Goal: Task Accomplishment & Management: Complete application form

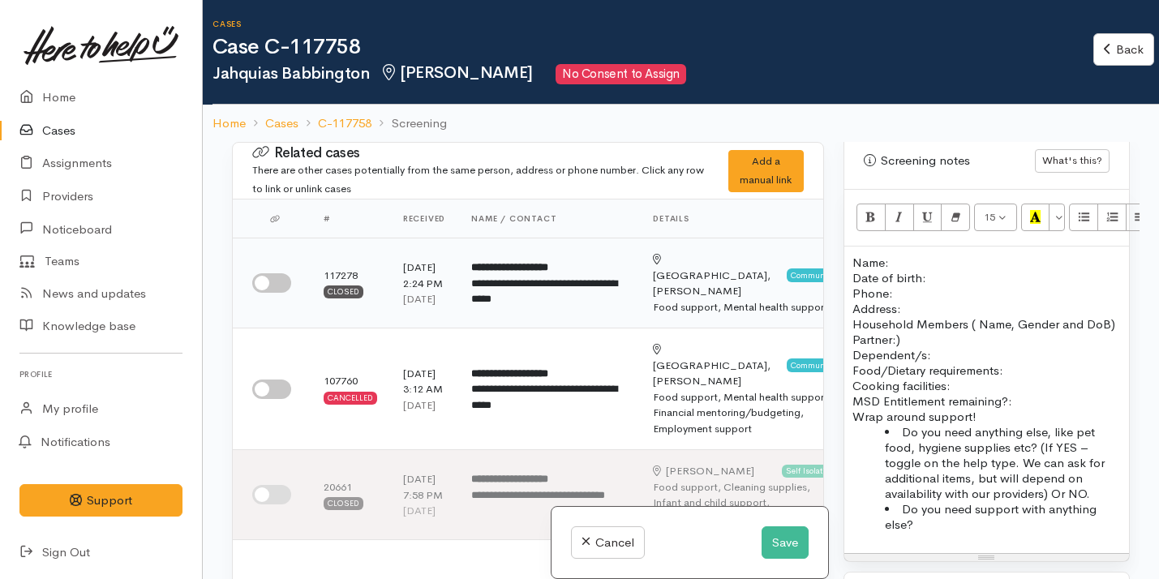
click at [273, 282] on input "checkbox" at bounding box center [271, 282] width 39 height 19
checkbox input "true"
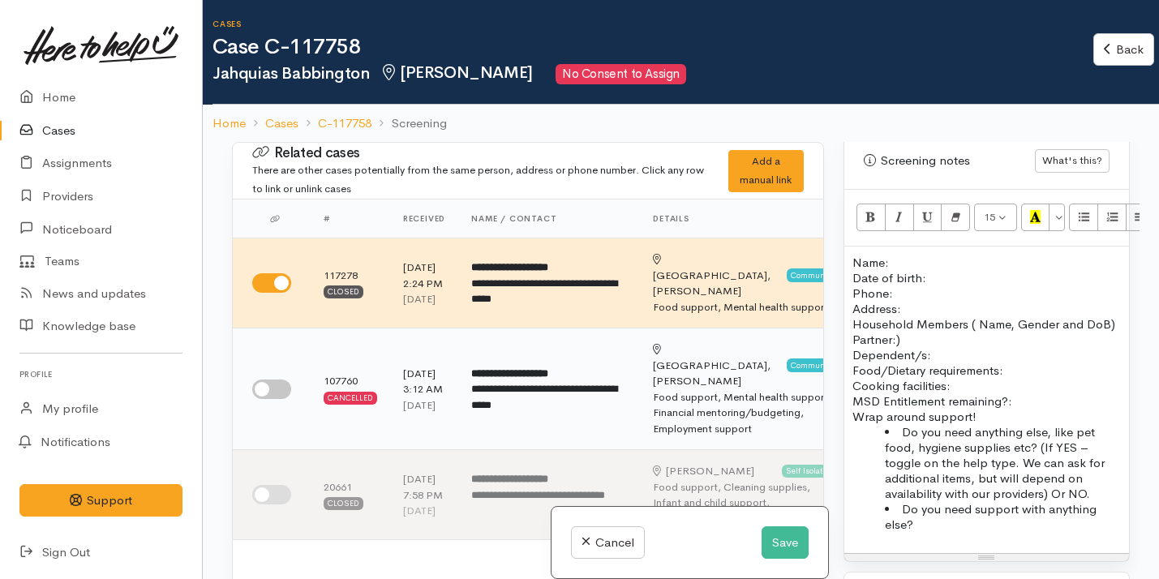
click at [272, 380] on input "checkbox" at bounding box center [271, 389] width 39 height 19
checkbox input "true"
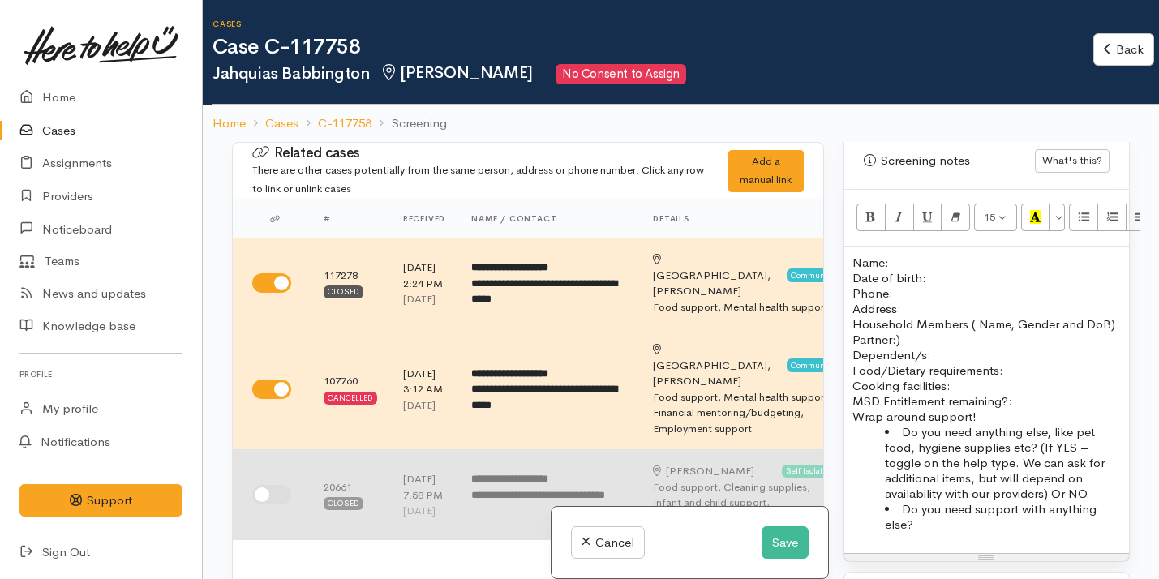
click at [271, 485] on input "checkbox" at bounding box center [271, 494] width 39 height 19
checkbox input "true"
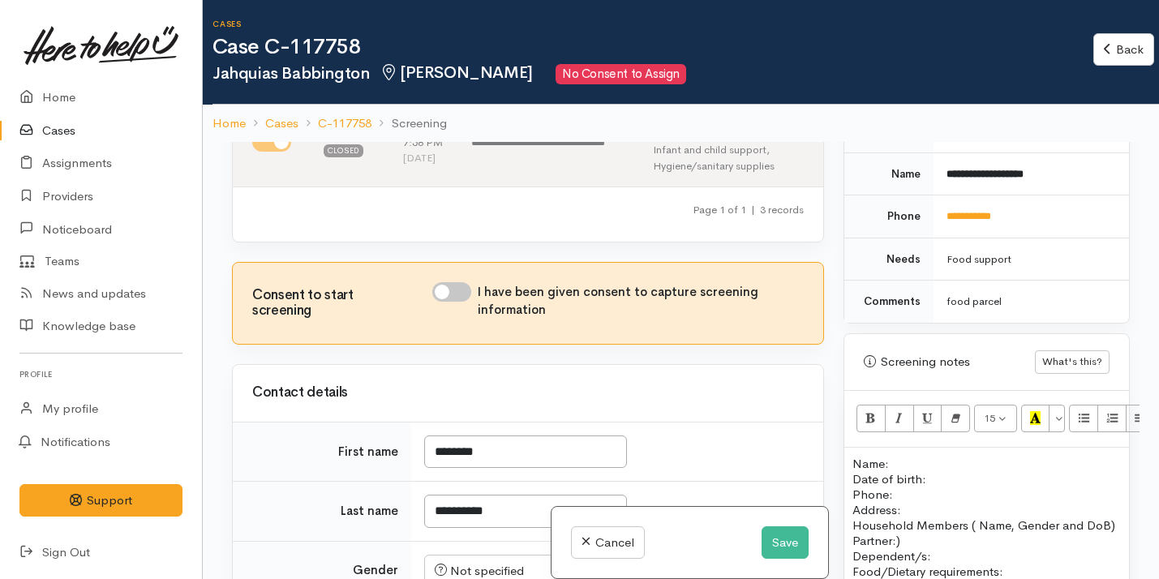
scroll to position [849, 0]
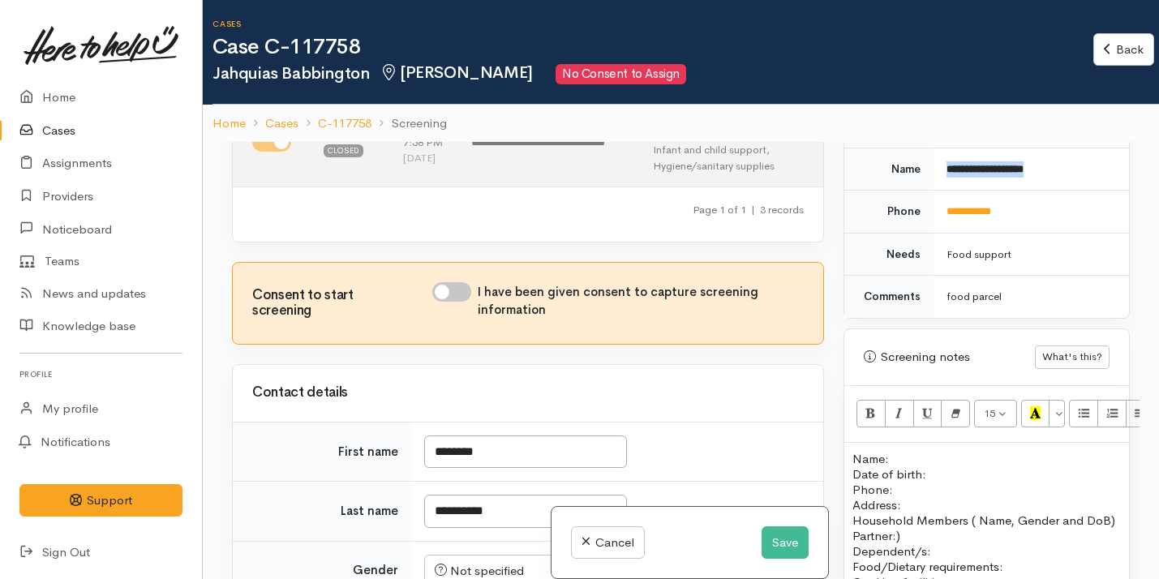
drag, startPoint x: 945, startPoint y: 153, endPoint x: 1073, endPoint y: 159, distance: 128.4
click at [1073, 159] on td "**********" at bounding box center [1032, 169] width 196 height 43
copy b "**********"
click at [905, 451] on p "Name: Date of birth: Phone:" at bounding box center [987, 474] width 269 height 46
paste div
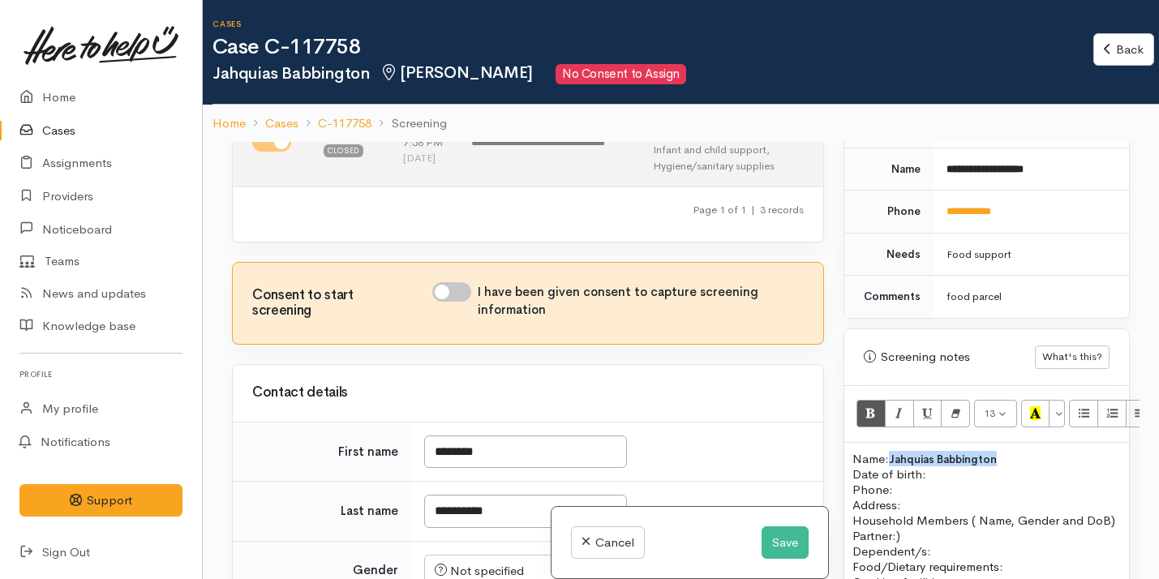
drag, startPoint x: 996, startPoint y: 445, endPoint x: 894, endPoint y: 438, distance: 102.5
click at [894, 453] on span "Jahquias Babbington" at bounding box center [943, 460] width 108 height 14
click at [868, 407] on icon "Bold (⌘+B)" at bounding box center [871, 414] width 11 height 14
click at [994, 407] on span "13" at bounding box center [989, 414] width 11 height 14
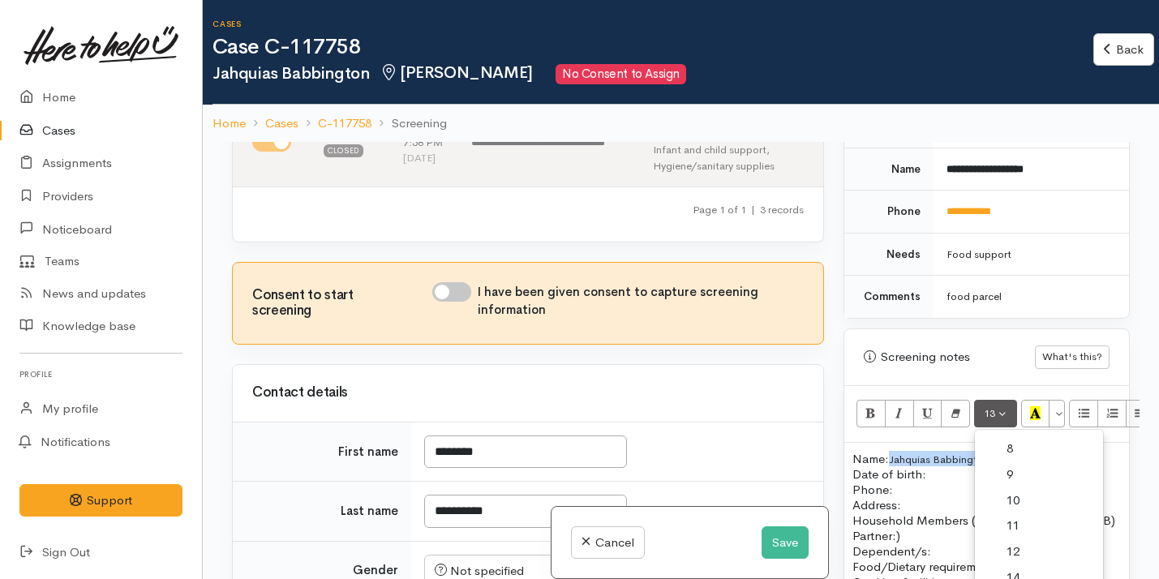
click at [468, 282] on input "I have been given consent to capture screening information" at bounding box center [451, 291] width 39 height 19
checkbox input "true"
click at [1009, 402] on button "13" at bounding box center [995, 414] width 43 height 28
click at [1025, 566] on link "14" at bounding box center [1039, 579] width 128 height 26
click at [985, 497] on p "Address:" at bounding box center [987, 504] width 269 height 15
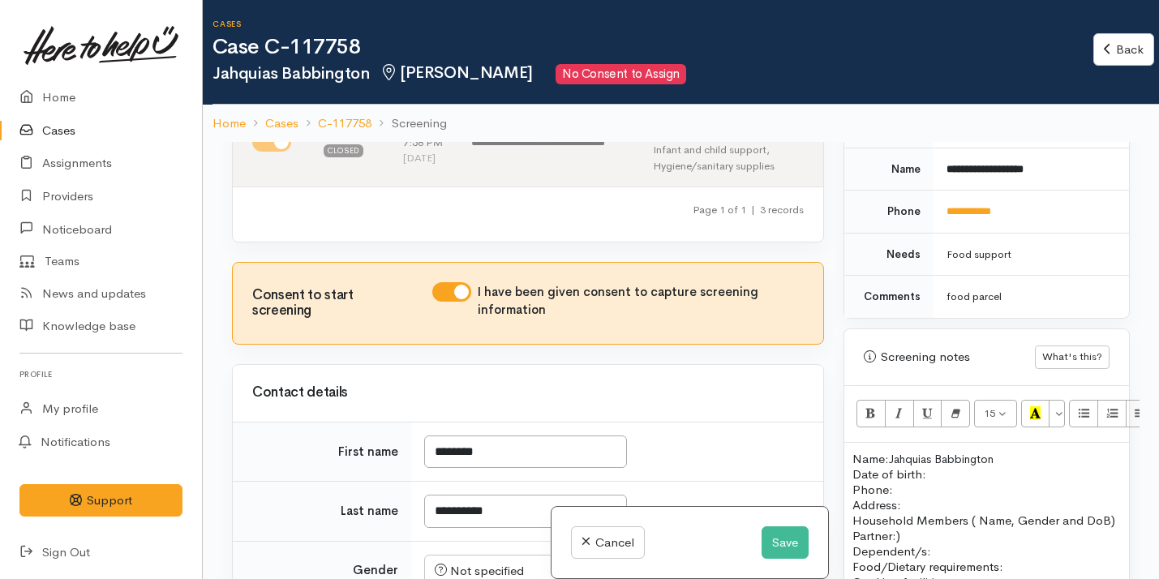
click at [944, 458] on p "Name: Jahquias Babbington Date of birth: Phone:" at bounding box center [987, 474] width 269 height 46
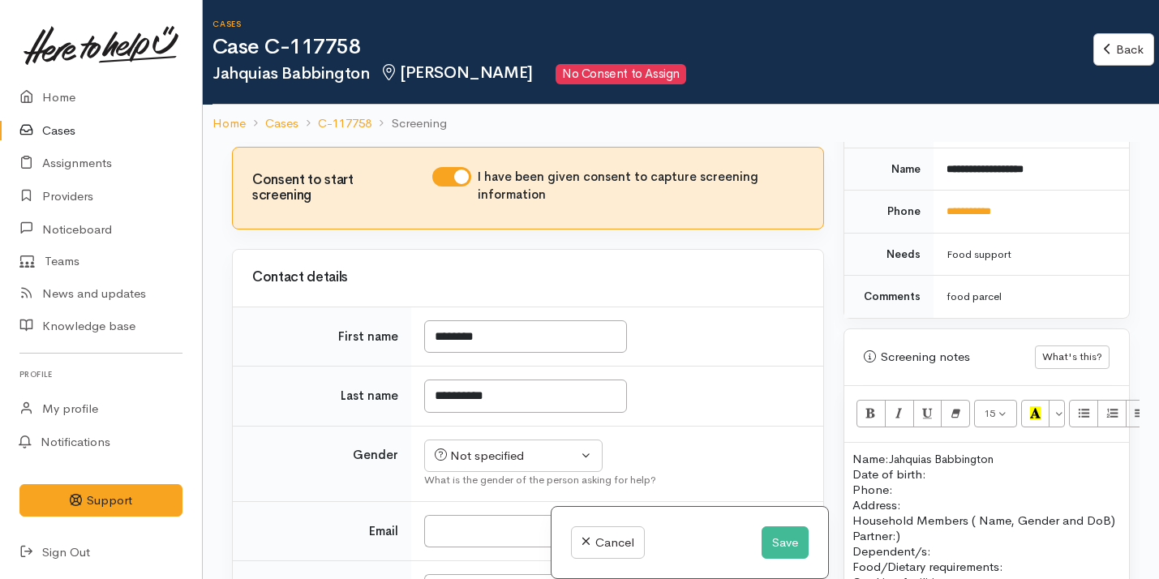
scroll to position [583, 0]
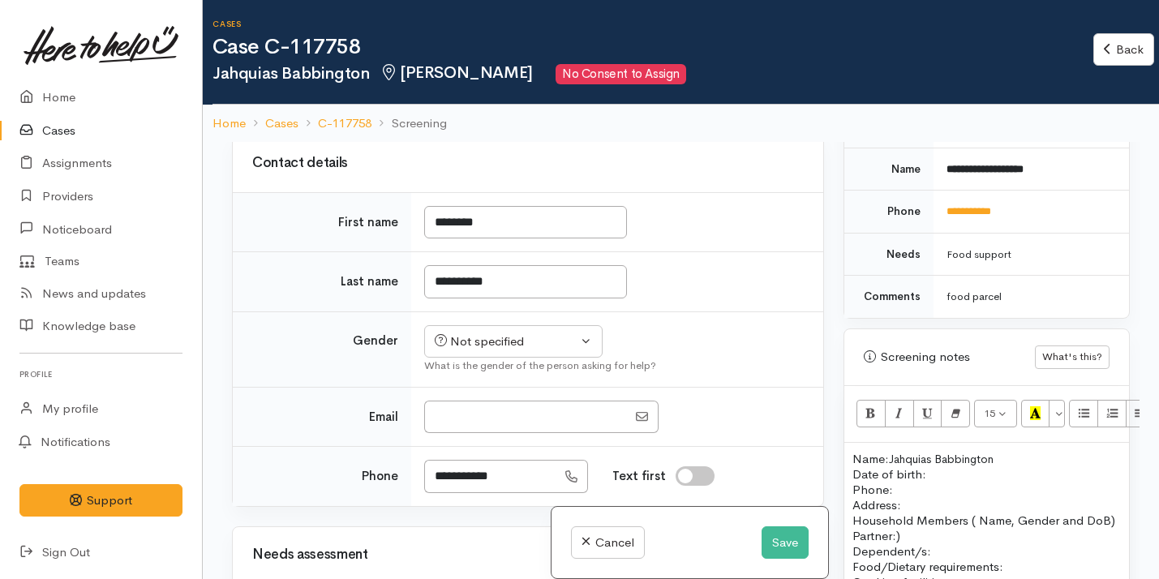
click at [513, 312] on td "Not specified Male Female Diverse Not specified What is the gender of the perso…" at bounding box center [617, 349] width 412 height 75
click at [513, 333] on div "Not specified" at bounding box center [506, 342] width 143 height 19
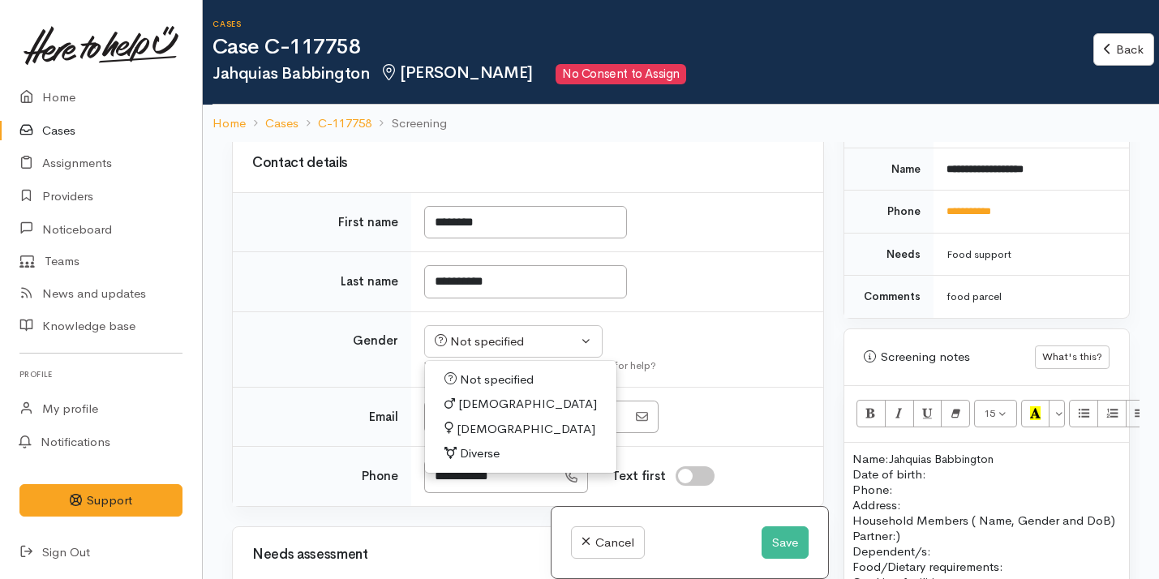
click at [505, 417] on link "Female" at bounding box center [520, 429] width 191 height 25
select select "Female"
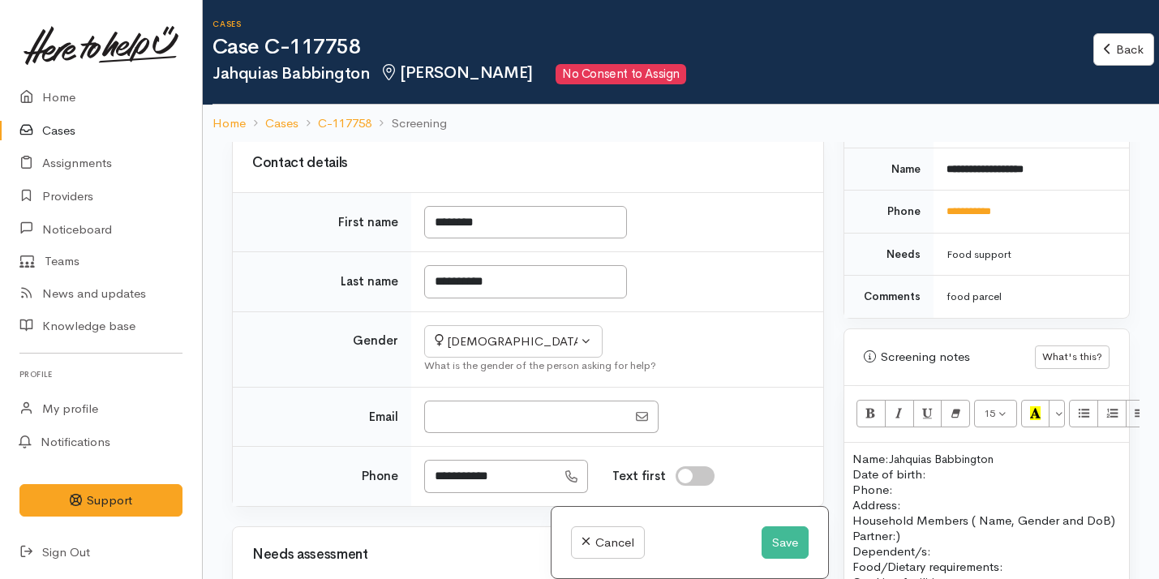
click at [936, 461] on p "Name: Jahquias Babbington Date of birth: Phone:" at bounding box center [987, 474] width 269 height 46
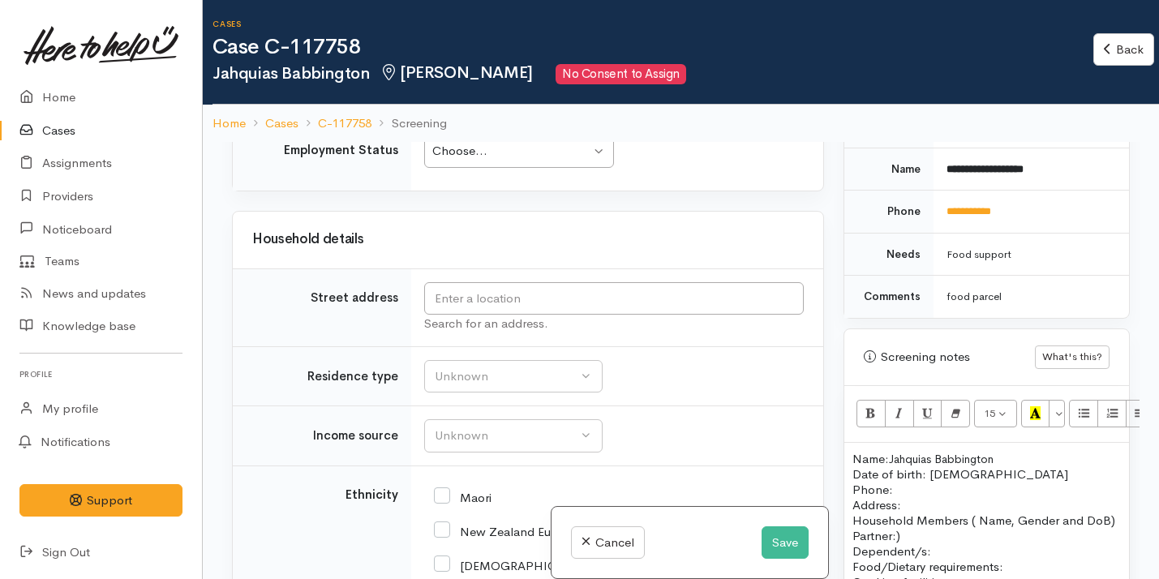
scroll to position [2071, 0]
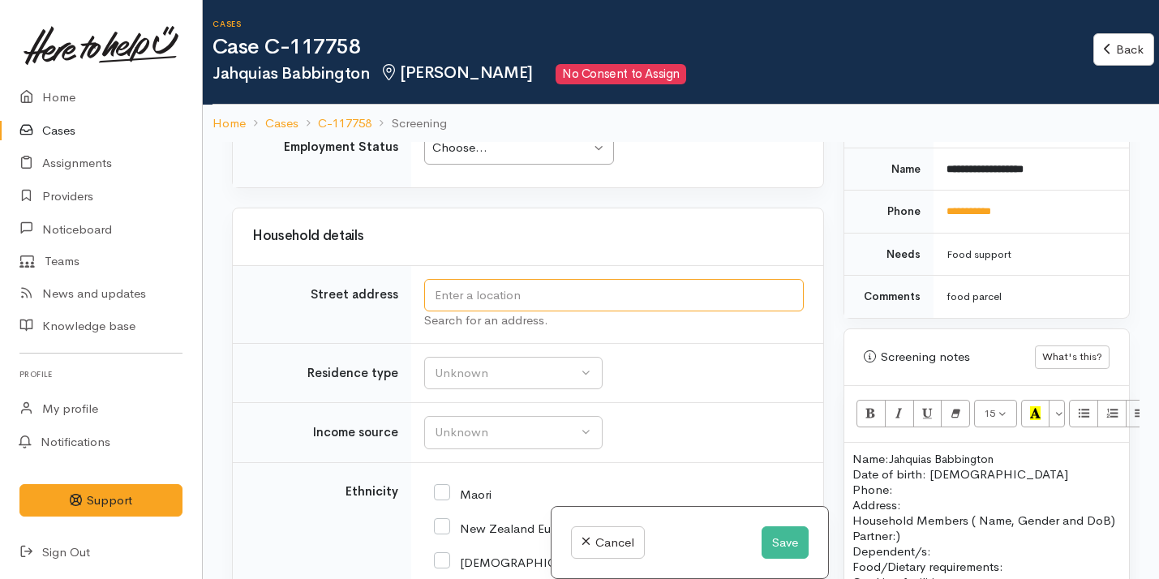
click at [531, 282] on input "text" at bounding box center [614, 295] width 380 height 33
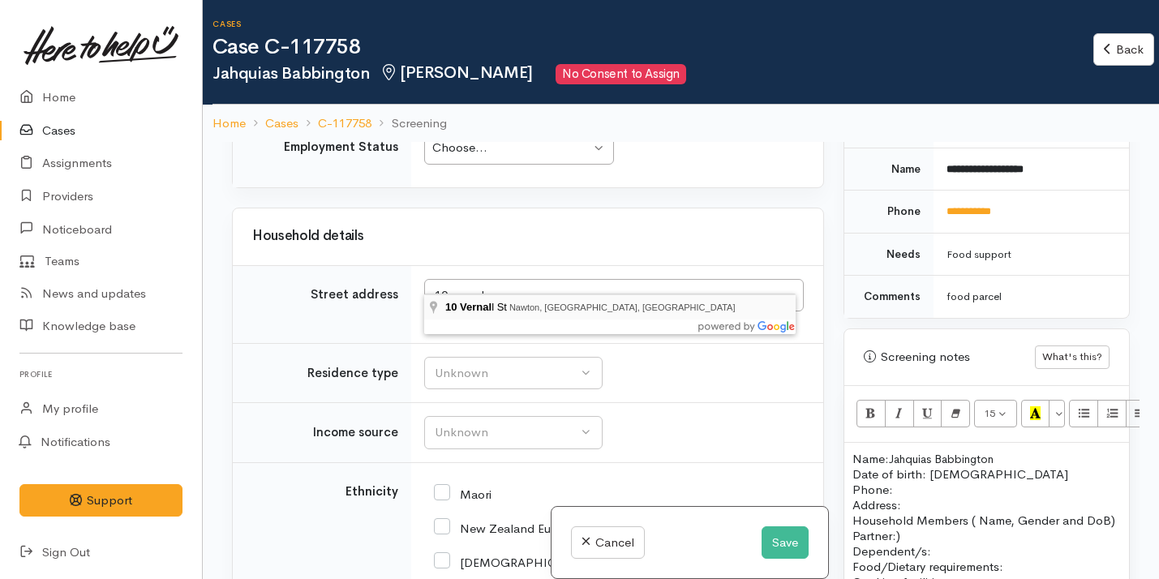
type input "10 Vernall St, Nawton, Hamilton, New Zealand"
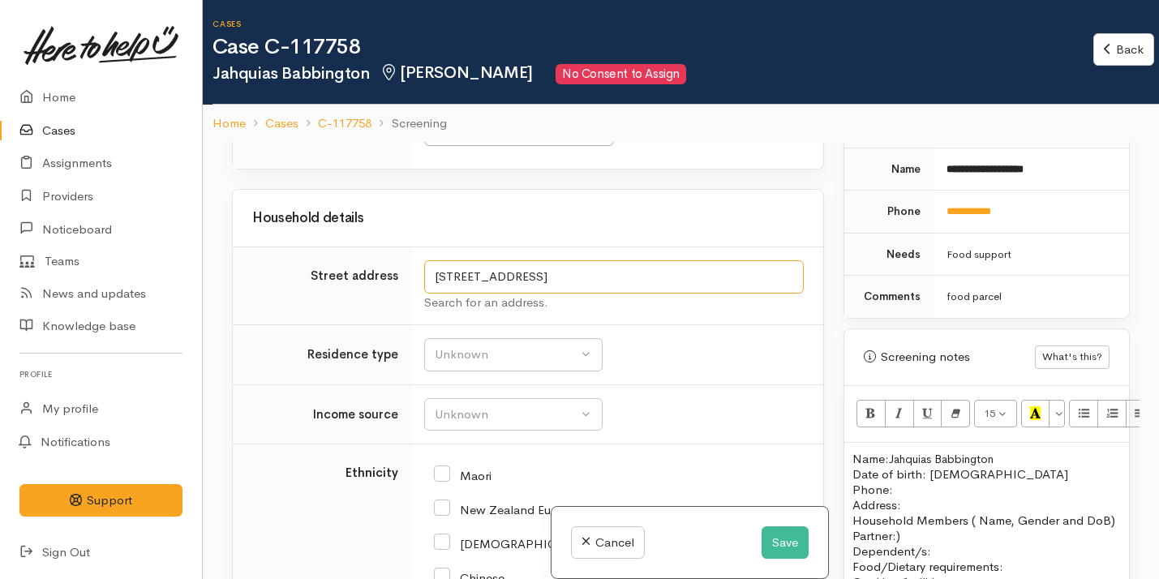
click at [611, 264] on input "10 Vernall St, Nawton, Hamilton, New Zealand" at bounding box center [614, 276] width 380 height 33
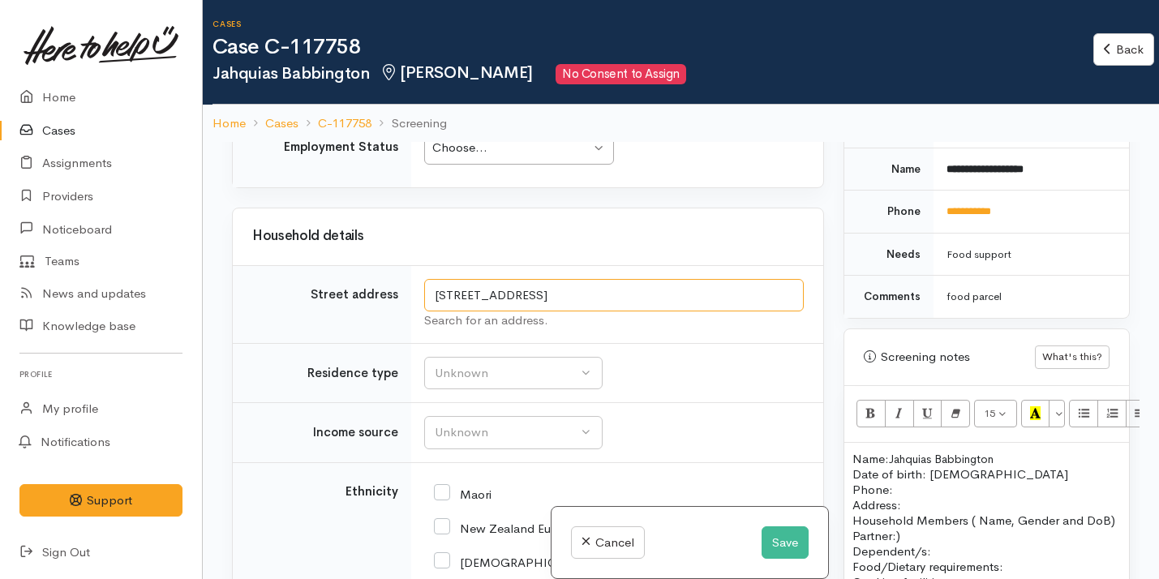
click at [611, 279] on input "10 Vernall St, Nawton, Hamilton, New Zealand" at bounding box center [614, 295] width 380 height 33
click at [918, 497] on p "Address:" at bounding box center [987, 504] width 269 height 15
click at [901, 475] on p "Name: Jahquias Babbington Date of birth: 05/12/1999 Phone:" at bounding box center [987, 474] width 269 height 46
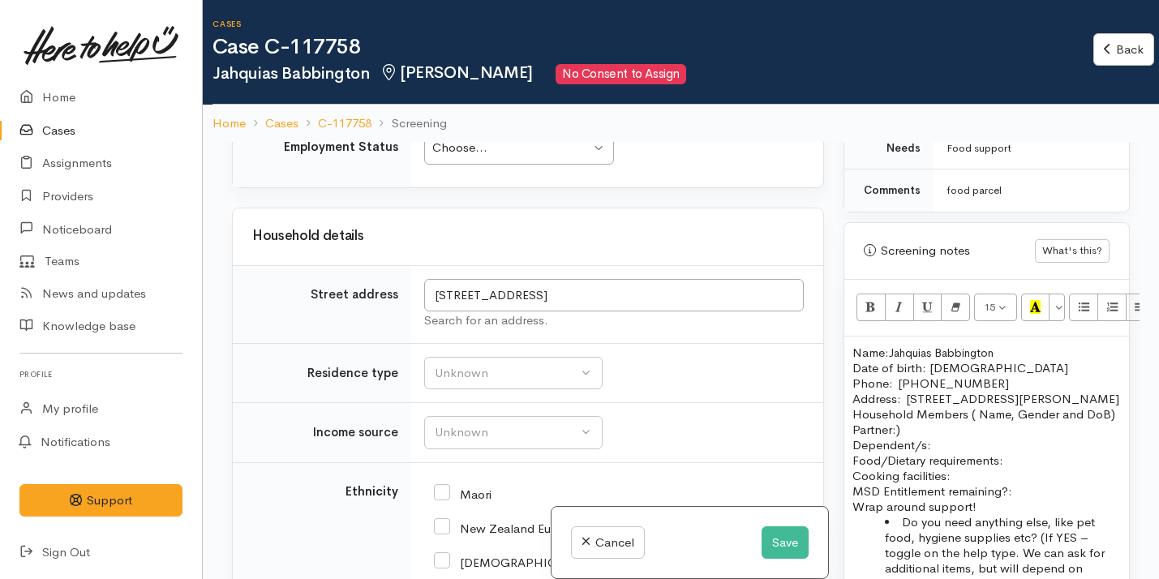
scroll to position [956, 0]
click at [904, 444] on p "Household Members ( Name, Gender and DoB) Partner:) Dependent/s:" at bounding box center [987, 429] width 269 height 46
click at [949, 452] on p "Household Members ( Name, Gender and DoB) Partner:) Dependent/s:" at bounding box center [987, 429] width 269 height 46
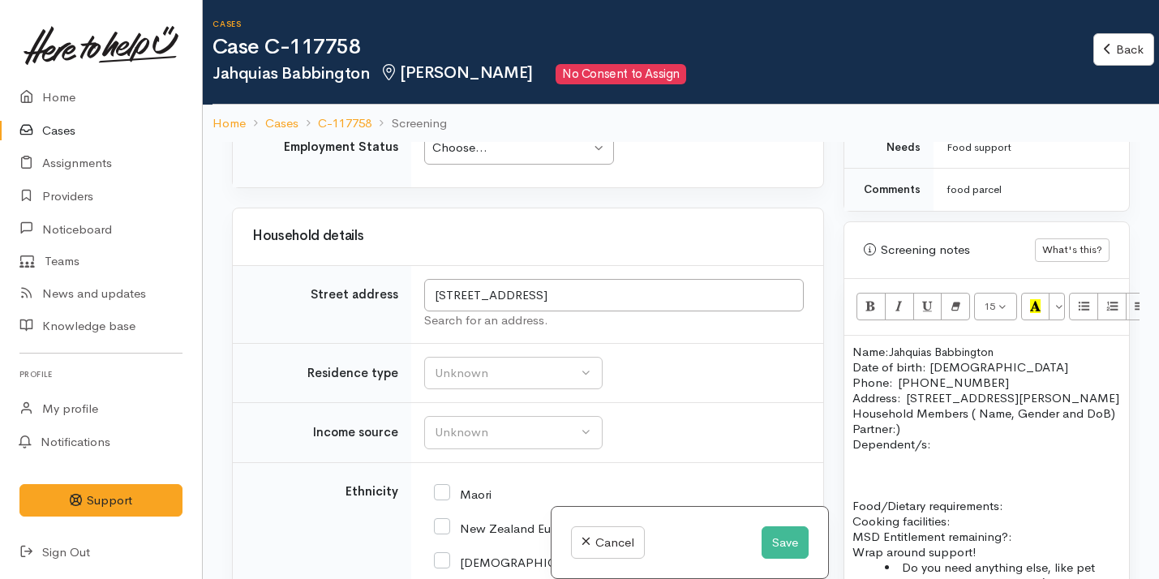
click at [889, 483] on p at bounding box center [987, 474] width 269 height 15
click at [961, 452] on p "Household Members ( Name, Gender and DoB) Partner:) Dependent/s:" at bounding box center [987, 429] width 269 height 46
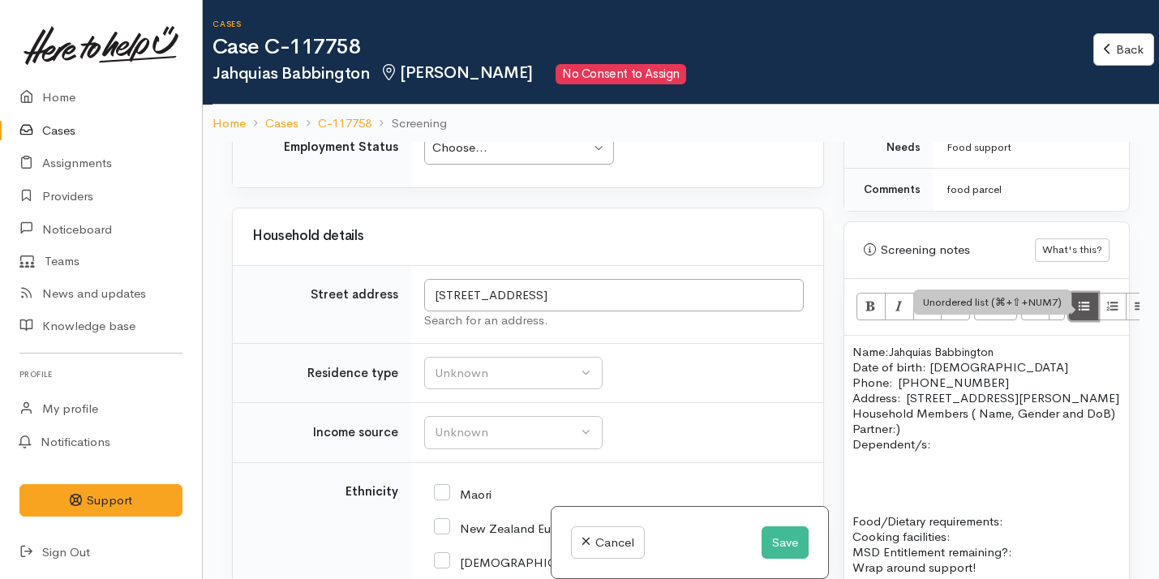
click at [1082, 299] on icon "Unordered list (⌘+⇧+NUM7)" at bounding box center [1084, 306] width 11 height 14
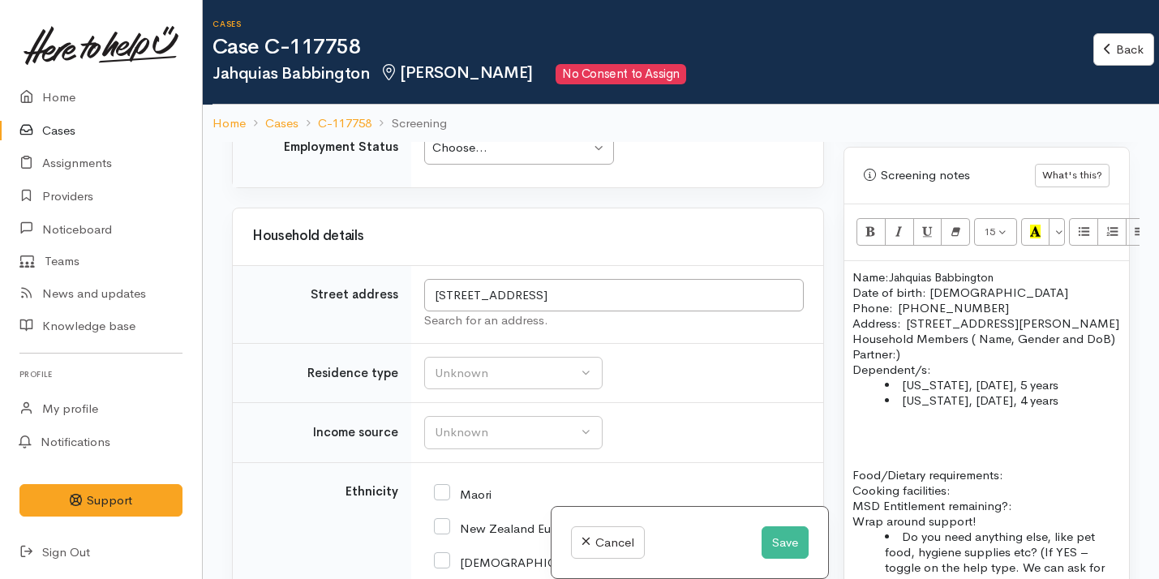
scroll to position [1036, 0]
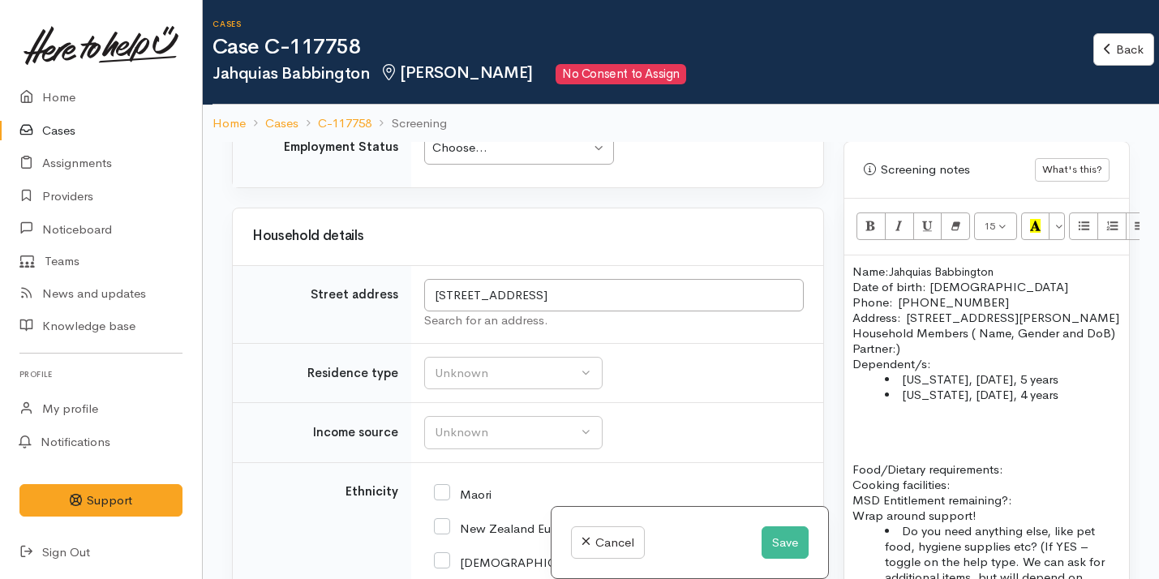
click at [861, 462] on p at bounding box center [987, 453] width 269 height 15
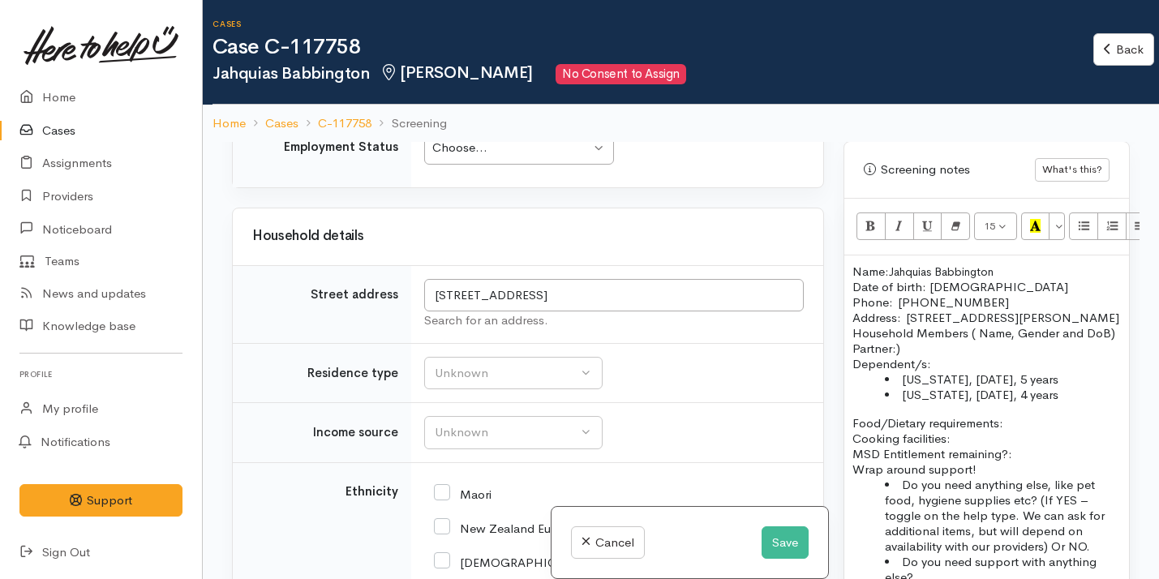
click at [1033, 435] on p "Food/Dietary requirements: Cooking facilities: MSD Entitlement remaining?:" at bounding box center [987, 438] width 269 height 46
drag, startPoint x: 912, startPoint y: 360, endPoint x: 970, endPoint y: 337, distance: 62.2
click at [969, 337] on p "Household Members ( Name, Gender and DoB) Partner:) Dependent/s:" at bounding box center [987, 348] width 269 height 46
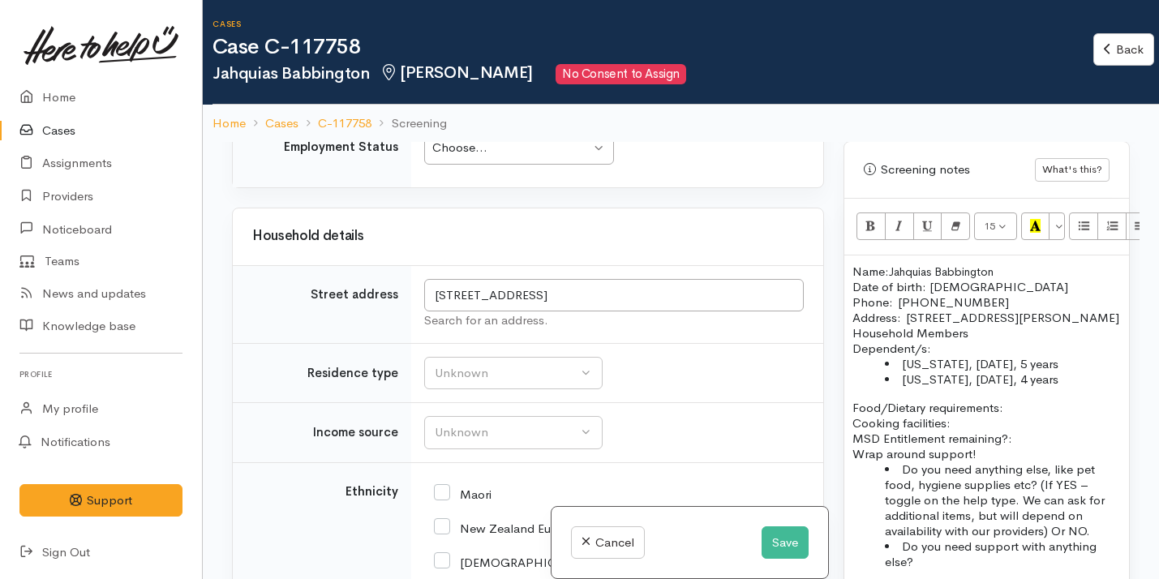
click at [1046, 402] on p "Food/Dietary requirements: Cooking facilities: MSD Entitlement remaining?:" at bounding box center [987, 423] width 269 height 46
click at [962, 423] on p "Food/Dietary requirements: No Cooking facilities: MSD Entitlement remaining?:" at bounding box center [987, 423] width 269 height 46
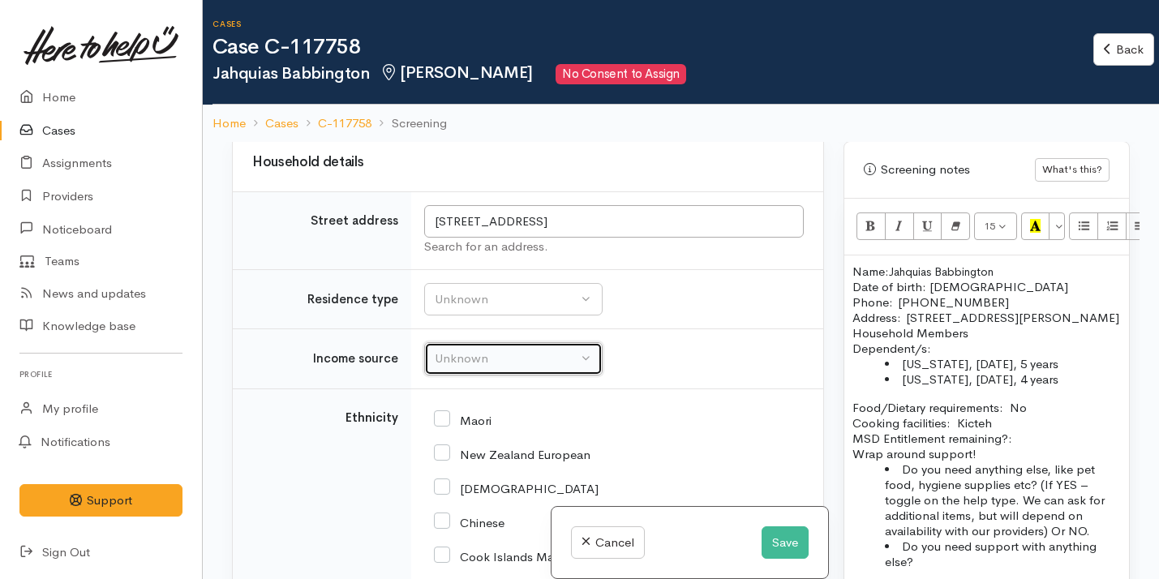
click at [514, 350] on div "Unknown" at bounding box center [506, 359] width 143 height 19
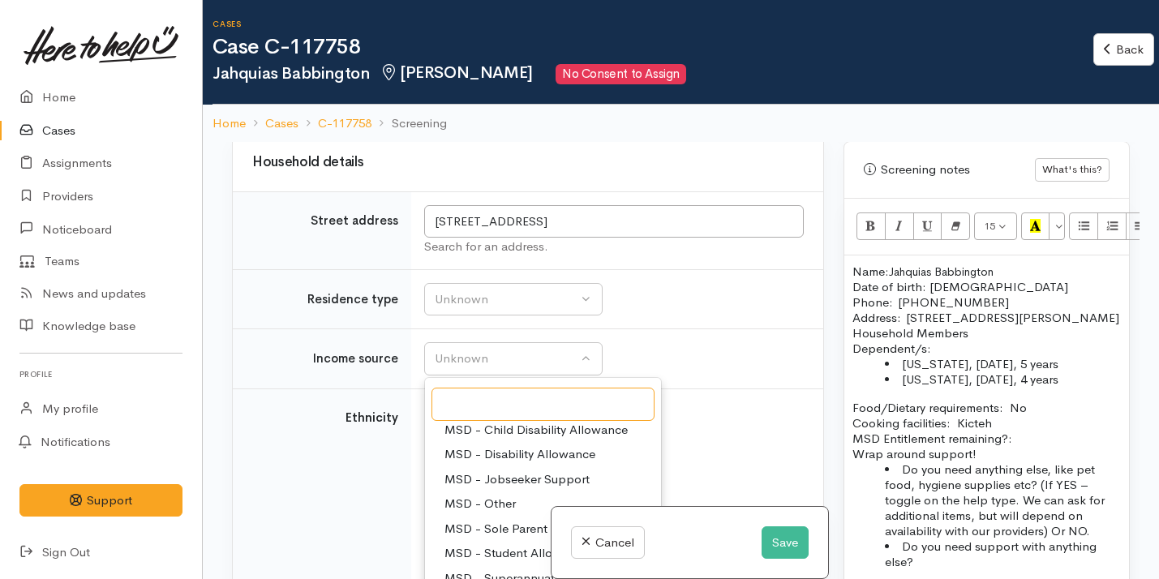
scroll to position [110, 0]
click at [514, 515] on span "MSD - Sole Parent Support" at bounding box center [521, 524] width 152 height 19
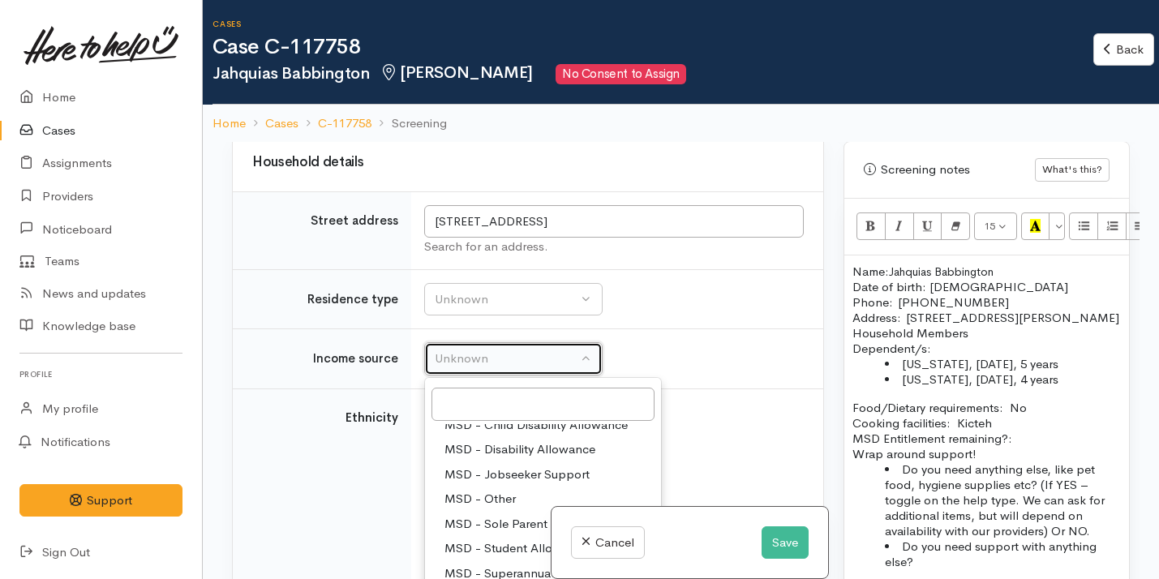
select select "7"
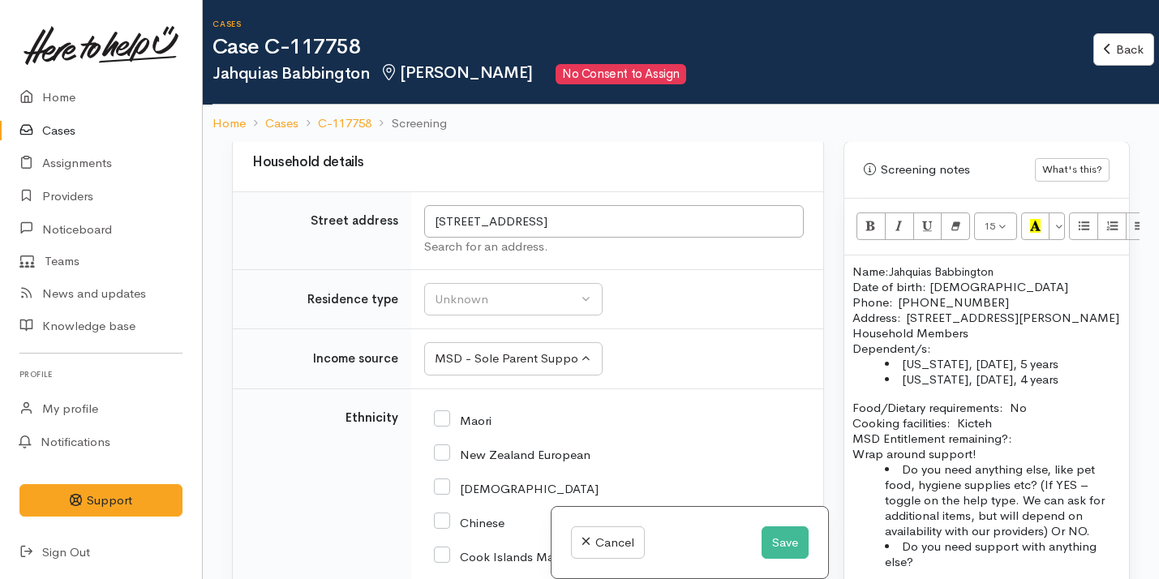
click at [997, 422] on p "Food/Dietary requirements: No Cooking facilities: Kicteh MSD Entitlement remain…" at bounding box center [987, 423] width 269 height 46
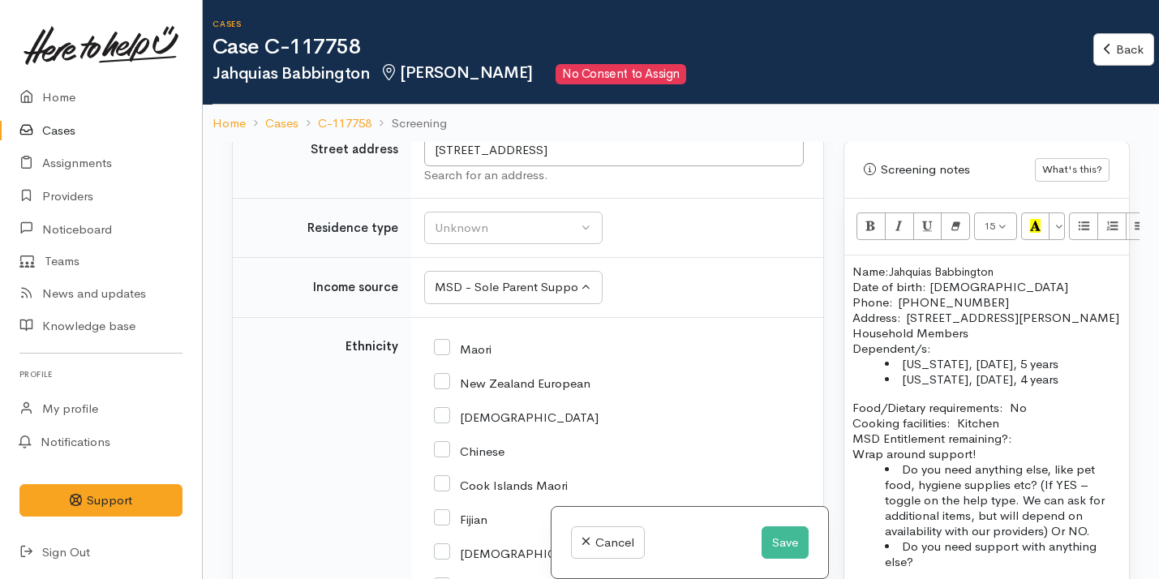
scroll to position [2213, 0]
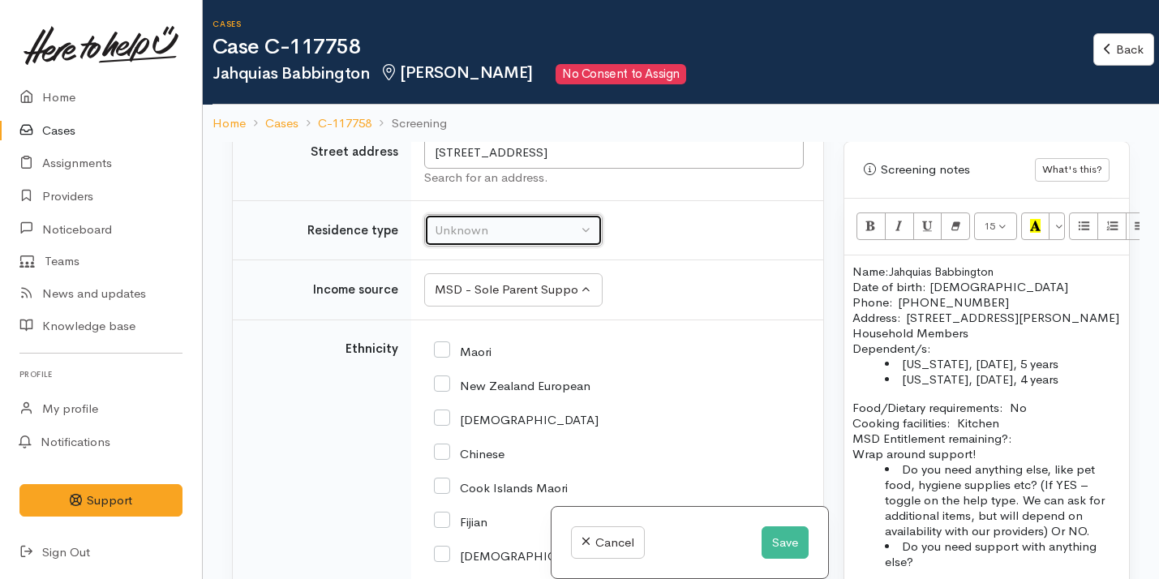
click at [513, 214] on button "Unknown" at bounding box center [513, 230] width 179 height 33
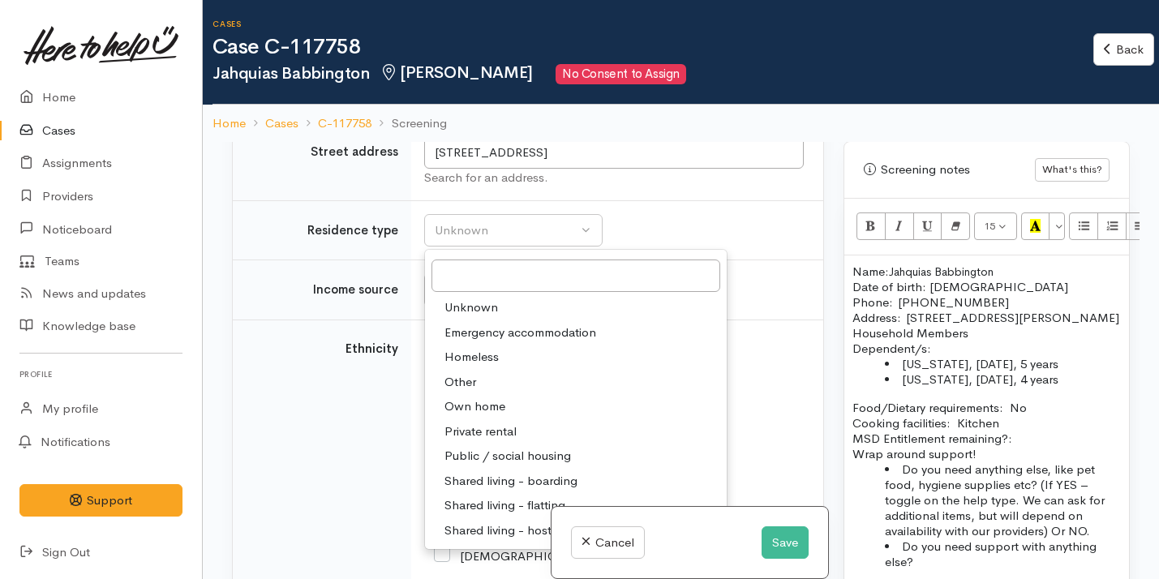
click at [508, 423] on span "Private rental" at bounding box center [481, 432] width 72 height 19
select select "2"
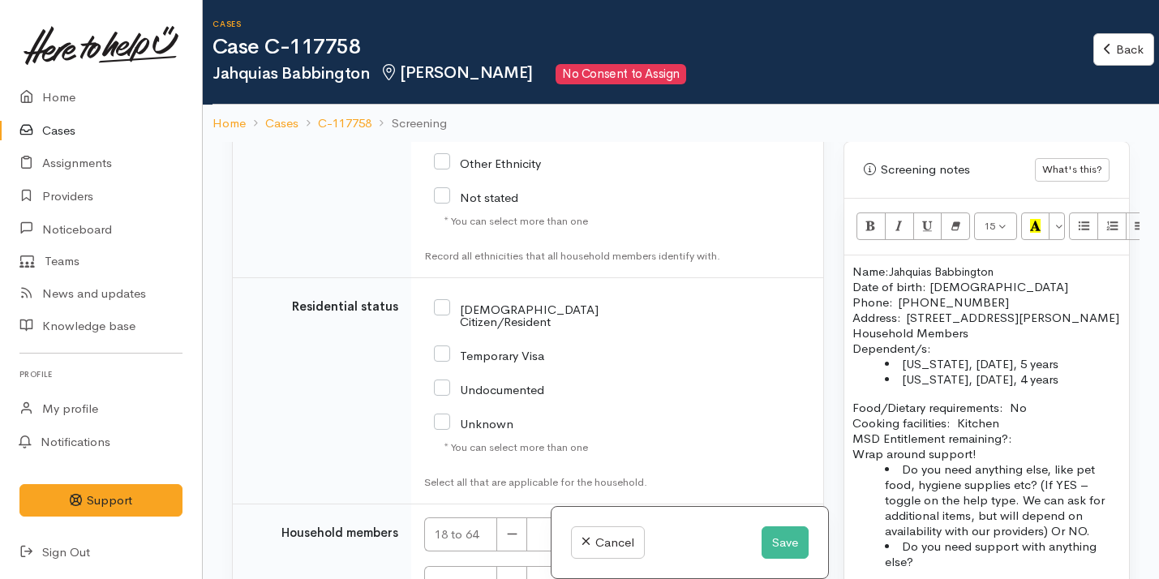
scroll to position [3022, 0]
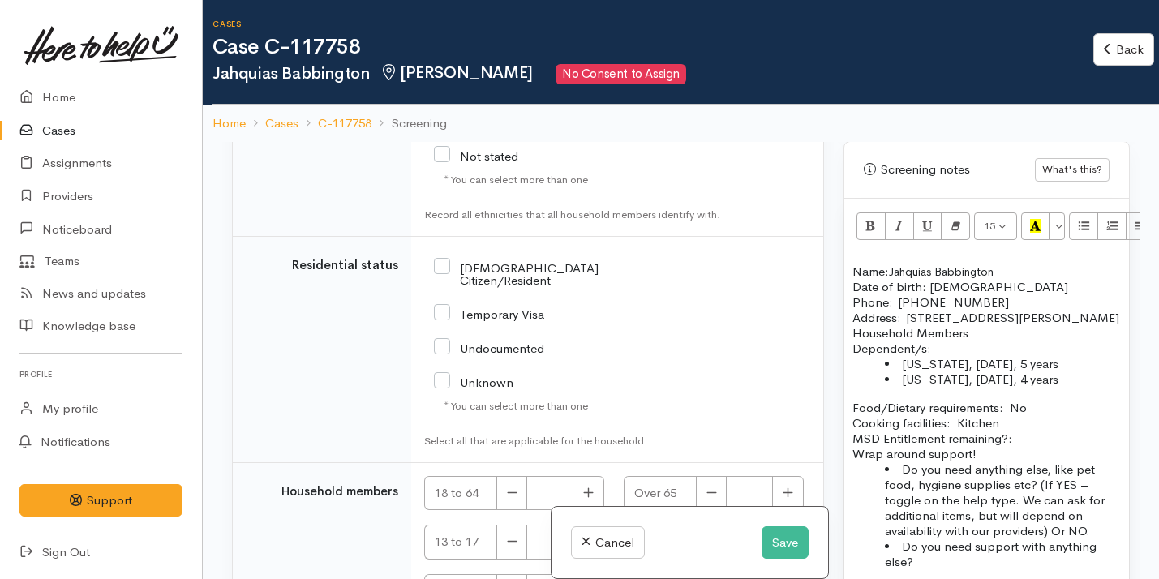
click at [540, 260] on input "NZ Citizen/Resident" at bounding box center [545, 273] width 222 height 27
checkbox input "true"
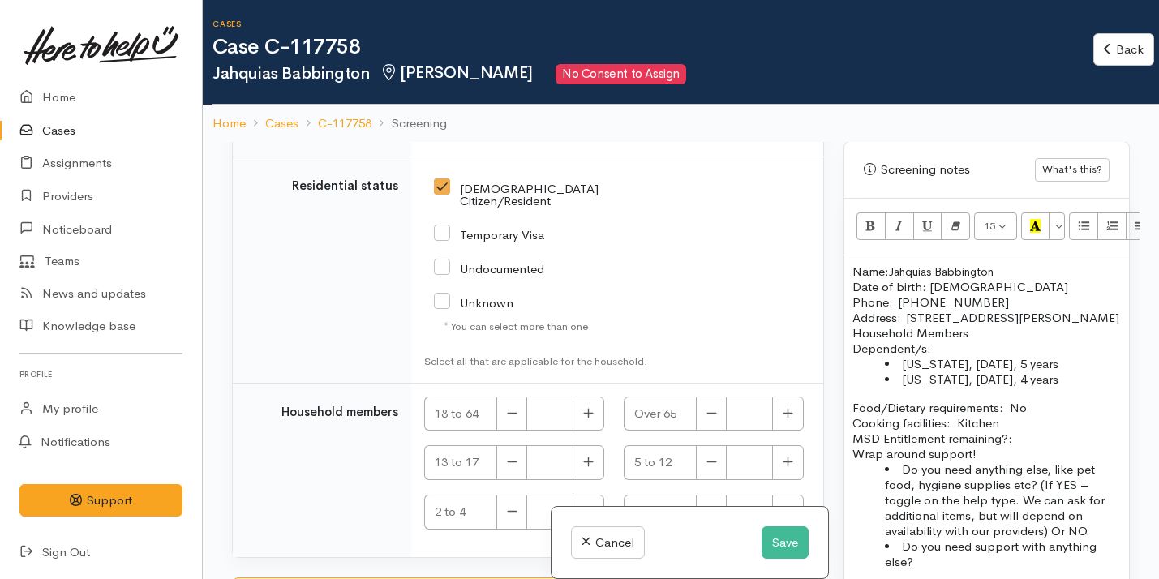
scroll to position [3110, 0]
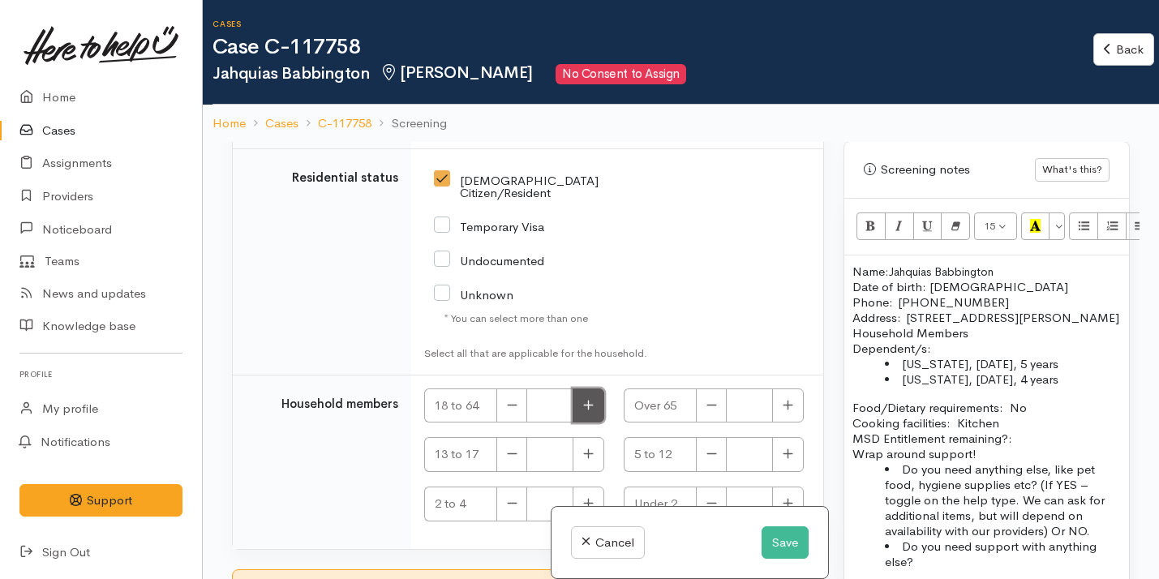
click at [586, 389] on button "button" at bounding box center [589, 406] width 32 height 35
type input "1"
click at [797, 437] on button "button" at bounding box center [788, 454] width 32 height 35
type input "1"
click at [587, 497] on icon "button" at bounding box center [588, 503] width 11 height 12
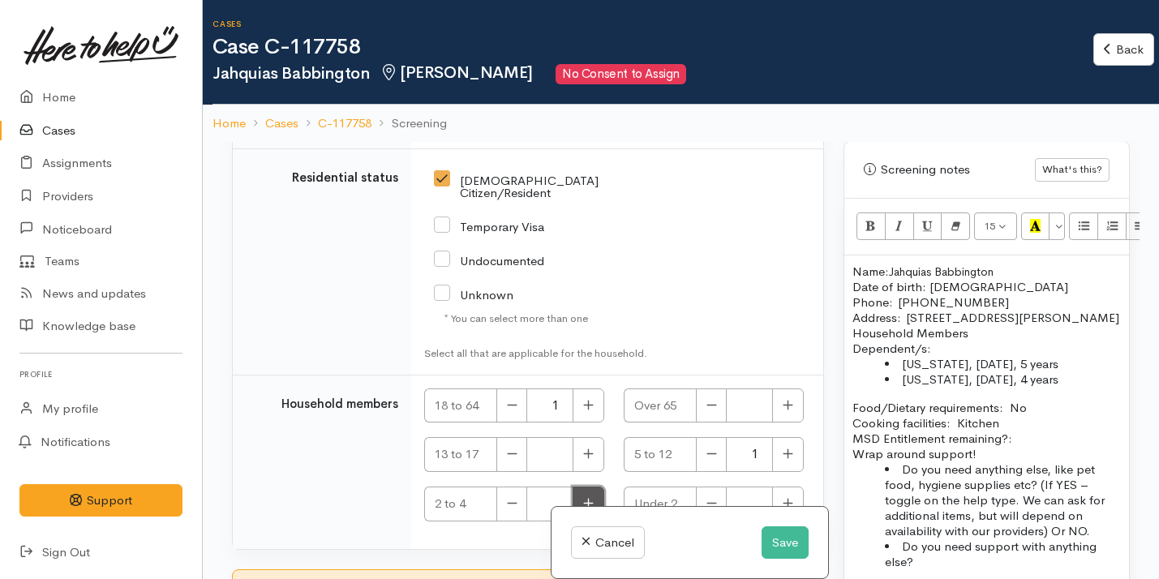
type input "1"
checkbox input "true"
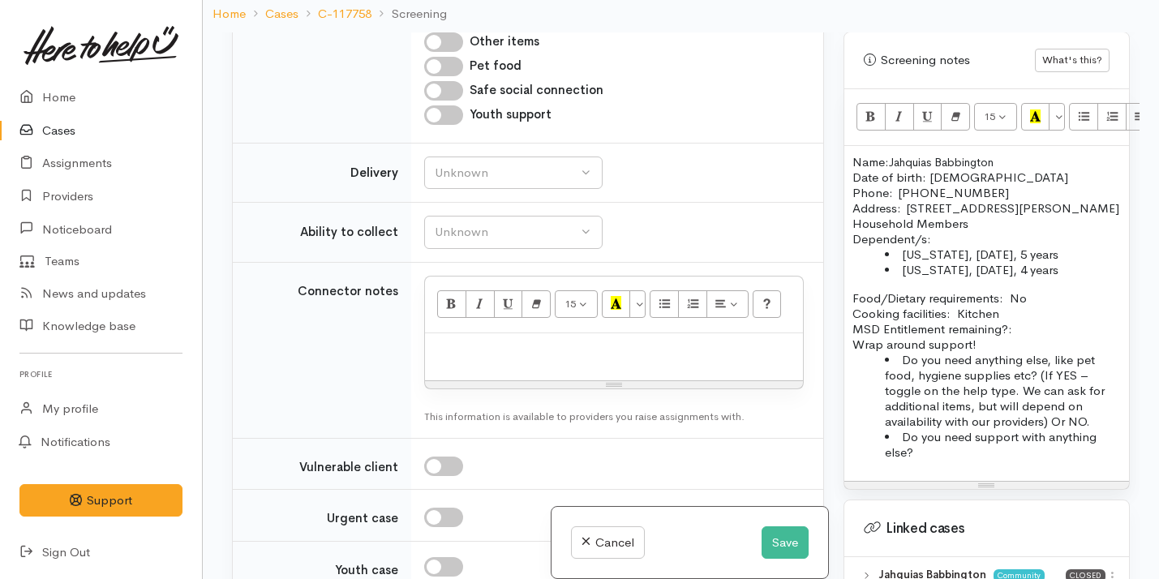
scroll to position [1424, 0]
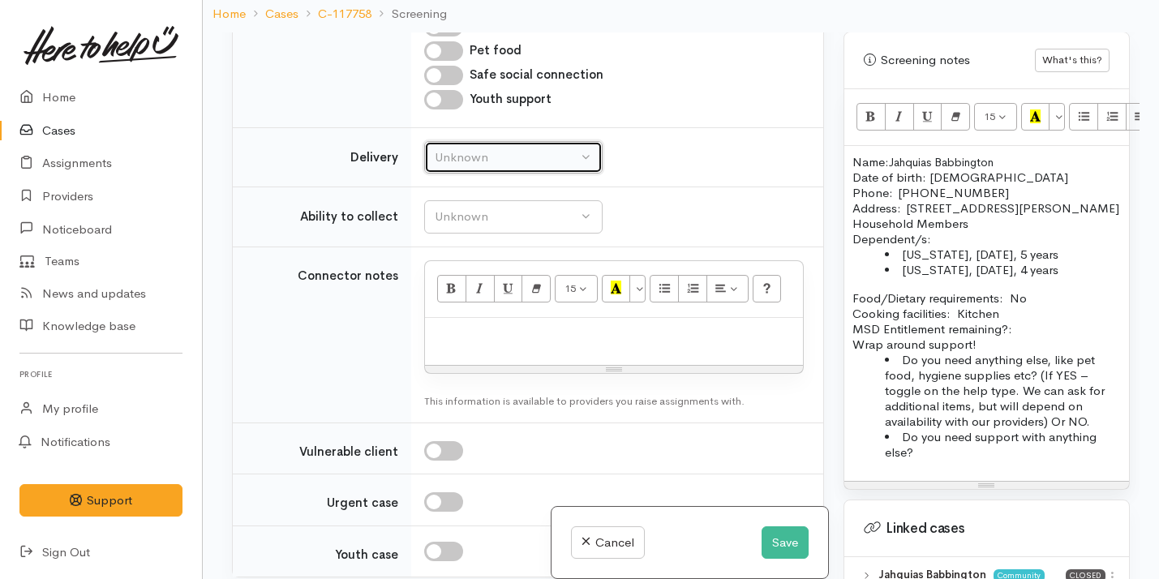
click at [520, 148] on div "Unknown" at bounding box center [506, 157] width 143 height 19
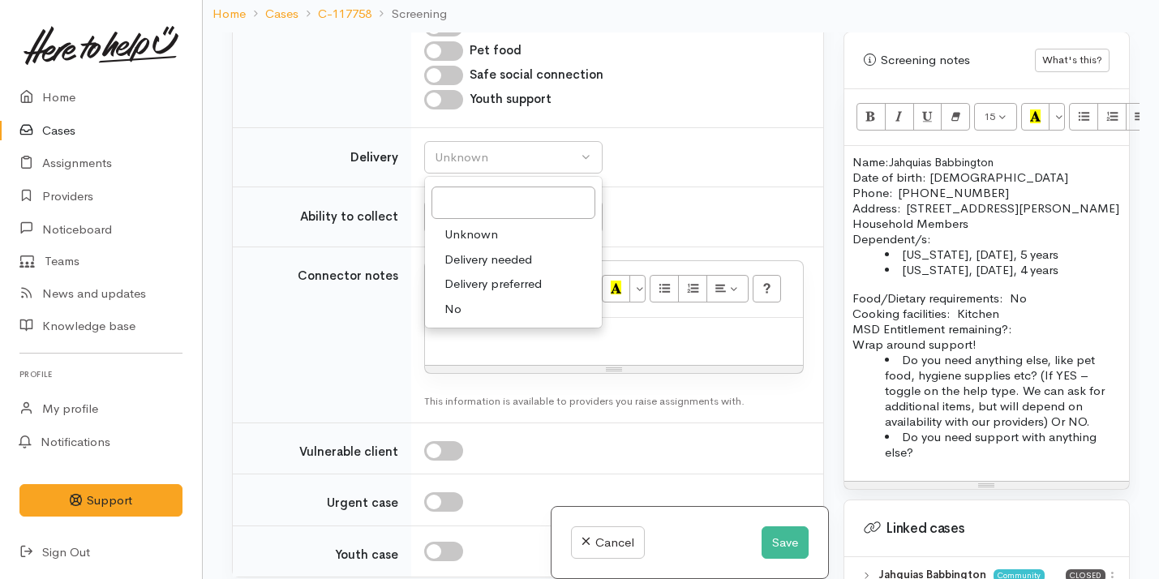
click at [479, 297] on link "No" at bounding box center [513, 309] width 177 height 25
select select "1"
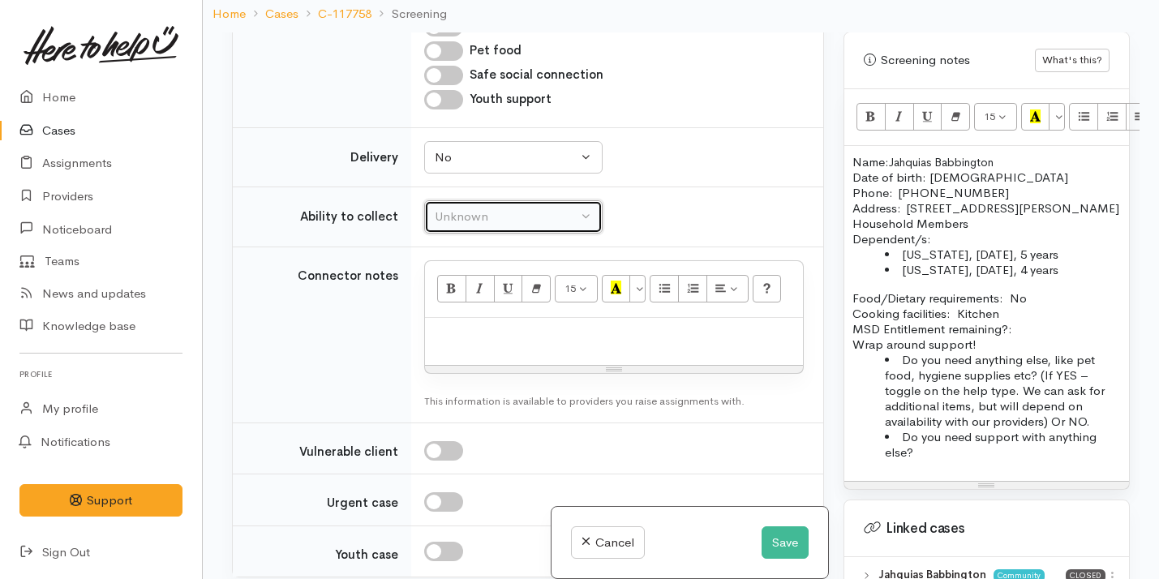
click at [501, 210] on button "Unknown" at bounding box center [513, 216] width 179 height 33
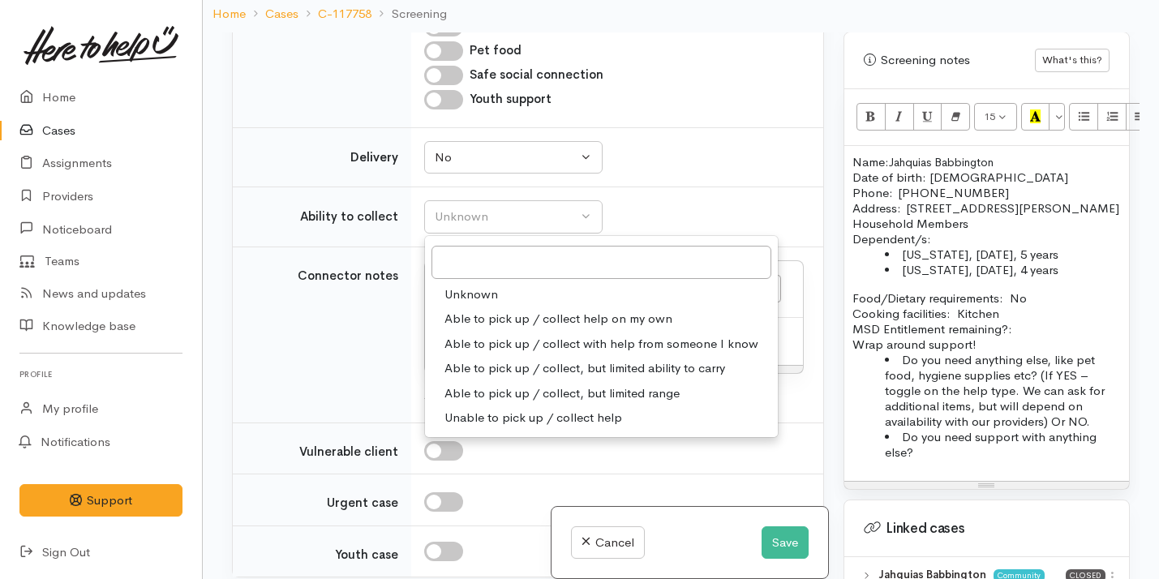
click at [560, 310] on span "Able to pick up / collect help on my own" at bounding box center [559, 319] width 228 height 19
select select "2"
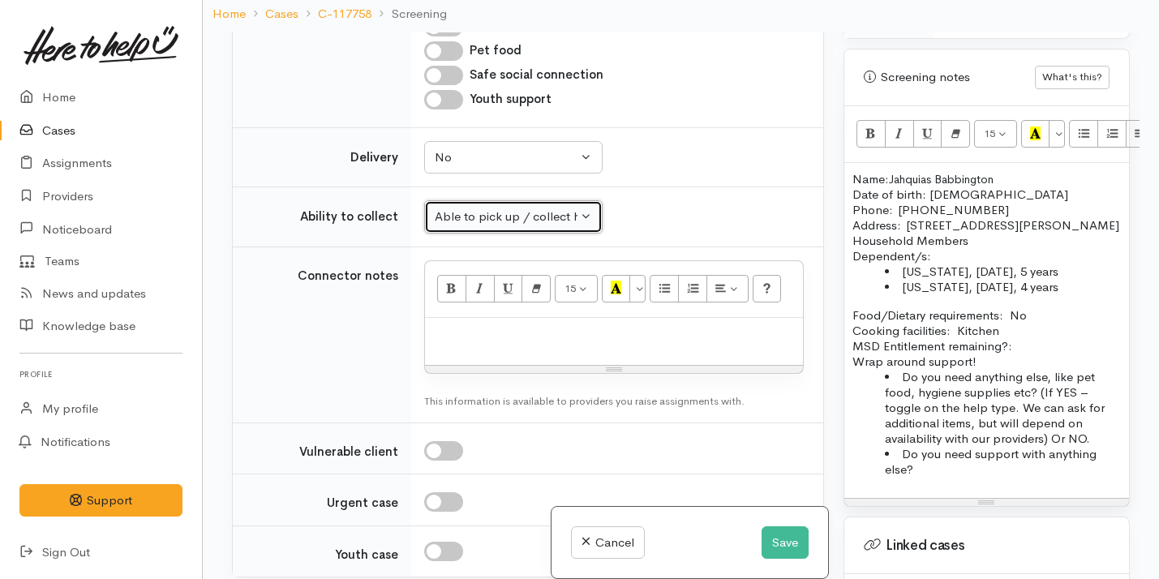
scroll to position [1017, 0]
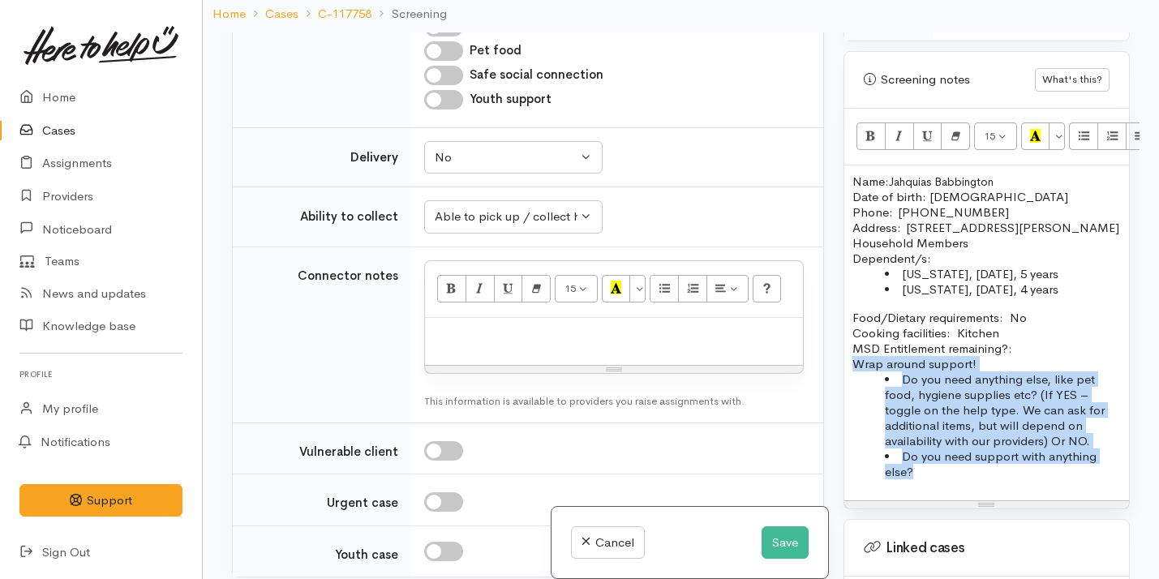
drag, startPoint x: 950, startPoint y: 469, endPoint x: 843, endPoint y: 359, distance: 153.8
click at [845, 361] on div "Name: Jahquias Babbington Date of birth: 05/12/1999 Phone:  02108105529 Address…" at bounding box center [987, 333] width 285 height 335
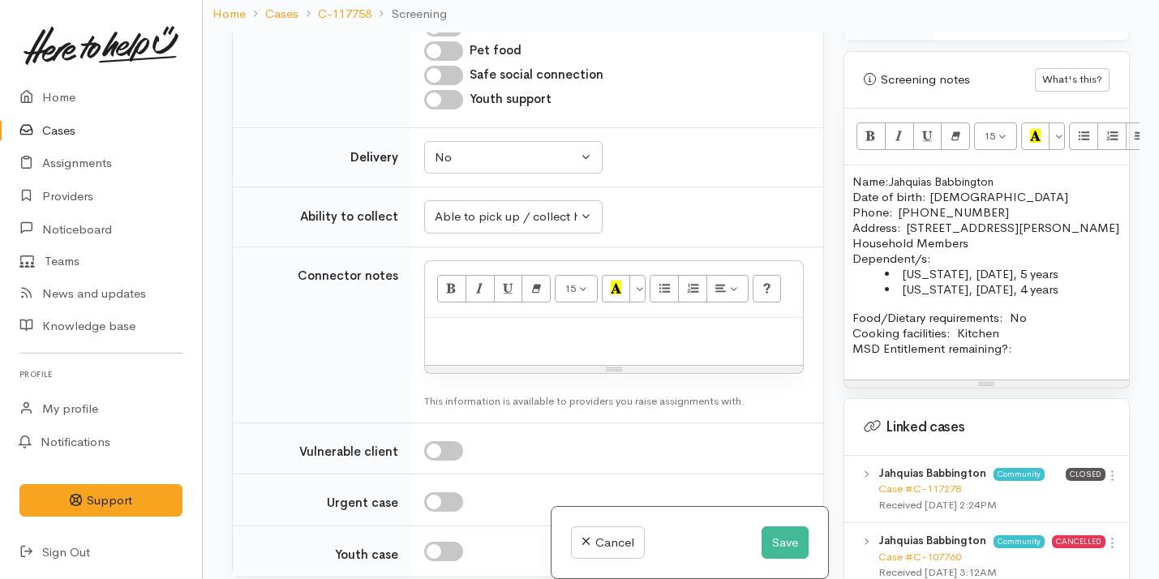
click at [1050, 342] on p "Food/Dietary requirements: No Cooking facilities: Kitchen MSD Entitlement remai…" at bounding box center [987, 333] width 269 height 46
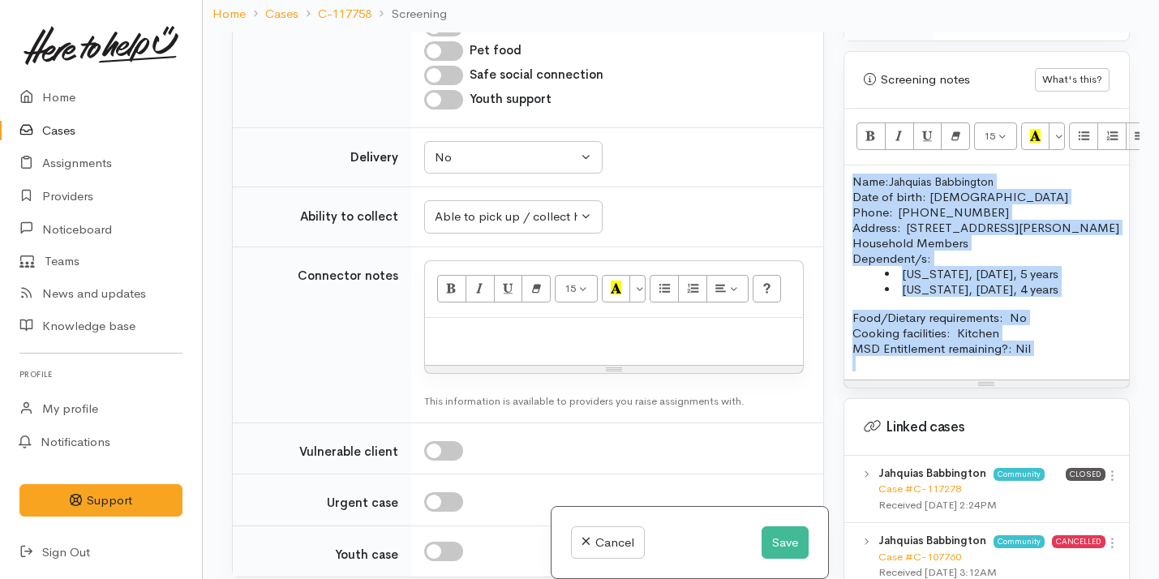
drag, startPoint x: 1090, startPoint y: 360, endPoint x: 841, endPoint y: 164, distance: 317.2
click at [841, 161] on div "Warnings Add No warnings have been raised against this case Add Warning Title ●…" at bounding box center [987, 321] width 306 height 579
copy div "Name: Jahquias Babbington Date of birth: 05/12/1999 Phone:  02108105529 Address…"
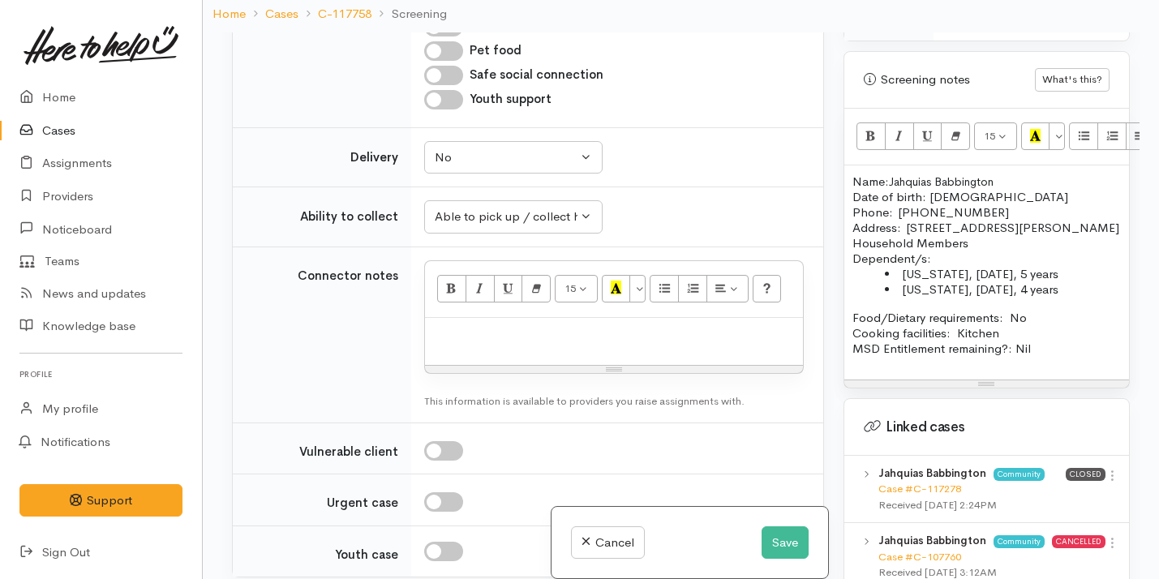
click at [501, 326] on p at bounding box center [614, 335] width 362 height 19
paste div
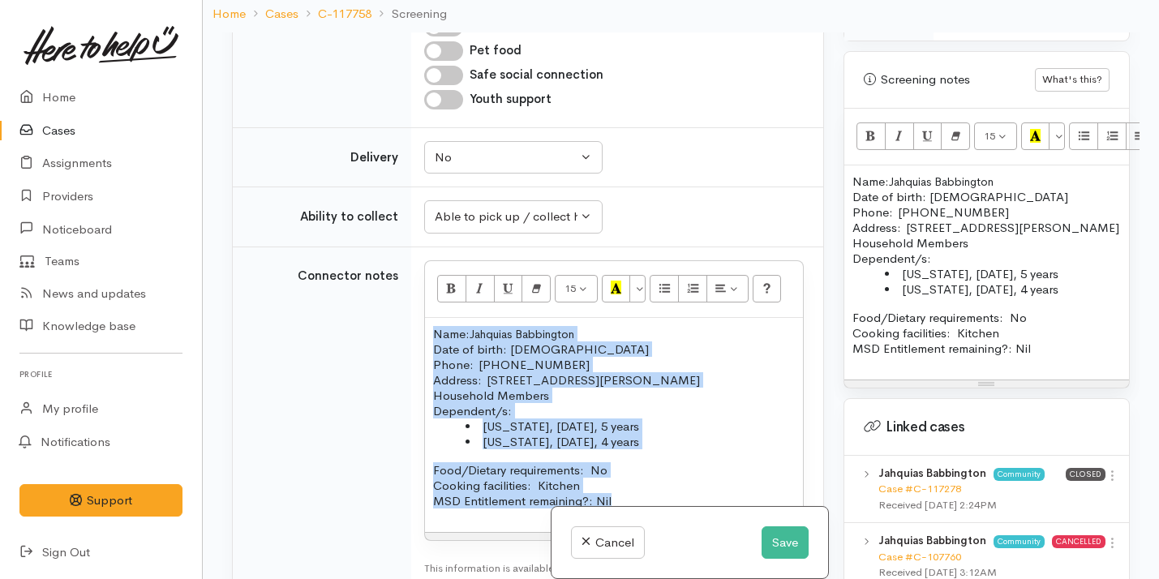
drag, startPoint x: 436, startPoint y: 317, endPoint x: 647, endPoint y: 479, distance: 265.7
click at [647, 479] on div "Name: Jahquias Babbington Date of birth: 05/12/1999 Phone:  02108105529 Address…" at bounding box center [614, 425] width 378 height 214
click at [532, 281] on icon "Remove Font Style (⌘+\\)" at bounding box center [536, 288] width 11 height 14
click at [576, 462] on p "Food/Dietary requirements: No Cooking facilities: Kitchen MSD Entitlement remai…" at bounding box center [614, 485] width 362 height 46
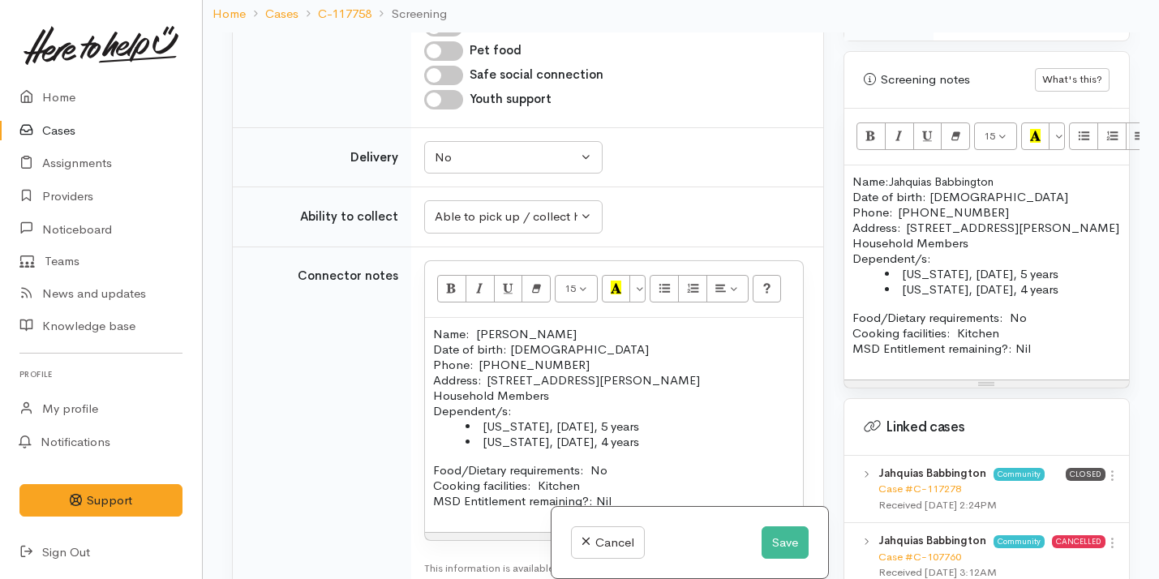
click at [540, 462] on p "Food/Dietary requirements: No Cooking facilities: Kitchen MSD Entitlement remai…" at bounding box center [614, 485] width 362 height 46
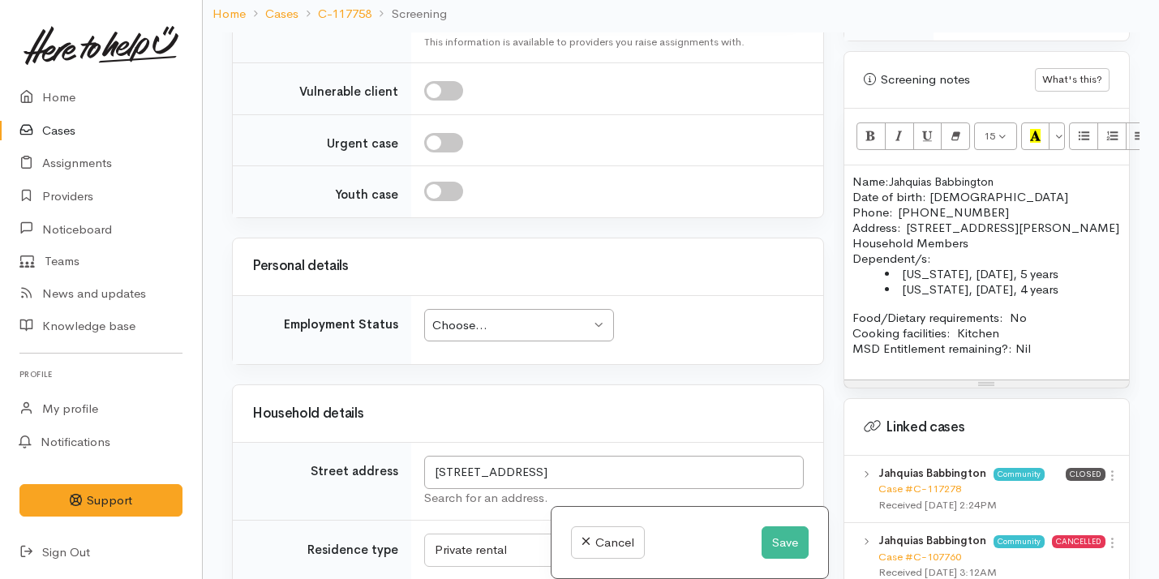
scroll to position [1966, 0]
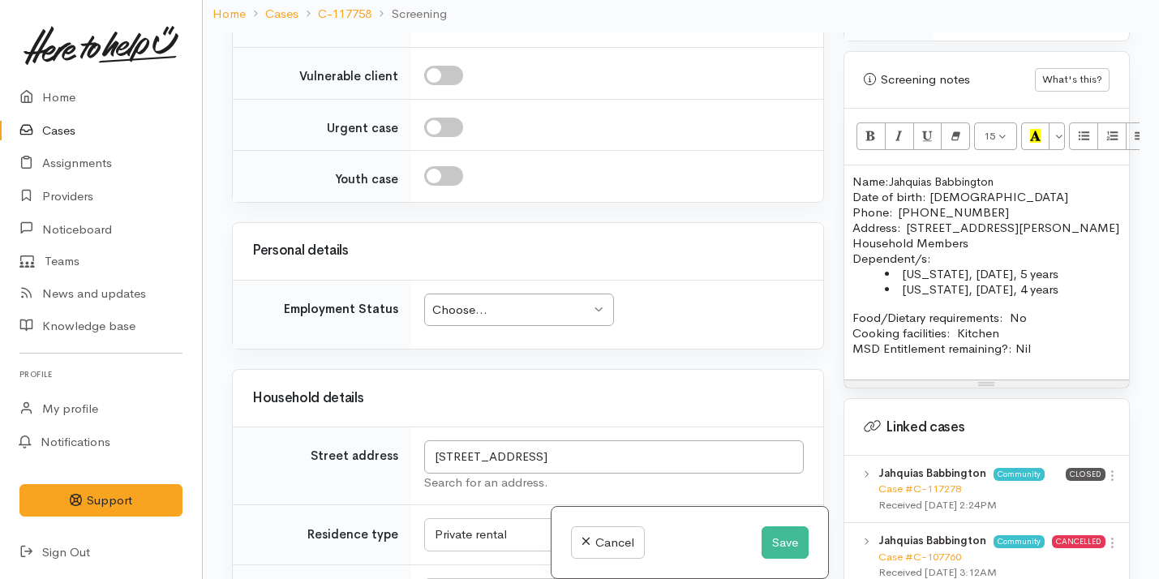
click at [496, 301] on div "Choose..." at bounding box center [511, 310] width 158 height 19
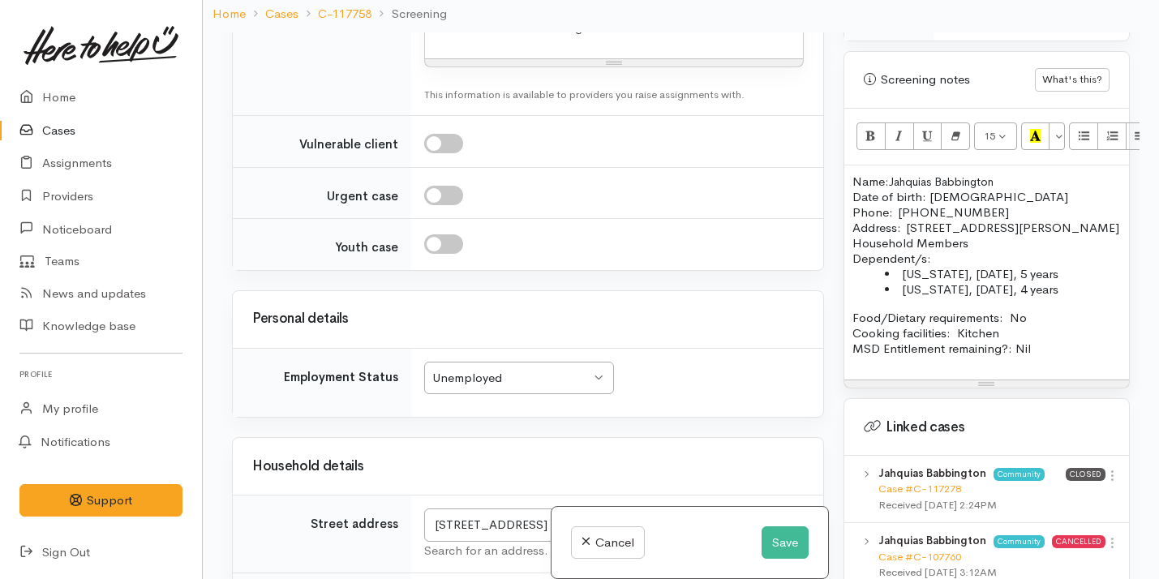
scroll to position [1938, 0]
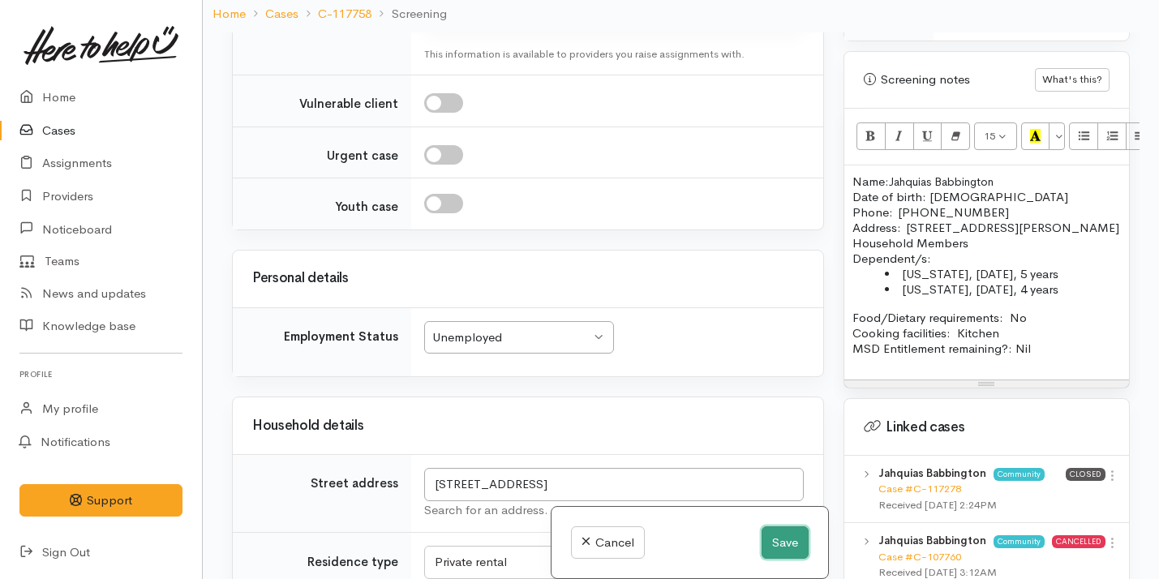
click at [789, 544] on button "Save" at bounding box center [785, 543] width 47 height 33
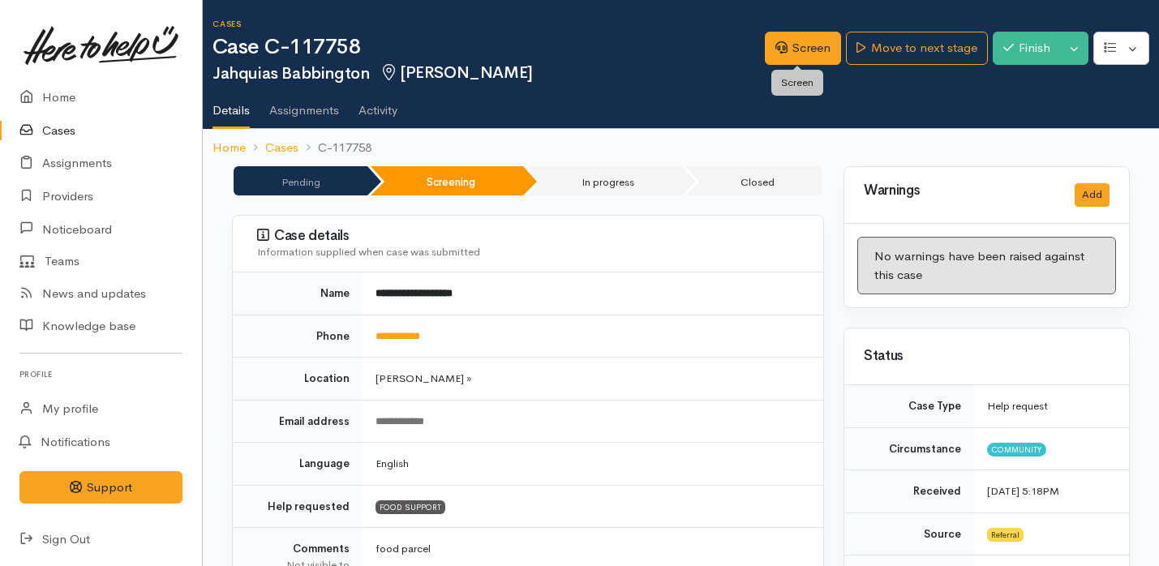
click at [776, 52] on icon at bounding box center [782, 47] width 12 height 12
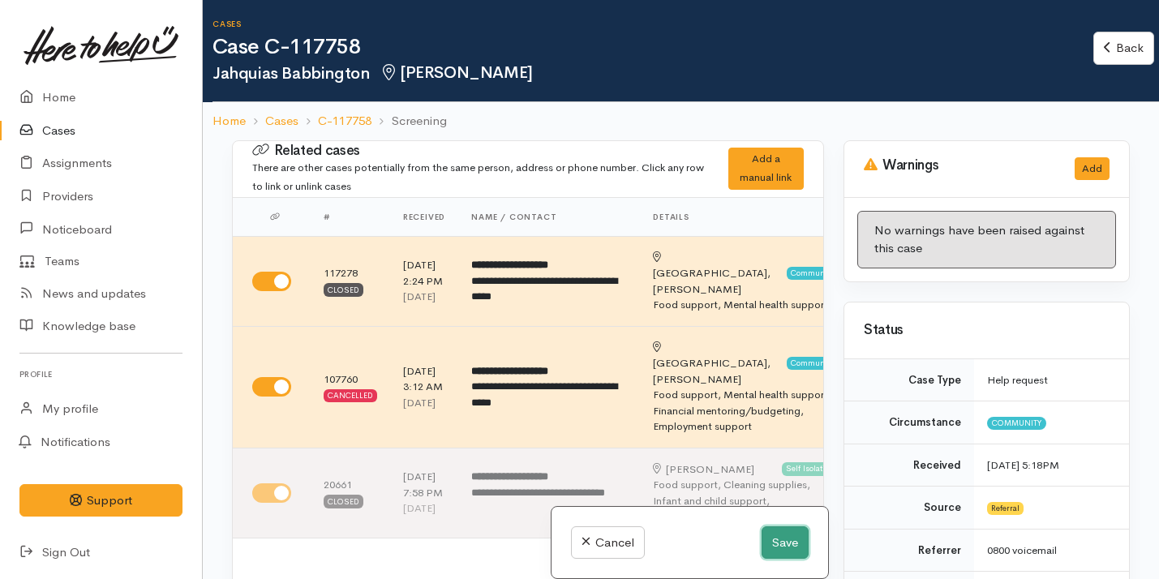
click at [788, 538] on button "Save" at bounding box center [785, 543] width 47 height 33
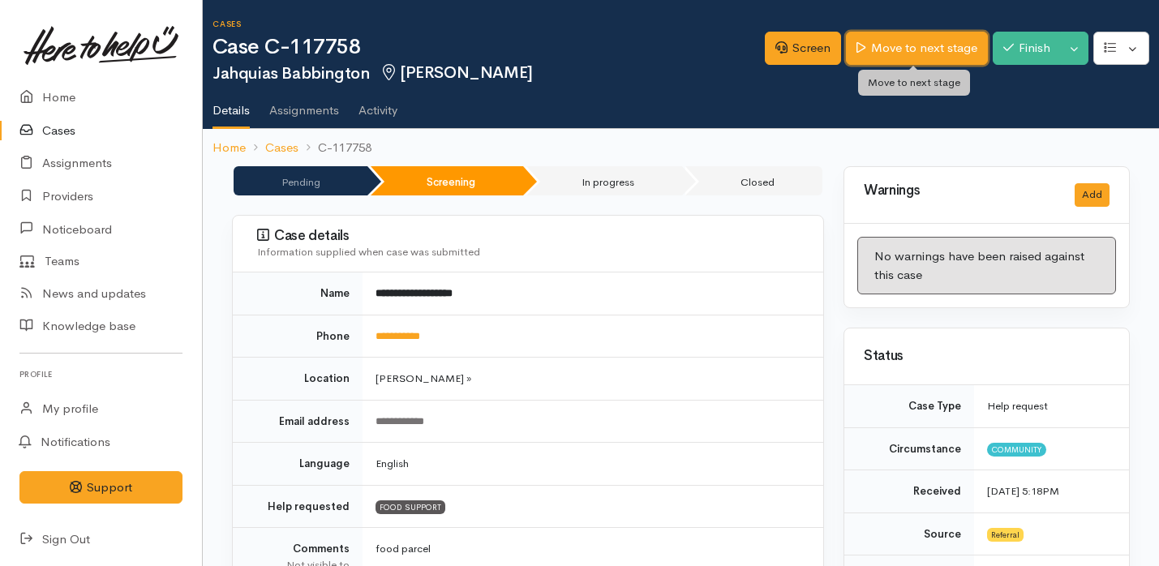
click at [920, 55] on link "Move to next stage" at bounding box center [916, 48] width 141 height 33
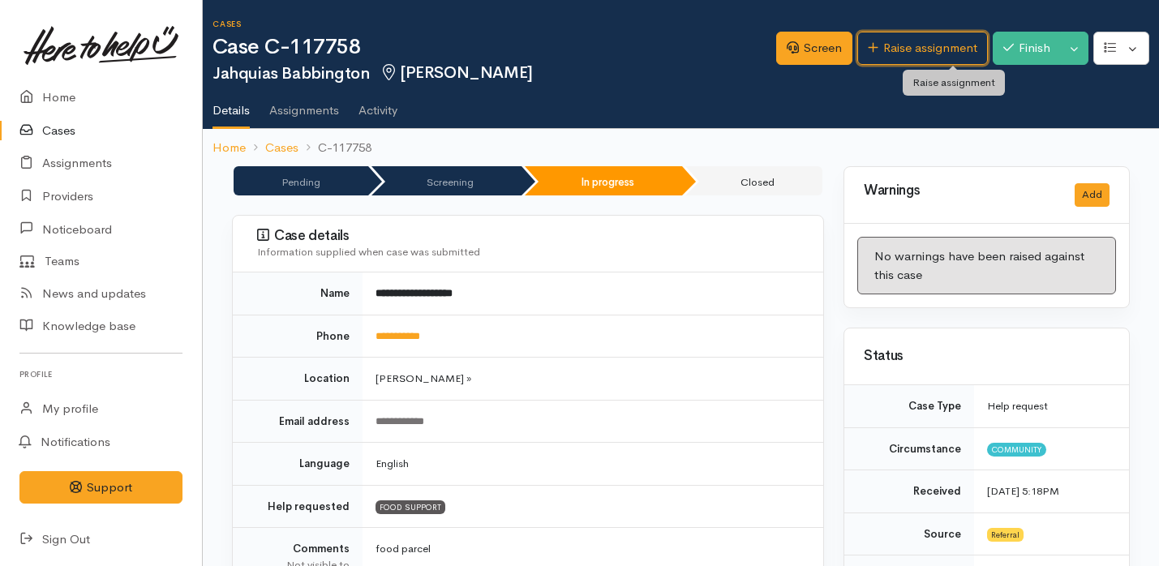
click at [920, 55] on link "Raise assignment" at bounding box center [923, 48] width 131 height 33
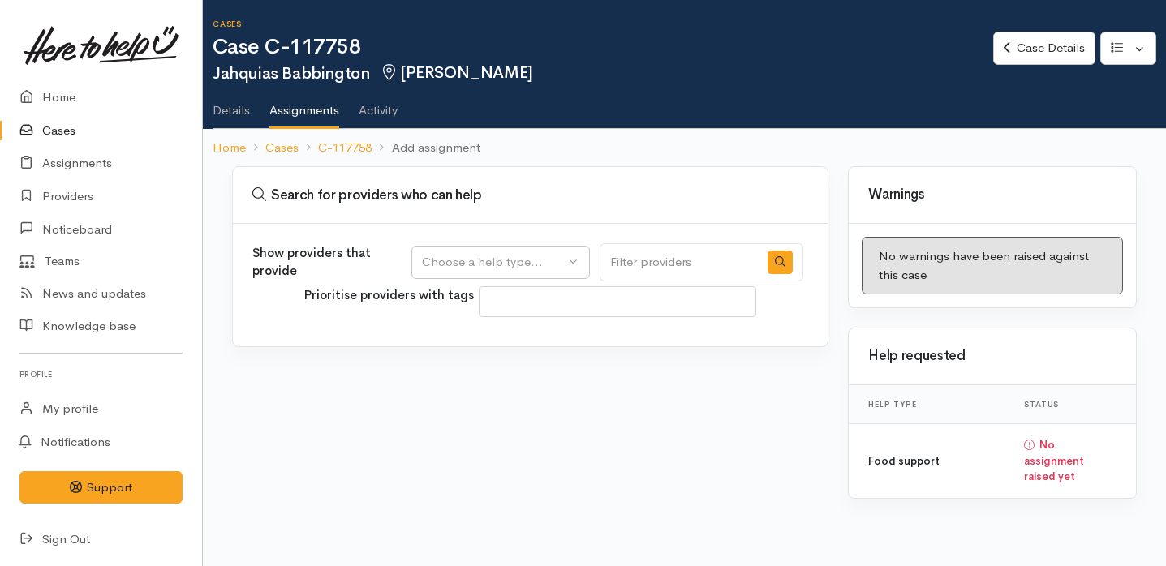
select select
click at [553, 260] on div "Choose a help type..." at bounding box center [493, 262] width 143 height 19
click at [521, 335] on link "Food support" at bounding box center [500, 340] width 177 height 25
select select "3"
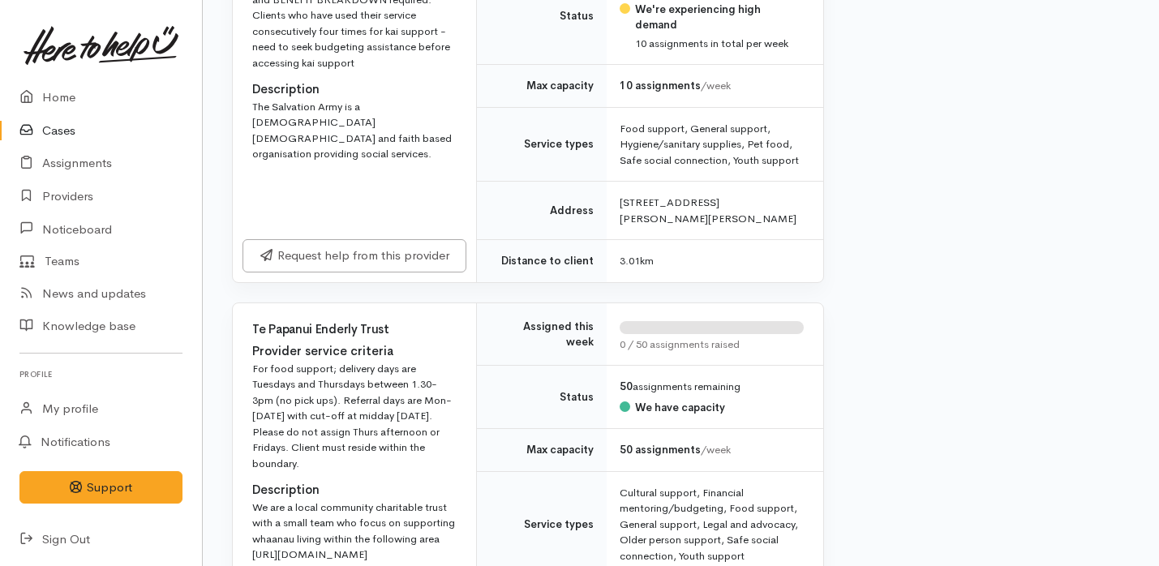
scroll to position [1609, 0]
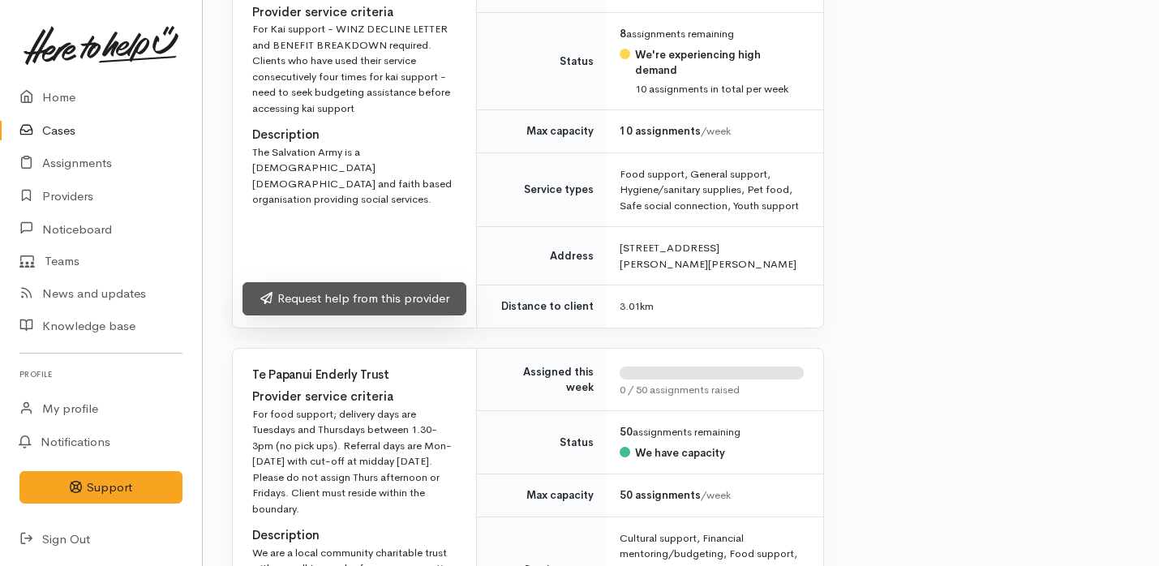
click at [428, 282] on link "Request help from this provider" at bounding box center [355, 298] width 224 height 33
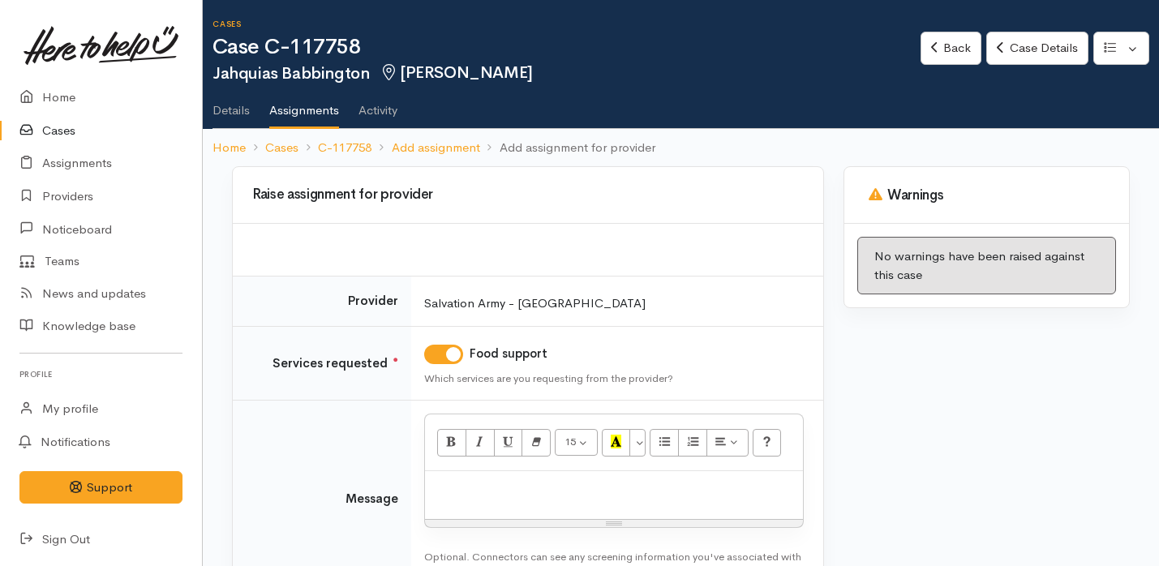
click at [531, 471] on div at bounding box center [614, 495] width 378 height 48
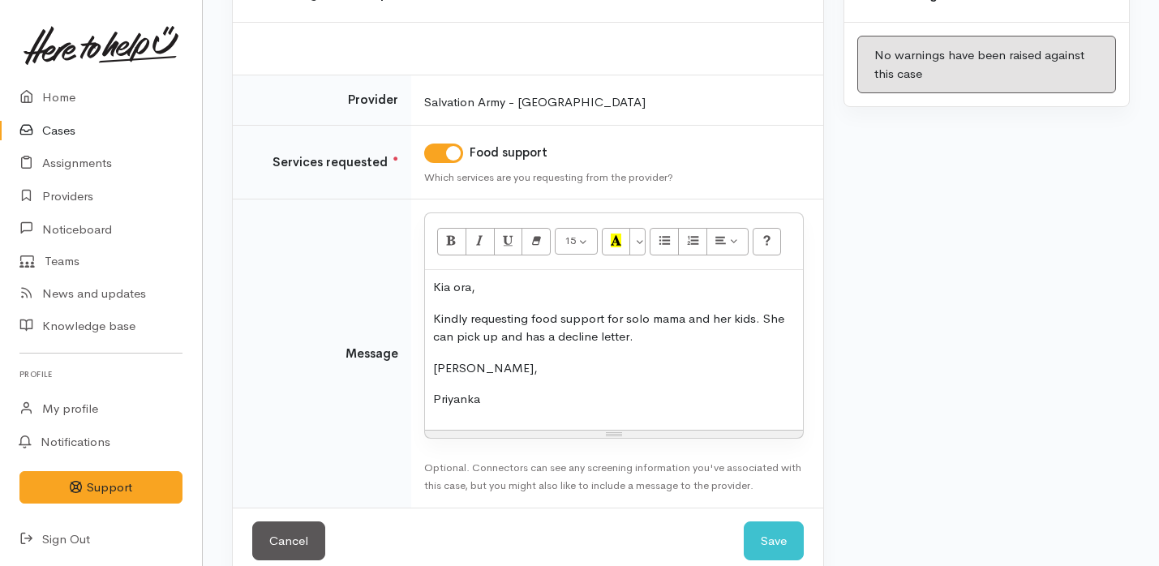
scroll to position [228, 0]
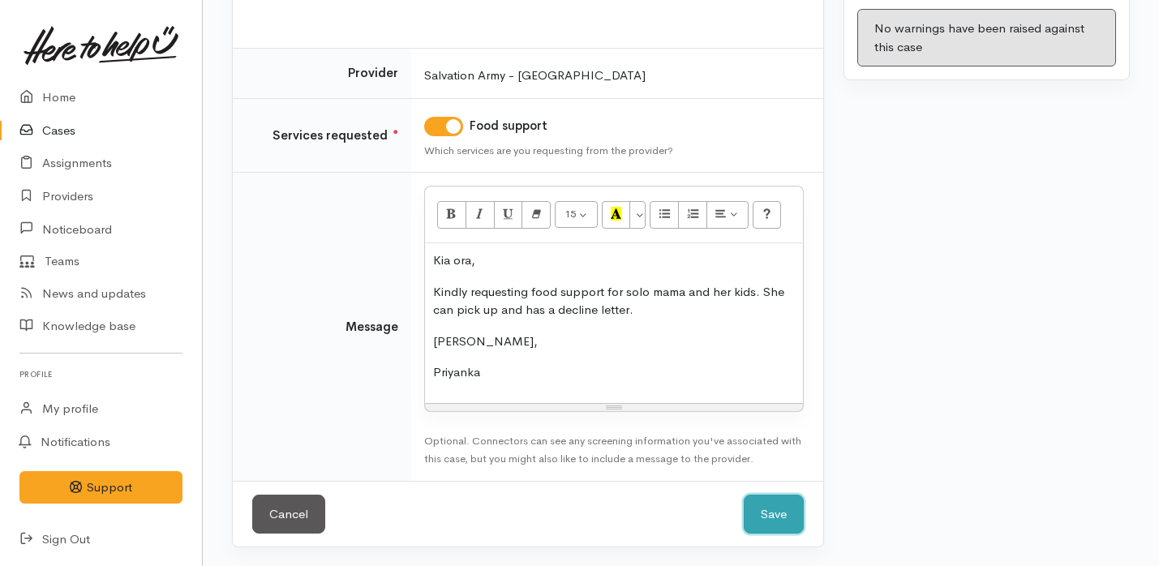
click at [789, 510] on button "Save" at bounding box center [774, 515] width 60 height 40
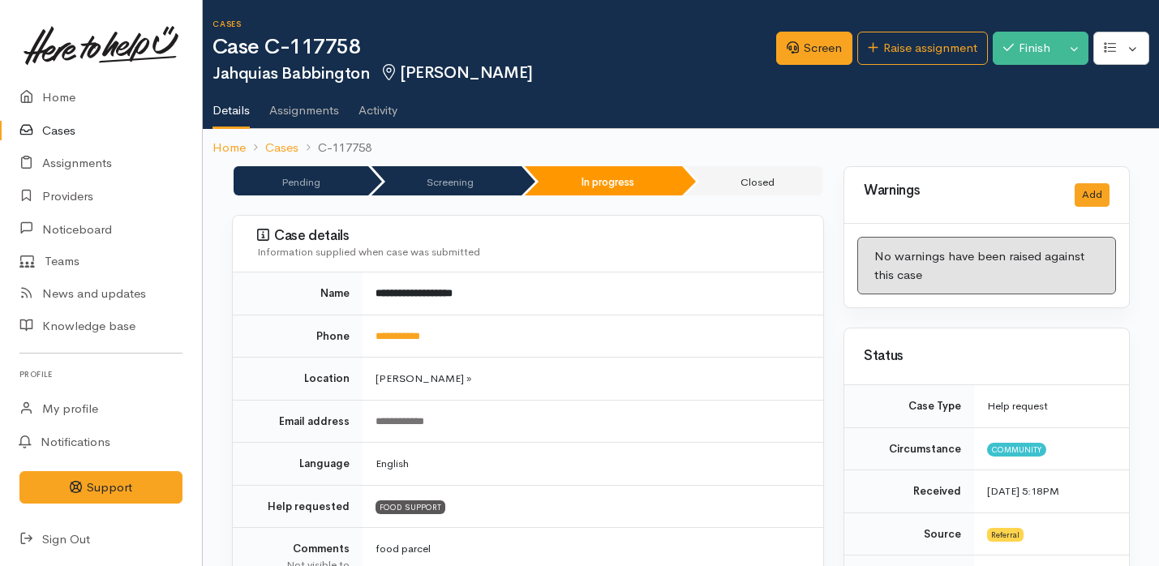
click at [76, 126] on link "Cases" at bounding box center [101, 130] width 202 height 33
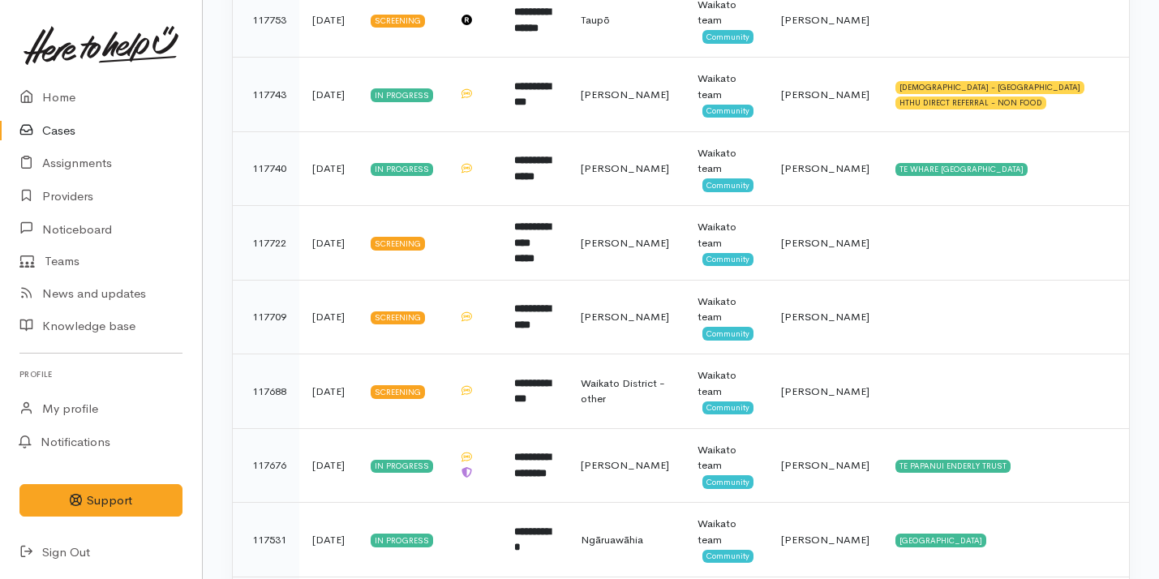
scroll to position [607, 0]
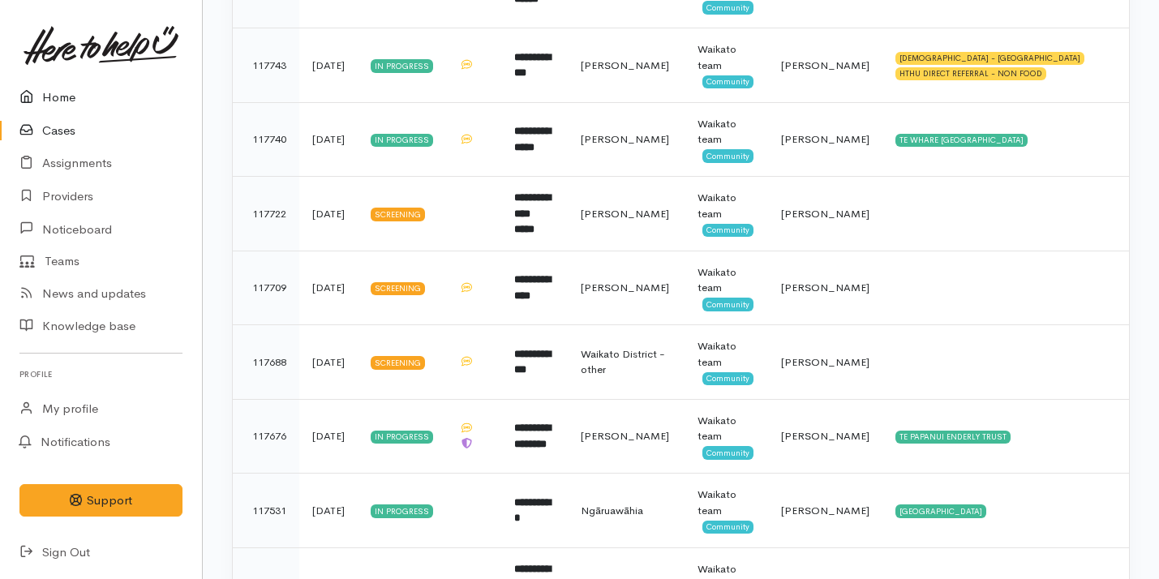
click at [131, 108] on link "Home" at bounding box center [101, 97] width 202 height 33
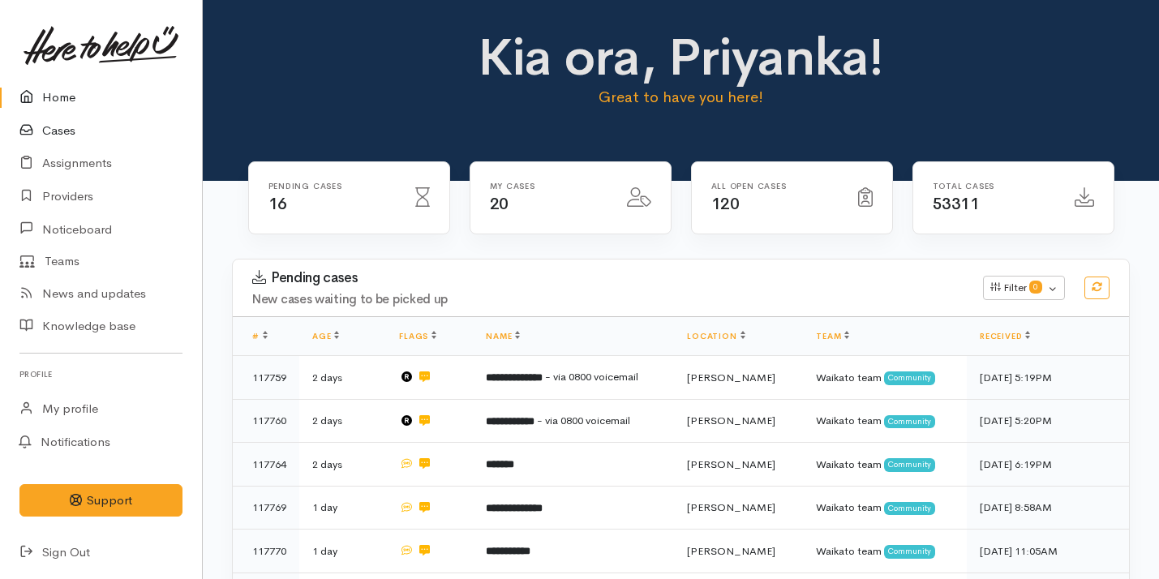
click at [86, 134] on link "Cases" at bounding box center [101, 130] width 202 height 33
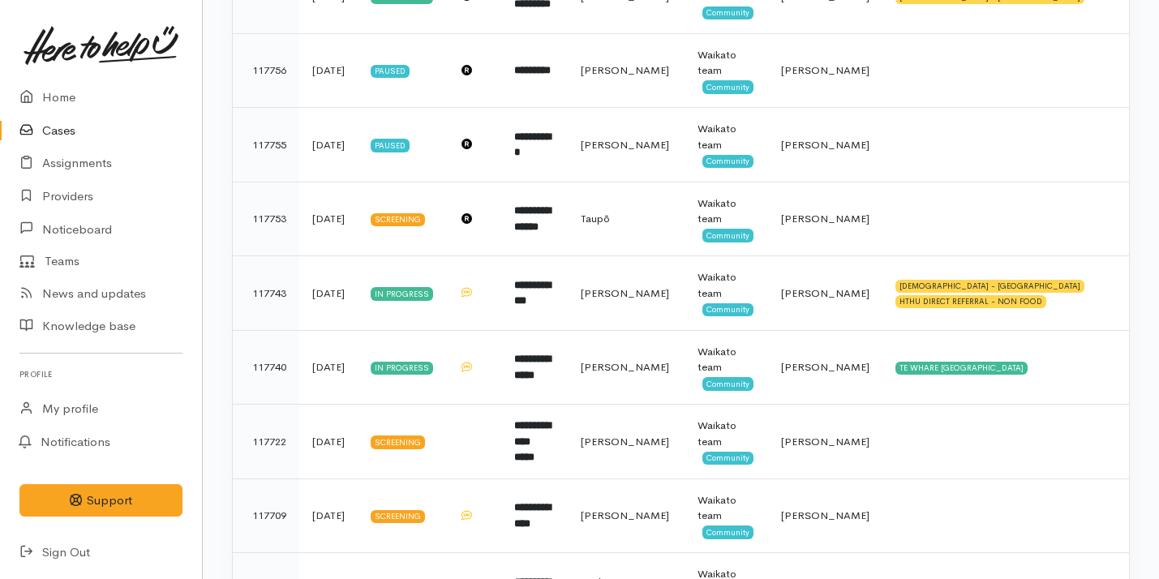
scroll to position [776, 0]
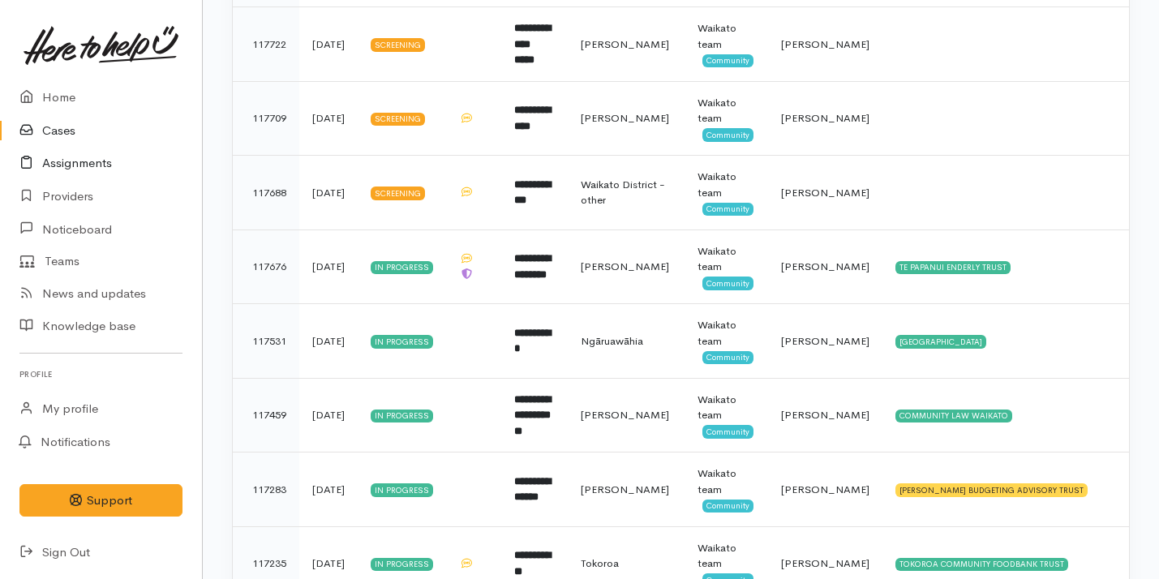
click at [66, 171] on link "Assignments" at bounding box center [101, 163] width 202 height 33
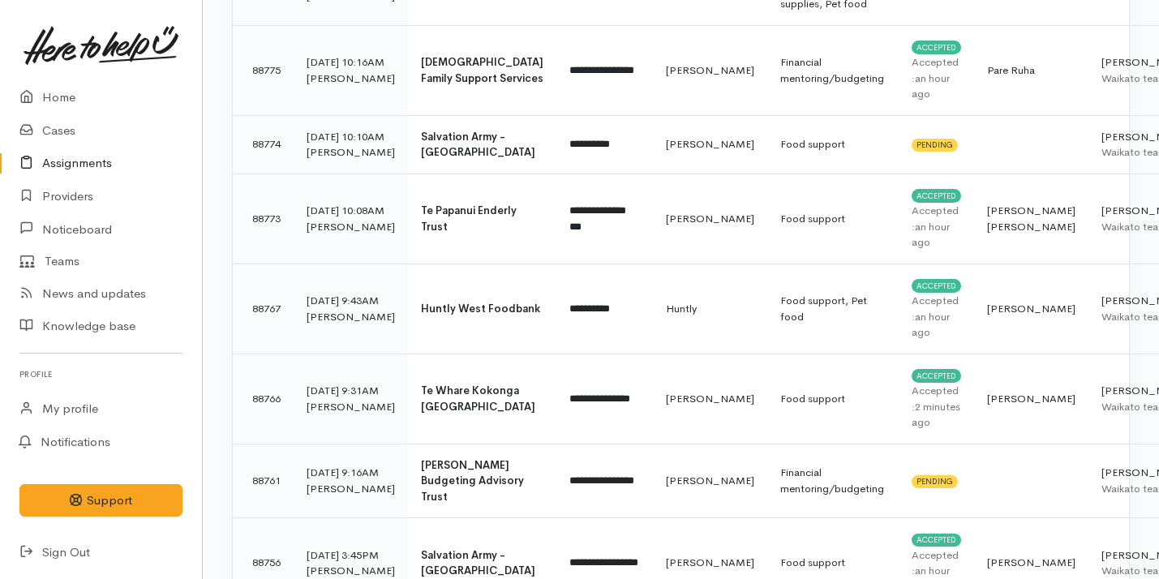
scroll to position [740, 0]
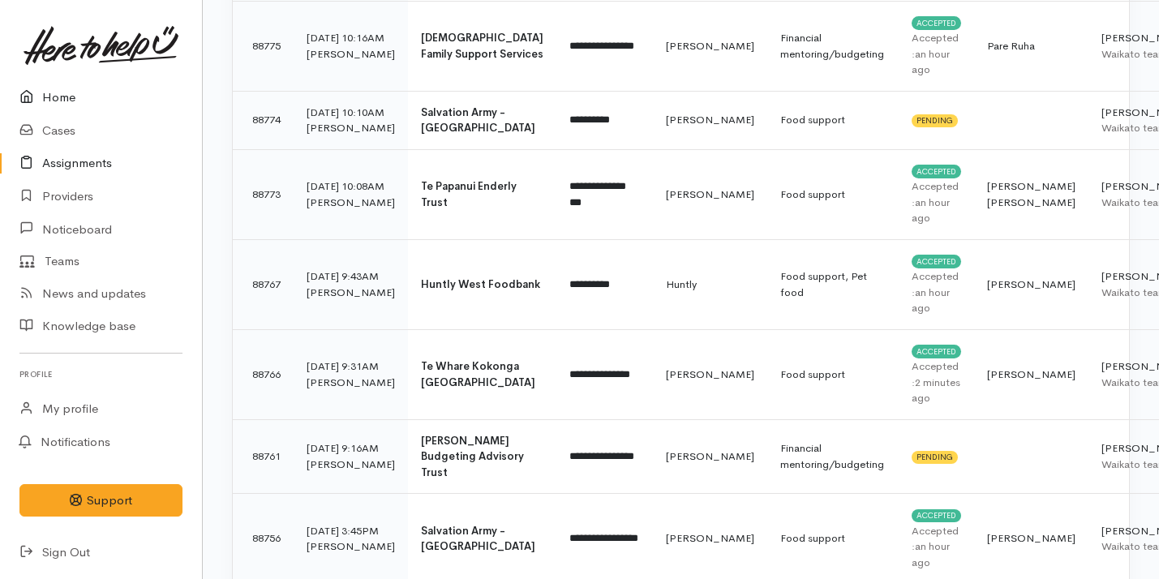
click at [116, 91] on link "Home" at bounding box center [101, 97] width 202 height 33
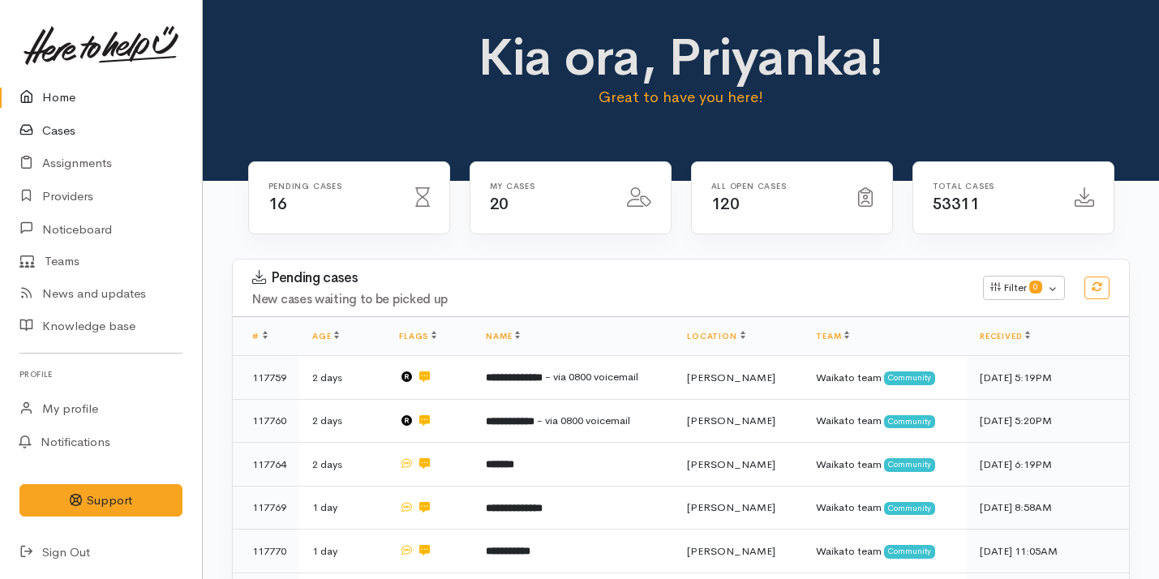
click at [135, 136] on link "Cases" at bounding box center [101, 130] width 202 height 33
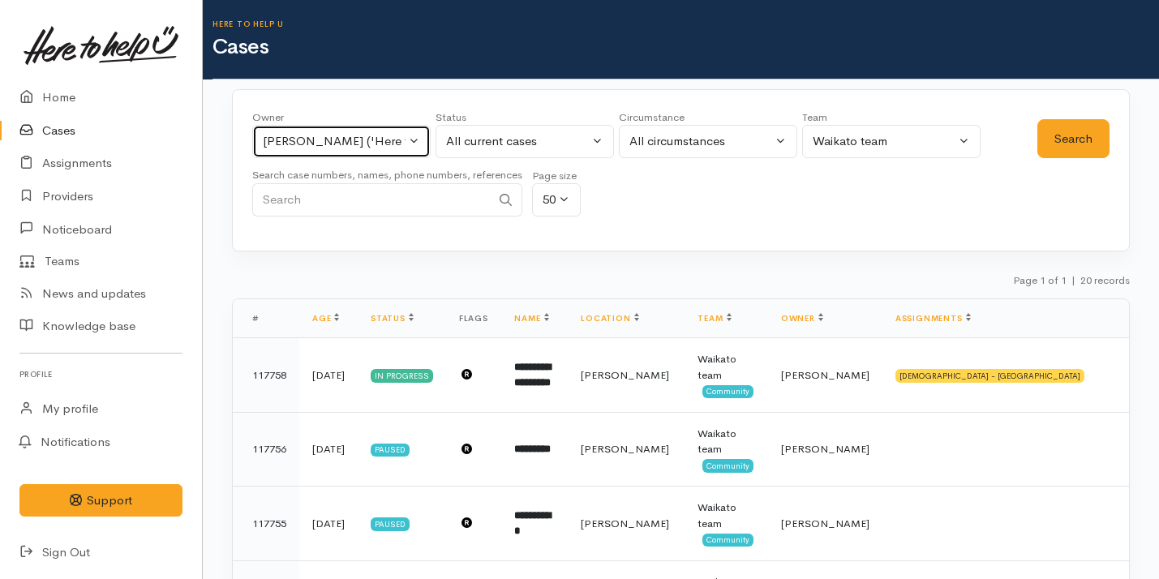
click at [355, 140] on div "[PERSON_NAME] ('Here to help u')" at bounding box center [334, 141] width 143 height 19
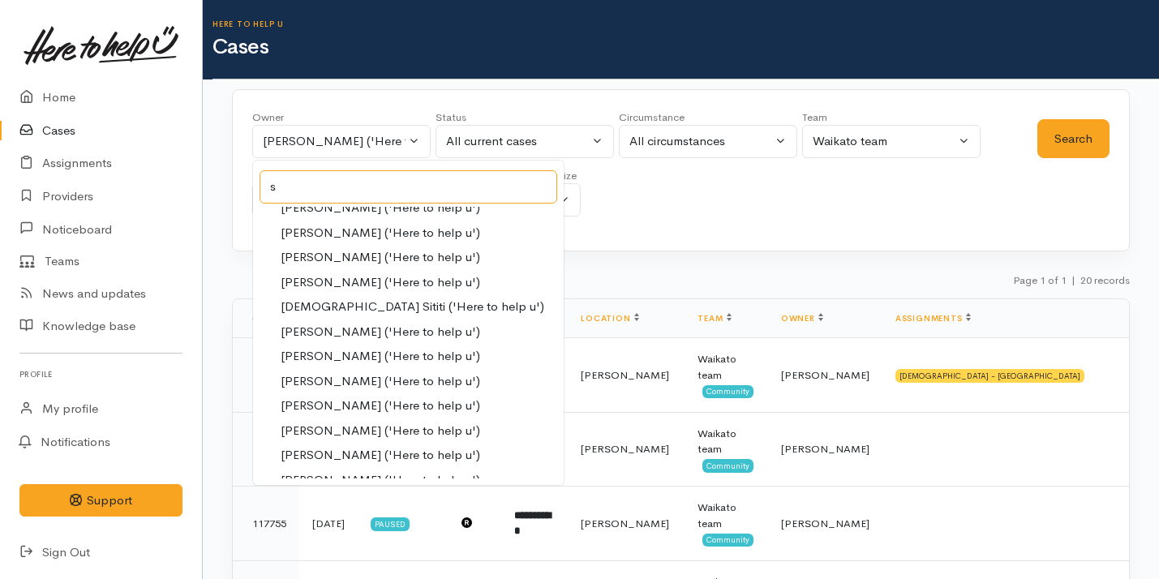
scroll to position [247, 0]
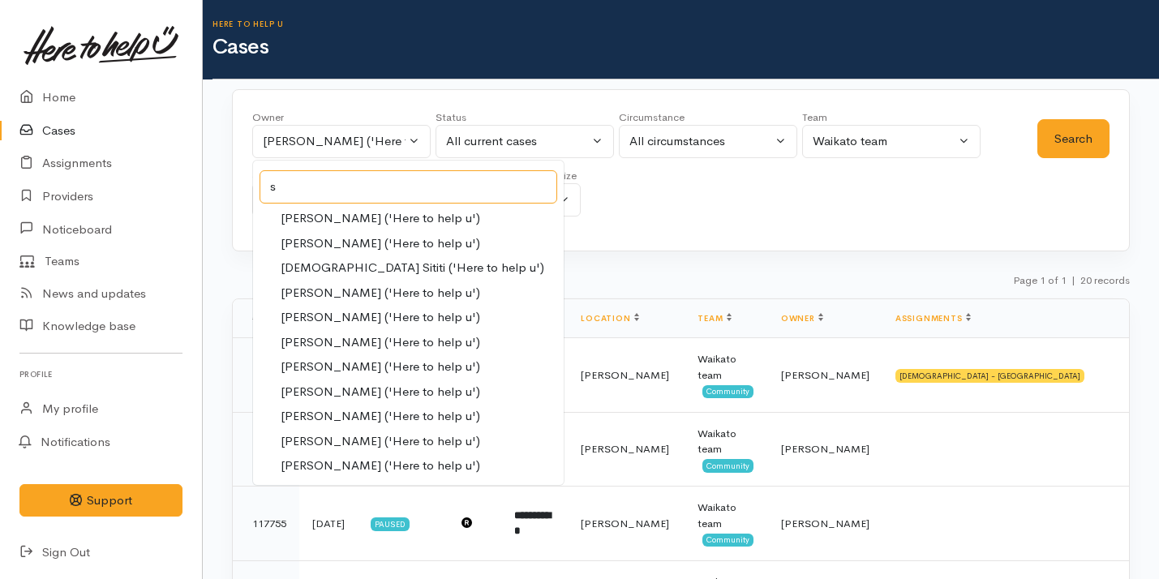
type input "s"
click at [366, 441] on span "[PERSON_NAME] ('Here to help u')" at bounding box center [381, 441] width 200 height 19
select select "1463"
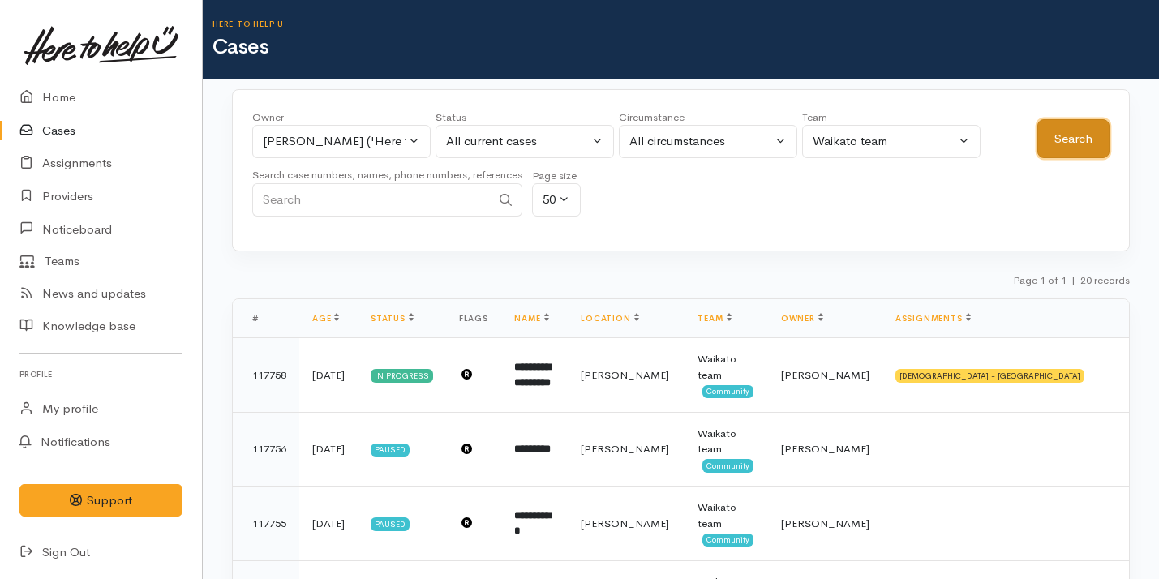
click at [1060, 144] on button "Search" at bounding box center [1074, 139] width 72 height 40
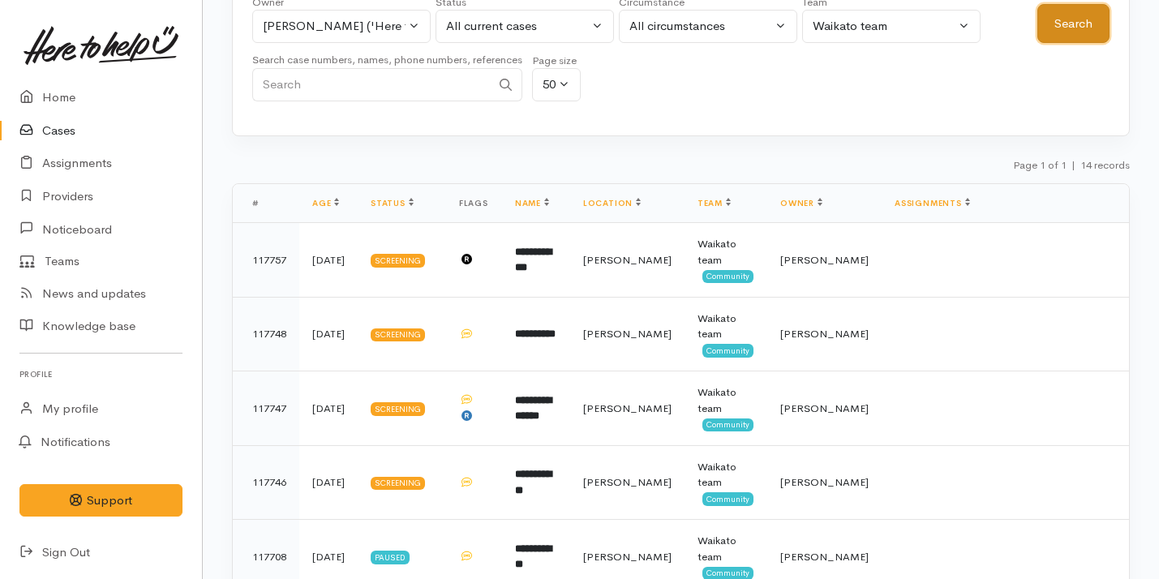
scroll to position [0, 0]
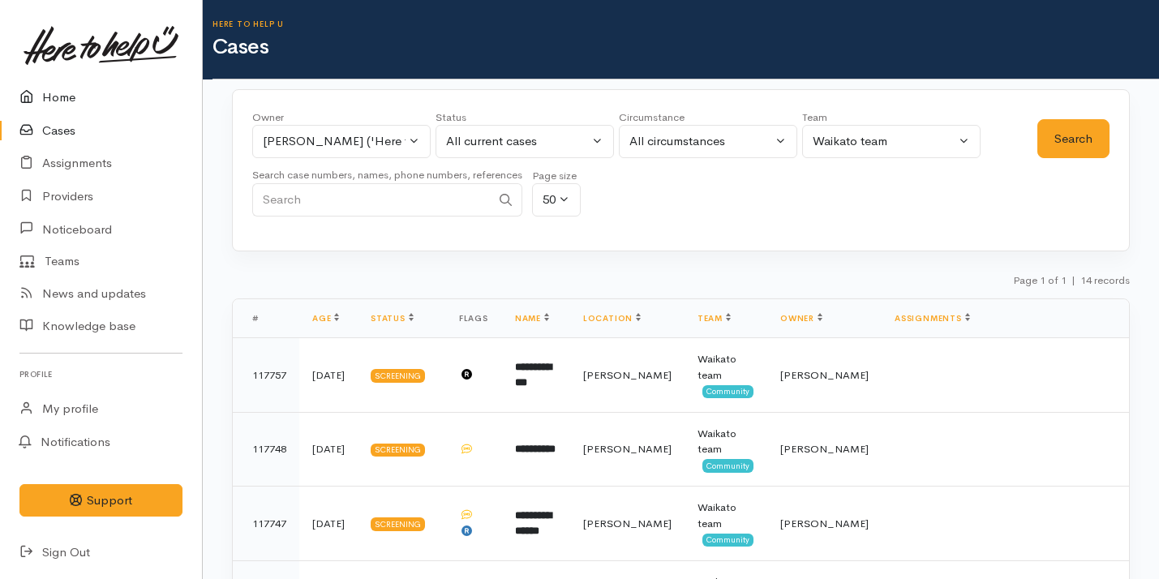
click at [129, 92] on link "Home" at bounding box center [101, 97] width 202 height 33
click at [127, 108] on link "Home" at bounding box center [101, 97] width 202 height 33
click at [345, 145] on div "Shirley Mackie ('Here to help u')" at bounding box center [334, 141] width 143 height 19
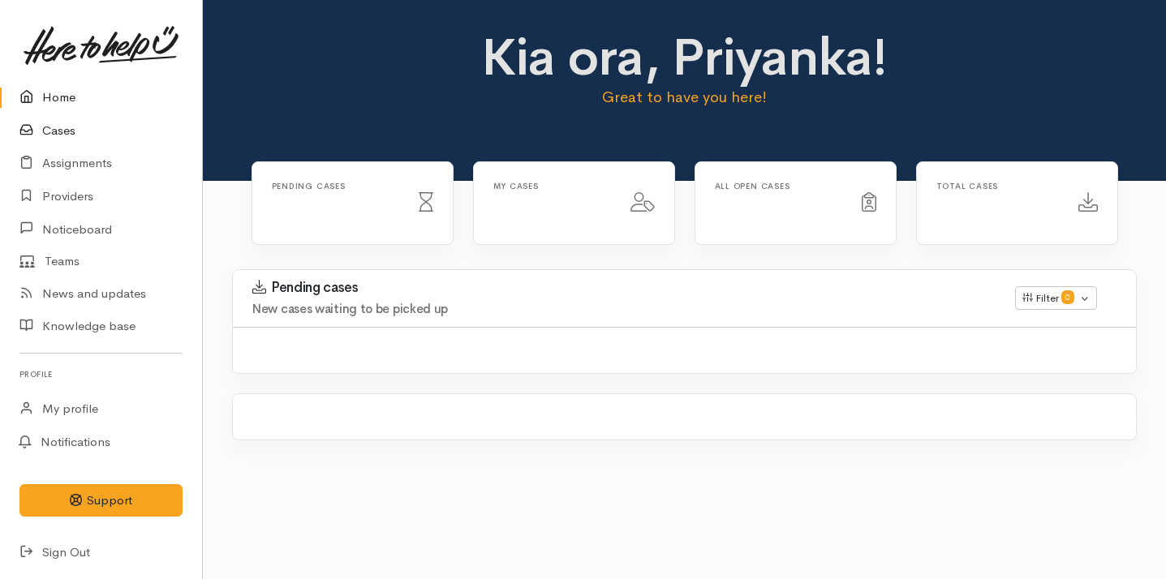
click at [105, 139] on link "Cases" at bounding box center [101, 130] width 202 height 33
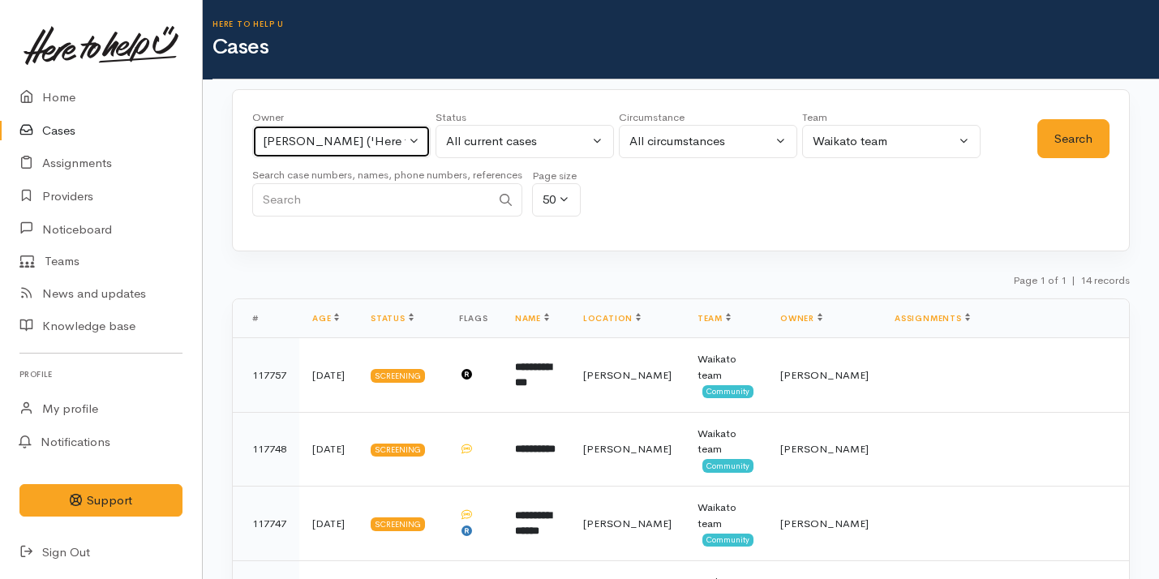
click at [350, 142] on div "[PERSON_NAME] ('Here to help u')" at bounding box center [334, 141] width 143 height 19
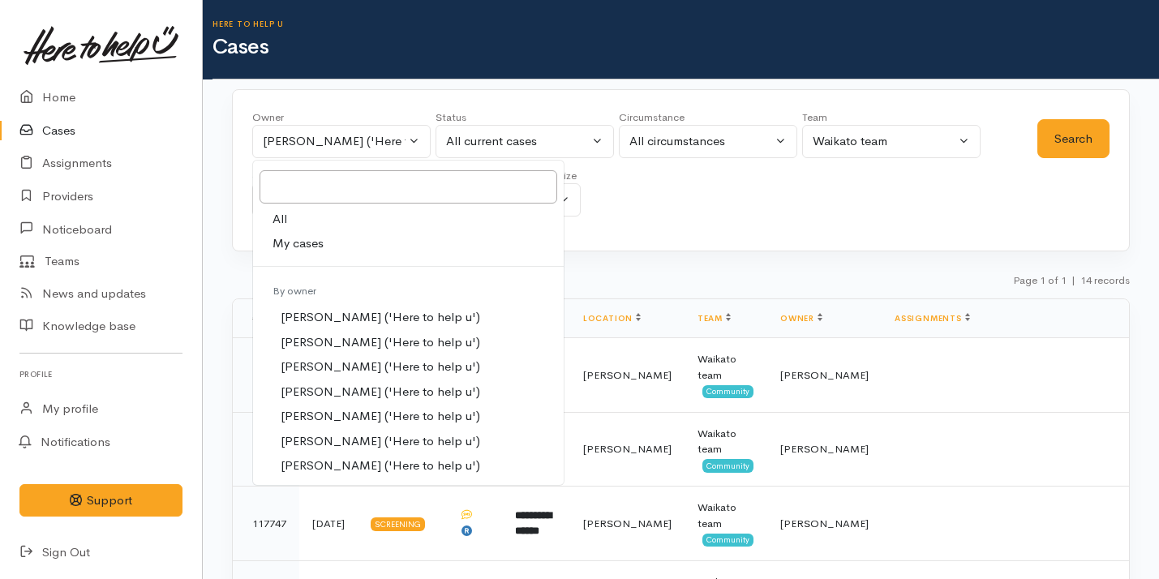
click at [333, 243] on link "My cases" at bounding box center [408, 243] width 311 height 25
select select "2109"
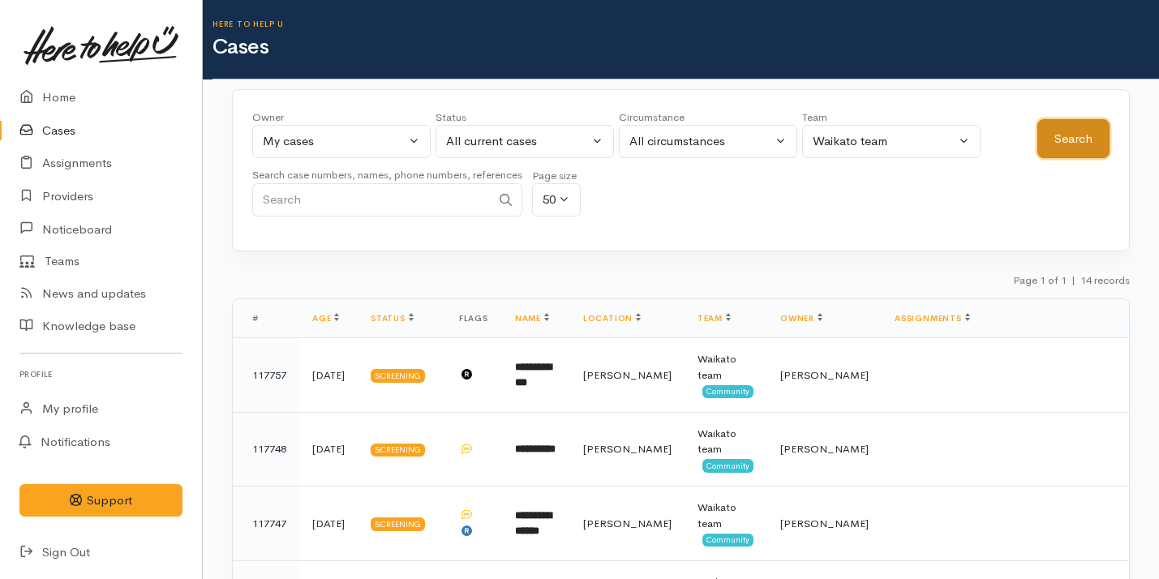
click at [1086, 141] on button "Search" at bounding box center [1074, 139] width 72 height 40
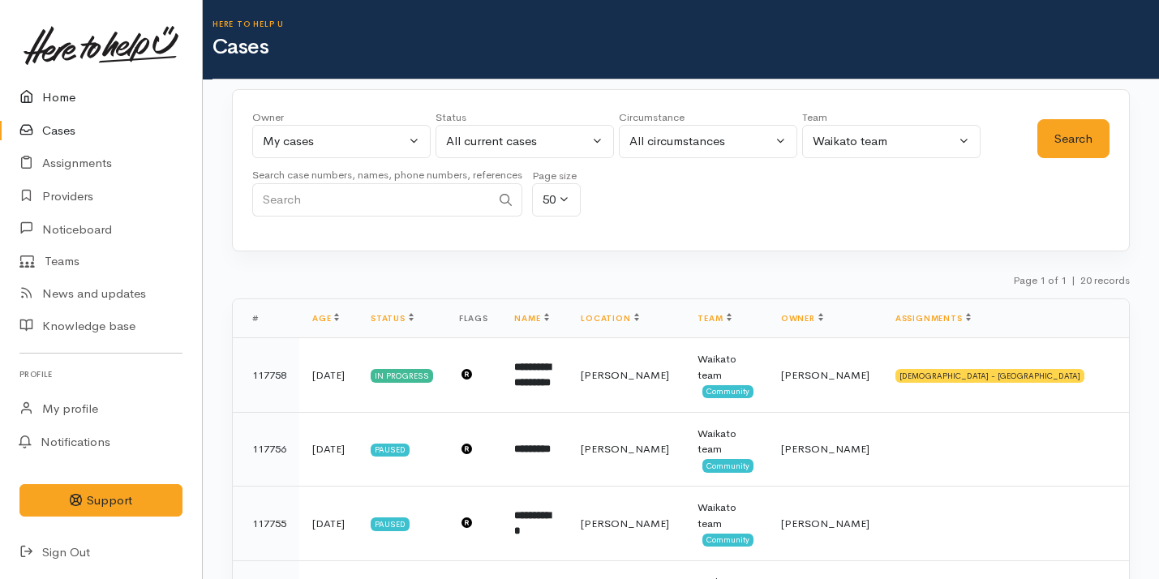
click at [104, 107] on link "Home" at bounding box center [101, 97] width 202 height 33
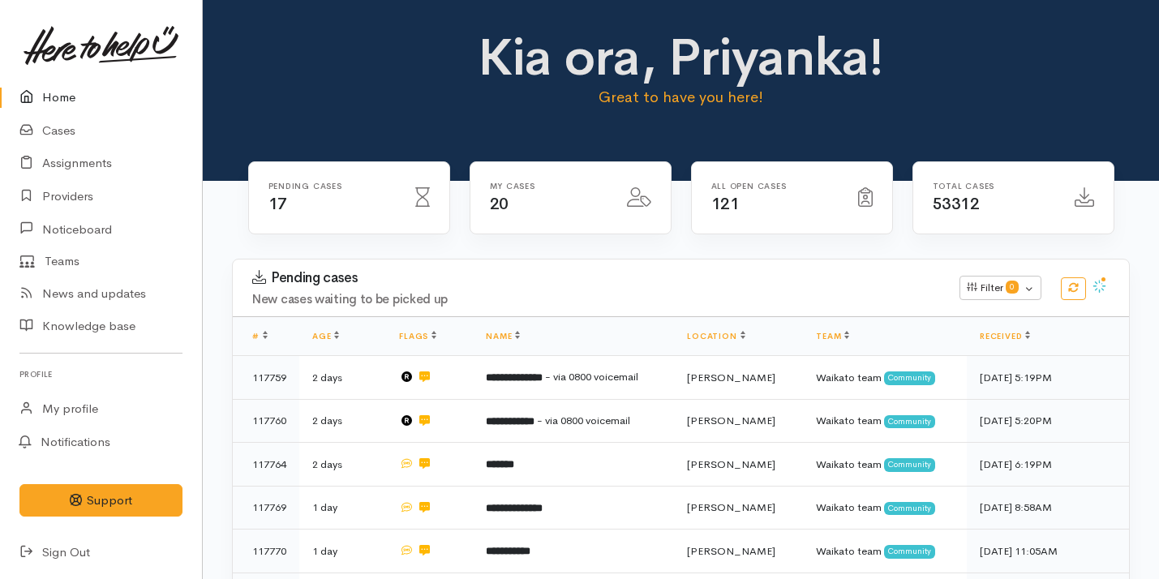
click at [264, 18] on div "Kia ora, Priyanka! Great to have you here!" at bounding box center [681, 90] width 957 height 181
click at [92, 134] on link "Cases" at bounding box center [101, 130] width 202 height 33
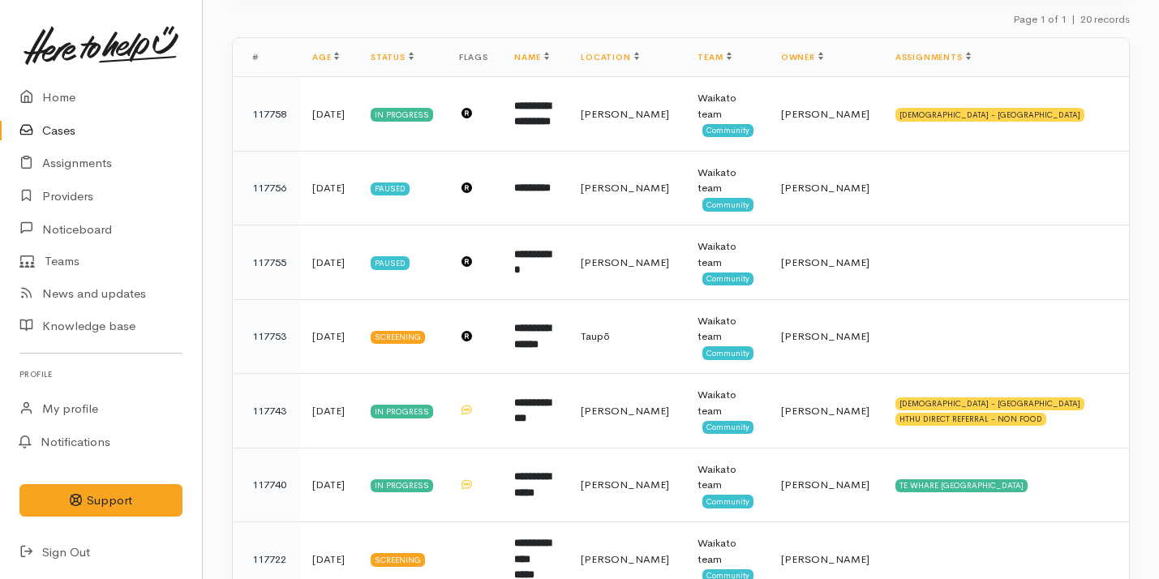
scroll to position [260, 0]
click at [149, 96] on link "Home" at bounding box center [101, 97] width 202 height 33
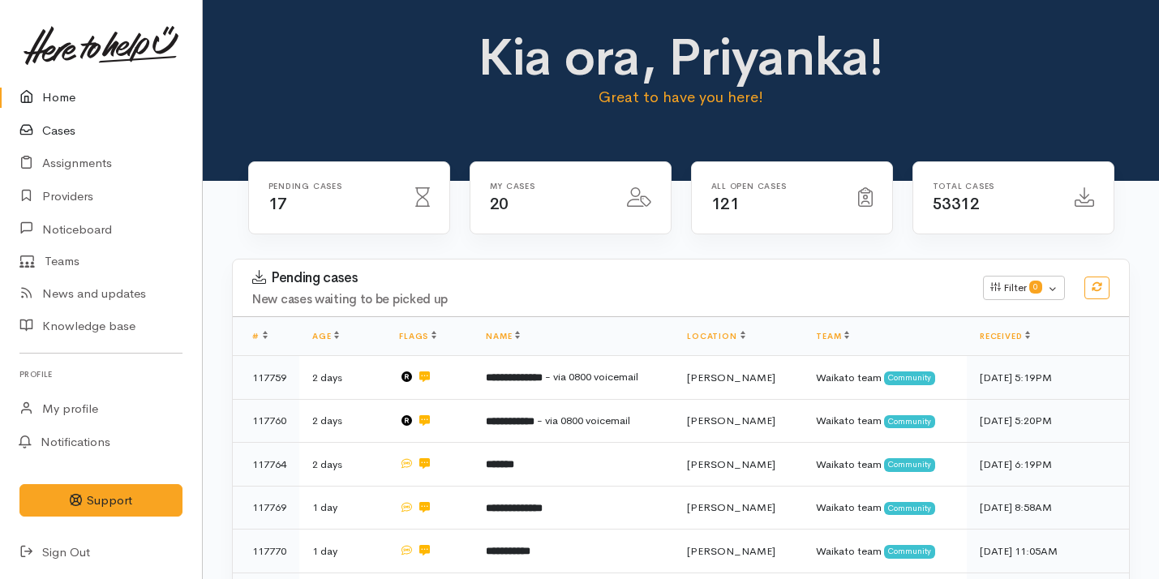
click at [102, 139] on link "Cases" at bounding box center [101, 130] width 202 height 33
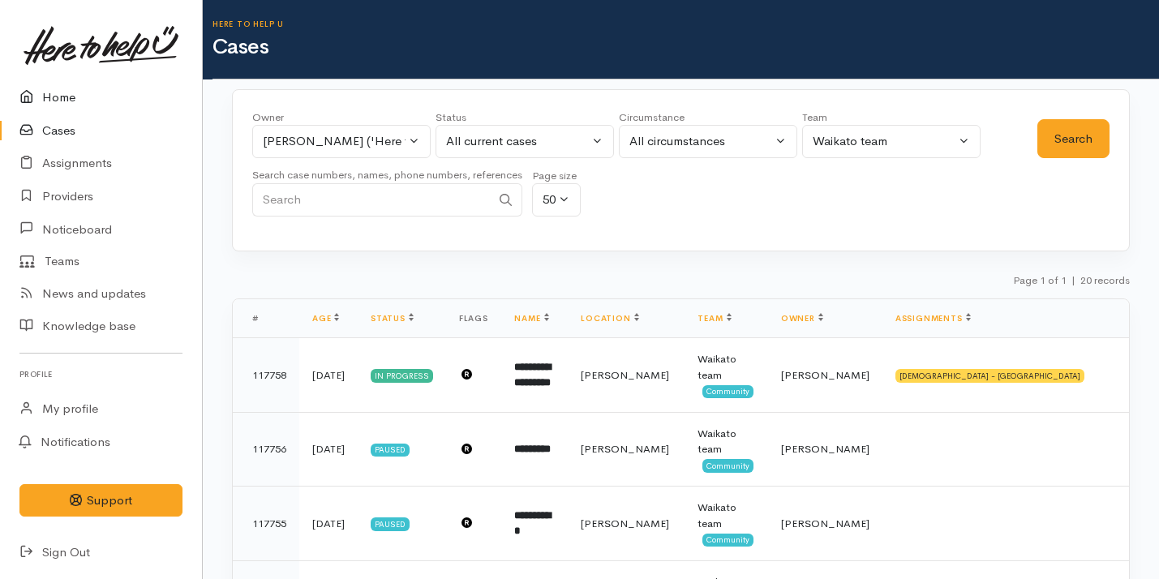
click at [119, 90] on link "Home" at bounding box center [101, 97] width 202 height 33
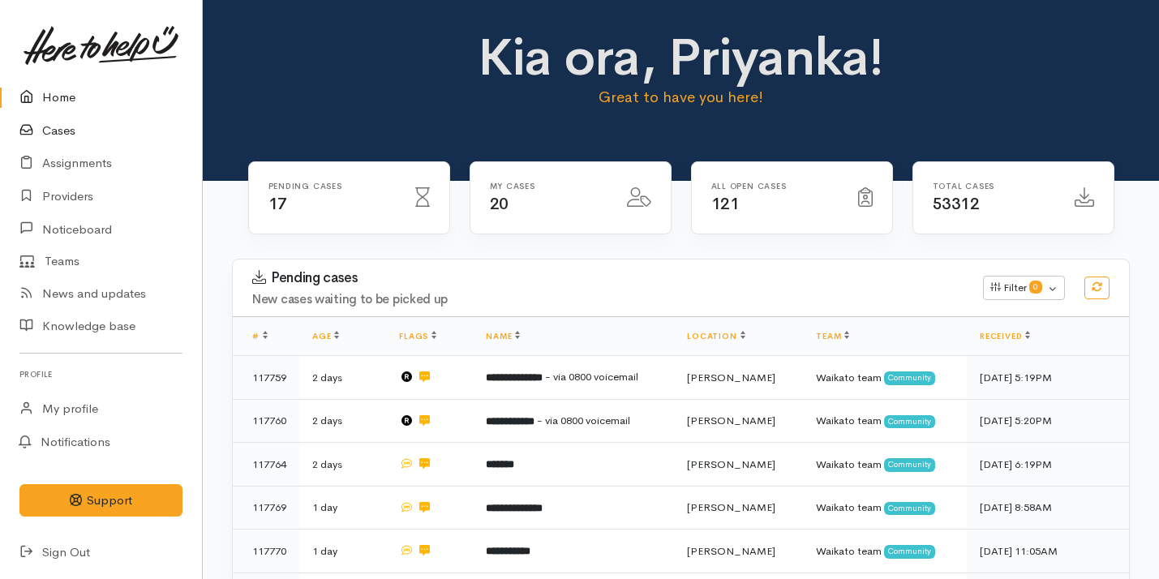
click at [83, 123] on link "Cases" at bounding box center [101, 130] width 202 height 33
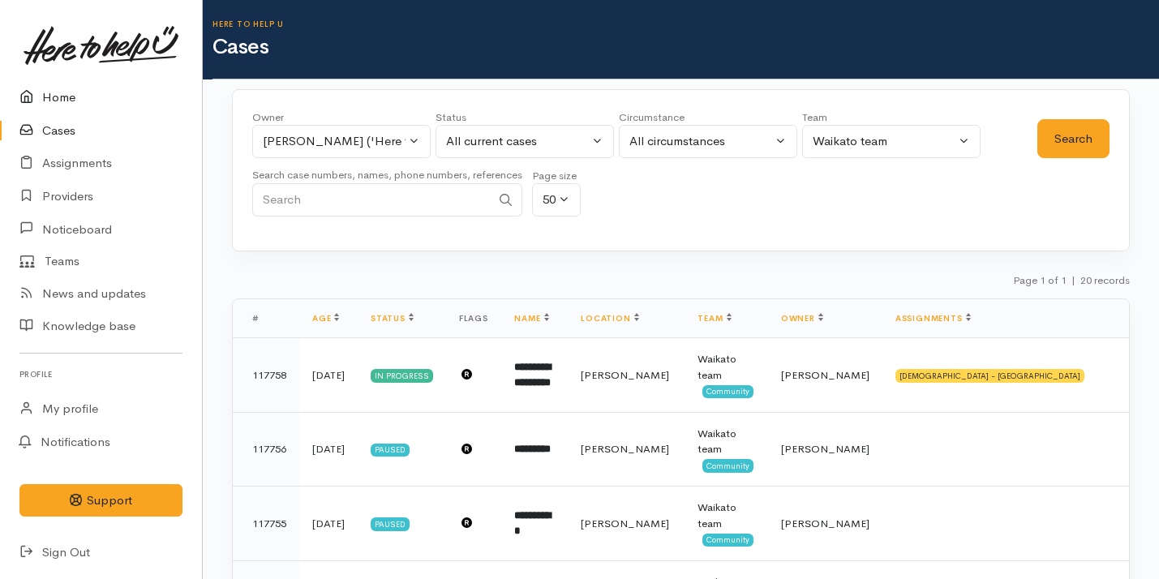
click at [101, 103] on link "Home" at bounding box center [101, 97] width 202 height 33
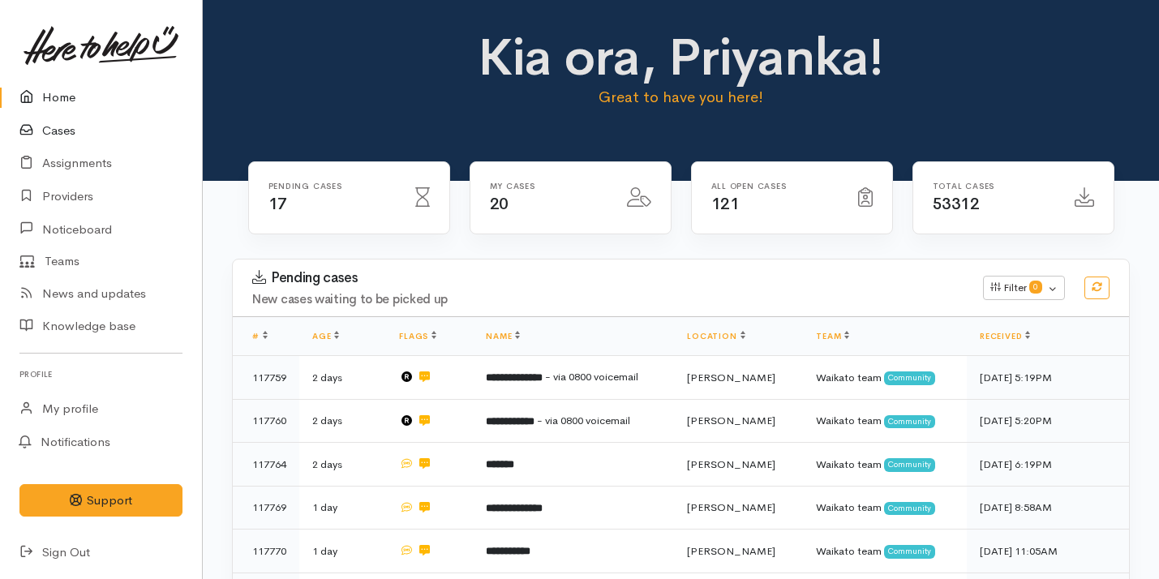
click at [79, 139] on link "Cases" at bounding box center [101, 130] width 202 height 33
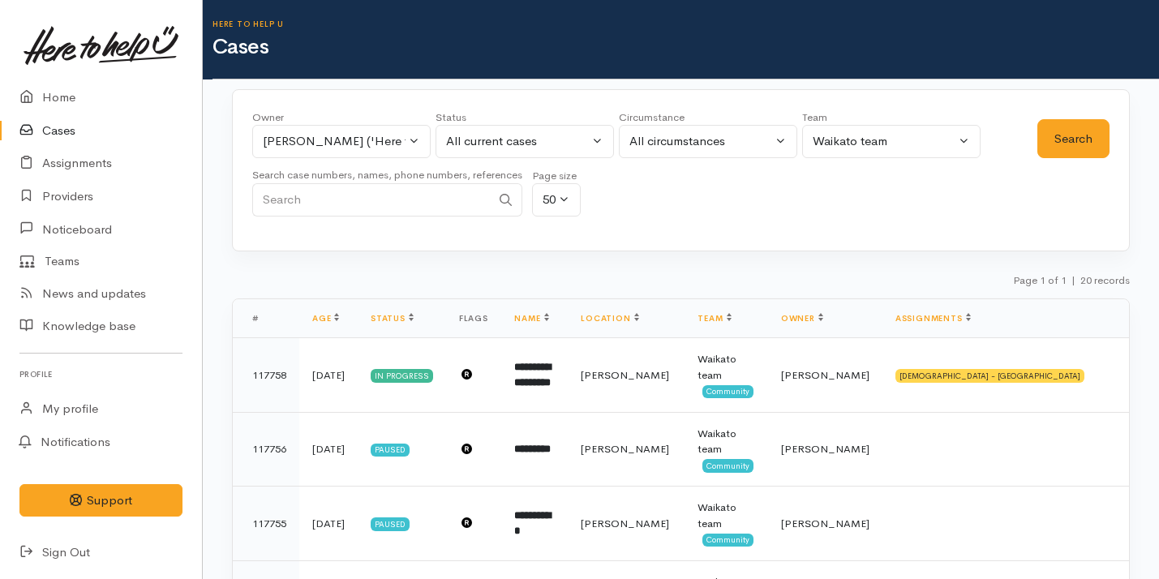
click at [711, 191] on div "Owner All My cases [PERSON_NAME] ('Here to help u') [PERSON_NAME] ('Here to hel…" at bounding box center [644, 168] width 785 height 117
click at [106, 88] on link "Home" at bounding box center [101, 97] width 202 height 33
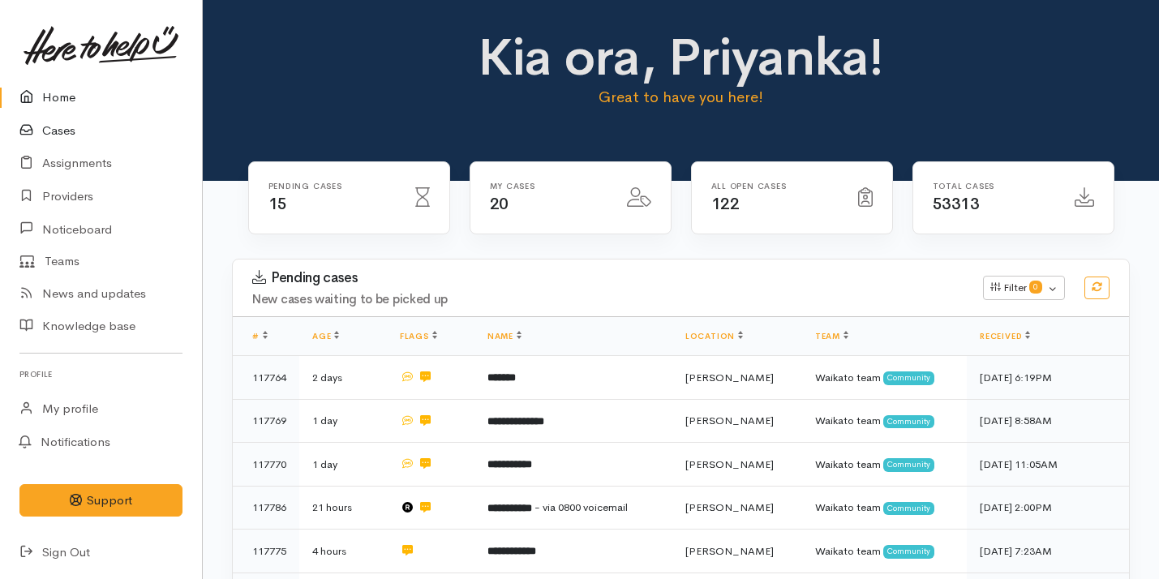
click at [114, 136] on link "Cases" at bounding box center [101, 130] width 202 height 33
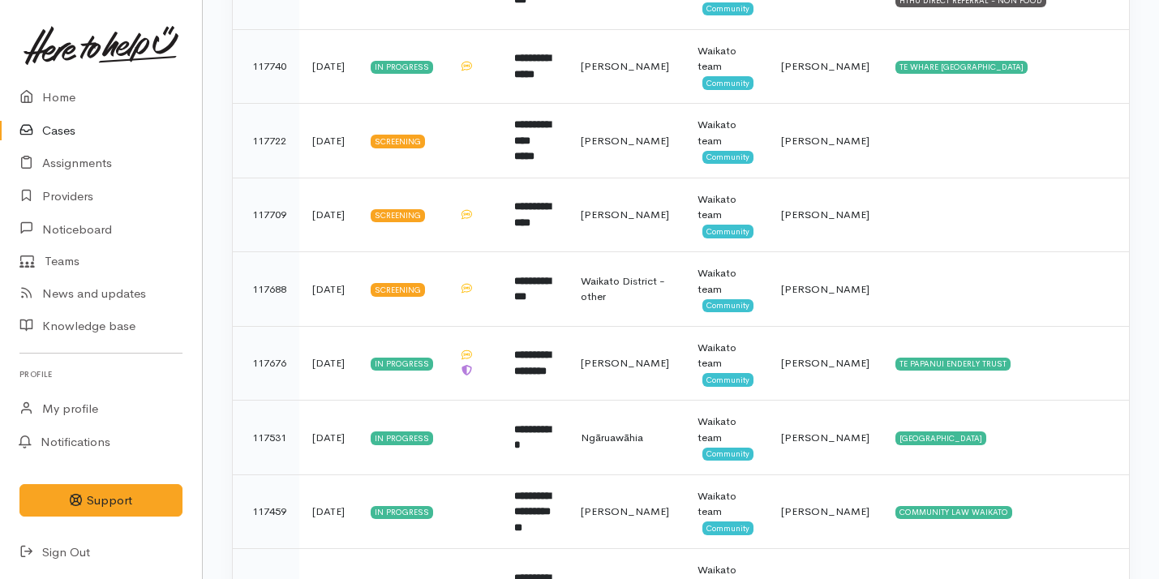
scroll to position [683, 0]
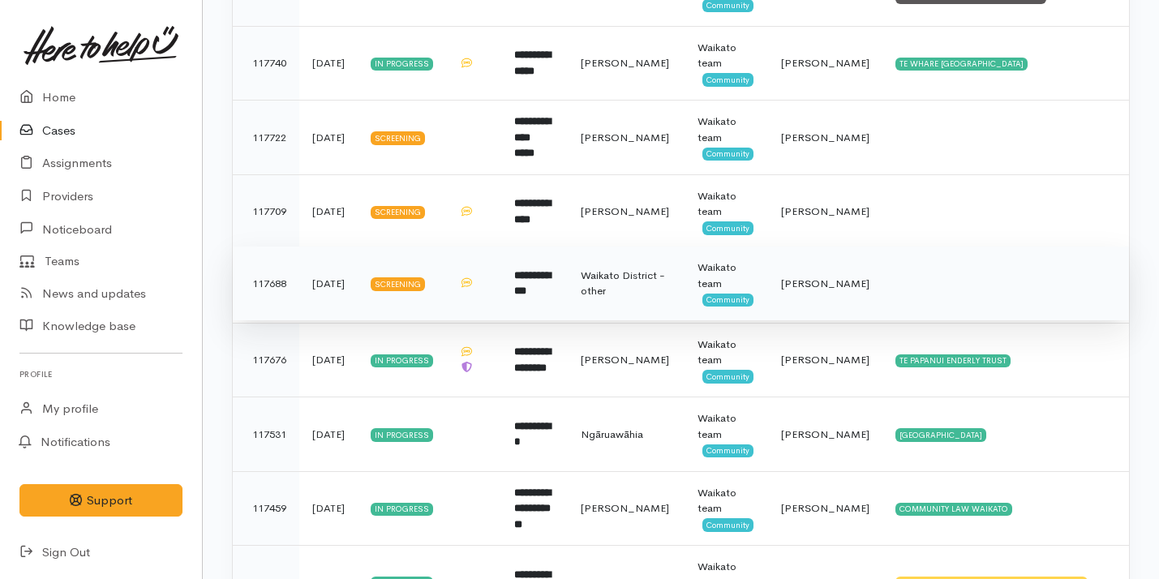
click at [568, 261] on td "**********" at bounding box center [534, 284] width 67 height 75
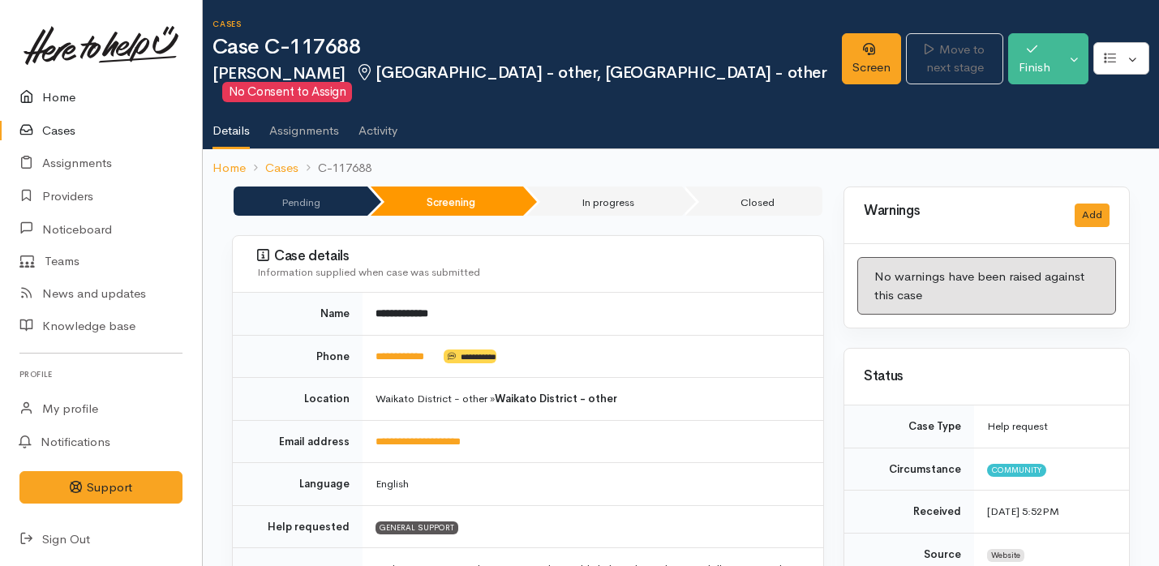
click at [34, 100] on icon at bounding box center [30, 98] width 23 height 20
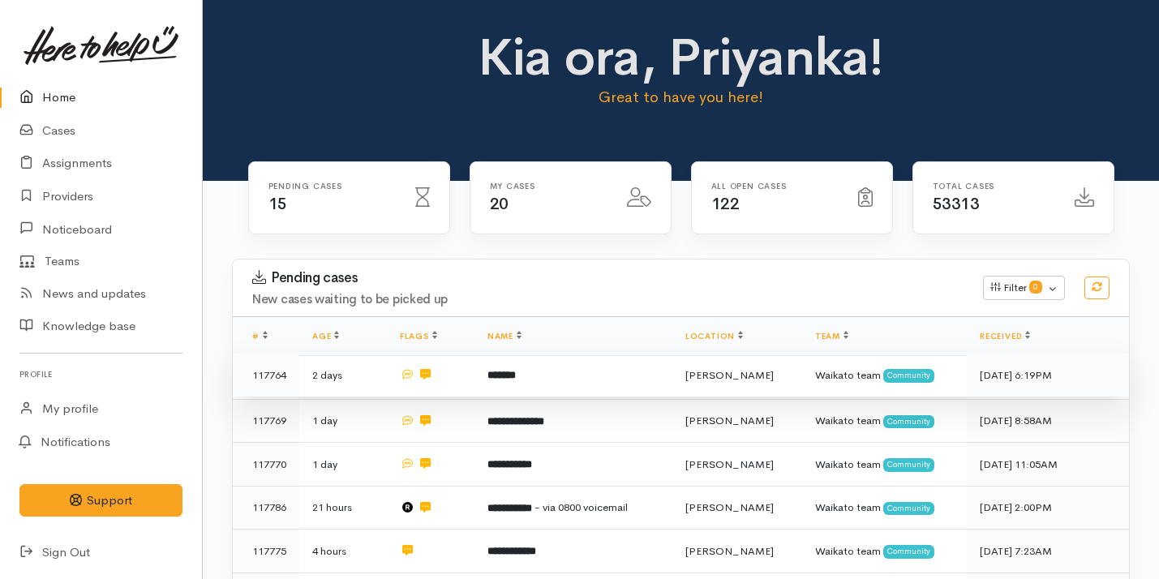
click at [561, 379] on td "*******" at bounding box center [574, 376] width 198 height 44
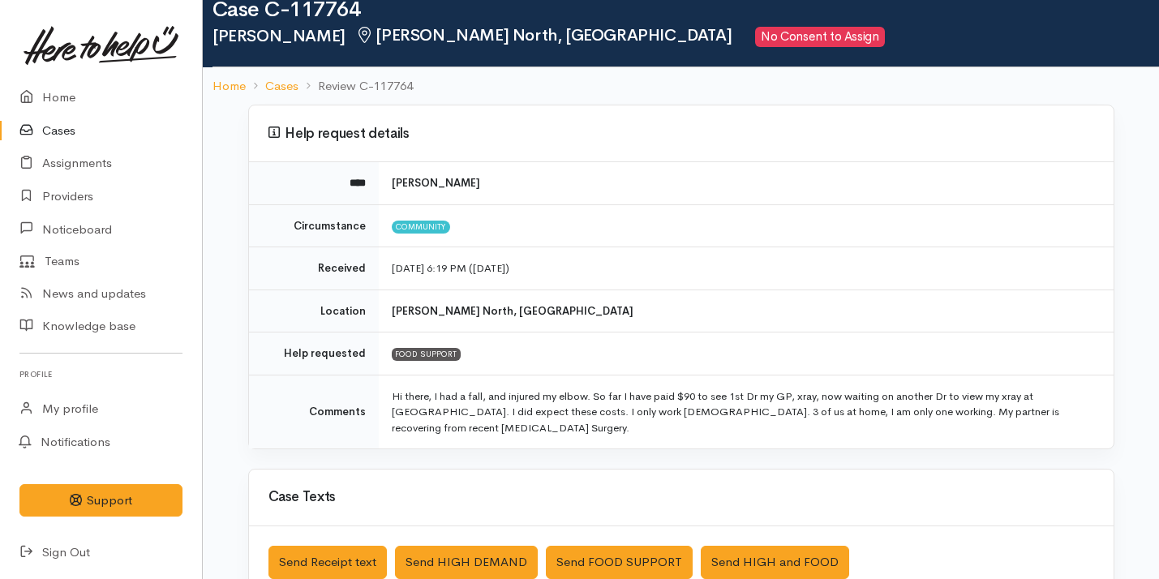
scroll to position [42, 0]
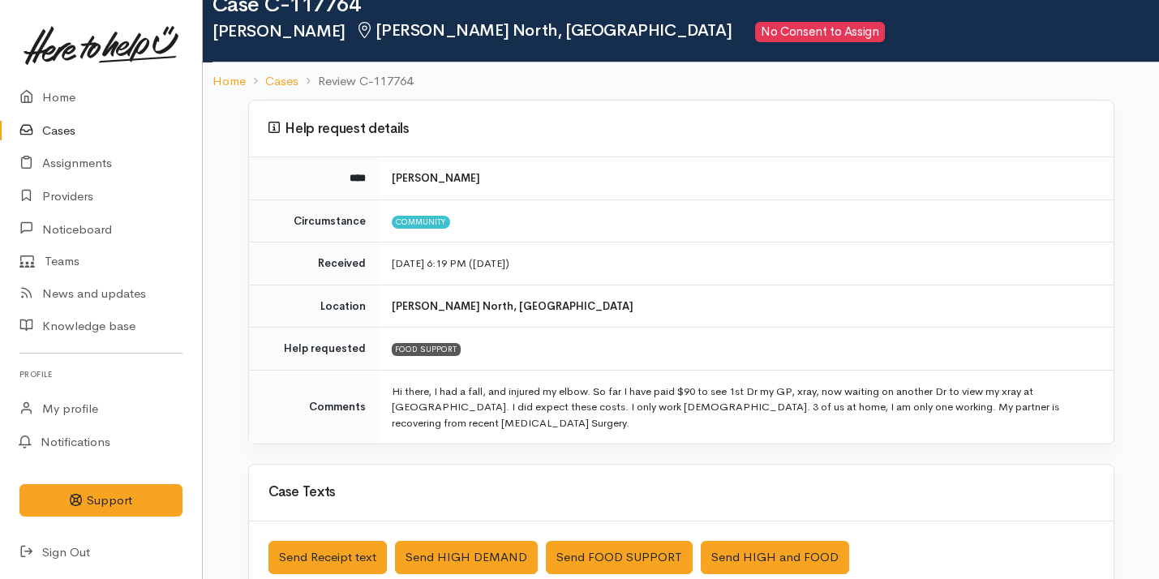
click at [561, 379] on td "Hi there, I had a fall, and injured my elbow. So far I have paid $90 to see 1st…" at bounding box center [746, 407] width 735 height 74
click at [570, 394] on td "Hi there, I had a fall, and injured my elbow. So far I have paid $90 to see 1st…" at bounding box center [746, 407] width 735 height 74
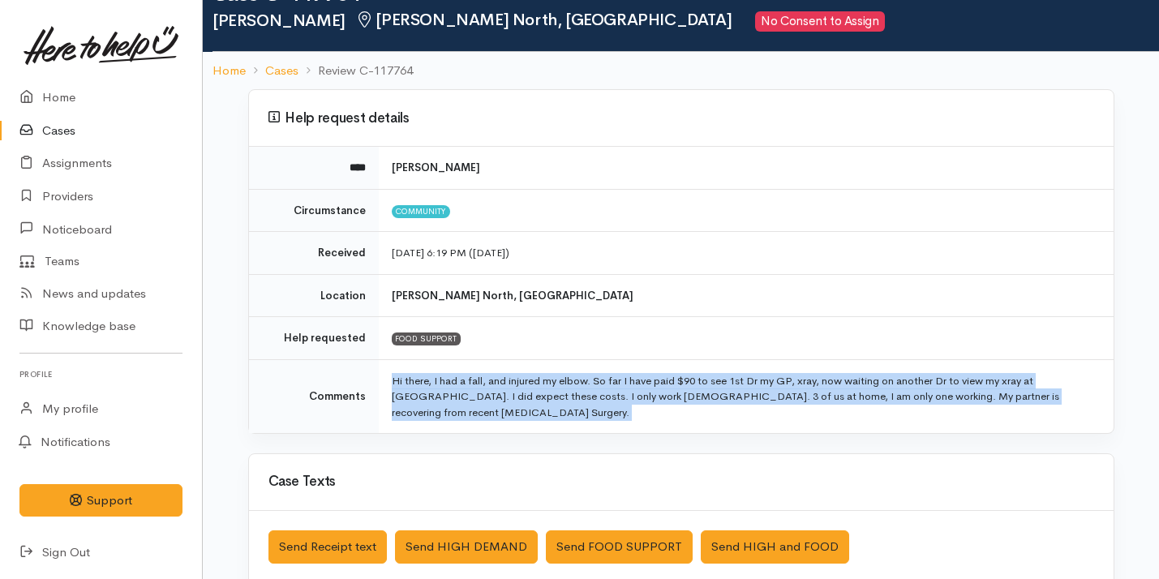
scroll to position [455, 0]
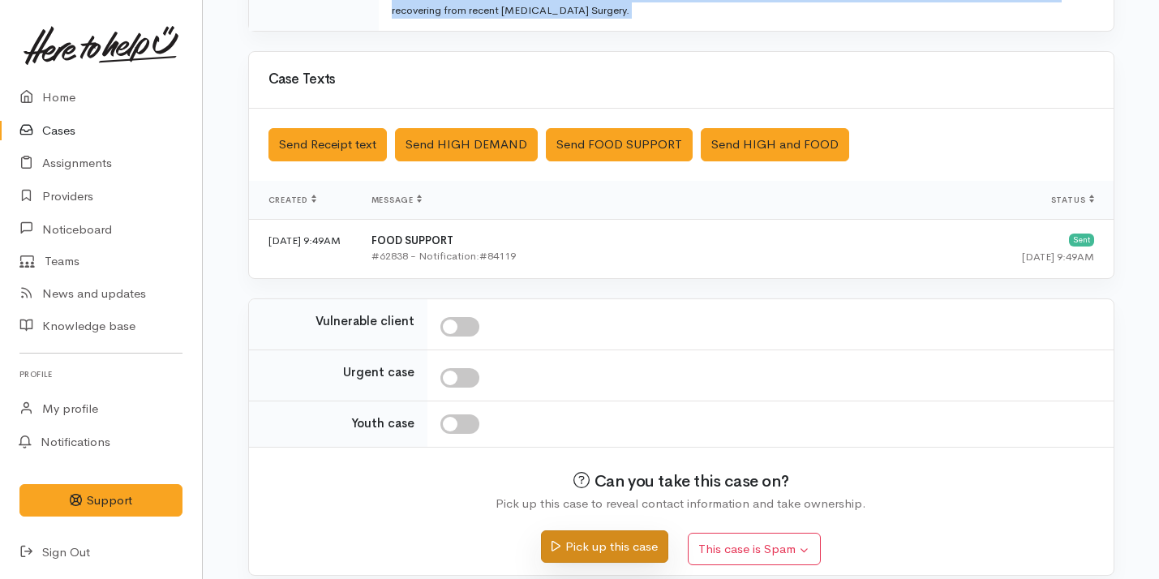
click at [617, 546] on button "Pick up this case" at bounding box center [604, 547] width 127 height 33
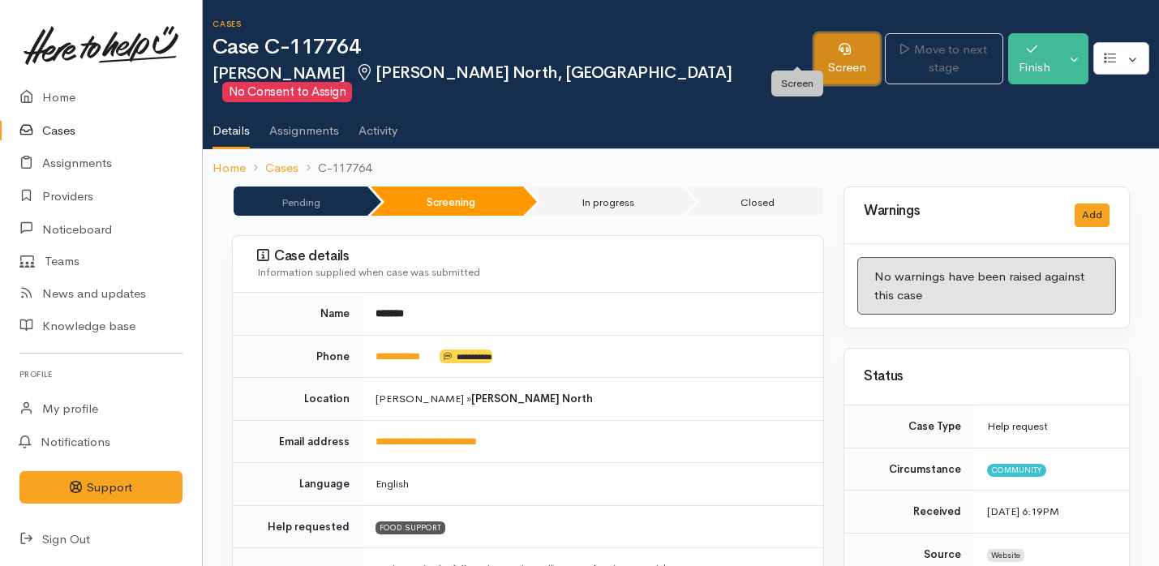
click at [815, 39] on link "Screen" at bounding box center [848, 58] width 66 height 51
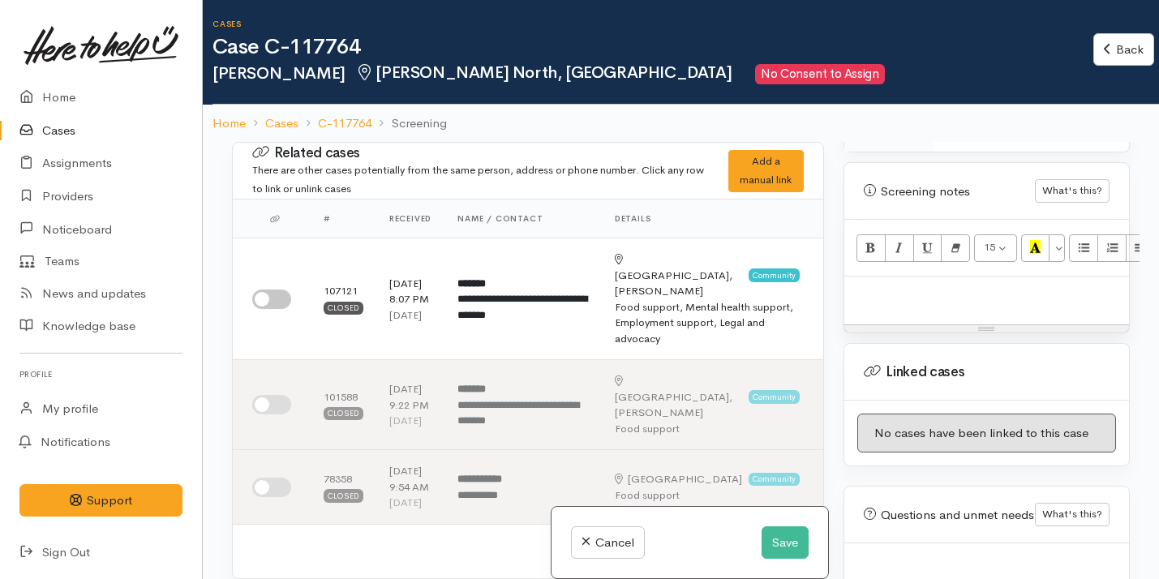
scroll to position [1159, 0]
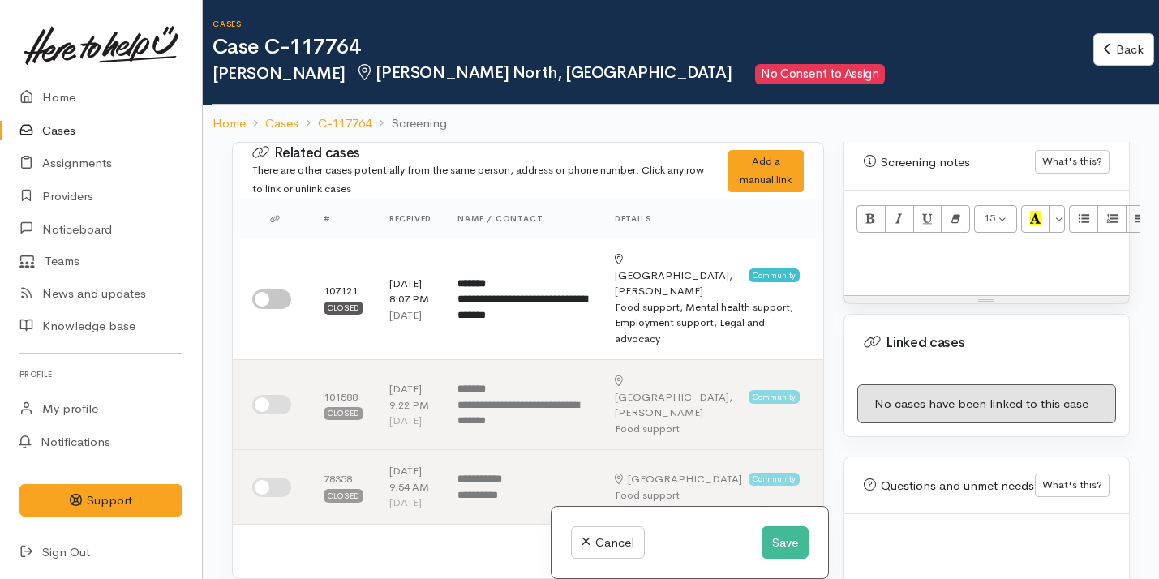
click at [909, 247] on div at bounding box center [987, 271] width 285 height 48
paste div
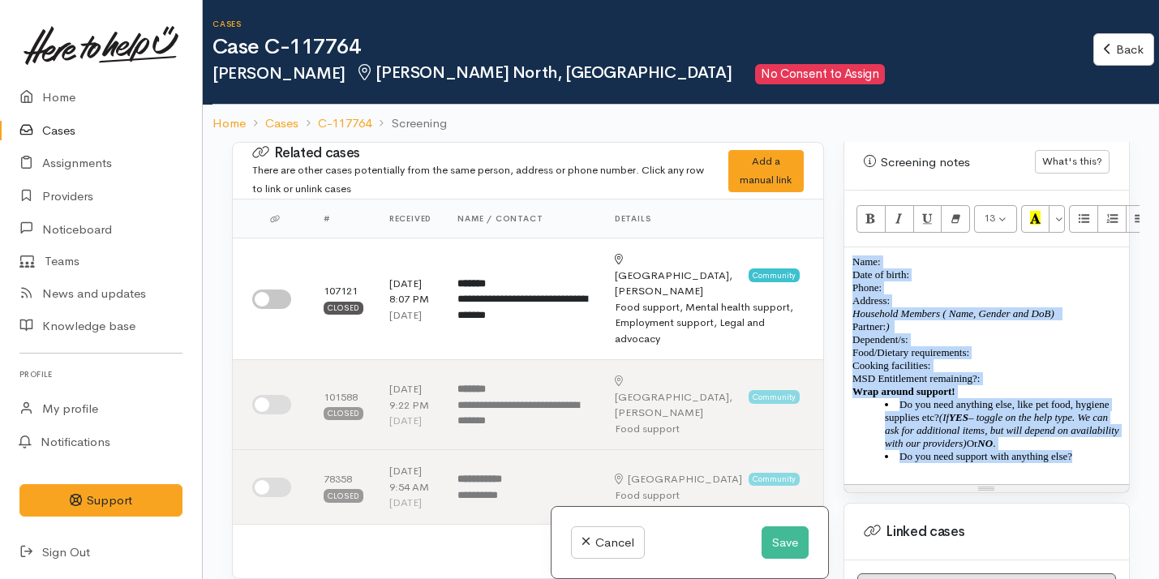
drag, startPoint x: 852, startPoint y: 229, endPoint x: 1105, endPoint y: 437, distance: 327.5
click at [1105, 438] on div "Name: Date of birth: Phone:  Address:  Household Members ( Name, Gender and DoB…" at bounding box center [987, 365] width 285 height 237
click at [958, 211] on icon "Remove Font Style (⌘+\\)" at bounding box center [956, 218] width 11 height 14
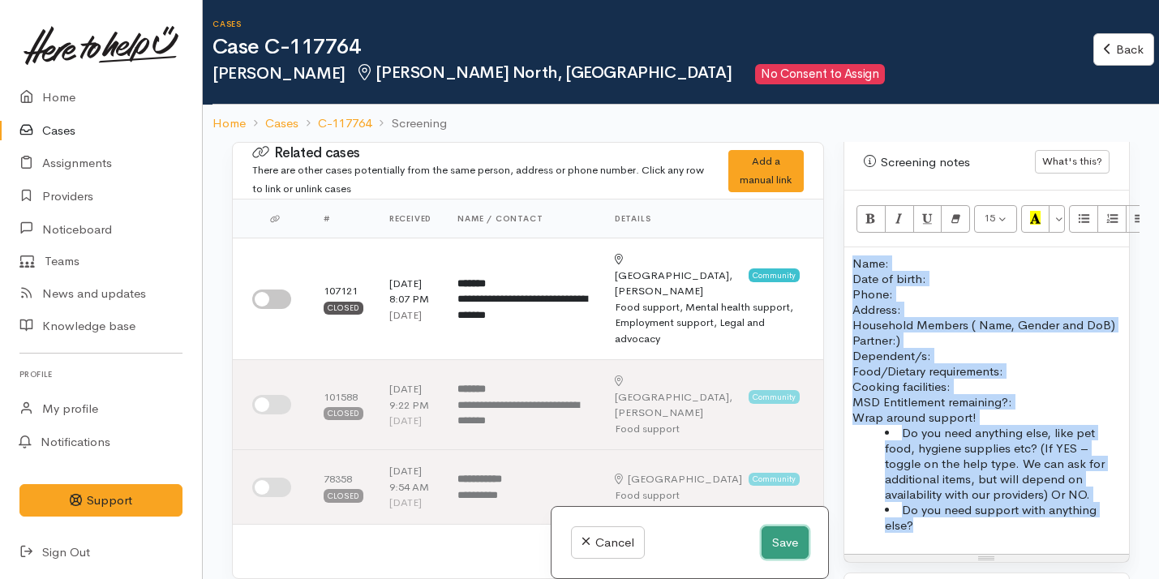
click at [800, 537] on button "Save" at bounding box center [785, 543] width 47 height 33
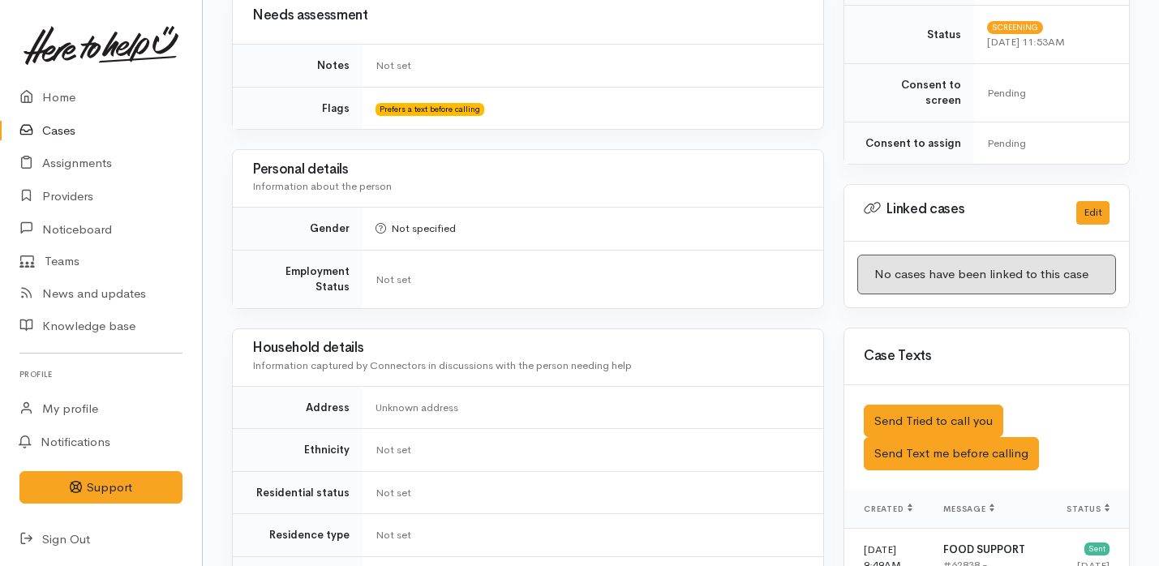
scroll to position [675, 0]
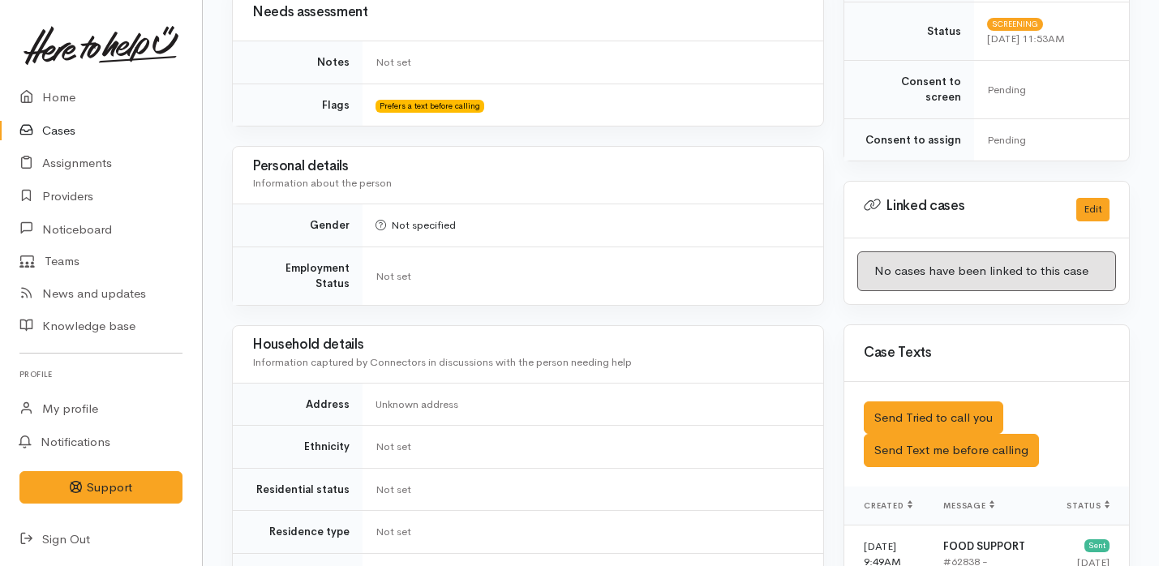
click at [862, 325] on div "Case Texts" at bounding box center [987, 353] width 285 height 57
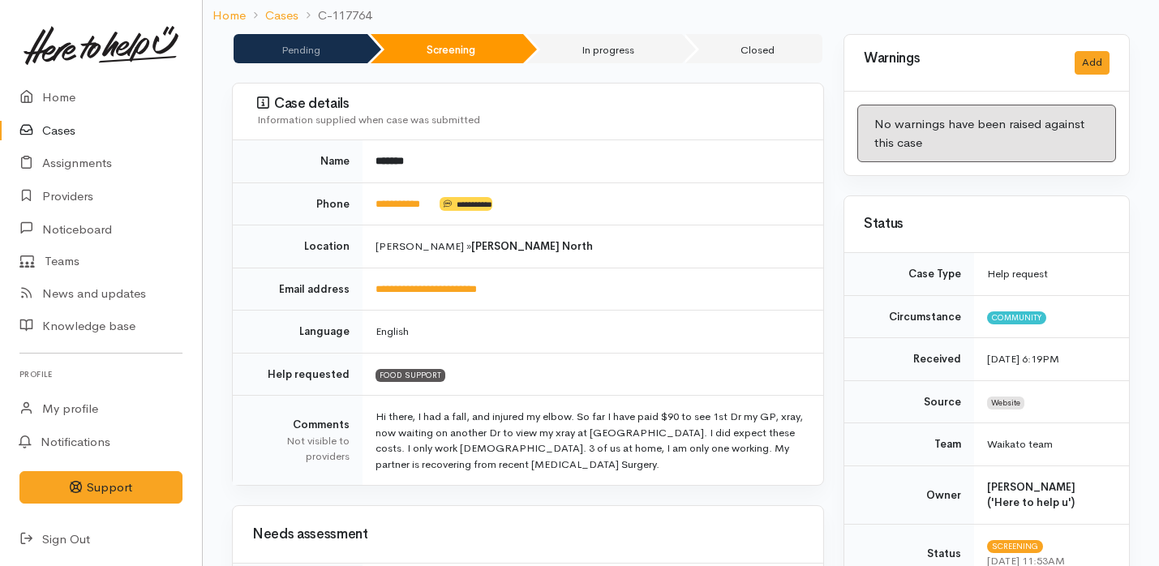
scroll to position [0, 0]
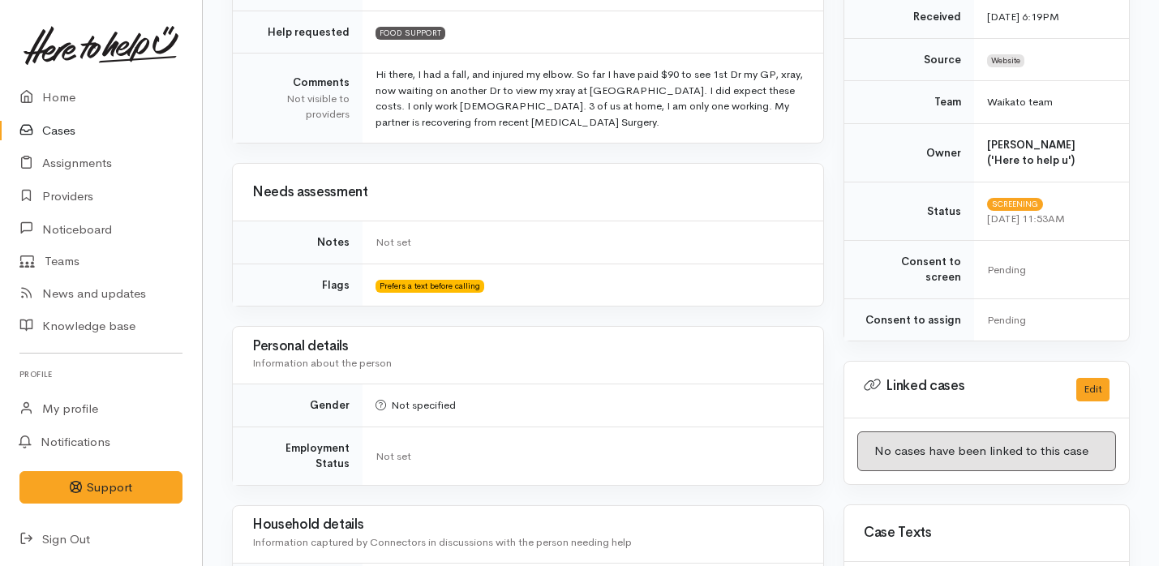
scroll to position [763, 0]
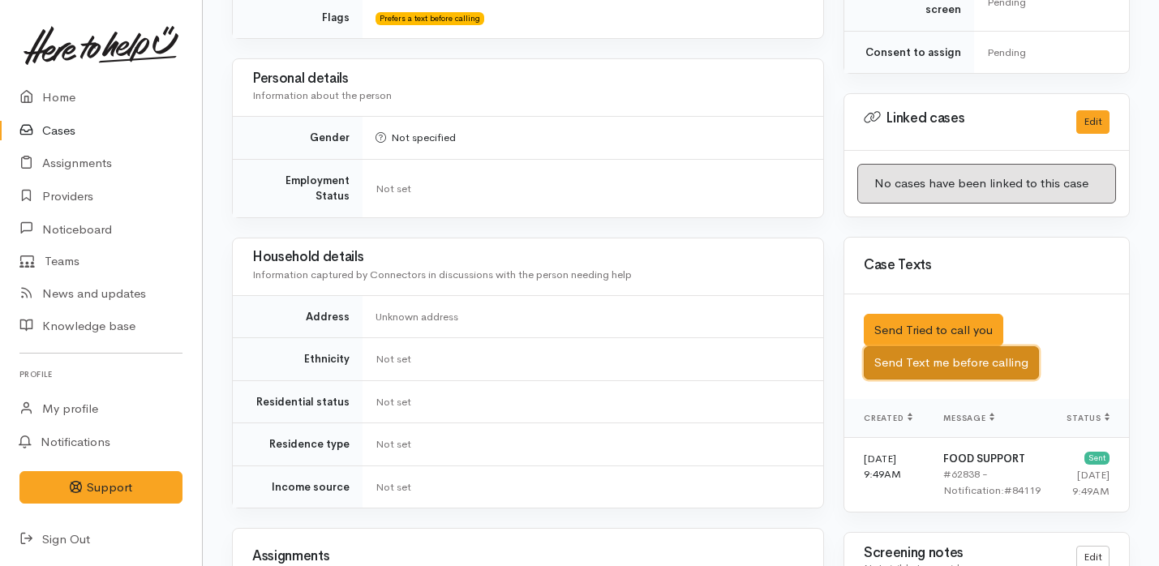
click at [961, 346] on button "Send Text me before calling" at bounding box center [951, 362] width 175 height 33
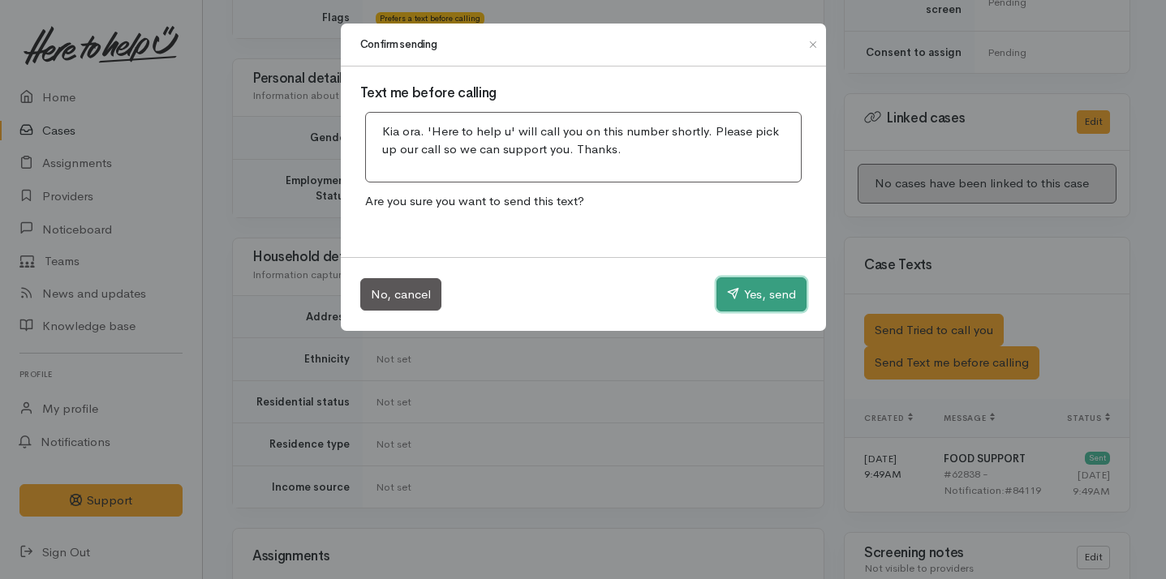
click at [737, 288] on button "Yes, send" at bounding box center [761, 294] width 90 height 34
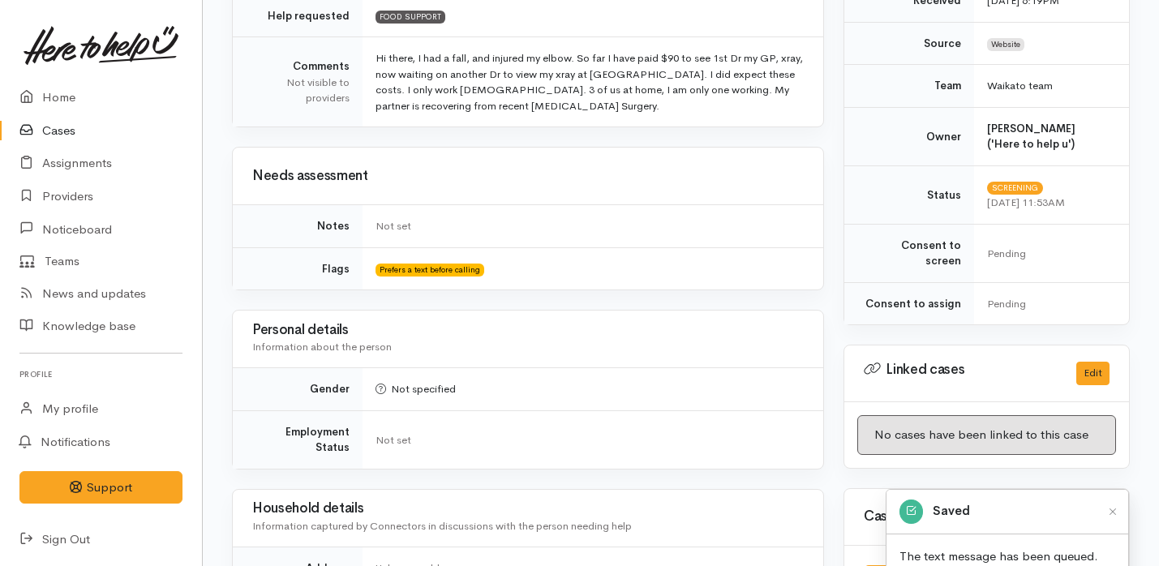
scroll to position [0, 0]
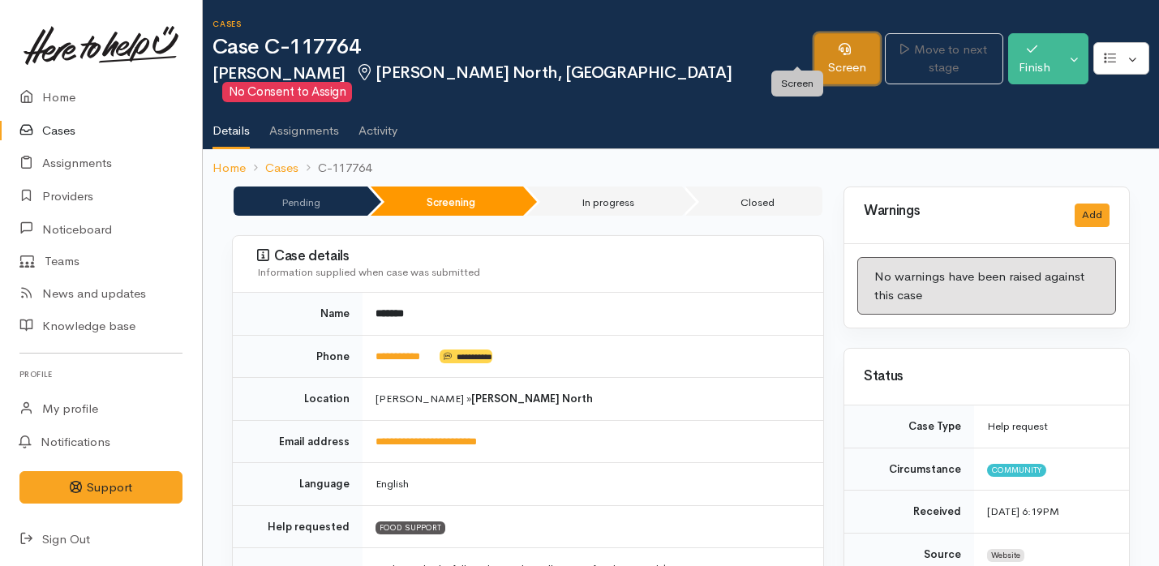
click at [815, 44] on link "Screen" at bounding box center [848, 58] width 66 height 51
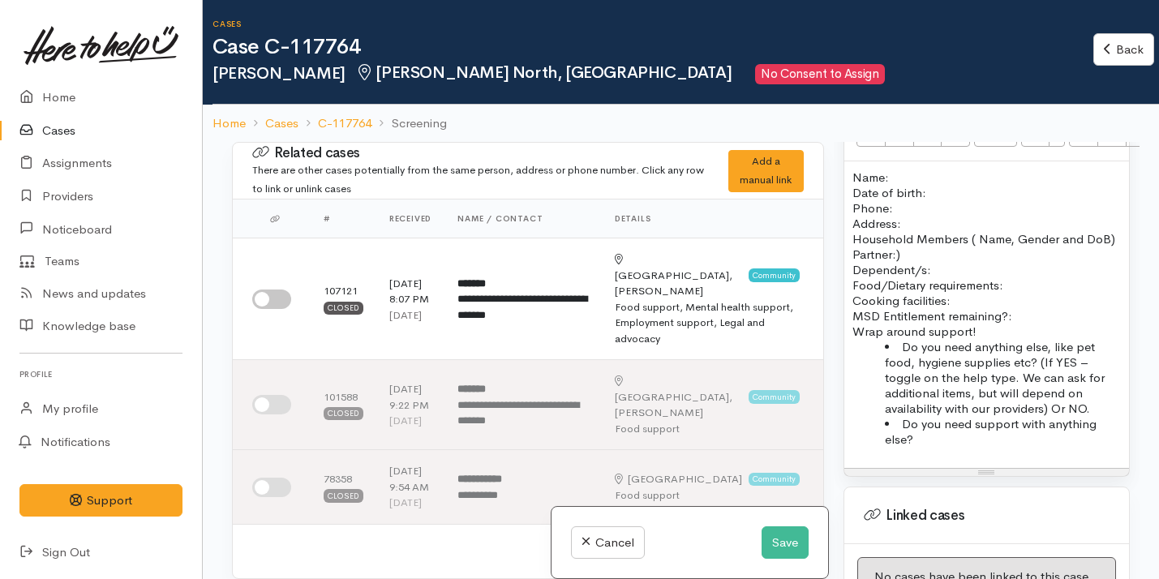
scroll to position [1185, 0]
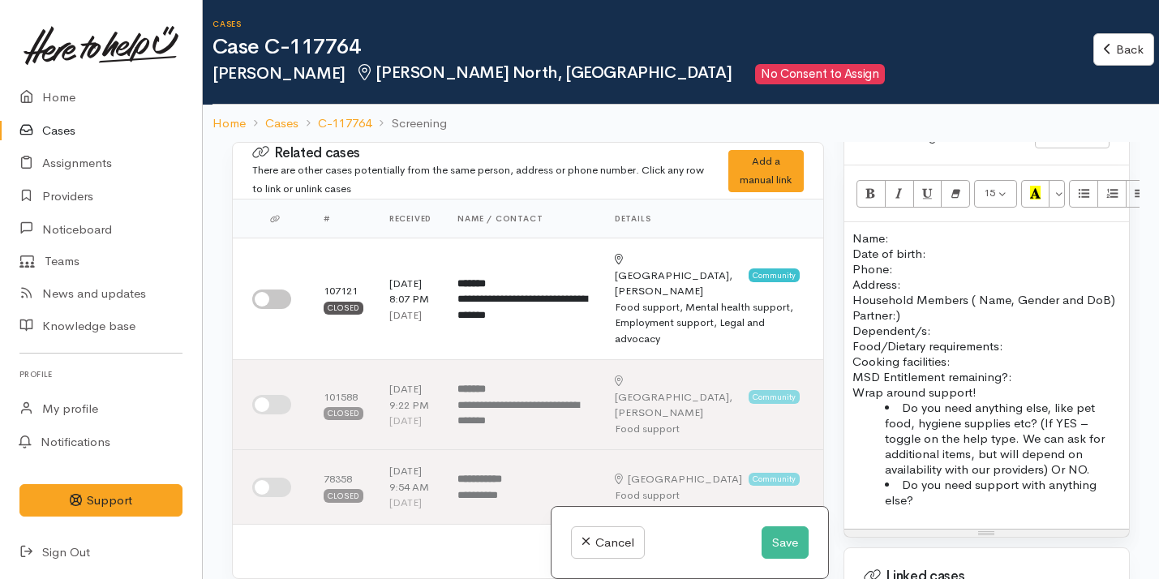
click at [914, 230] on p "Name: Date of birth: Phone:" at bounding box center [987, 253] width 269 height 46
click at [791, 537] on button "Save" at bounding box center [785, 543] width 47 height 33
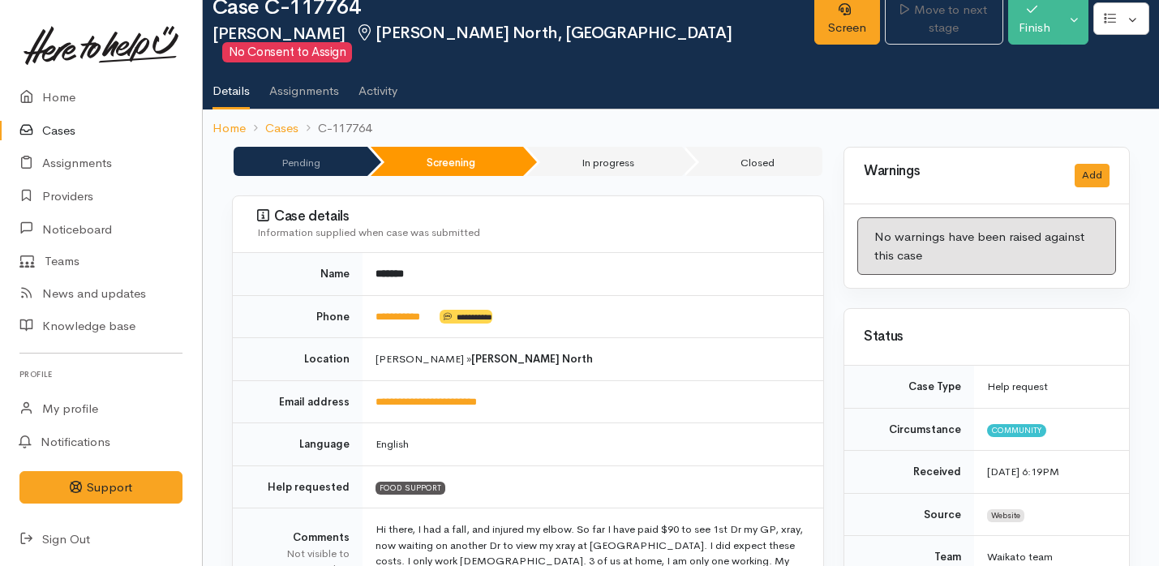
scroll to position [54, 0]
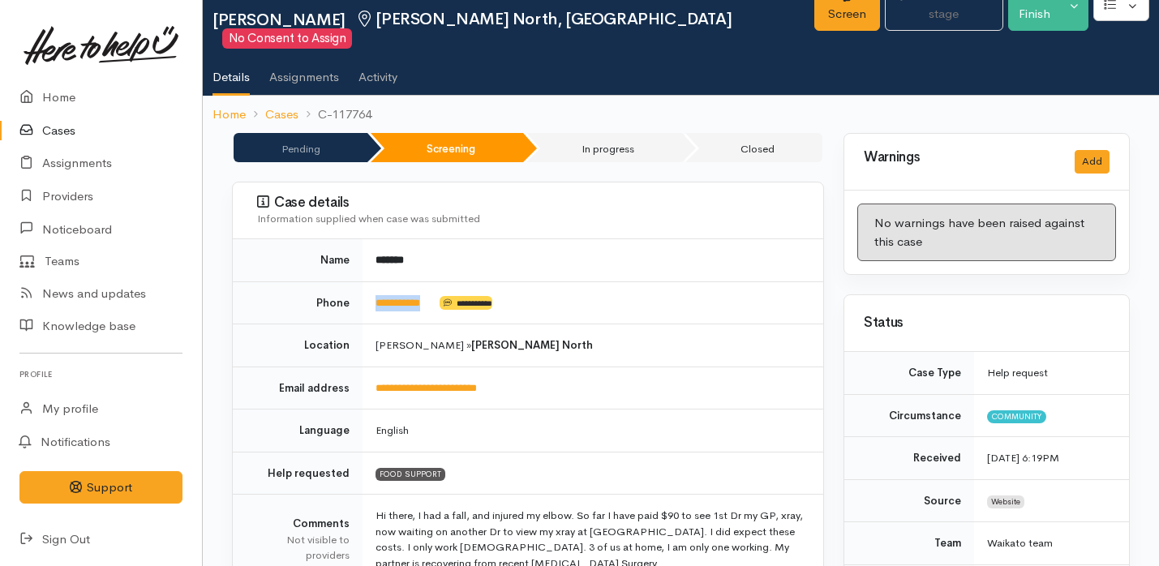
drag, startPoint x: 443, startPoint y: 283, endPoint x: 355, endPoint y: 282, distance: 88.4
click at [355, 282] on tr "**********" at bounding box center [528, 303] width 591 height 43
copy tr "**********"
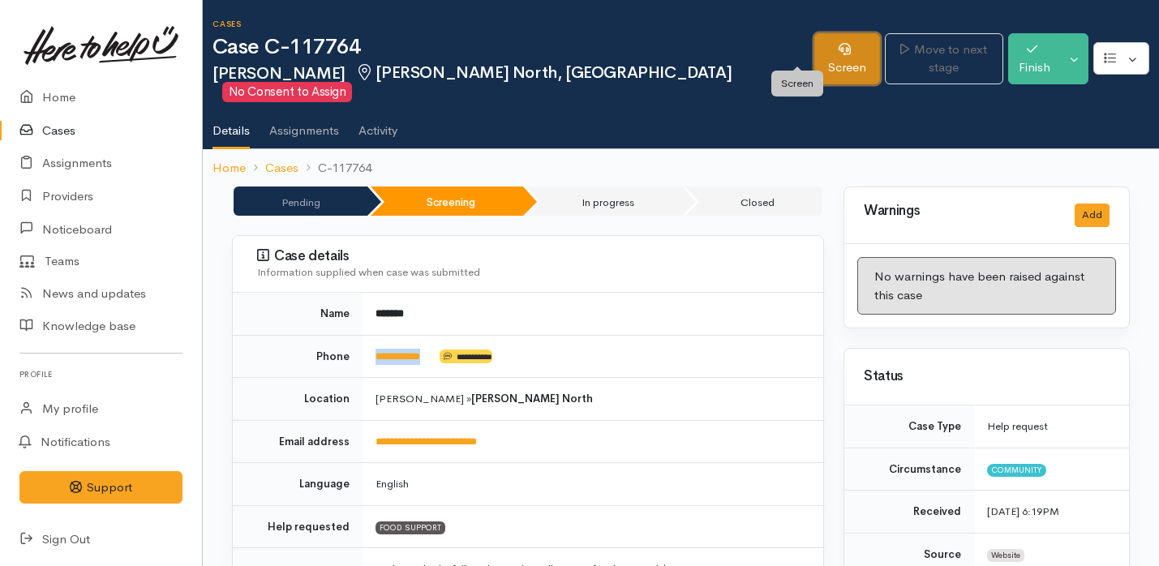
click at [815, 64] on link "Screen" at bounding box center [848, 58] width 66 height 51
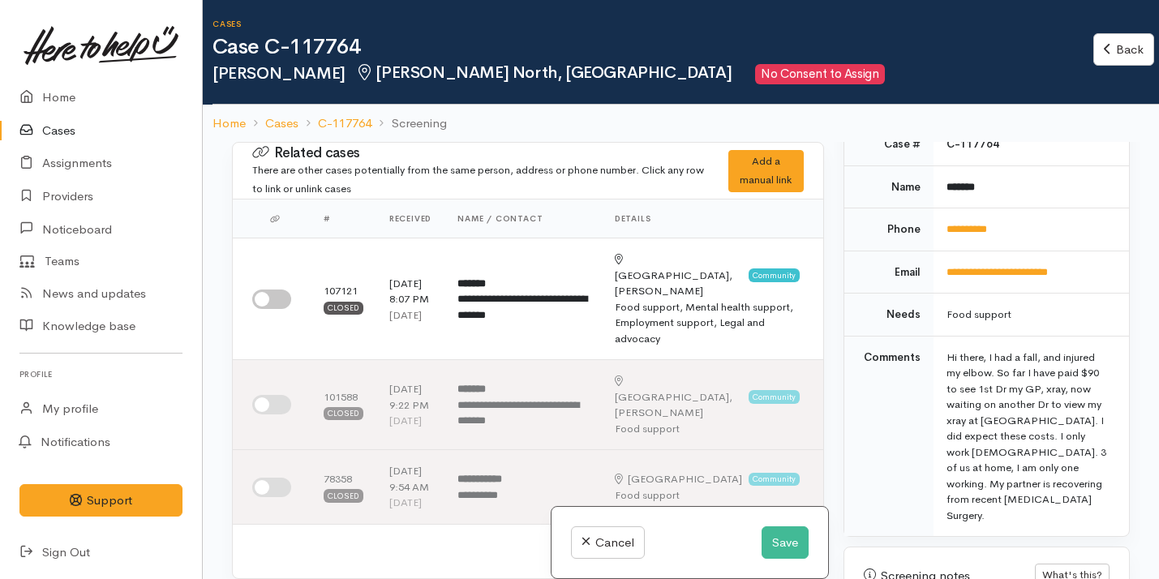
scroll to position [1056, 0]
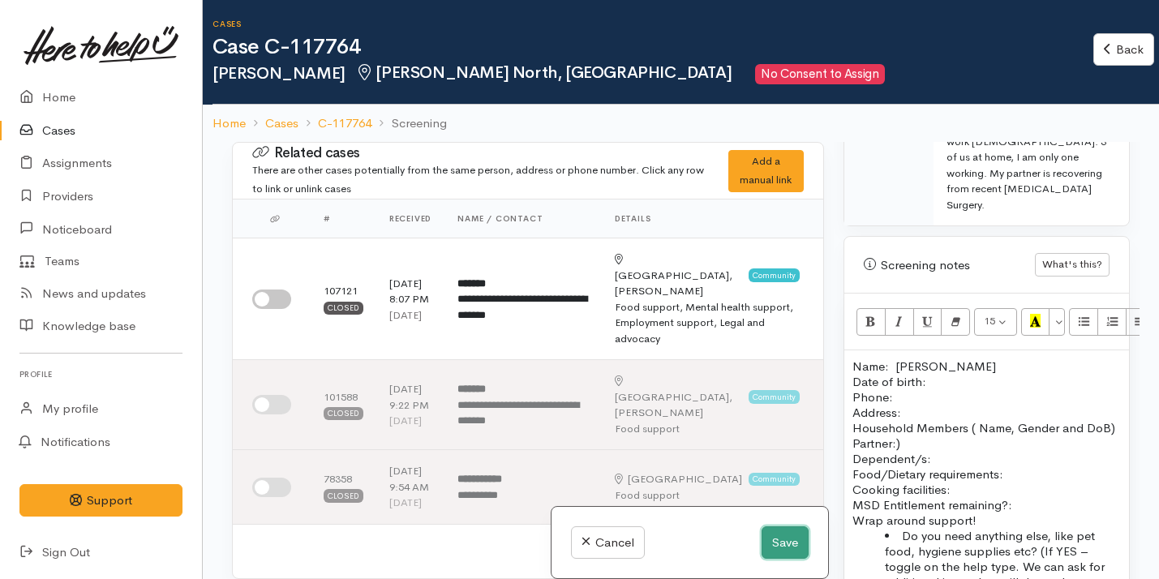
click at [775, 544] on button "Save" at bounding box center [785, 543] width 47 height 33
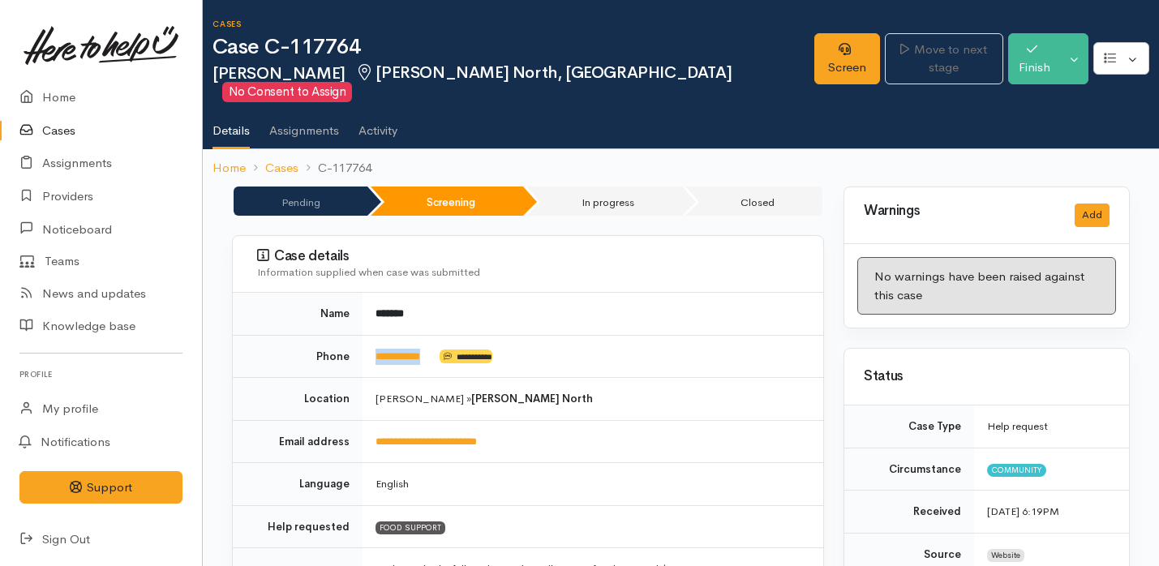
drag, startPoint x: 439, startPoint y: 346, endPoint x: 370, endPoint y: 344, distance: 69.0
click at [369, 343] on td "**********" at bounding box center [593, 356] width 461 height 43
copy td "**********"
click at [815, 61] on link "Screen" at bounding box center [848, 58] width 66 height 51
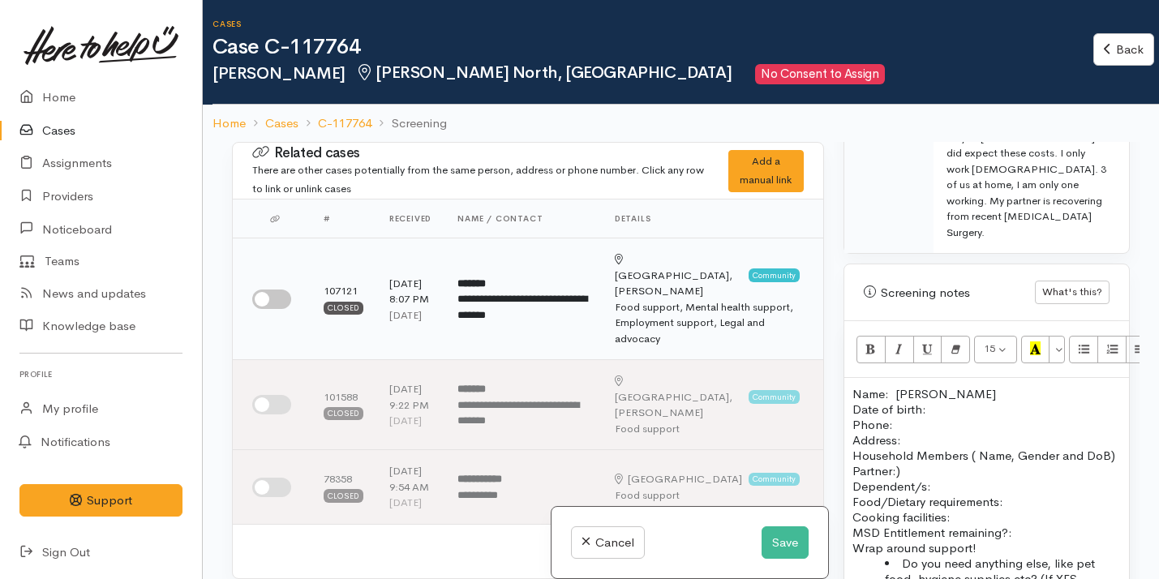
click at [260, 299] on input "checkbox" at bounding box center [271, 299] width 39 height 19
checkbox input "true"
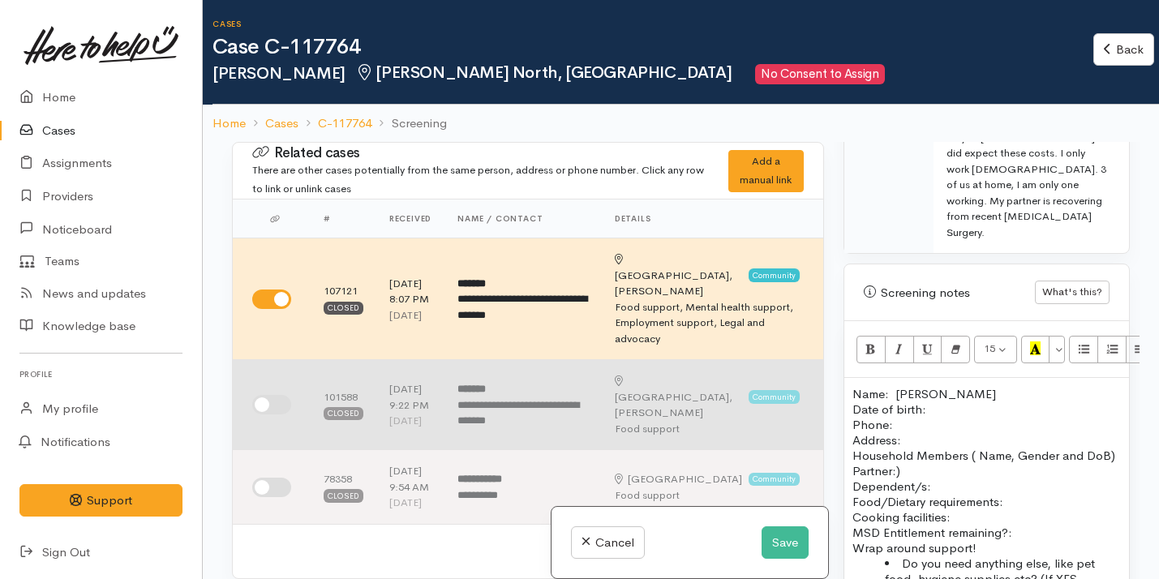
click at [277, 396] on input "checkbox" at bounding box center [271, 404] width 39 height 19
checkbox input "true"
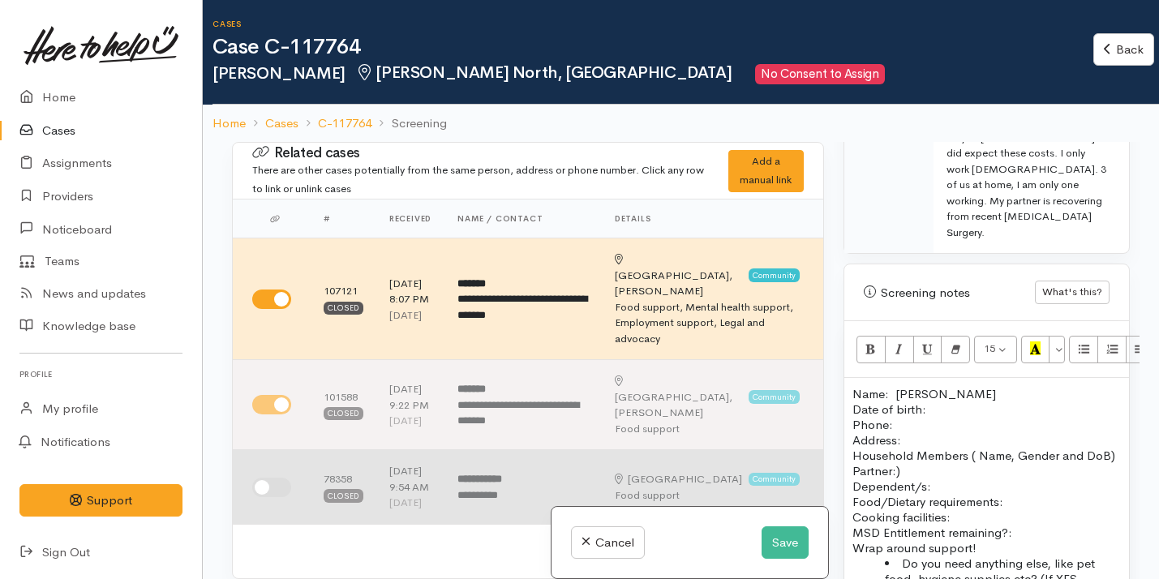
click at [276, 482] on input "checkbox" at bounding box center [271, 487] width 39 height 19
checkbox input "true"
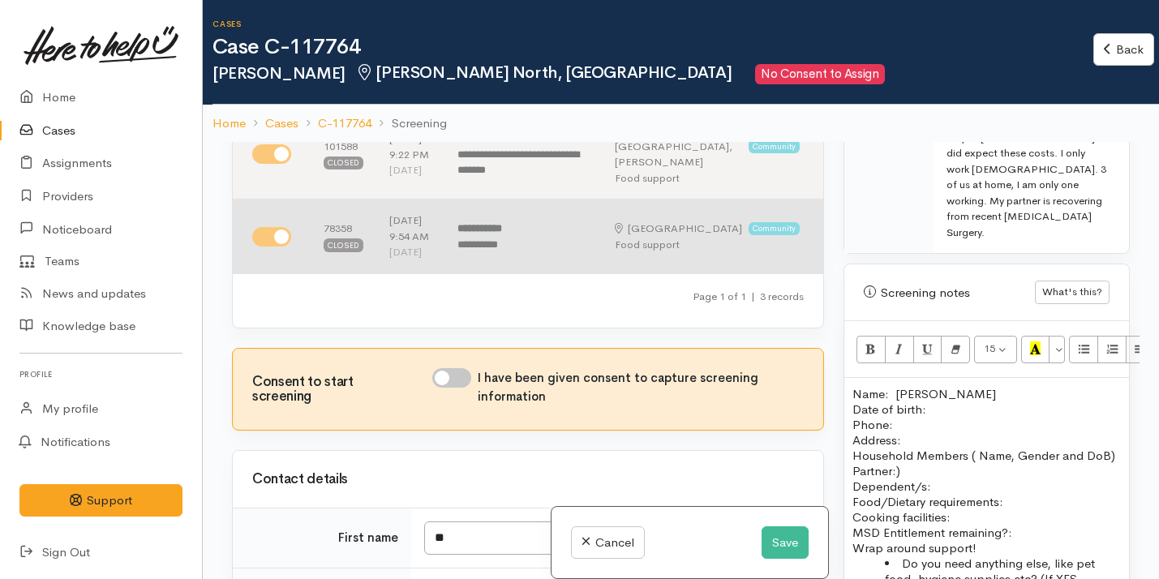
scroll to position [256, 0]
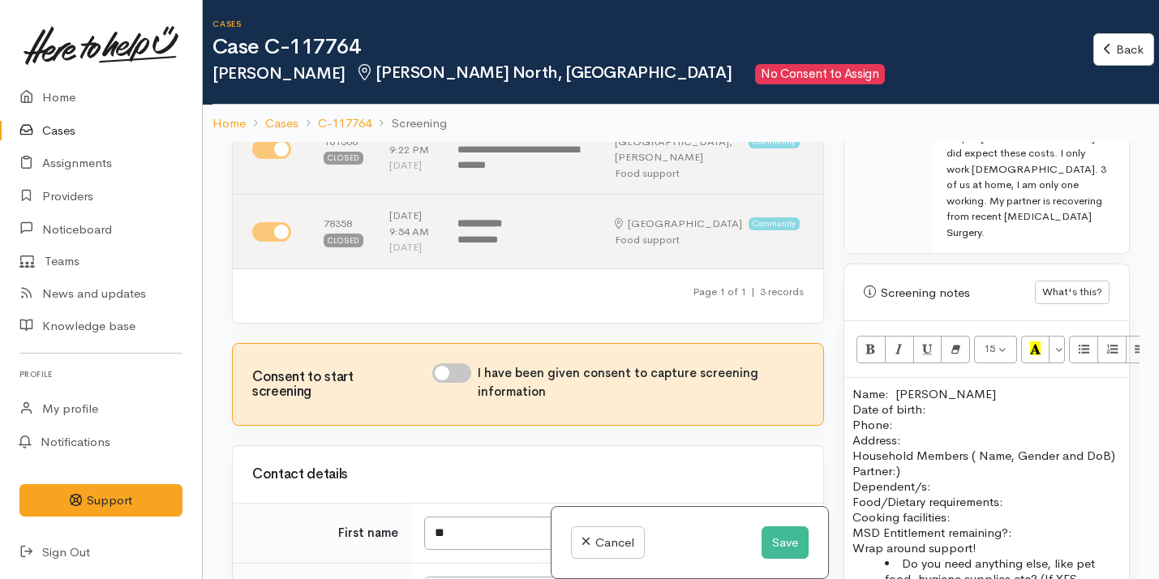
click at [897, 386] on p "Name: Jo Gair Date of birth: Phone:" at bounding box center [987, 409] width 269 height 46
click at [454, 383] on input "I have been given consent to capture screening information" at bounding box center [451, 372] width 39 height 19
checkbox input "true"
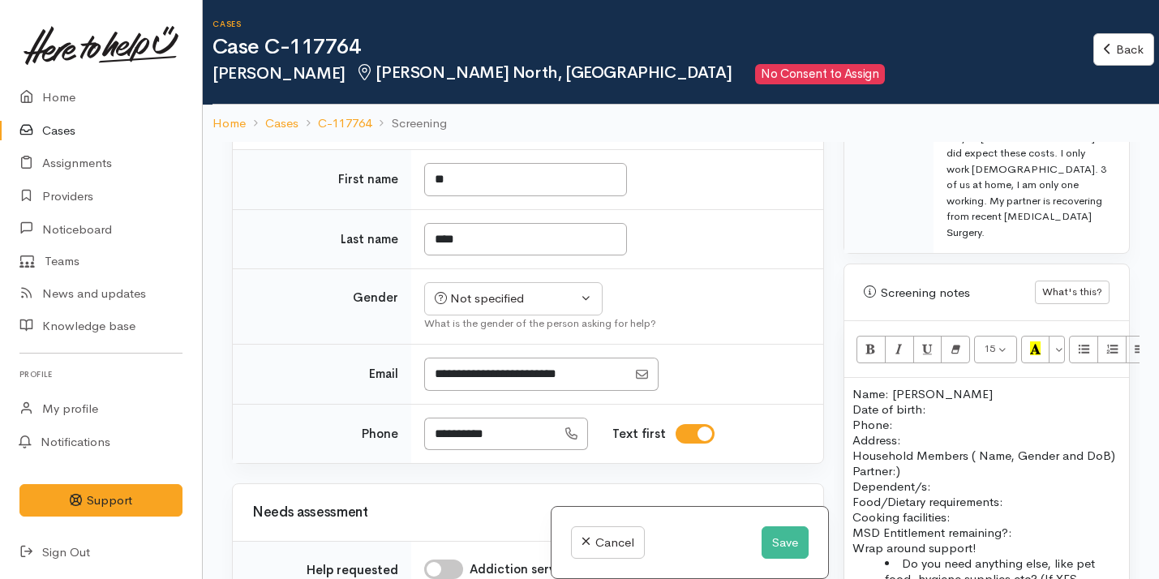
scroll to position [611, 0]
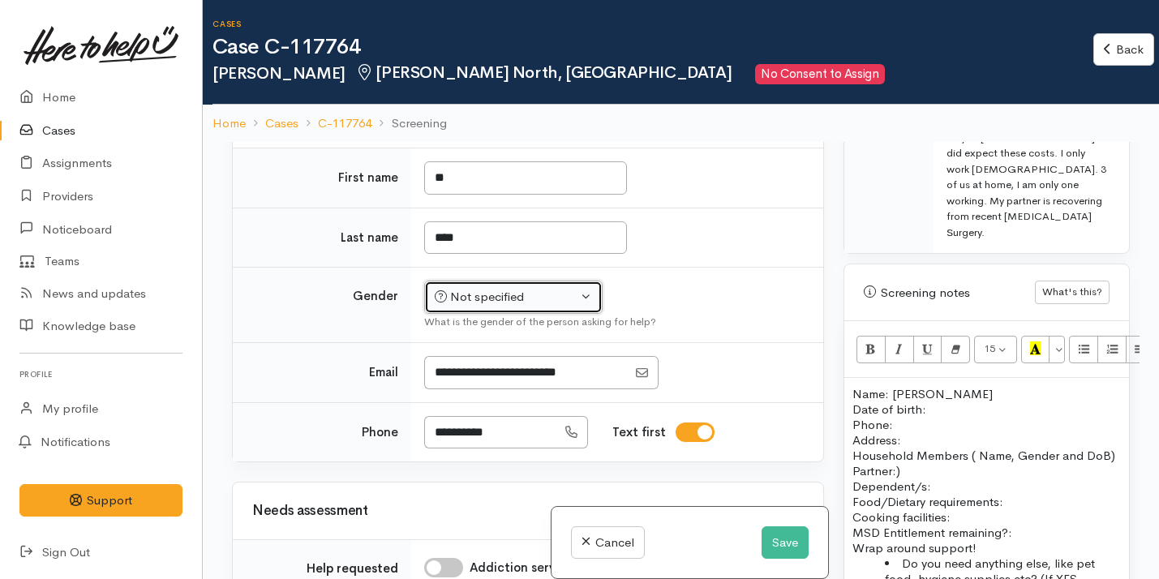
click at [493, 307] on div "Not specified" at bounding box center [506, 297] width 143 height 19
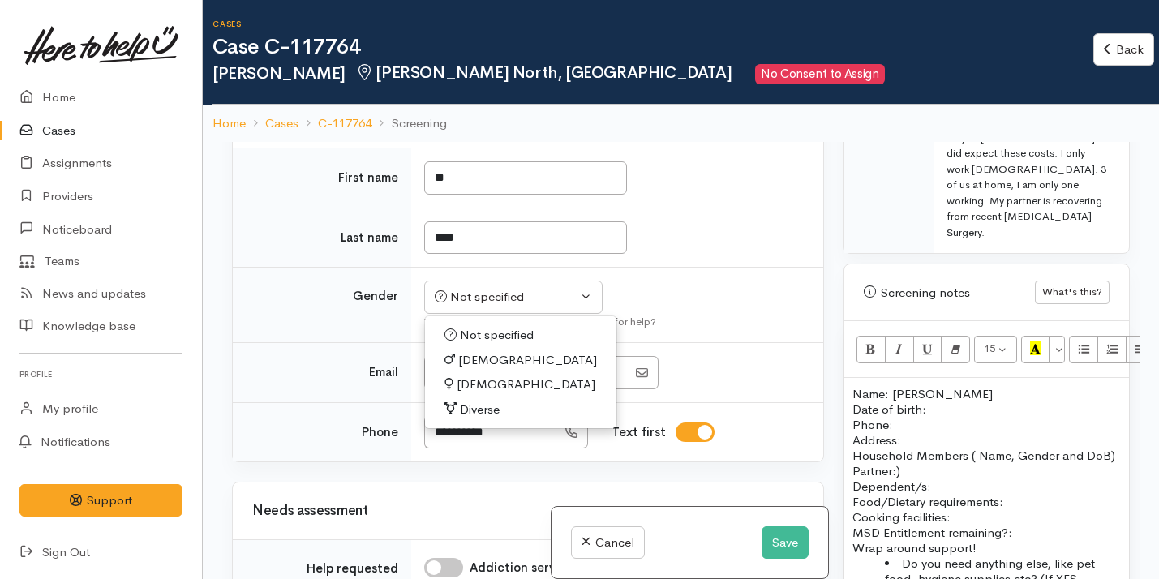
click at [498, 398] on link "[DEMOGRAPHIC_DATA]" at bounding box center [520, 384] width 191 height 25
select select "Female"
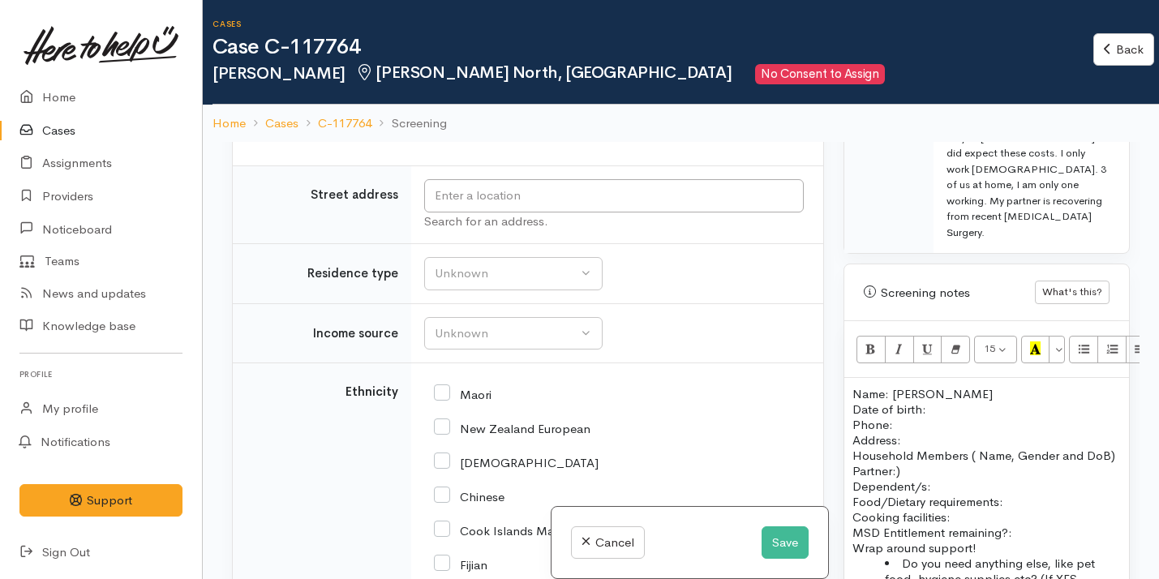
scroll to position [2162, 0]
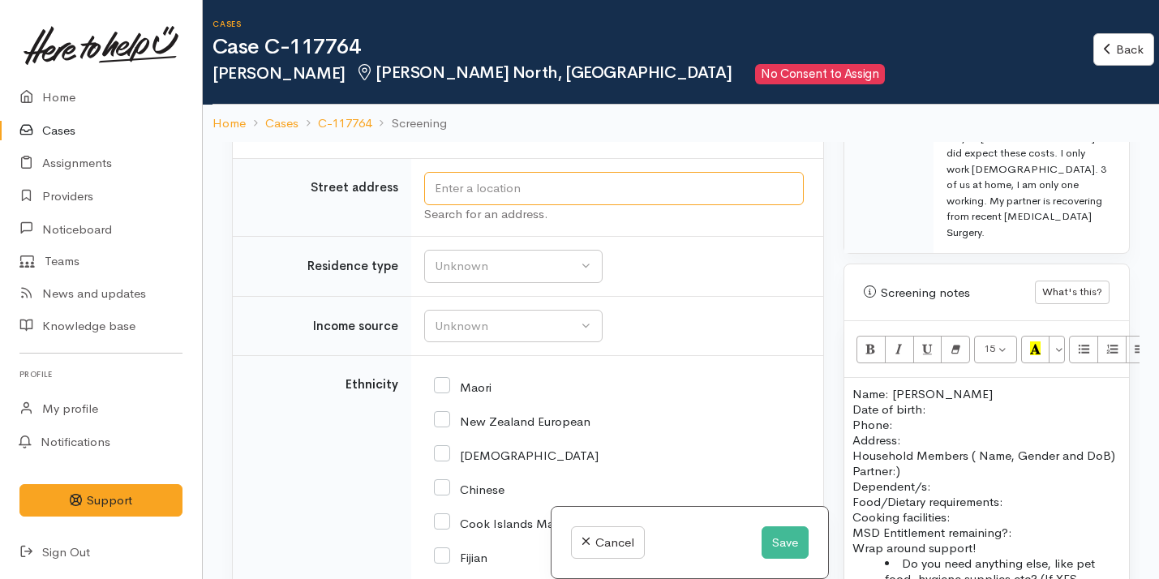
click at [518, 205] on input "text" at bounding box center [614, 188] width 380 height 33
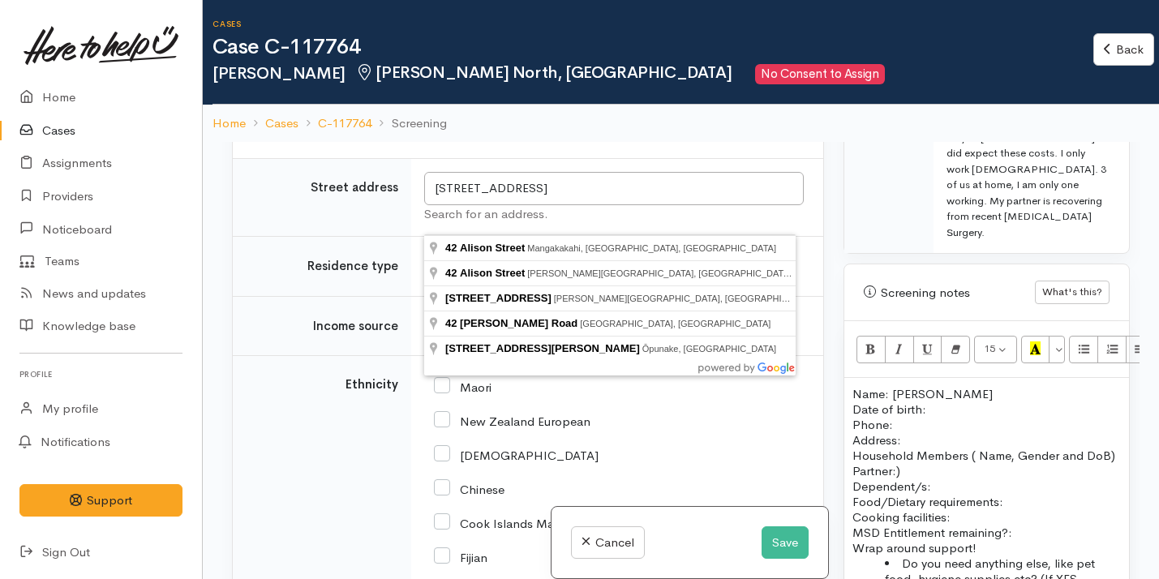
type input "42 Alison Street, Hamilton Lake, Hamilton, New Zealand"
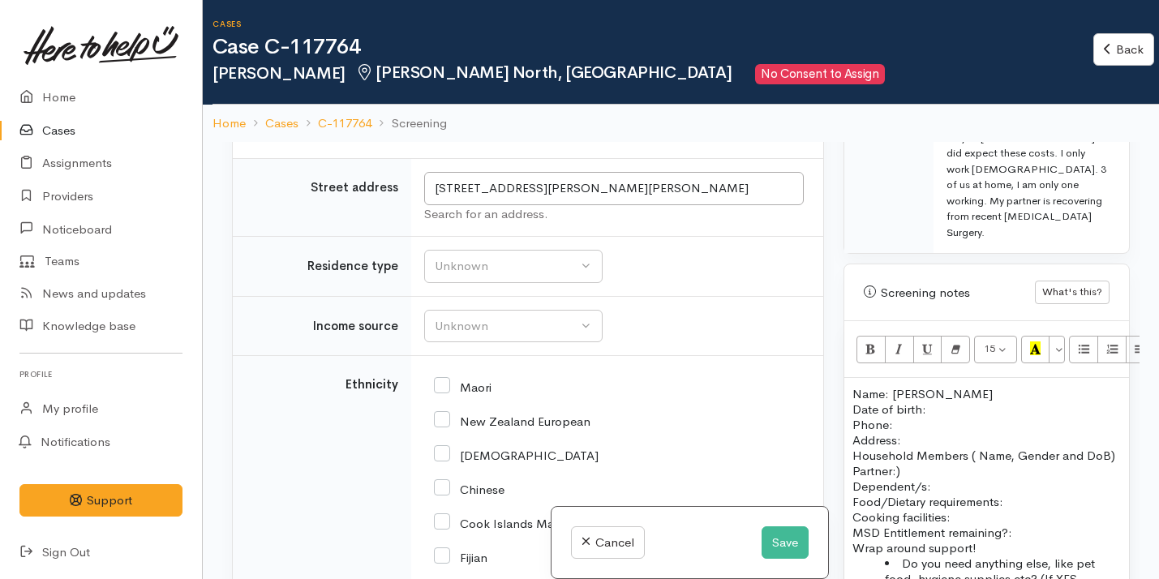
scroll to position [1740, 0]
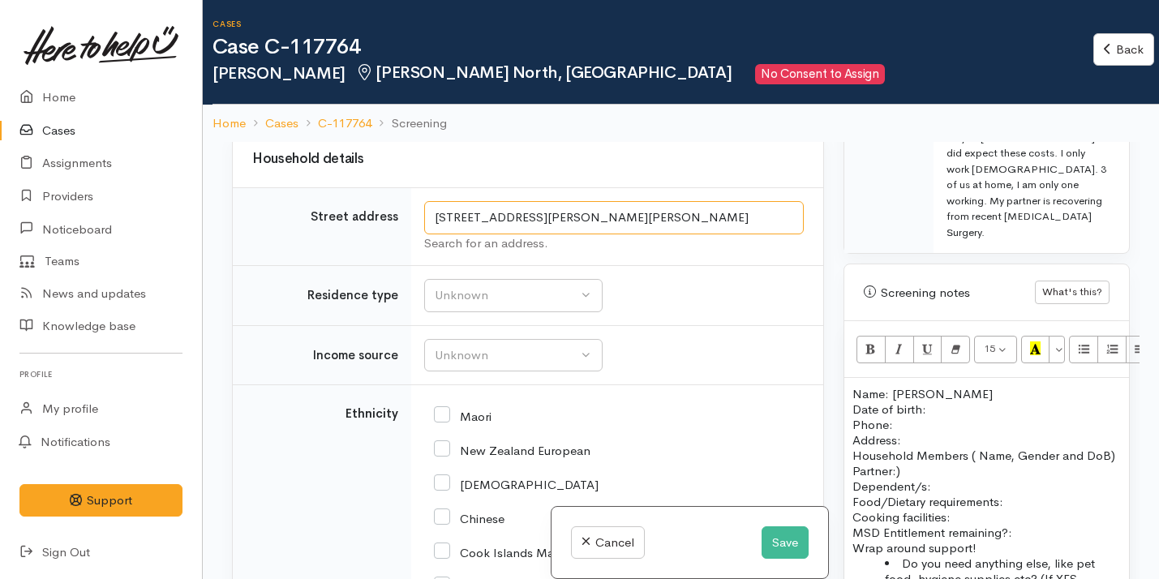
click at [563, 216] on input "42 Alison Street, Hamilton Lake, Hamilton, New Zealand" at bounding box center [614, 217] width 380 height 33
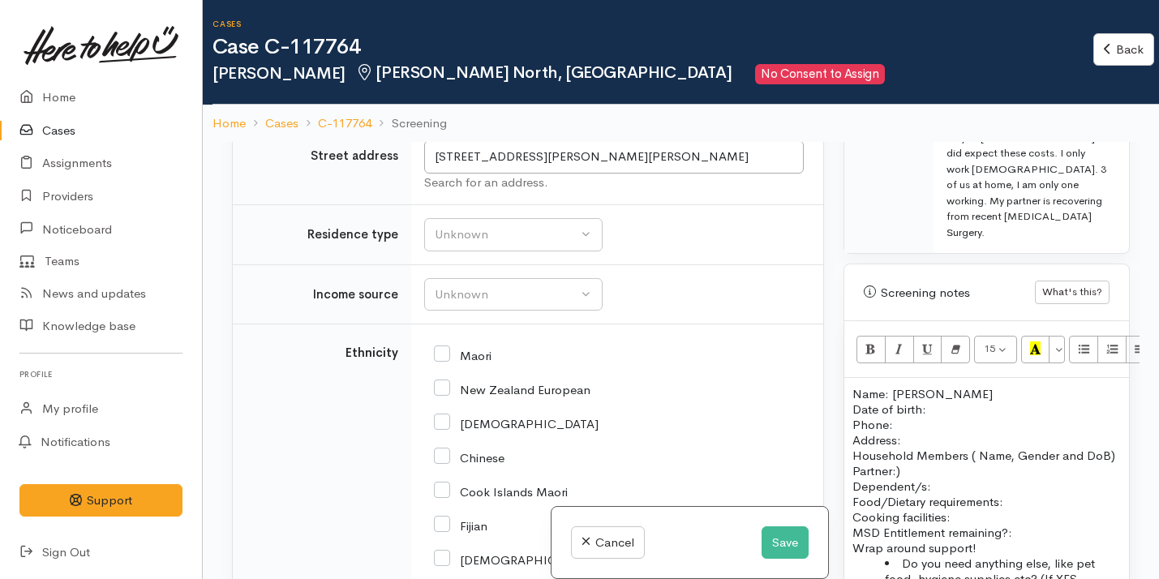
click at [926, 432] on p "Address:" at bounding box center [987, 439] width 269 height 15
click at [931, 386] on p "Name: Jo Gair Date of birth: Phone:" at bounding box center [987, 409] width 269 height 46
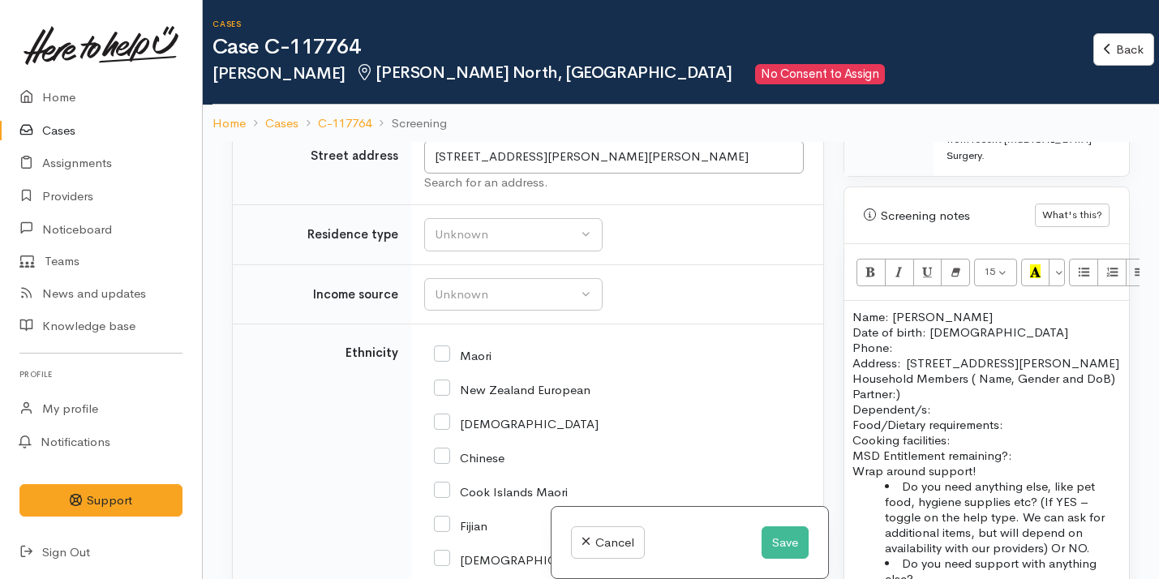
scroll to position [2462, 0]
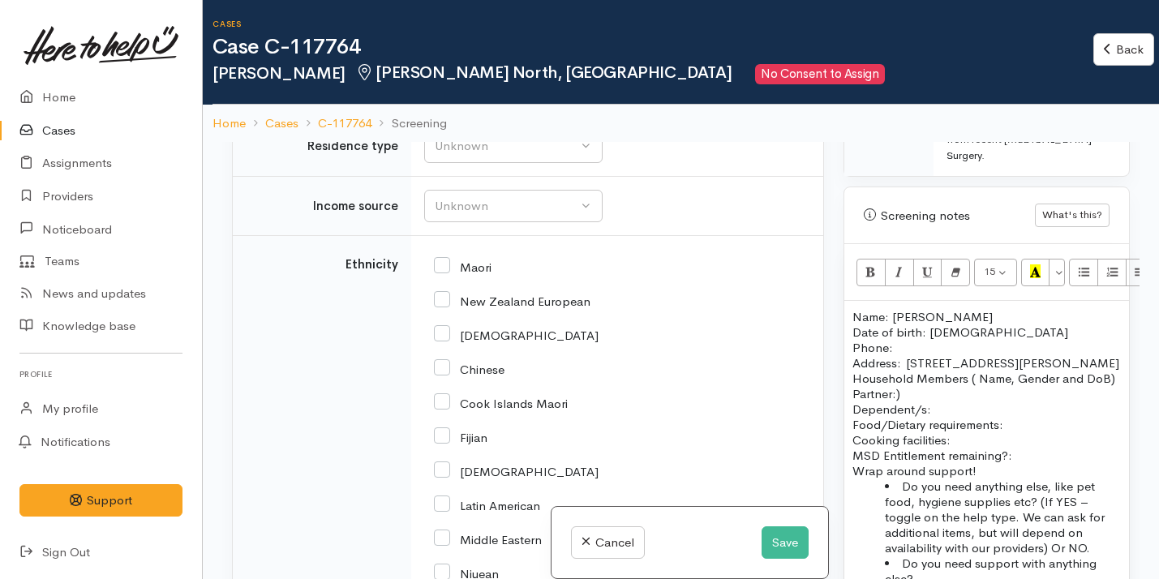
drag, startPoint x: 971, startPoint y: 363, endPoint x: 994, endPoint y: 370, distance: 23.9
click at [996, 373] on p "Household Members ( Name, Gender and DoB) Partner:) Dependent/s:" at bounding box center [987, 394] width 269 height 46
click at [854, 371] on p "Household Members Partner:) Dependent/s:" at bounding box center [987, 394] width 269 height 46
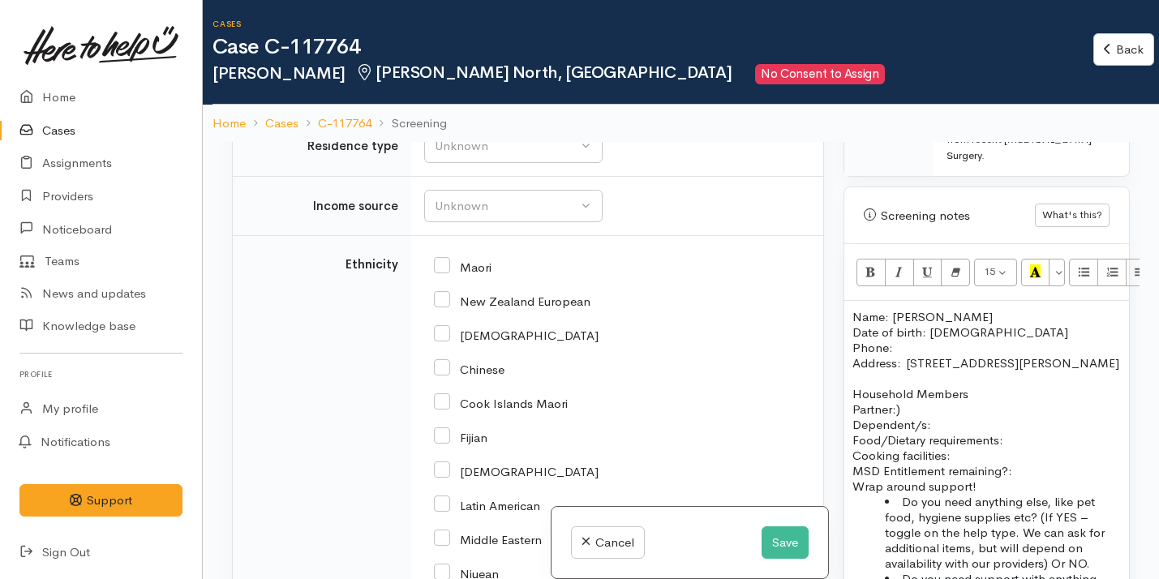
click at [926, 394] on p "Household Members Partner:) Dependent/s:" at bounding box center [987, 409] width 269 height 46
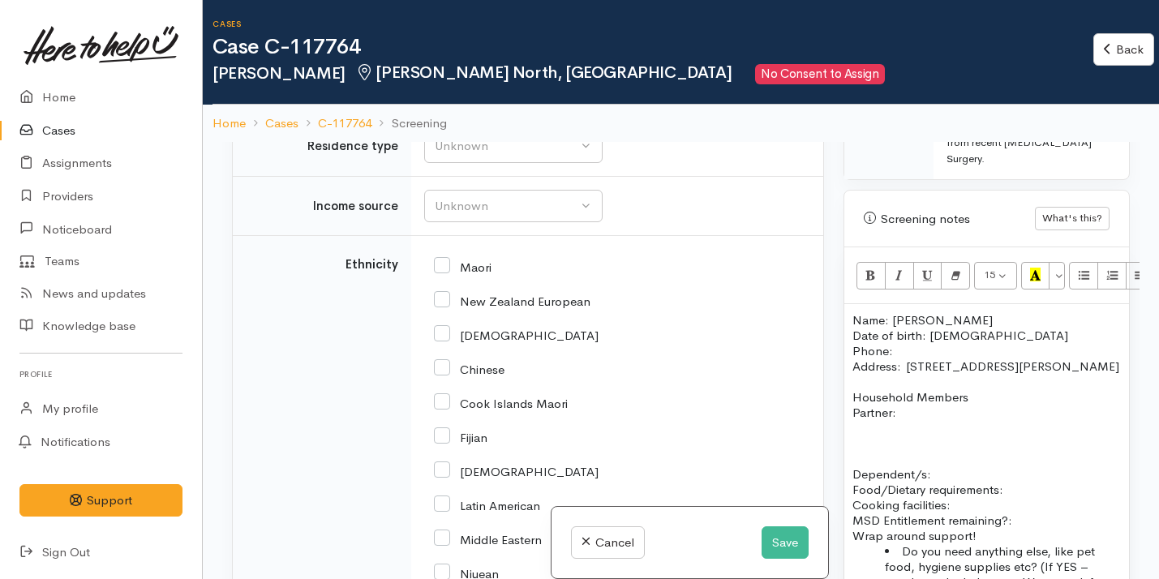
click at [866, 420] on p at bounding box center [987, 427] width 269 height 15
click at [1090, 262] on button "Unordered list (⌘+⇧+NUM7)" at bounding box center [1083, 276] width 29 height 28
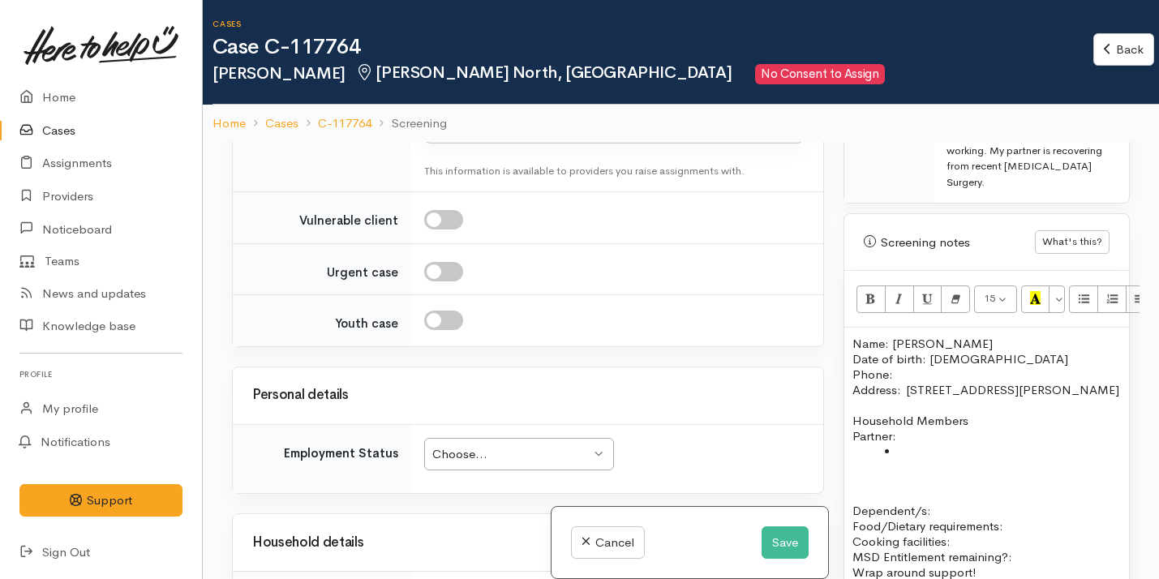
scroll to position [1641, 0]
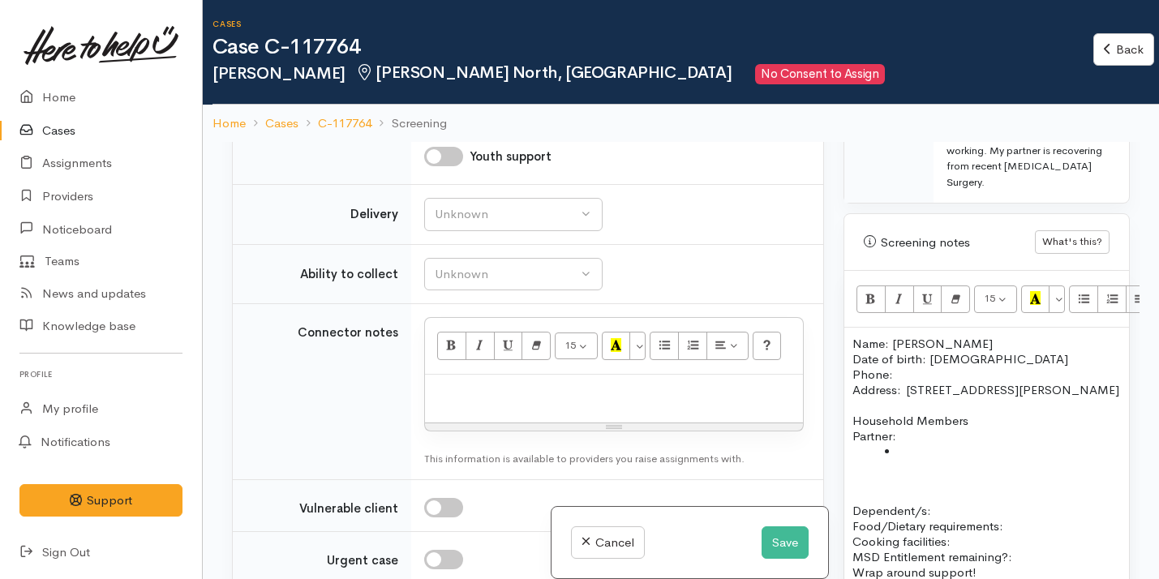
click at [910, 340] on p "Name: Jo Gair Date of birth: 19/01/1973 Phone:" at bounding box center [987, 359] width 269 height 46
click at [1000, 414] on p "Household Members Partner:" at bounding box center [987, 428] width 269 height 31
click at [854, 421] on p "Household Members Partner:" at bounding box center [987, 428] width 269 height 31
click at [921, 459] on li at bounding box center [1003, 466] width 236 height 15
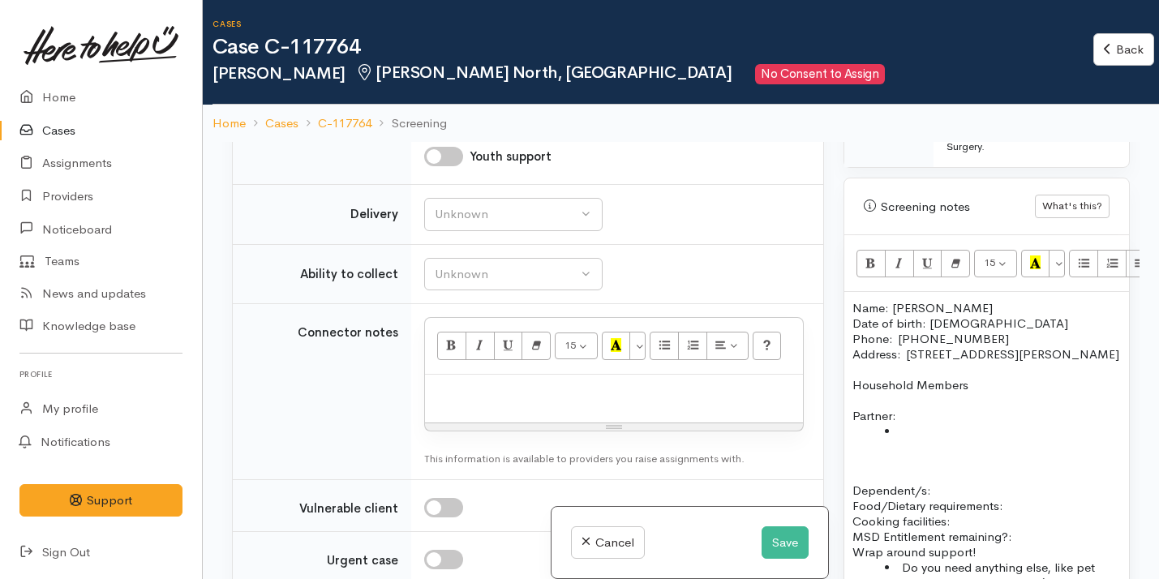
scroll to position [1126, 0]
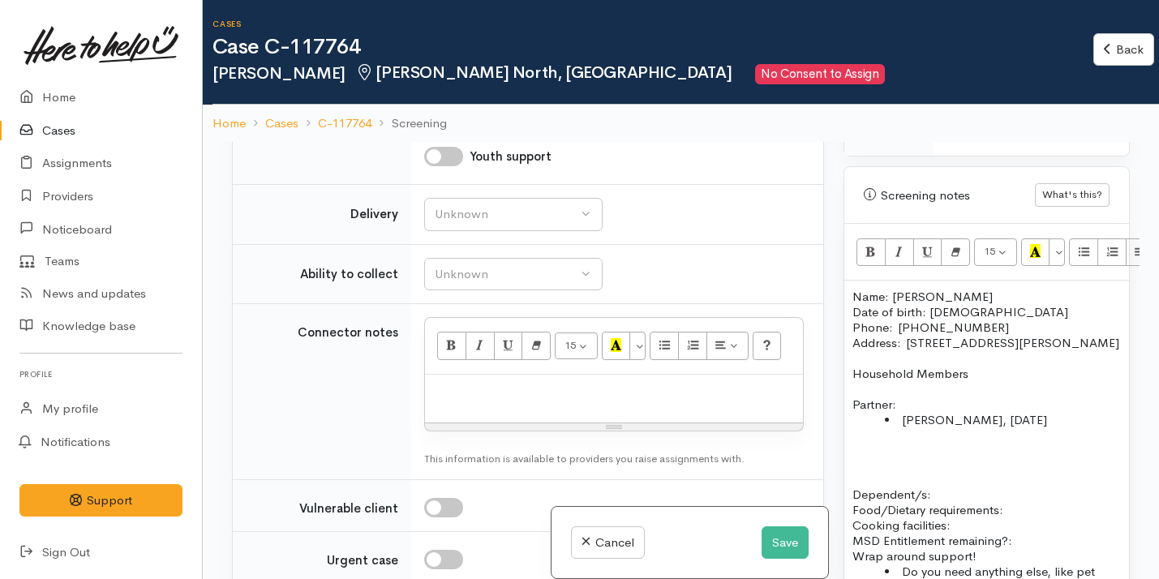
click at [967, 472] on p "Dependent/s:" at bounding box center [987, 486] width 269 height 31
click at [850, 480] on div "Name: Jo Gair Date of birth: 19/01/1973 Phone:  0274143477 Address:  42 Alison …" at bounding box center [987, 510] width 285 height 458
click at [1056, 412] on li "Debrah Kelly, 25/08/1965" at bounding box center [1003, 419] width 236 height 15
click at [994, 441] on p "Dependent/s:" at bounding box center [987, 448] width 269 height 15
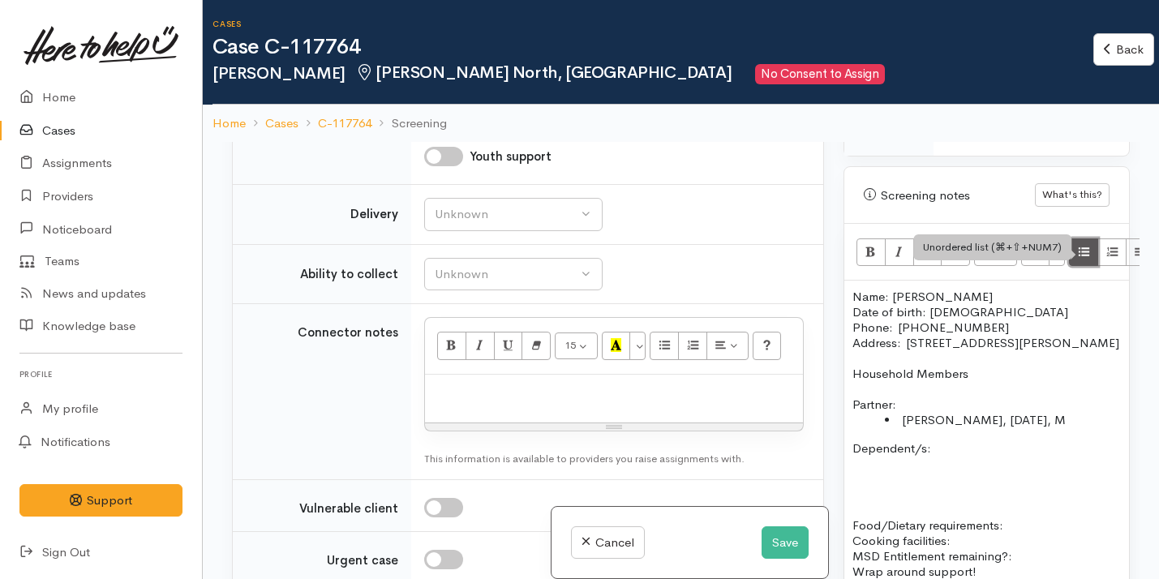
click at [1085, 244] on icon "Unordered list (⌘+⇧+NUM7)" at bounding box center [1084, 251] width 11 height 14
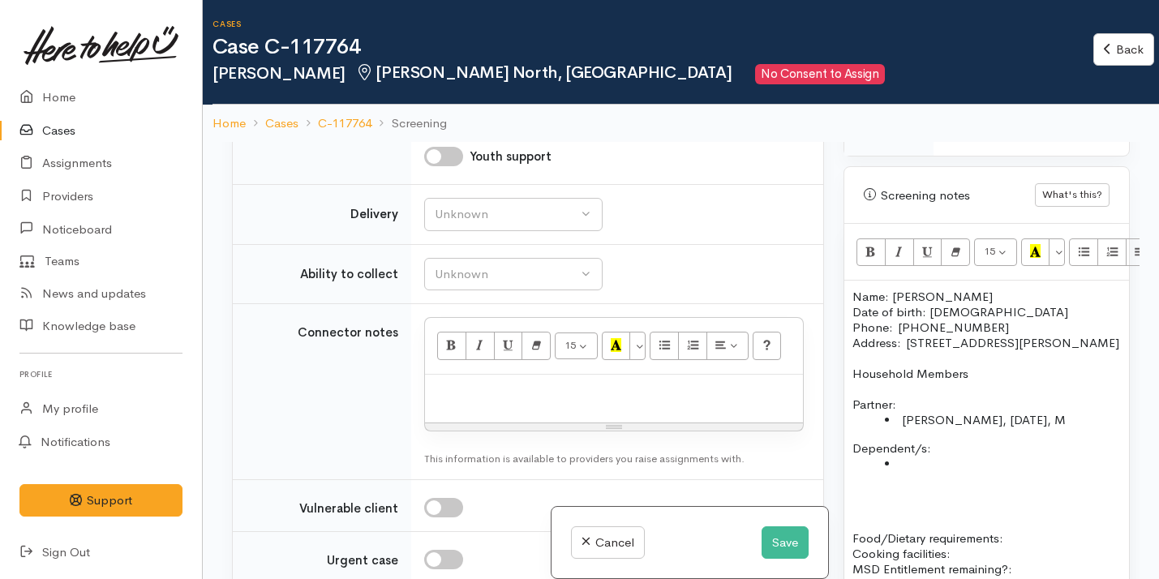
click at [971, 366] on p "Household Members" at bounding box center [987, 373] width 269 height 15
click at [918, 456] on li at bounding box center [1003, 463] width 236 height 15
click at [934, 441] on p "Dependent/s:" at bounding box center [987, 448] width 269 height 15
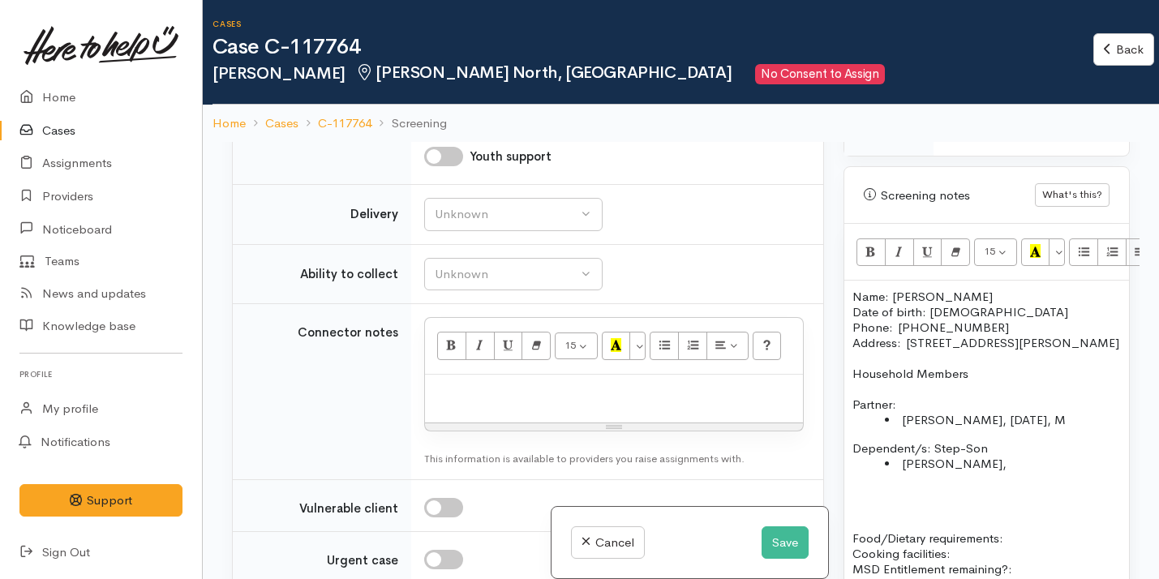
click at [1000, 456] on li "Bradley Kelly," at bounding box center [1003, 463] width 236 height 15
click at [524, 224] on div "Unknown" at bounding box center [506, 214] width 143 height 19
click at [480, 379] on link "No" at bounding box center [513, 366] width 177 height 25
select select "1"
click at [513, 284] on div "Unknown" at bounding box center [506, 274] width 143 height 19
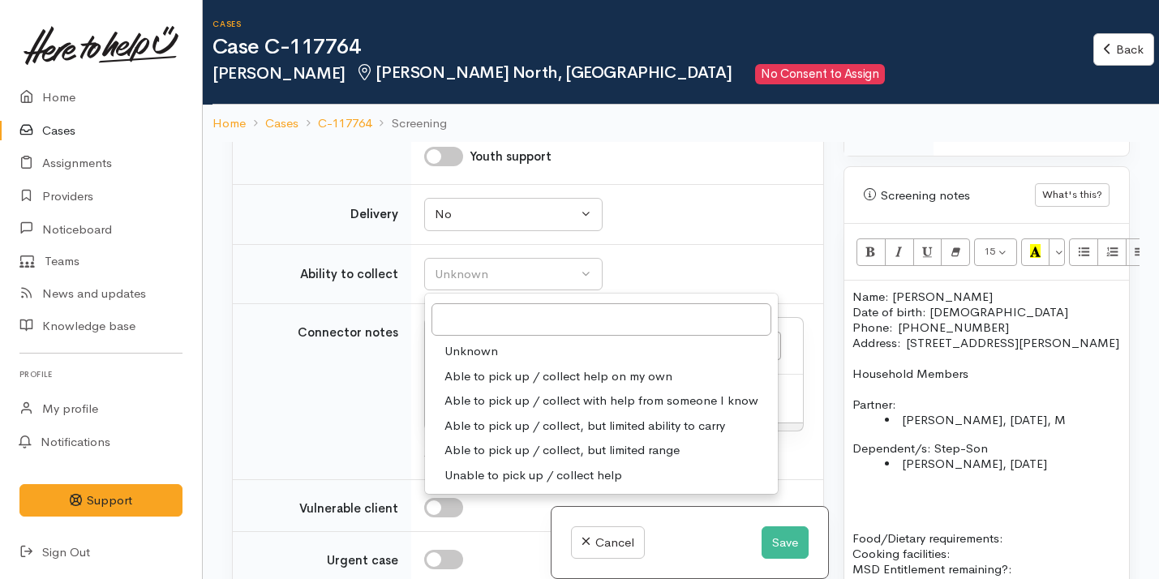
click at [541, 386] on span "Able to pick up / collect help on my own" at bounding box center [559, 377] width 228 height 19
select select "2"
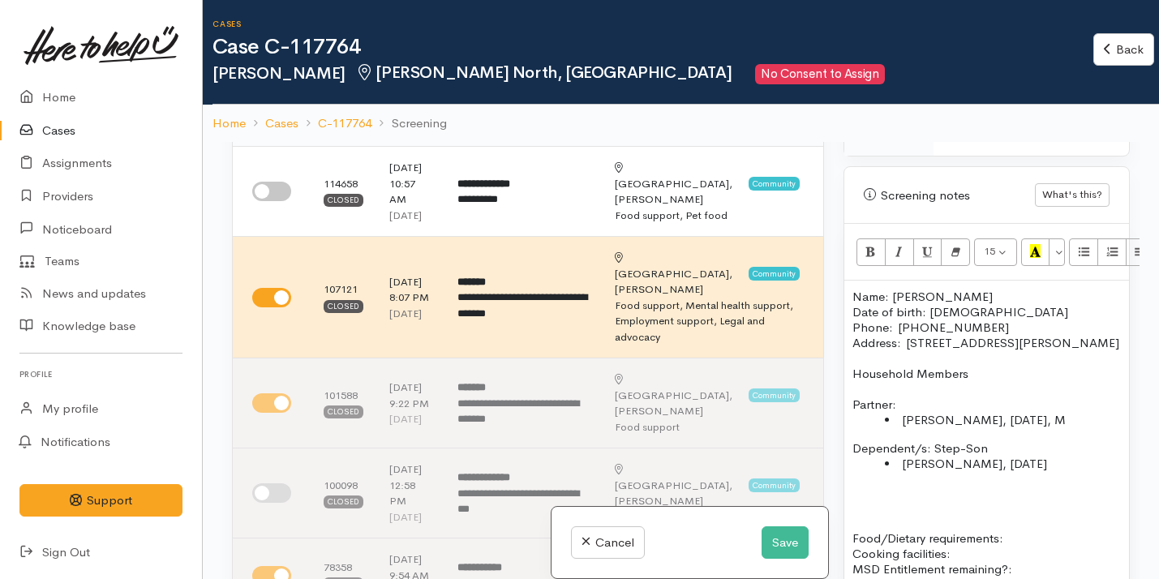
scroll to position [80, 0]
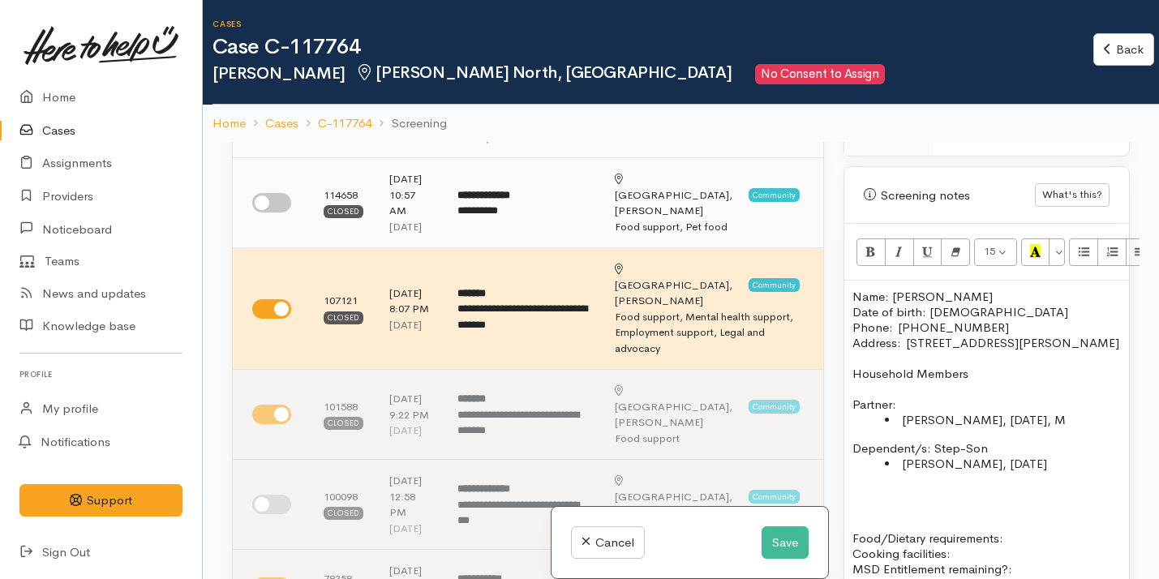
click at [265, 213] on input "checkbox" at bounding box center [271, 202] width 39 height 19
checkbox input "true"
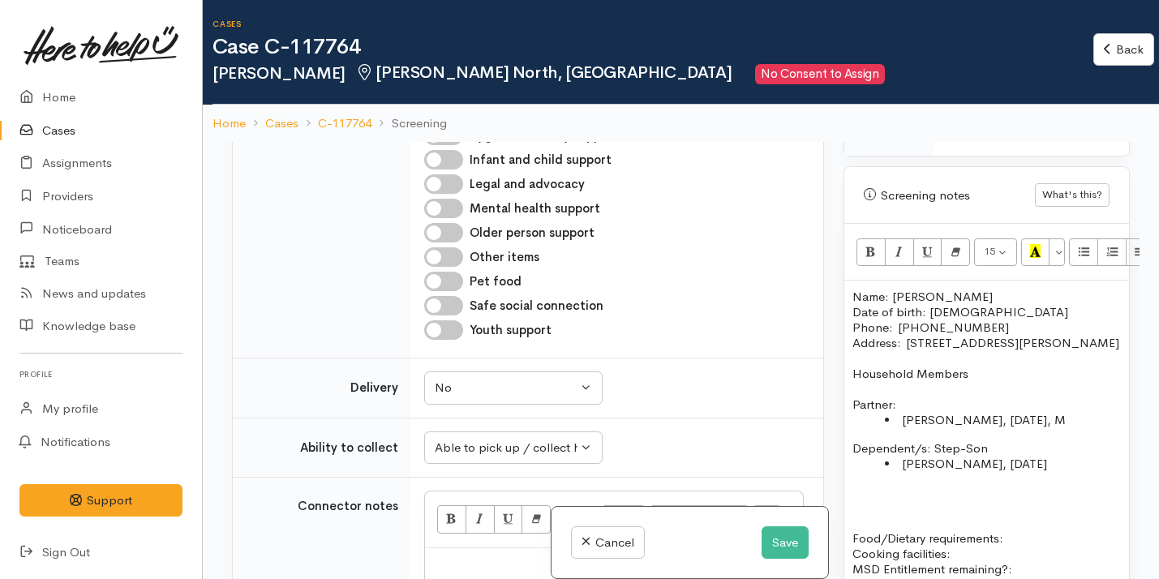
scroll to position [1651, 0]
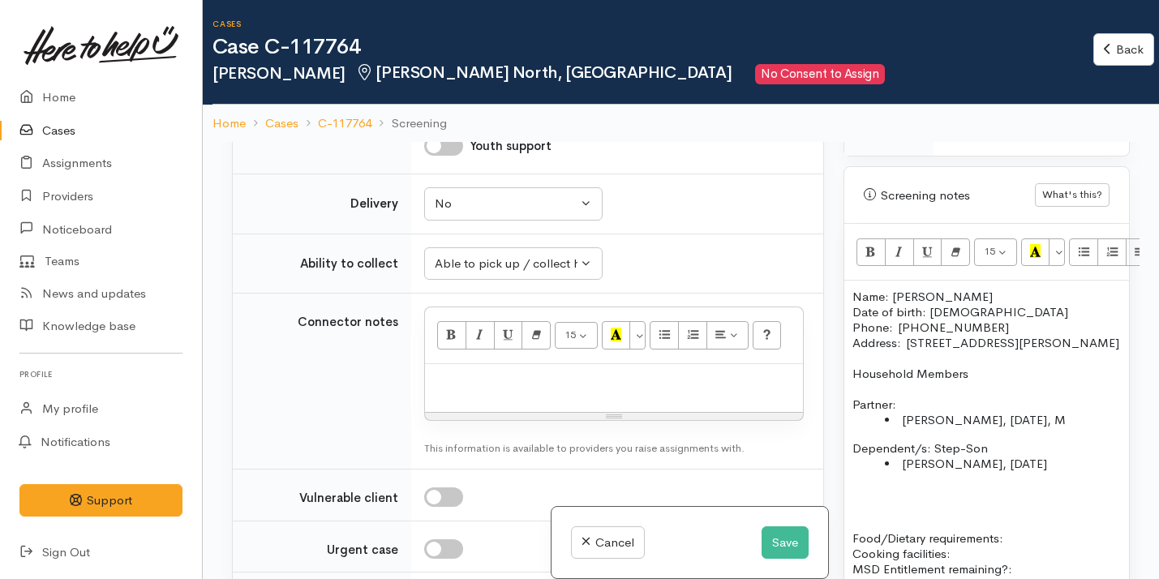
click at [505, 391] on p at bounding box center [614, 381] width 362 height 19
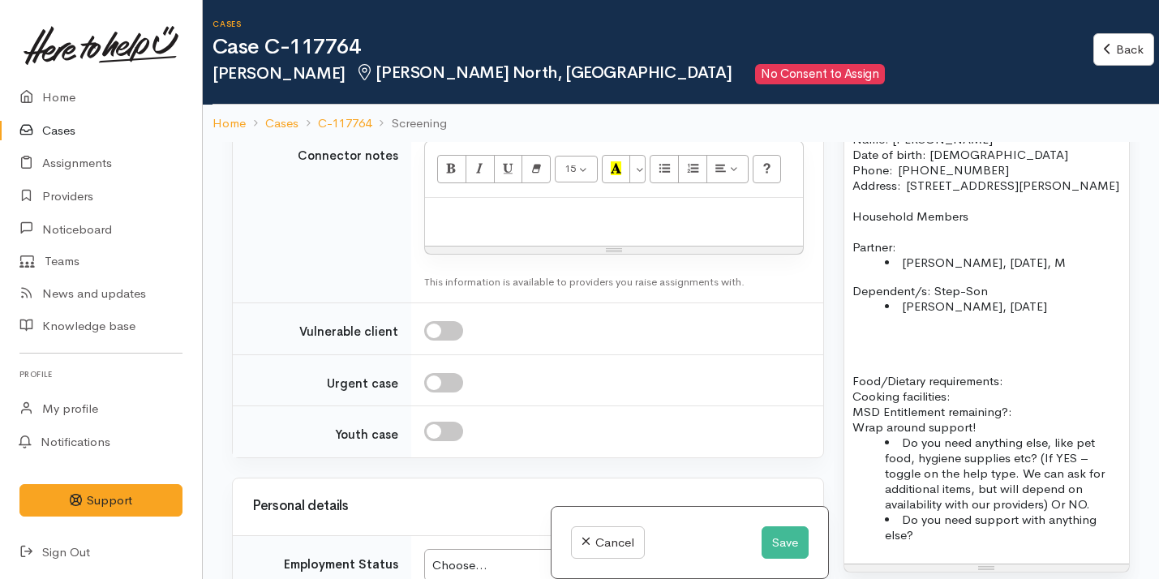
scroll to position [1309, 0]
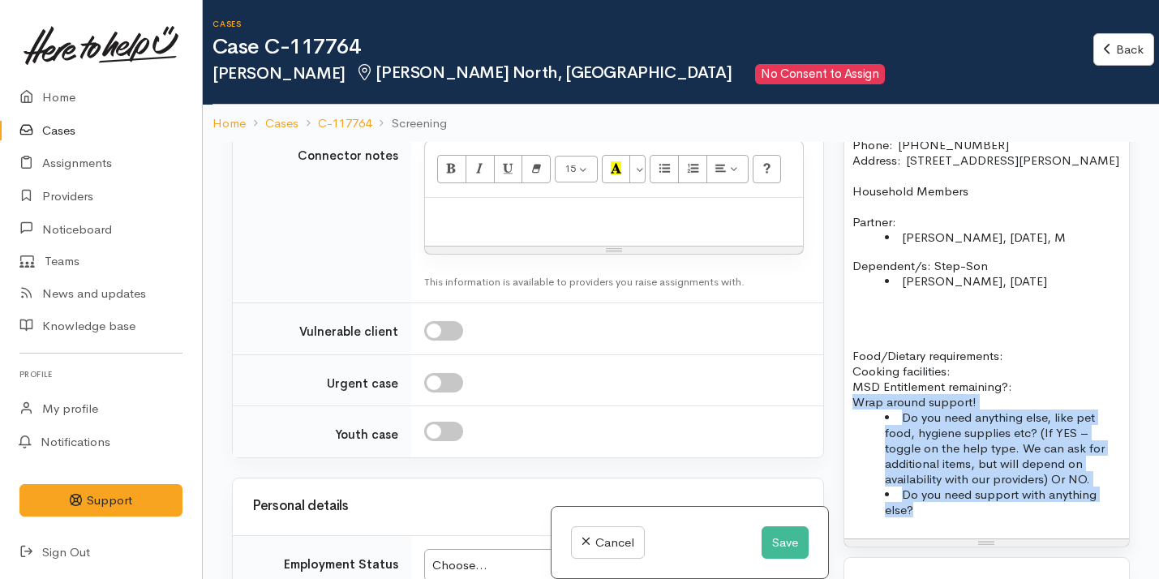
drag, startPoint x: 952, startPoint y: 504, endPoint x: 854, endPoint y: 385, distance: 153.9
click at [854, 385] on div "Name: Jo Gair Date of birth: 19/01/1973 Phone:  0274143477 Address:  42 Alison …" at bounding box center [987, 318] width 285 height 441
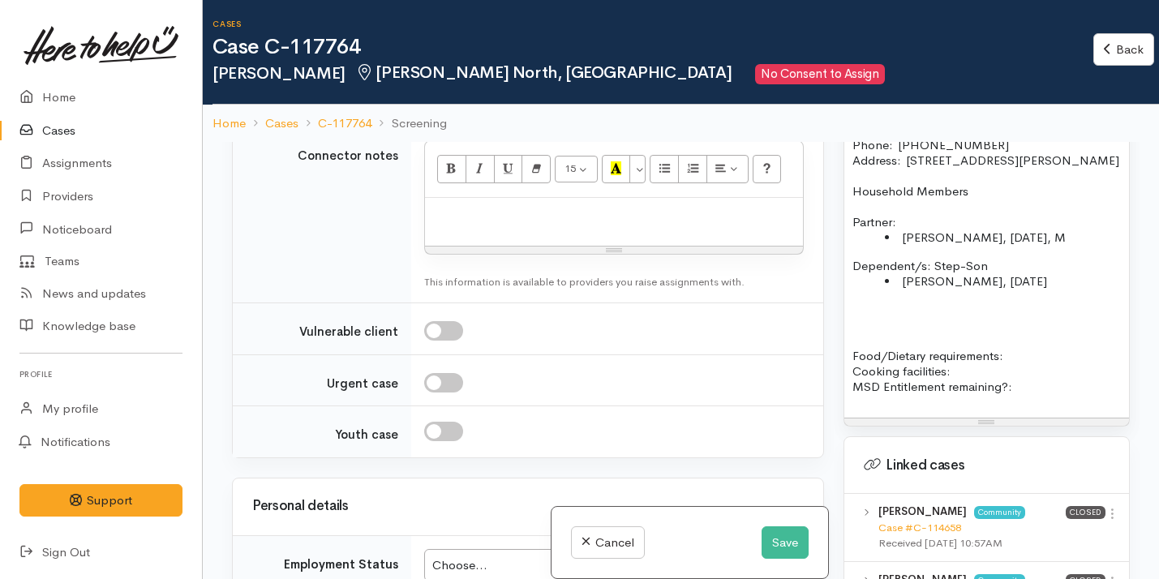
click at [1031, 370] on p "Food/Dietary requirements: Cooking facilities: MSD Entitlement remaining?:" at bounding box center [987, 371] width 269 height 46
click at [881, 317] on p at bounding box center [987, 324] width 269 height 15
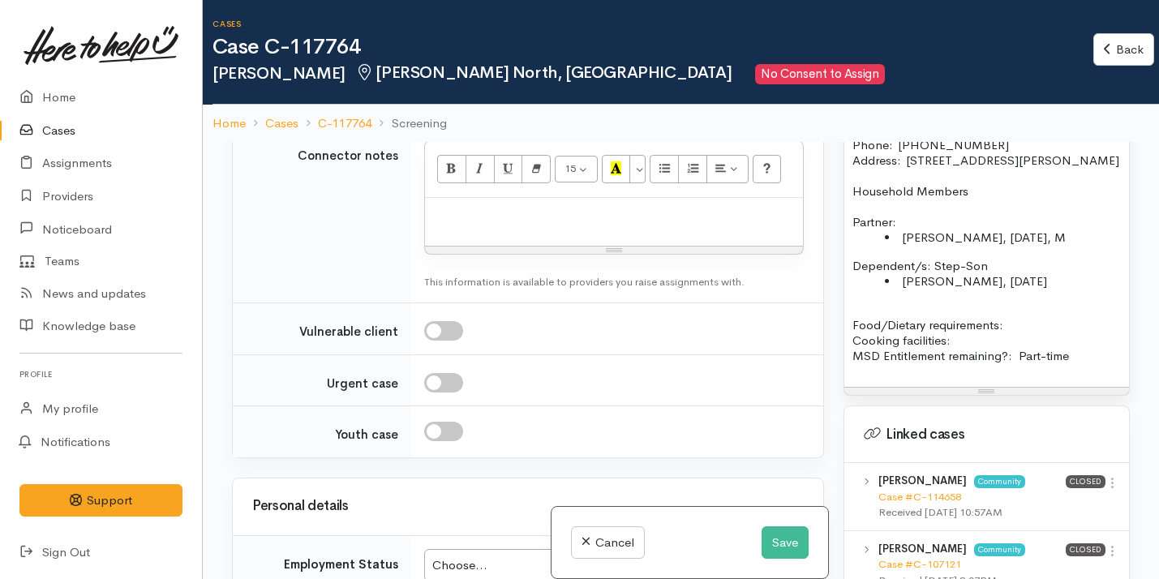
click at [1019, 317] on p "Food/Dietary requirements: Cooking facilities: MSD Entitlement remaining?: Part…" at bounding box center [987, 340] width 269 height 46
click at [972, 323] on p "Food/Dietary requirements: No Cooking facilities: MSD Entitlement remaining?: P…" at bounding box center [987, 340] width 269 height 46
click at [1062, 317] on p "Food/Dietary requirements: No Cooking facilities: Kitchen MSD Entitlement remai…" at bounding box center [987, 340] width 269 height 46
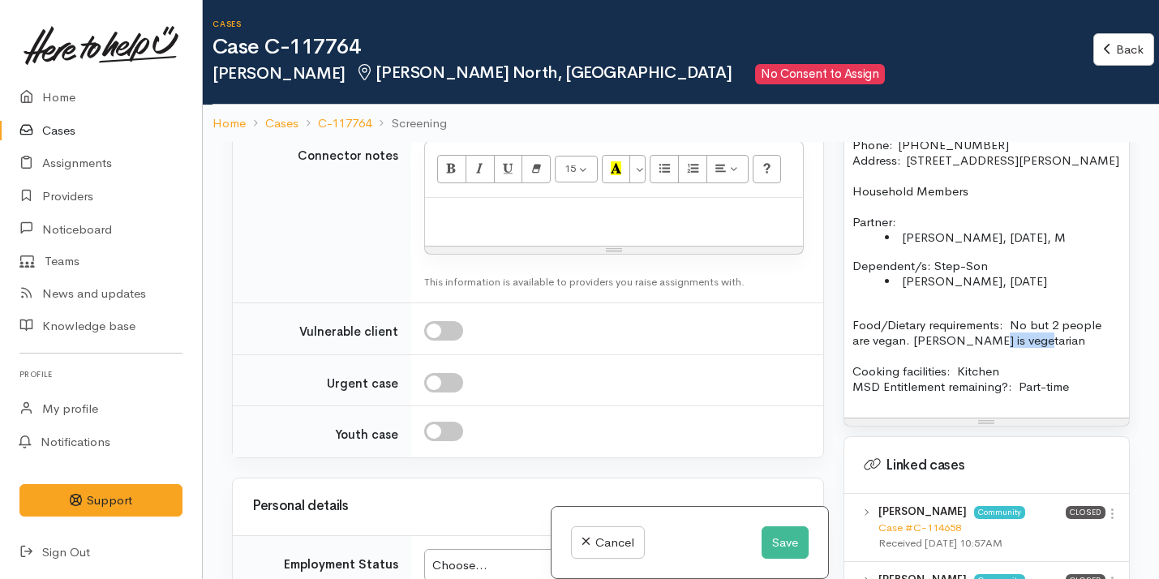
drag, startPoint x: 1092, startPoint y: 320, endPoint x: 977, endPoint y: 323, distance: 115.2
click at [978, 323] on p "Food/Dietary requirements: No but 2 people are vegan. Bradley is vegetarian" at bounding box center [987, 332] width 269 height 31
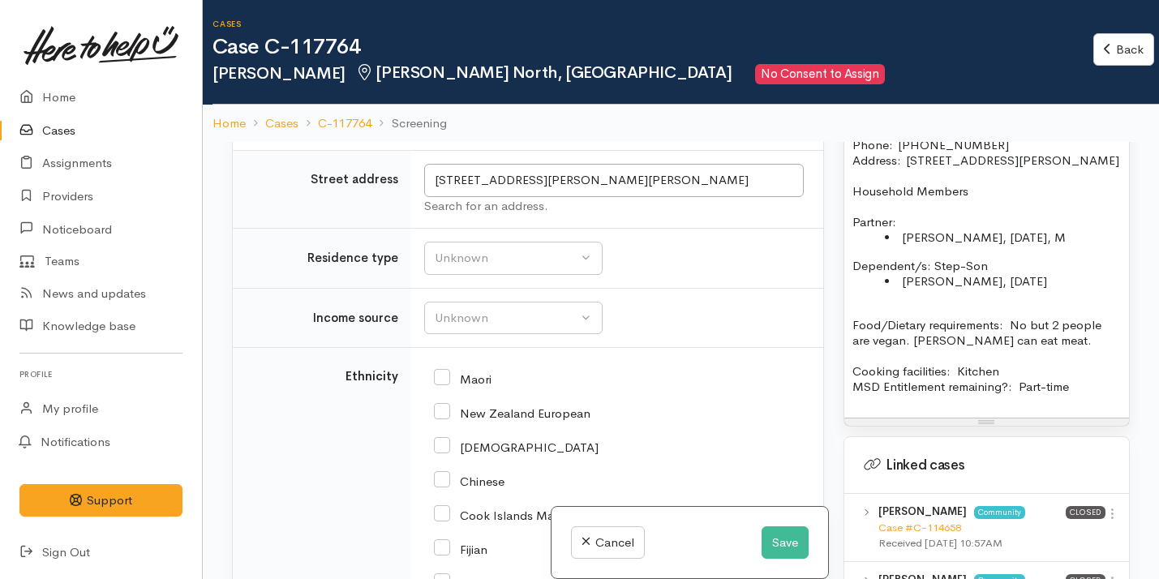
scroll to position [2411, 0]
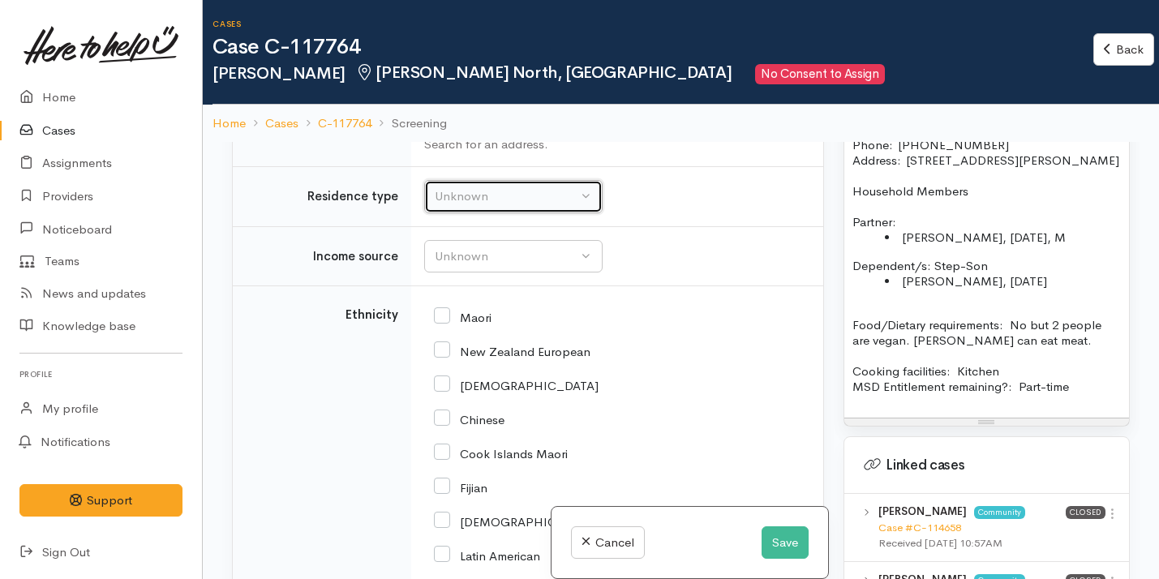
click at [544, 213] on button "Unknown" at bounding box center [513, 196] width 179 height 33
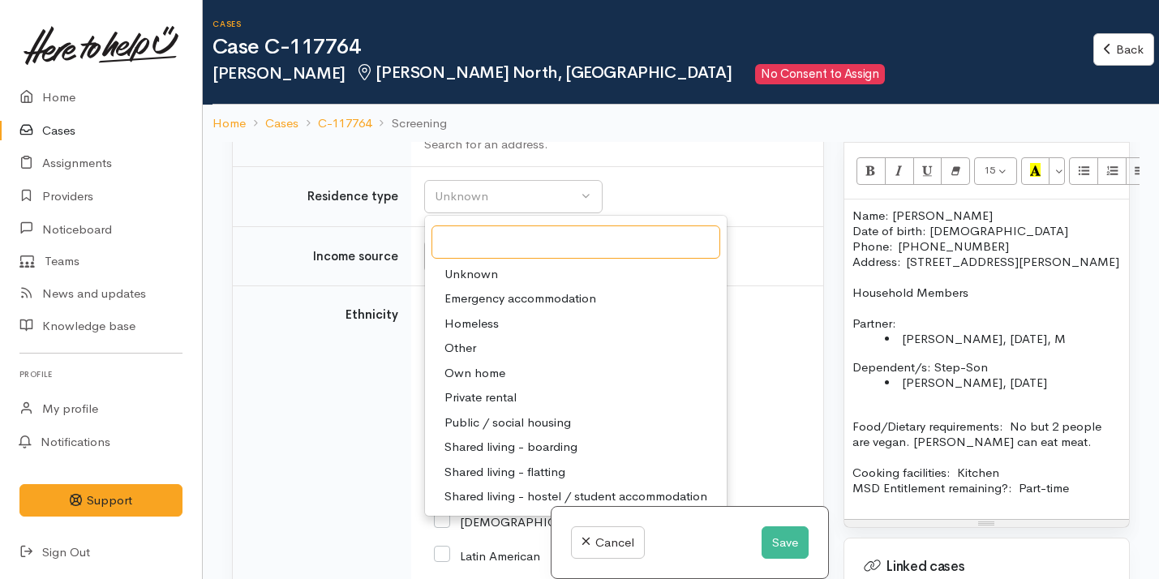
scroll to position [1209, 0]
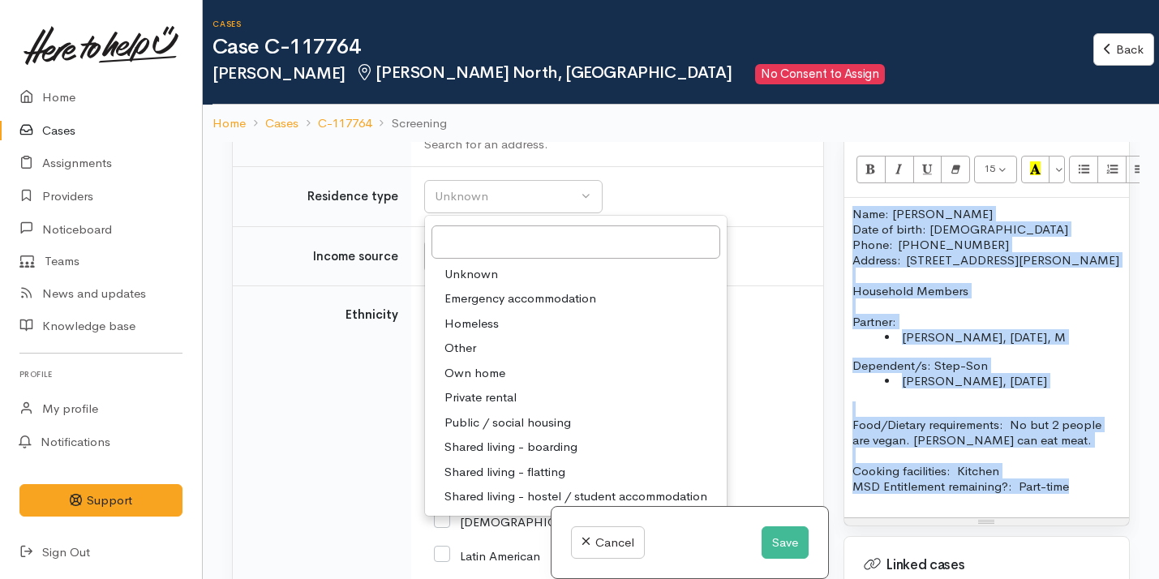
drag, startPoint x: 854, startPoint y: 180, endPoint x: 1081, endPoint y: 467, distance: 366.2
click at [1081, 468] on div "Name: Jo Gair Date of birth: 19/01/1973 Phone:  0274143477 Address:  42 Alison …" at bounding box center [987, 358] width 285 height 320
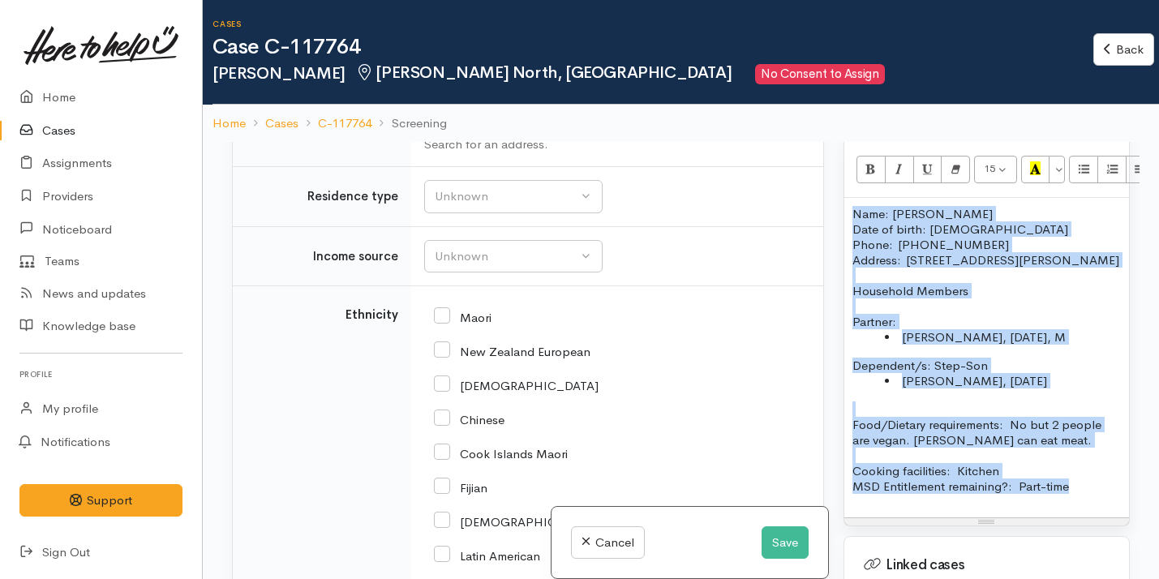
copy div "Name: Jo Gair Date of birth: 19/01/1973 Phone:  0274143477 Address:  42 Alison …"
click at [507, 206] on div "Unknown" at bounding box center [506, 196] width 143 height 19
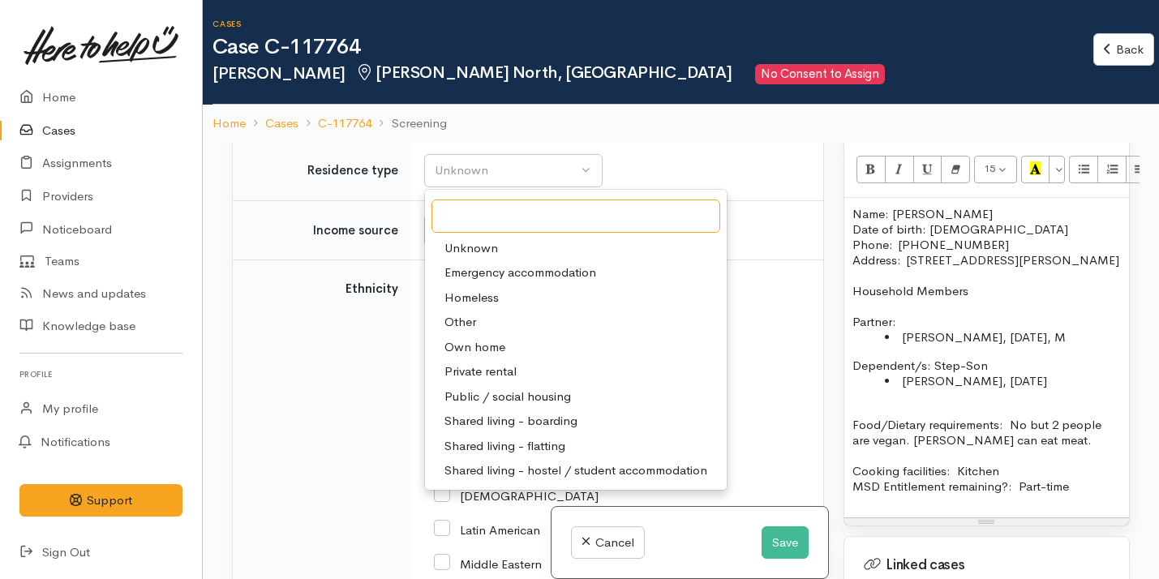
scroll to position [2441, 0]
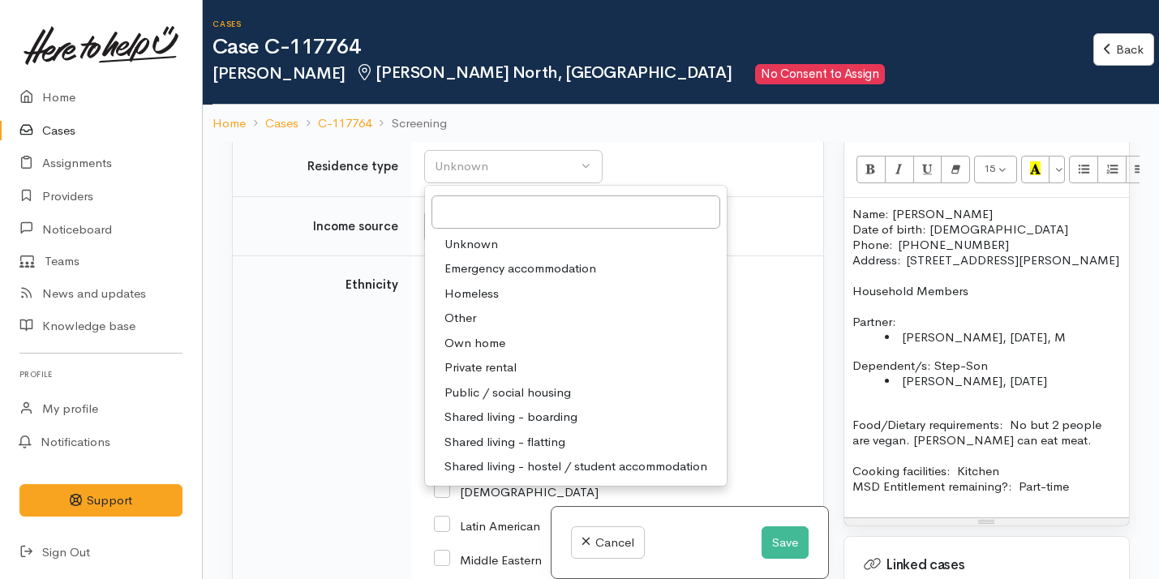
click at [505, 377] on span "Private rental" at bounding box center [481, 368] width 72 height 19
select select "2"
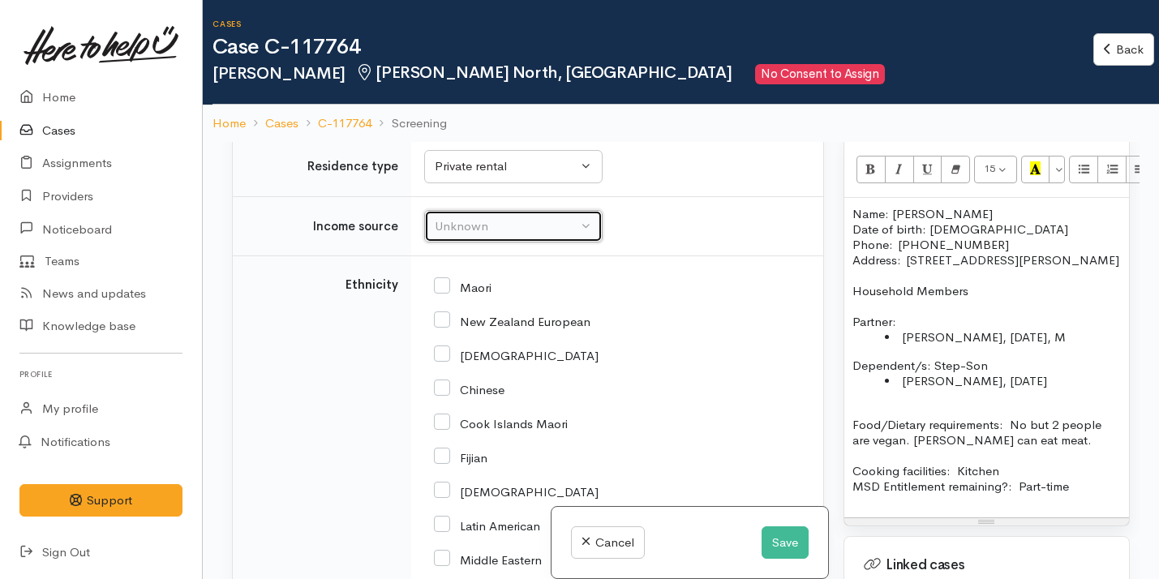
click at [526, 236] on div "Unknown" at bounding box center [506, 226] width 143 height 19
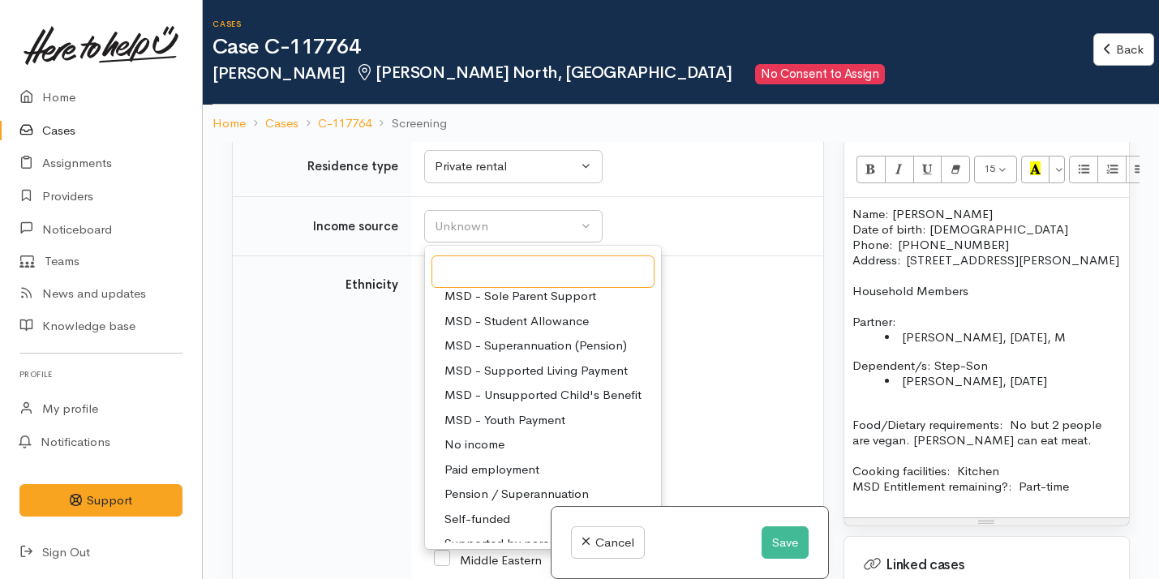
scroll to position [243, 0]
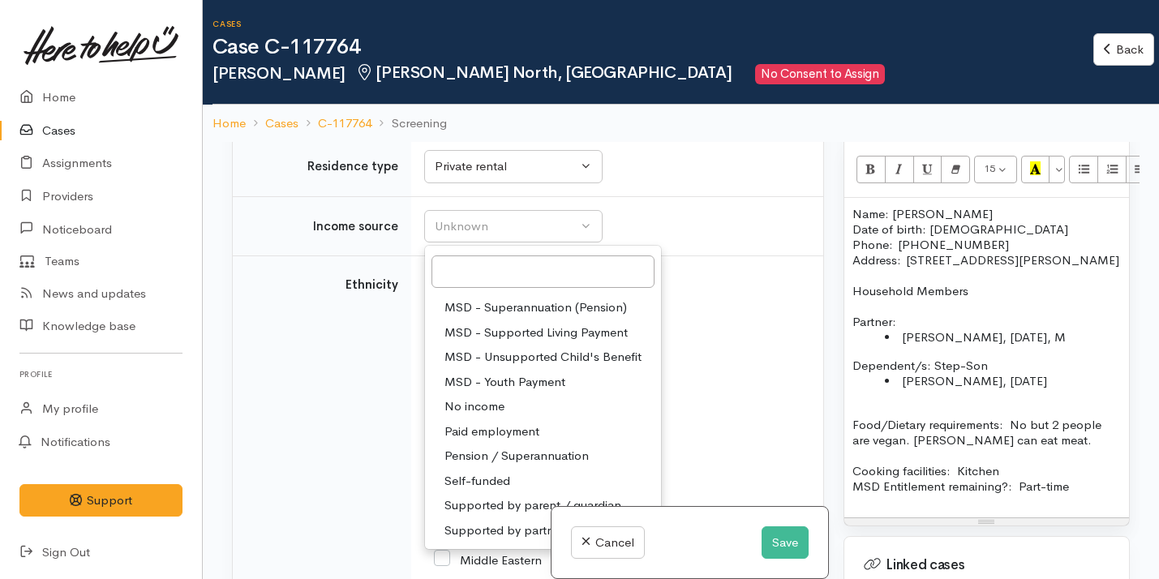
click at [500, 441] on span "Paid employment" at bounding box center [492, 432] width 95 height 19
select select "1"
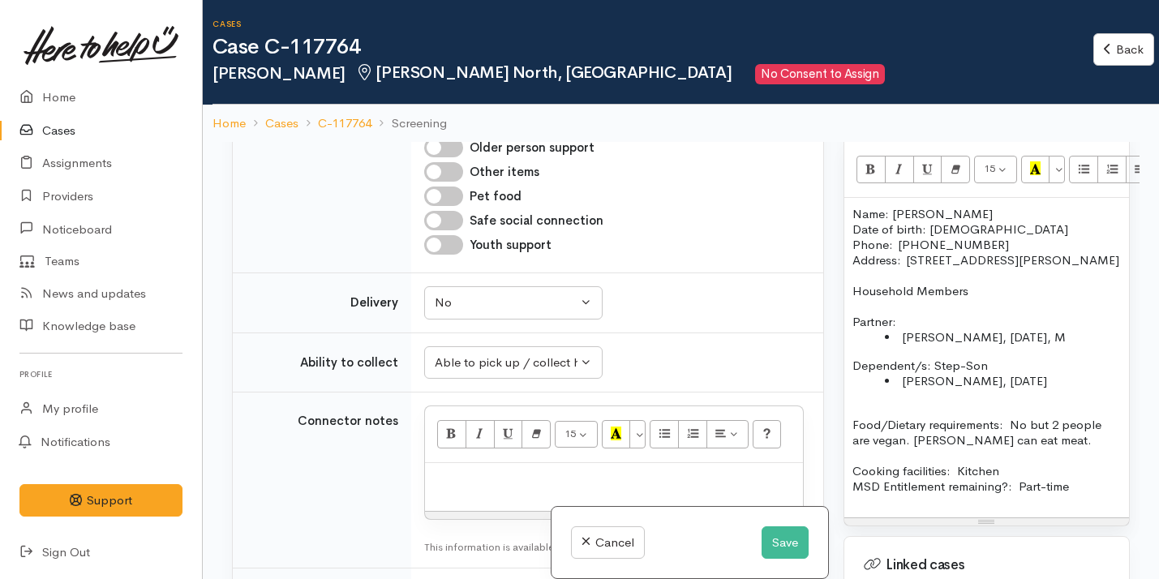
scroll to position [1648, 0]
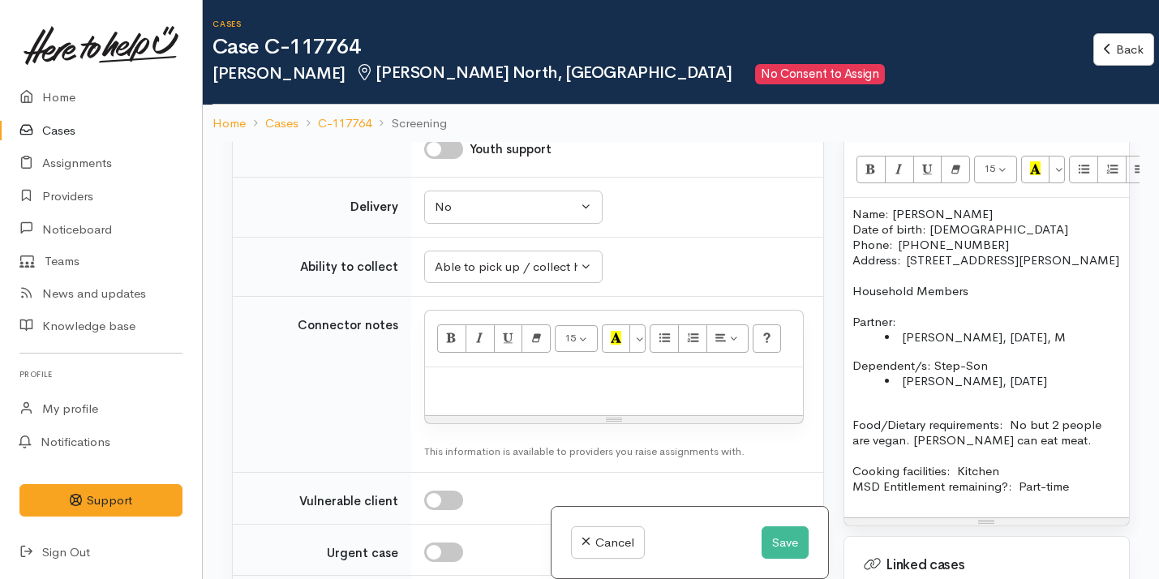
click at [479, 394] on p at bounding box center [614, 385] width 362 height 19
paste div
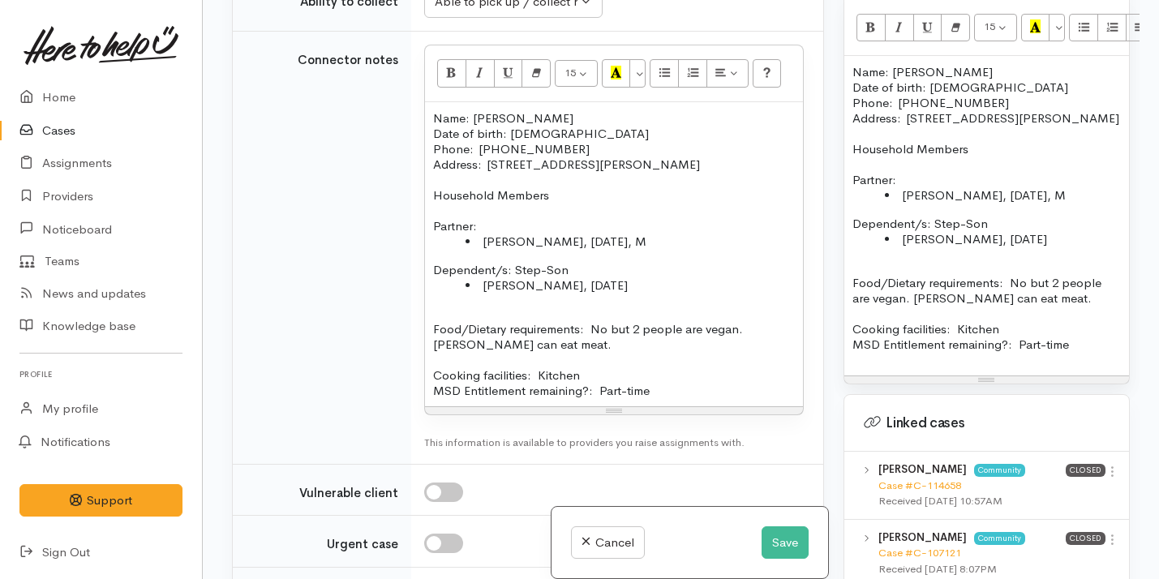
scroll to position [1777, 0]
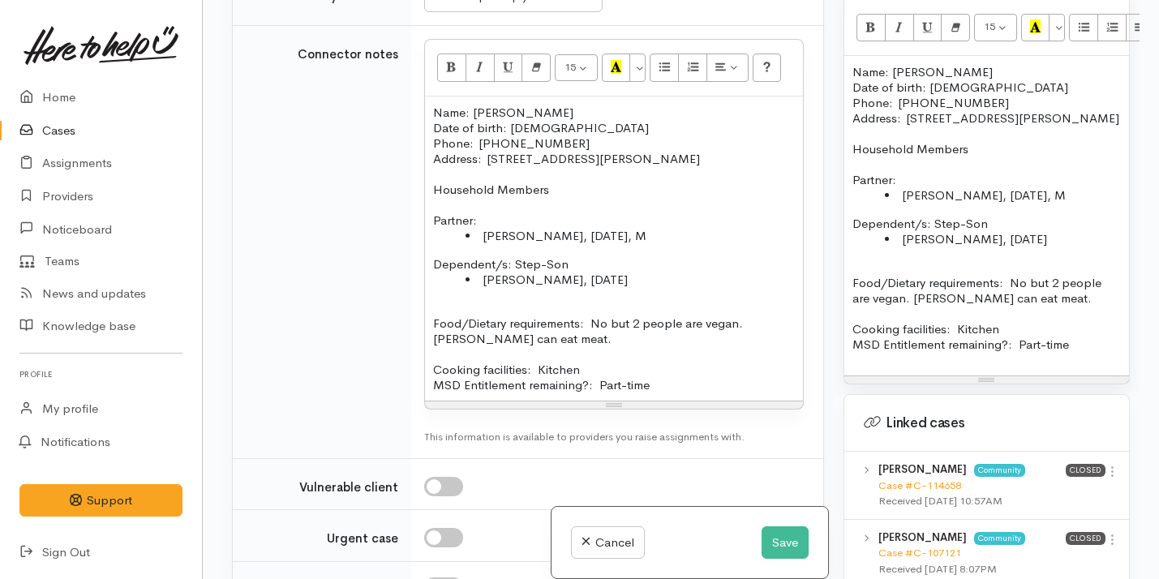
click at [597, 393] on p "Cooking facilities: Kitchen MSD Entitlement remaining?: Part-time" at bounding box center [614, 369] width 362 height 46
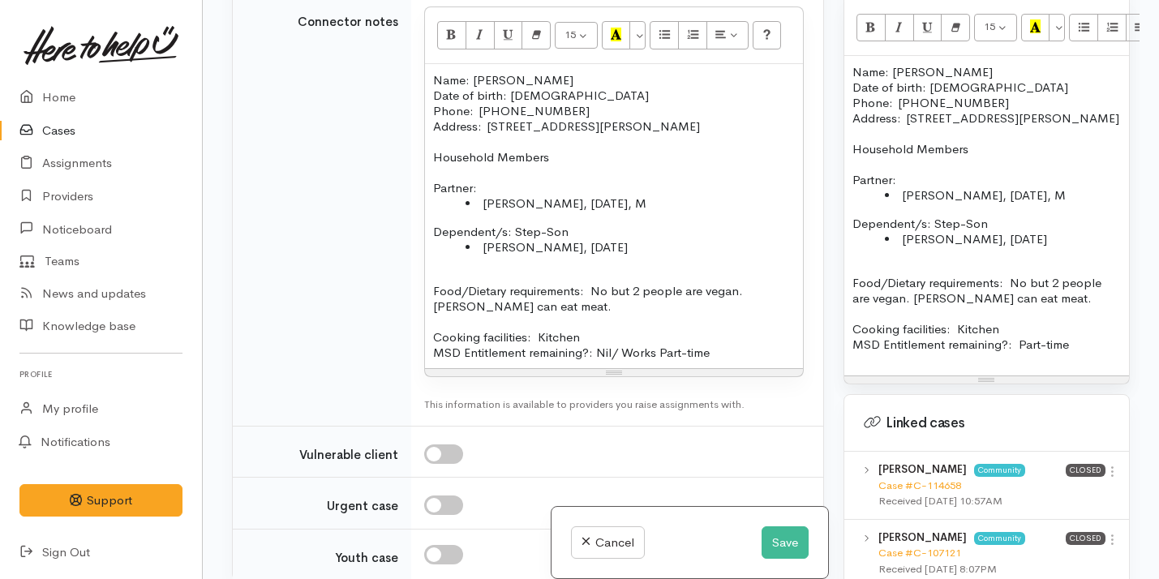
scroll to position [1810, 0]
click at [621, 359] on p "Cooking facilities: Kitchen MSD Entitlement remaining?: Nil/ Works Part-time" at bounding box center [614, 336] width 362 height 46
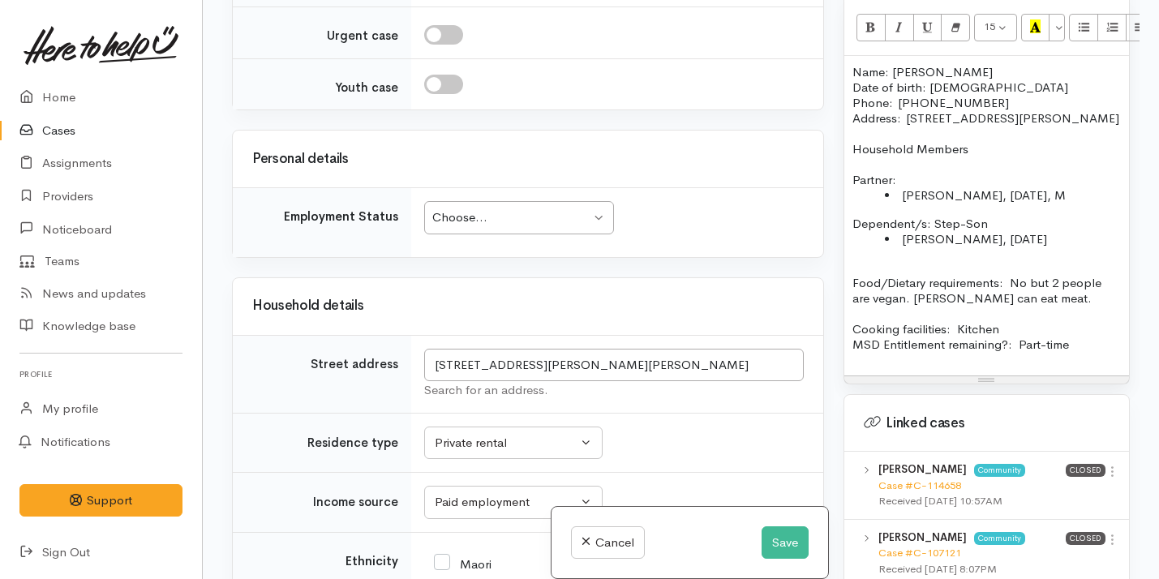
scroll to position [2275, 0]
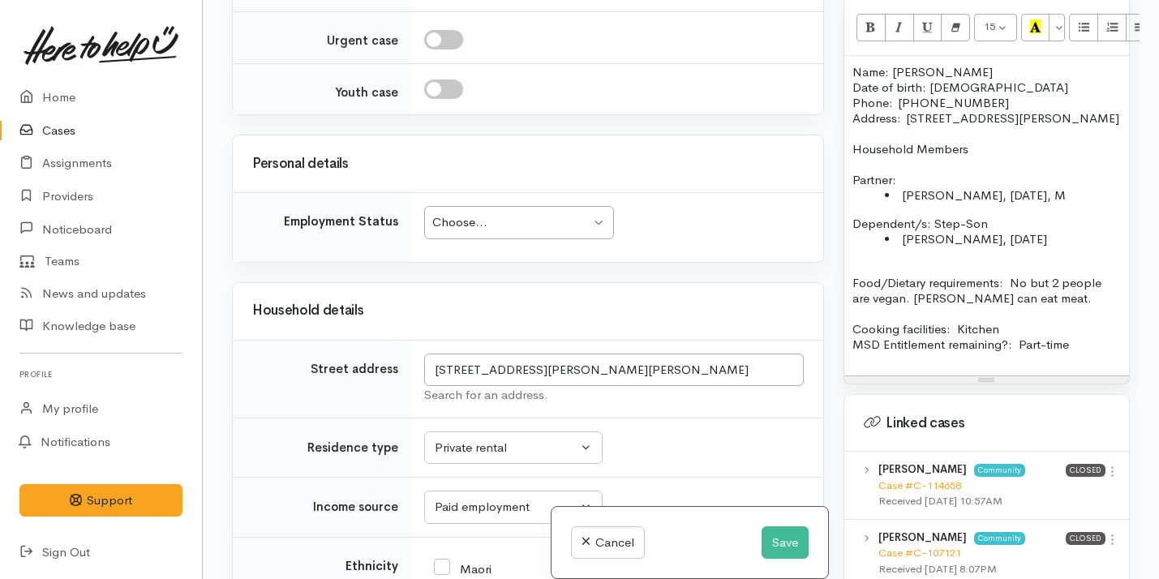
click at [550, 232] on div "Choose..." at bounding box center [511, 222] width 158 height 19
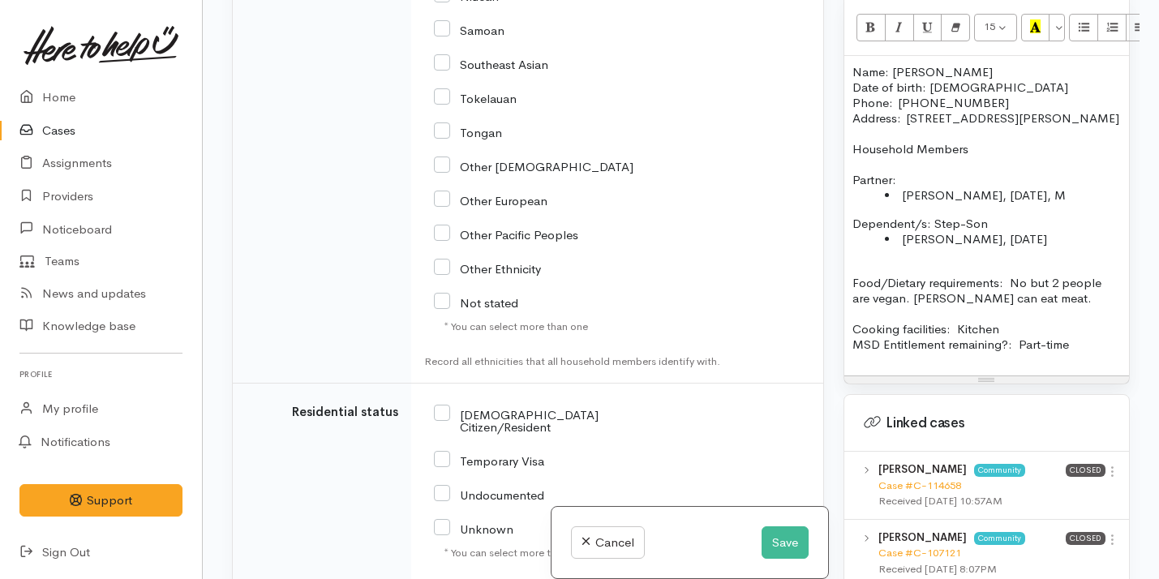
scroll to position [3314, 0]
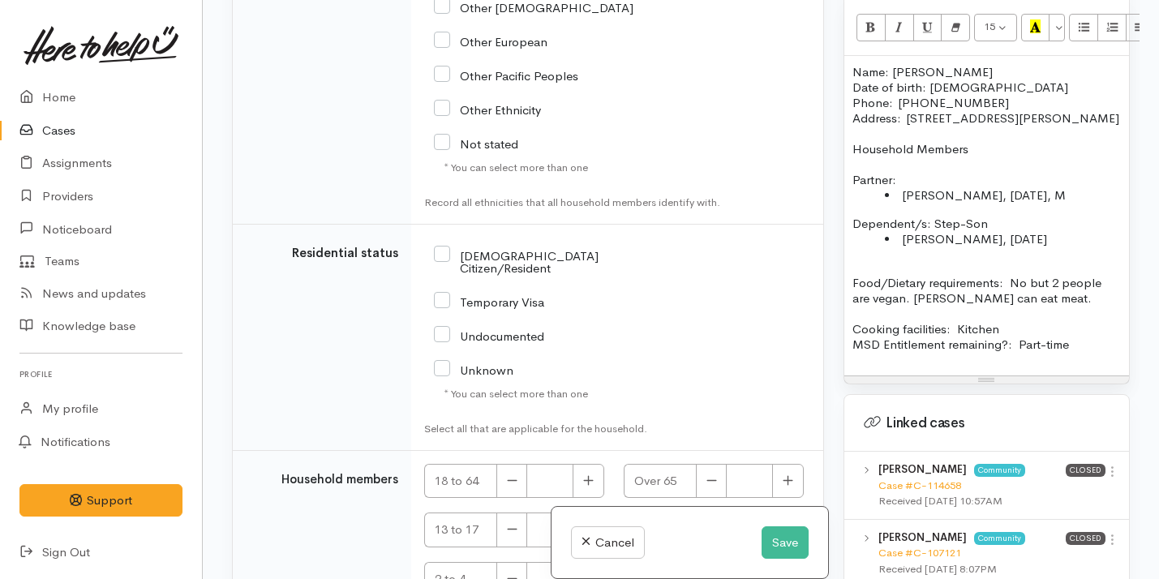
click at [541, 274] on input "NZ Citizen/Resident" at bounding box center [545, 260] width 222 height 27
checkbox input "true"
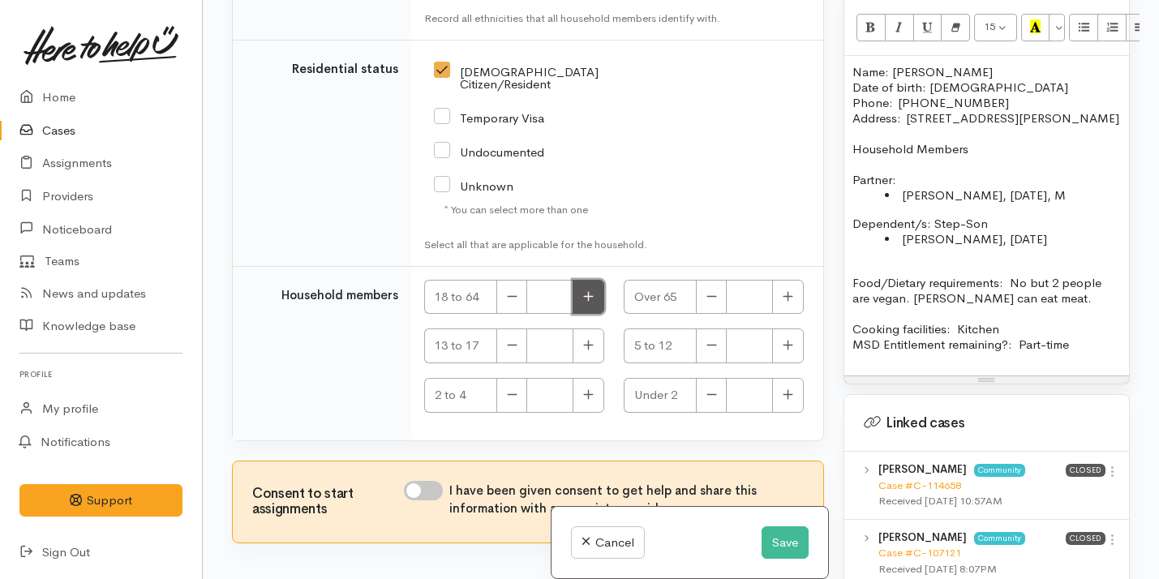
click at [578, 315] on button "button" at bounding box center [589, 297] width 32 height 35
type input "3"
click at [419, 501] on input "I have been given consent to get help and share this information with appropria…" at bounding box center [423, 490] width 39 height 19
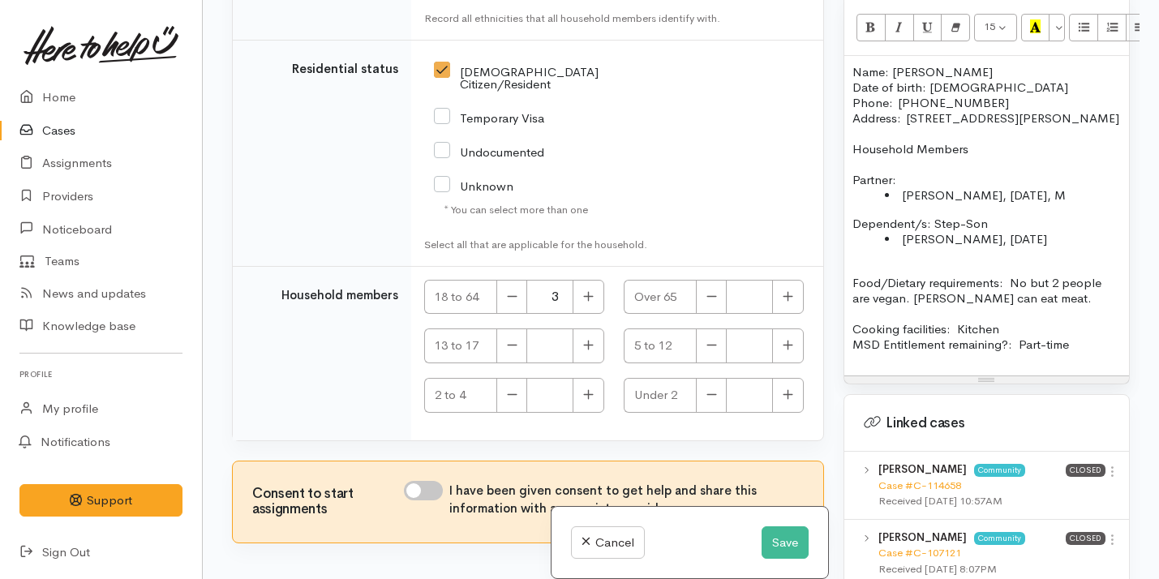
checkbox input "true"
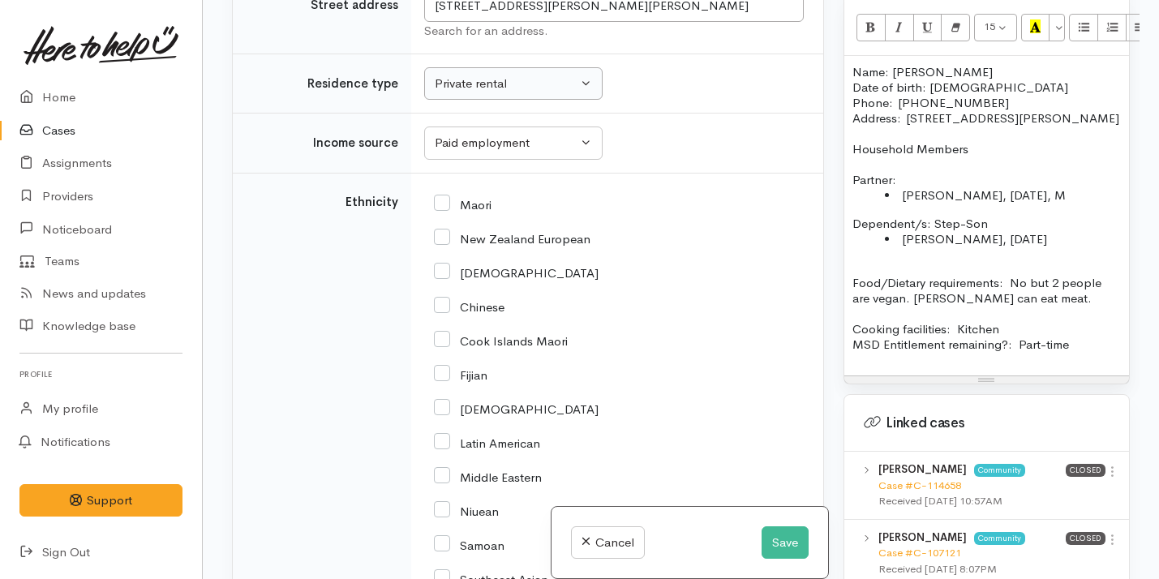
scroll to position [2664, 0]
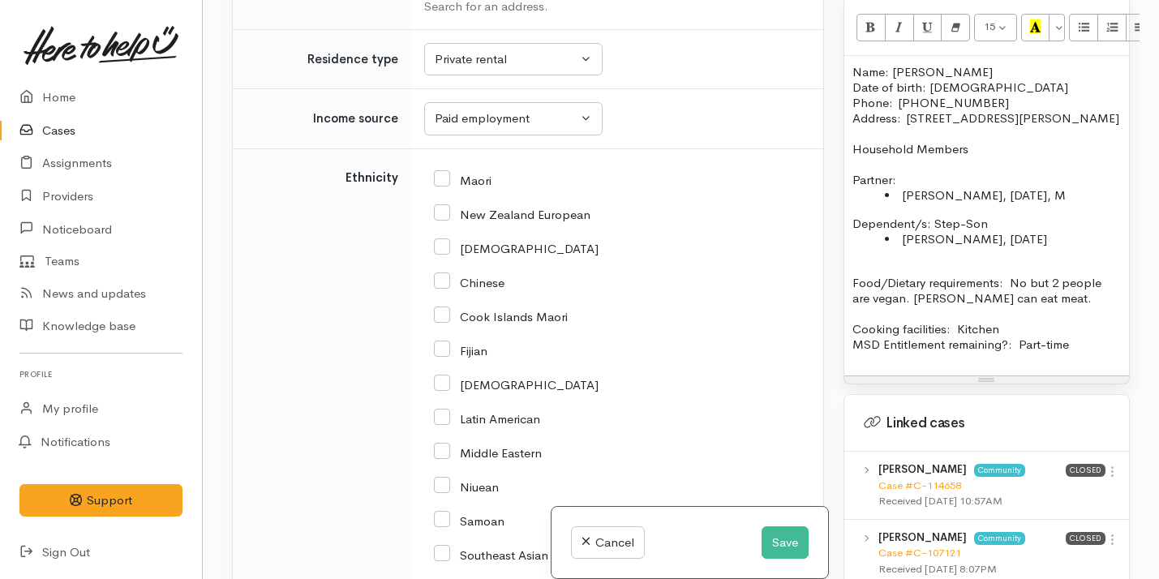
click at [475, 221] on input "New Zealand European" at bounding box center [512, 213] width 157 height 15
checkbox input "true"
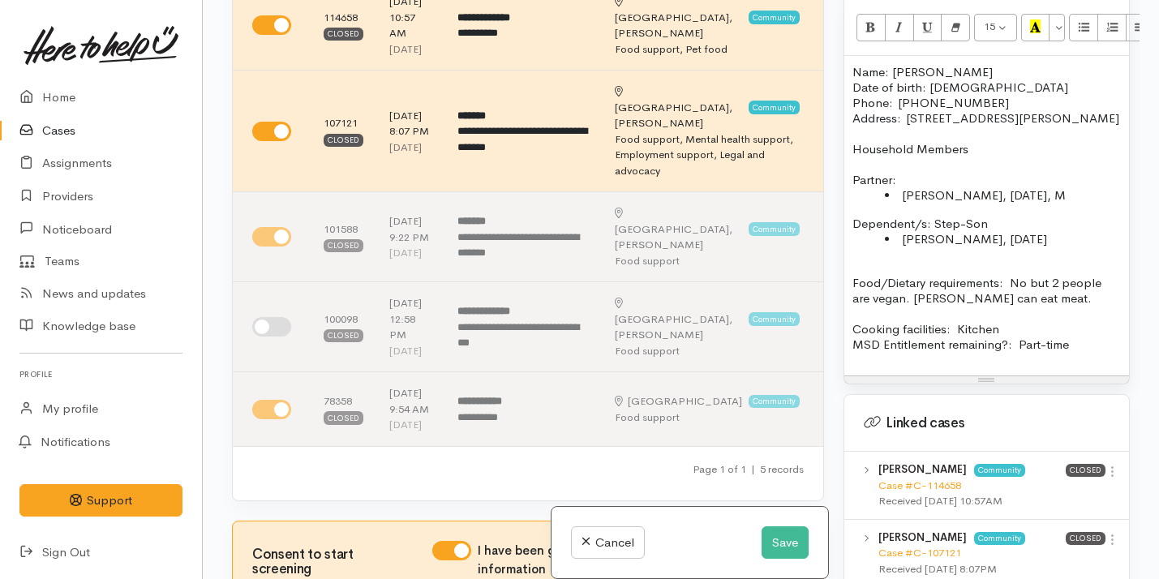
scroll to position [0, 0]
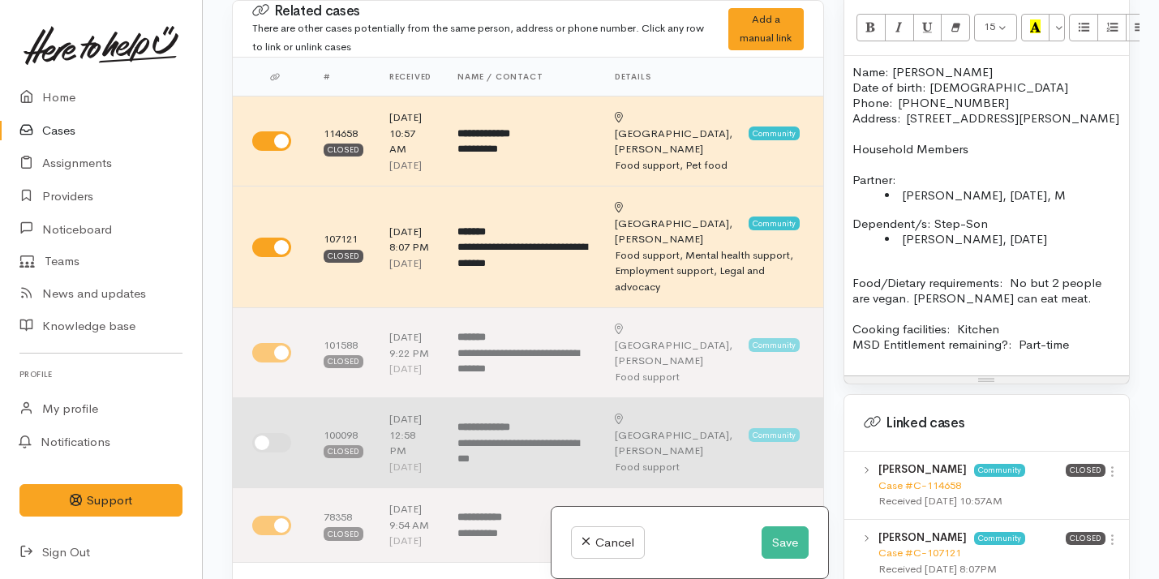
click at [263, 443] on input "checkbox" at bounding box center [271, 442] width 39 height 19
checkbox input "true"
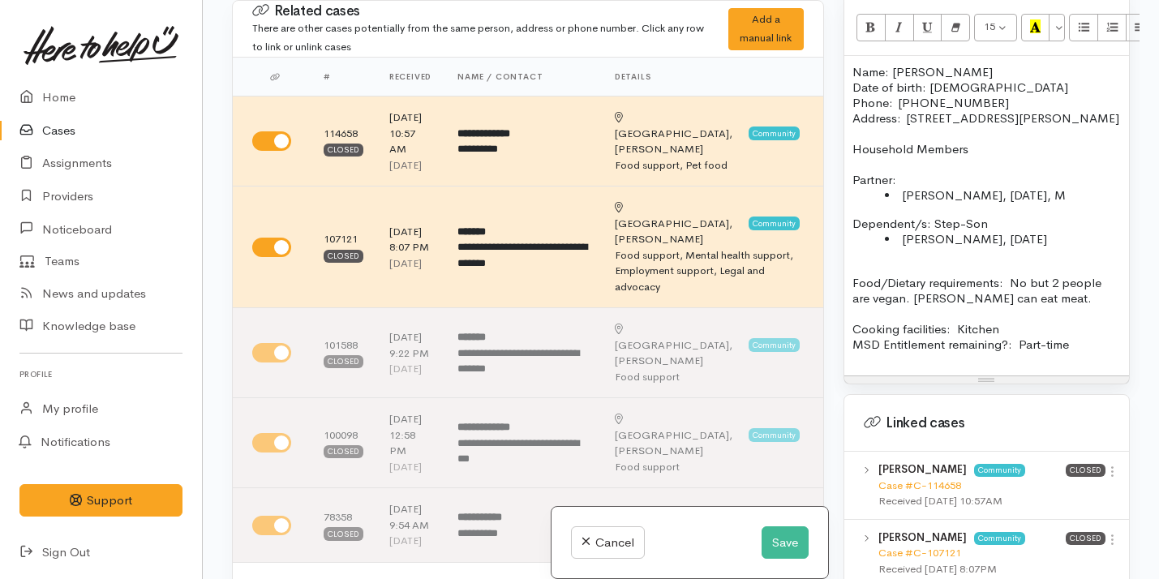
click at [928, 187] on li "Debrah Kelly, 25/08/1965, M" at bounding box center [1003, 194] width 236 height 15
click at [1085, 330] on p "Cooking facilities: Kitchen MSD Entitlement remaining?: Part-time" at bounding box center [987, 329] width 269 height 46
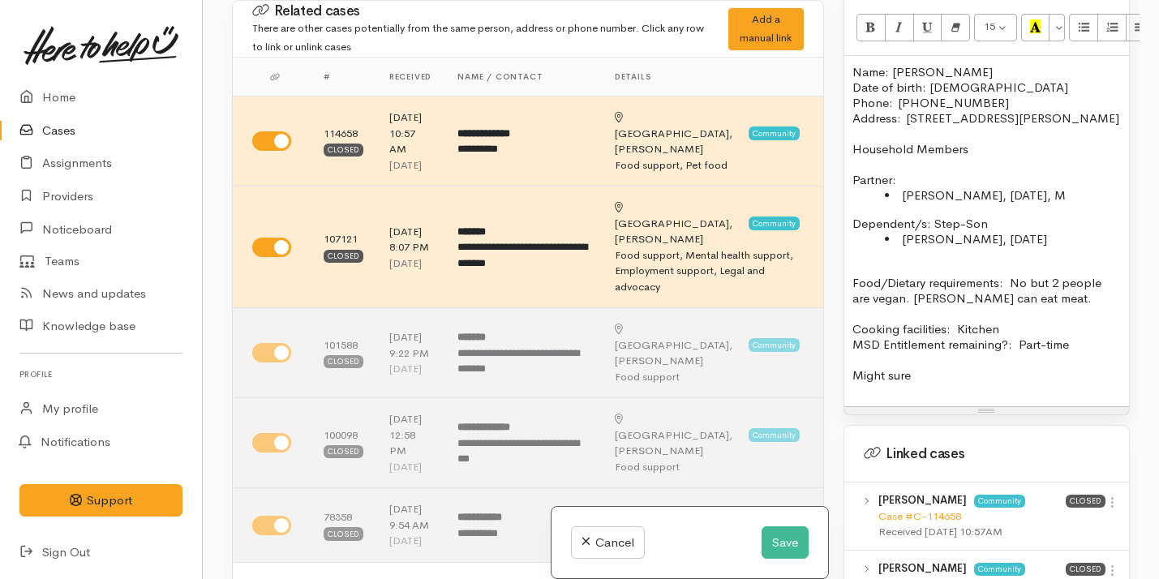
click at [919, 368] on p "Might sure" at bounding box center [987, 375] width 269 height 15
drag, startPoint x: 919, startPoint y: 358, endPoint x: 863, endPoint y: 354, distance: 56.1
click at [863, 368] on p "Might sure" at bounding box center [987, 375] width 269 height 15
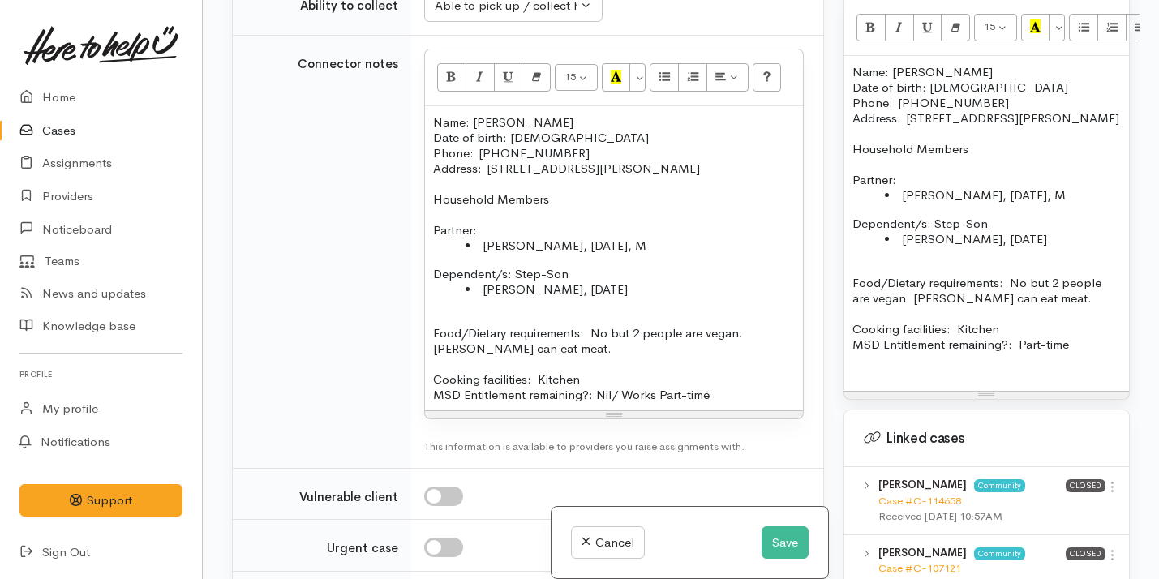
scroll to position [1865, 0]
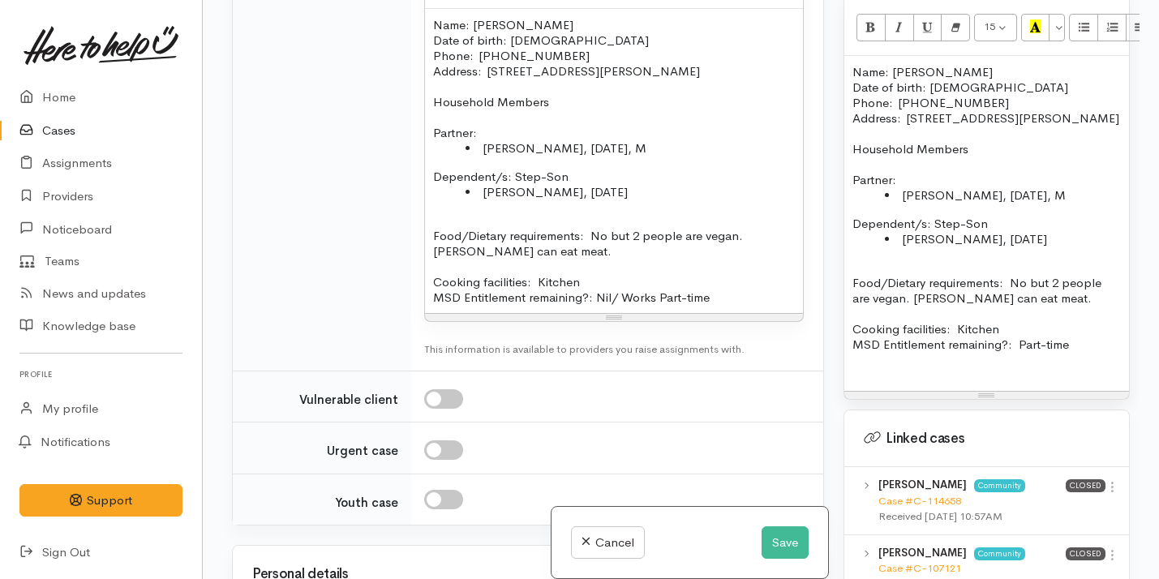
click at [785, 561] on div "Cancel Save" at bounding box center [690, 543] width 277 height 72
click at [786, 541] on button "Save" at bounding box center [785, 543] width 47 height 33
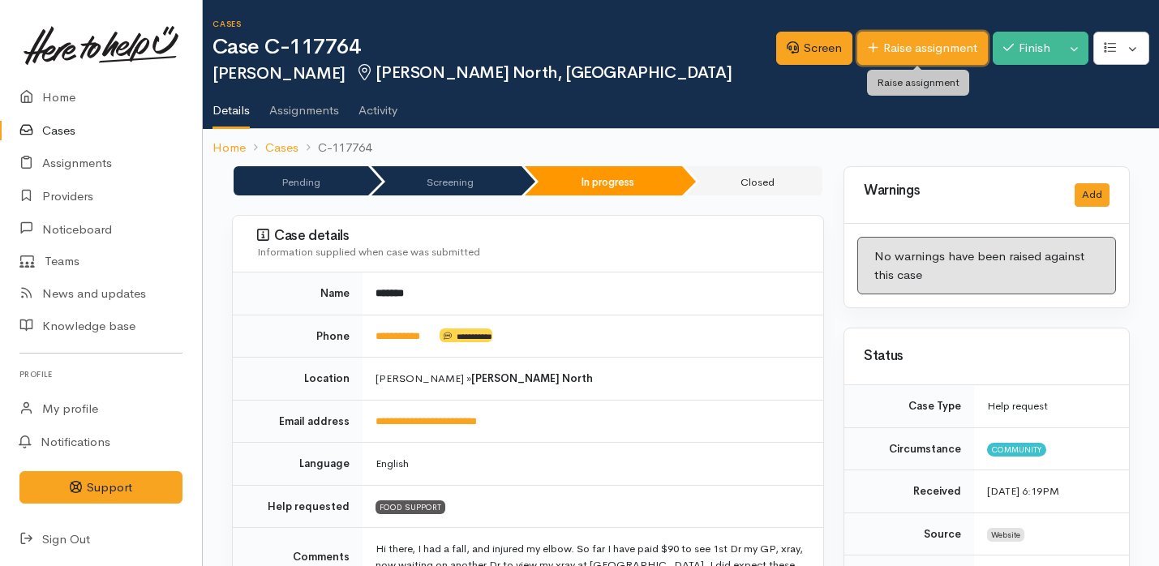
click at [880, 56] on link "Raise assignment" at bounding box center [923, 48] width 131 height 33
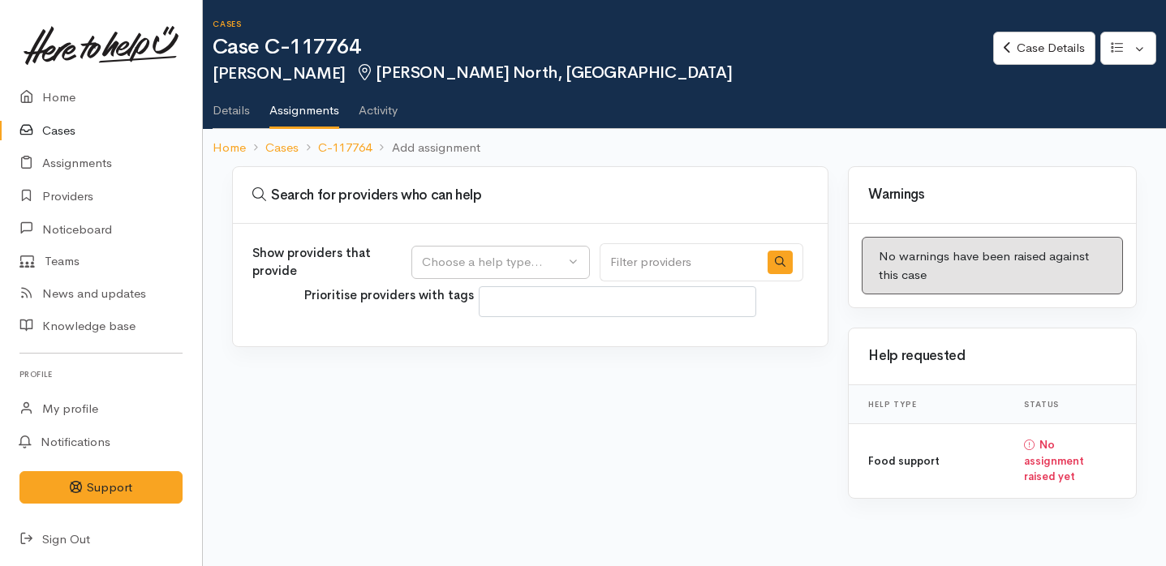
select select
click at [587, 254] on button "Choose a help type..." at bounding box center [500, 262] width 179 height 33
click at [536, 333] on link "Food support" at bounding box center [500, 340] width 177 height 25
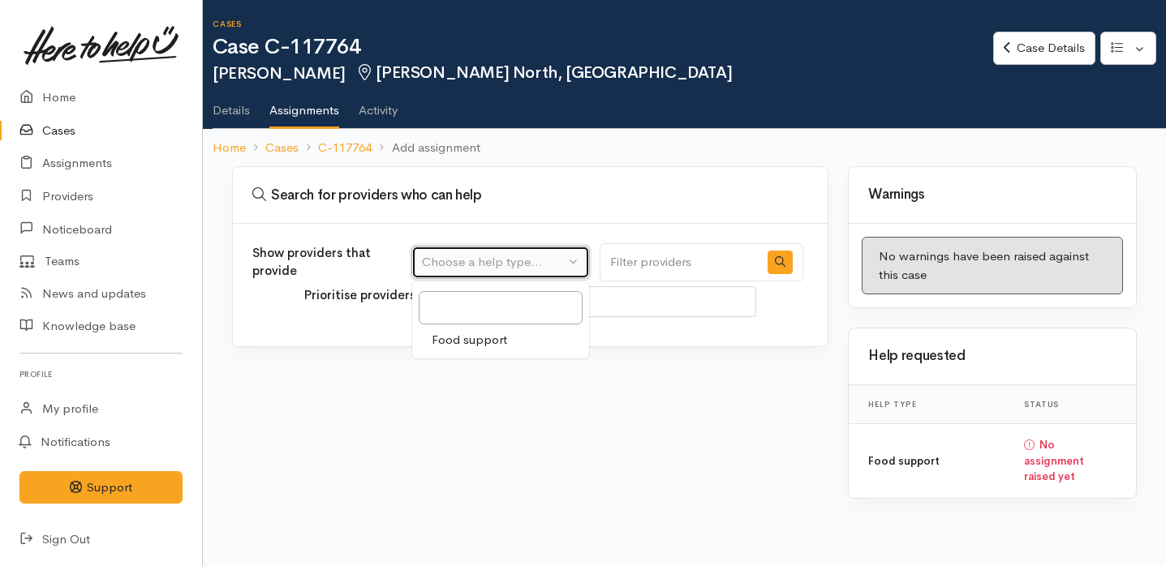
select select "3"
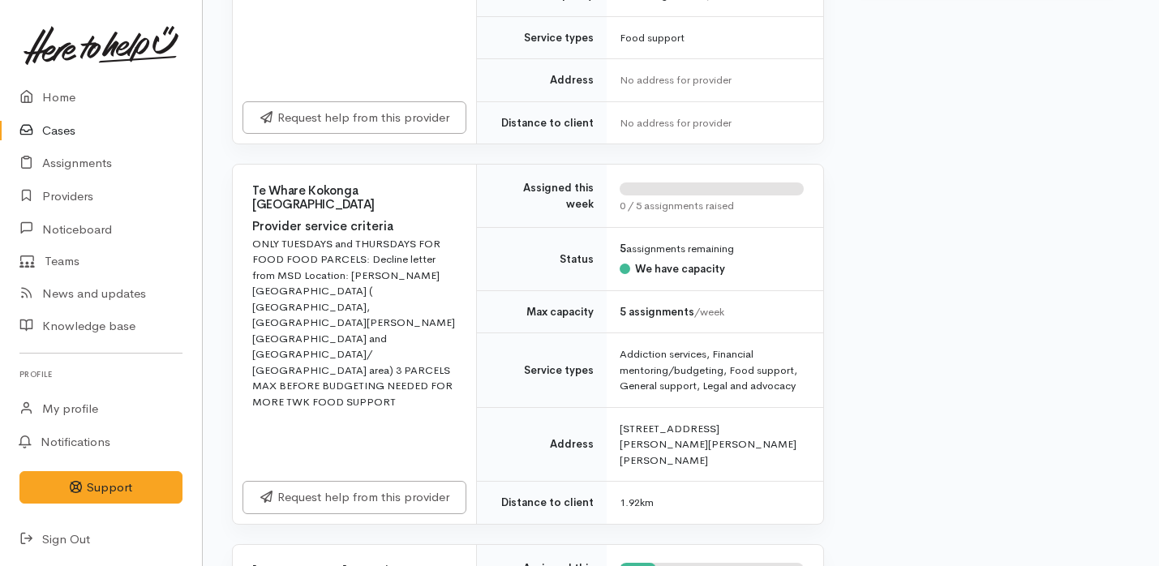
scroll to position [666, 0]
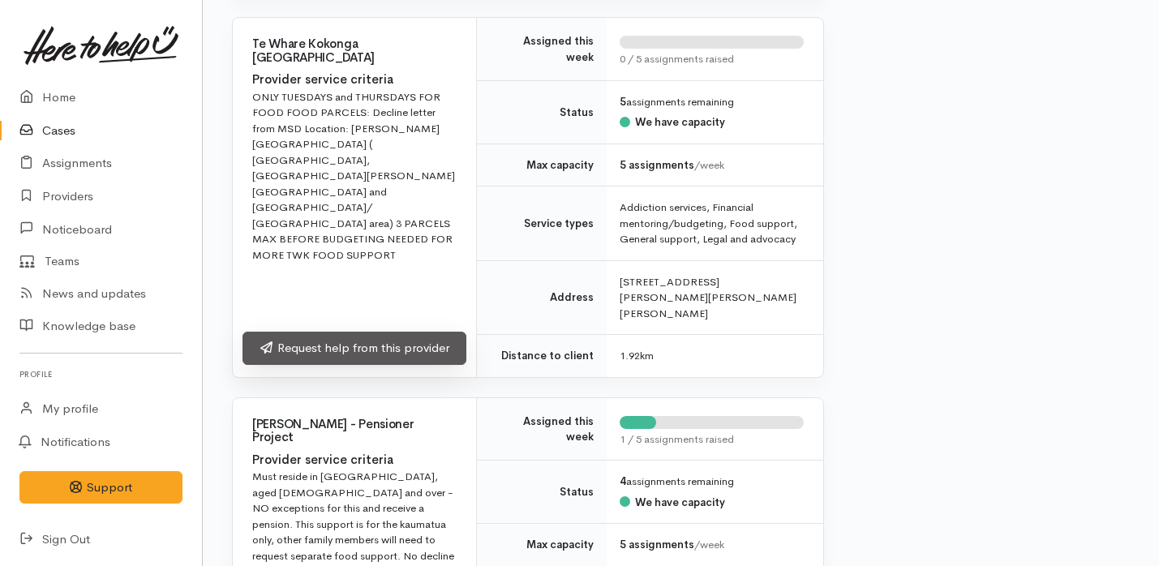
click at [438, 339] on link "Request help from this provider" at bounding box center [355, 348] width 224 height 33
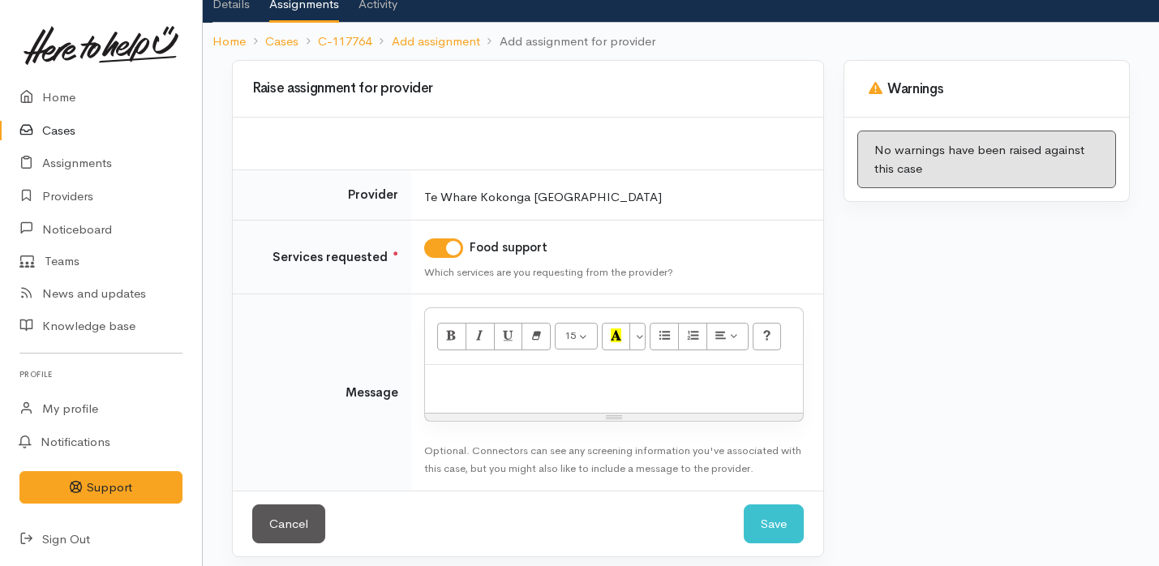
scroll to position [116, 0]
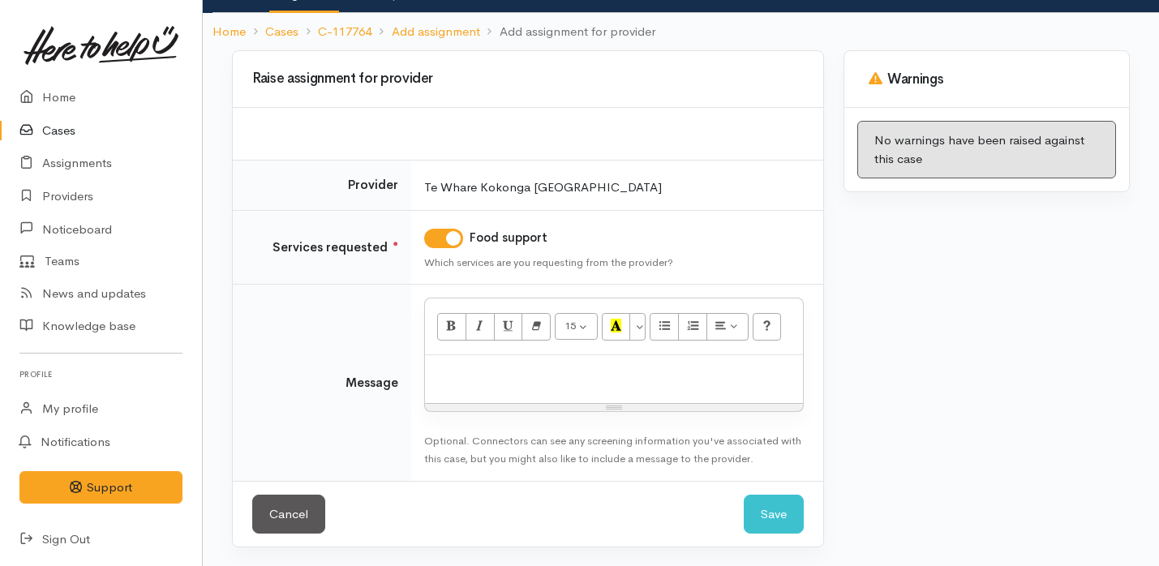
click at [464, 367] on p at bounding box center [614, 372] width 362 height 19
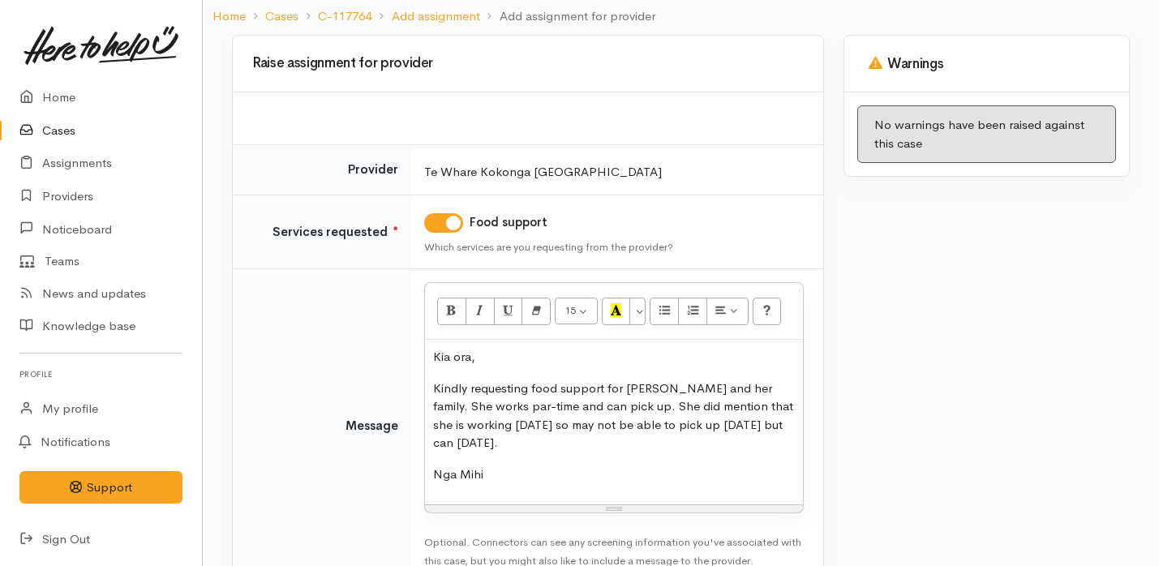
scroll to position [134, 0]
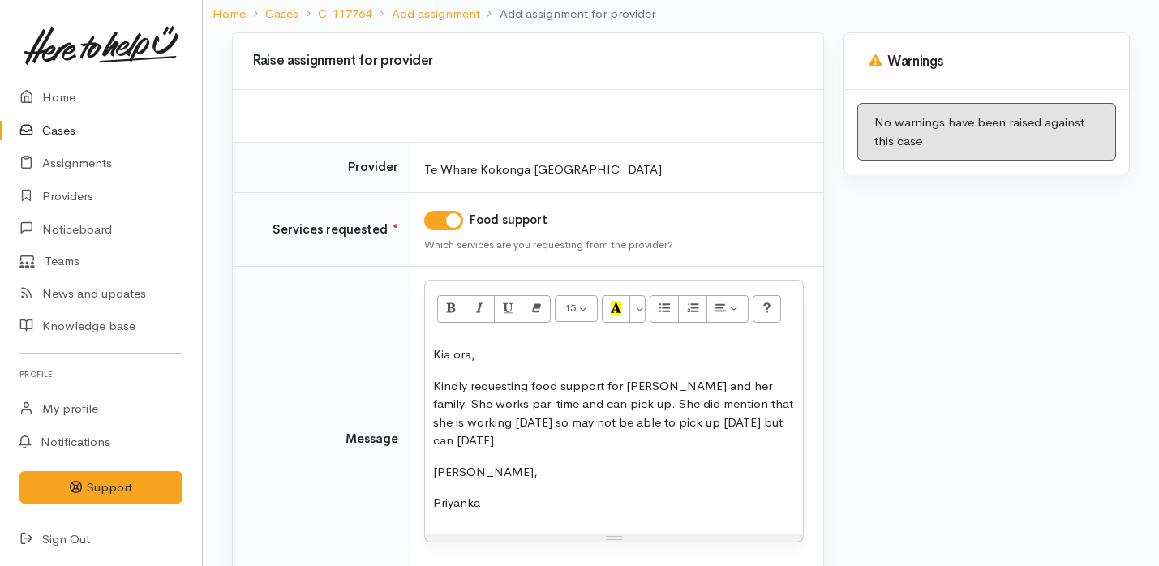
click at [576, 402] on p "Kindly requesting food support for [PERSON_NAME] and her family. She works par-…" at bounding box center [614, 413] width 362 height 73
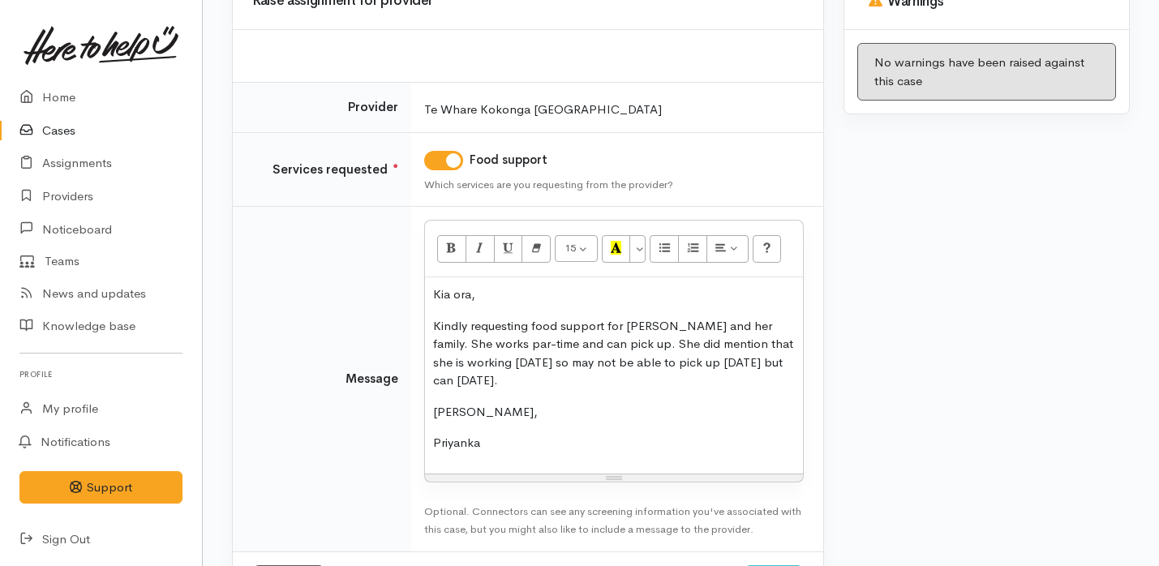
scroll to position [247, 0]
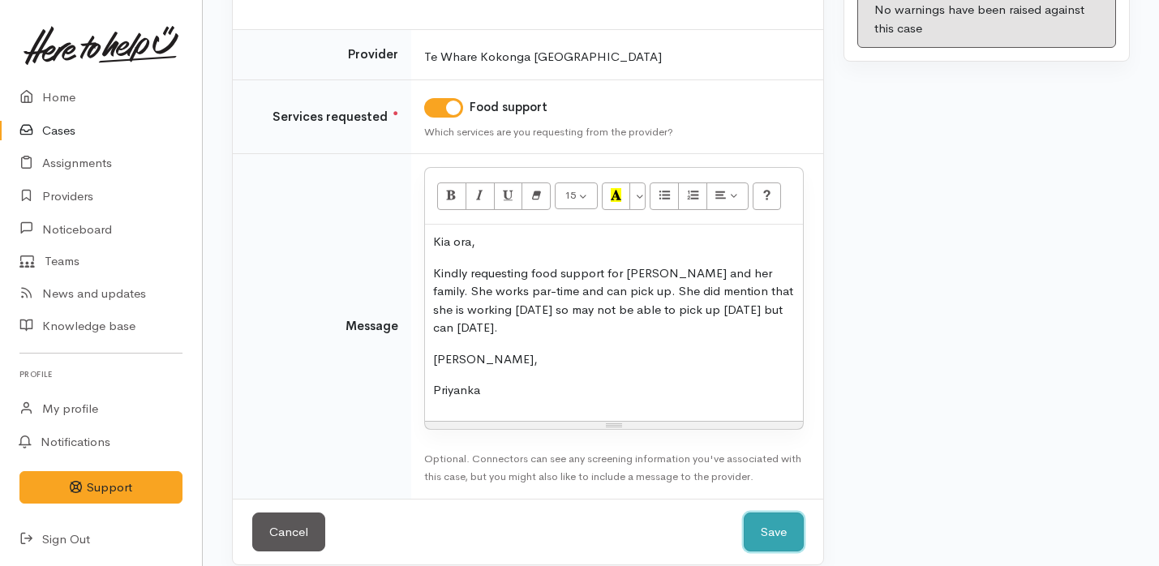
click at [765, 513] on button "Save" at bounding box center [774, 533] width 60 height 40
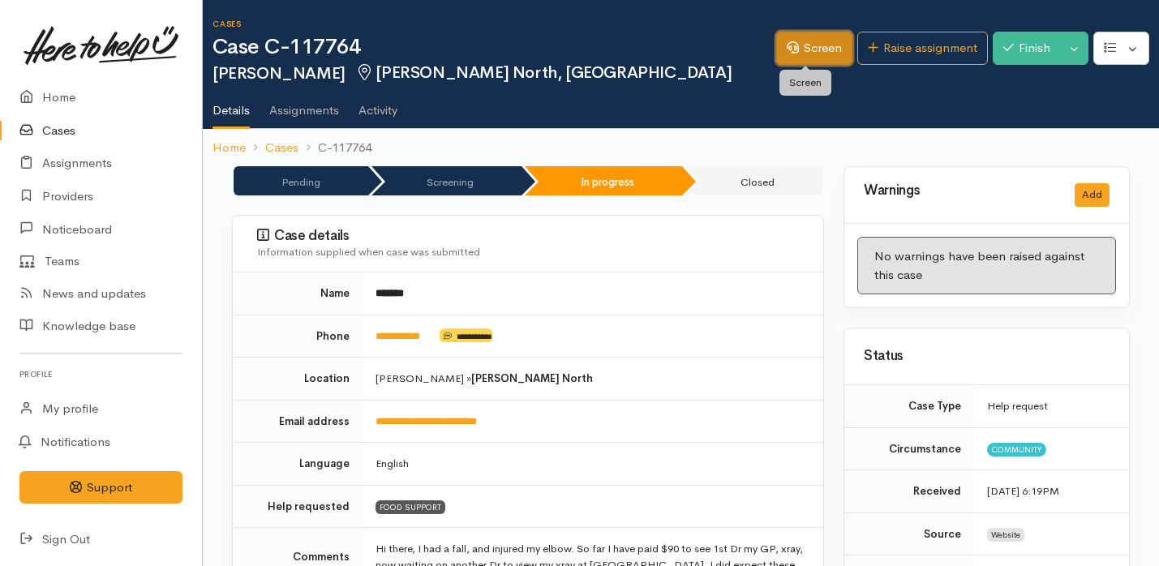
click at [793, 63] on link "Screen" at bounding box center [814, 48] width 76 height 33
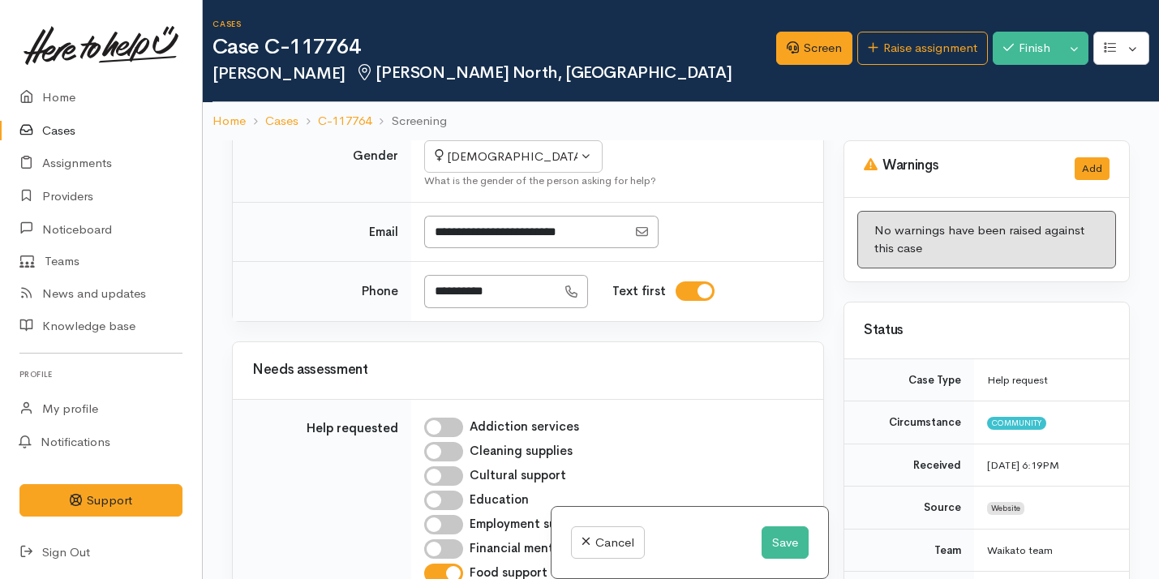
scroll to position [651, 0]
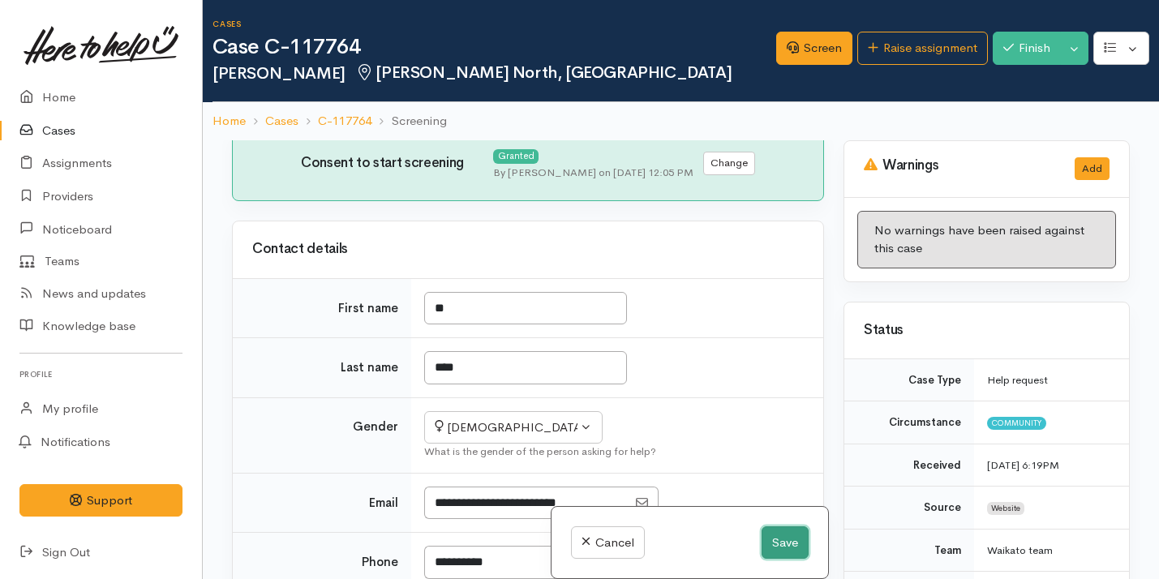
click at [764, 545] on button "Save" at bounding box center [785, 543] width 47 height 33
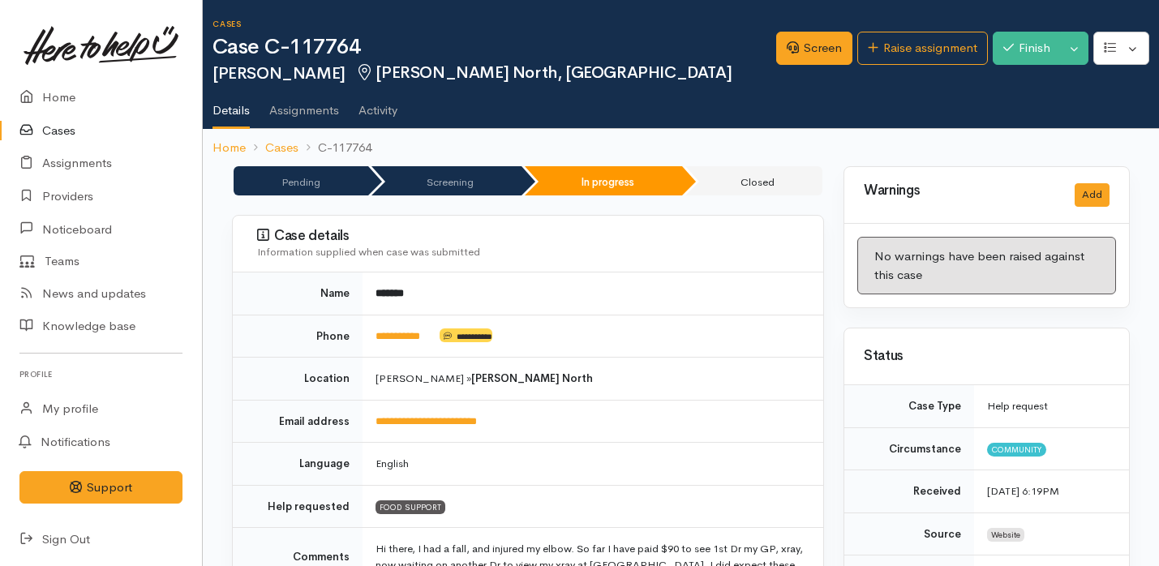
click at [471, 376] on b "[PERSON_NAME] North" at bounding box center [532, 379] width 122 height 14
click at [1133, 52] on button "button" at bounding box center [1122, 48] width 56 height 33
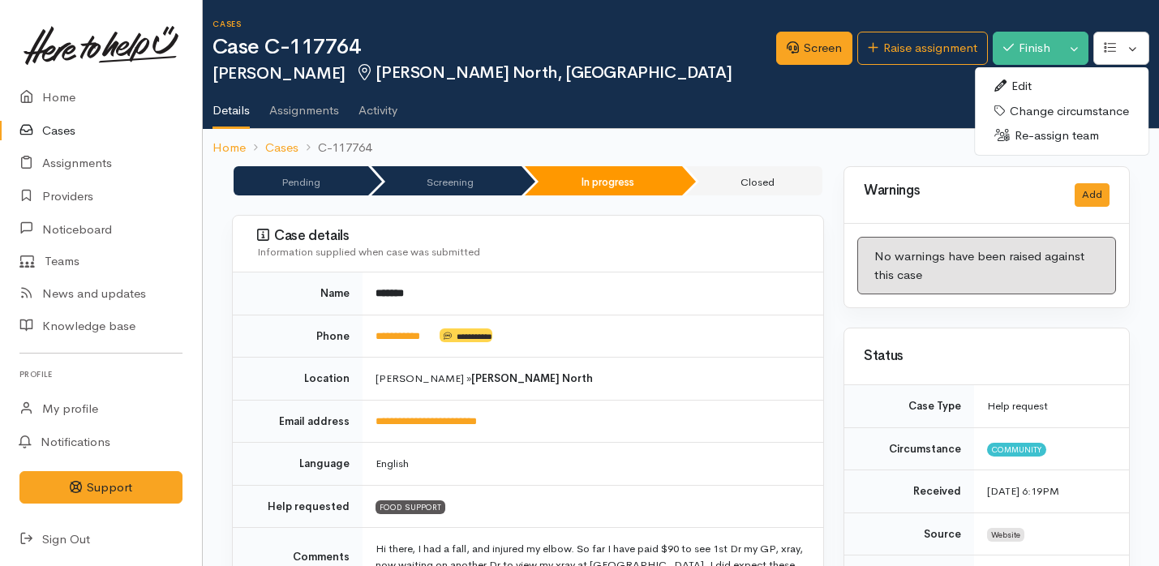
click at [1065, 89] on link "Edit" at bounding box center [1062, 86] width 174 height 25
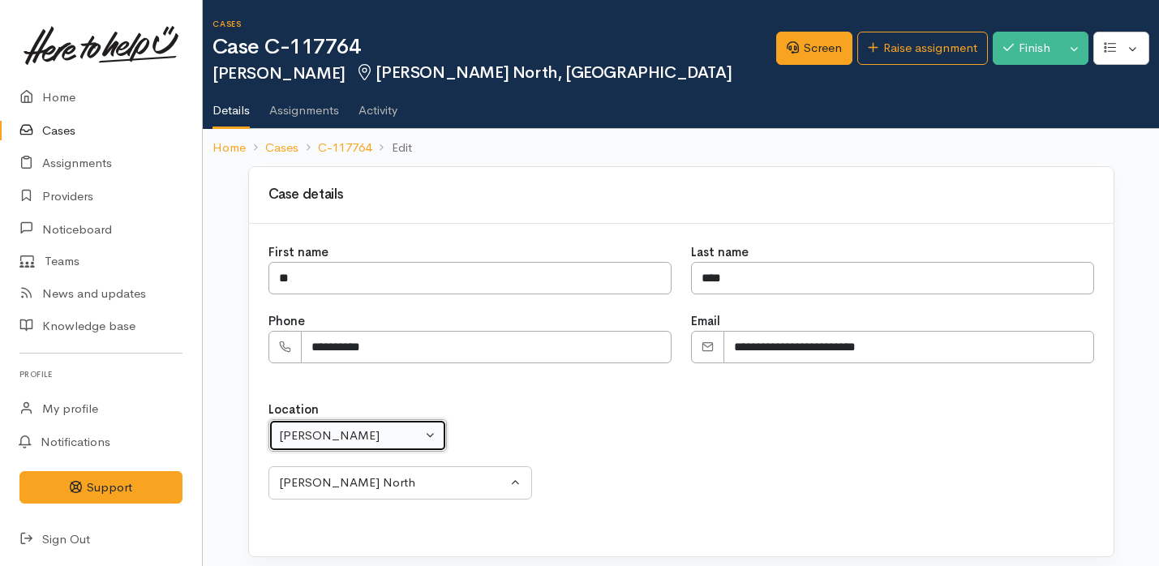
click at [399, 440] on div "[PERSON_NAME]" at bounding box center [350, 436] width 143 height 19
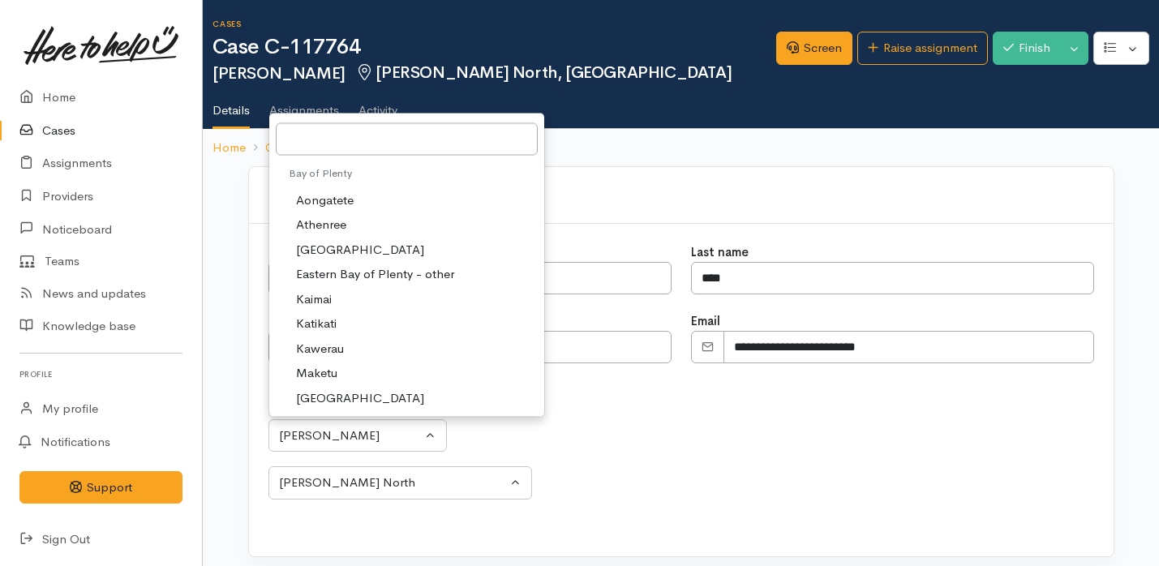
click at [551, 431] on div "Location Aongatete [GEOGRAPHIC_DATA] [GEOGRAPHIC_DATA] [GEOGRAPHIC_DATA] - othe…" at bounding box center [682, 450] width 826 height 99
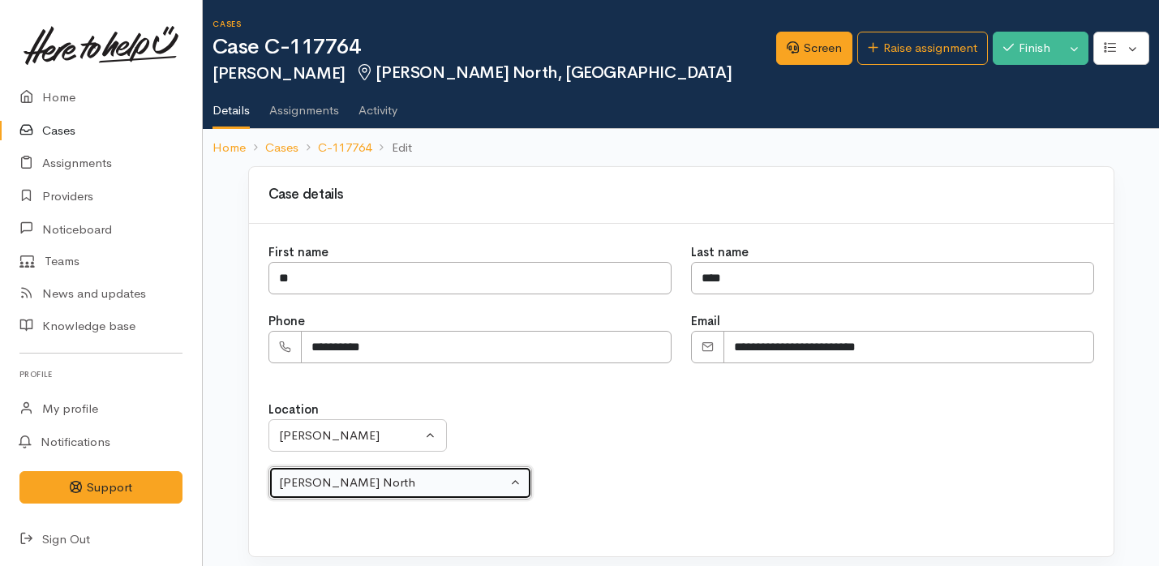
click at [467, 494] on button "[PERSON_NAME] North" at bounding box center [401, 483] width 264 height 33
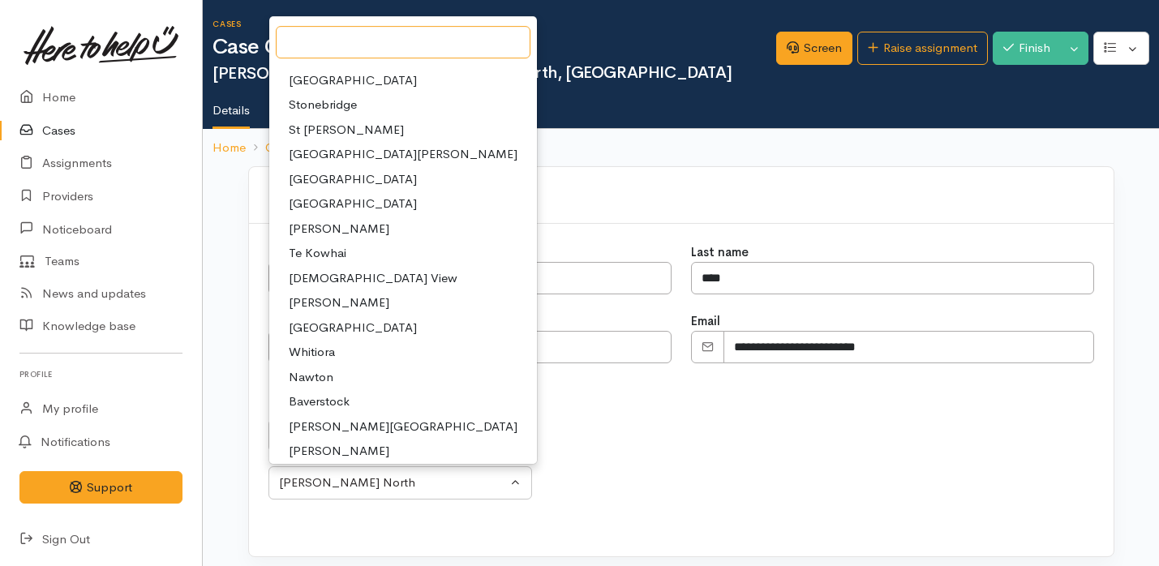
scroll to position [867, 0]
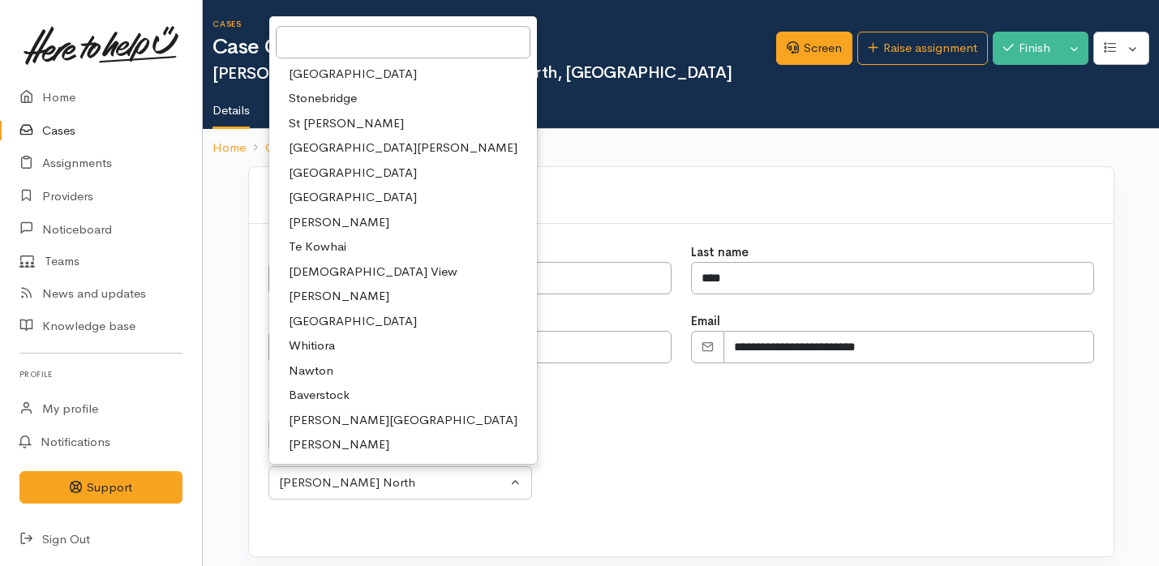
click at [375, 423] on link "[PERSON_NAME][GEOGRAPHIC_DATA]" at bounding box center [403, 420] width 268 height 25
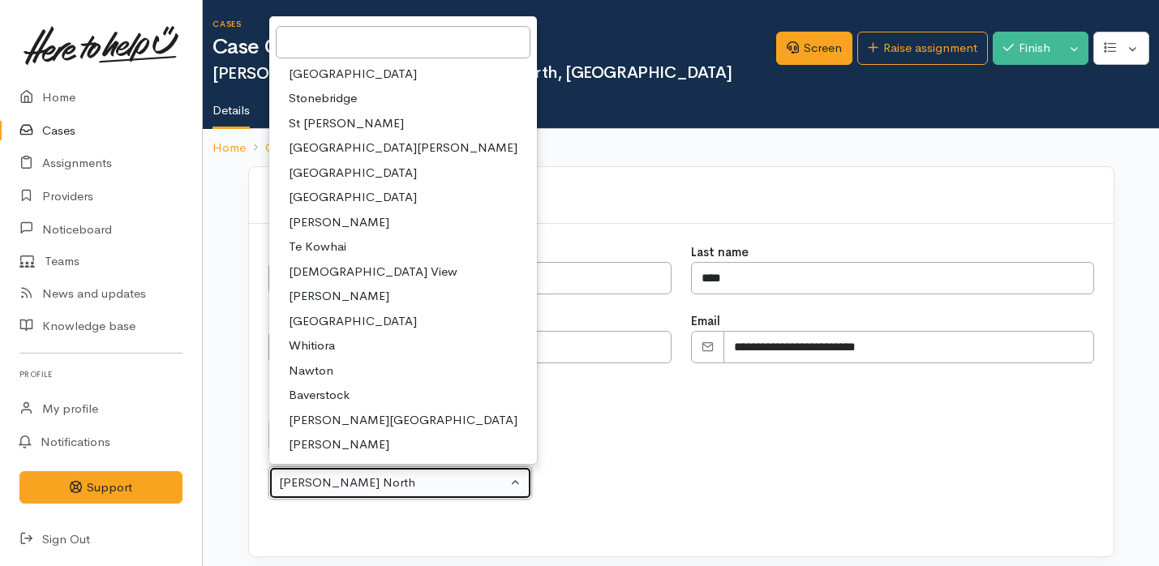
select select "131"
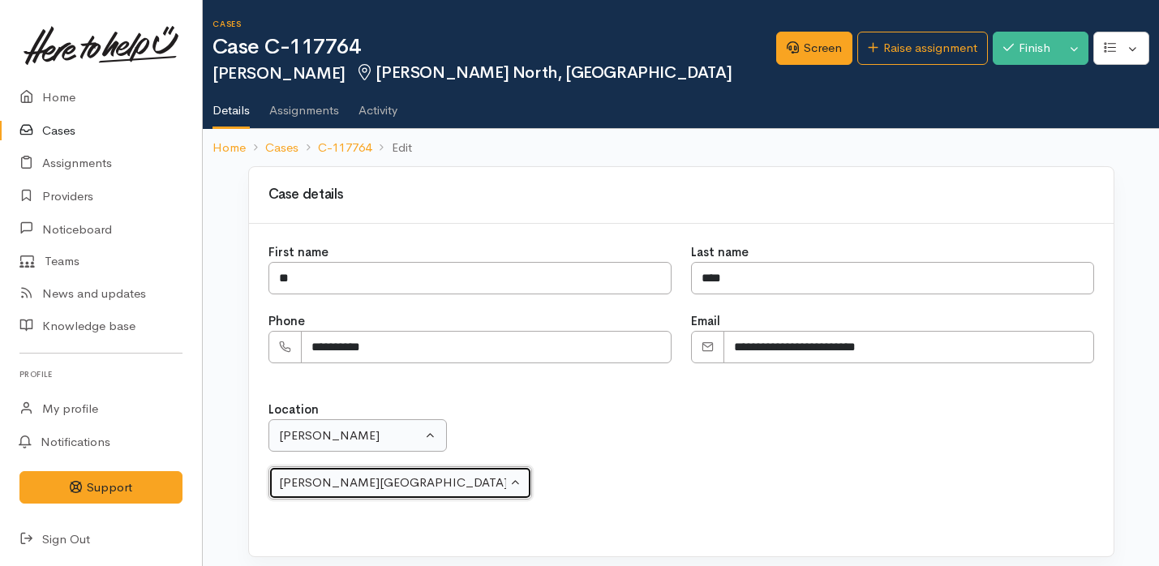
scroll to position [102, 0]
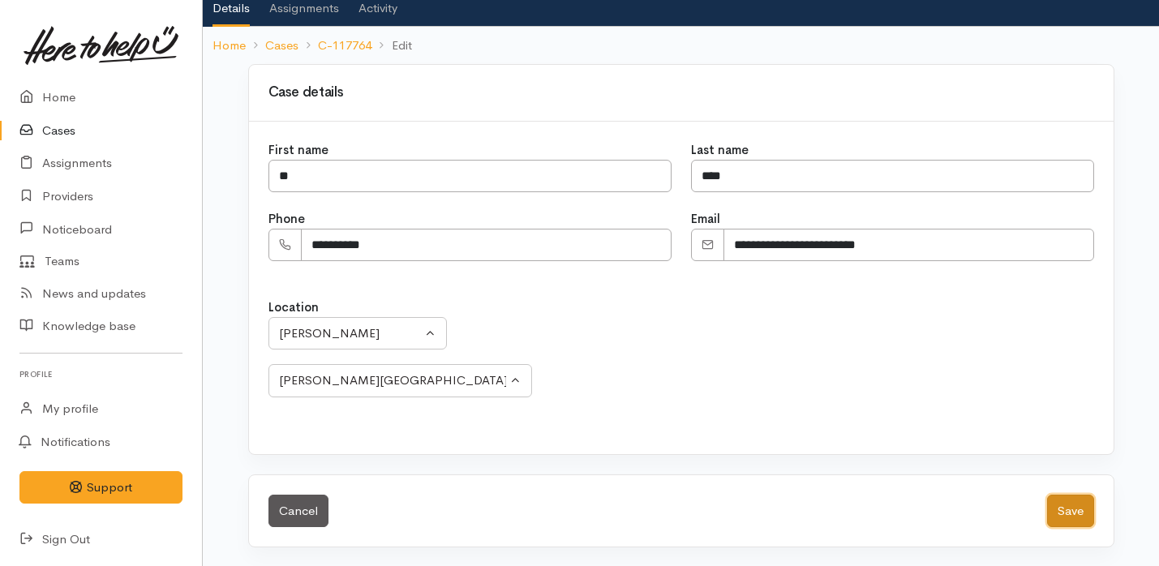
click at [1073, 516] on button "Save" at bounding box center [1070, 511] width 47 height 33
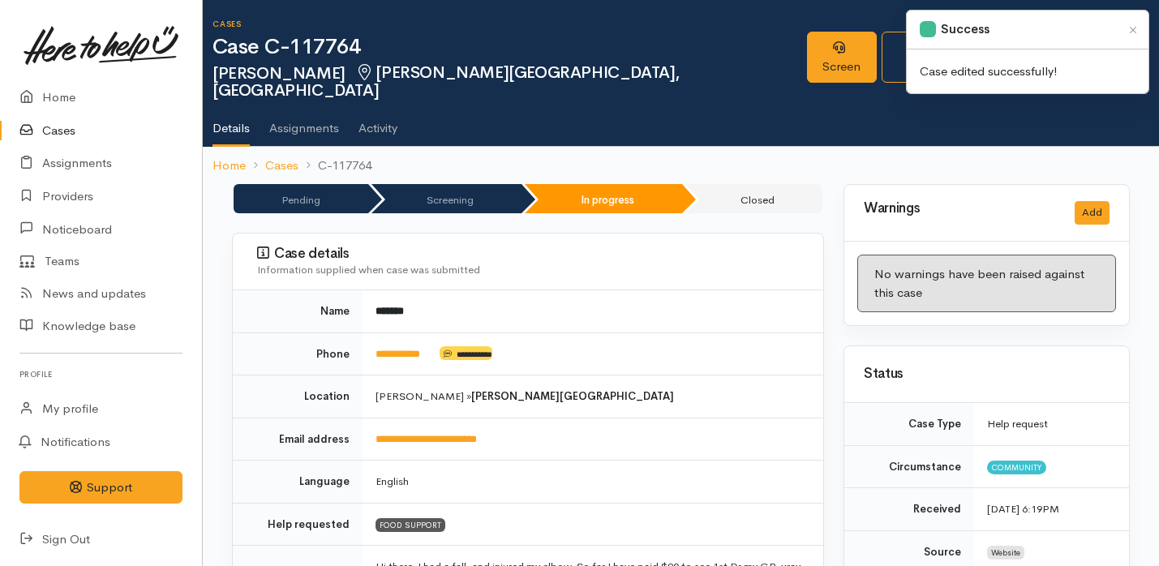
click at [107, 125] on link "Cases" at bounding box center [101, 130] width 202 height 33
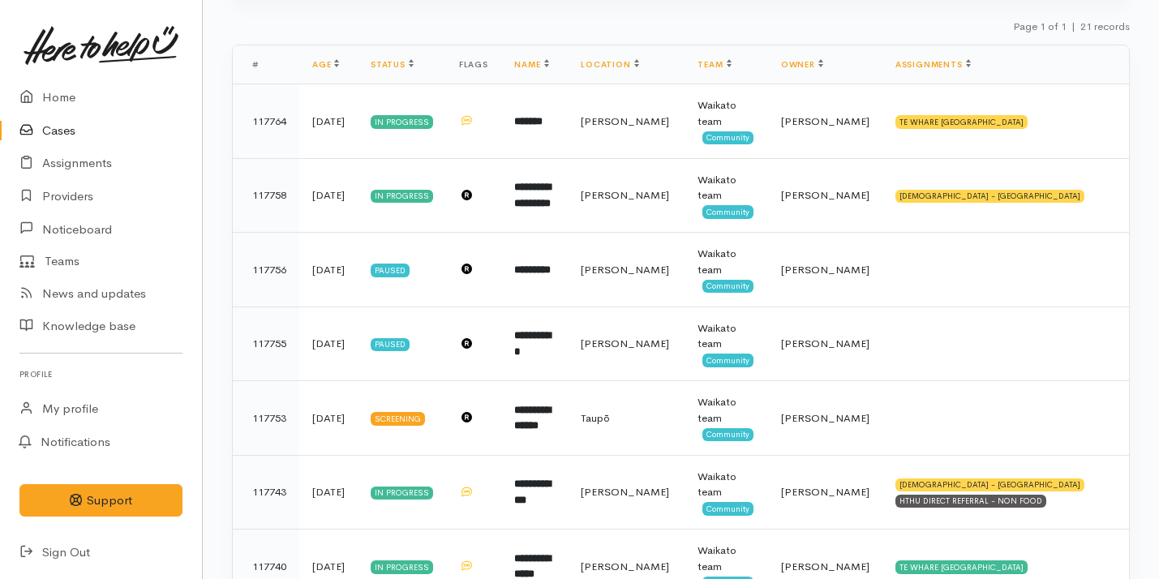
scroll to position [230, 0]
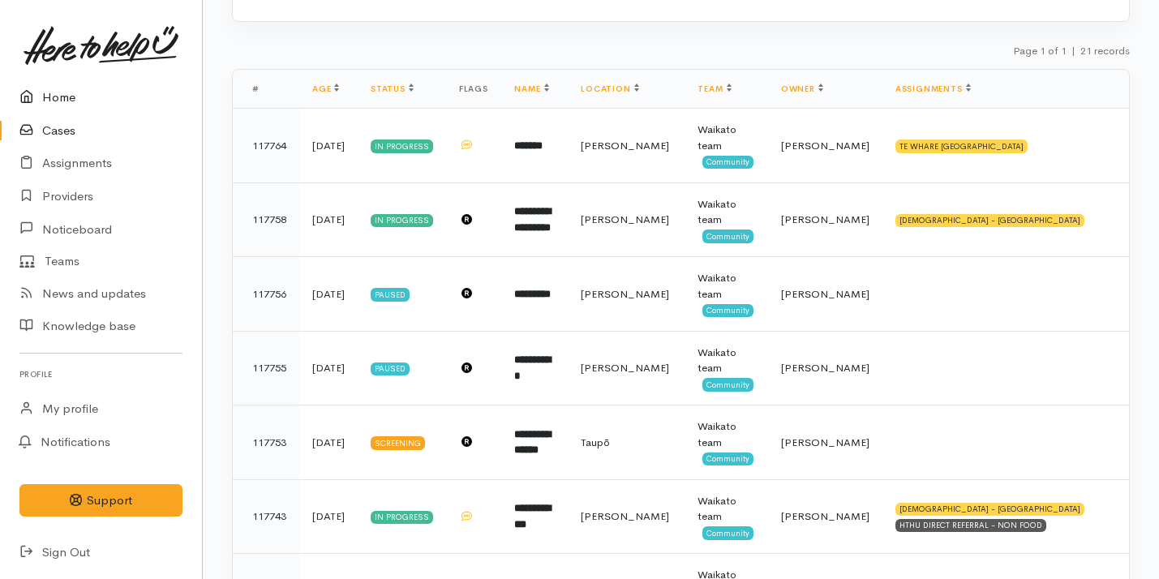
click at [121, 104] on link "Home" at bounding box center [101, 97] width 202 height 33
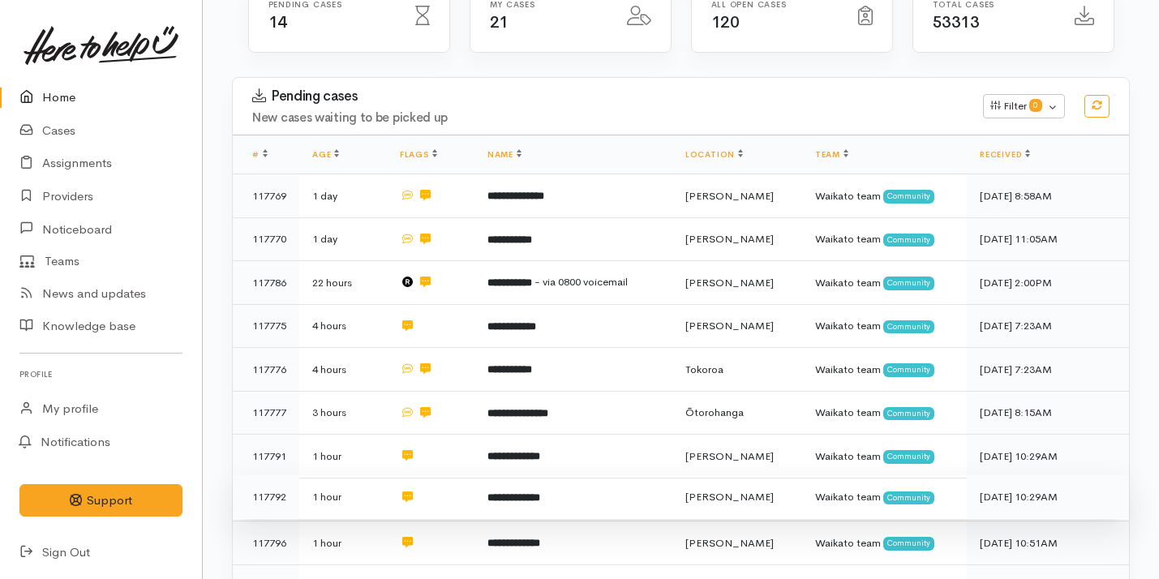
scroll to position [45, 0]
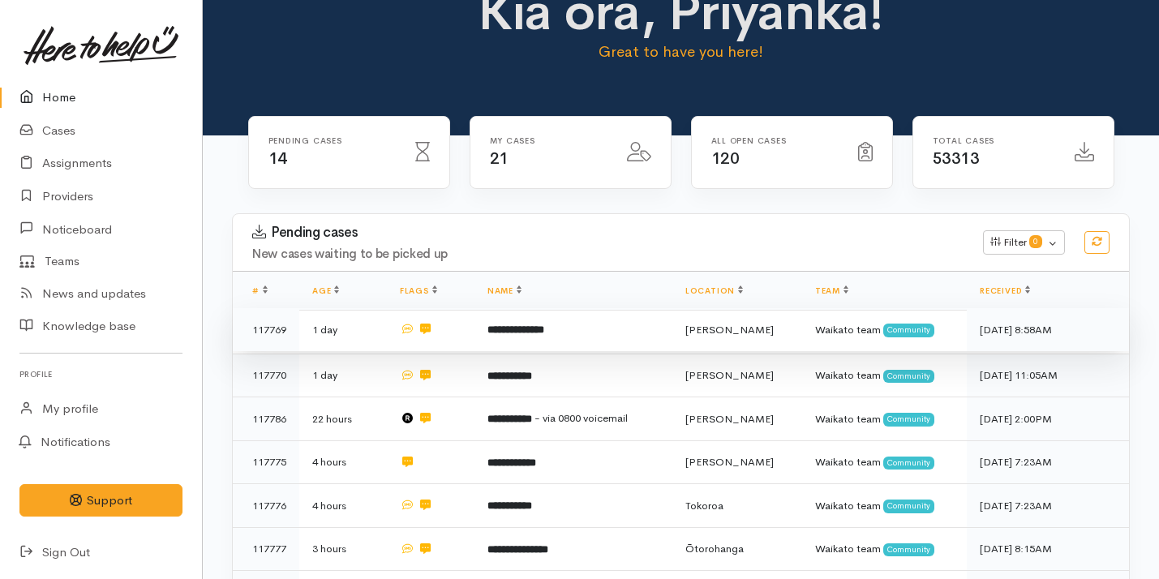
click at [481, 331] on td "**********" at bounding box center [574, 330] width 198 height 44
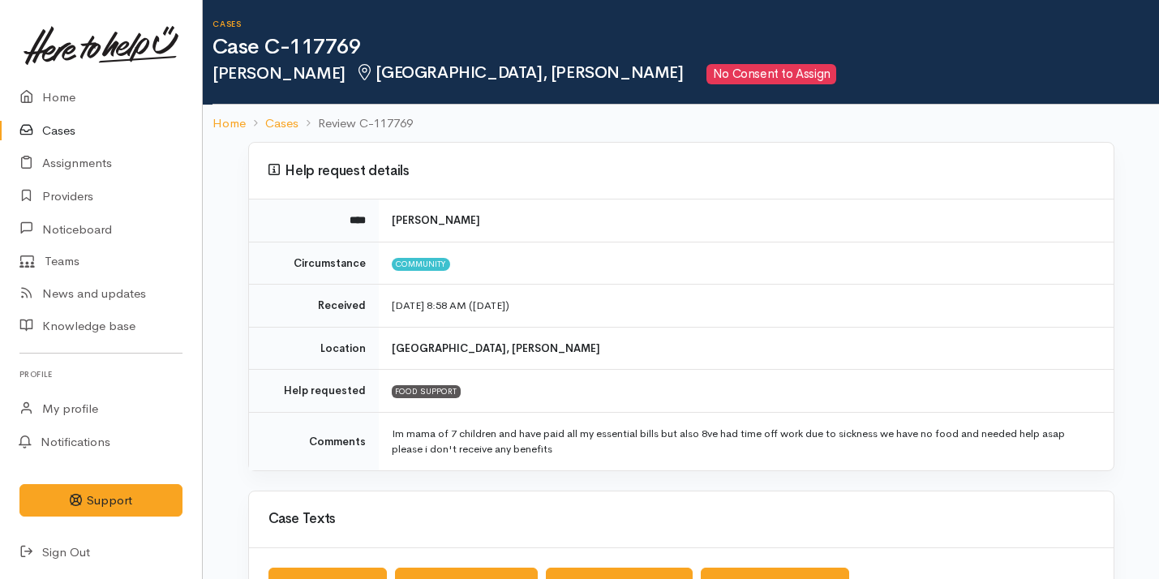
click at [93, 144] on link "Cases" at bounding box center [101, 130] width 202 height 33
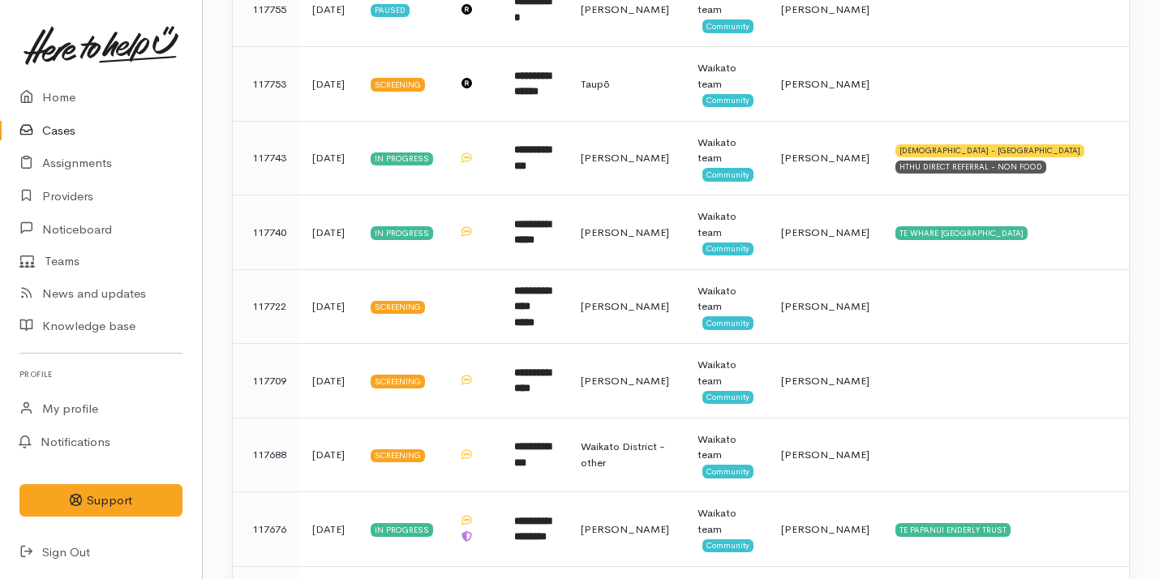
scroll to position [716, 0]
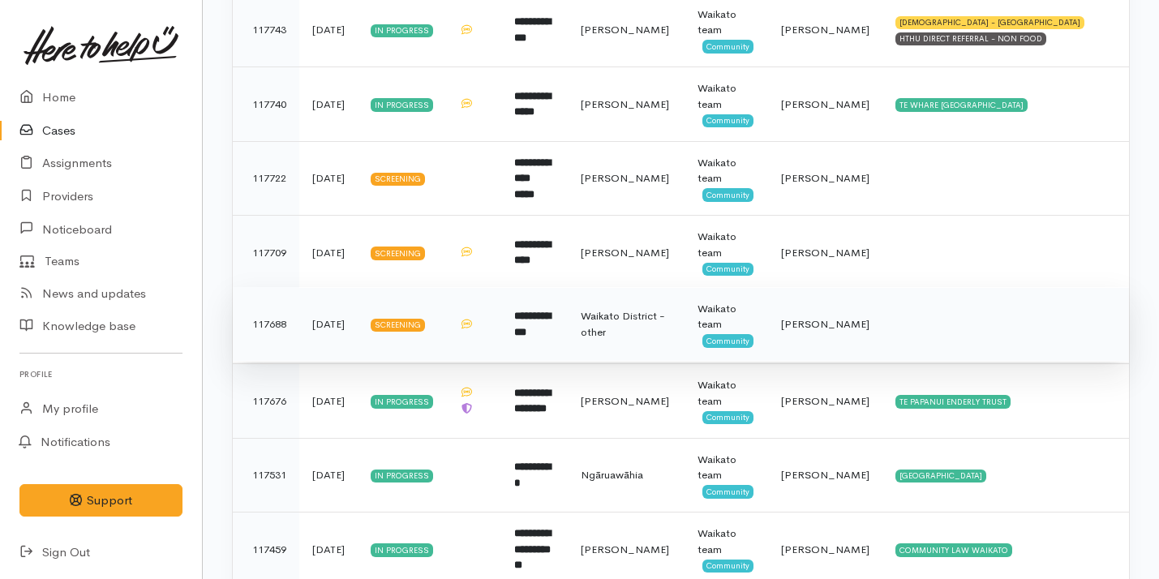
click at [502, 326] on td at bounding box center [474, 324] width 56 height 75
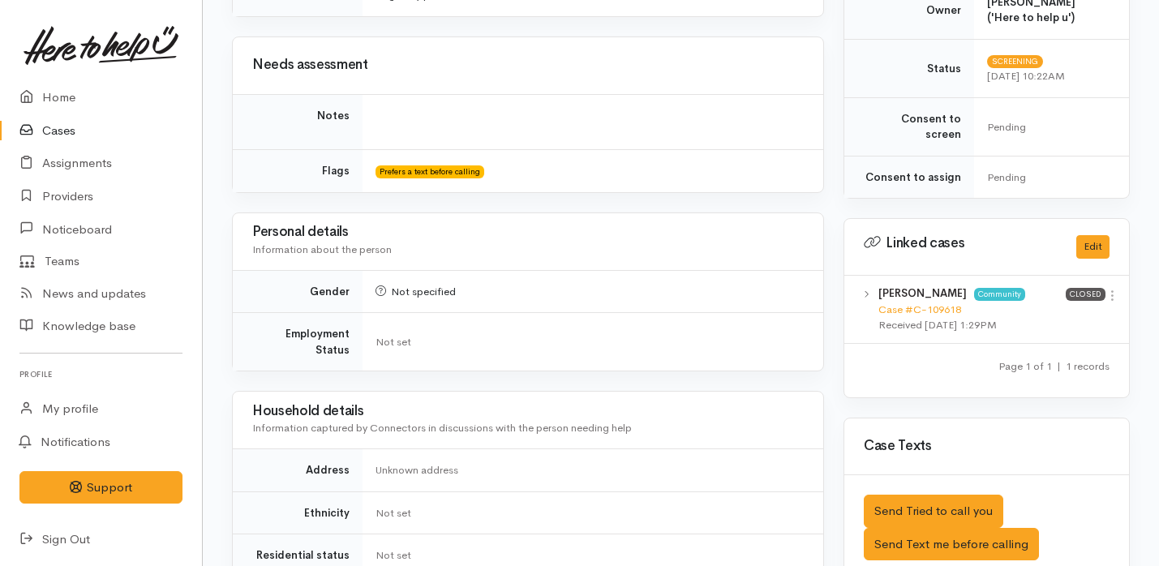
scroll to position [835, 0]
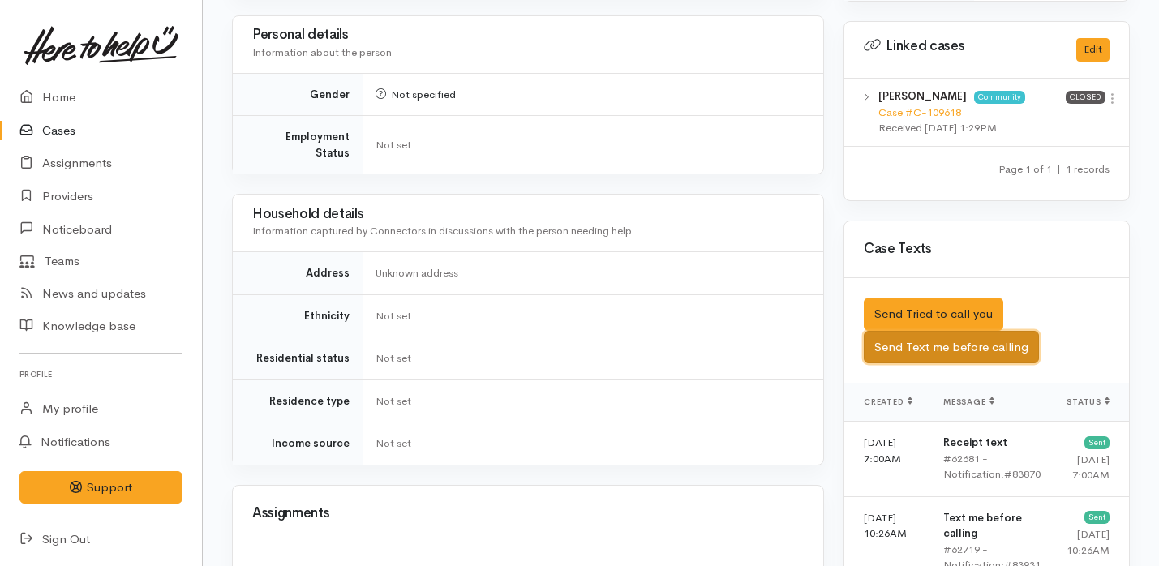
click at [910, 334] on button "Send Text me before calling" at bounding box center [951, 347] width 175 height 33
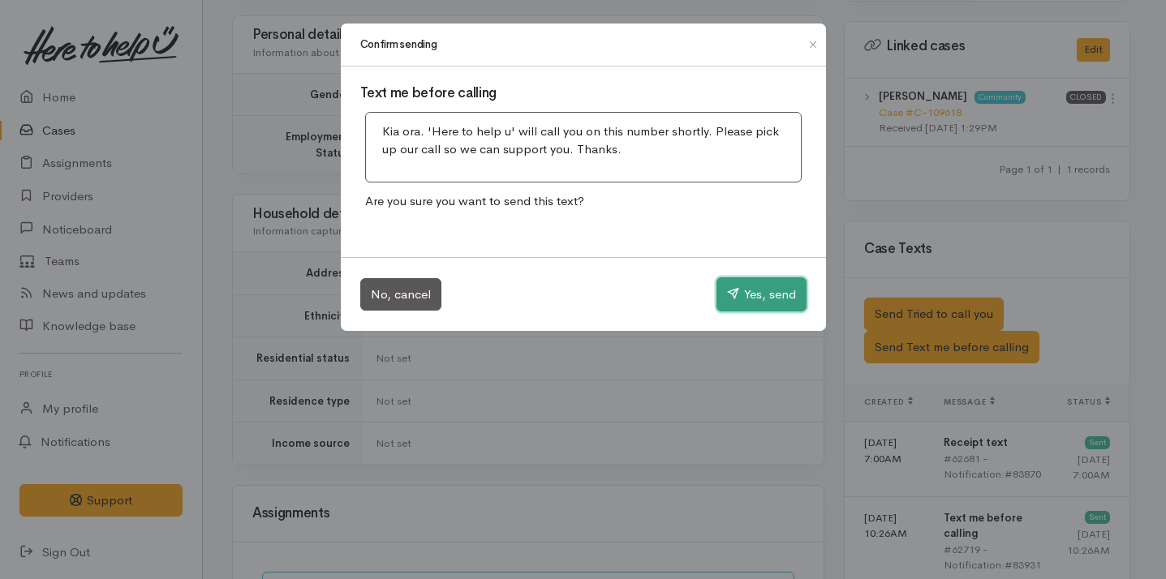
click at [738, 298] on button "Yes, send" at bounding box center [761, 294] width 90 height 34
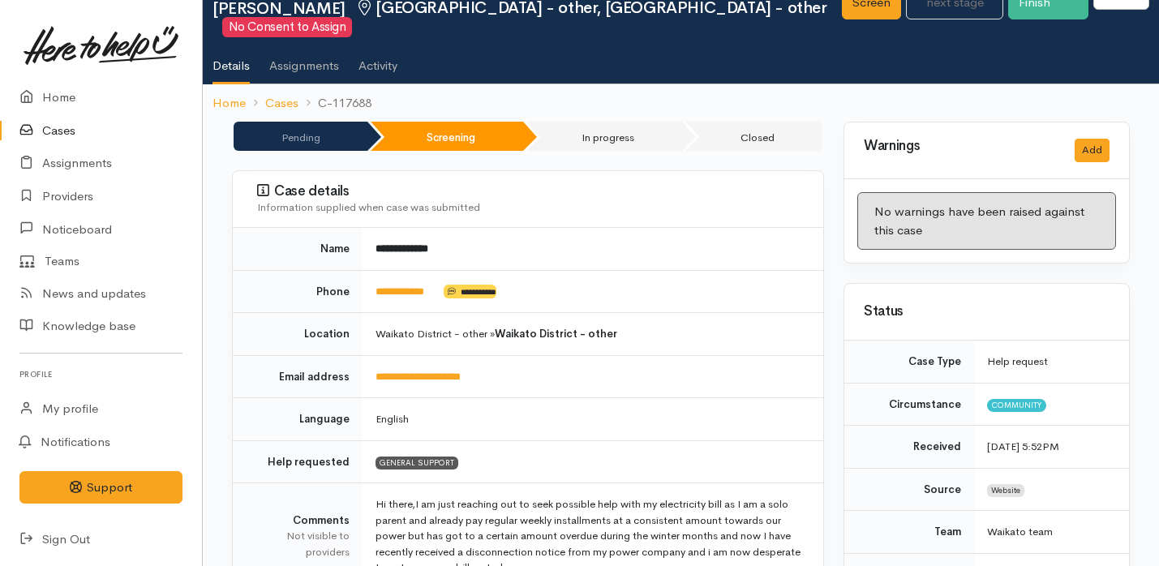
scroll to position [0, 0]
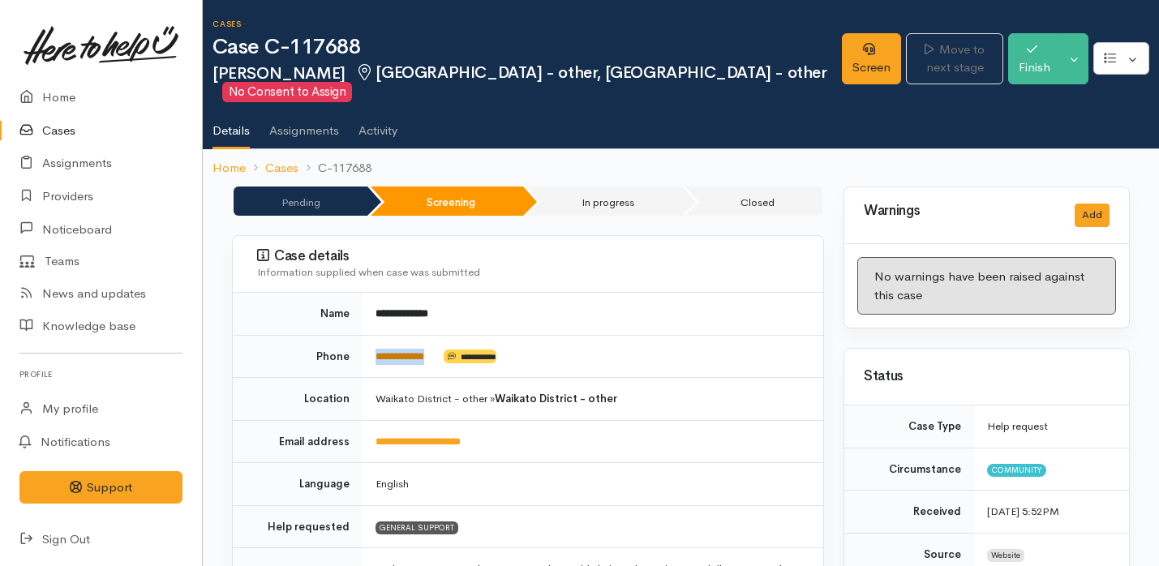
drag, startPoint x: 450, startPoint y: 358, endPoint x: 376, endPoint y: 358, distance: 73.0
click at [376, 358] on td "**********" at bounding box center [593, 356] width 461 height 43
copy td "**********"
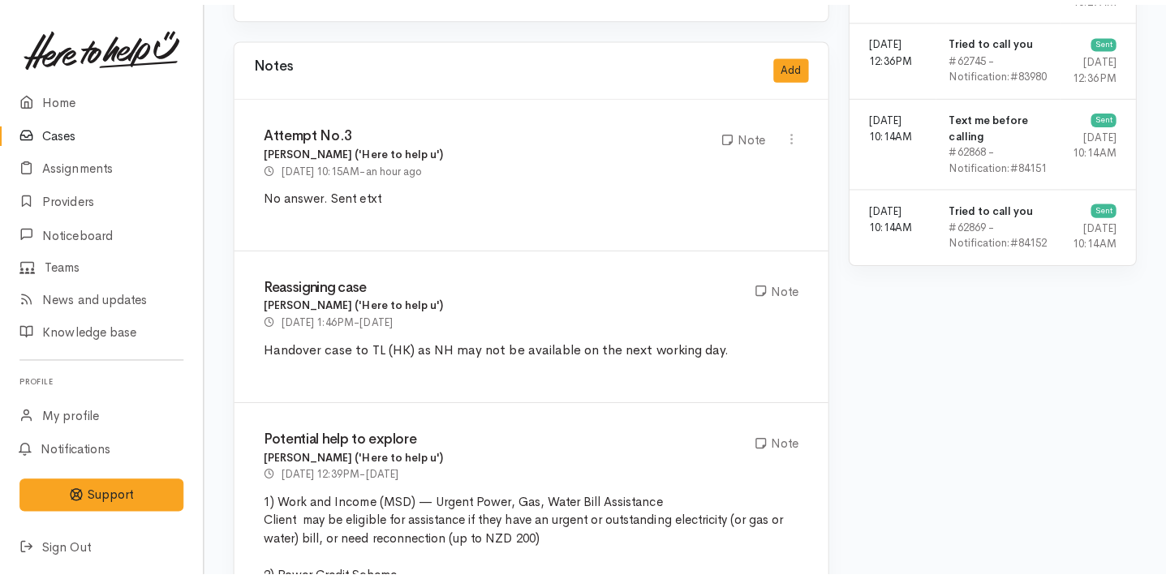
scroll to position [1335, 0]
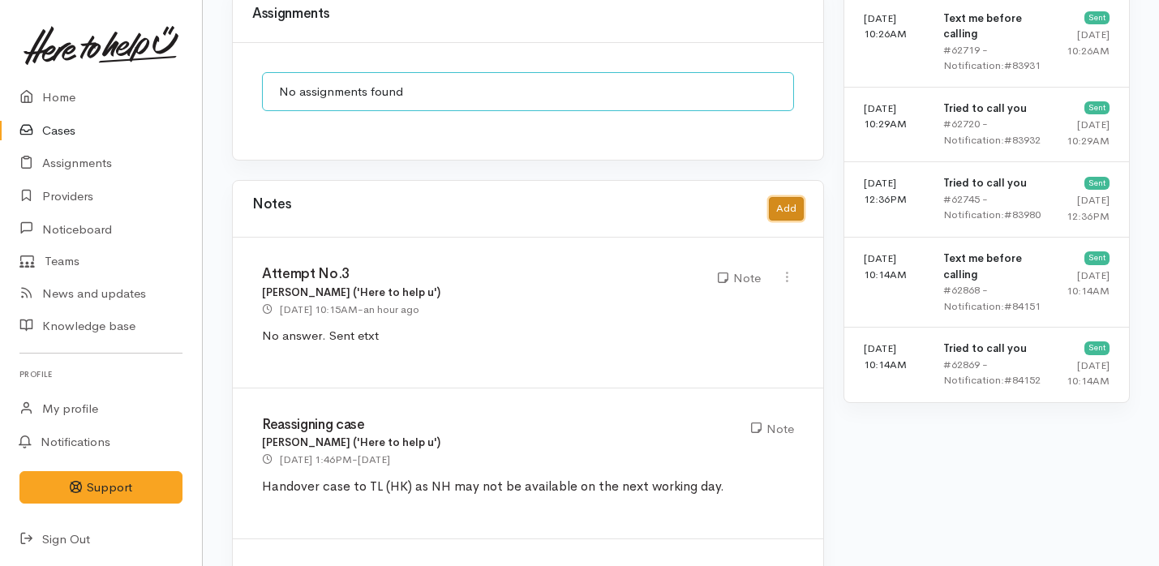
click at [785, 197] on button "Add" at bounding box center [786, 209] width 35 height 24
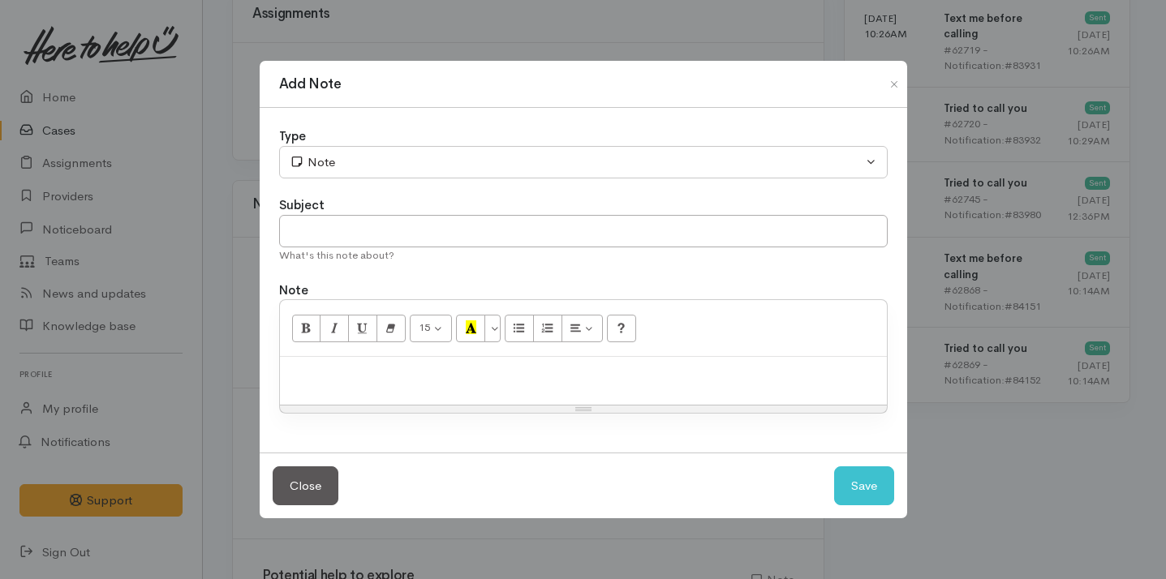
click at [419, 213] on div "Subject" at bounding box center [583, 205] width 609 height 19
click at [388, 232] on input "text" at bounding box center [583, 231] width 609 height 33
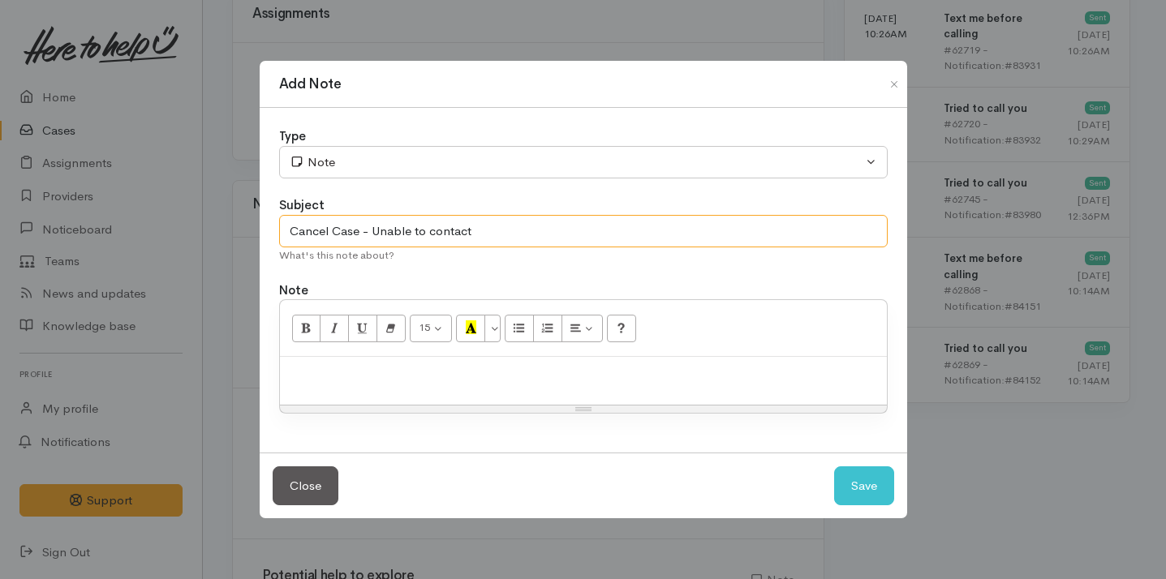
type input "Cancel Case - Unable to contact"
click at [354, 373] on p at bounding box center [583, 374] width 591 height 19
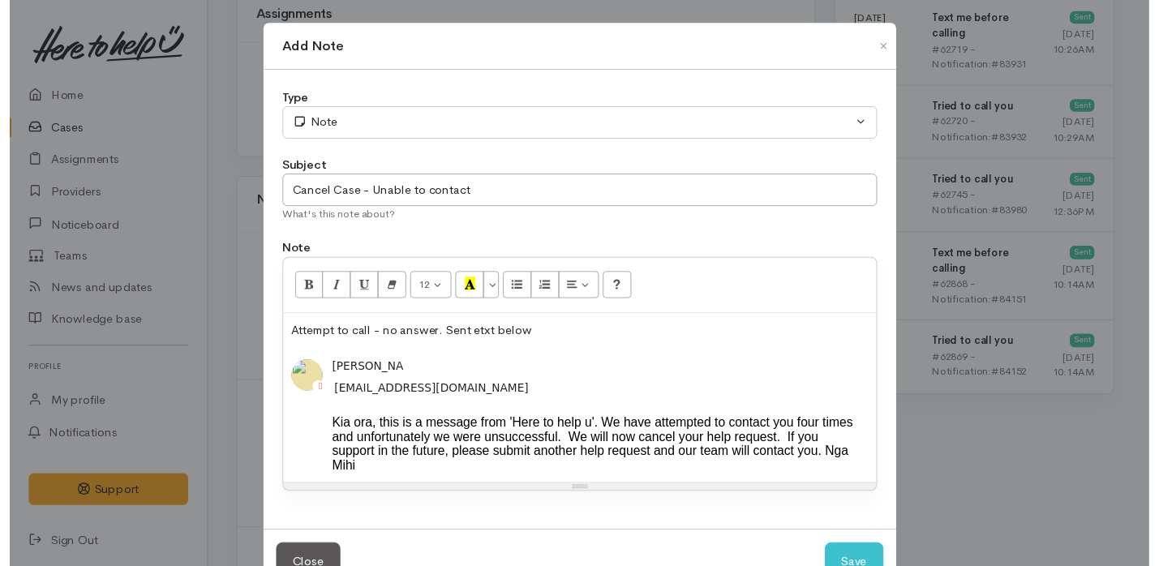
scroll to position [66, 0]
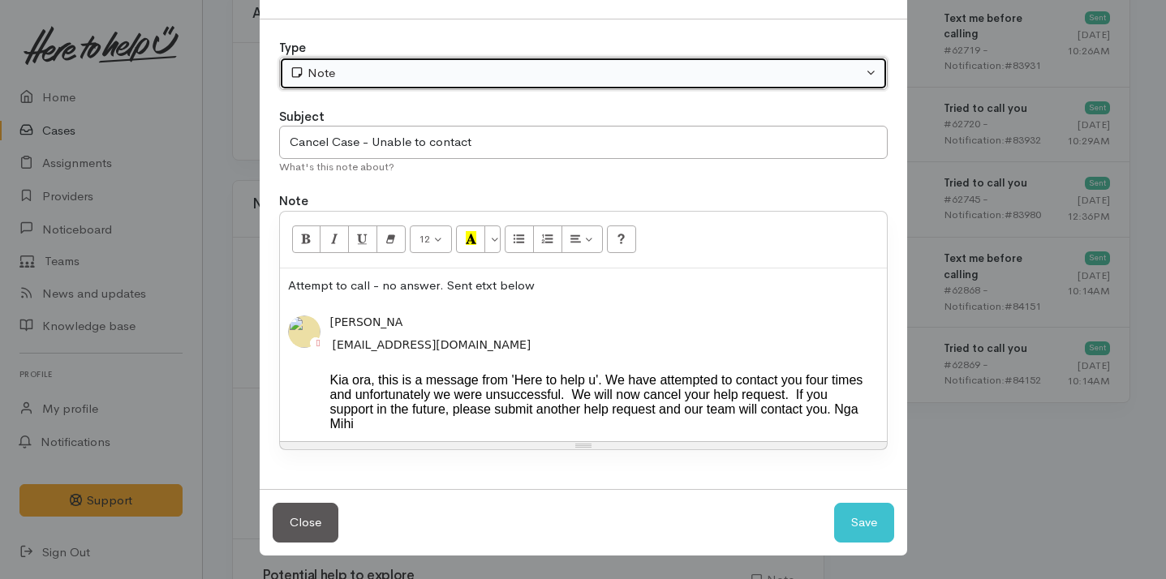
click at [628, 68] on button "Note" at bounding box center [583, 73] width 609 height 33
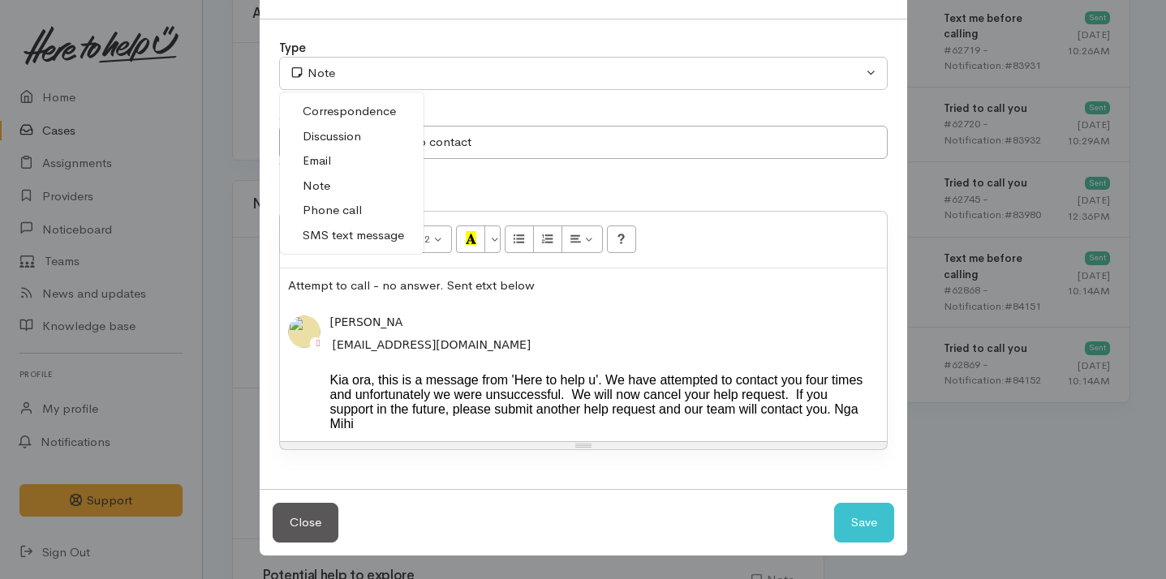
click at [359, 226] on span "SMS text message" at bounding box center [353, 235] width 101 height 19
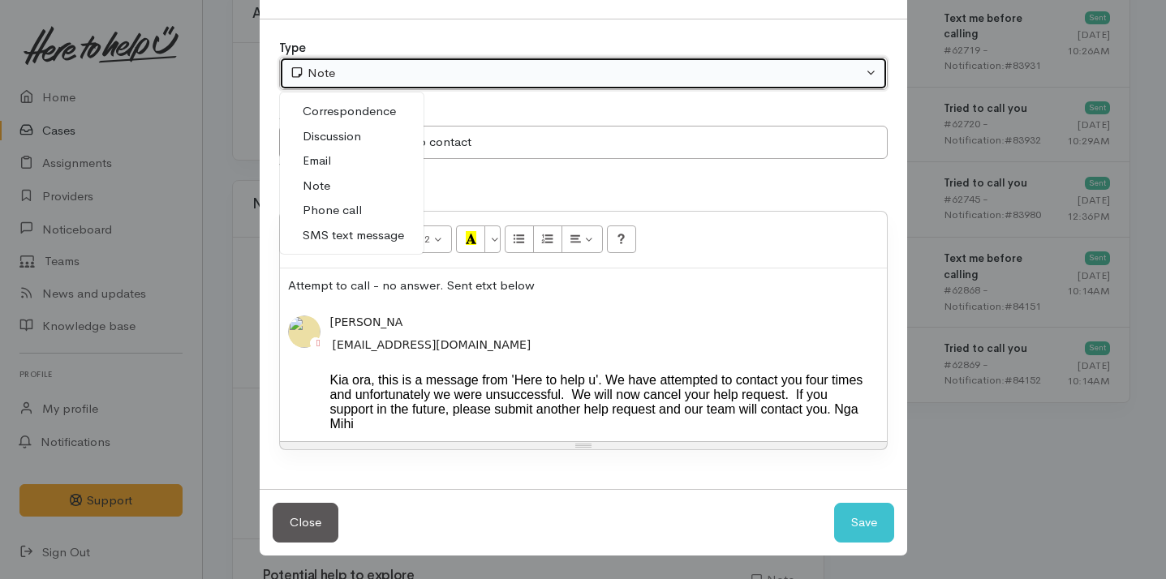
select select "5"
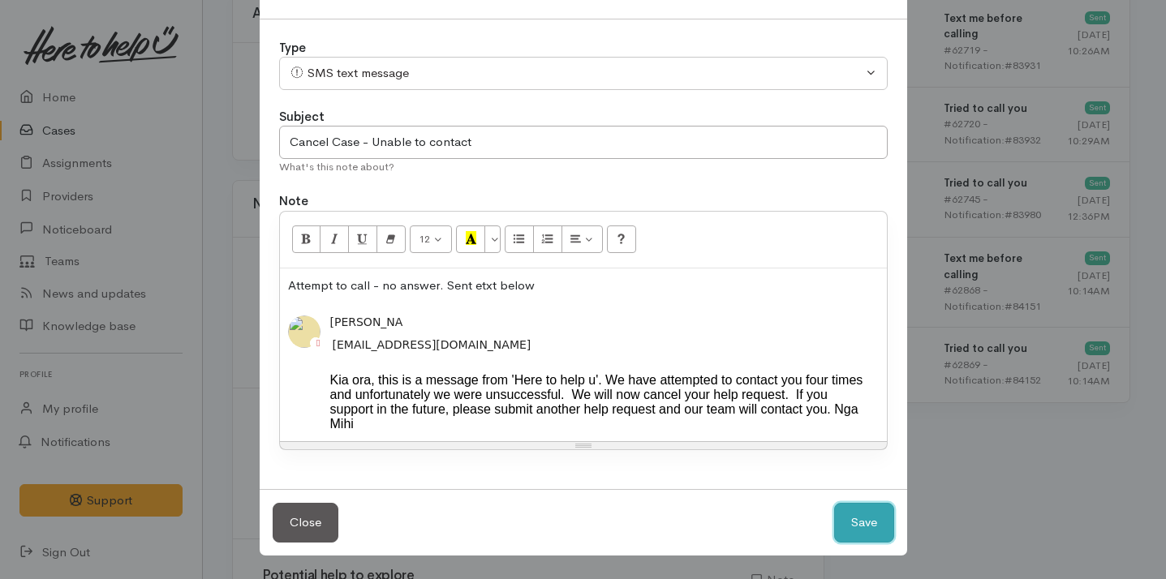
click at [866, 531] on button "Save" at bounding box center [864, 523] width 60 height 40
select select "1"
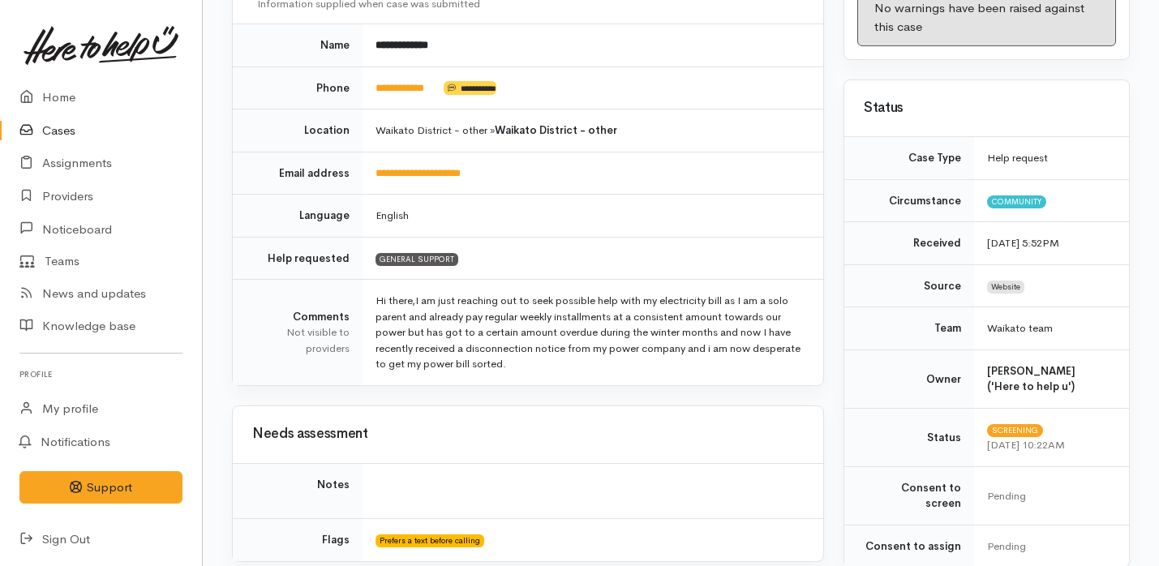
scroll to position [0, 0]
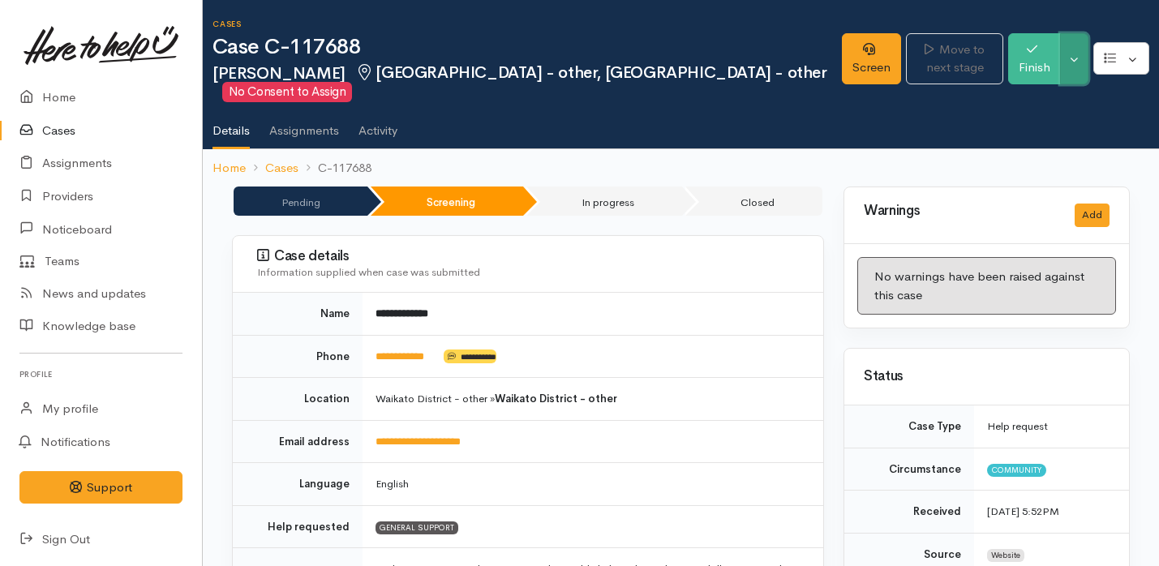
click at [1077, 55] on button "Toggle Dropdown" at bounding box center [1074, 58] width 28 height 51
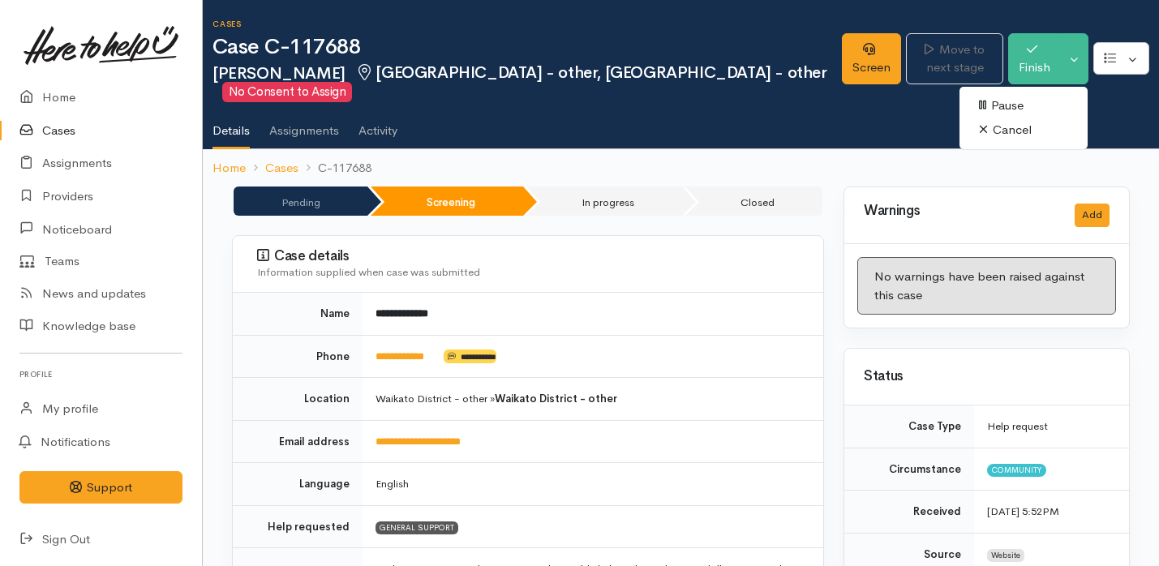
click at [1030, 127] on link "Cancel" at bounding box center [1024, 130] width 128 height 25
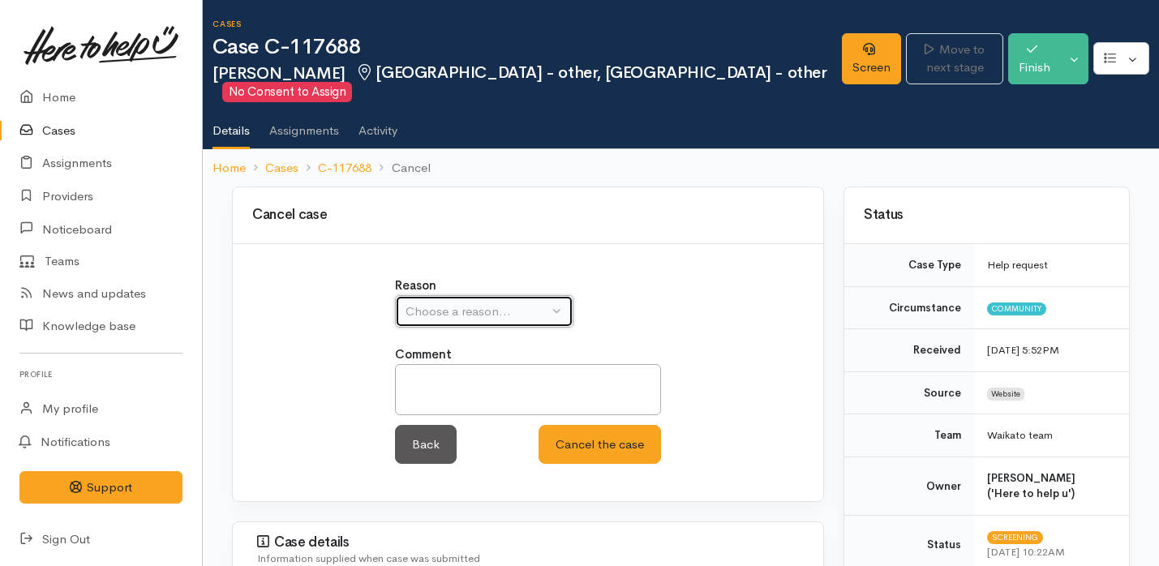
click at [498, 310] on div "Choose a reason..." at bounding box center [477, 312] width 143 height 19
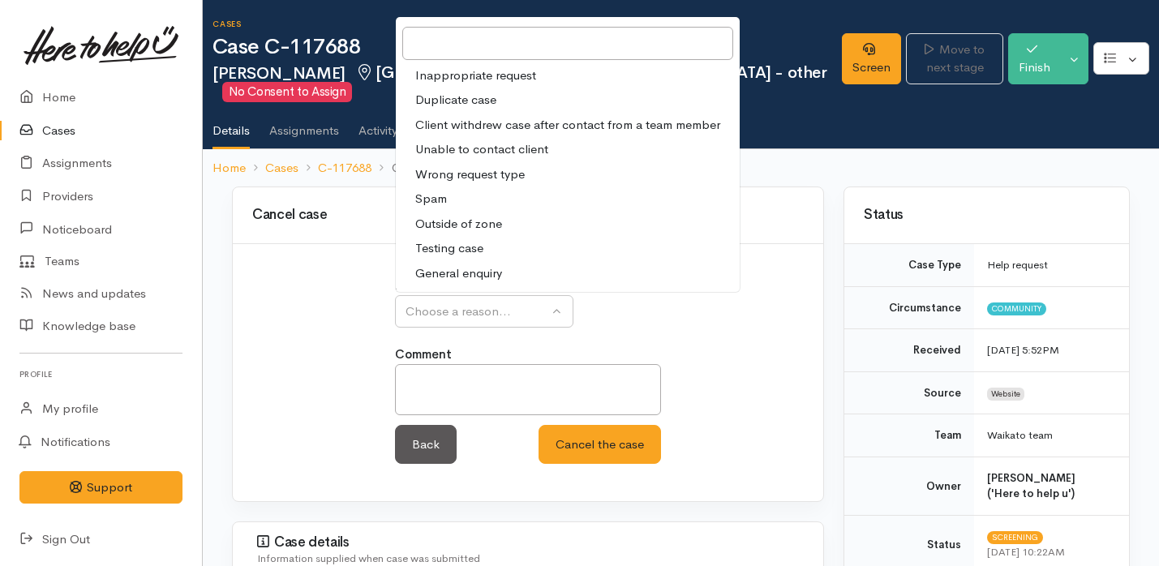
click at [542, 154] on span "Unable to contact client" at bounding box center [481, 149] width 133 height 19
select select "4"
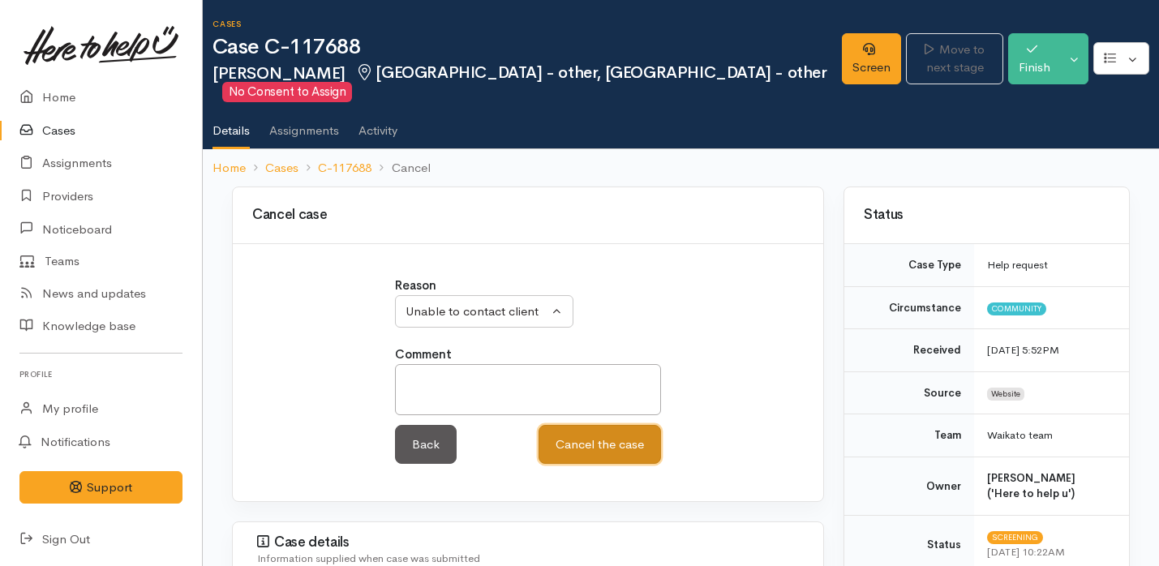
click at [617, 441] on button "Cancel the case" at bounding box center [600, 445] width 123 height 40
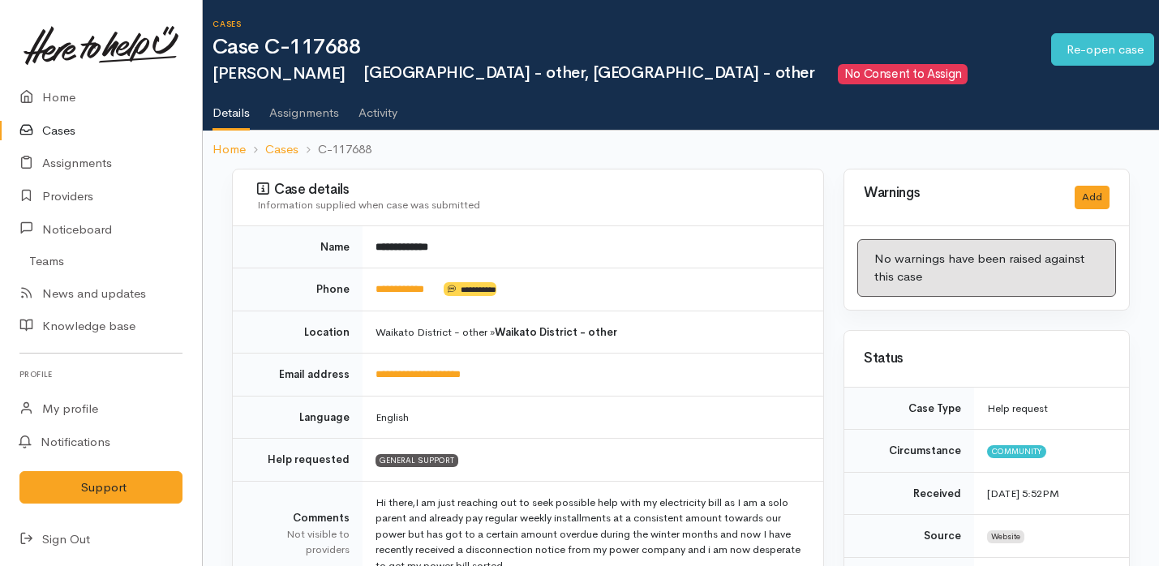
click at [102, 129] on link "Cases" at bounding box center [101, 130] width 202 height 33
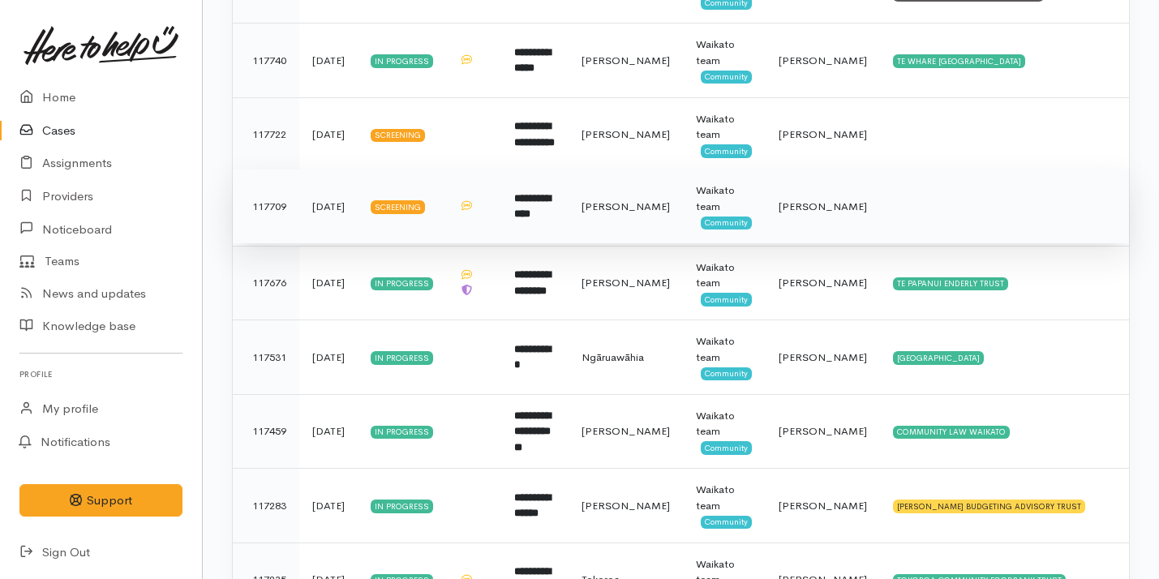
scroll to position [759, 0]
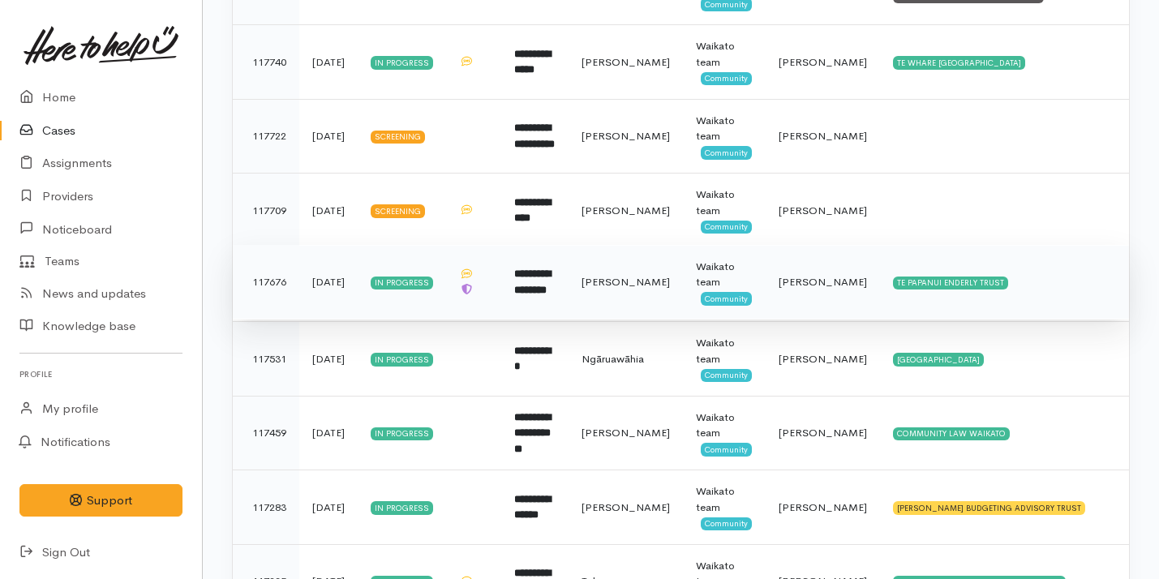
click at [519, 304] on td "**********" at bounding box center [534, 282] width 67 height 75
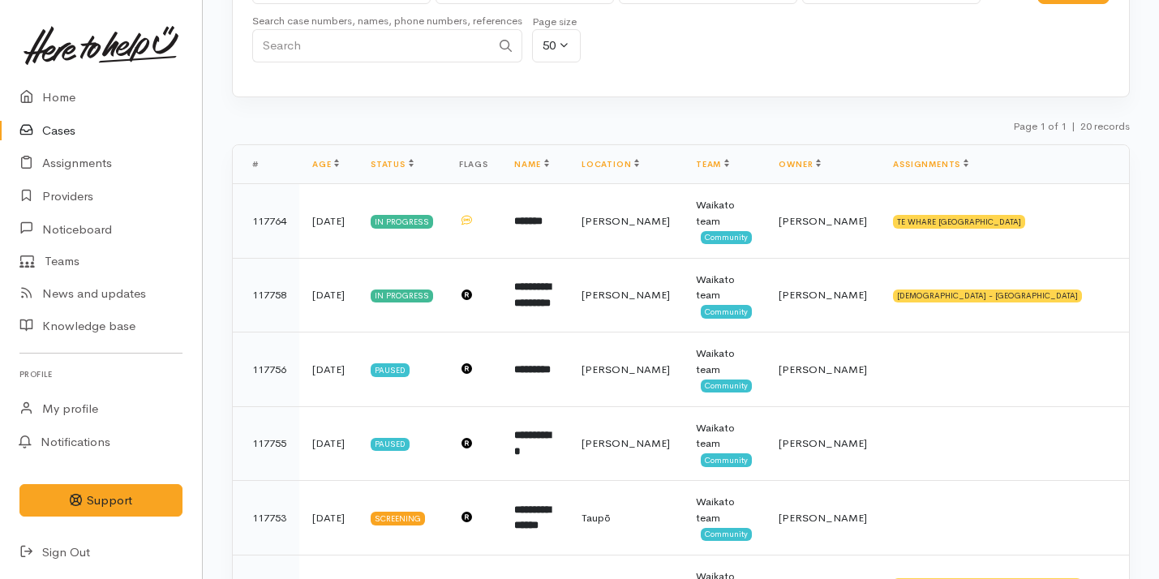
scroll to position [144, 0]
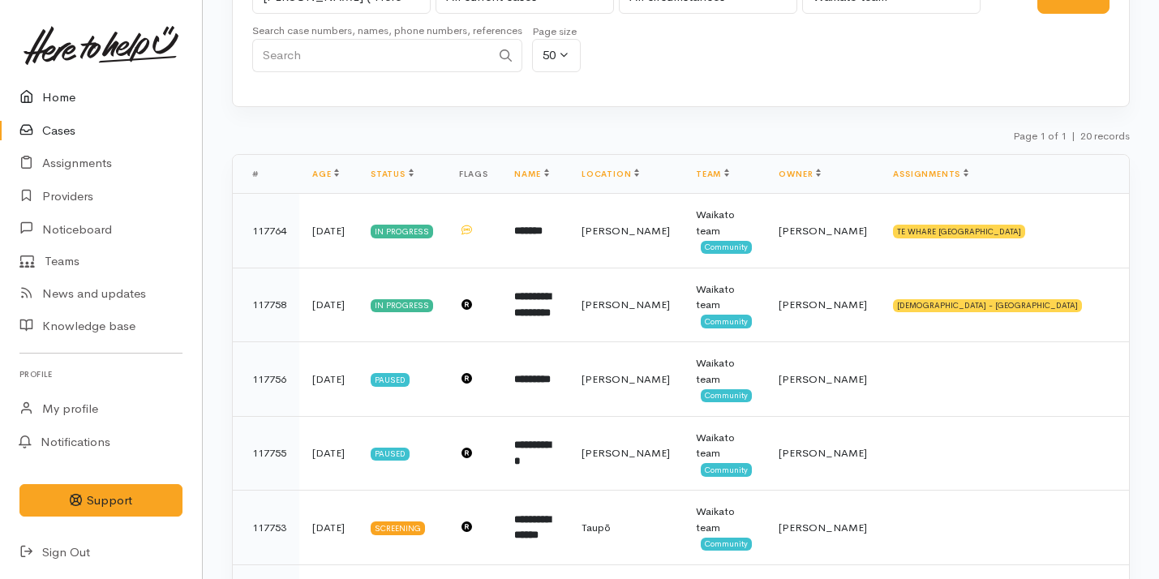
click at [122, 102] on link "Home" at bounding box center [101, 97] width 202 height 33
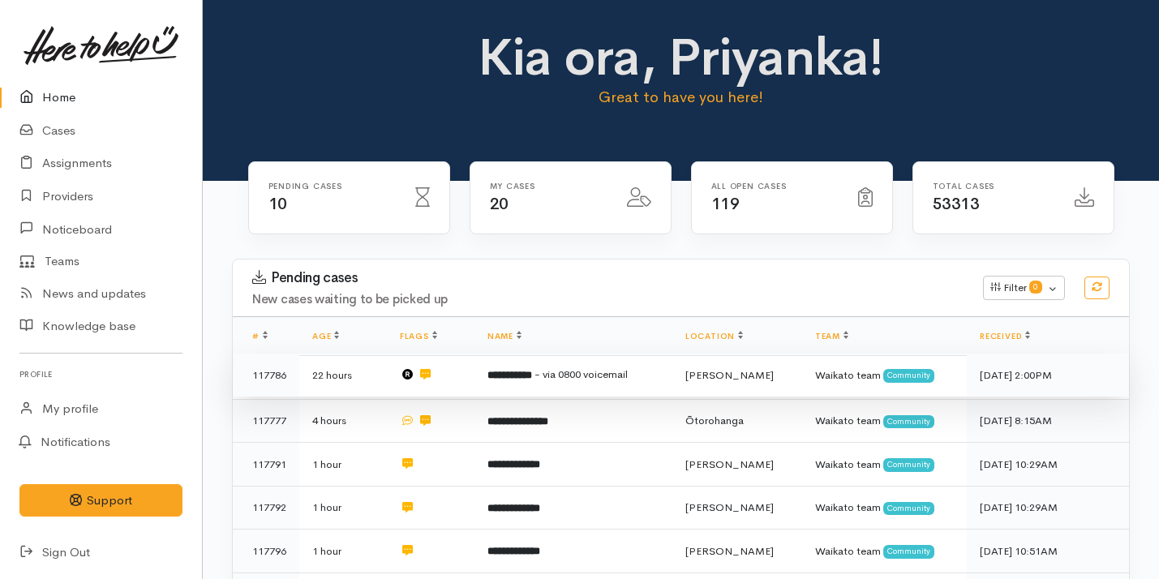
click at [584, 380] on span "- via 0800 voicemail" at bounding box center [581, 375] width 93 height 14
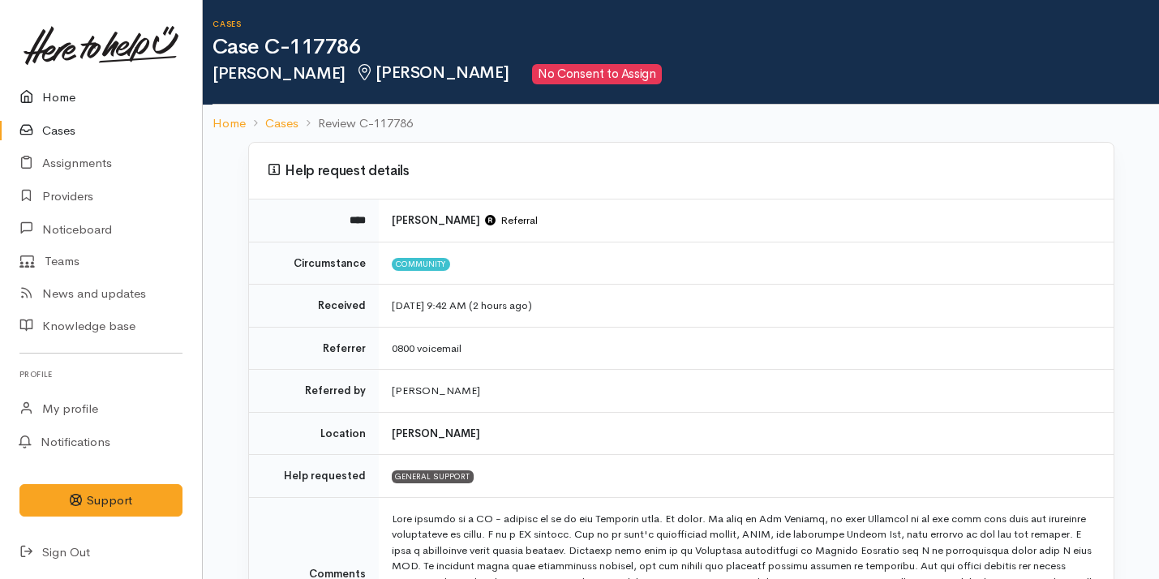
click at [114, 105] on link "Home" at bounding box center [101, 97] width 202 height 33
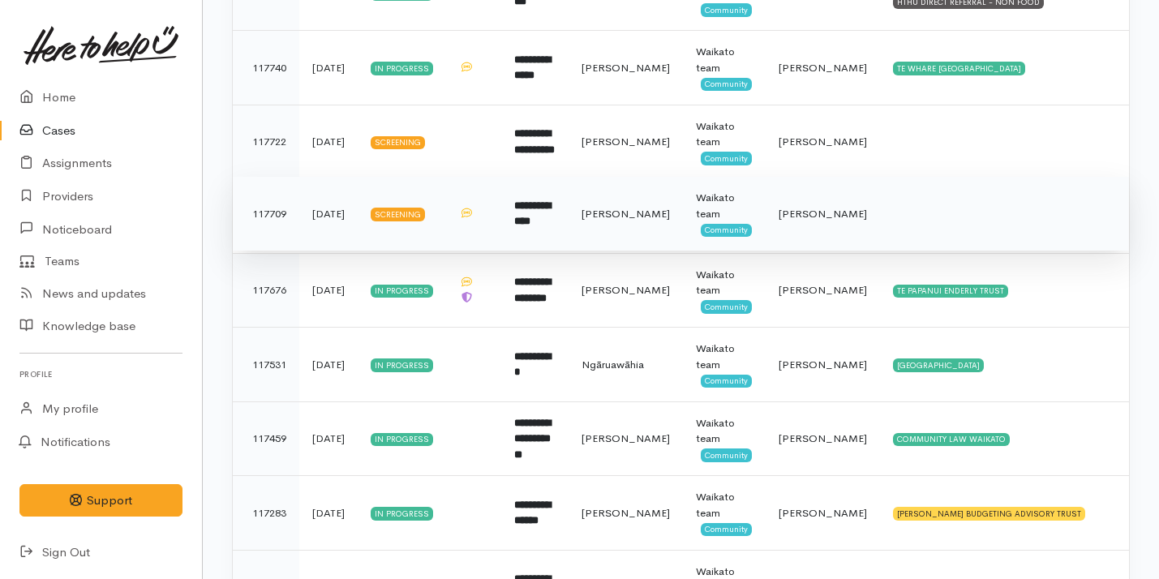
scroll to position [752, 0]
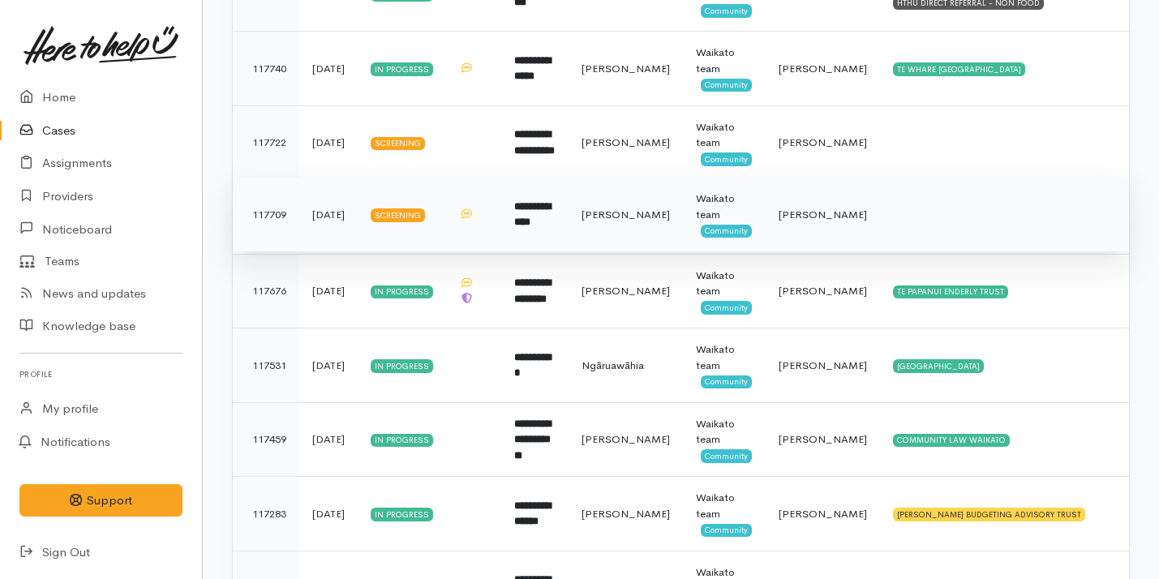
click at [567, 234] on td "**********" at bounding box center [534, 215] width 67 height 75
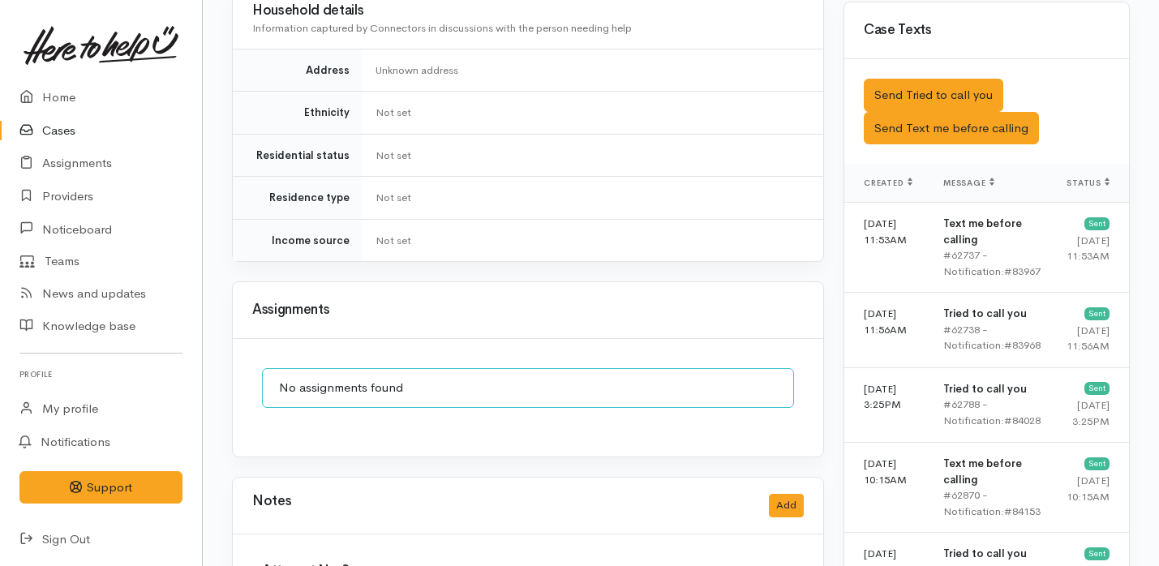
scroll to position [1051, 0]
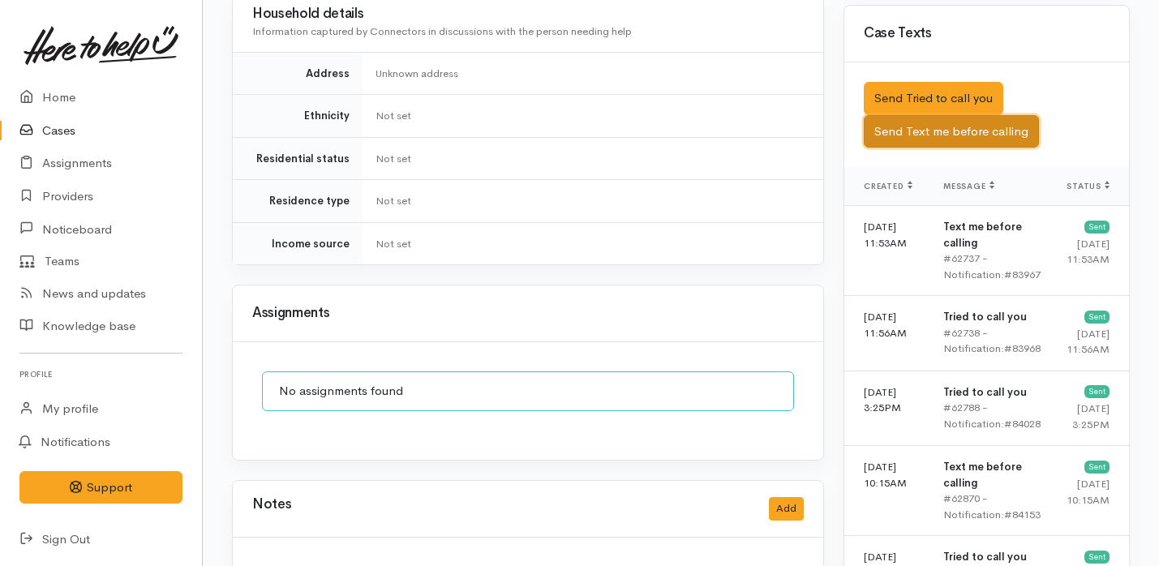
click at [950, 115] on button "Send Text me before calling" at bounding box center [951, 131] width 175 height 33
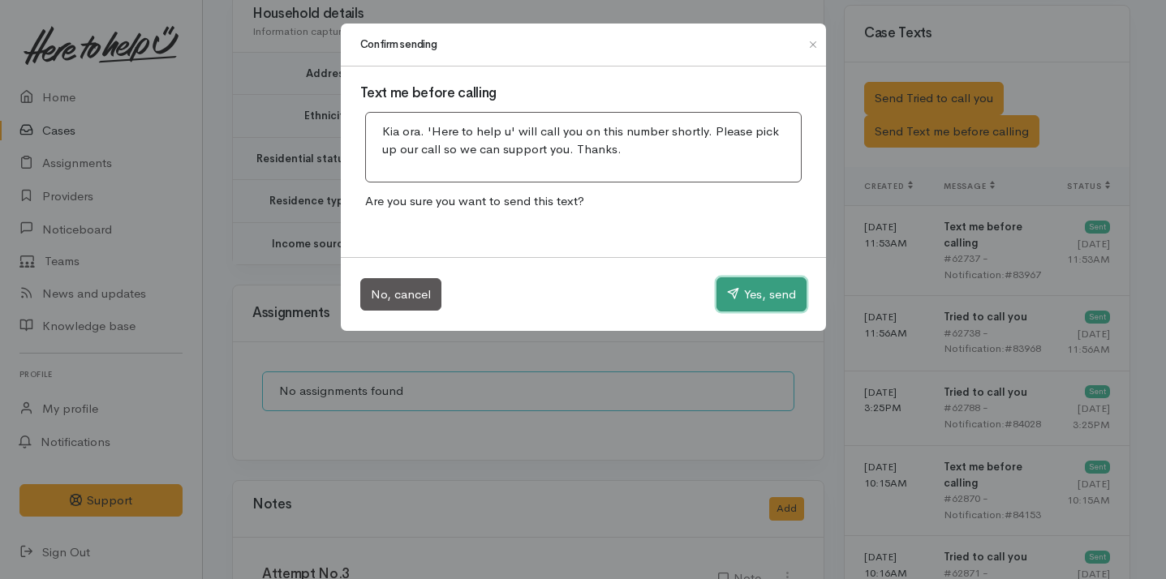
click at [767, 285] on button "Yes, send" at bounding box center [761, 294] width 90 height 34
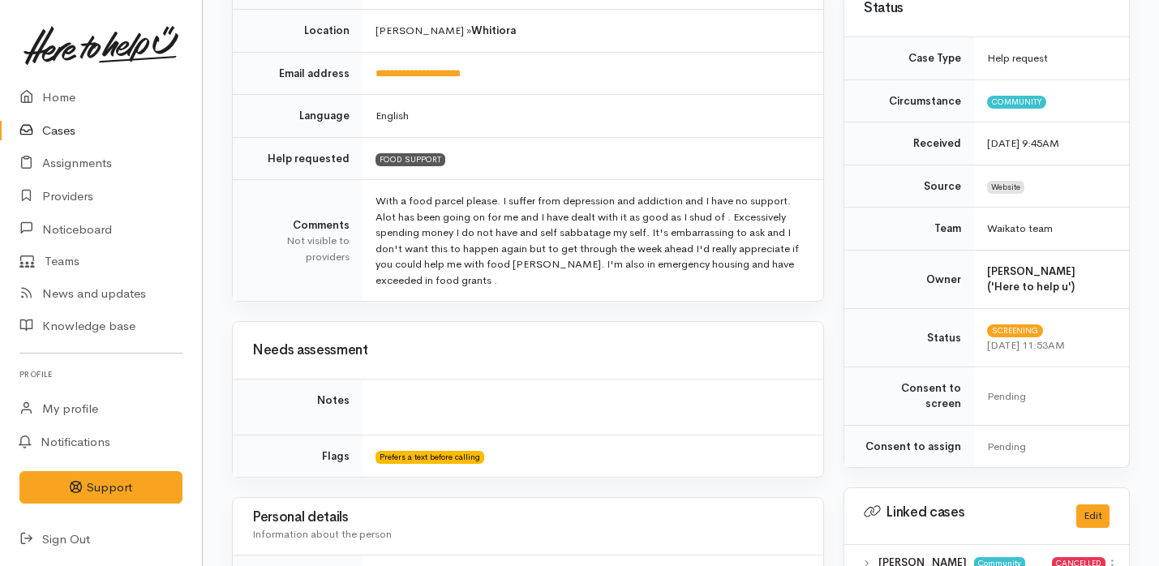
scroll to position [113, 0]
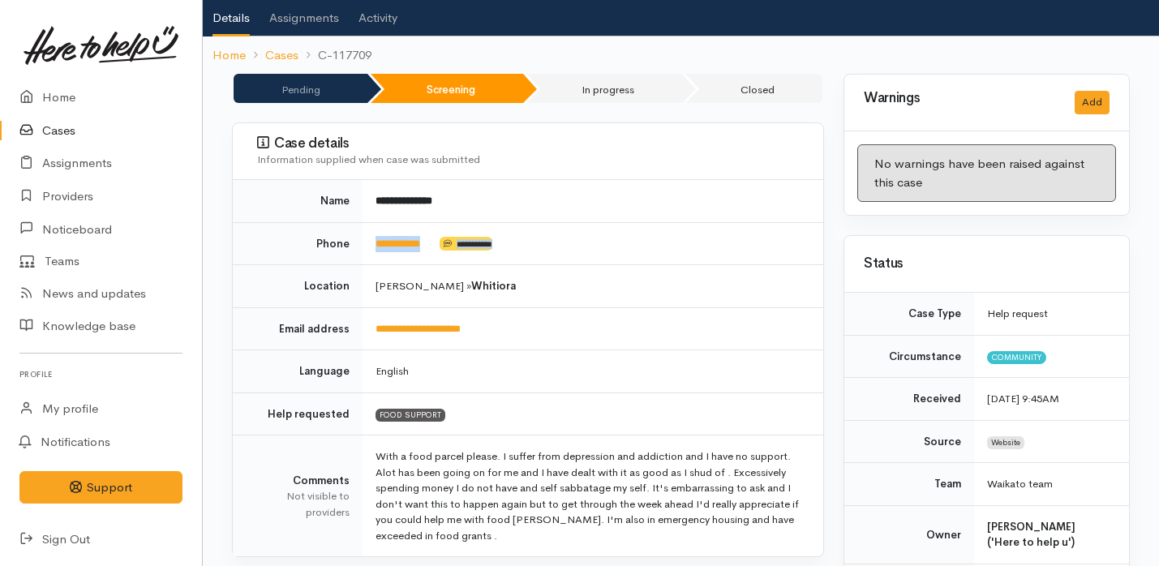
drag, startPoint x: 443, startPoint y: 235, endPoint x: 372, endPoint y: 226, distance: 72.1
click at [372, 226] on td "**********" at bounding box center [593, 243] width 461 height 43
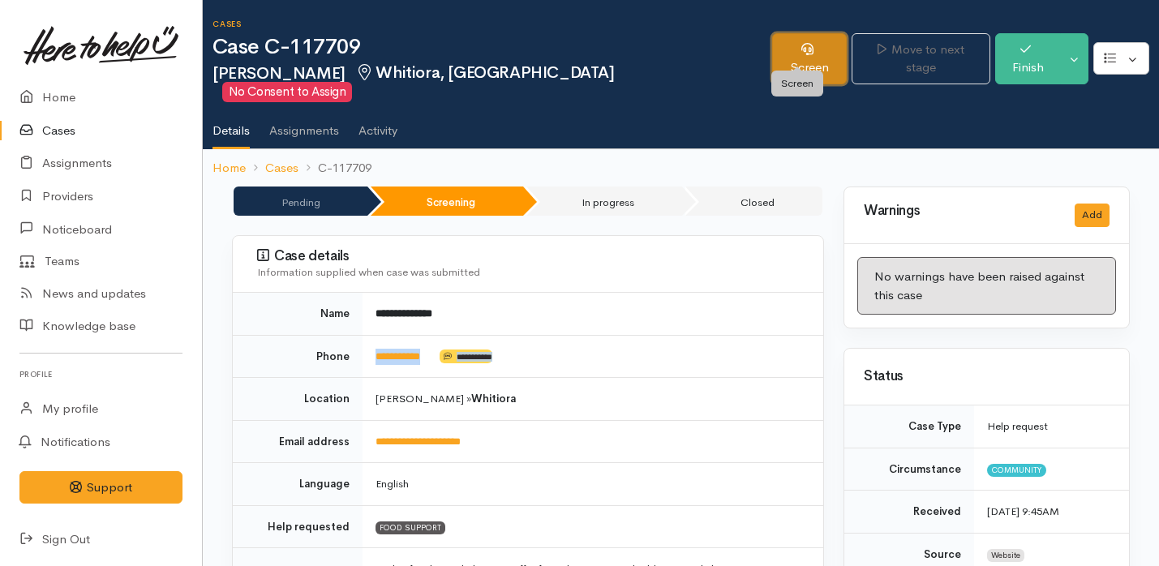
click at [811, 38] on link "Screen" at bounding box center [809, 58] width 75 height 51
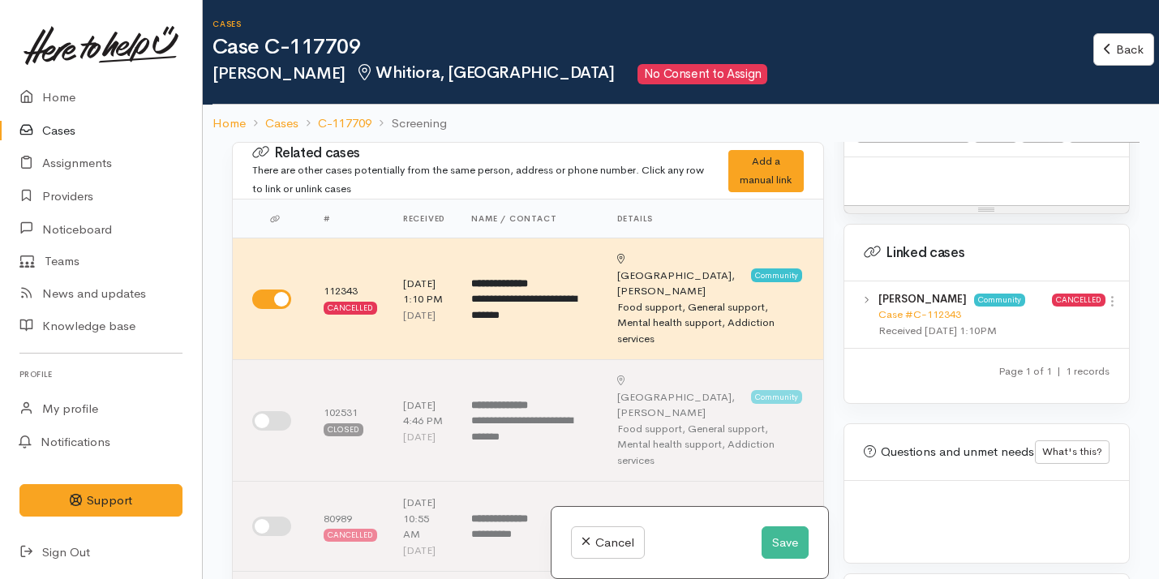
scroll to position [1309, 0]
click at [937, 178] on div at bounding box center [987, 185] width 285 height 48
paste div
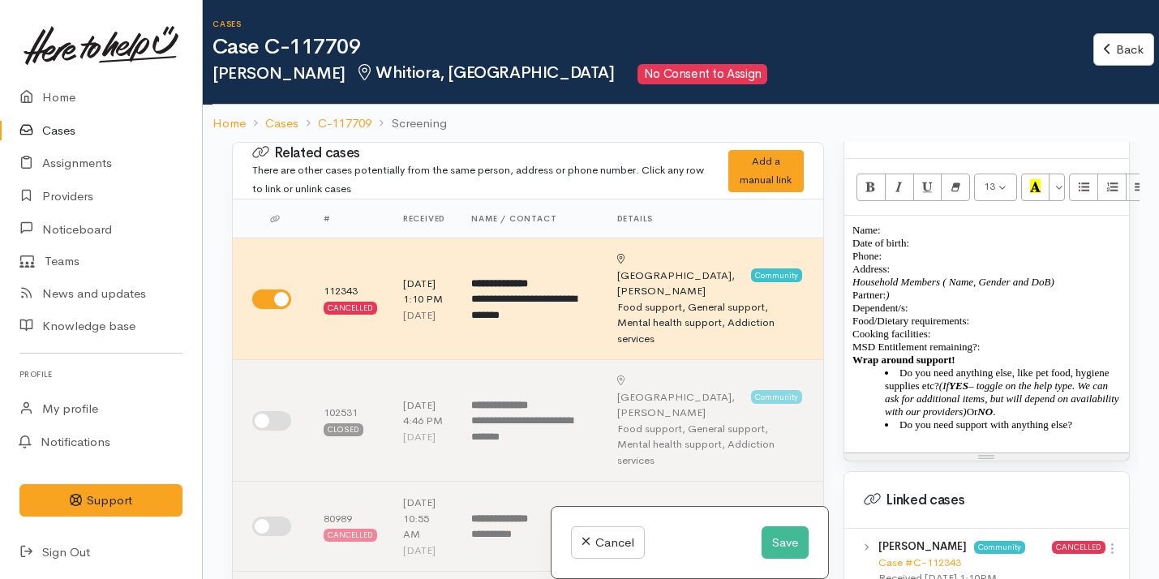
scroll to position [1248, 0]
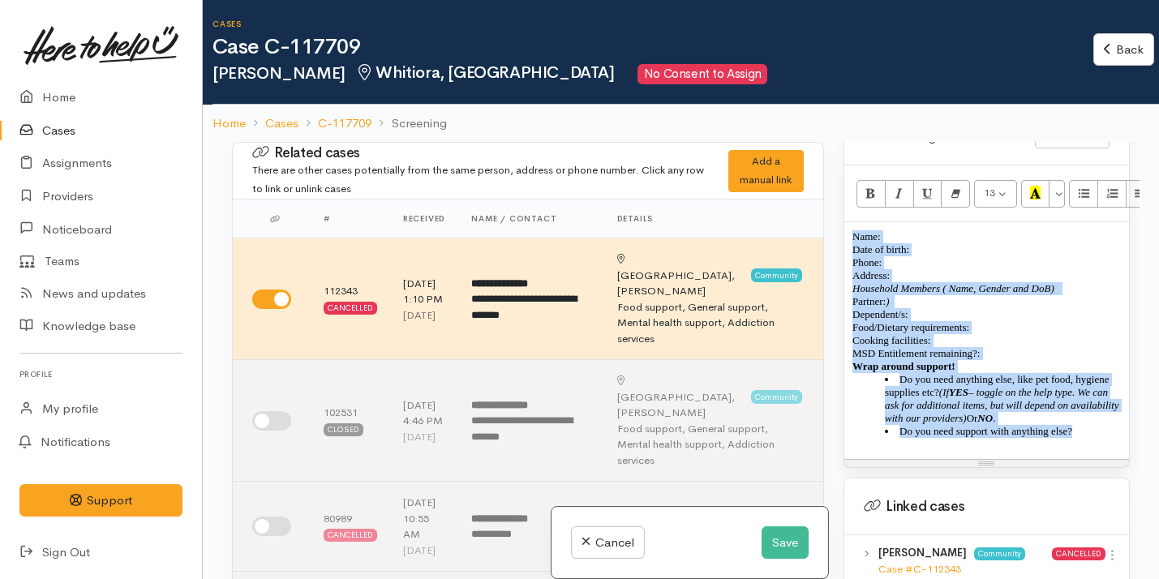
drag, startPoint x: 854, startPoint y: 220, endPoint x: 1099, endPoint y: 437, distance: 326.5
click at [1099, 437] on div "Name: Date of birth: Phone:  Address:  Household Members ( Name, Gender and DoB…" at bounding box center [987, 340] width 285 height 237
click at [963, 180] on button "Remove Font Style (⌘+\\)" at bounding box center [955, 194] width 29 height 28
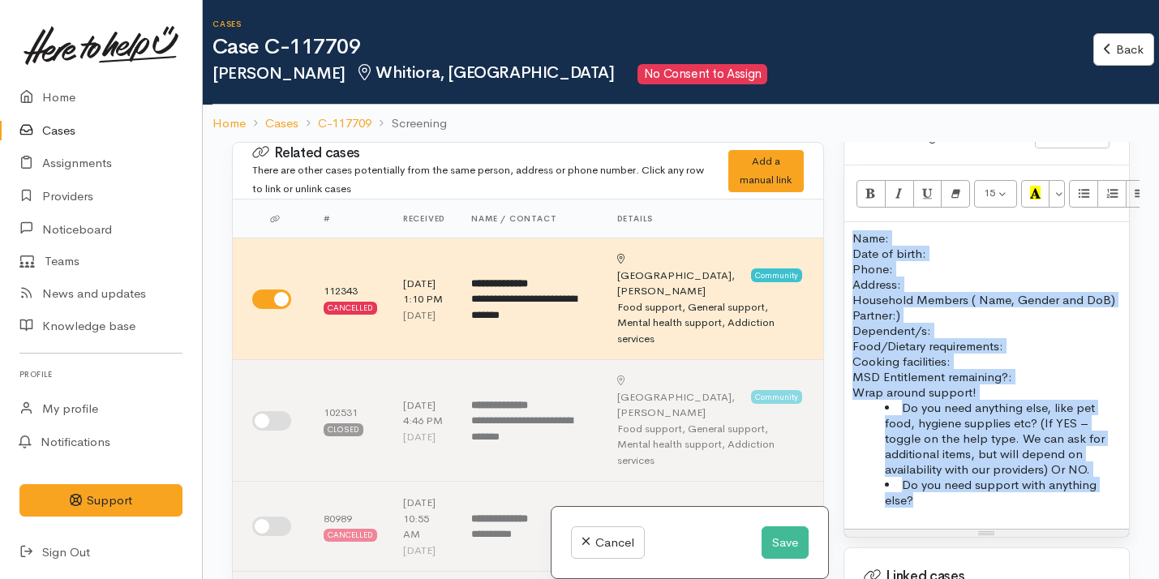
click at [901, 230] on p "Name: Date of birth: Phone:" at bounding box center [987, 253] width 269 height 46
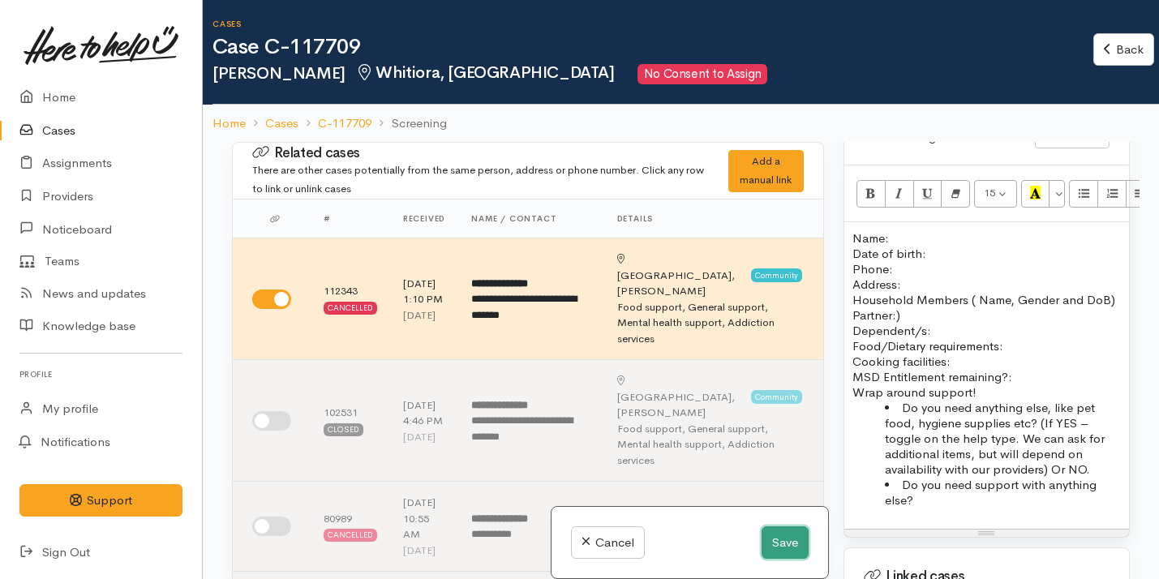
click at [791, 537] on button "Save" at bounding box center [785, 543] width 47 height 33
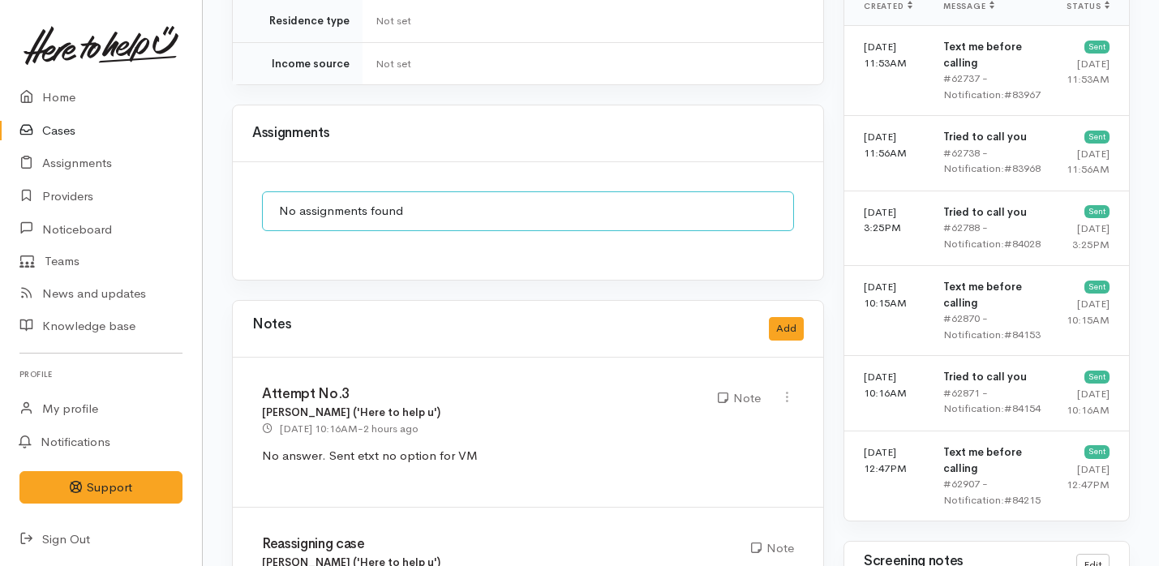
scroll to position [1189, 0]
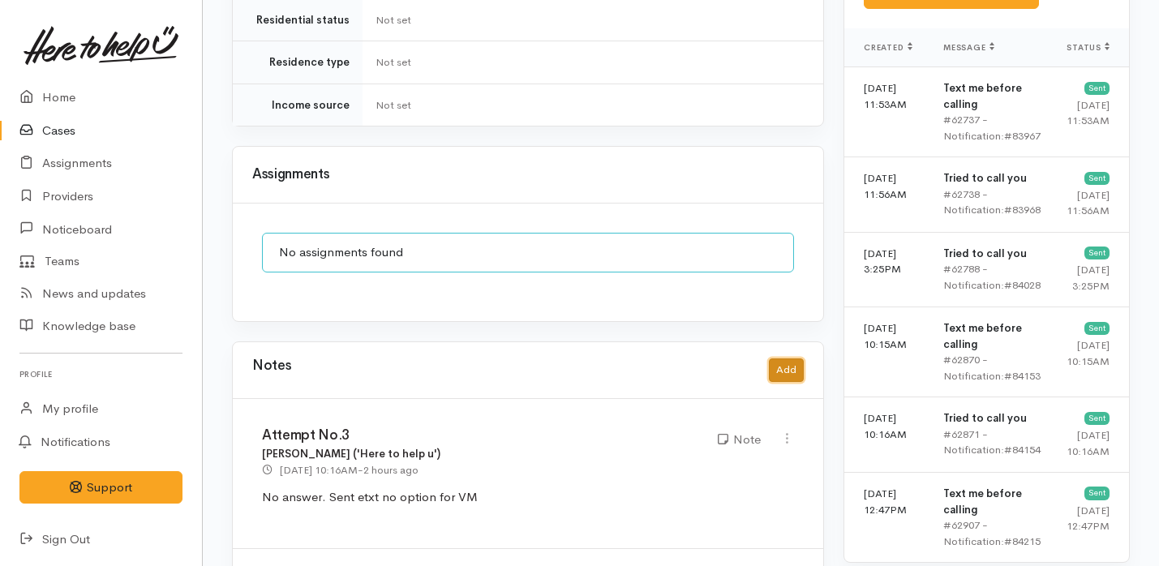
click at [787, 359] on button "Add" at bounding box center [786, 371] width 35 height 24
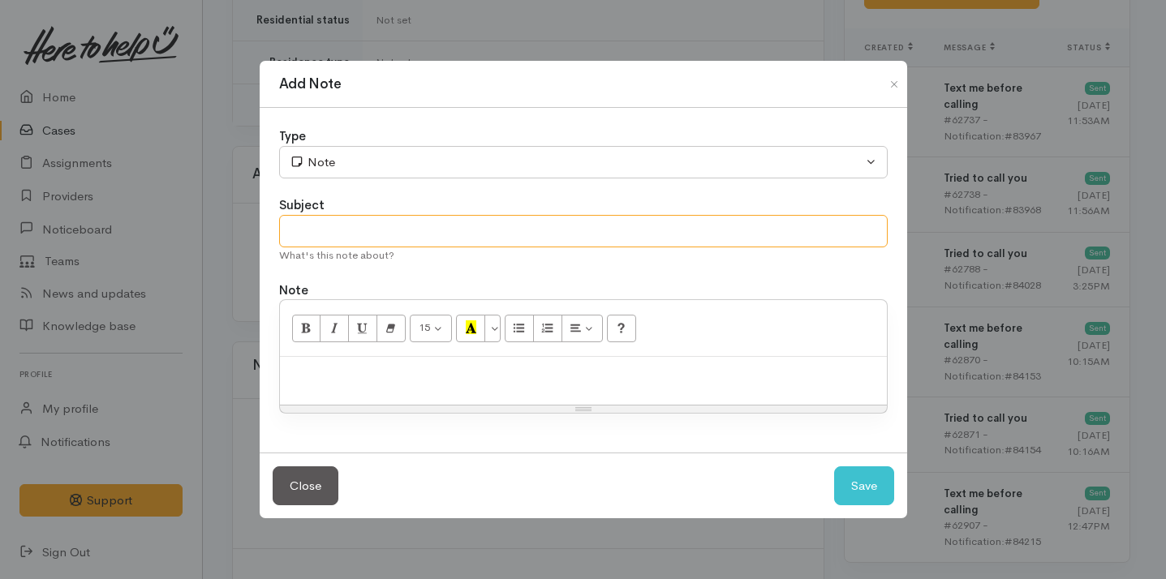
click at [461, 234] on input "text" at bounding box center [583, 231] width 609 height 33
type input "Pause Case - Follow up decline letter"
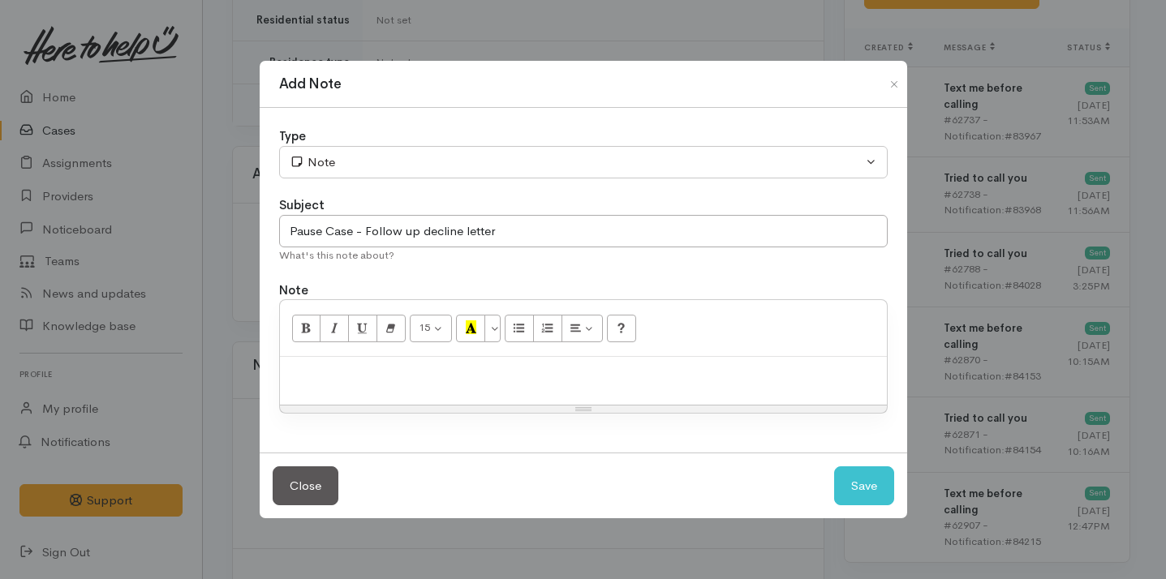
click at [449, 383] on p at bounding box center [583, 374] width 591 height 19
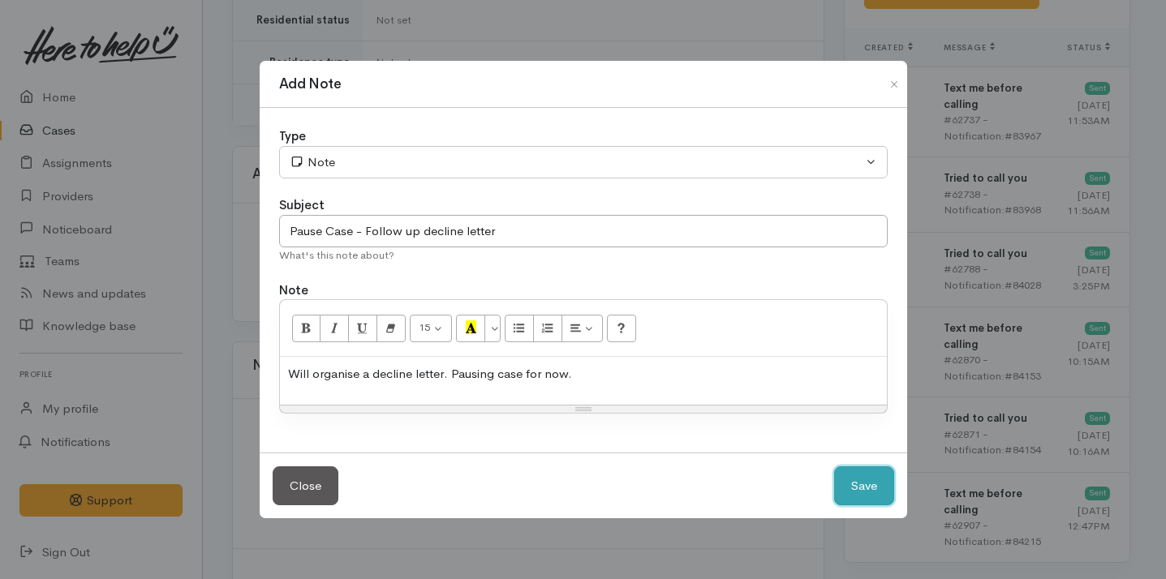
click at [840, 483] on button "Save" at bounding box center [864, 487] width 60 height 40
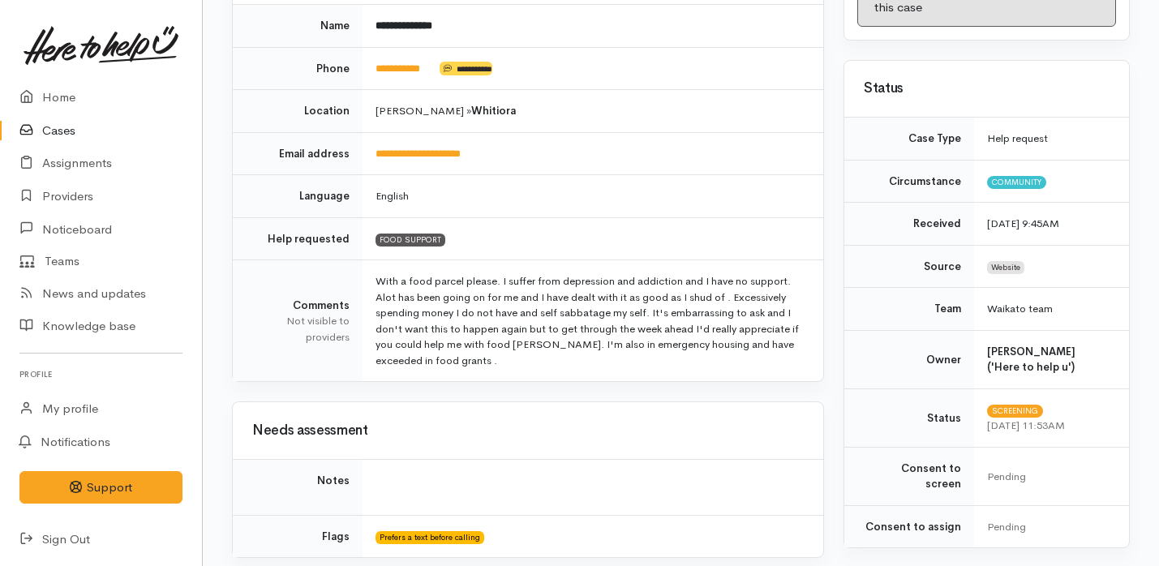
scroll to position [0, 0]
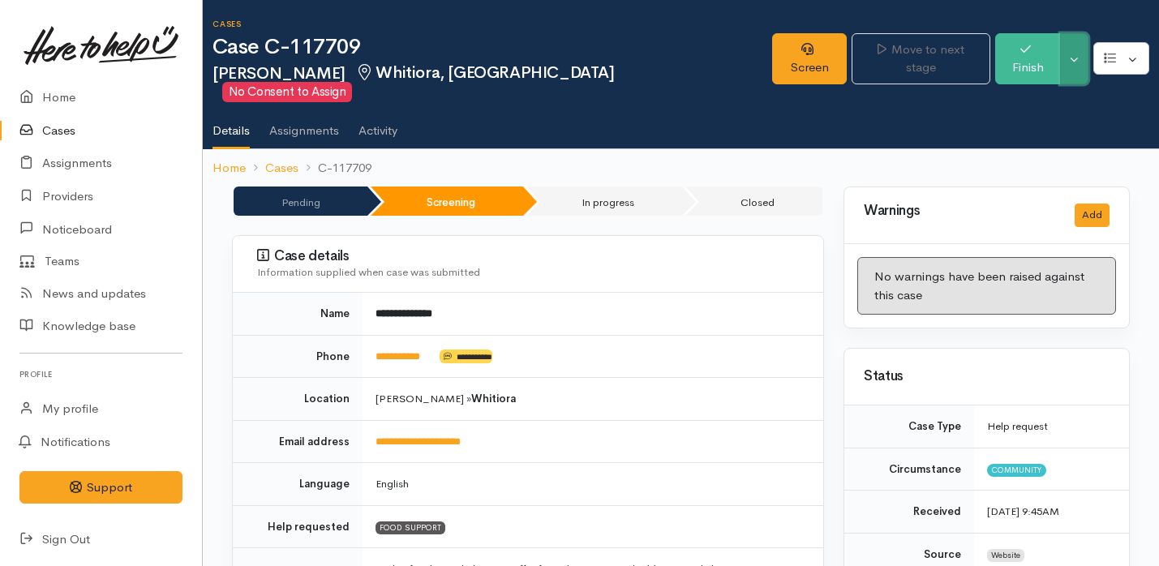
click at [1075, 65] on button "Toggle Dropdown" at bounding box center [1074, 58] width 28 height 51
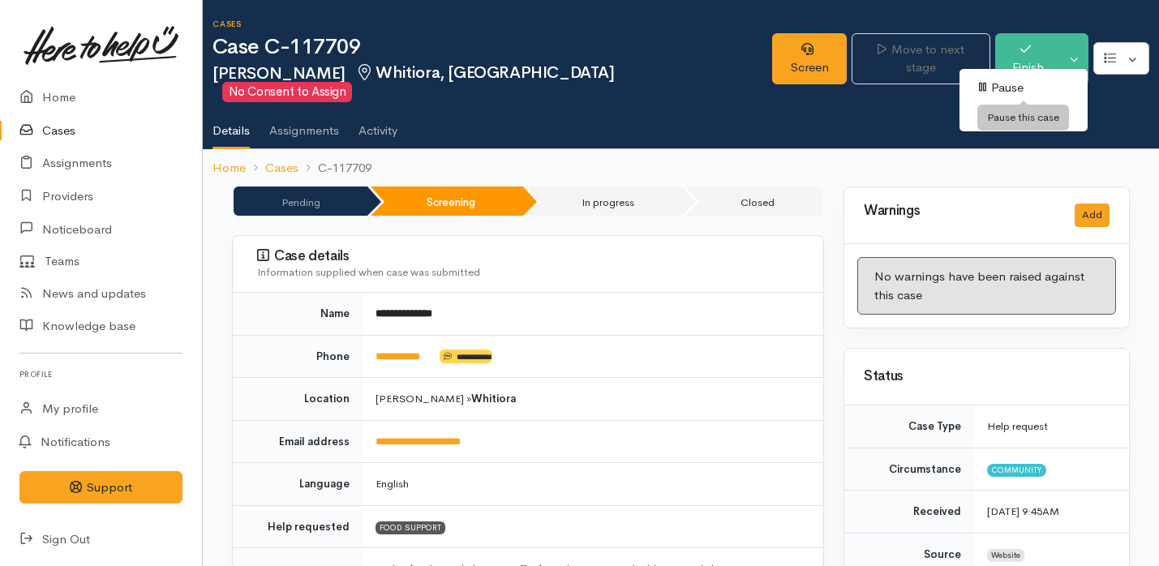
click at [1043, 88] on link "Pause" at bounding box center [1024, 87] width 128 height 25
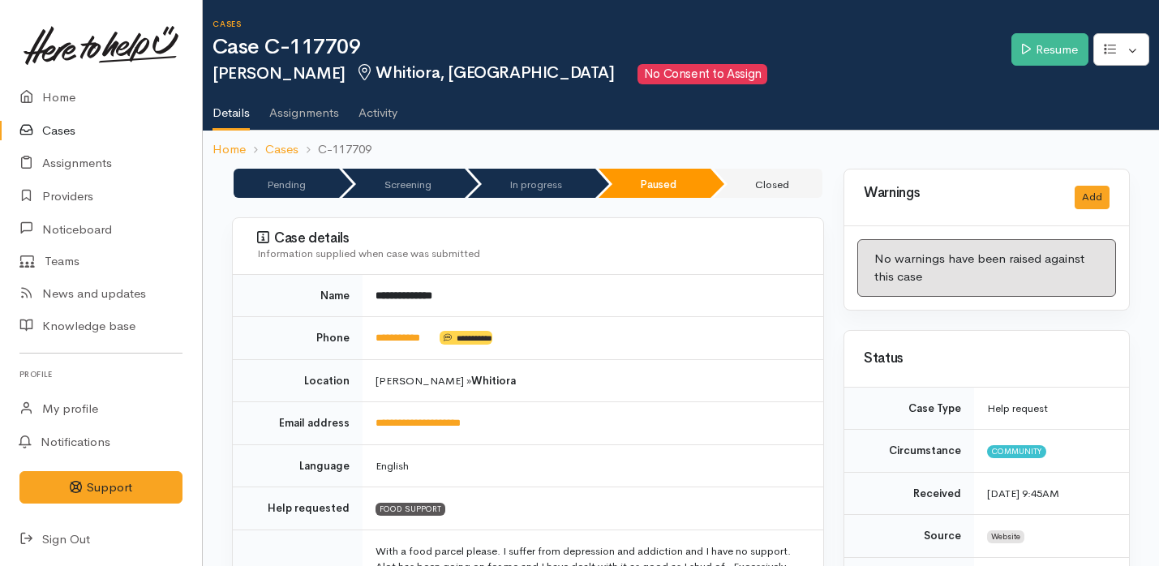
click at [122, 131] on link "Cases" at bounding box center [101, 130] width 202 height 33
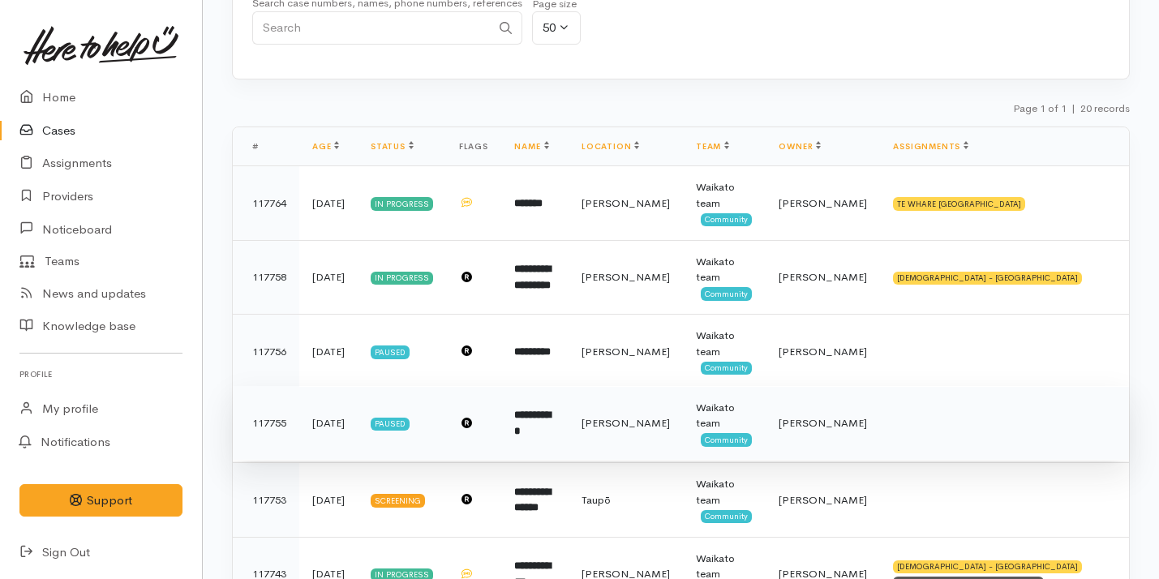
scroll to position [27, 0]
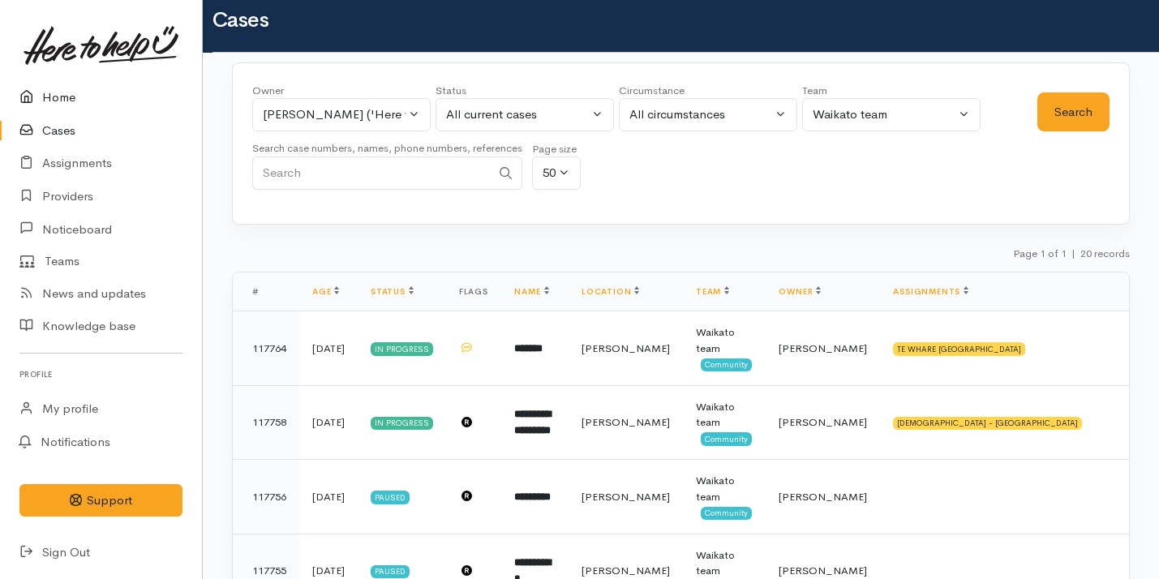
click at [130, 100] on link "Home" at bounding box center [101, 97] width 202 height 33
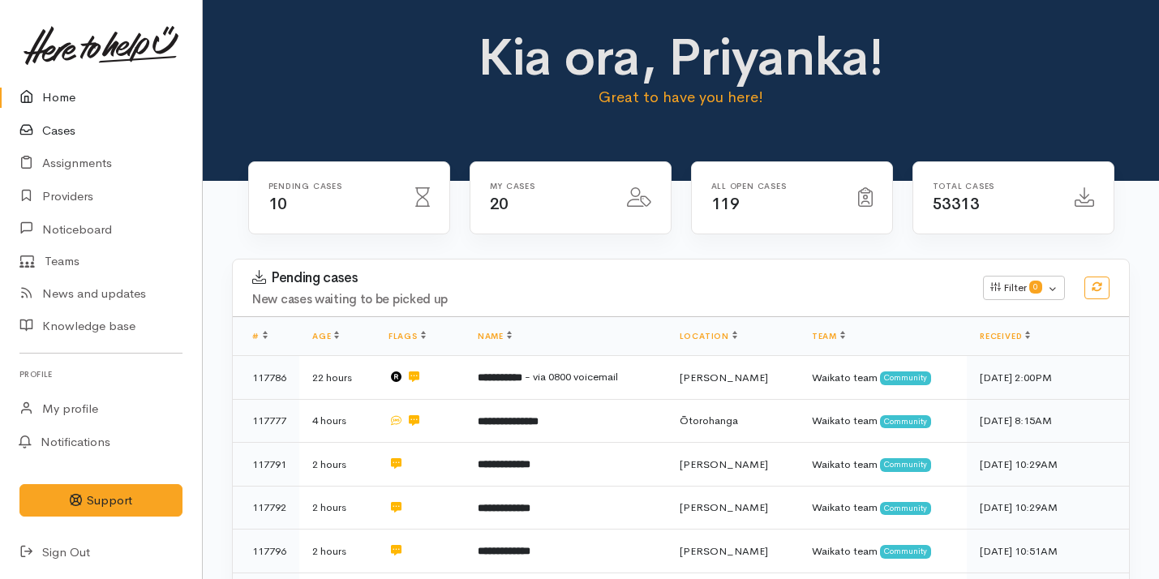
click at [72, 129] on link "Cases" at bounding box center [101, 130] width 202 height 33
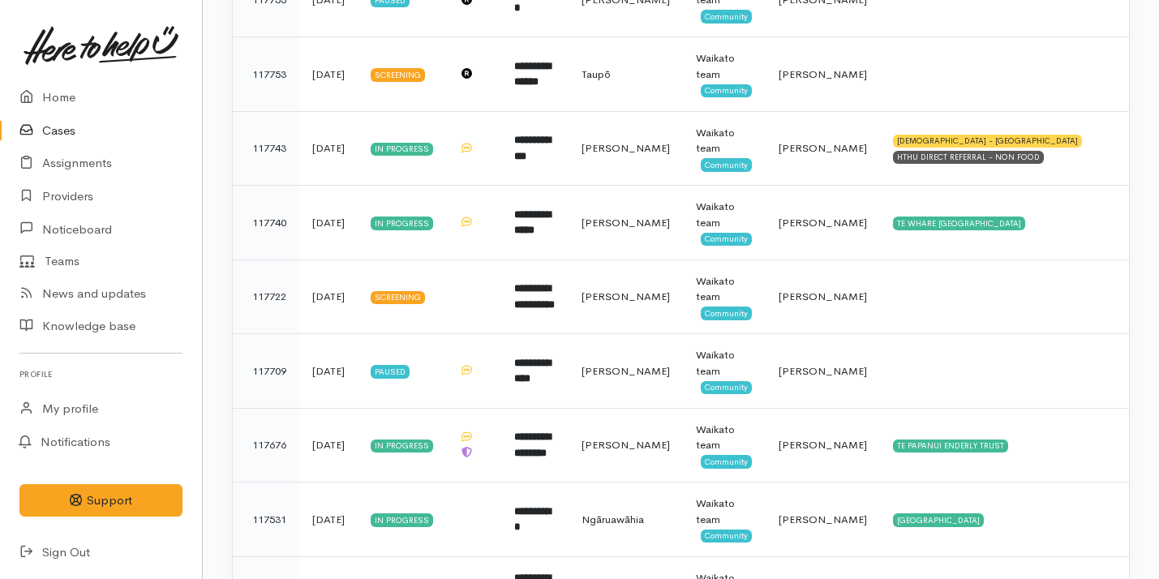
scroll to position [673, 0]
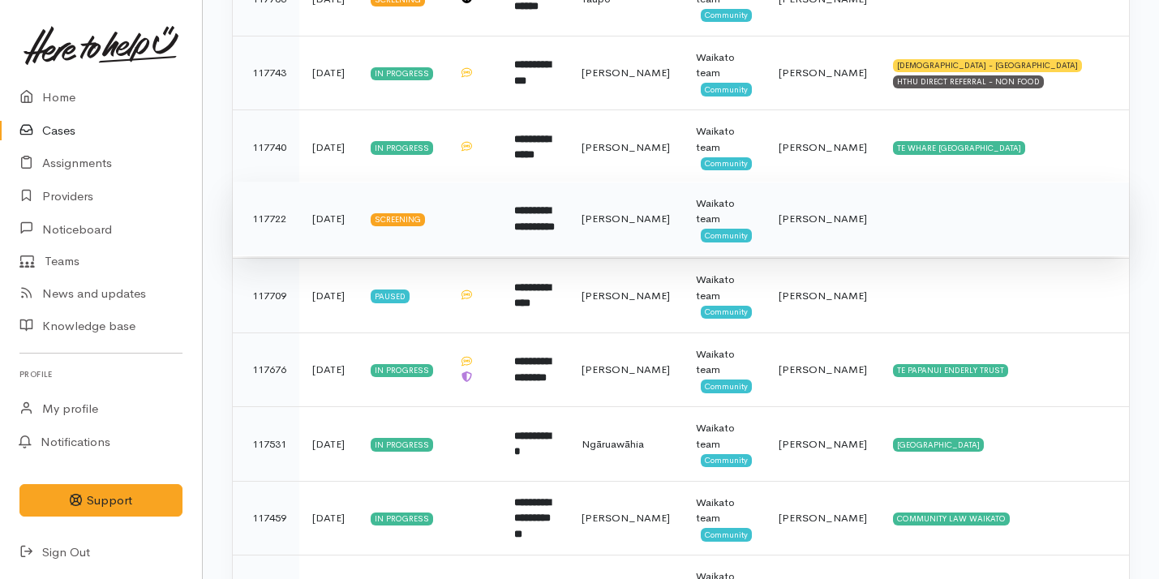
click at [569, 237] on td "**********" at bounding box center [534, 219] width 67 height 75
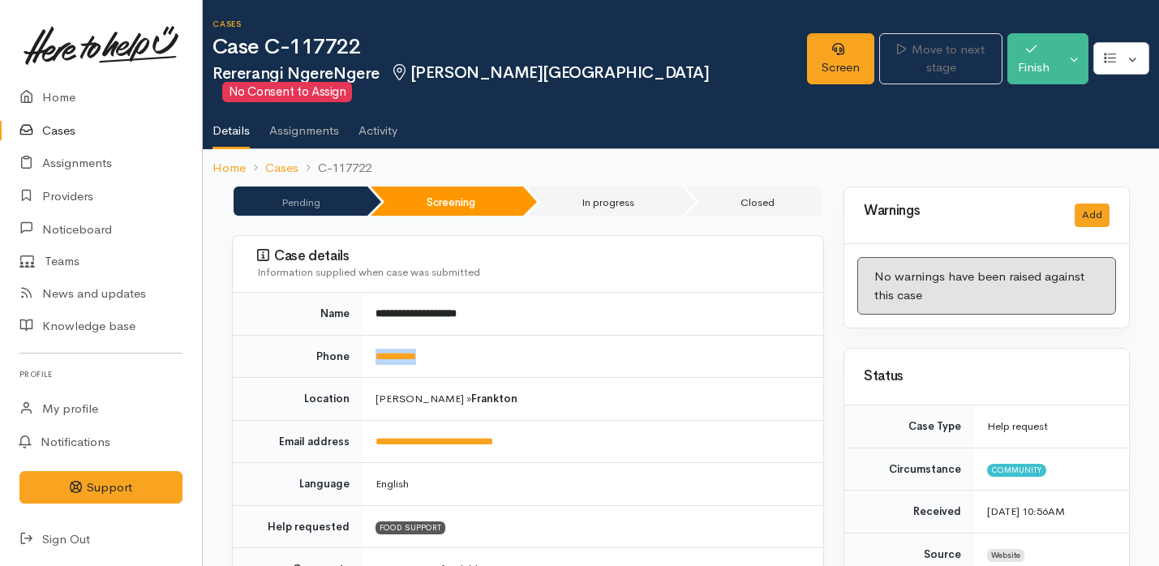
drag, startPoint x: 469, startPoint y: 336, endPoint x: 351, endPoint y: 336, distance: 117.6
click at [351, 336] on tr "**********" at bounding box center [528, 356] width 591 height 43
copy tr "**********"
click at [807, 54] on link "Screen" at bounding box center [841, 58] width 68 height 51
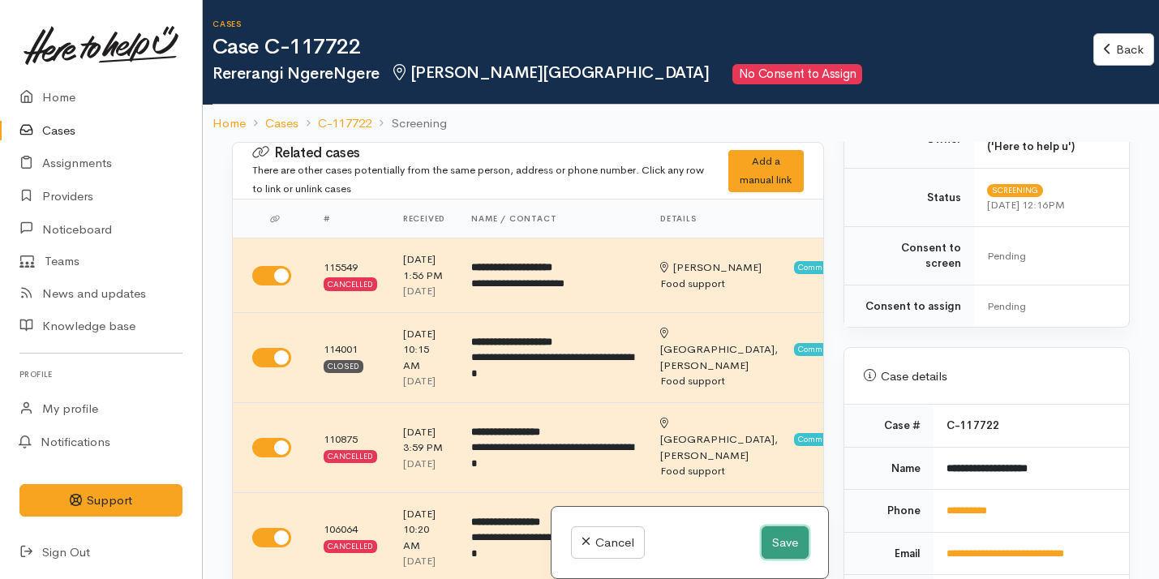
click at [796, 536] on button "Save" at bounding box center [785, 543] width 47 height 33
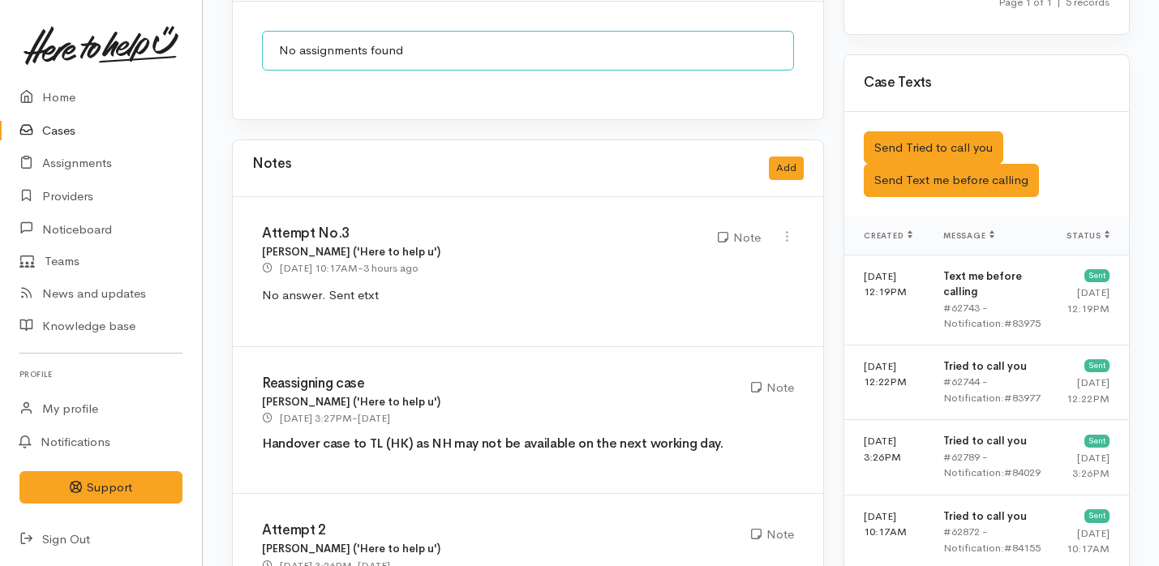
scroll to position [1207, 0]
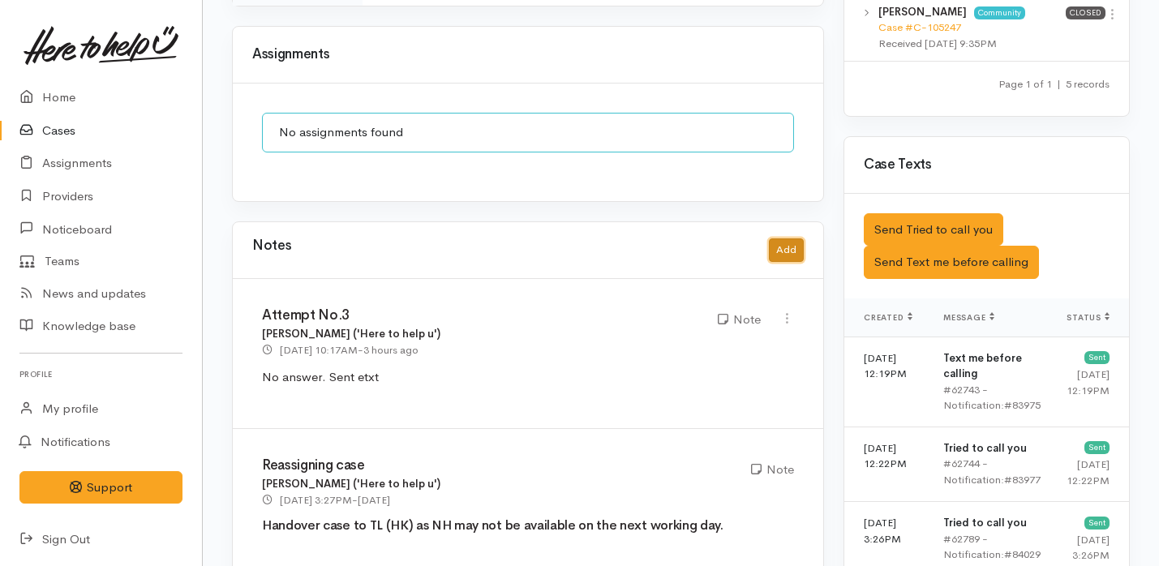
click at [769, 239] on button "Add" at bounding box center [786, 251] width 35 height 24
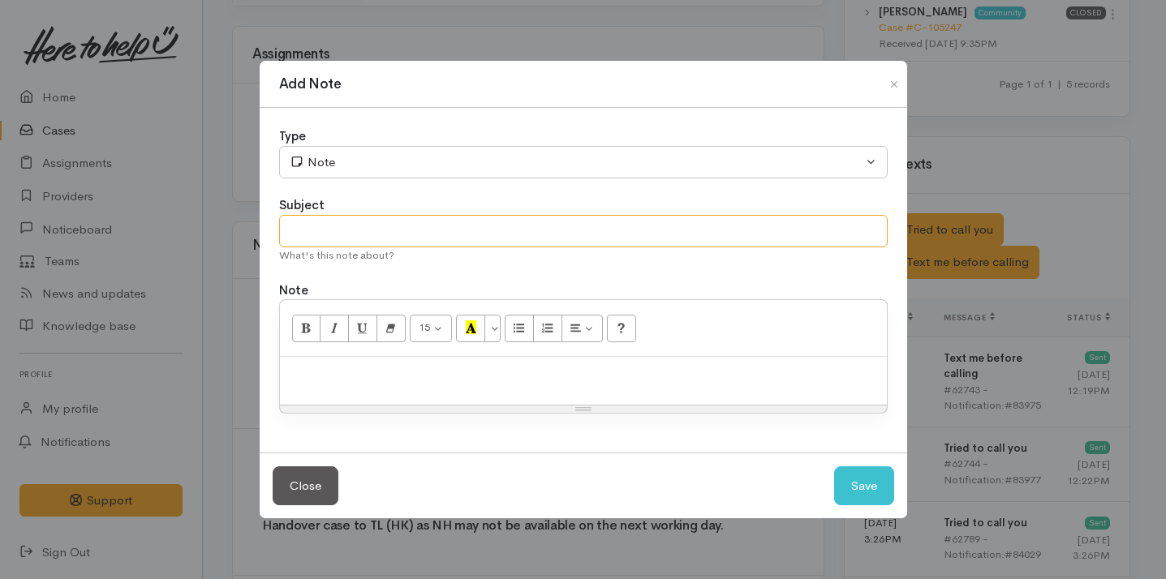
click at [435, 225] on input "text" at bounding box center [583, 231] width 609 height 33
type input "Cancel"
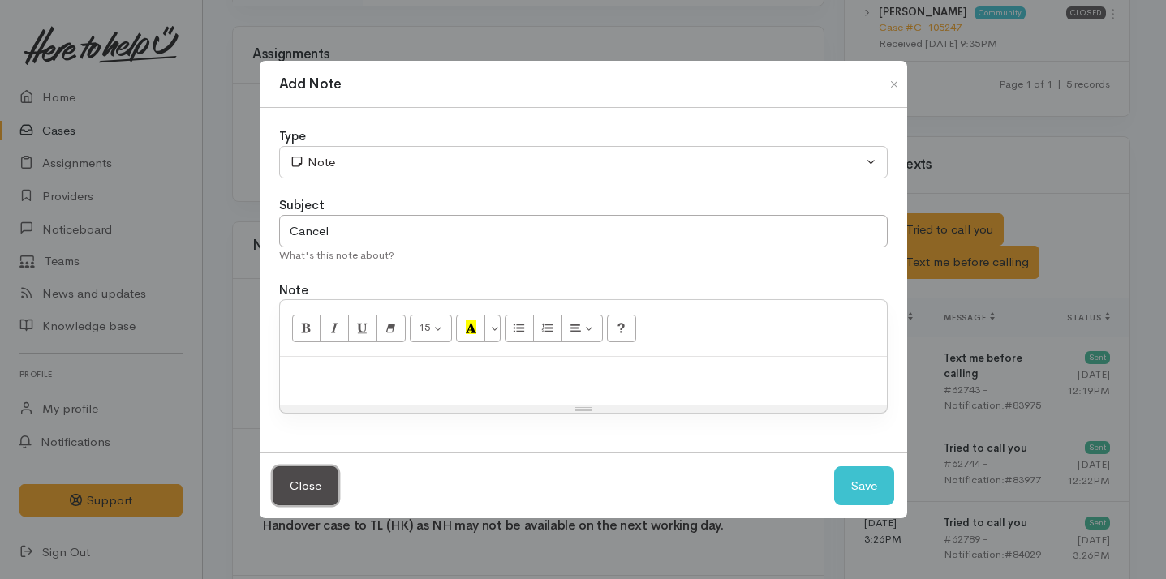
click at [313, 480] on button "Close" at bounding box center [306, 487] width 66 height 40
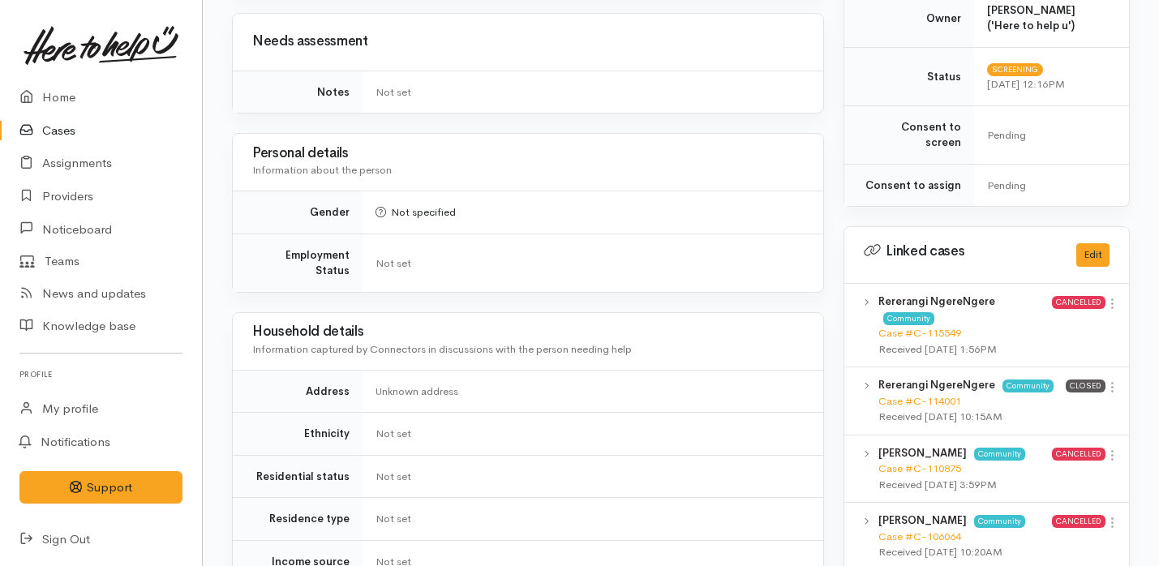
scroll to position [0, 0]
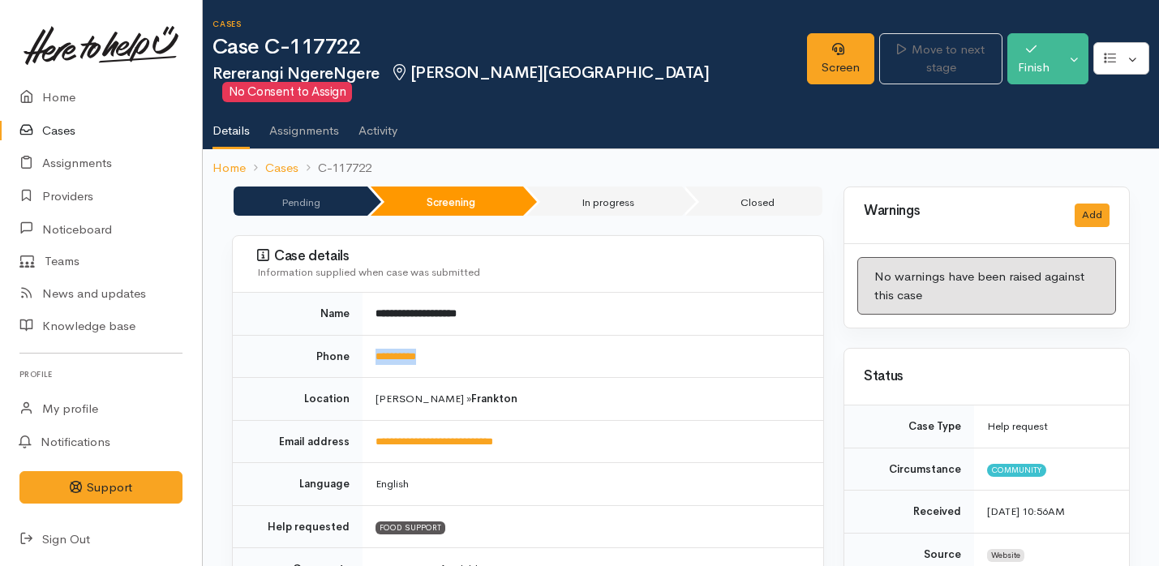
drag, startPoint x: 456, startPoint y: 339, endPoint x: 365, endPoint y: 338, distance: 90.9
click at [365, 338] on td "**********" at bounding box center [593, 356] width 461 height 43
copy link "**********"
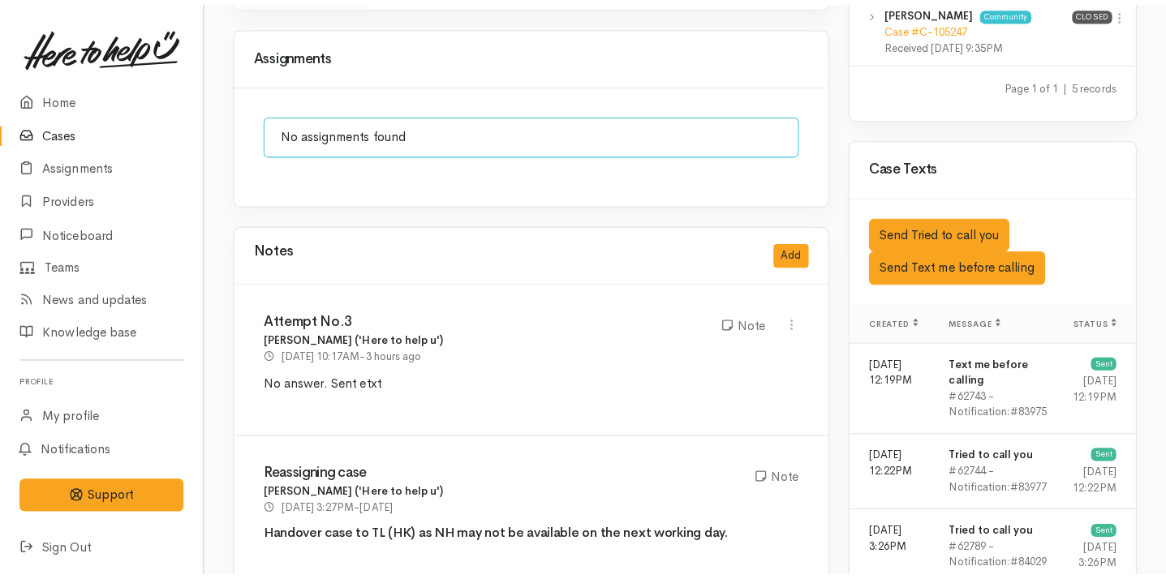
scroll to position [1141, 0]
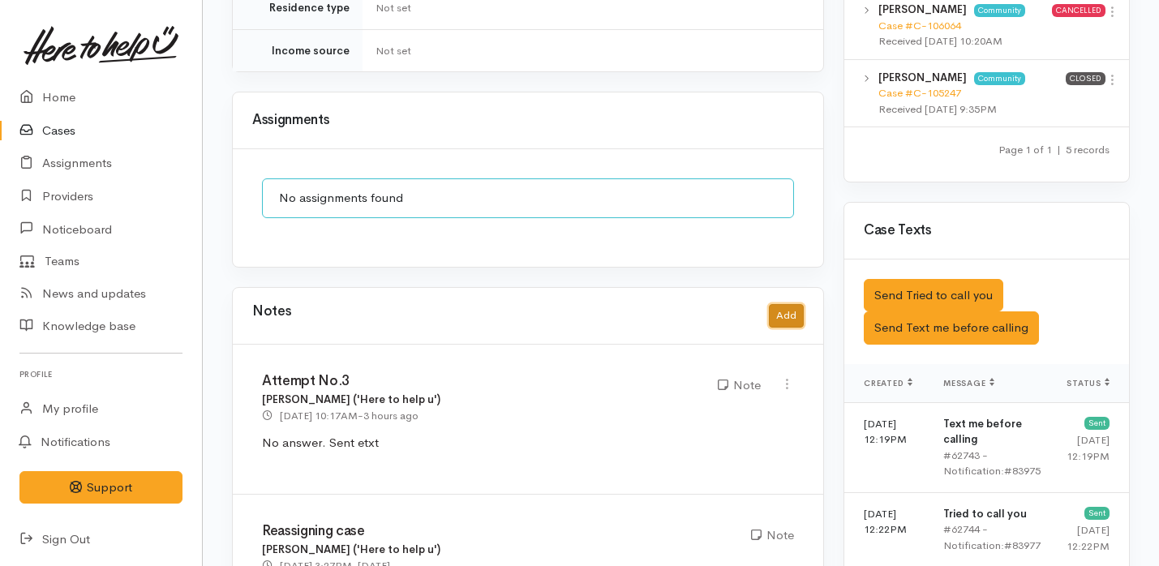
click at [792, 304] on button "Add" at bounding box center [786, 316] width 35 height 24
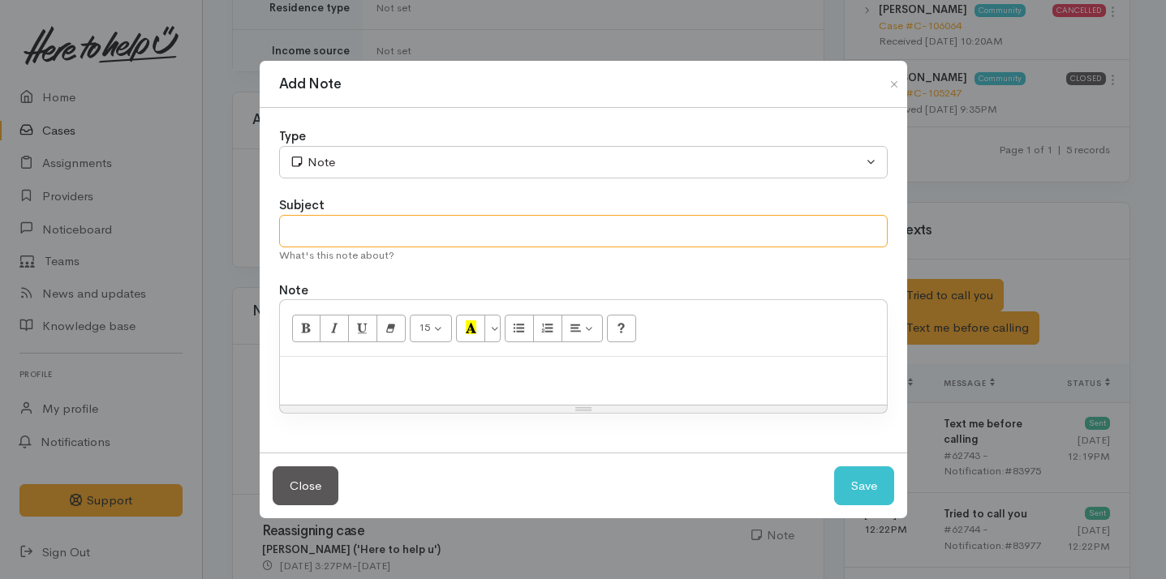
click at [462, 246] on input "text" at bounding box center [583, 231] width 609 height 33
type input "Cancel Case -"
click at [316, 386] on div at bounding box center [583, 381] width 607 height 48
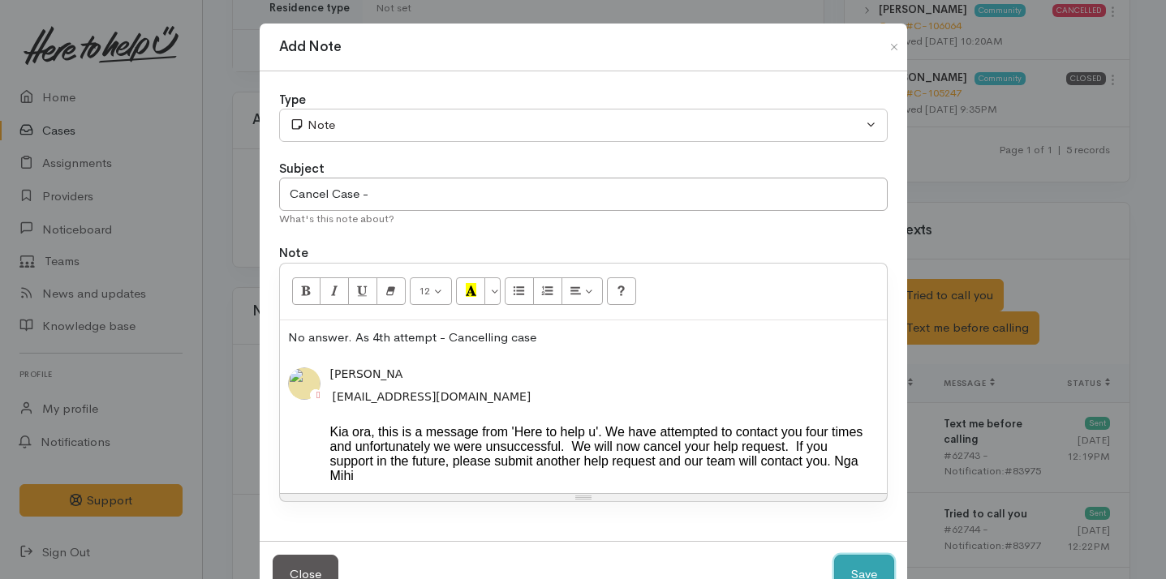
click at [862, 566] on button "Save" at bounding box center [864, 575] width 60 height 40
click at [863, 566] on button "Save" at bounding box center [864, 575] width 60 height 40
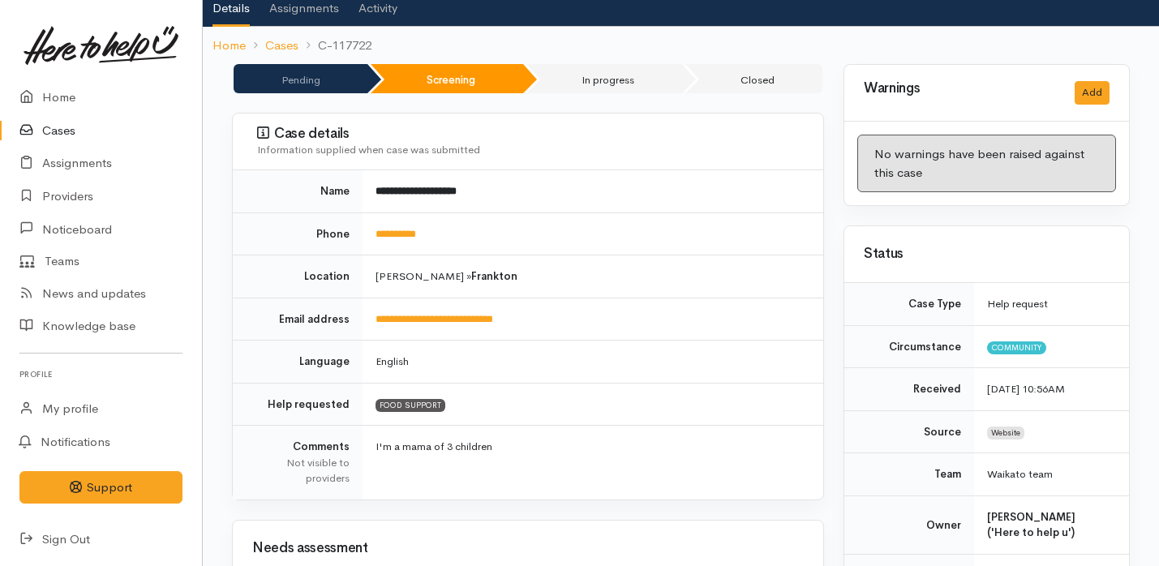
scroll to position [0, 0]
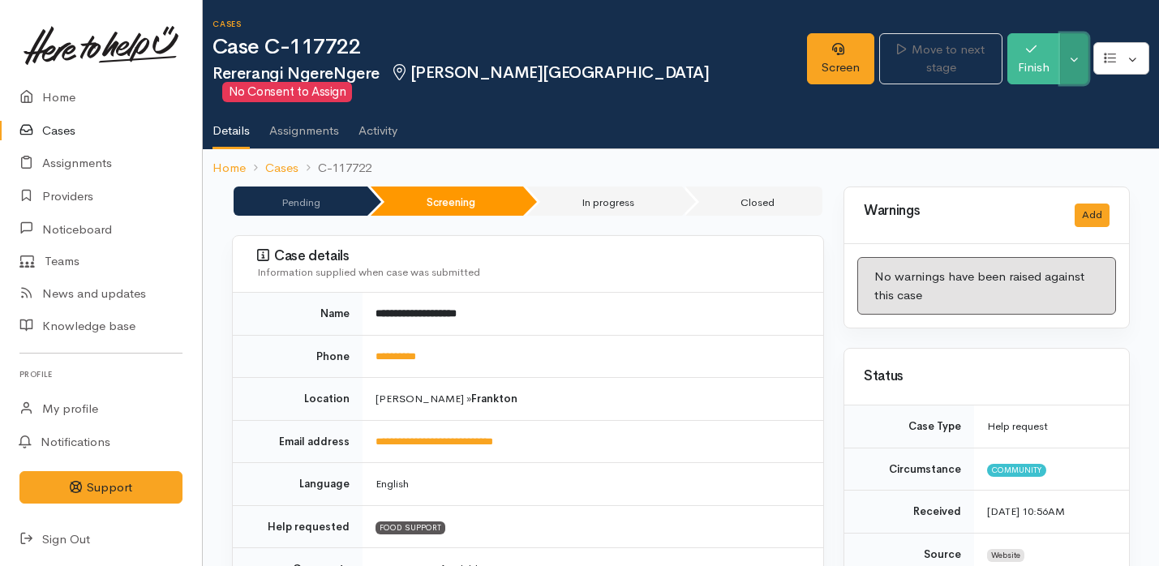
click at [1068, 54] on button "Toggle Dropdown" at bounding box center [1074, 58] width 28 height 51
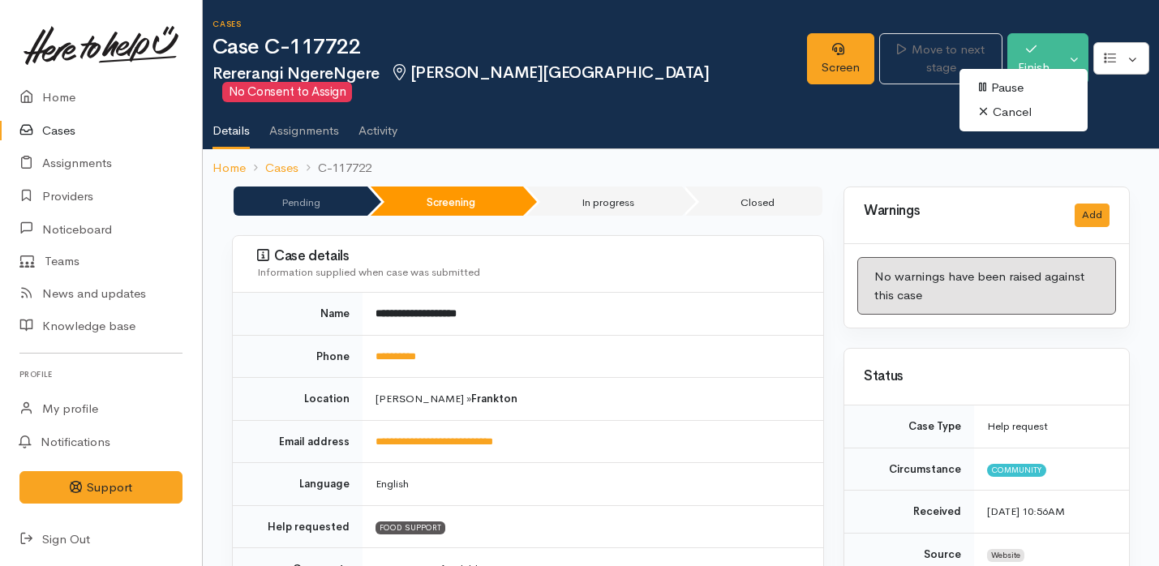
click at [1030, 116] on link "Cancel" at bounding box center [1024, 112] width 128 height 25
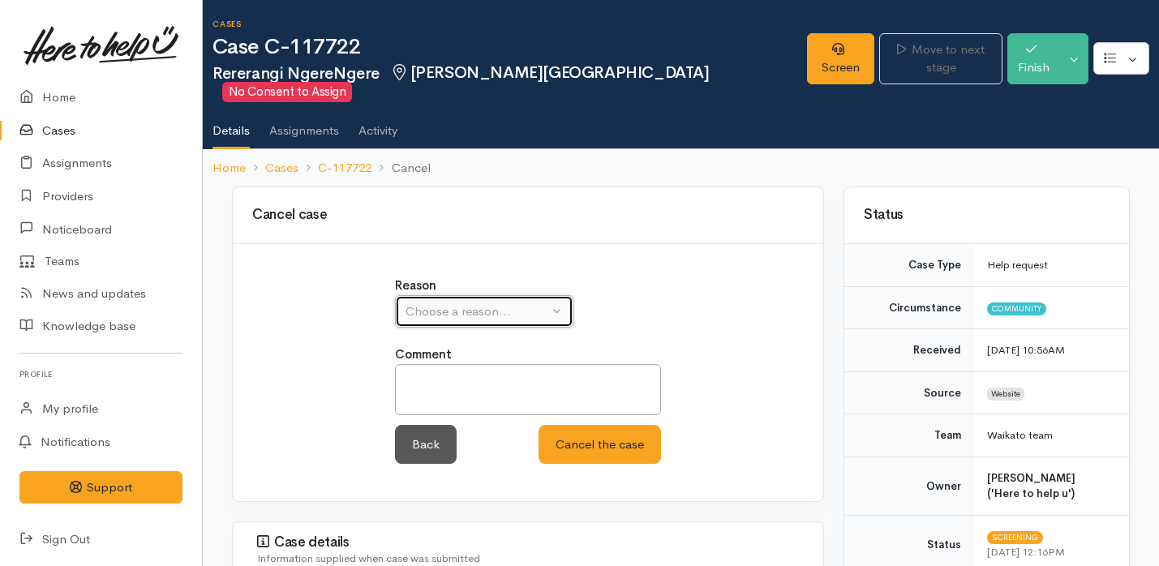
click at [477, 303] on div "Choose a reason..." at bounding box center [477, 312] width 143 height 19
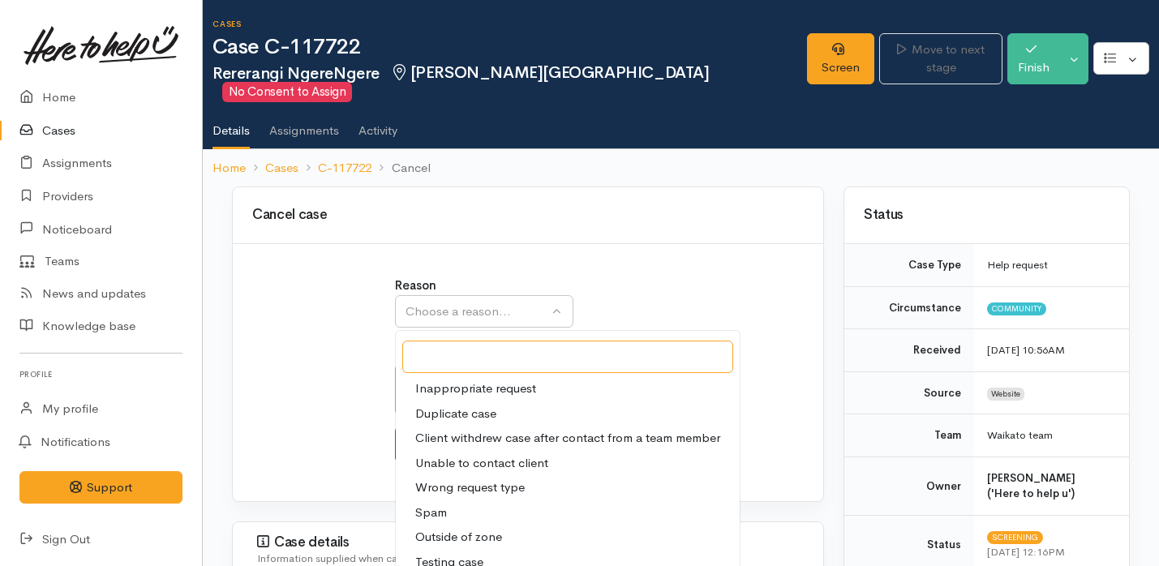
scroll to position [65, 0]
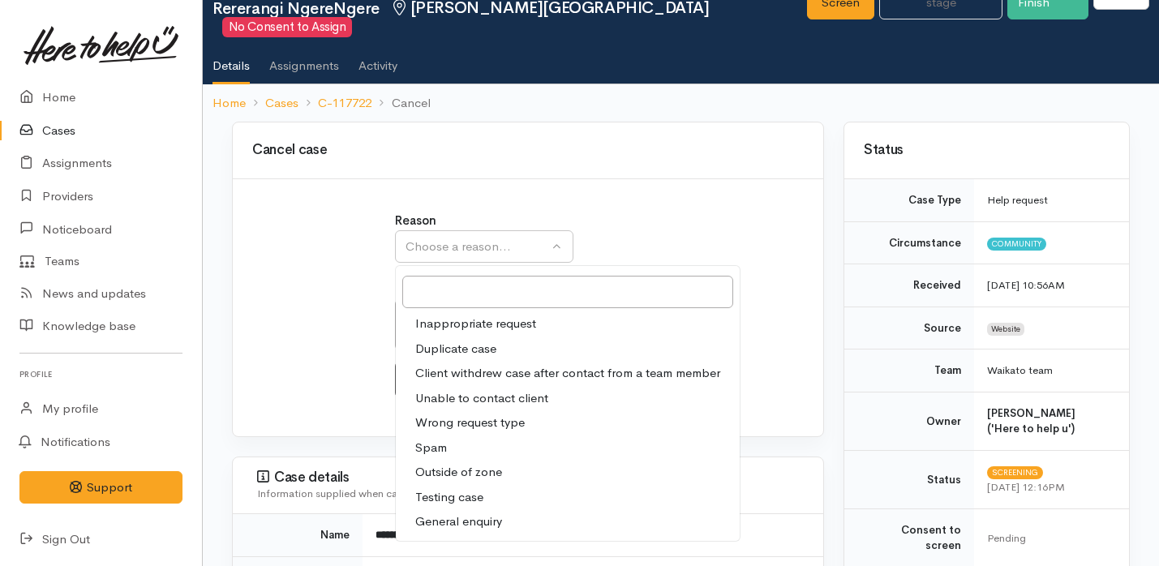
click at [493, 389] on span "Unable to contact client" at bounding box center [481, 398] width 133 height 19
select select "4"
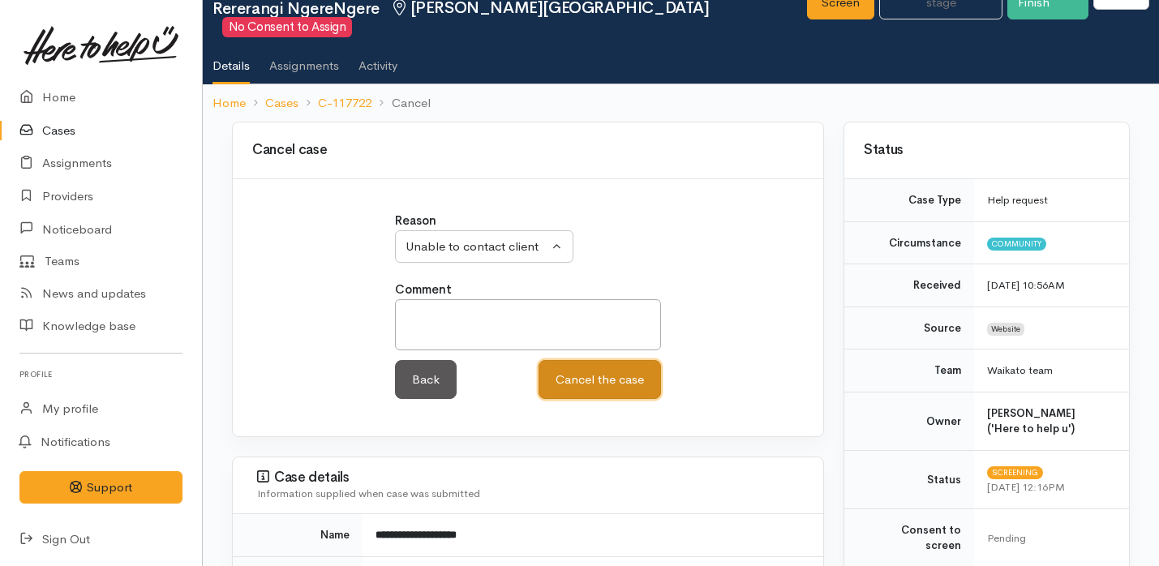
click at [604, 360] on button "Cancel the case" at bounding box center [600, 380] width 123 height 40
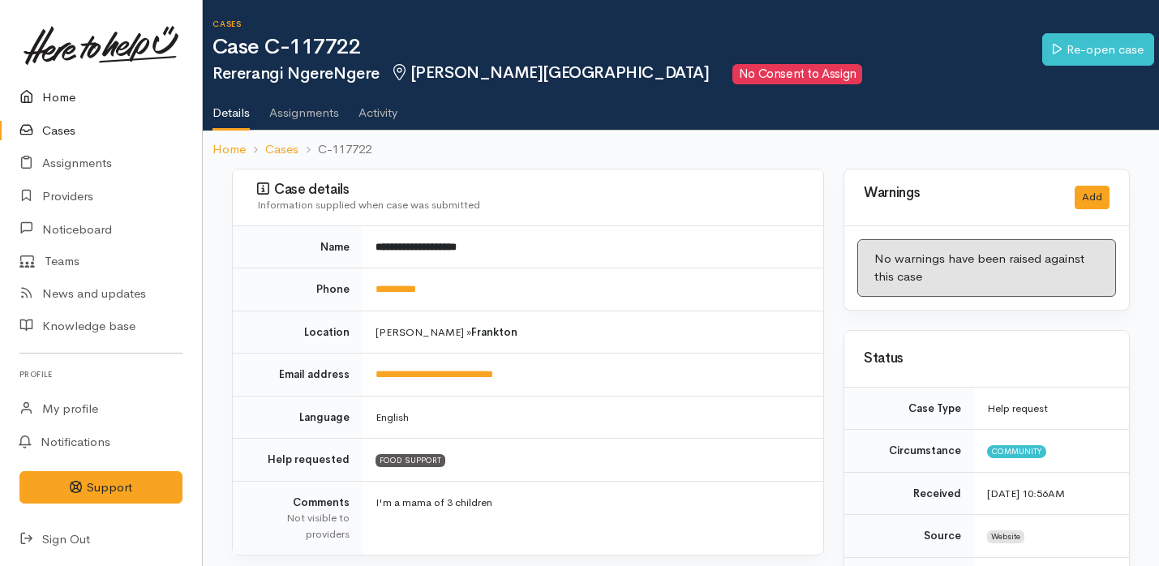
click at [106, 99] on link "Home" at bounding box center [101, 97] width 202 height 33
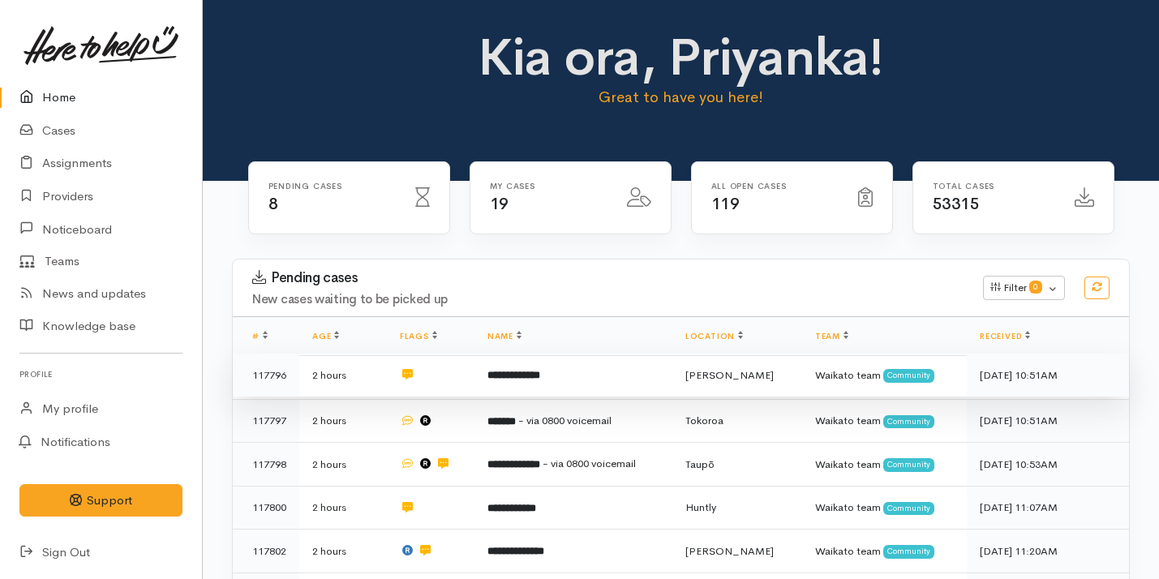
click at [540, 373] on b "**********" at bounding box center [514, 375] width 53 height 11
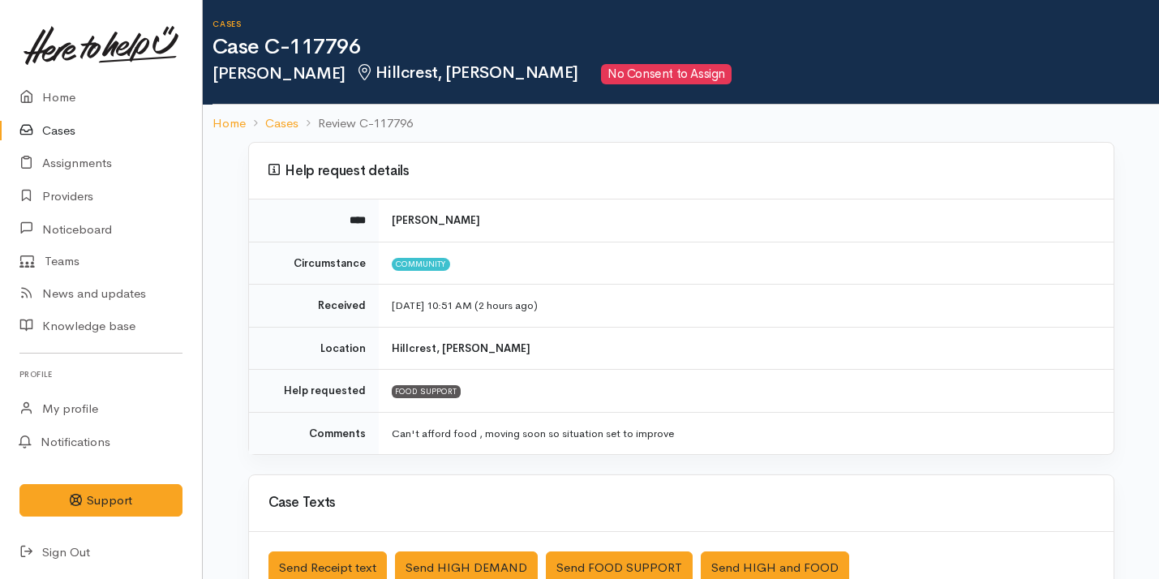
click at [157, 123] on link "Cases" at bounding box center [101, 130] width 202 height 33
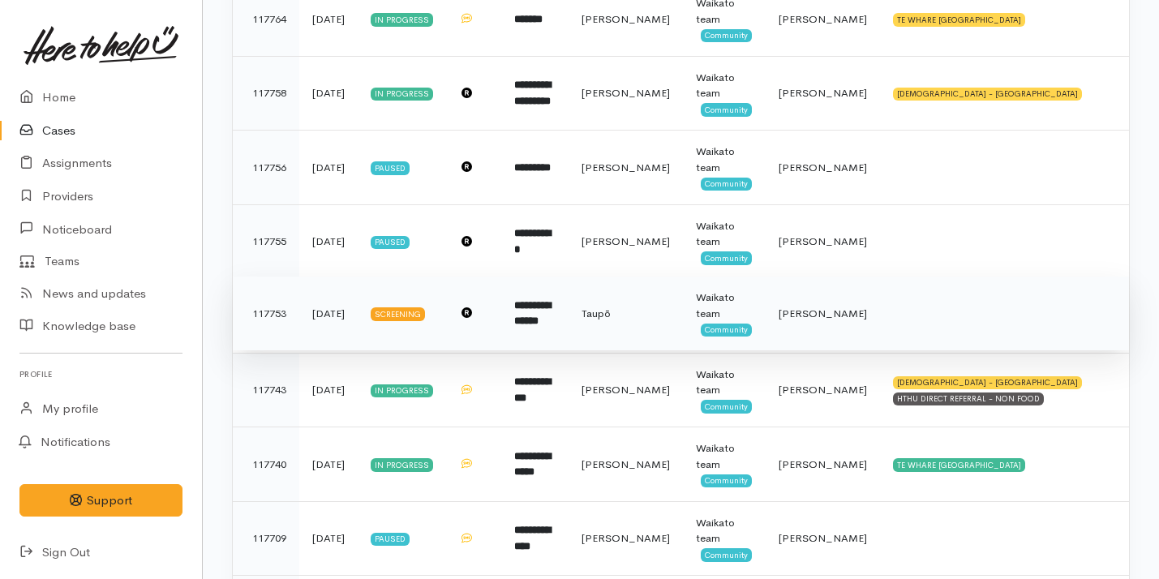
scroll to position [367, 0]
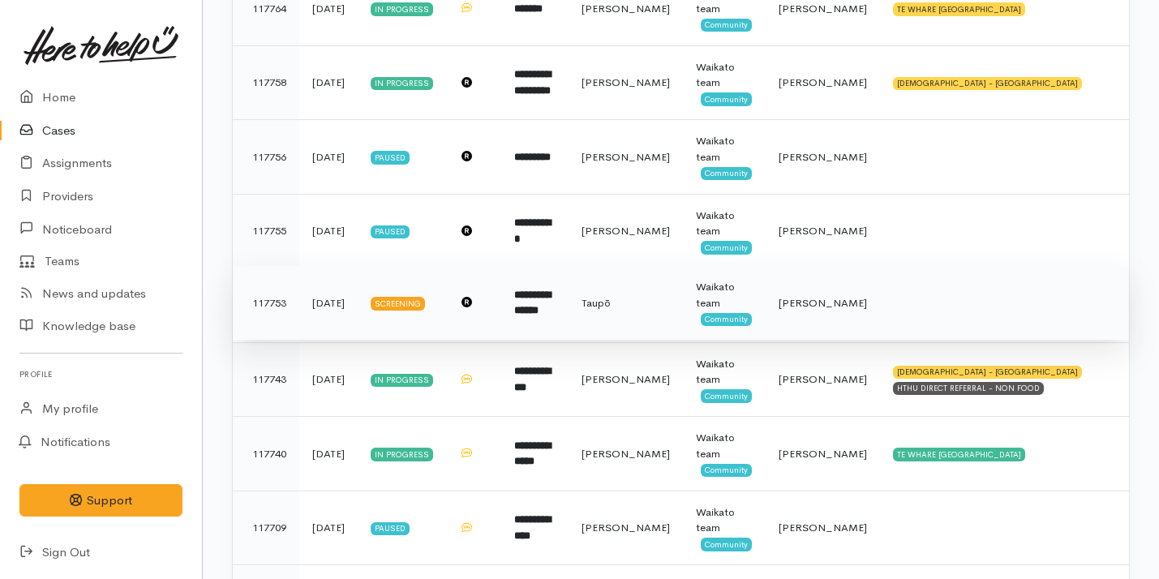
click at [550, 312] on b "**********" at bounding box center [532, 303] width 37 height 27
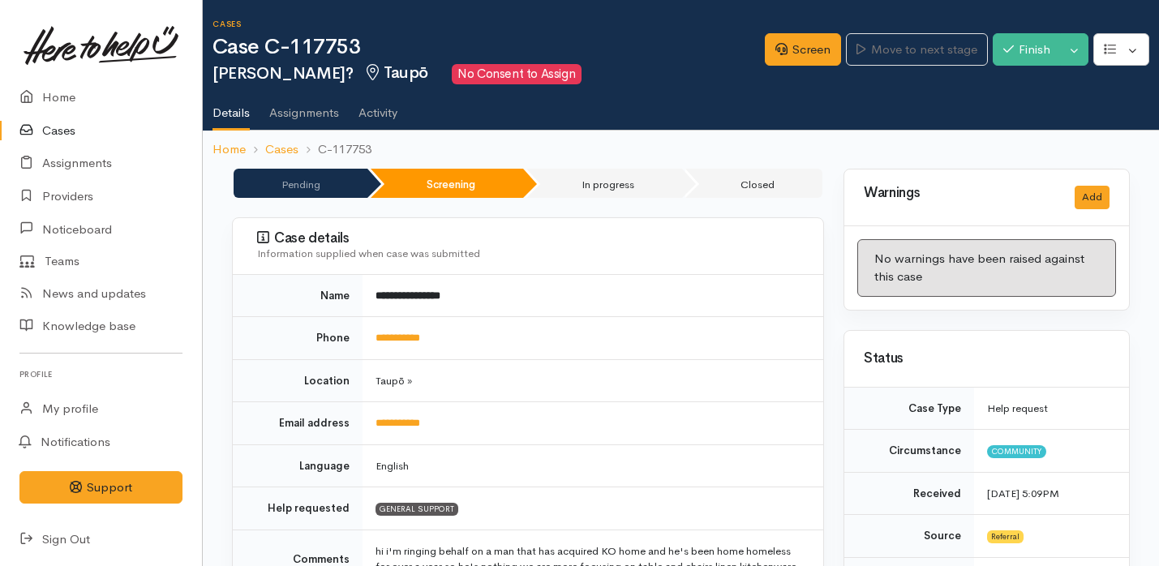
scroll to position [158, 0]
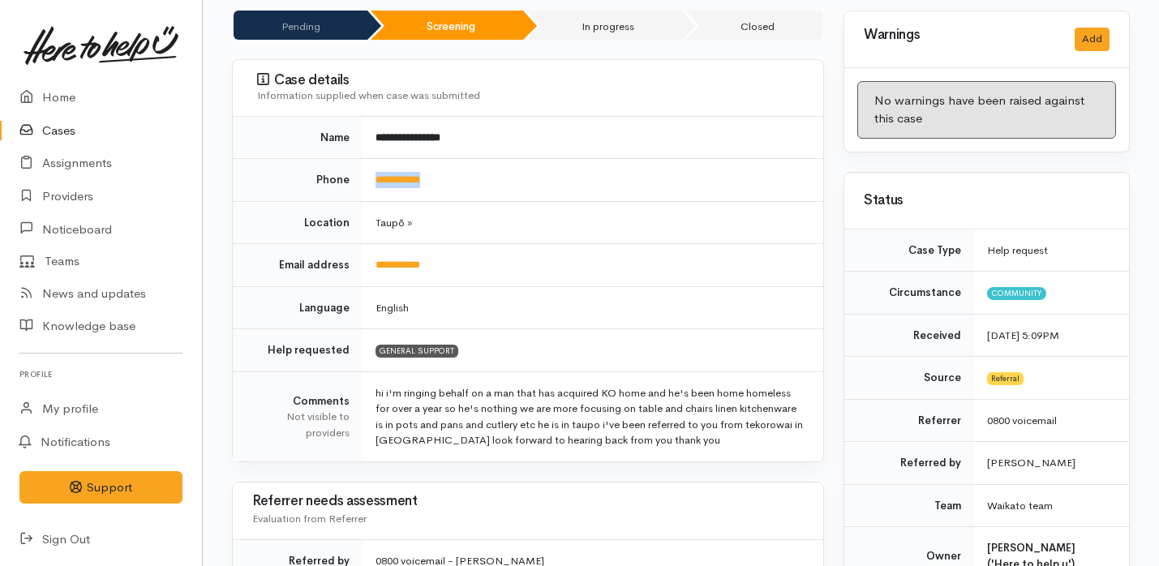
drag, startPoint x: 457, startPoint y: 186, endPoint x: 372, endPoint y: 183, distance: 85.2
click at [371, 183] on td "**********" at bounding box center [593, 180] width 461 height 43
copy link "**********"
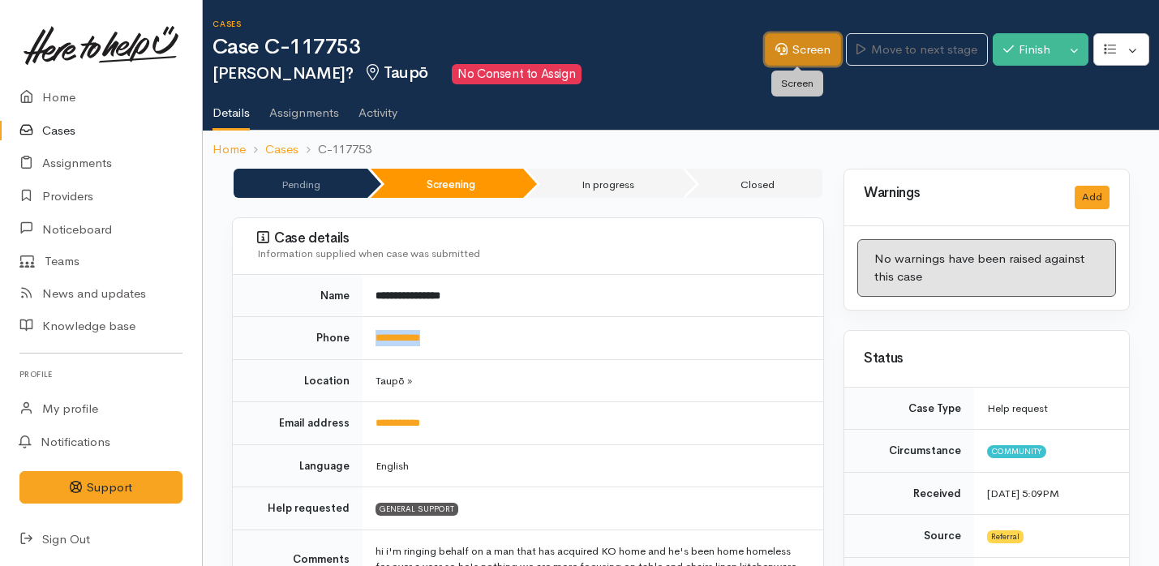
click at [800, 52] on link "Screen" at bounding box center [803, 49] width 76 height 33
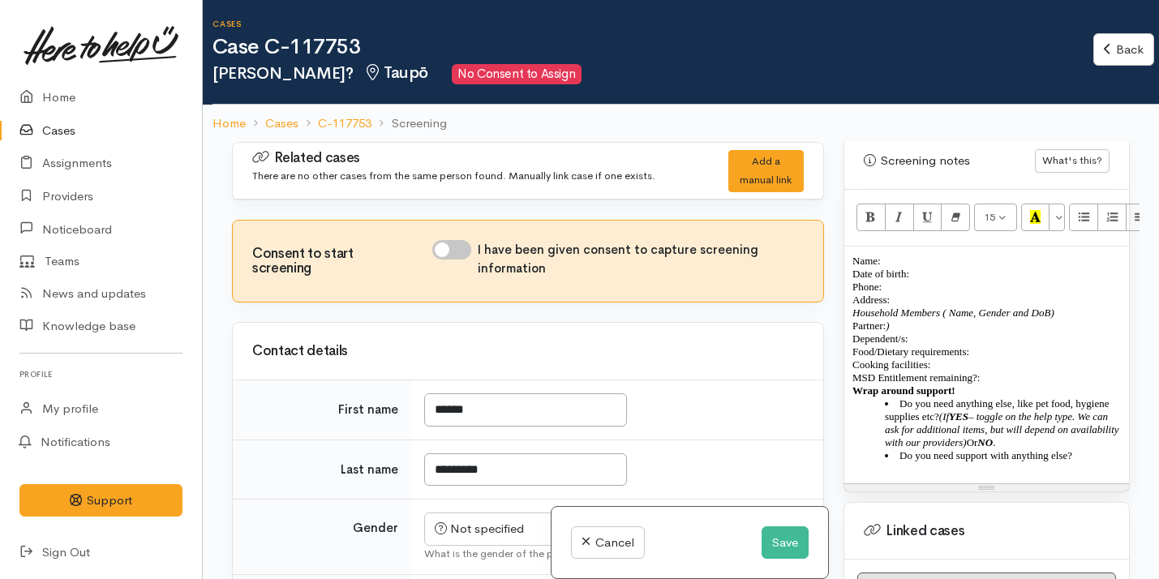
scroll to position [1259, 0]
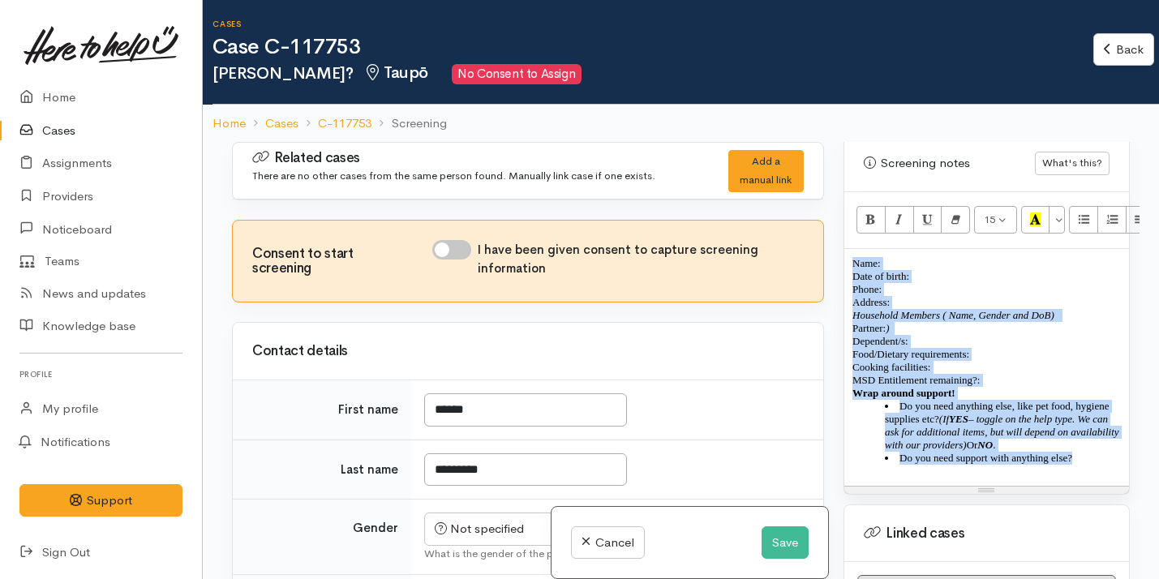
drag, startPoint x: 853, startPoint y: 230, endPoint x: 1120, endPoint y: 436, distance: 337.2
click at [1120, 437] on div "Name: Date of birth: Phone:  Address:  Household Members ( Name, Gender and DoB…" at bounding box center [987, 367] width 285 height 237
click at [962, 206] on button "Remove Font Style (⌘+\\)" at bounding box center [955, 220] width 29 height 28
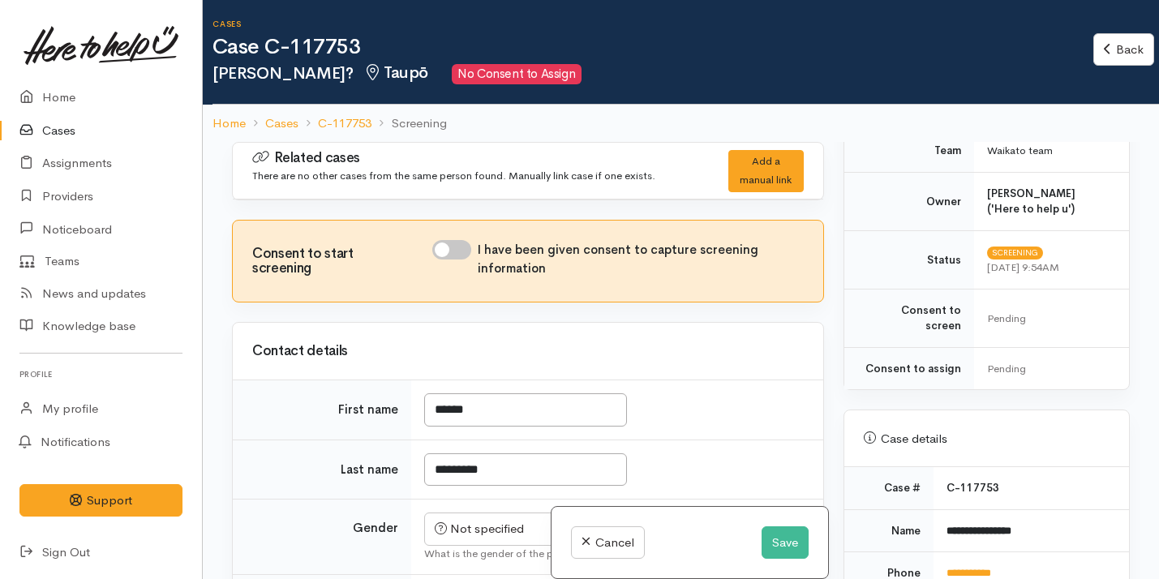
scroll to position [96, 0]
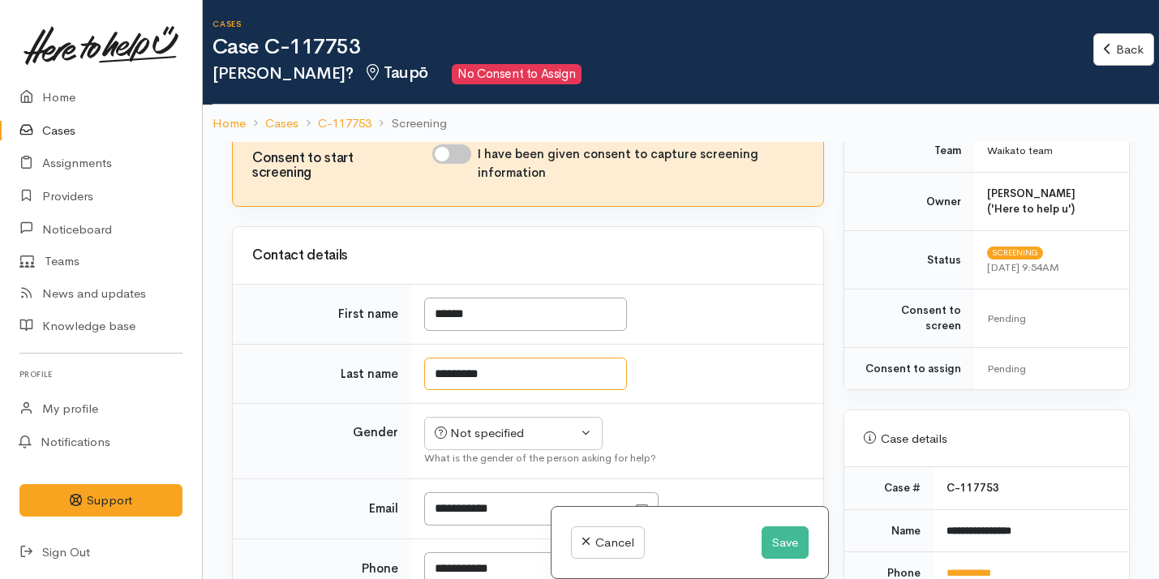
click at [497, 376] on input "*********" at bounding box center [525, 374] width 203 height 33
click at [441, 373] on input "********" at bounding box center [525, 374] width 203 height 33
type input "********"
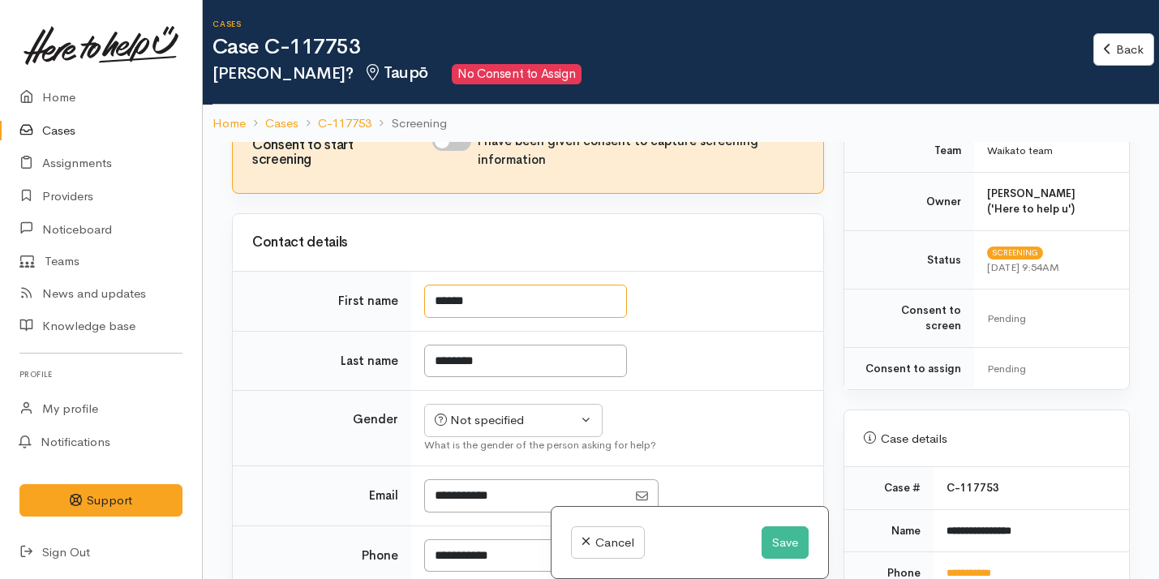
click at [441, 318] on input "******" at bounding box center [525, 301] width 203 height 33
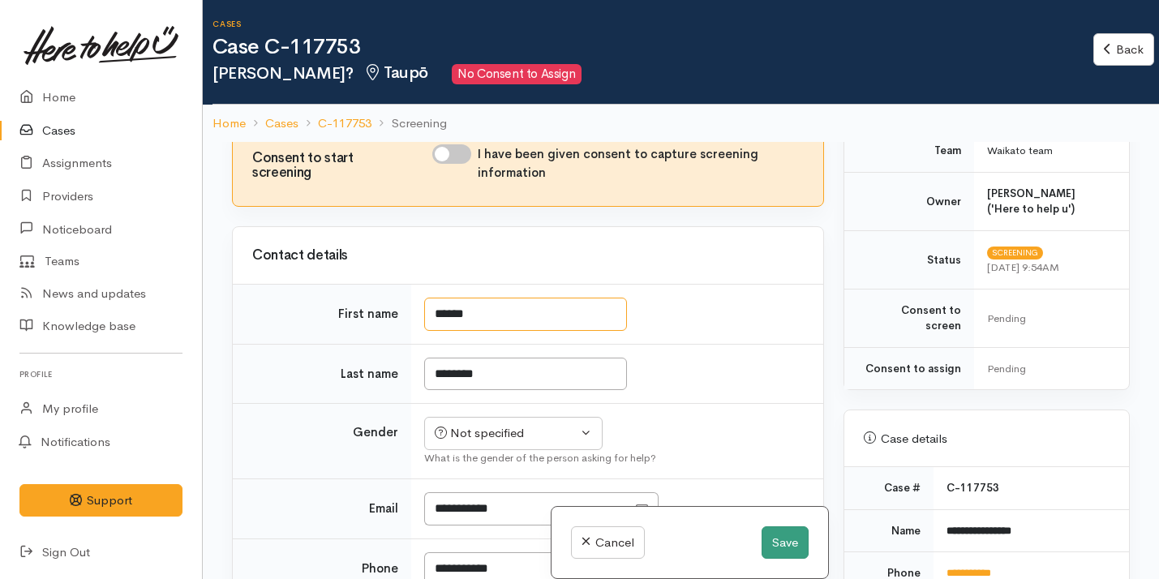
type input "******"
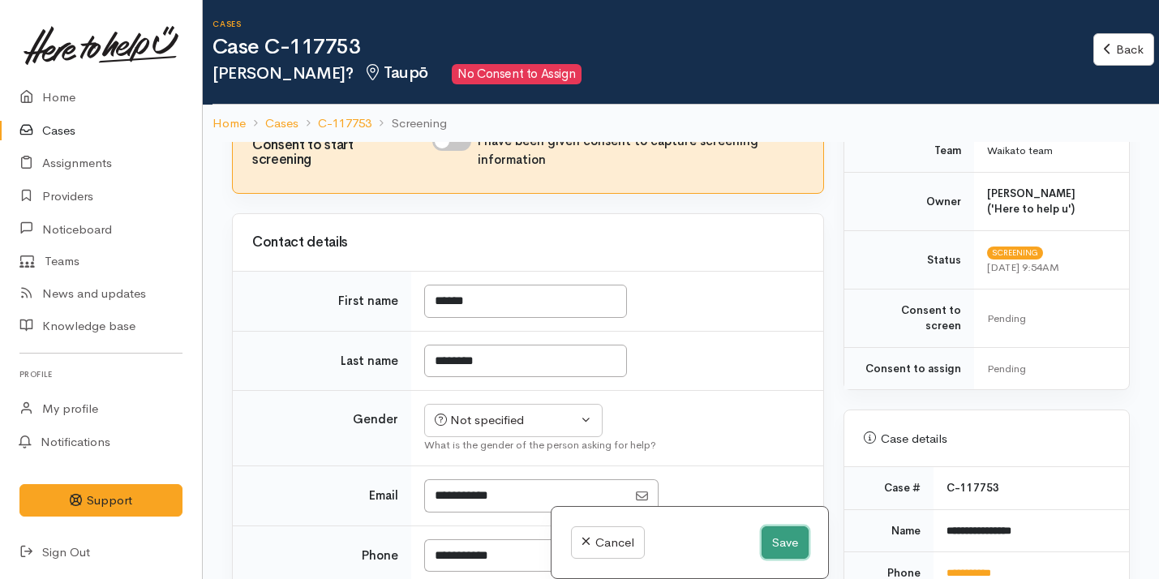
click at [793, 537] on button "Save" at bounding box center [785, 543] width 47 height 33
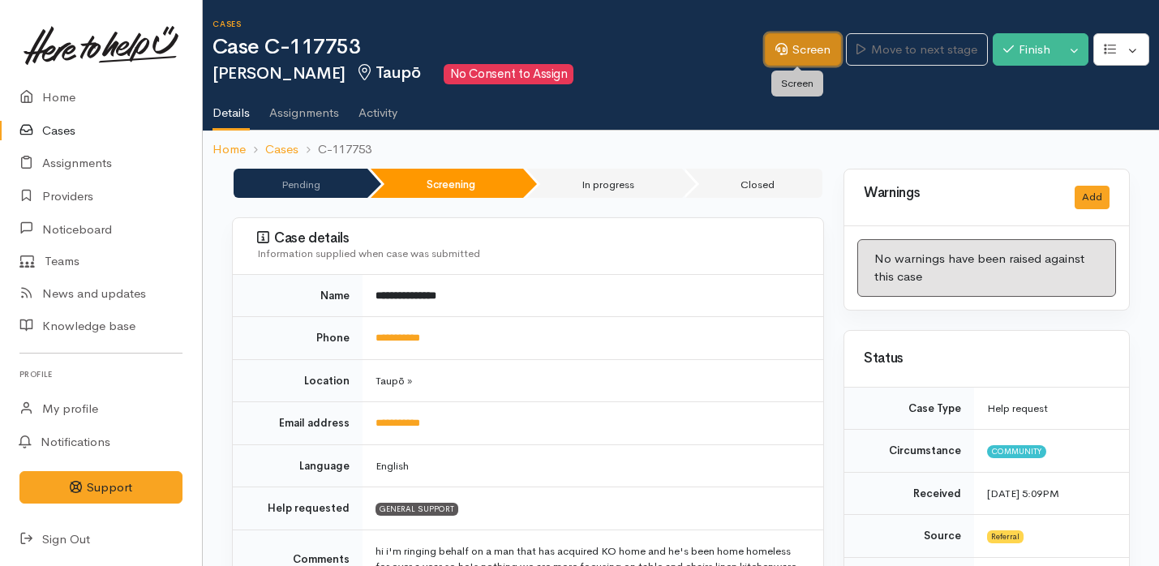
click at [785, 54] on link "Screen" at bounding box center [803, 49] width 76 height 33
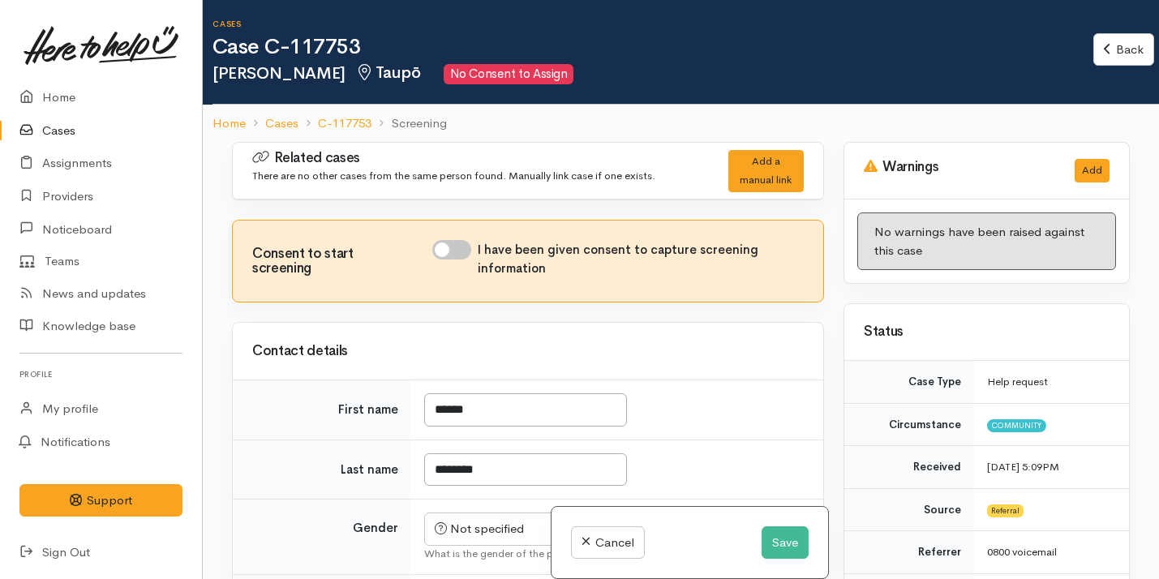
click at [455, 250] on input "I have been given consent to capture screening information" at bounding box center [451, 249] width 39 height 19
checkbox input "true"
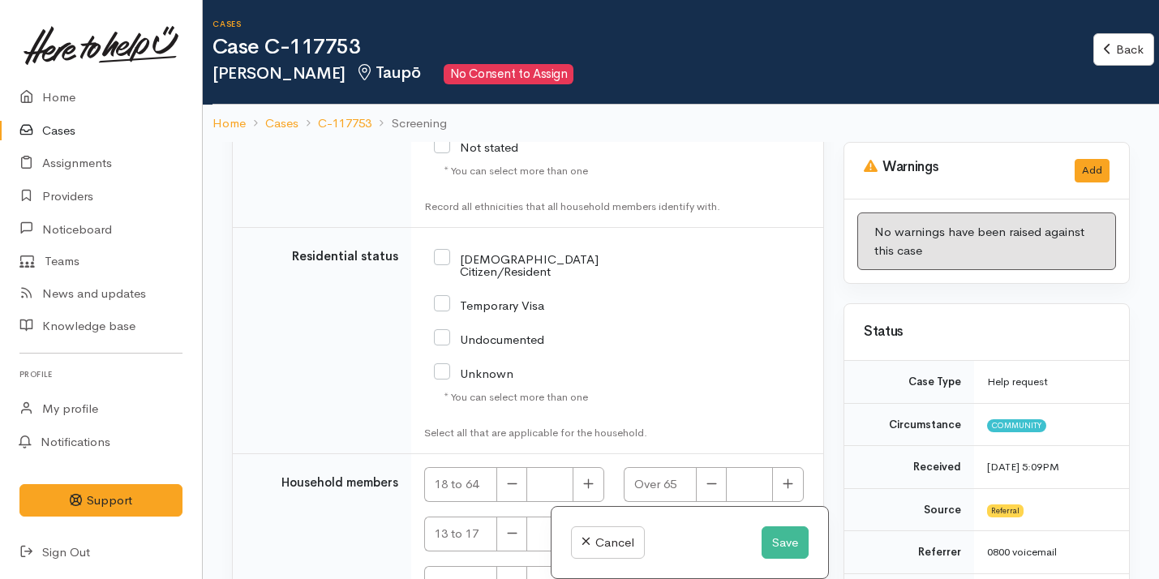
scroll to position [2734, 0]
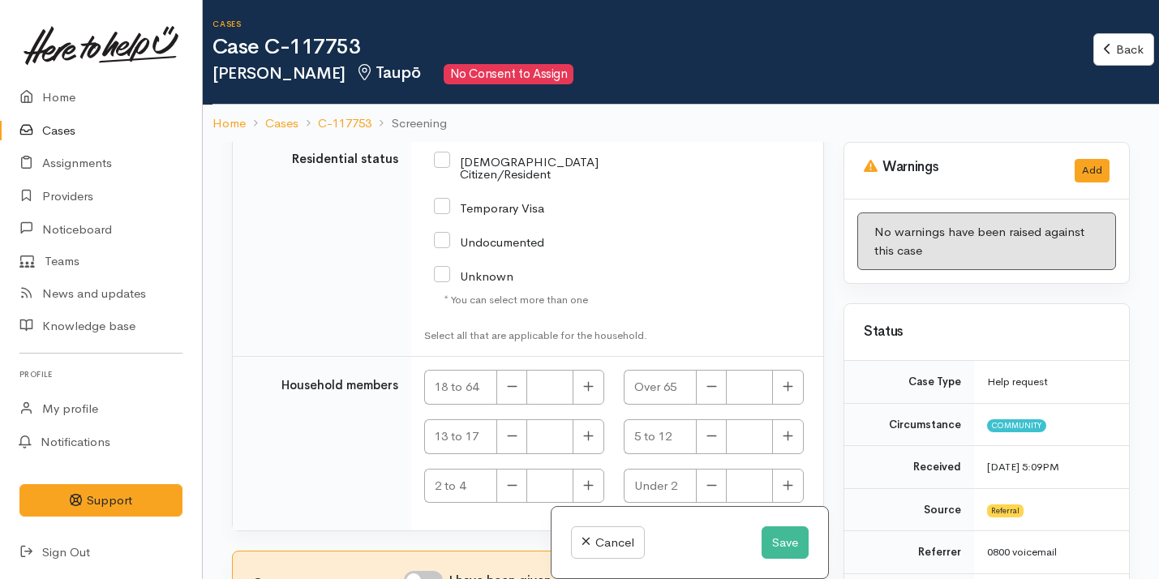
click at [426, 571] on input "I have been given consent to get help and share this information with appropria…" at bounding box center [423, 580] width 39 height 19
checkbox input "true"
click at [781, 546] on button "Save" at bounding box center [785, 543] width 47 height 33
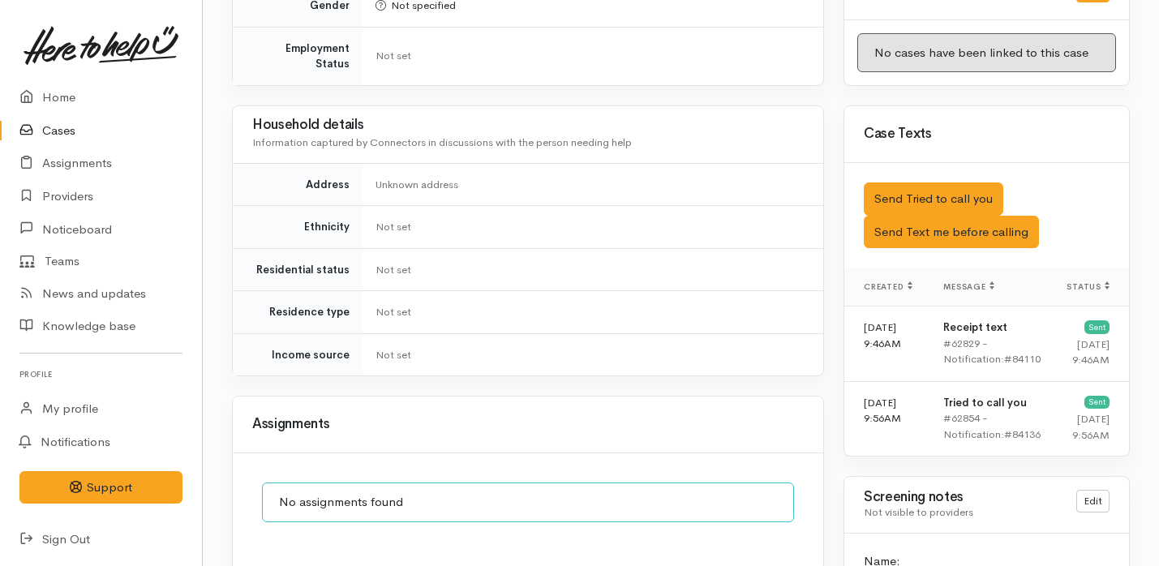
scroll to position [1413, 0]
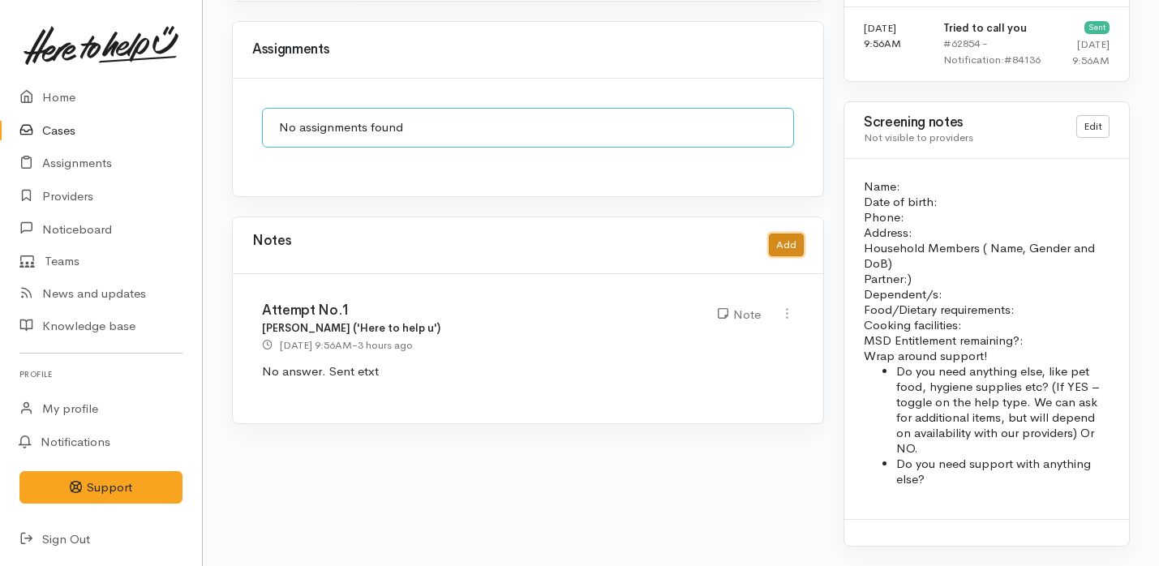
click at [783, 236] on button "Add" at bounding box center [786, 246] width 35 height 24
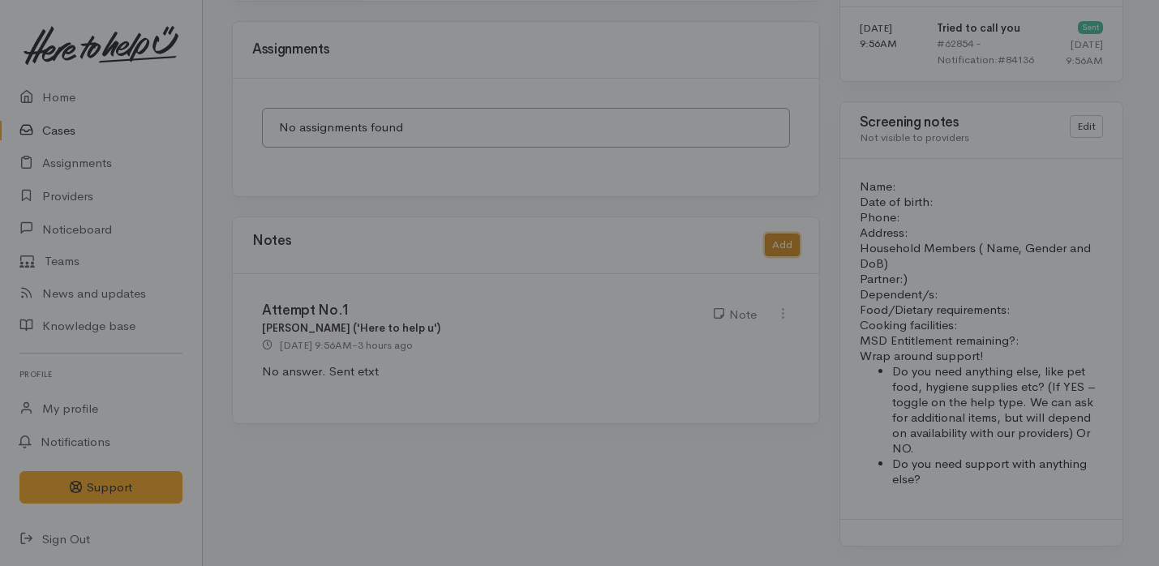
scroll to position [1353, 0]
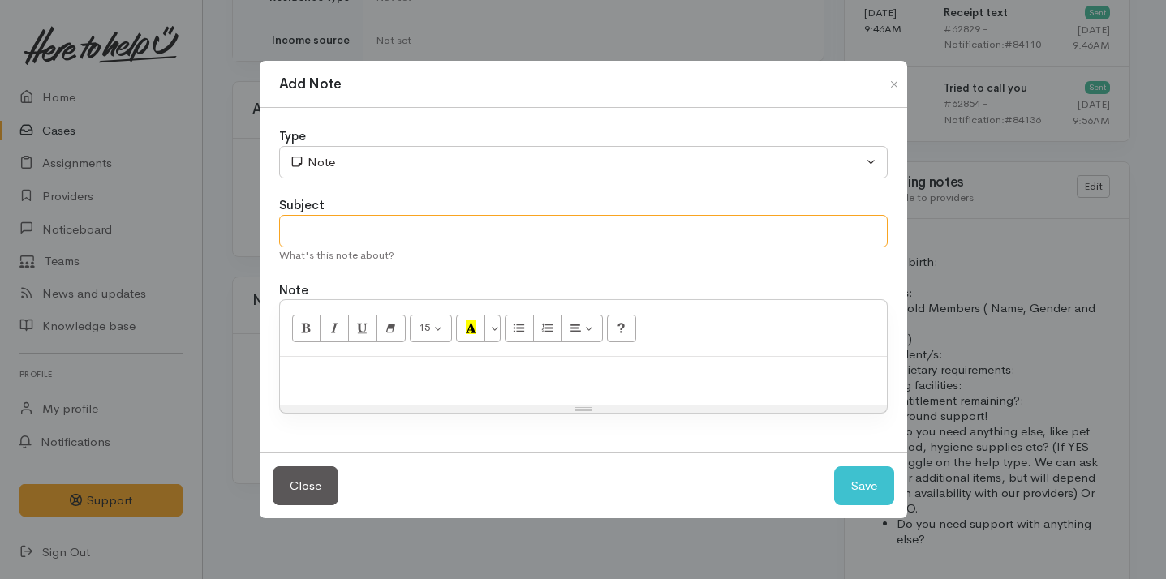
click at [454, 234] on input "text" at bounding box center [583, 231] width 609 height 33
click at [312, 230] on input "Sp0ke on the phone" at bounding box center [583, 231] width 609 height 33
type input "Spoke on the phone"
click at [343, 359] on div at bounding box center [583, 381] width 607 height 48
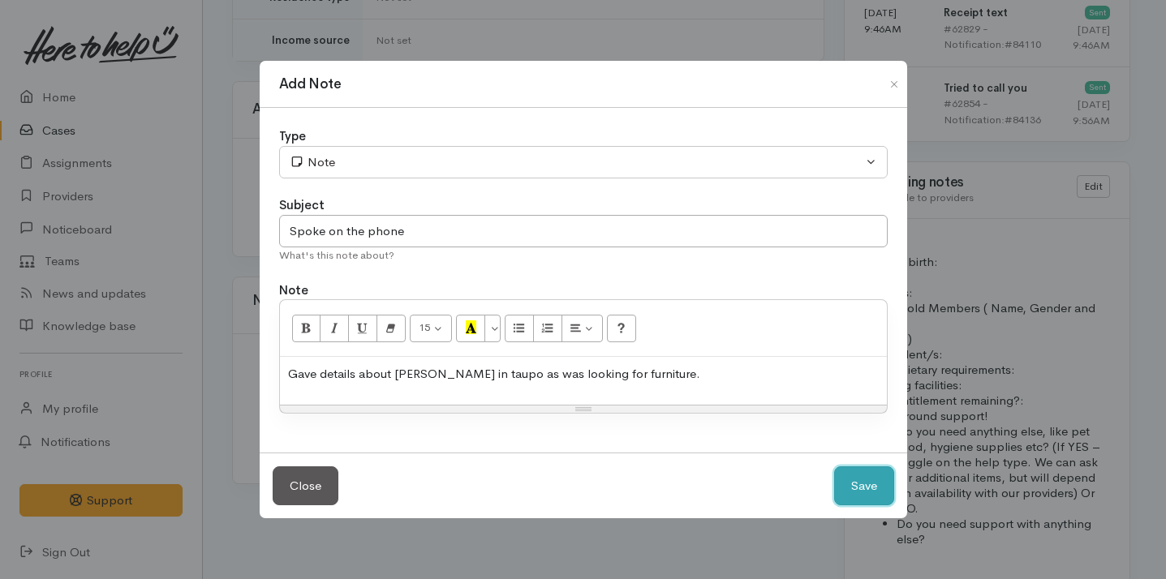
click at [852, 493] on button "Save" at bounding box center [864, 487] width 60 height 40
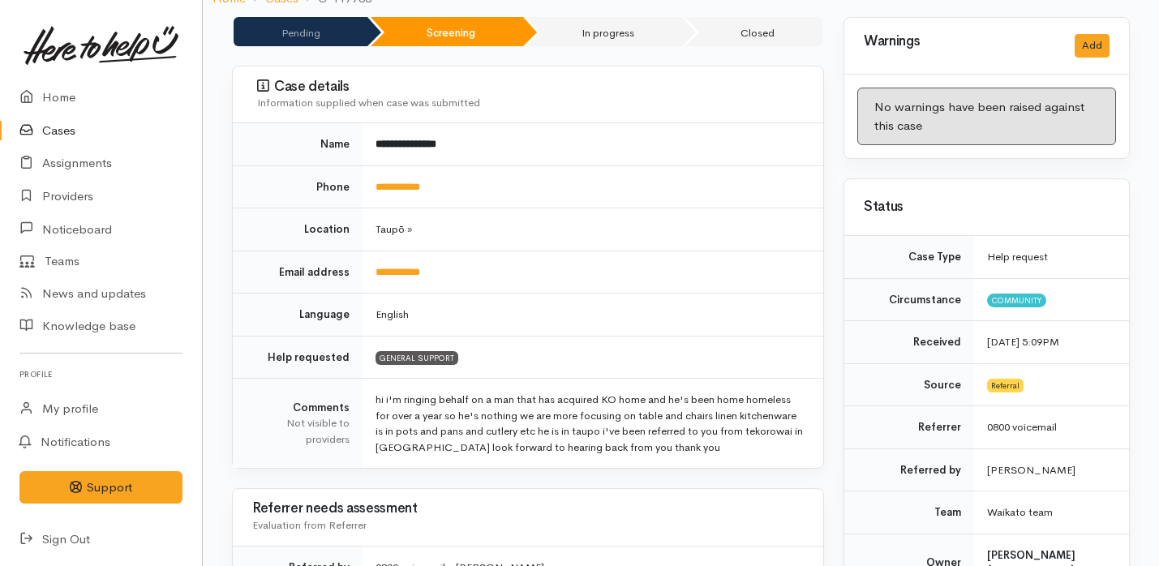
scroll to position [0, 0]
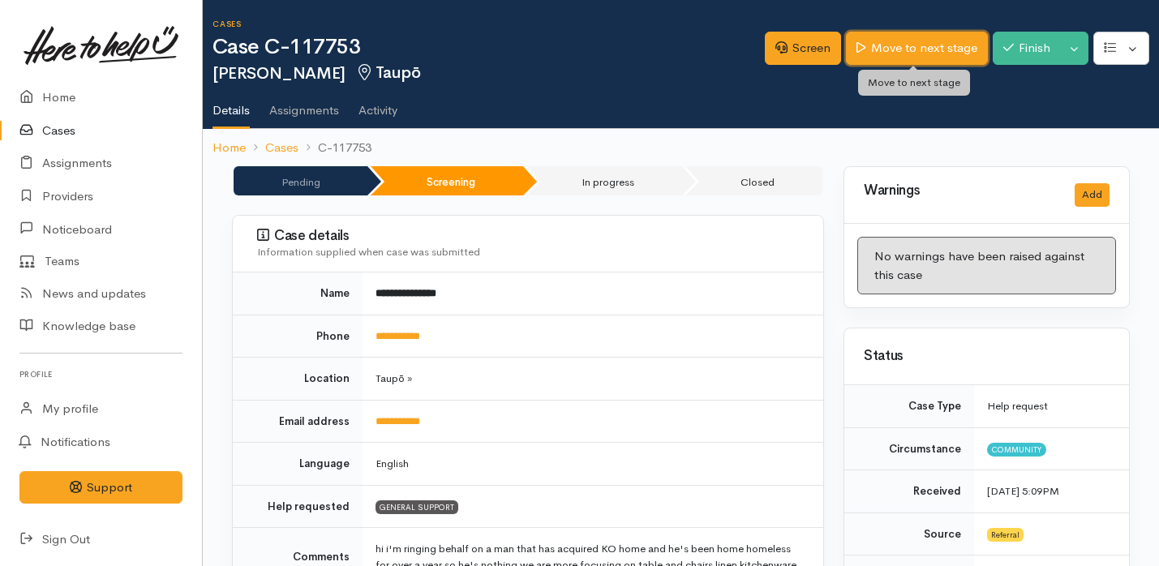
click at [886, 50] on link "Move to next stage" at bounding box center [916, 48] width 141 height 33
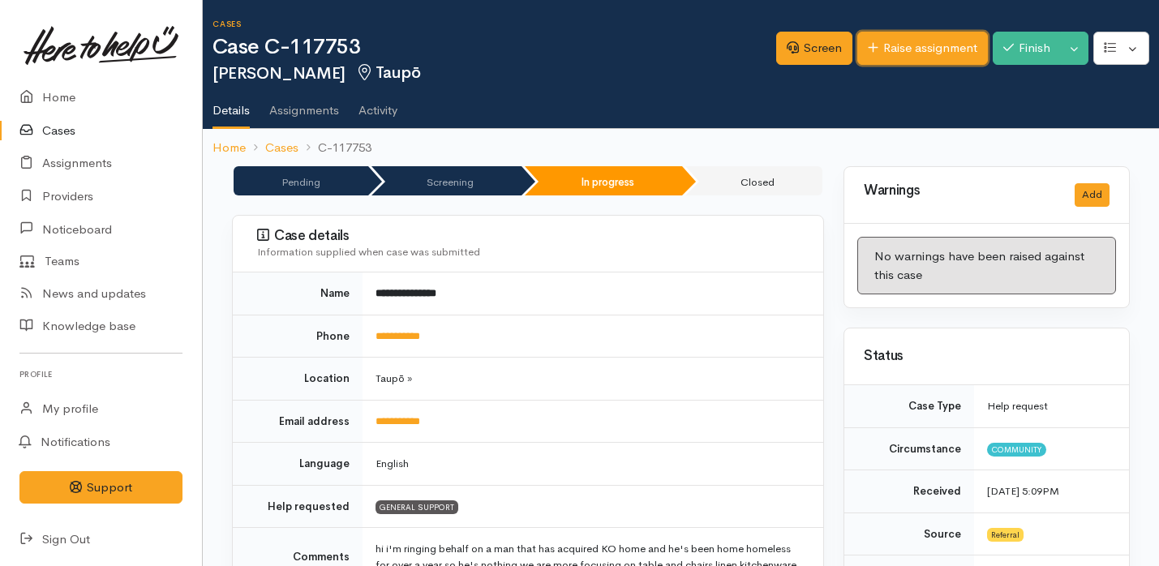
click at [917, 60] on link "Raise assignment" at bounding box center [923, 48] width 131 height 33
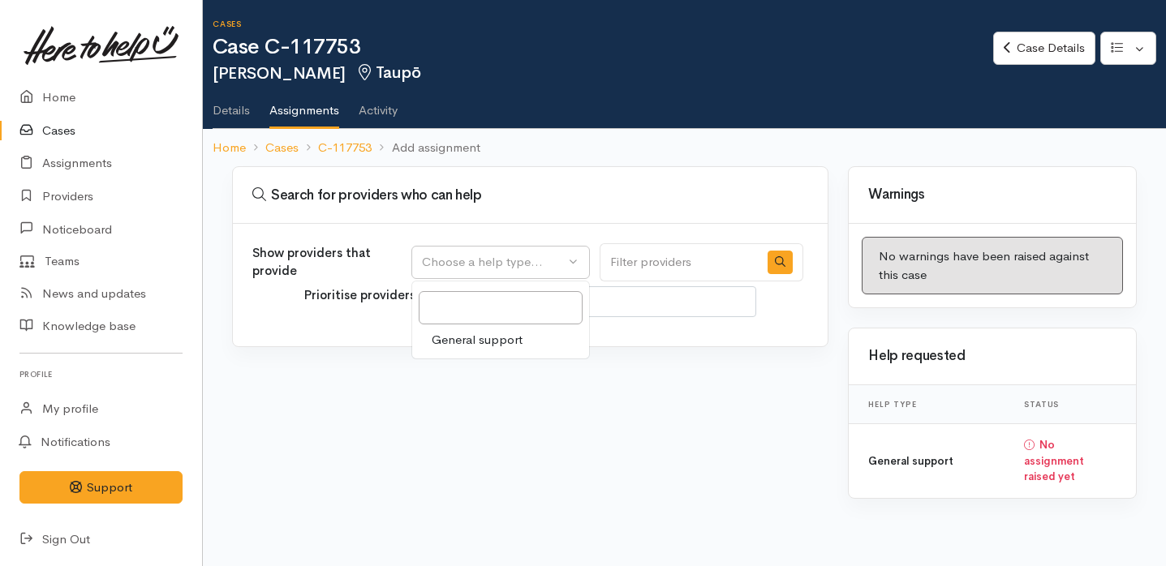
select select
click at [493, 343] on span "General support" at bounding box center [477, 340] width 91 height 19
select select "4"
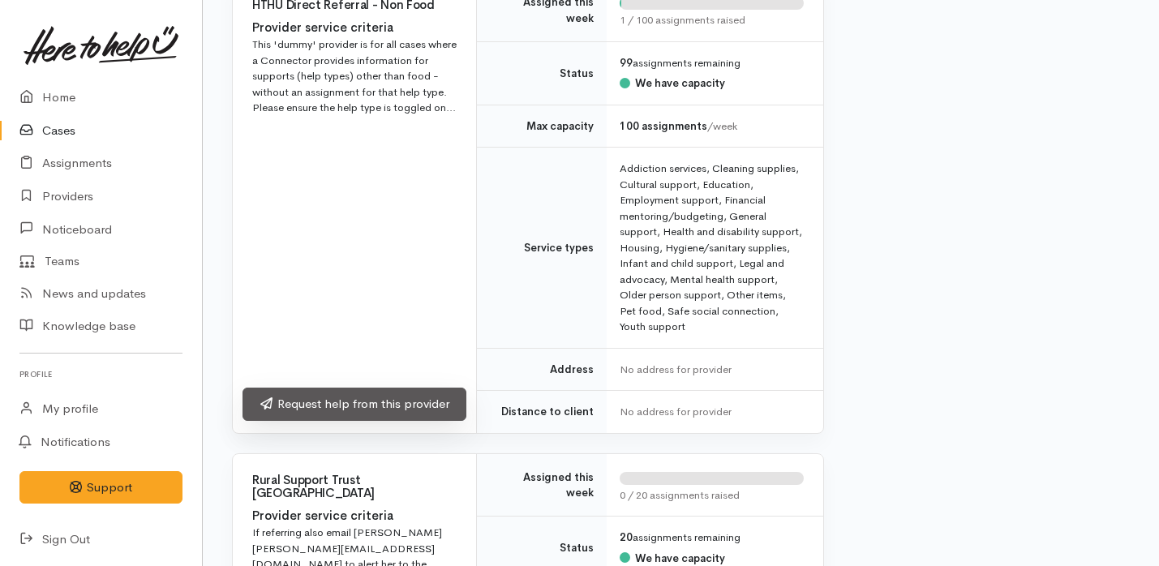
scroll to position [723, 0]
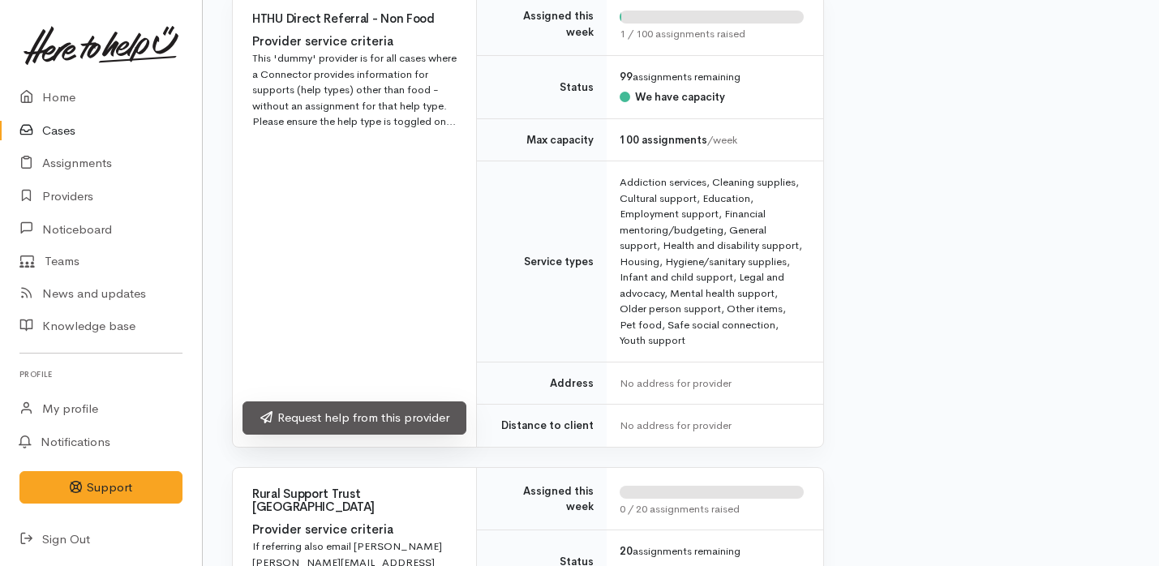
click at [436, 435] on link "Request help from this provider" at bounding box center [355, 418] width 224 height 33
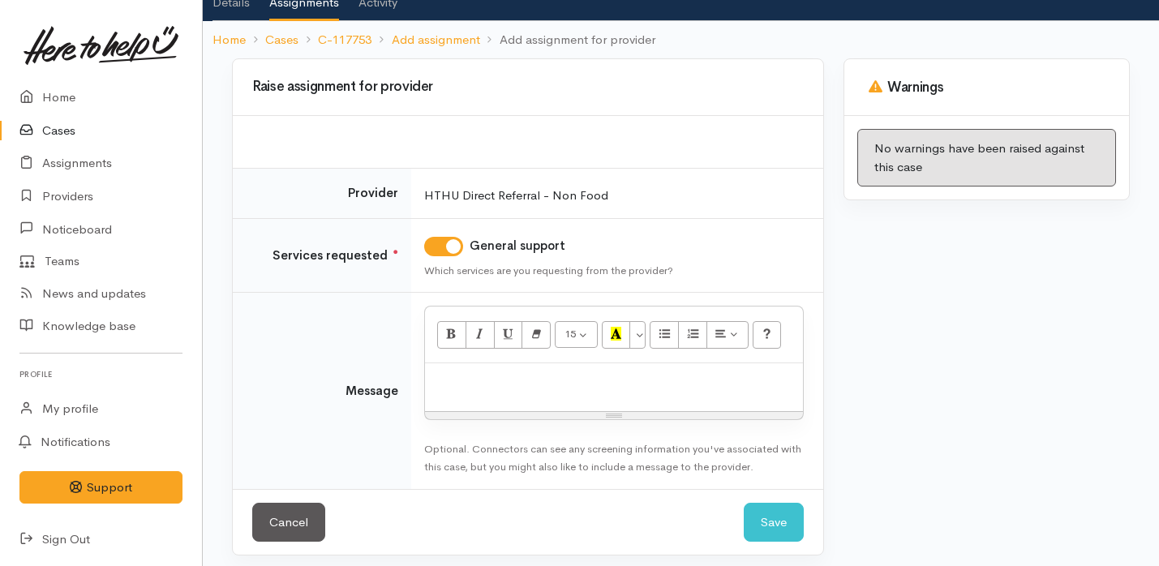
scroll to position [116, 0]
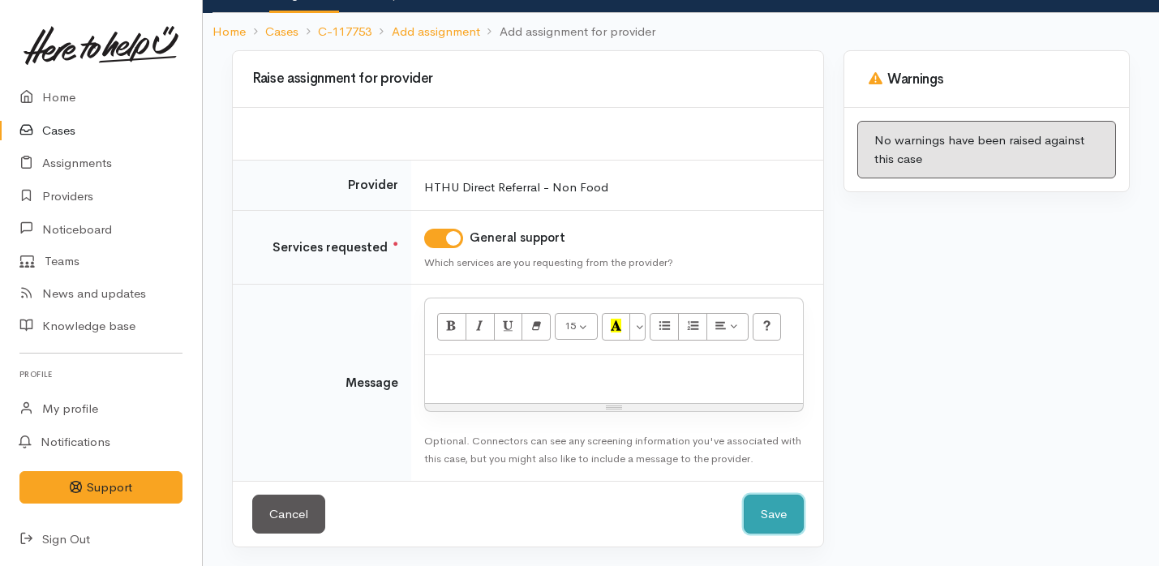
click at [769, 518] on button "Save" at bounding box center [774, 515] width 60 height 40
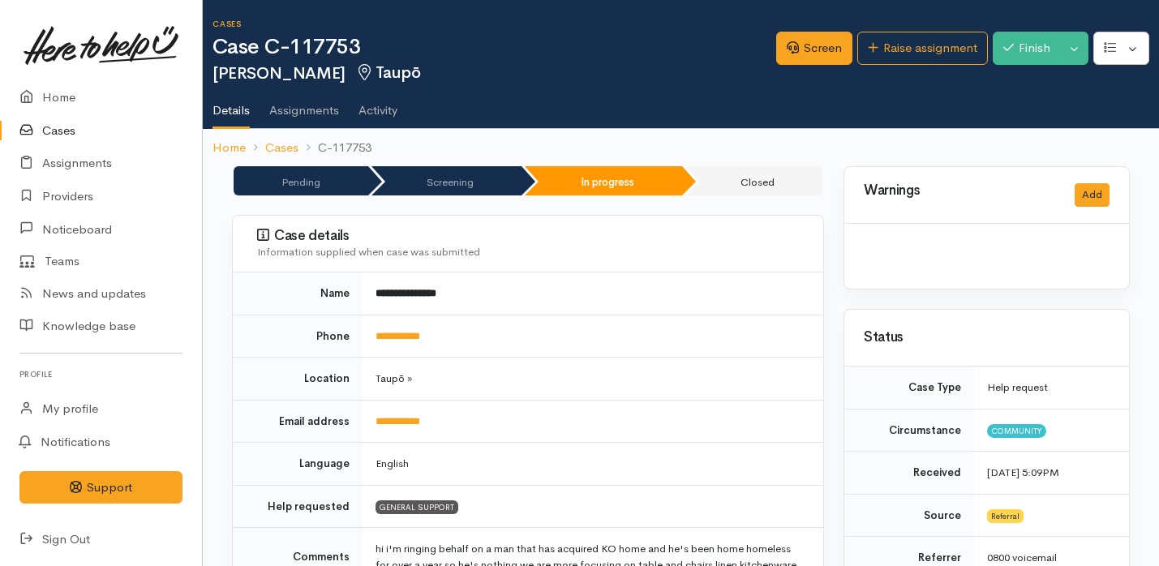
click at [94, 132] on link "Cases" at bounding box center [101, 130] width 202 height 33
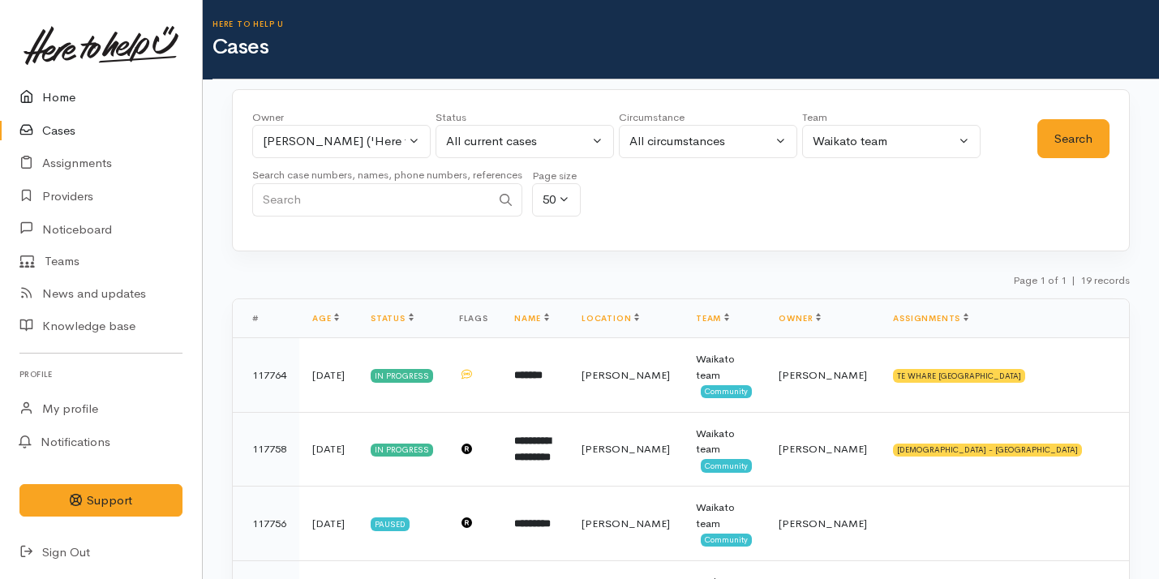
click at [105, 109] on link "Home" at bounding box center [101, 97] width 202 height 33
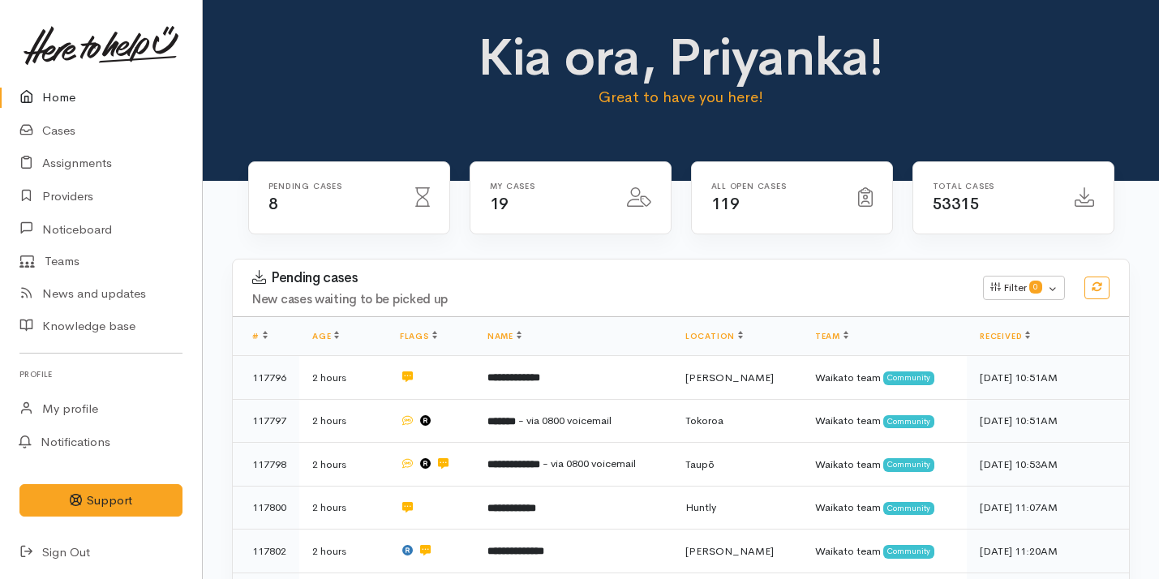
scroll to position [376, 0]
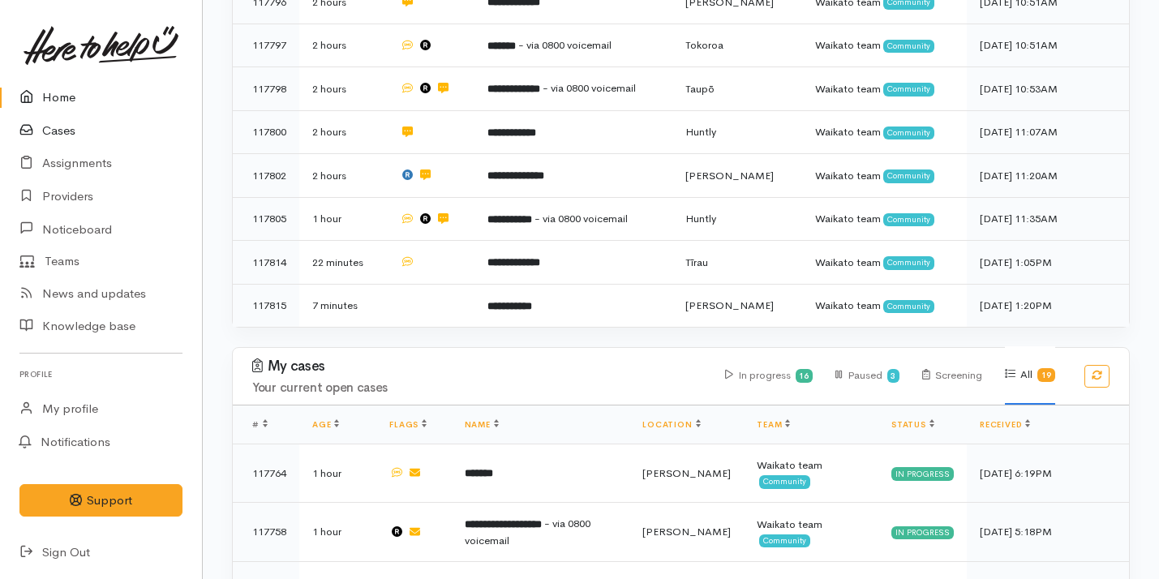
click at [52, 127] on link "Cases" at bounding box center [101, 130] width 202 height 33
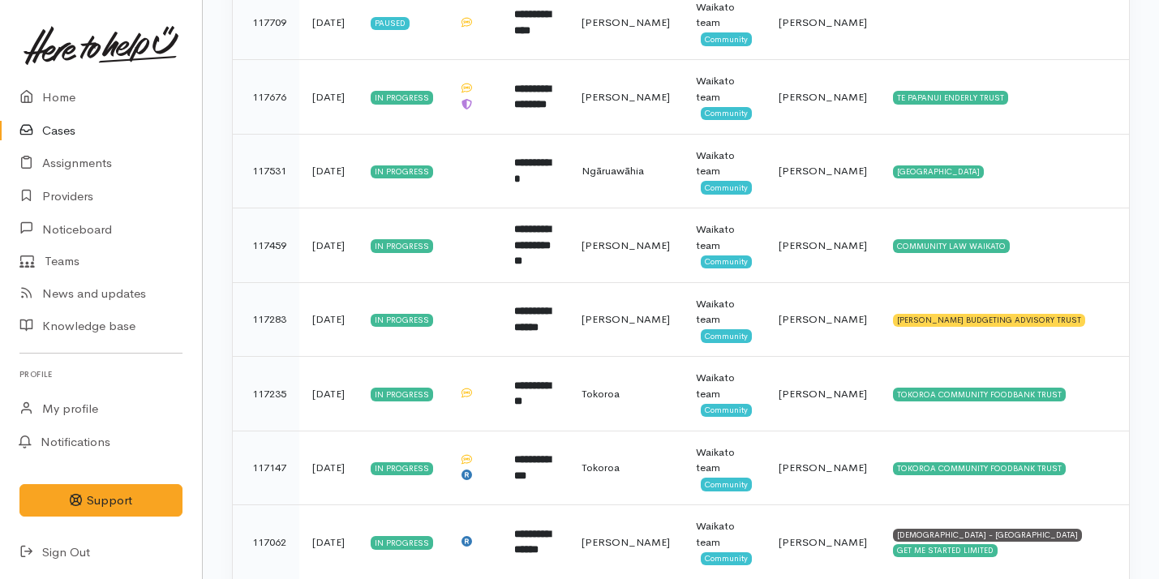
scroll to position [875, 0]
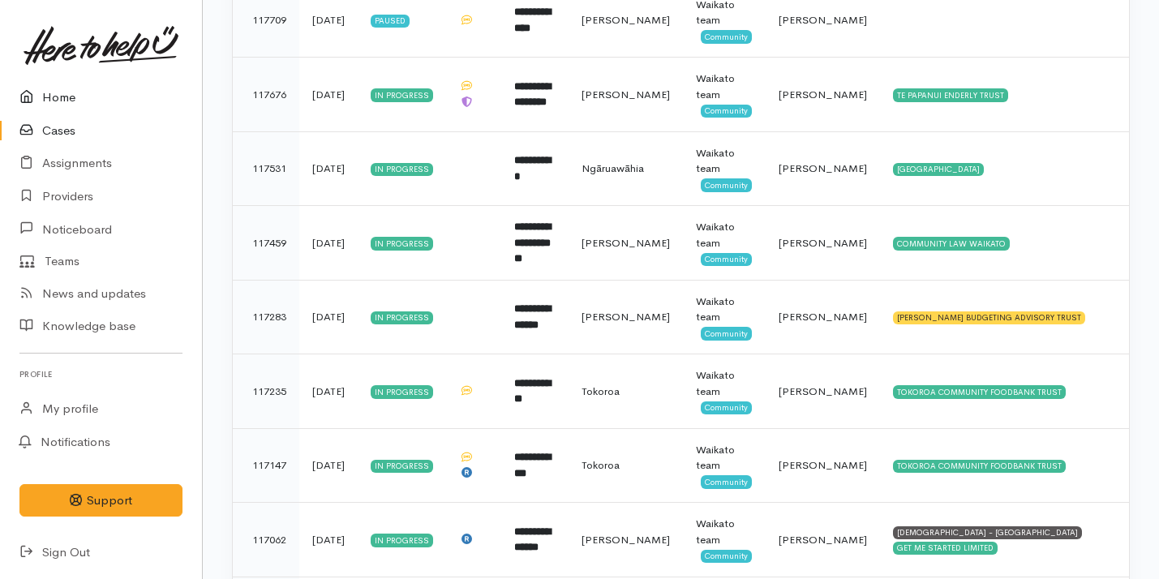
click at [161, 105] on link "Home" at bounding box center [101, 97] width 202 height 33
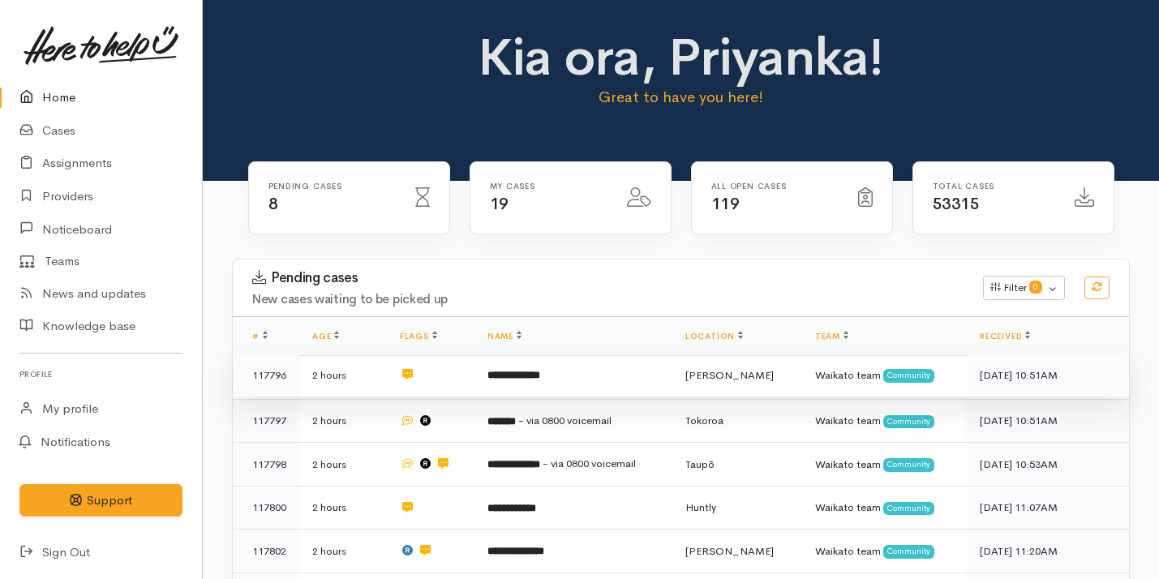
click at [497, 378] on b "**********" at bounding box center [514, 375] width 53 height 11
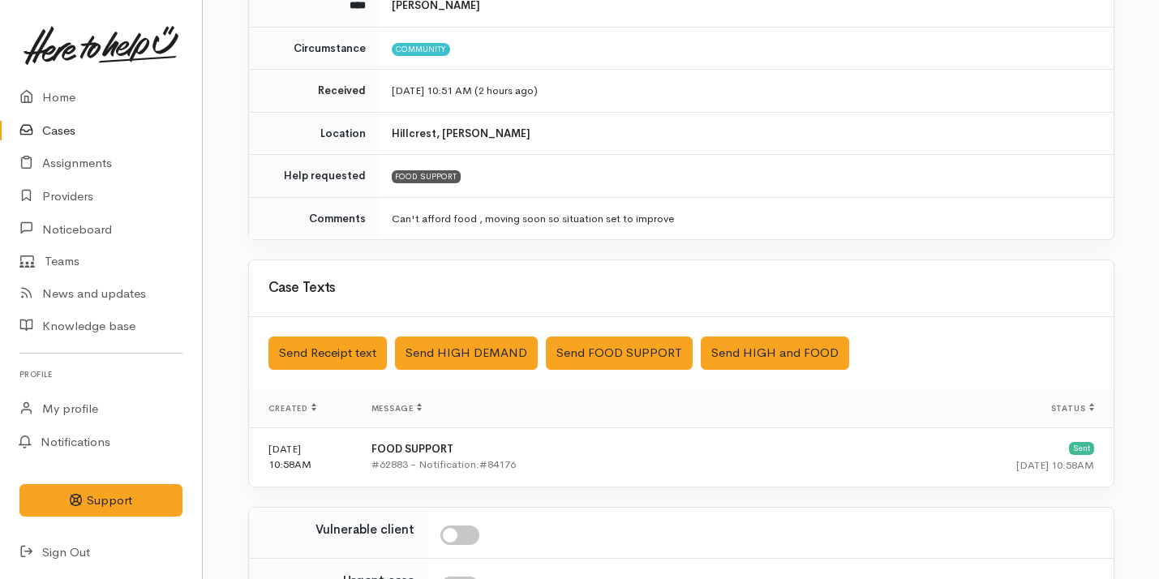
scroll to position [440, 0]
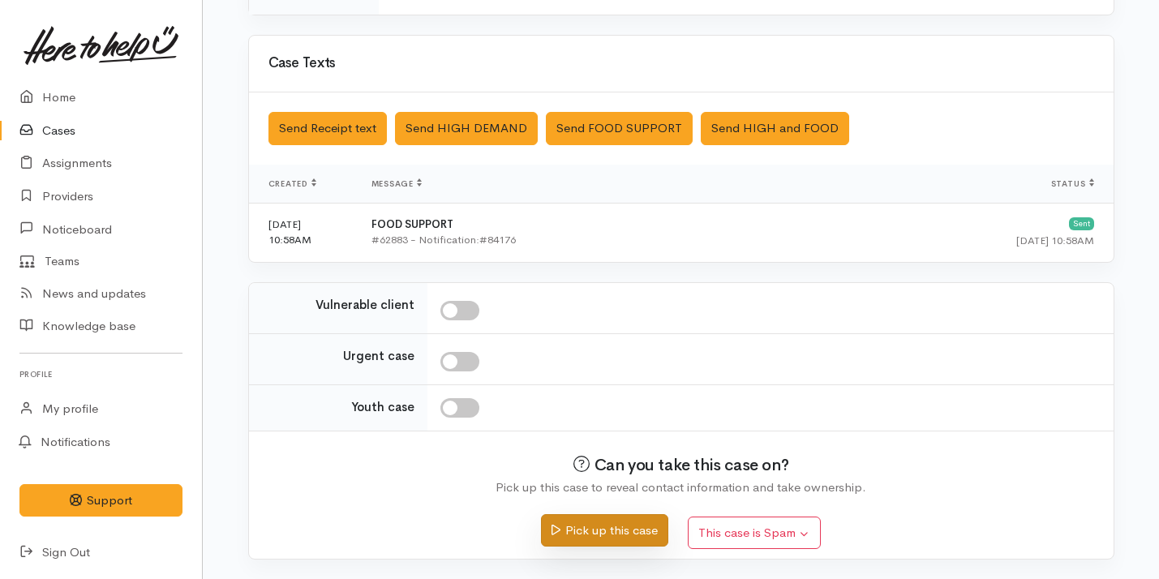
click at [575, 529] on button "Pick up this case" at bounding box center [604, 530] width 127 height 33
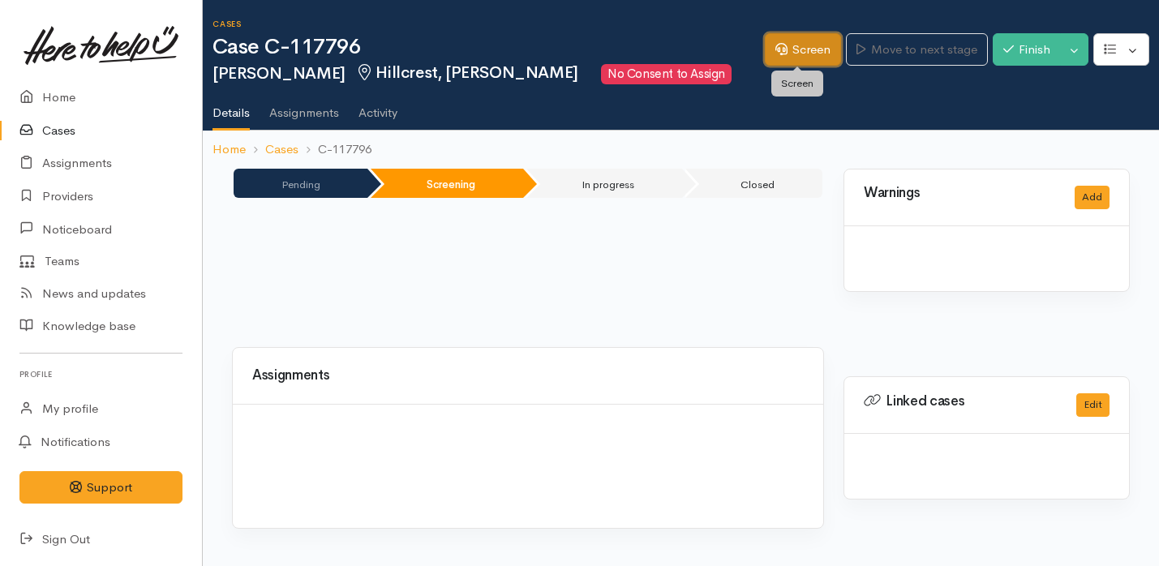
click at [779, 54] on icon at bounding box center [782, 49] width 12 height 12
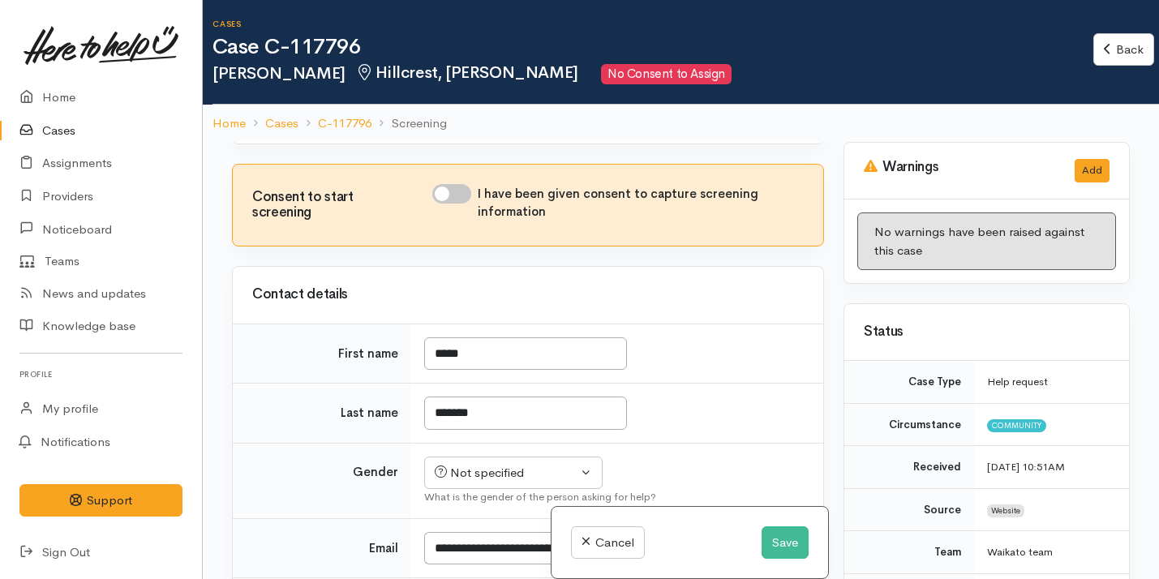
scroll to position [773, 0]
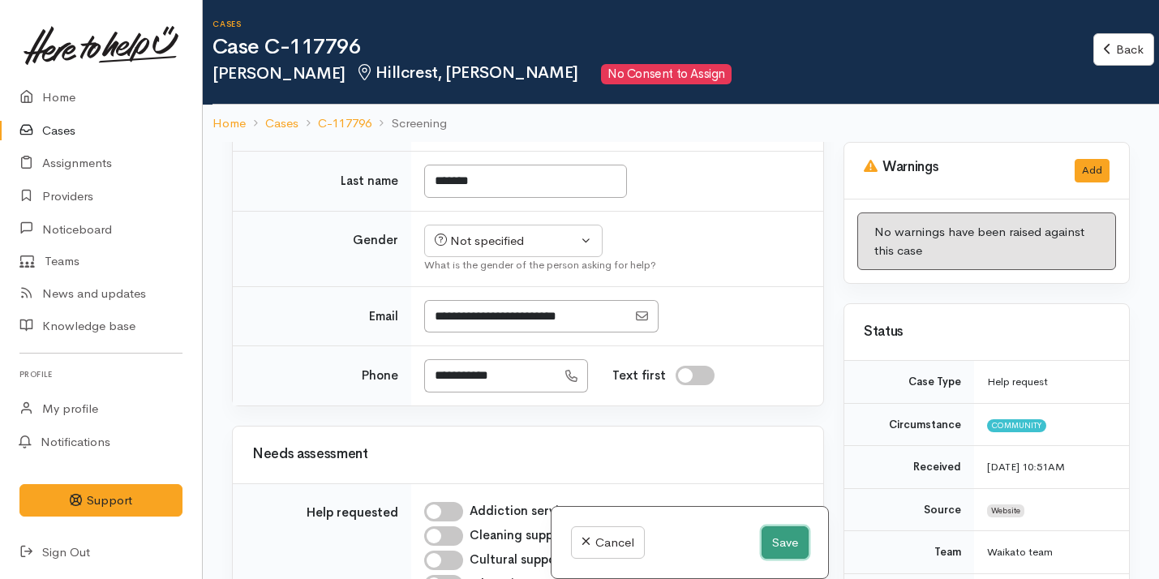
click at [776, 536] on button "Save" at bounding box center [785, 543] width 47 height 33
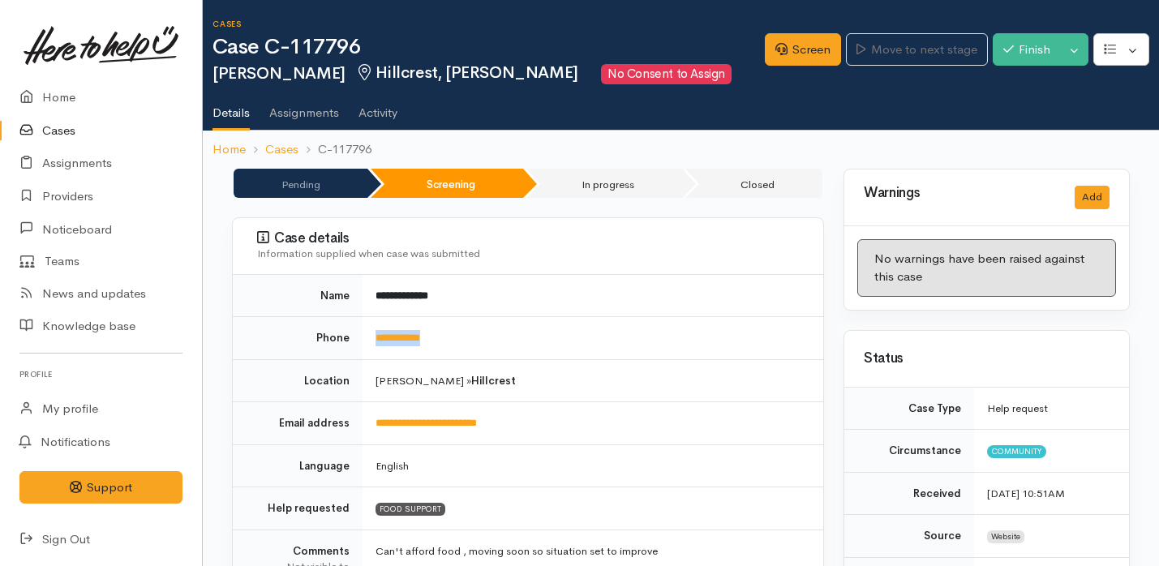
drag, startPoint x: 462, startPoint y: 338, endPoint x: 370, endPoint y: 338, distance: 92.5
click at [369, 338] on td "**********" at bounding box center [593, 338] width 461 height 43
copy link "**********"
click at [584, 391] on td "[PERSON_NAME] » Hillcrest" at bounding box center [593, 380] width 461 height 43
click at [791, 54] on link "Screen" at bounding box center [803, 49] width 76 height 33
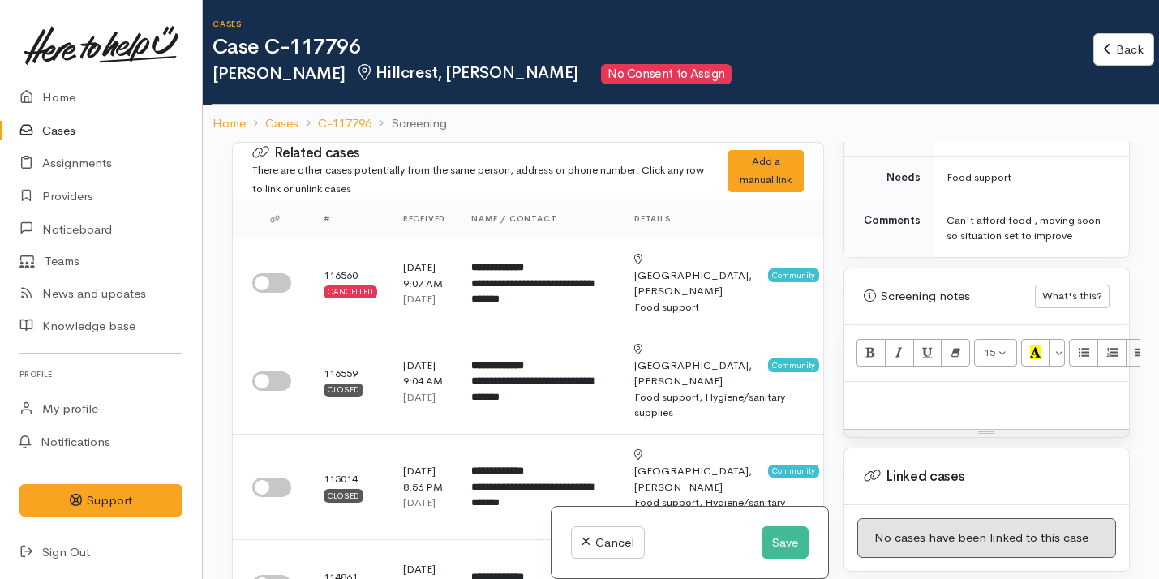
scroll to position [888, 0]
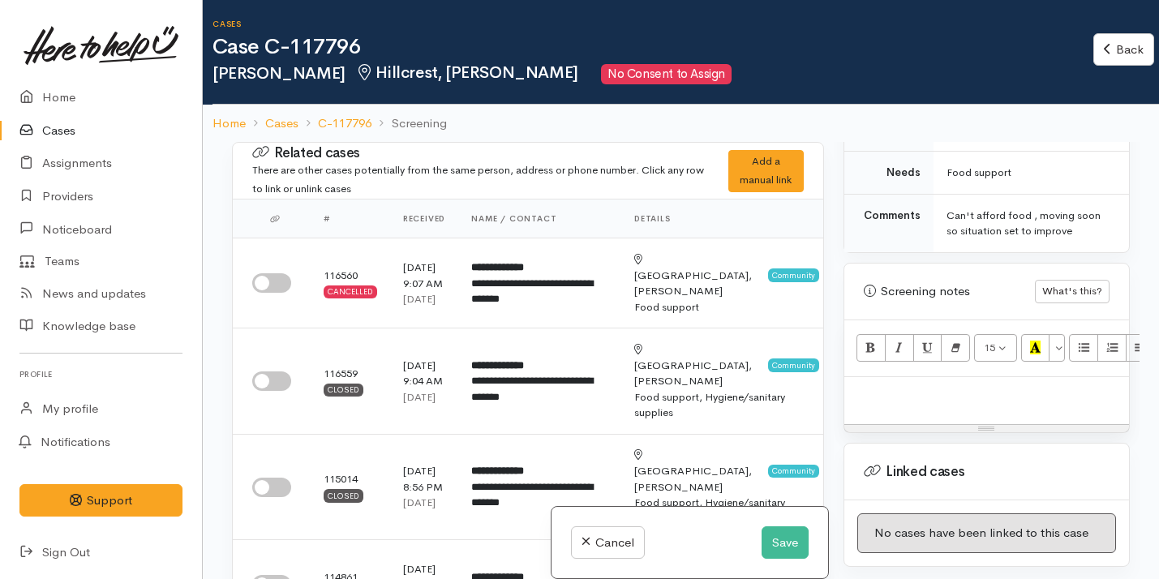
click at [943, 385] on p at bounding box center [987, 394] width 269 height 19
paste div
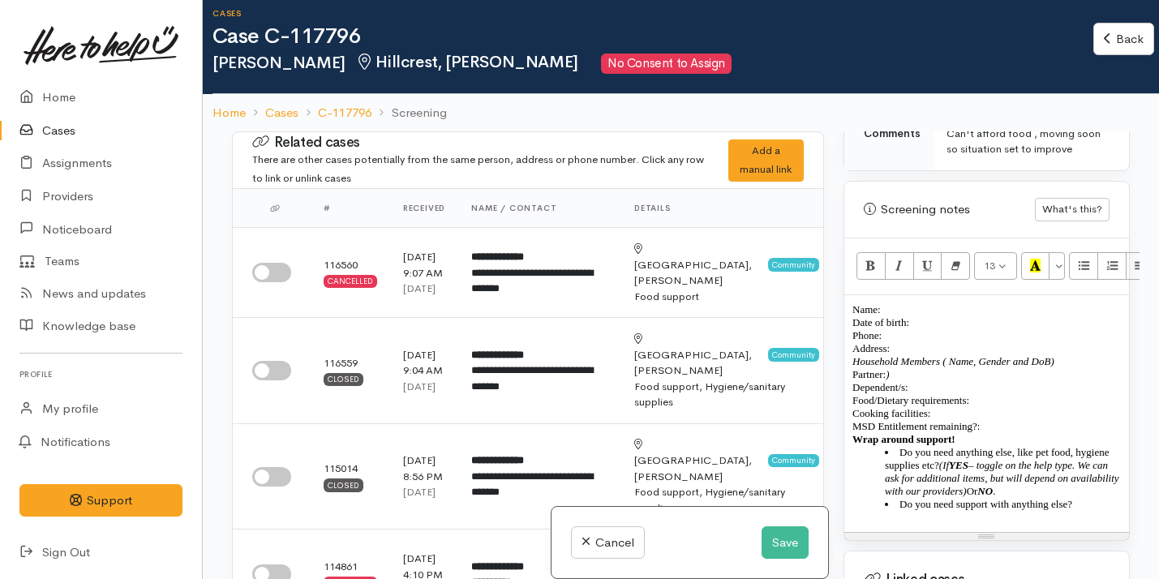
scroll to position [984, 0]
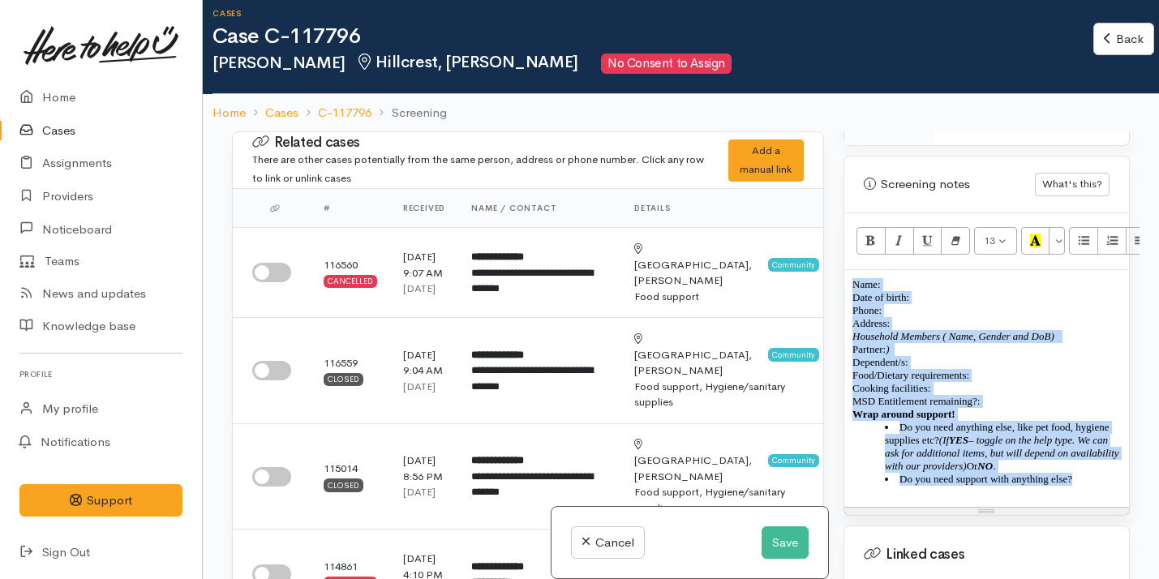
drag, startPoint x: 853, startPoint y: 265, endPoint x: 1106, endPoint y: 480, distance: 332.1
click at [1107, 481] on div "Name: Date of birth: Phone:  Address:  Household Members ( Name, Gender and DoB…" at bounding box center [987, 388] width 285 height 237
click at [963, 227] on button "Remove Font Style (⌘+\\)" at bounding box center [955, 241] width 29 height 28
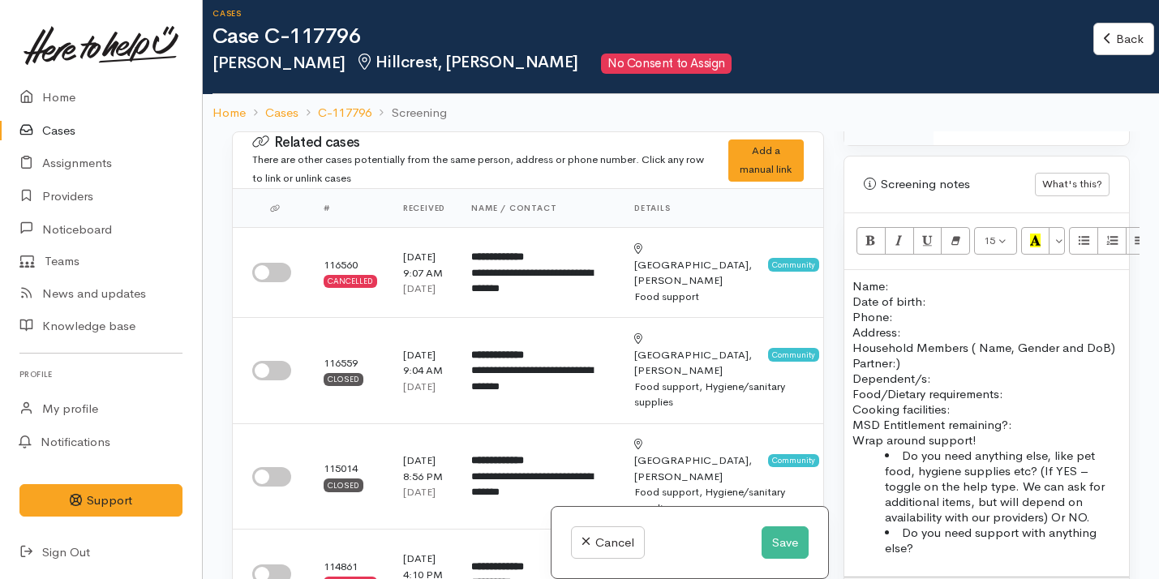
click at [778, 524] on div "Cancel Save" at bounding box center [690, 543] width 277 height 72
click at [782, 536] on button "Save" at bounding box center [785, 543] width 47 height 33
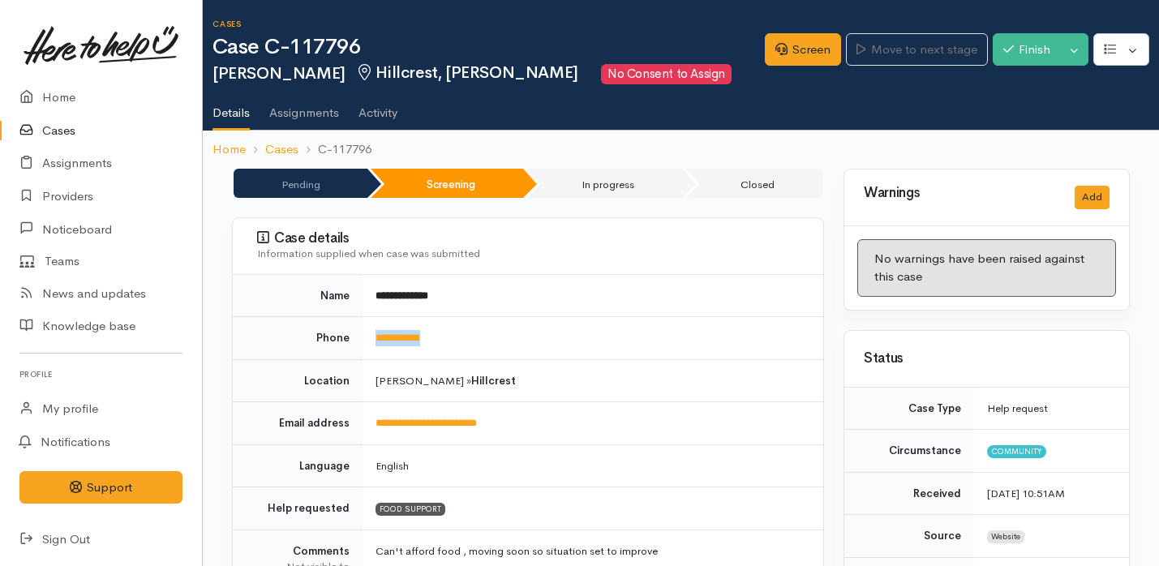
drag, startPoint x: 466, startPoint y: 333, endPoint x: 369, endPoint y: 342, distance: 96.9
click at [369, 342] on td "**********" at bounding box center [593, 338] width 461 height 43
copy link "**********"
click at [804, 53] on link "Screen" at bounding box center [803, 49] width 76 height 33
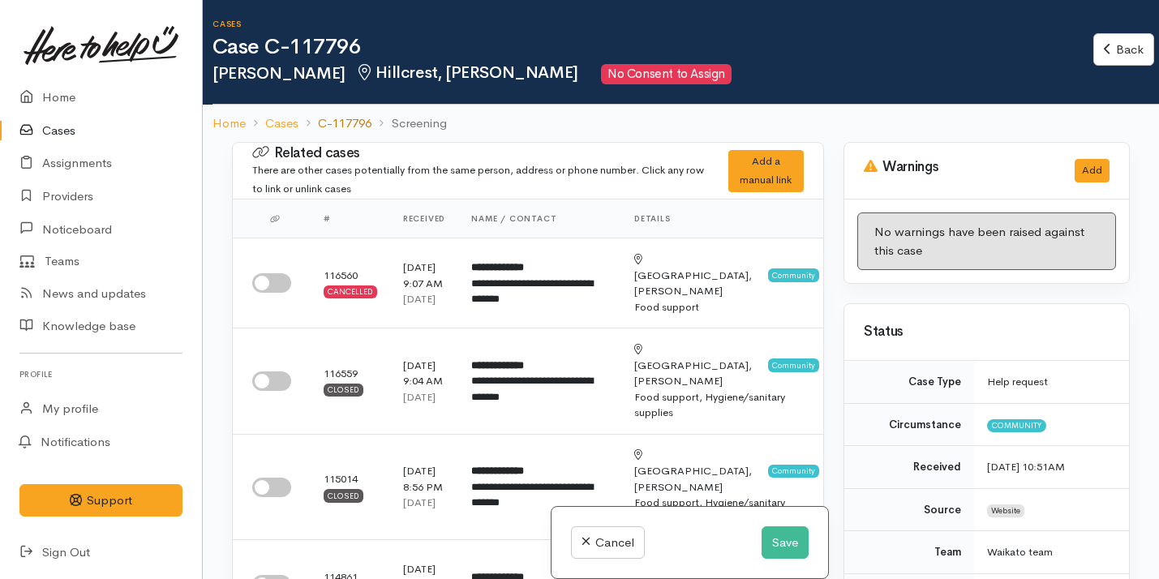
click at [341, 123] on link "C-117796" at bounding box center [345, 123] width 54 height 19
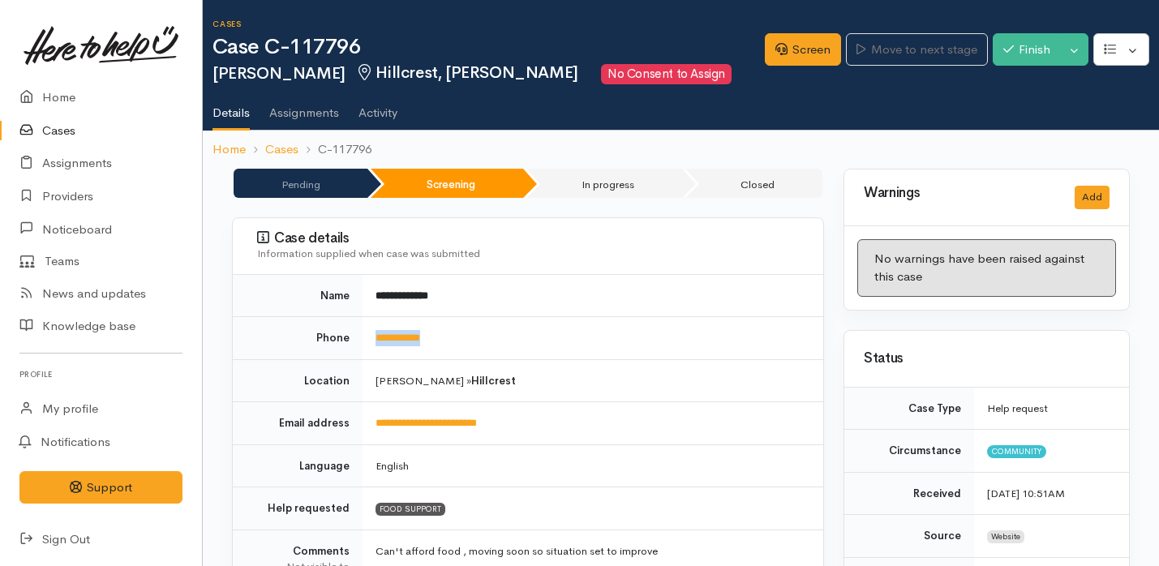
drag, startPoint x: 456, startPoint y: 338, endPoint x: 372, endPoint y: 344, distance: 83.8
click at [372, 344] on td "**********" at bounding box center [593, 338] width 461 height 43
copy link "**********"
click at [788, 62] on link "Screen" at bounding box center [803, 49] width 76 height 33
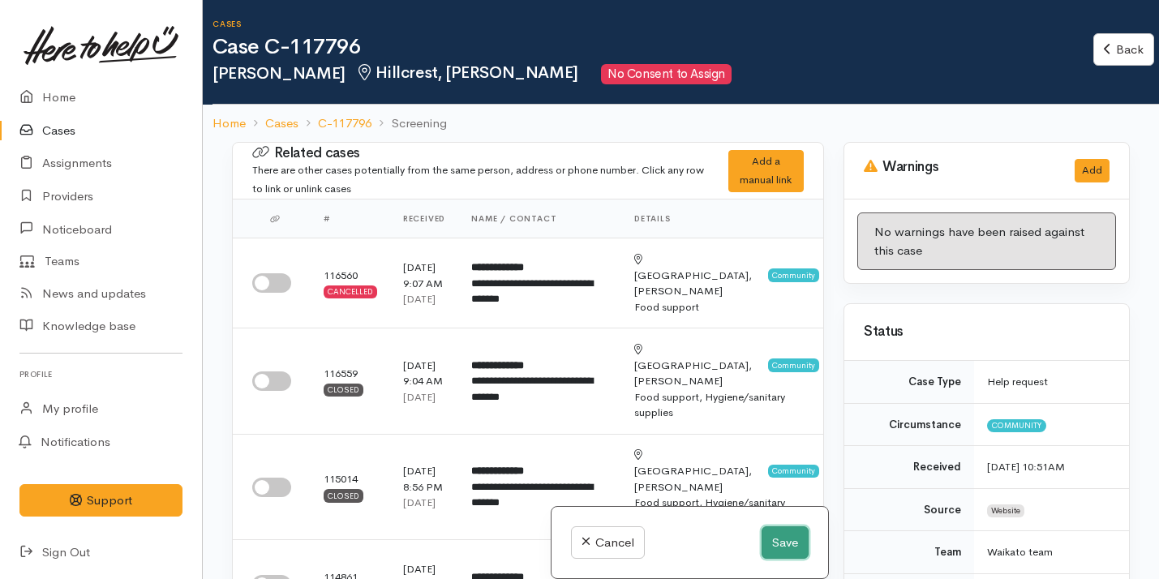
click at [771, 543] on button "Save" at bounding box center [785, 543] width 47 height 33
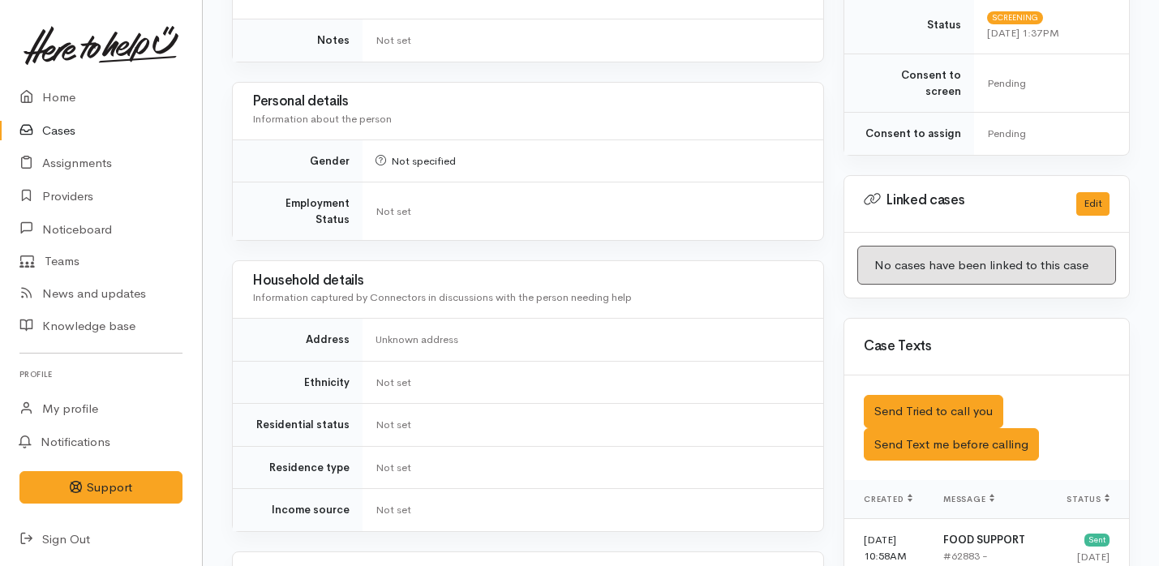
scroll to position [665, 0]
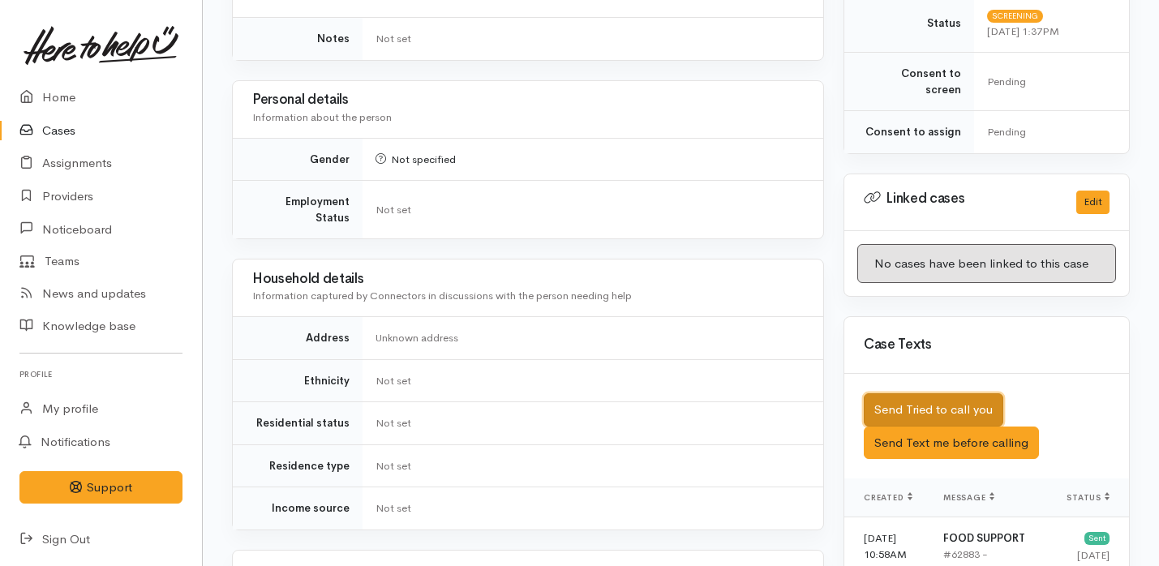
click at [918, 394] on button "Send Tried to call you" at bounding box center [934, 410] width 140 height 33
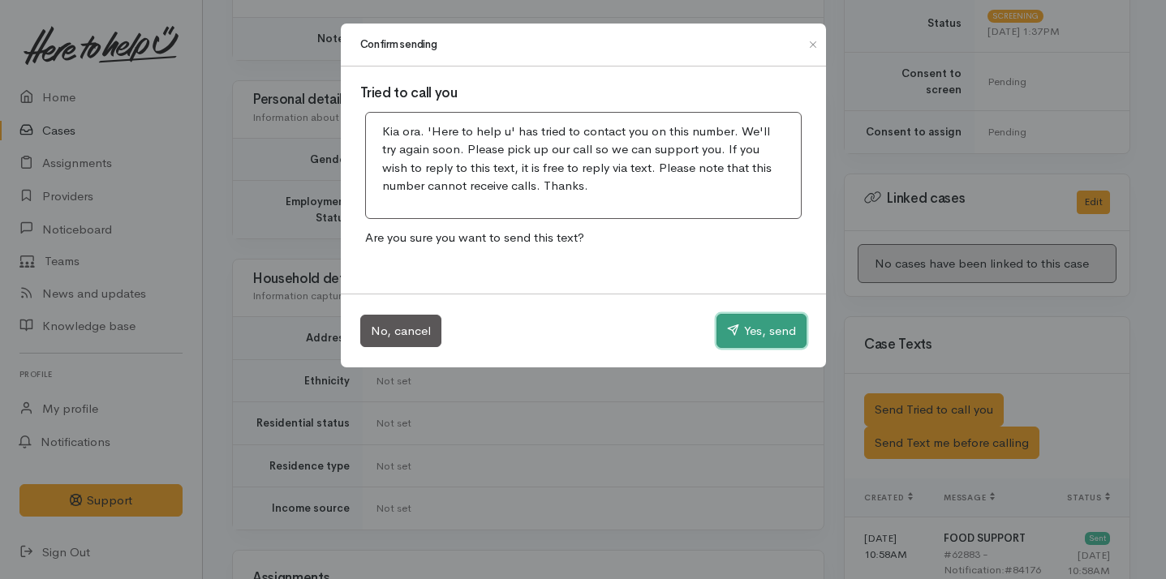
click at [744, 337] on button "Yes, send" at bounding box center [761, 331] width 90 height 34
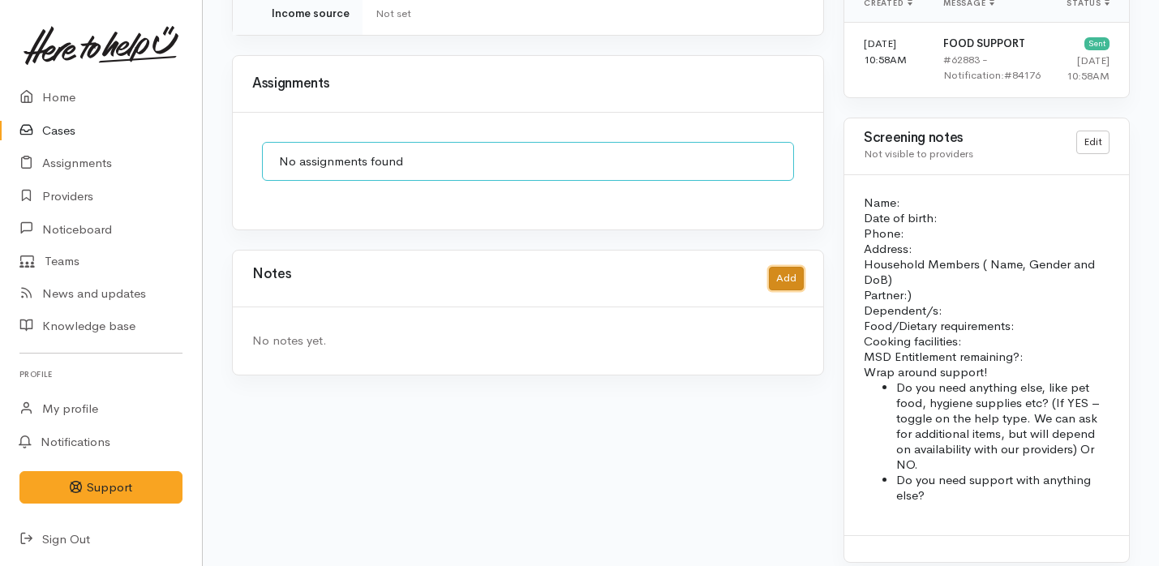
click at [785, 267] on button "Add" at bounding box center [786, 279] width 35 height 24
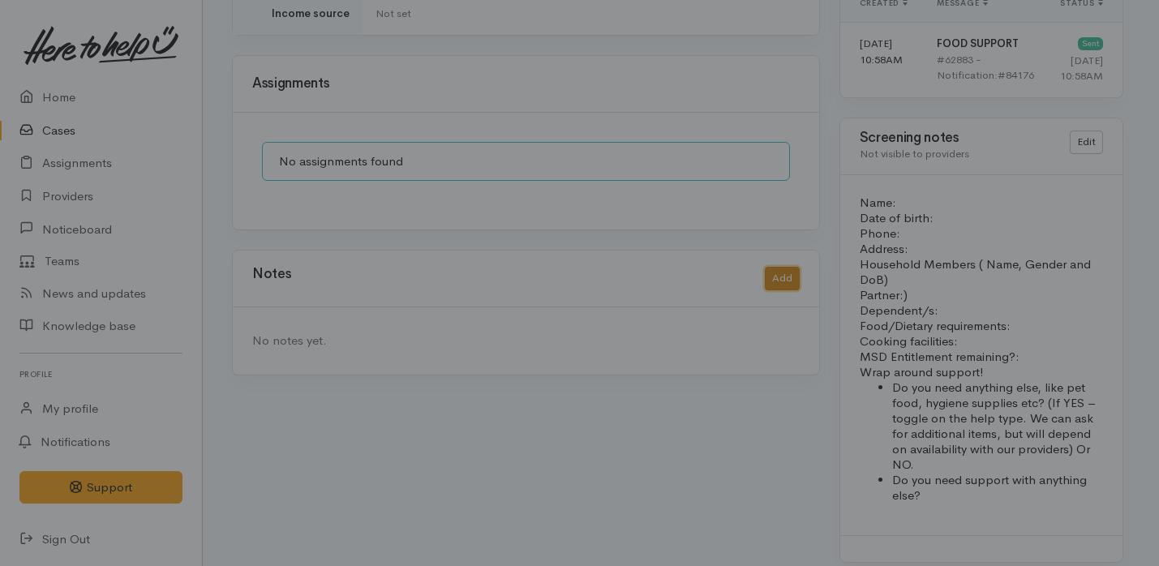
scroll to position [1131, 0]
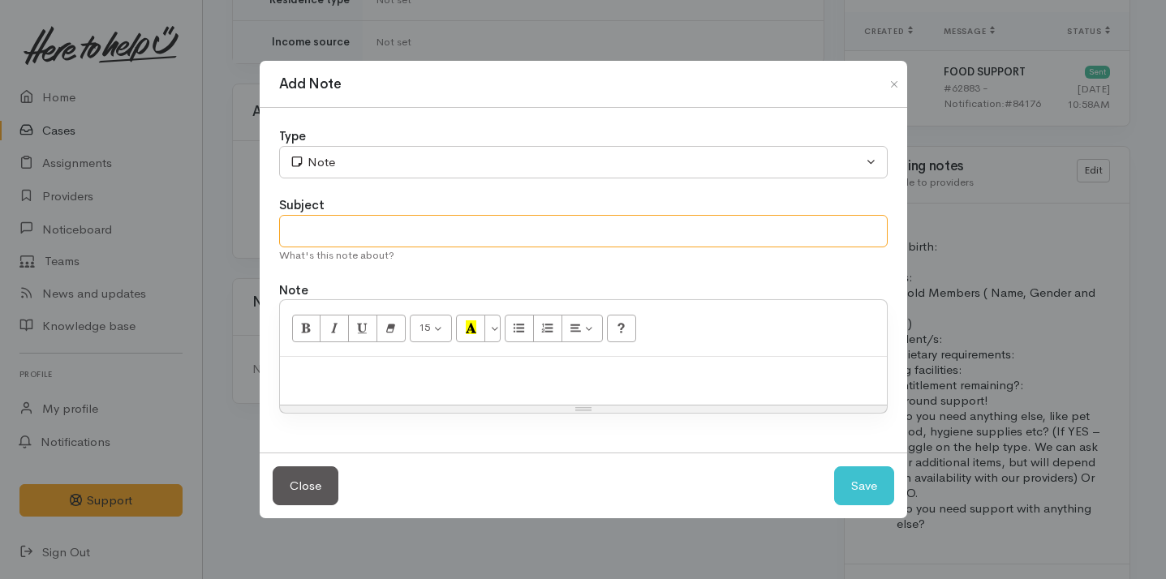
click at [471, 224] on input "text" at bounding box center [583, 231] width 609 height 33
type input "Attempt No.1"
click at [454, 392] on div at bounding box center [583, 381] width 607 height 48
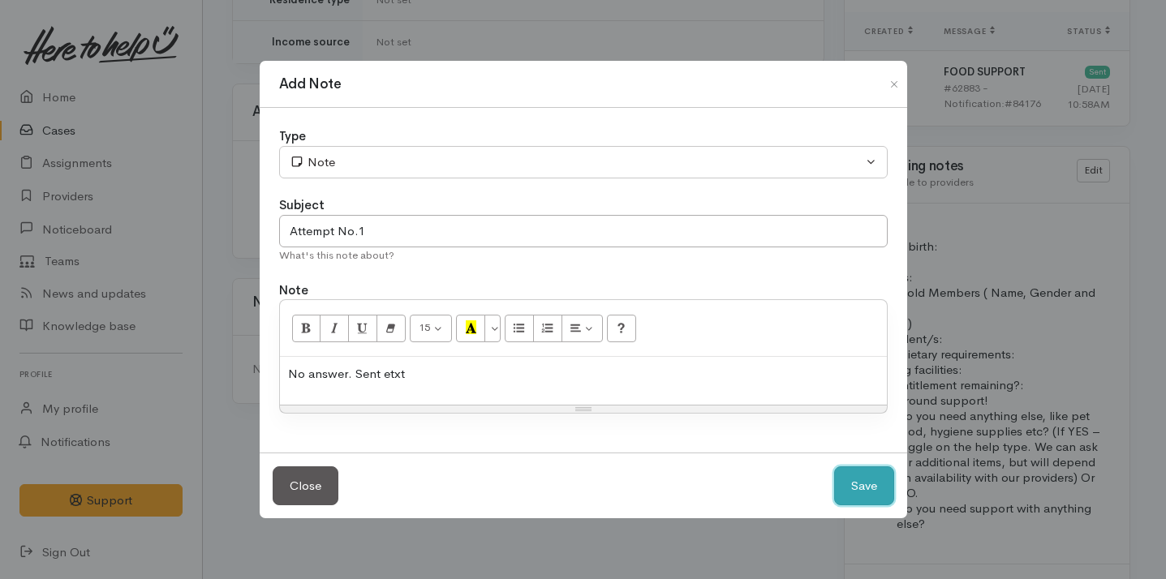
click at [858, 485] on button "Save" at bounding box center [864, 487] width 60 height 40
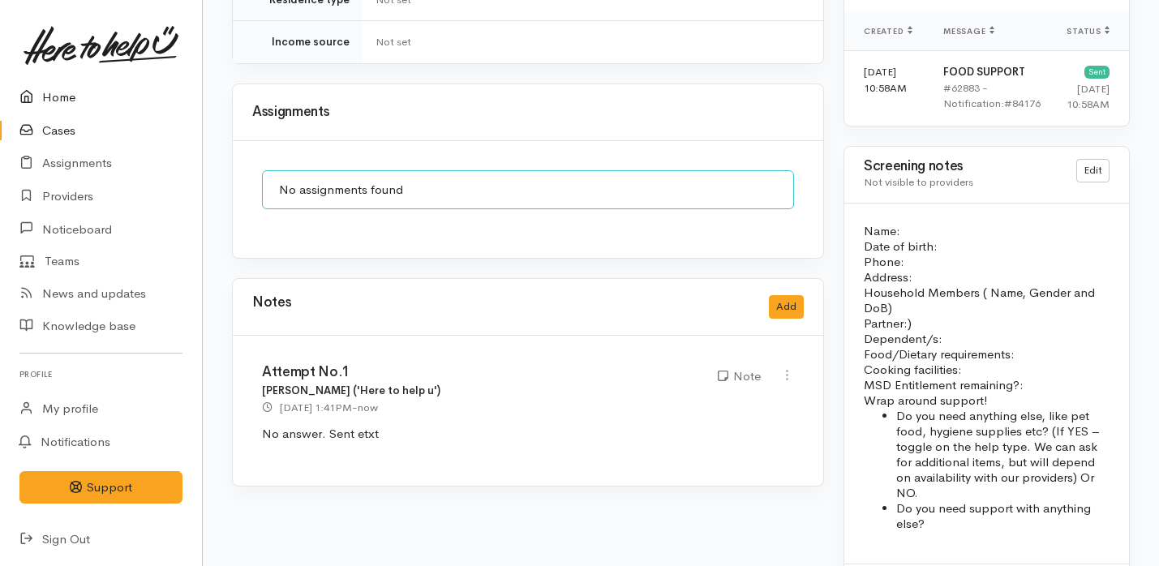
click at [130, 103] on link "Home" at bounding box center [101, 97] width 202 height 33
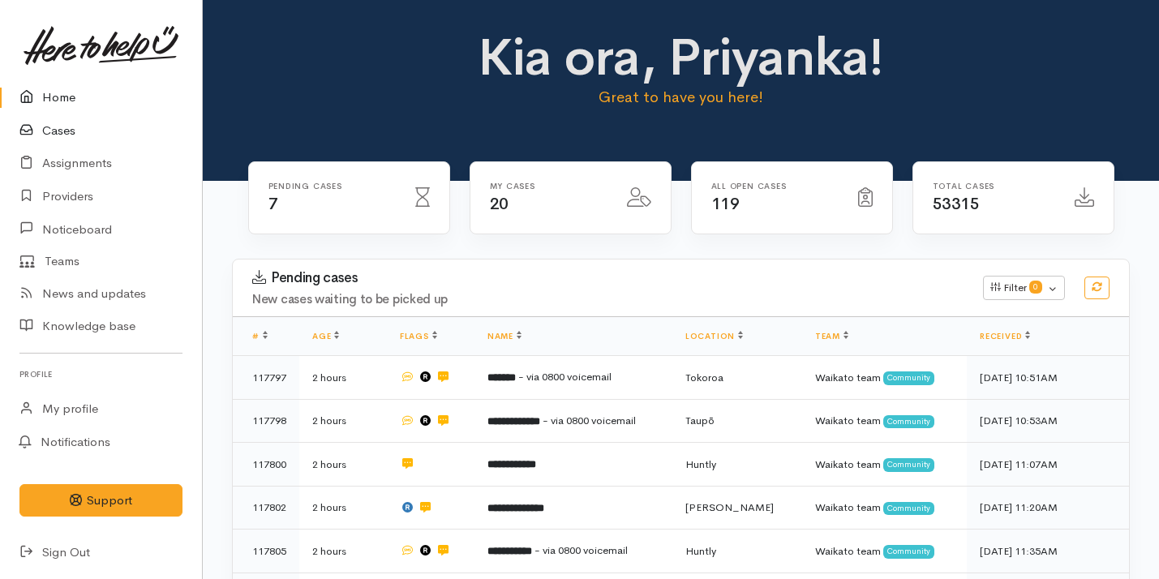
click at [92, 127] on link "Cases" at bounding box center [101, 130] width 202 height 33
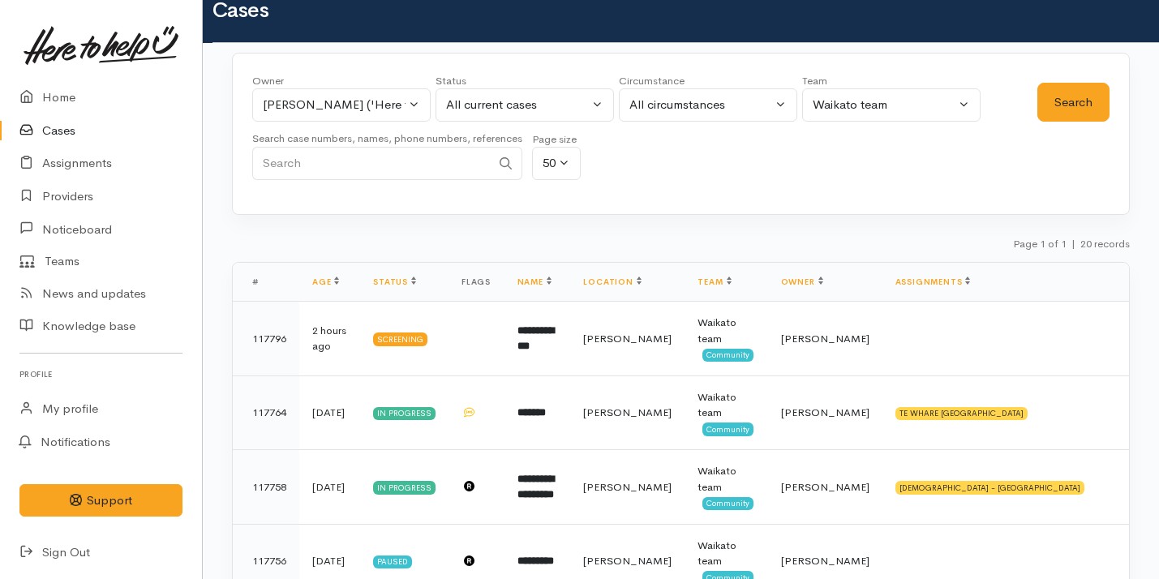
scroll to position [32, 0]
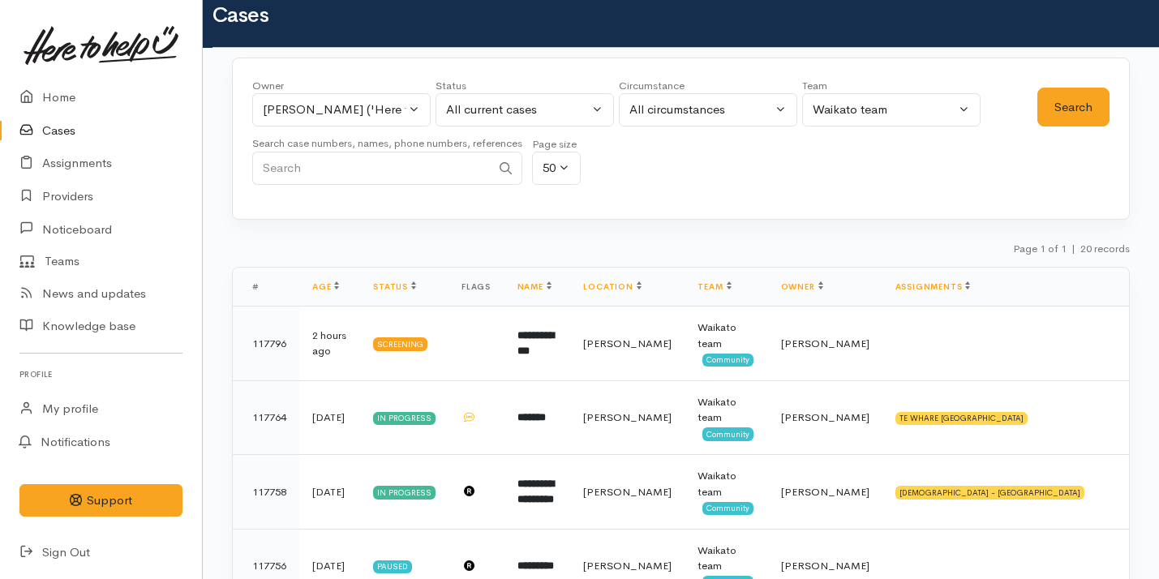
click at [126, 116] on link "Cases" at bounding box center [101, 130] width 202 height 33
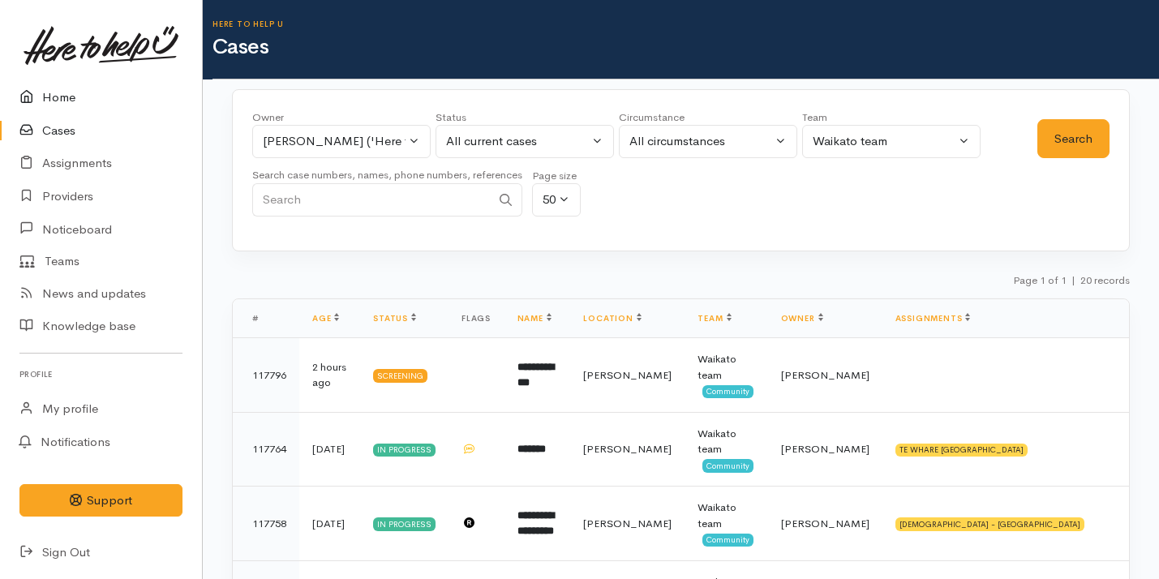
click at [145, 105] on link "Home" at bounding box center [101, 97] width 202 height 33
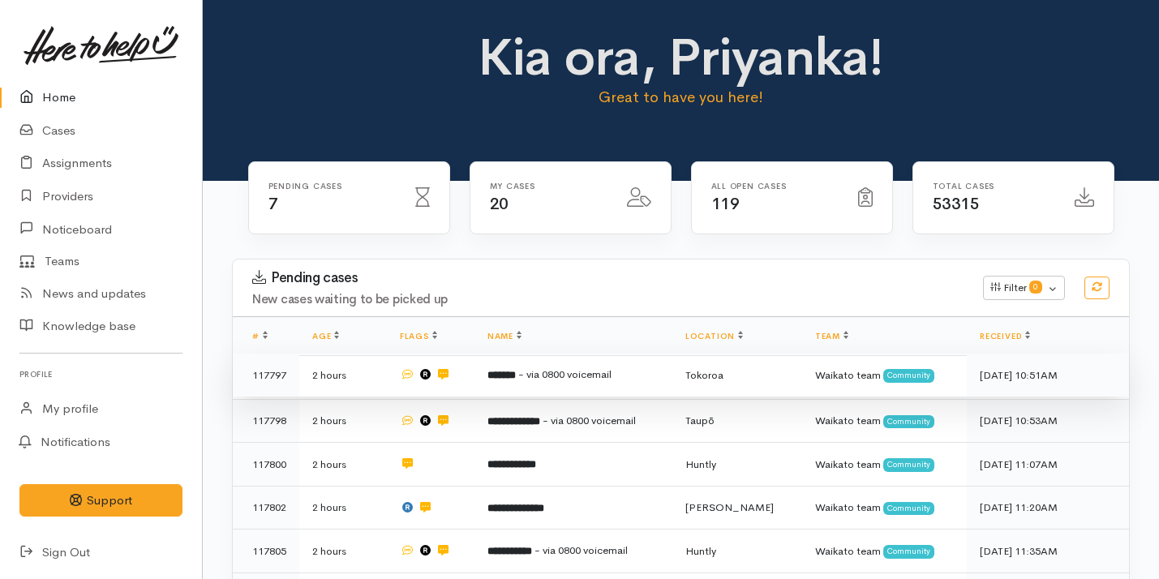
click at [522, 364] on td "******* - via 0800 voicemail" at bounding box center [574, 376] width 198 height 44
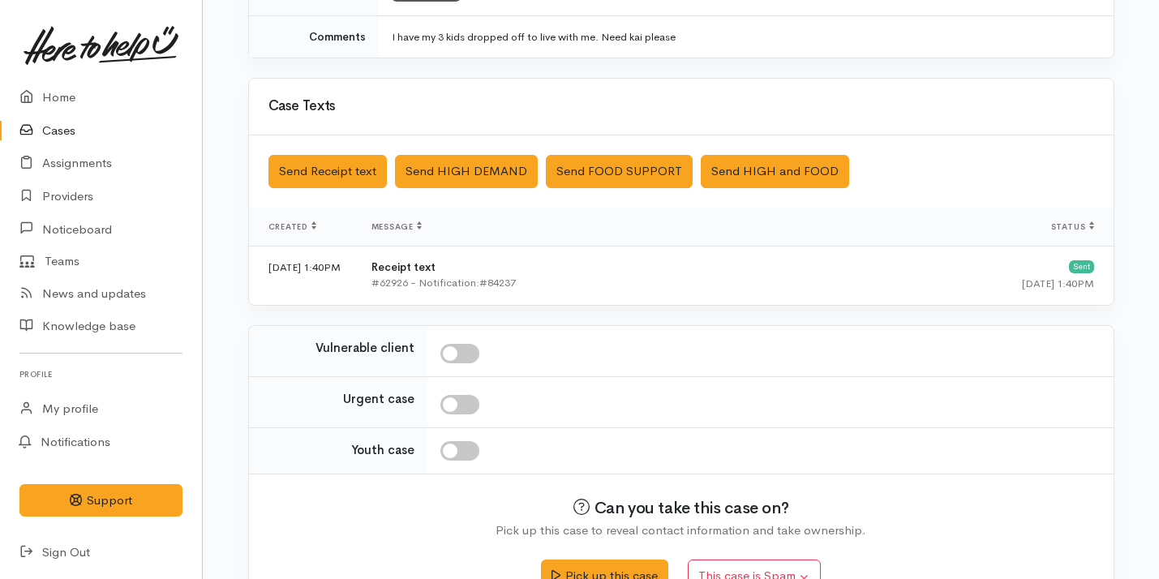
scroll to position [525, 0]
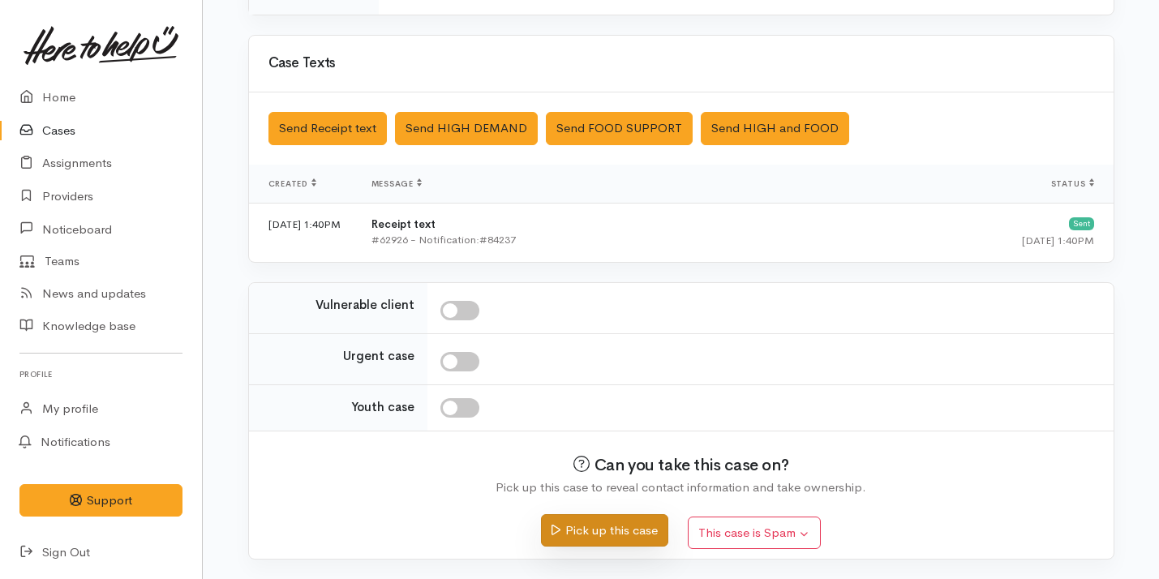
click at [585, 531] on button "Pick up this case" at bounding box center [604, 530] width 127 height 33
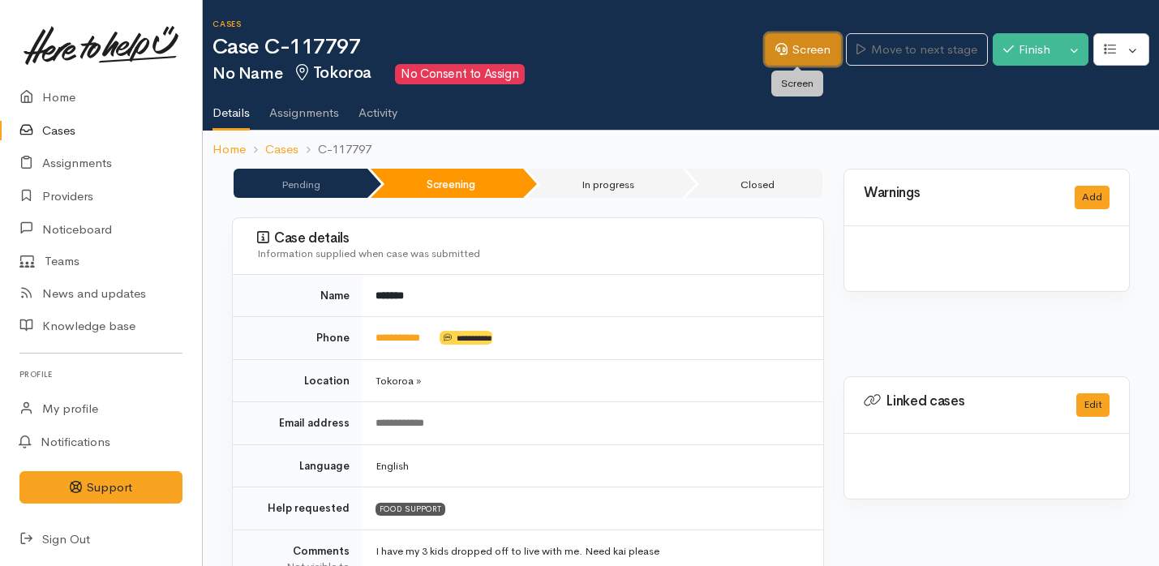
click at [782, 53] on link "Screen" at bounding box center [803, 49] width 76 height 33
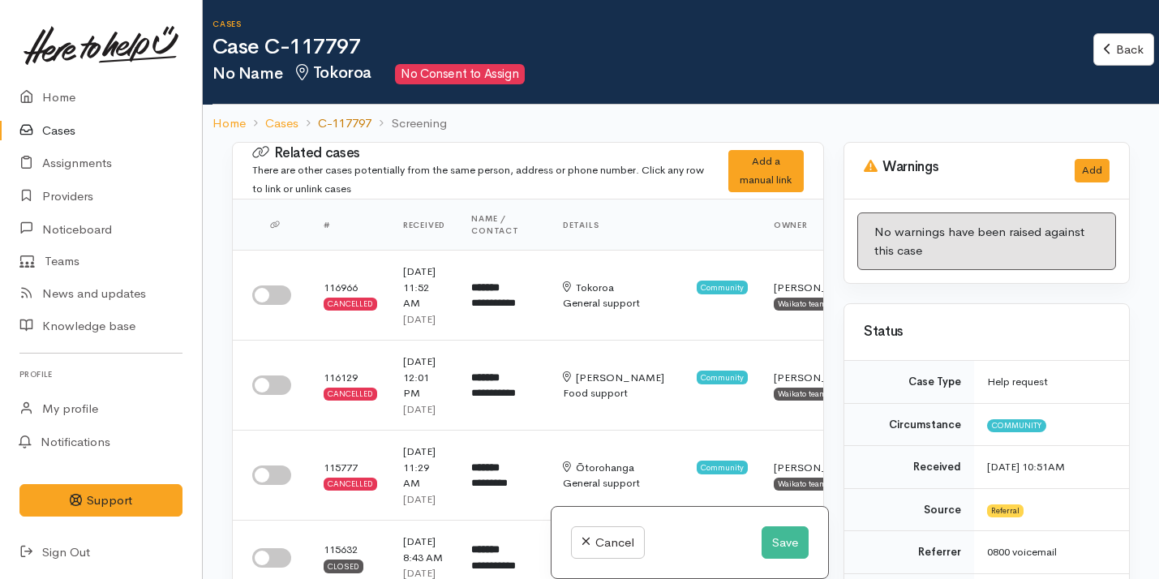
click at [338, 118] on link "C-117797" at bounding box center [345, 123] width 54 height 19
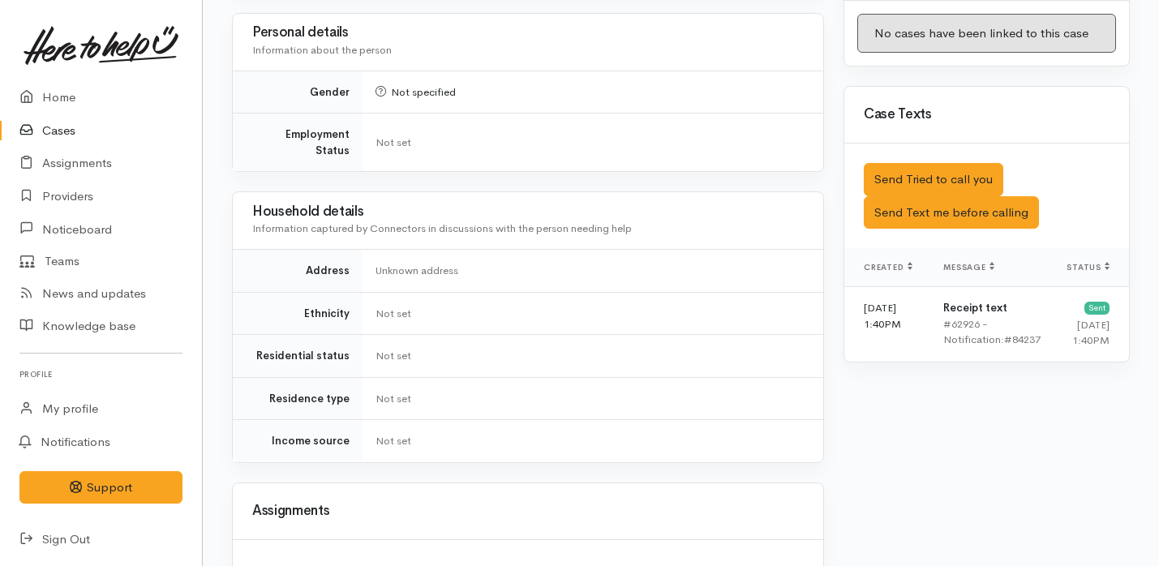
scroll to position [965, 0]
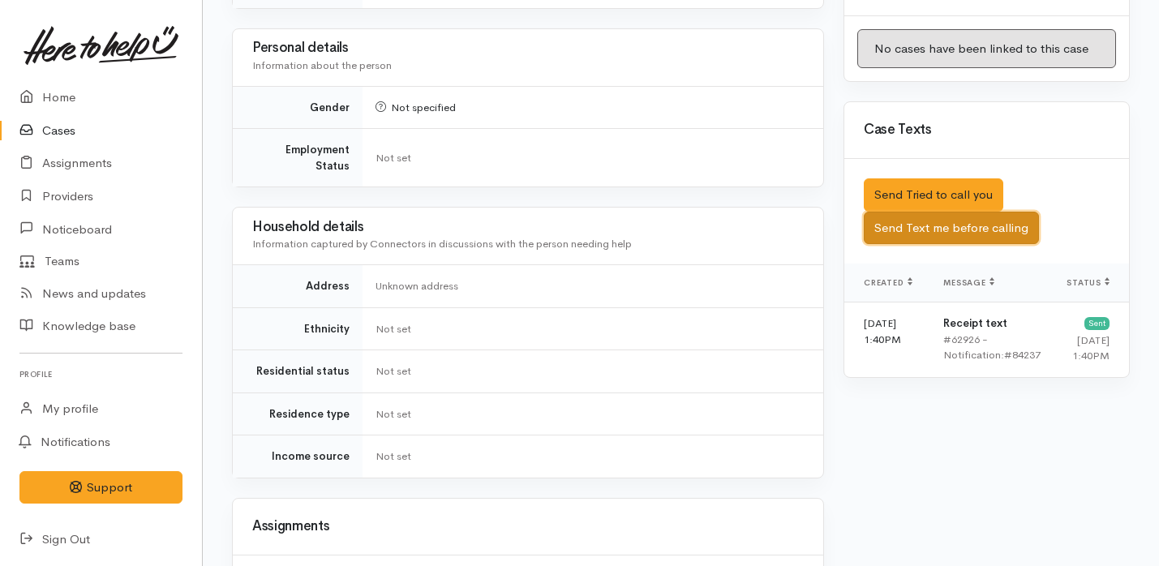
click at [953, 212] on button "Send Text me before calling" at bounding box center [951, 228] width 175 height 33
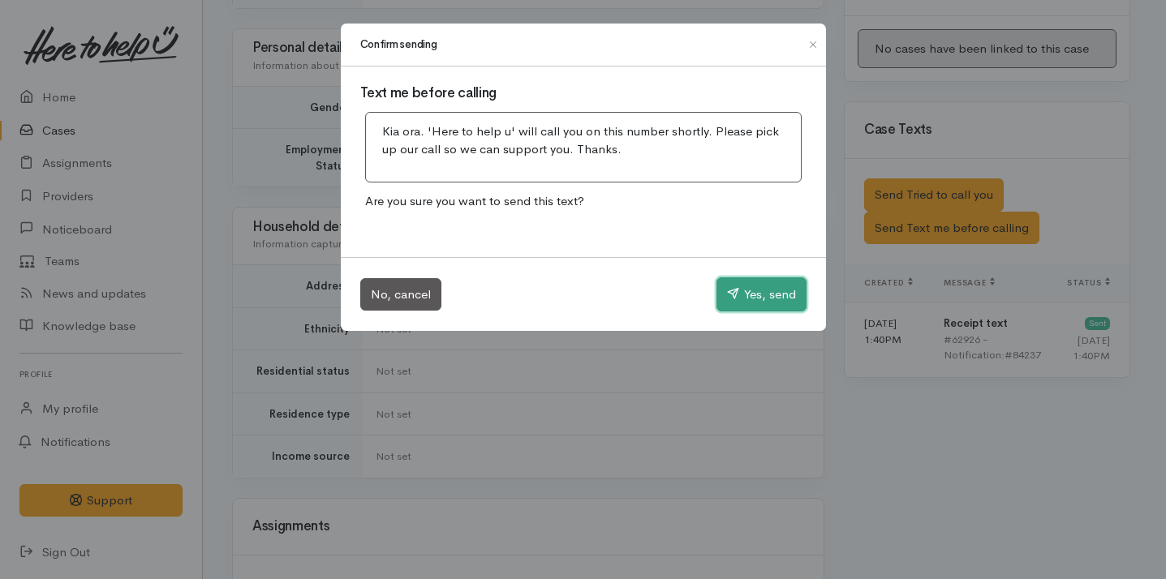
click at [756, 293] on button "Yes, send" at bounding box center [761, 294] width 90 height 34
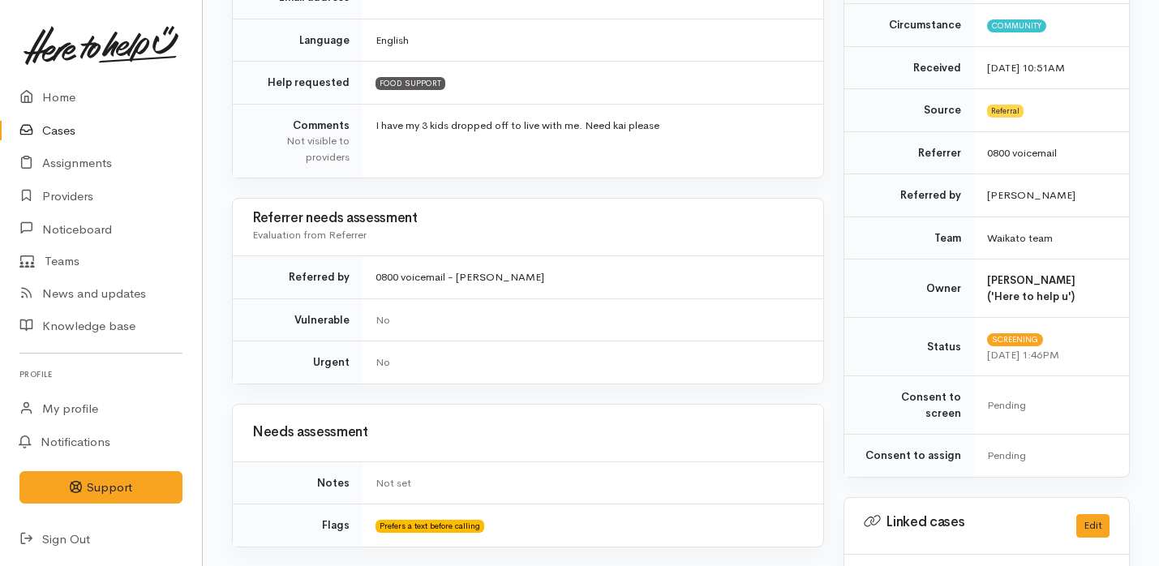
scroll to position [0, 0]
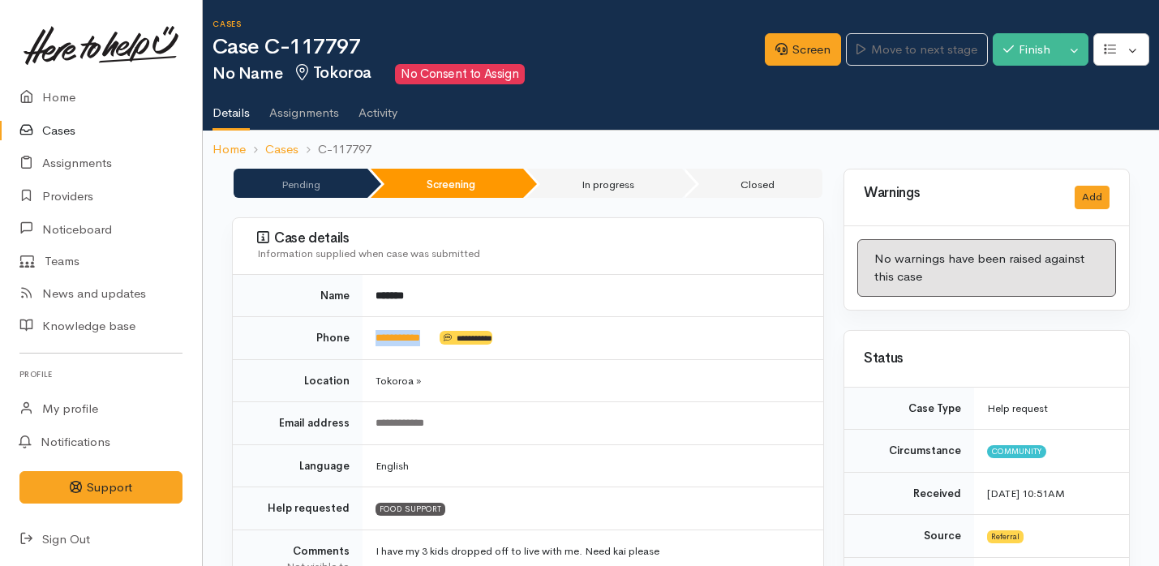
drag, startPoint x: 440, startPoint y: 340, endPoint x: 362, endPoint y: 340, distance: 77.9
click at [362, 340] on tr "**********" at bounding box center [528, 338] width 591 height 43
copy tr "**********"
click at [788, 46] on link "Screen" at bounding box center [803, 49] width 76 height 33
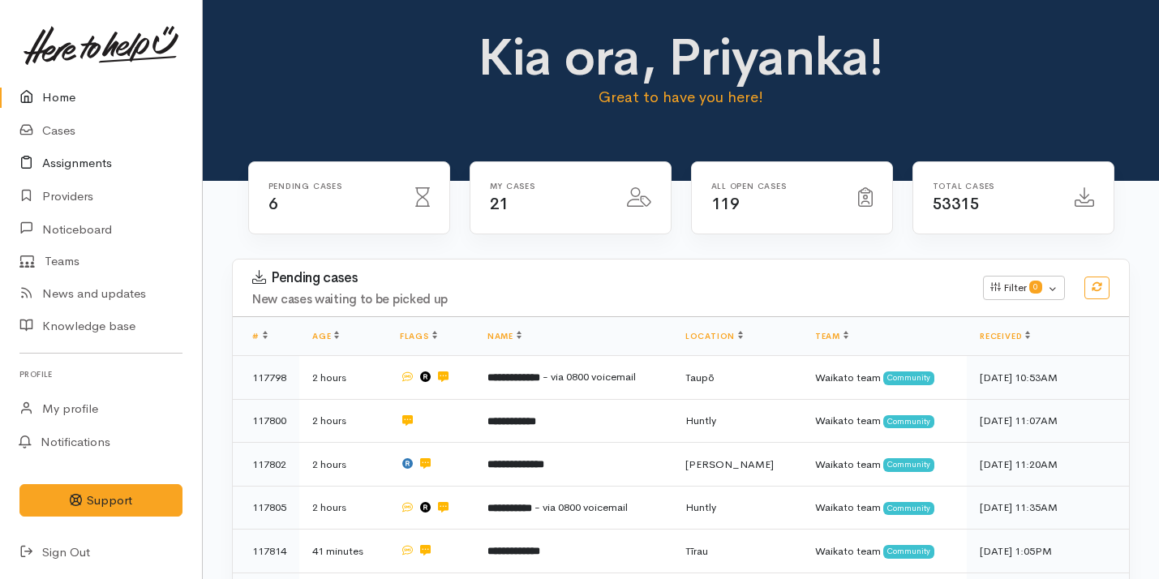
click at [109, 167] on link "Assignments" at bounding box center [101, 163] width 202 height 33
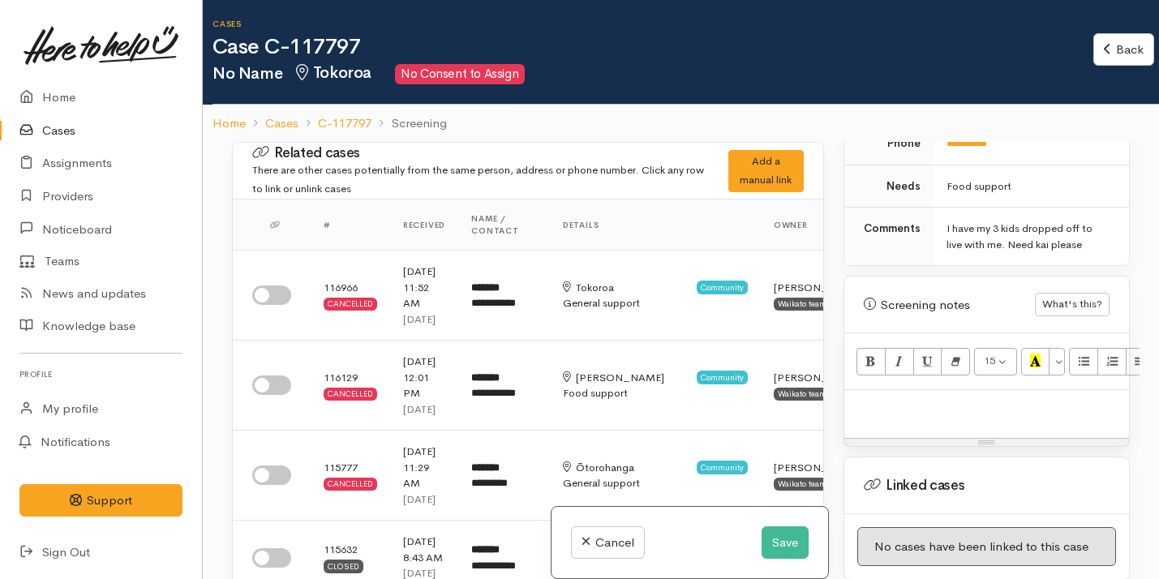
scroll to position [915, 0]
click at [967, 400] on p at bounding box center [987, 409] width 269 height 19
paste div
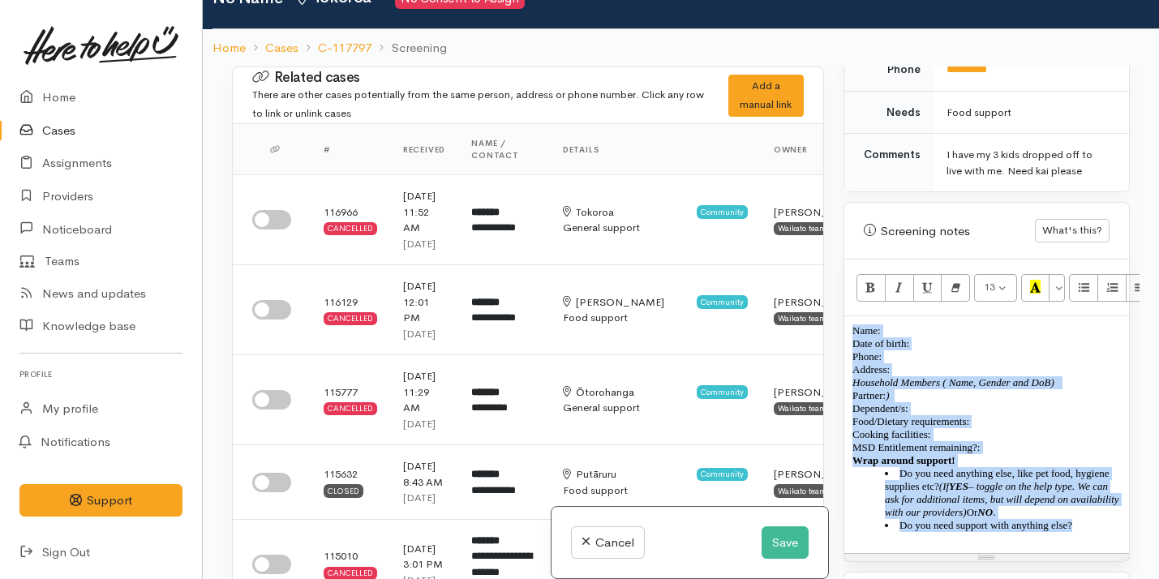
scroll to position [129, 0]
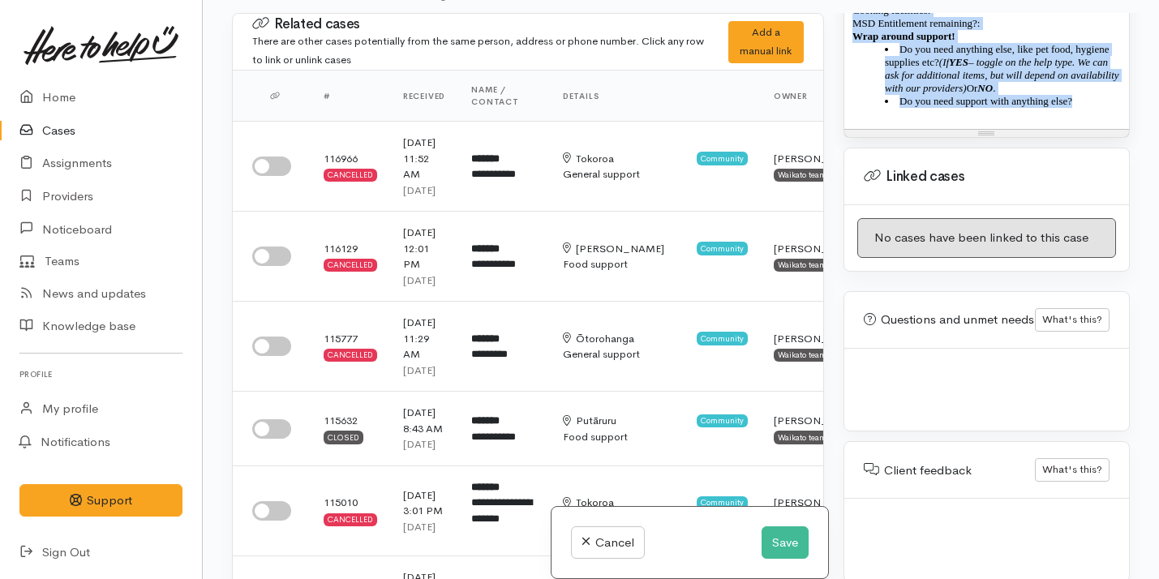
drag, startPoint x: 852, startPoint y: 366, endPoint x: 1041, endPoint y: 497, distance: 229.8
click at [1041, 497] on div "Warnings Add No warnings have been raised against this case Add Warning Title ●…" at bounding box center [987, 302] width 306 height 579
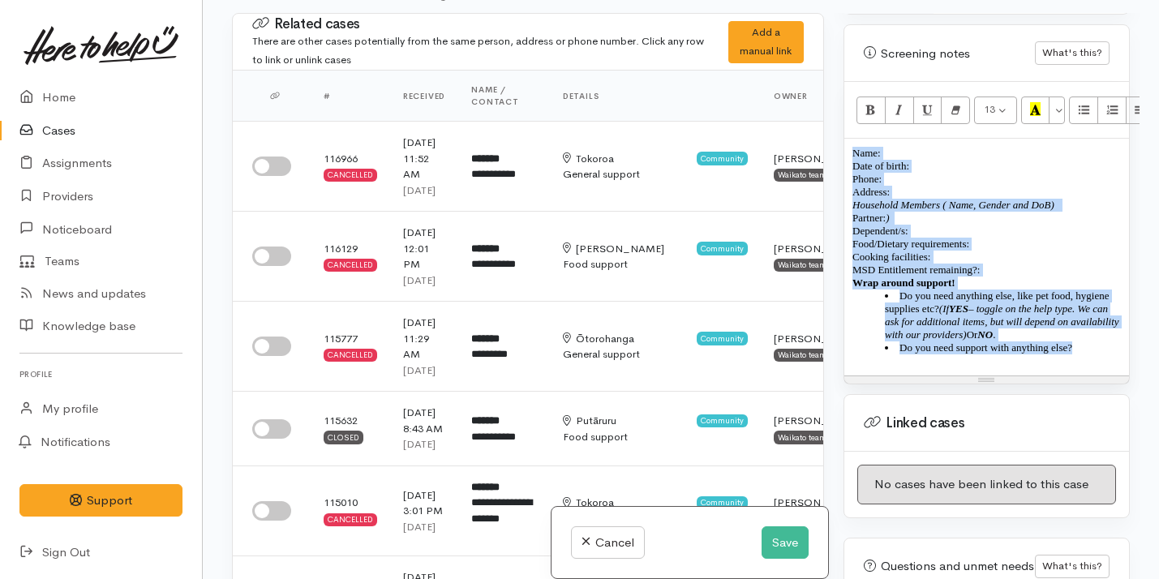
scroll to position [1026, 0]
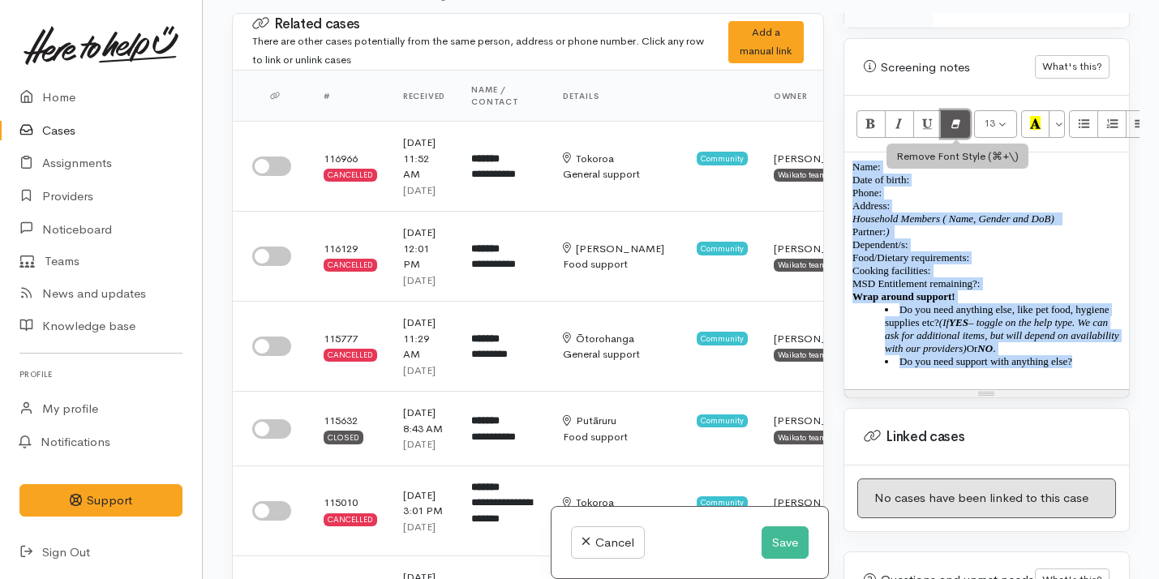
click at [958, 116] on icon "Remove Font Style (⌘+\\)" at bounding box center [956, 123] width 11 height 14
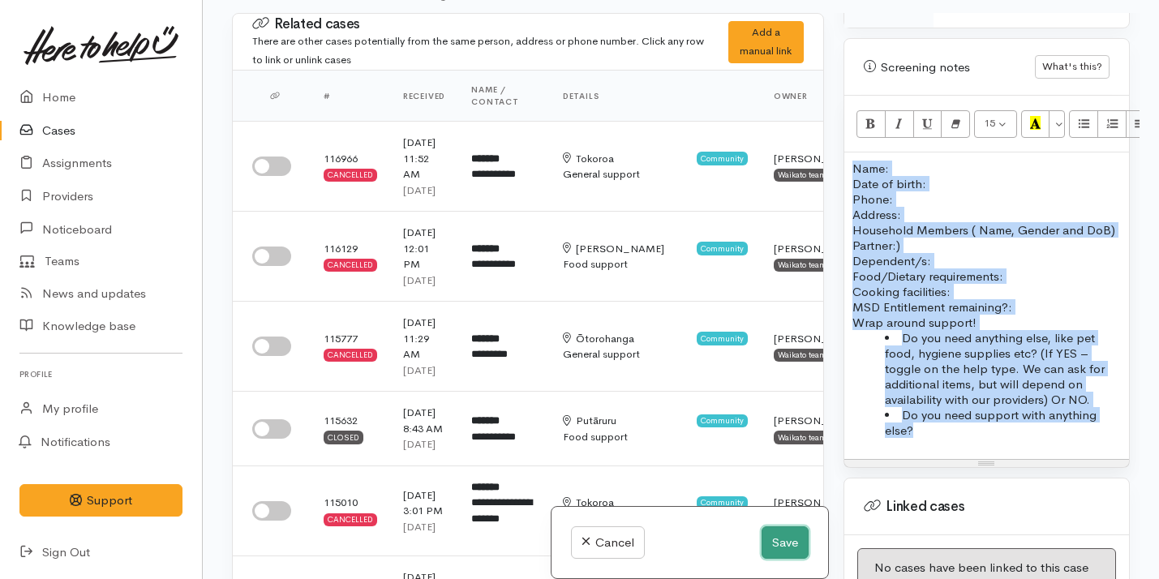
click at [779, 531] on button "Save" at bounding box center [785, 543] width 47 height 33
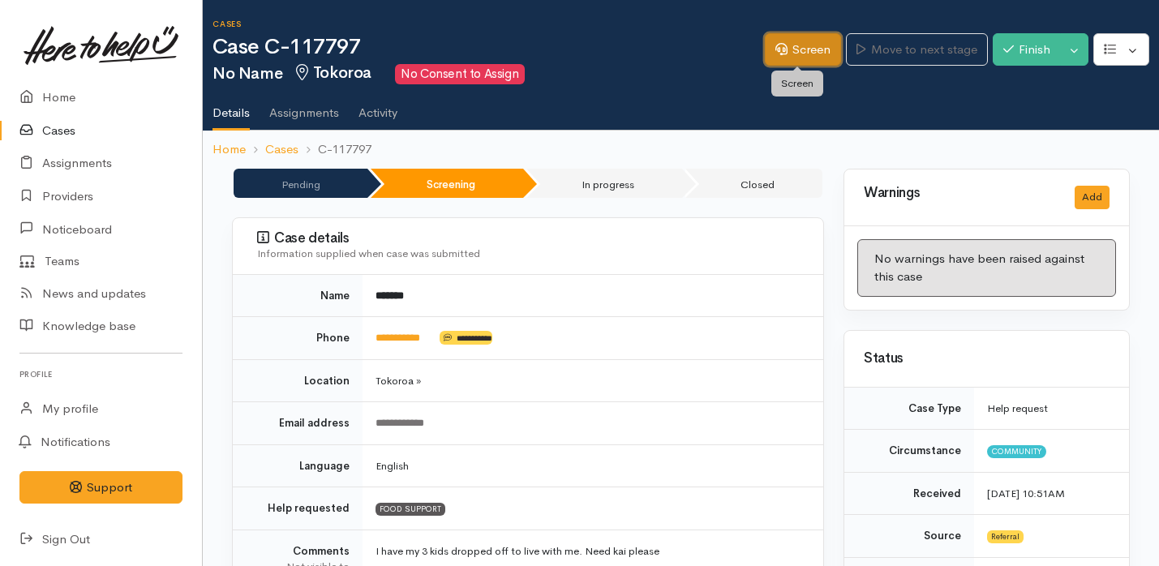
click at [812, 51] on link "Screen" at bounding box center [803, 49] width 76 height 33
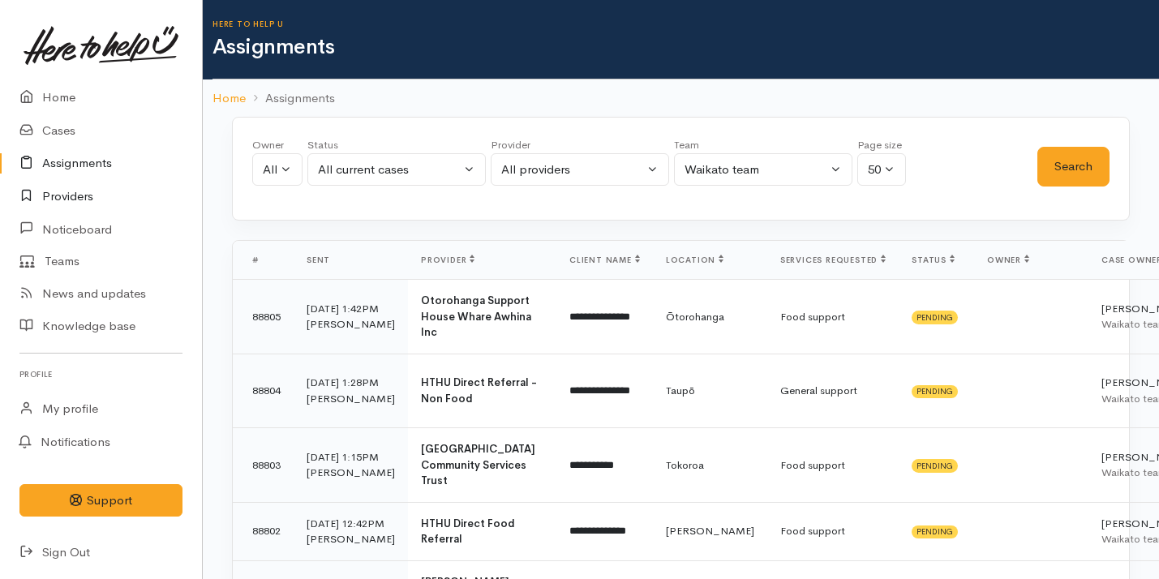
click at [101, 196] on link "Providers" at bounding box center [101, 196] width 202 height 33
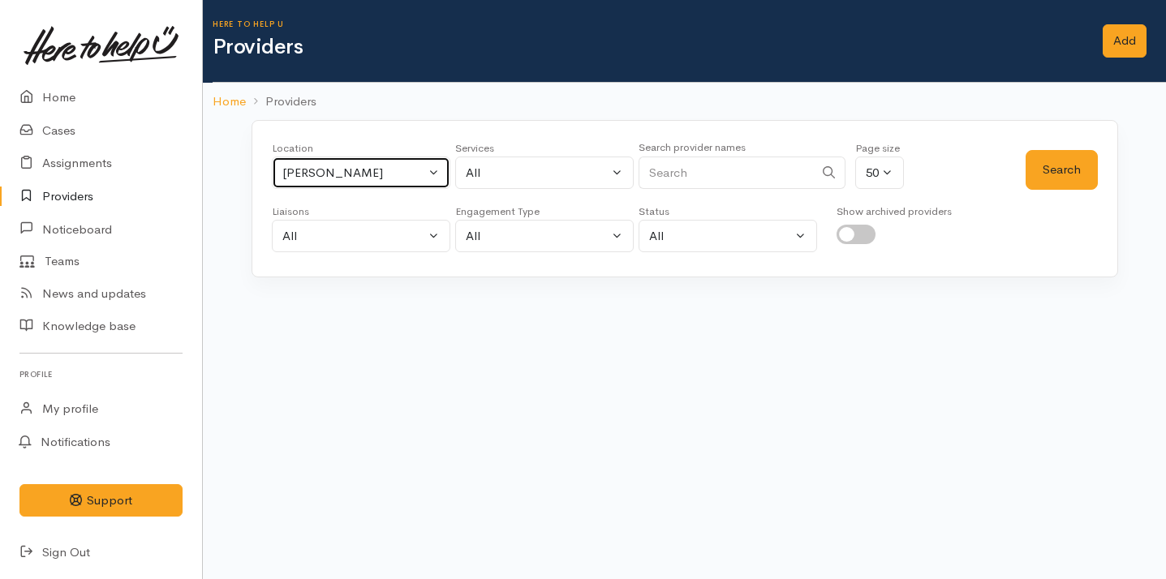
click at [353, 177] on div "[PERSON_NAME]" at bounding box center [353, 173] width 143 height 19
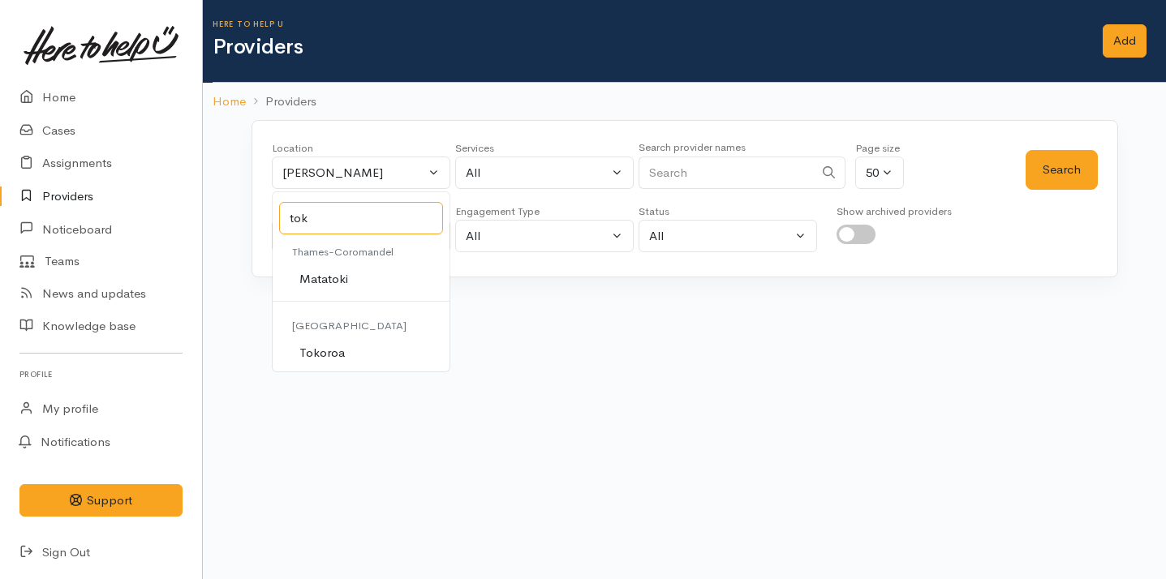
type input "tok"
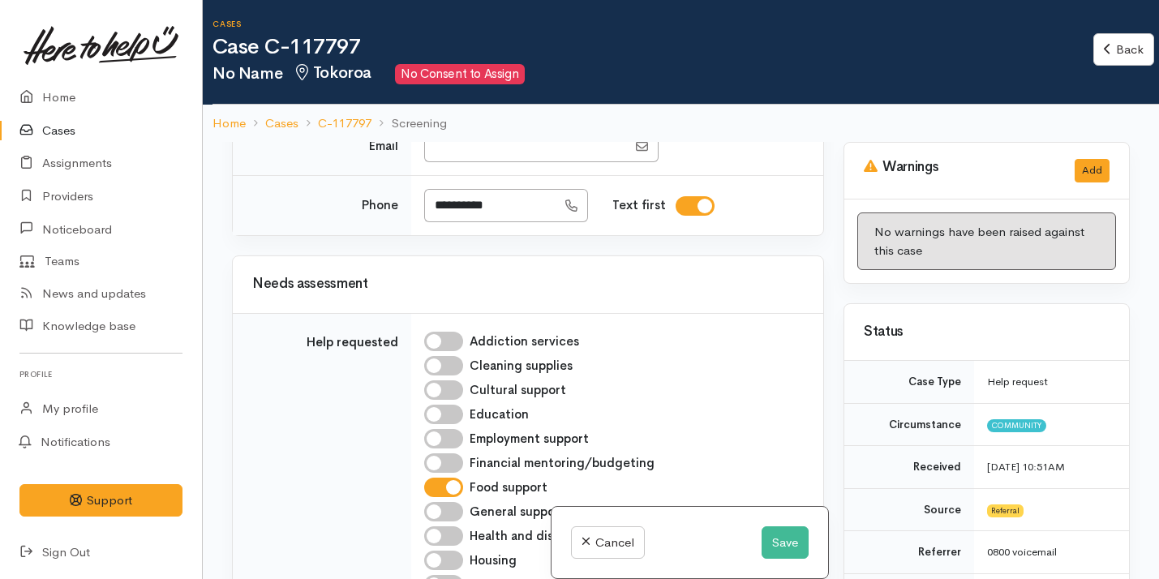
scroll to position [1412, 0]
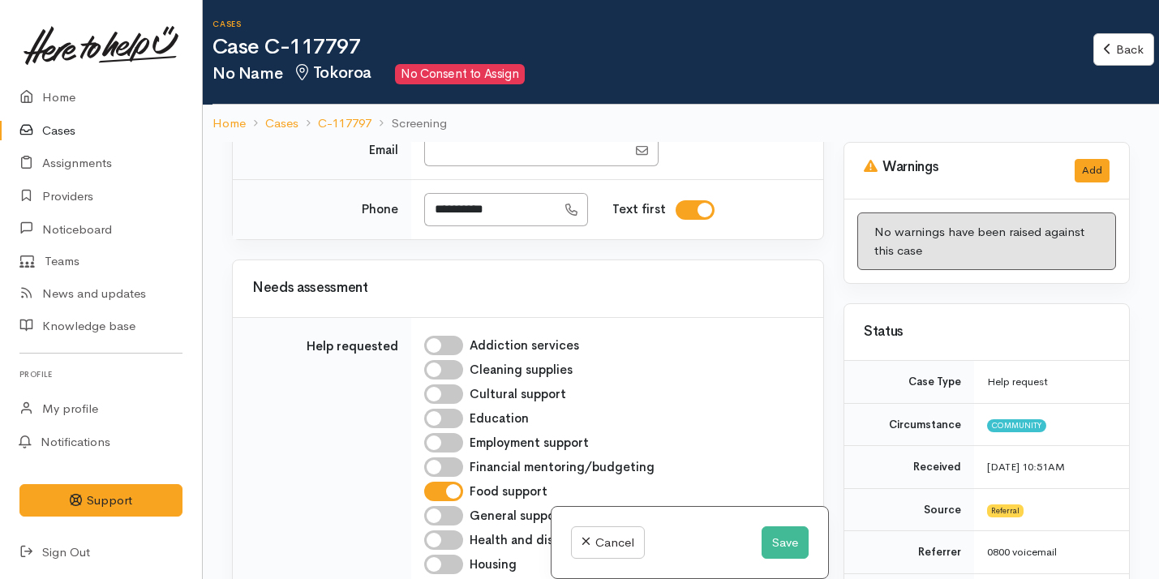
type input "*"
type input "******"
click at [772, 531] on button "Save" at bounding box center [785, 543] width 47 height 33
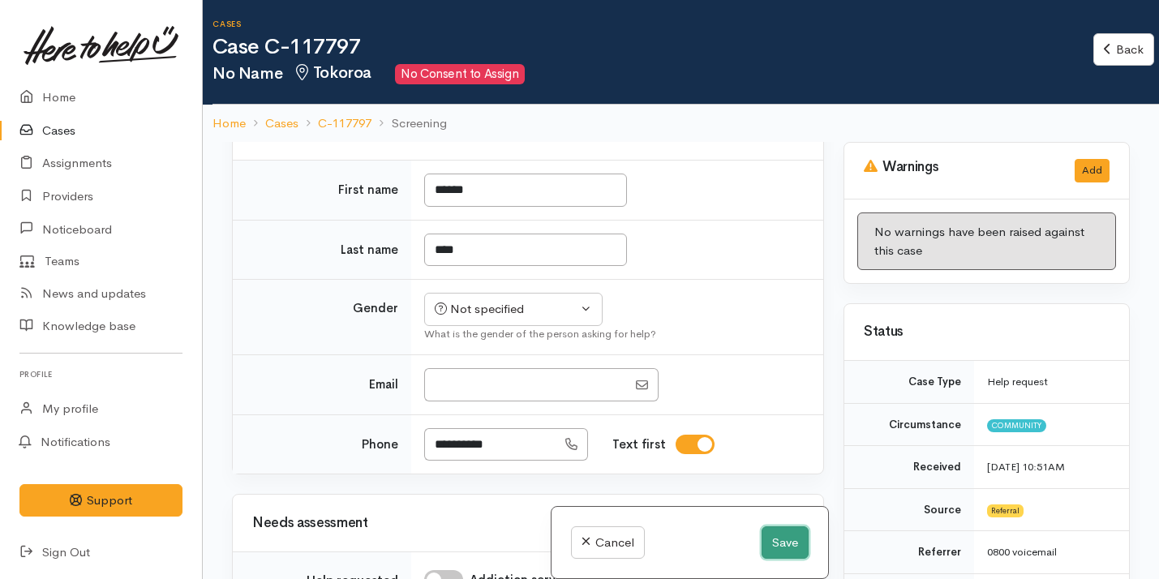
scroll to position [220, 0]
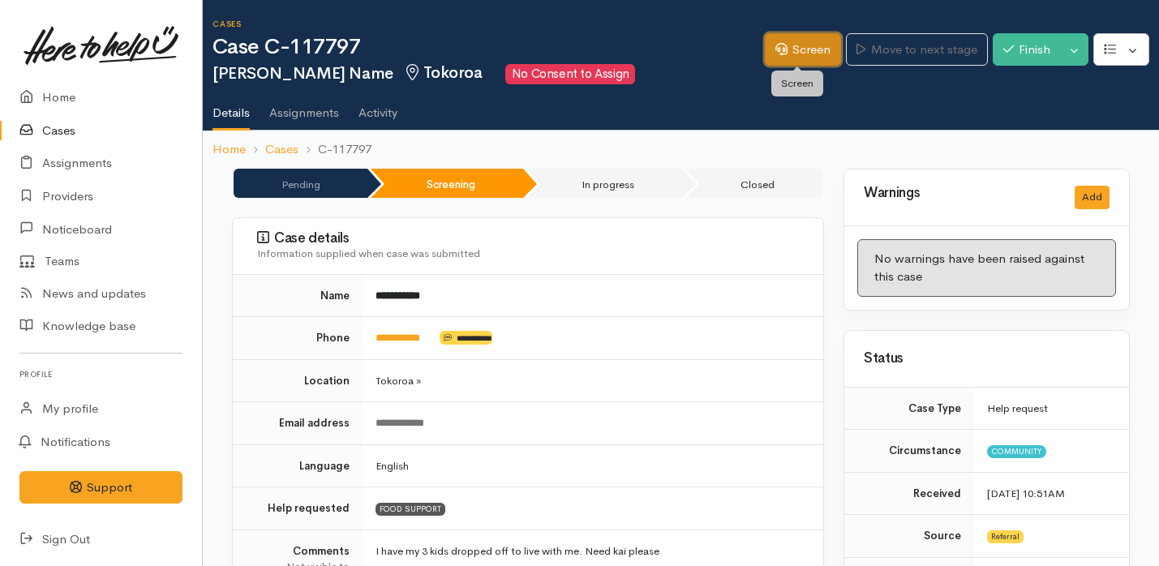
click at [815, 45] on link "Screen" at bounding box center [803, 49] width 76 height 33
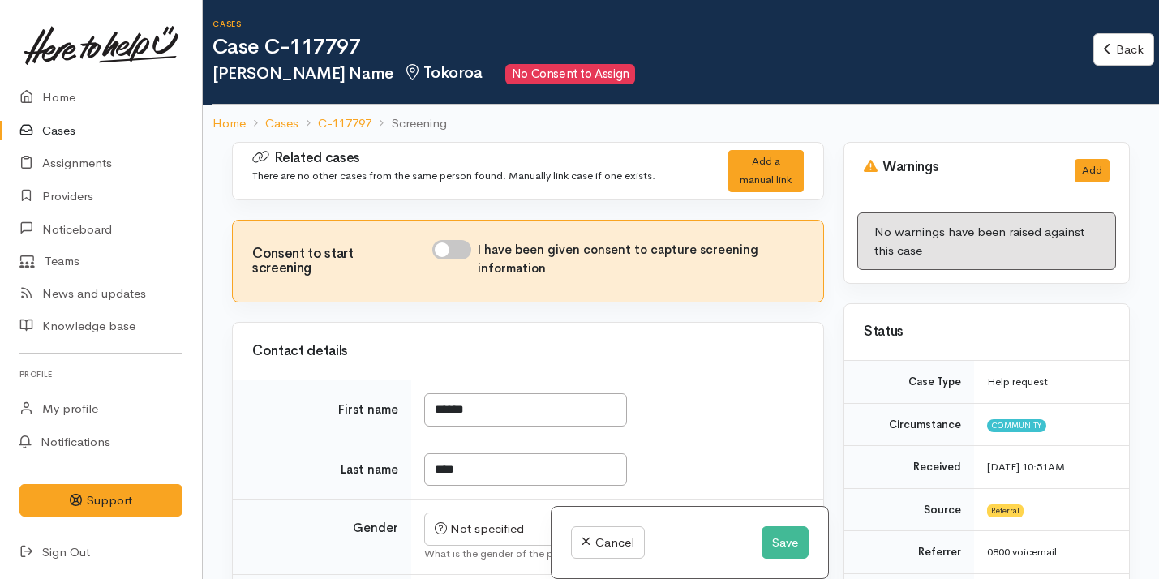
scroll to position [59, 0]
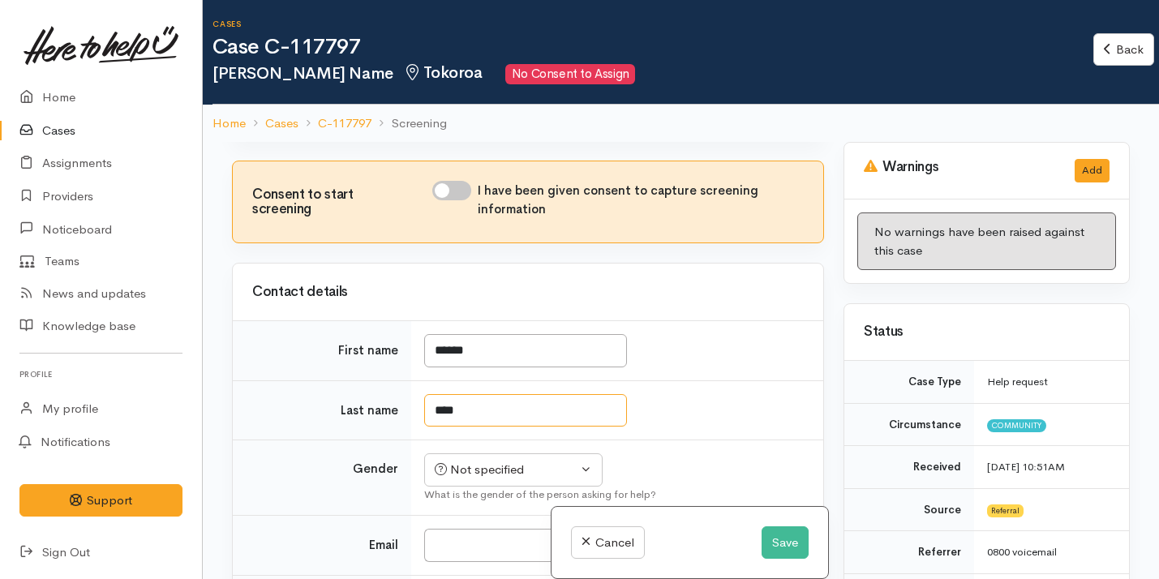
click at [506, 405] on input "****" at bounding box center [525, 410] width 203 height 33
type input "*****"
click at [783, 555] on button "Save" at bounding box center [785, 543] width 47 height 33
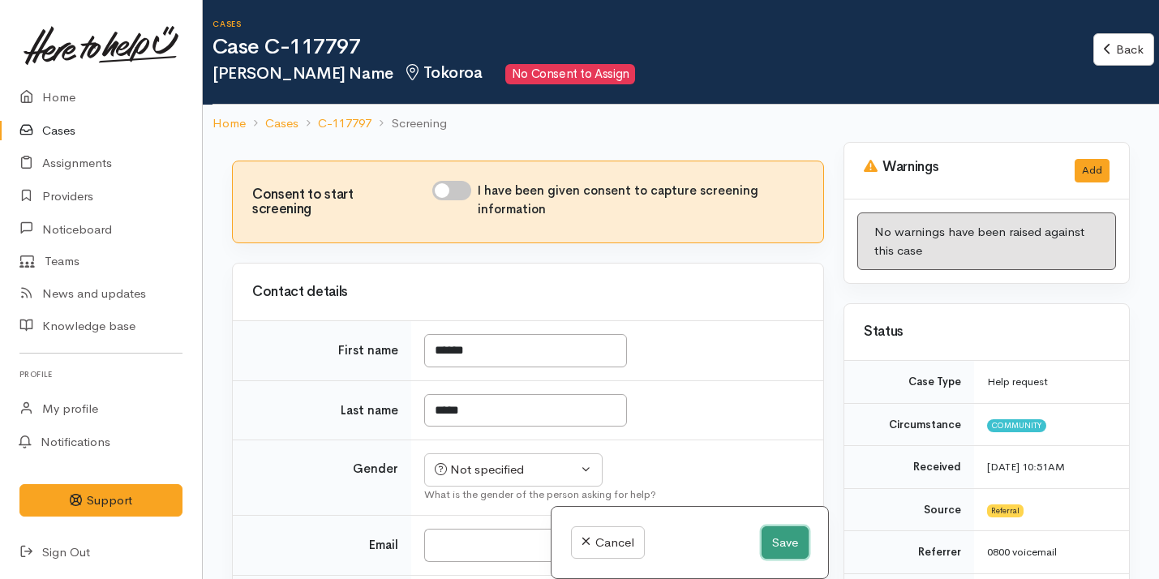
scroll to position [27, 0]
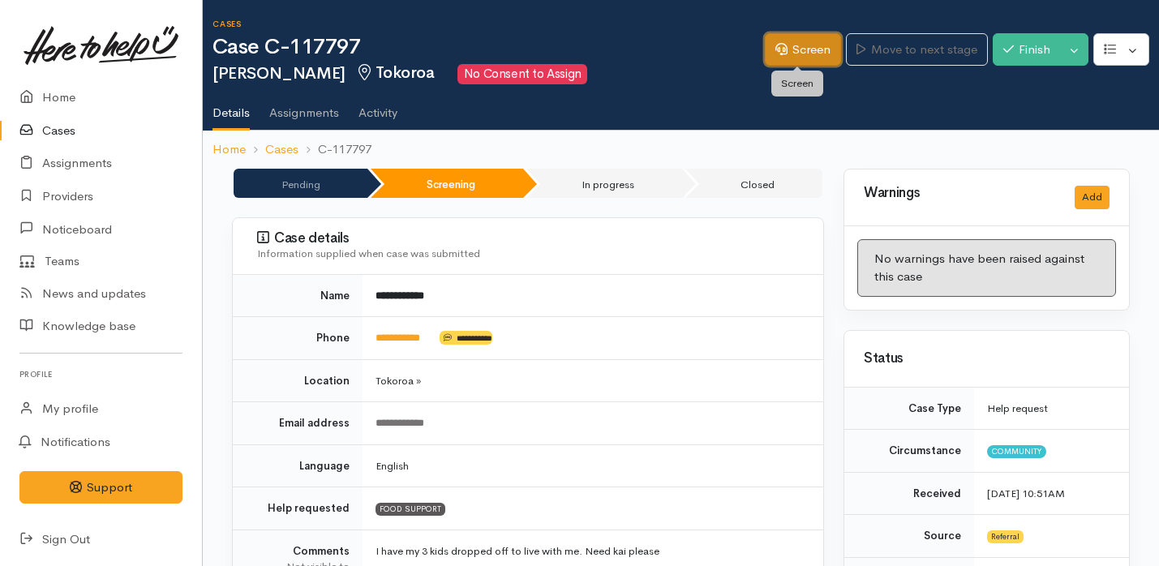
click at [787, 41] on link "Screen" at bounding box center [803, 49] width 76 height 33
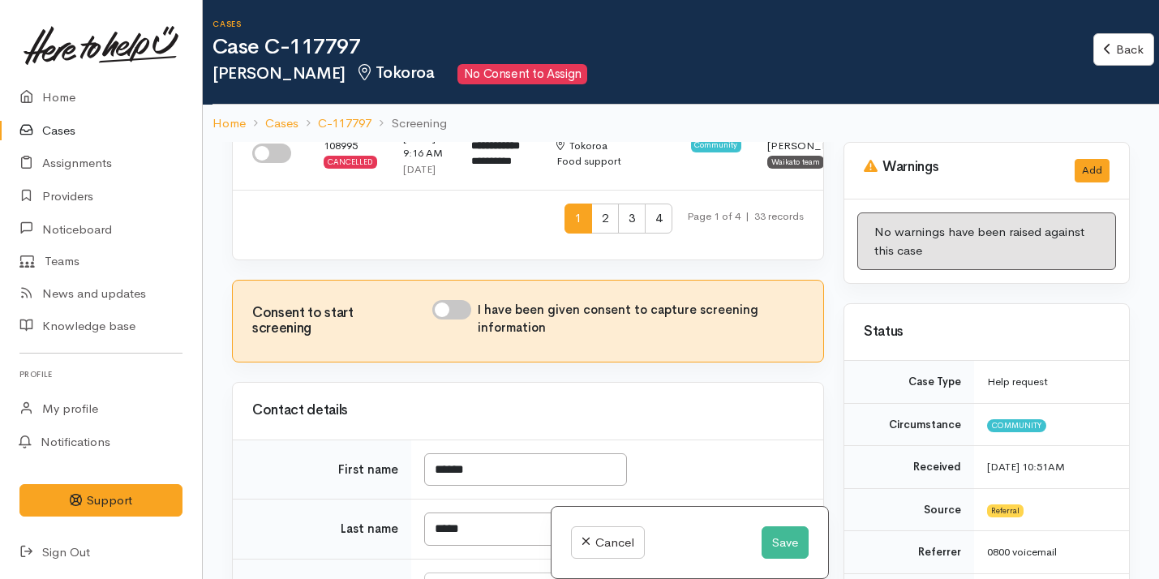
scroll to position [867, 0]
click at [591, 233] on span "2" at bounding box center [605, 218] width 28 height 30
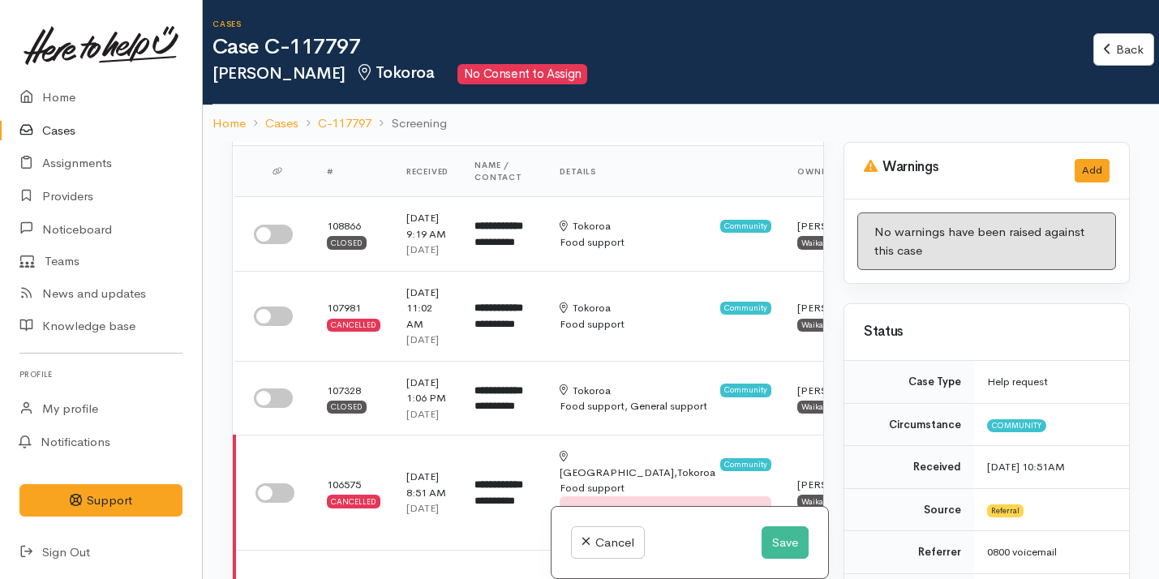
scroll to position [0, 0]
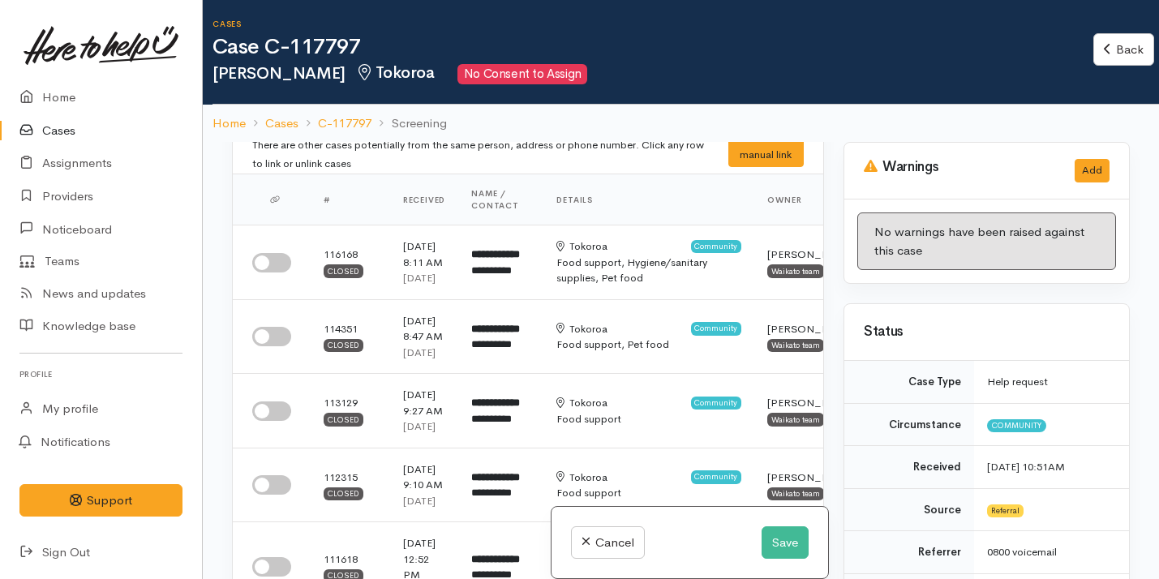
scroll to position [18, 0]
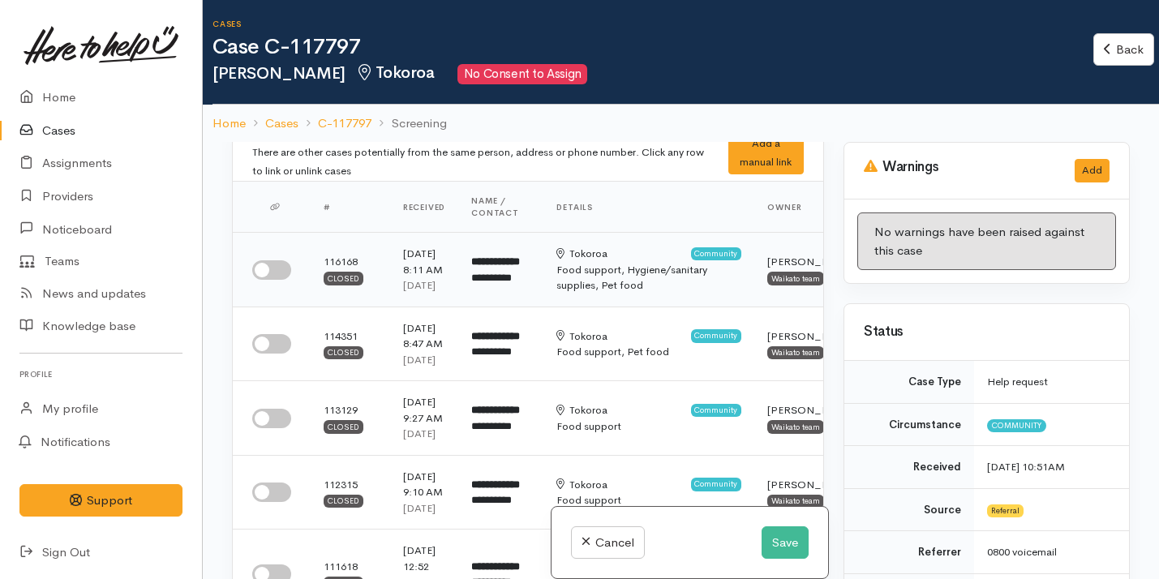
click at [275, 280] on input "checkbox" at bounding box center [271, 269] width 39 height 19
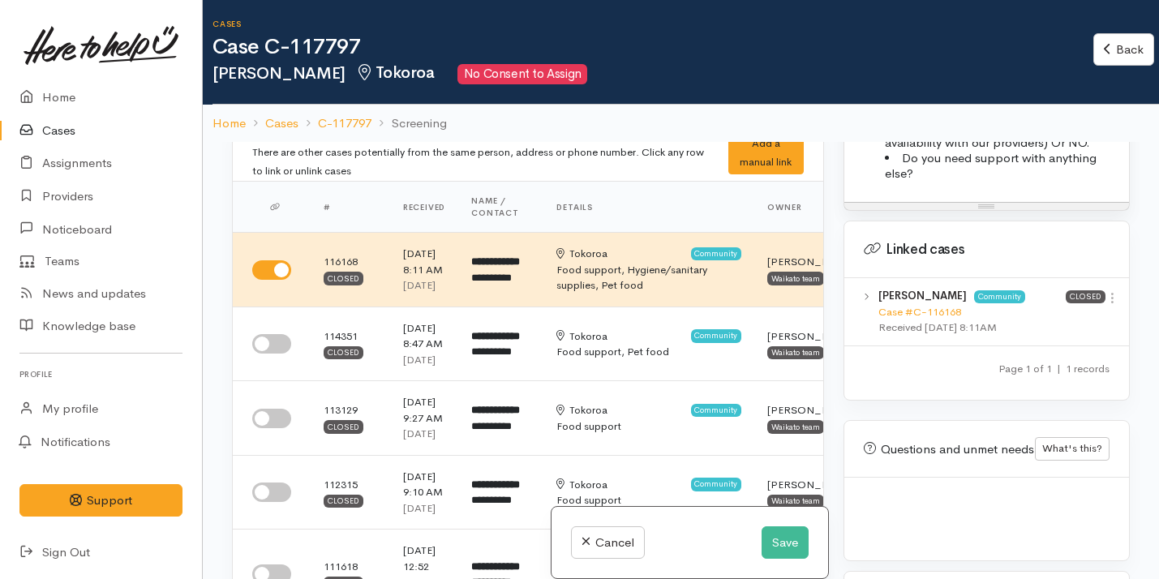
scroll to position [1424, 0]
click at [919, 305] on link "Case #C-116168" at bounding box center [920, 312] width 83 height 14
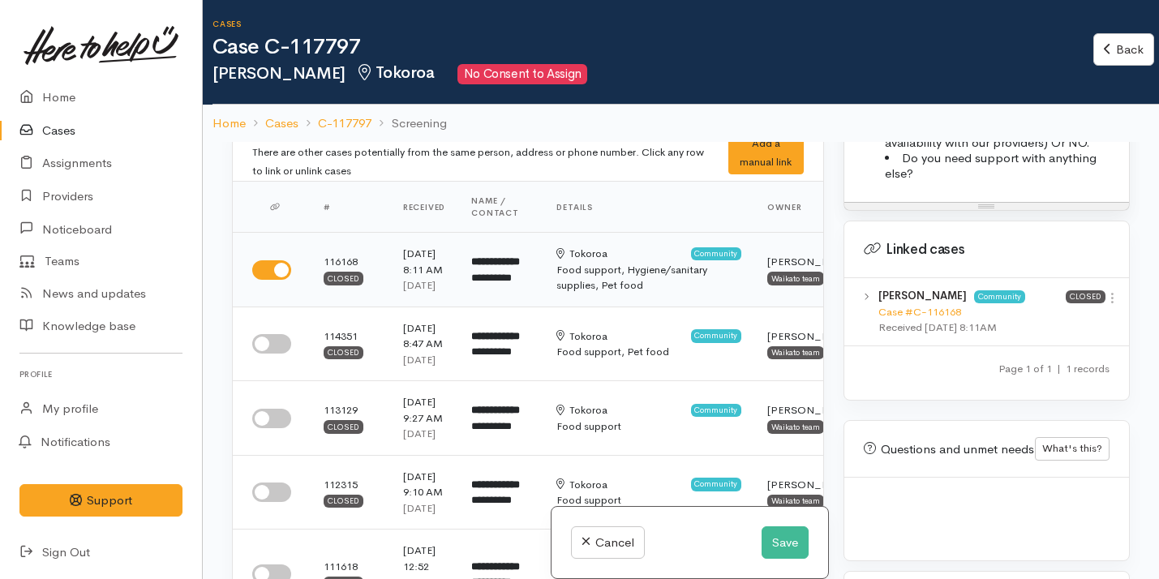
click at [264, 280] on input "checkbox" at bounding box center [271, 269] width 39 height 19
checkbox input "false"
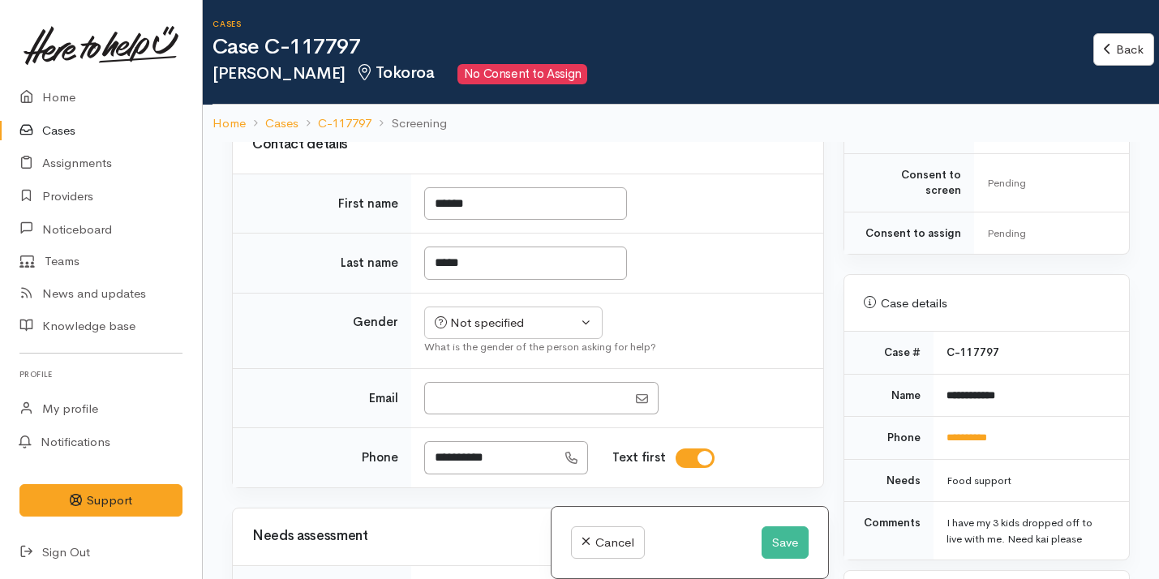
scroll to position [1139, 0]
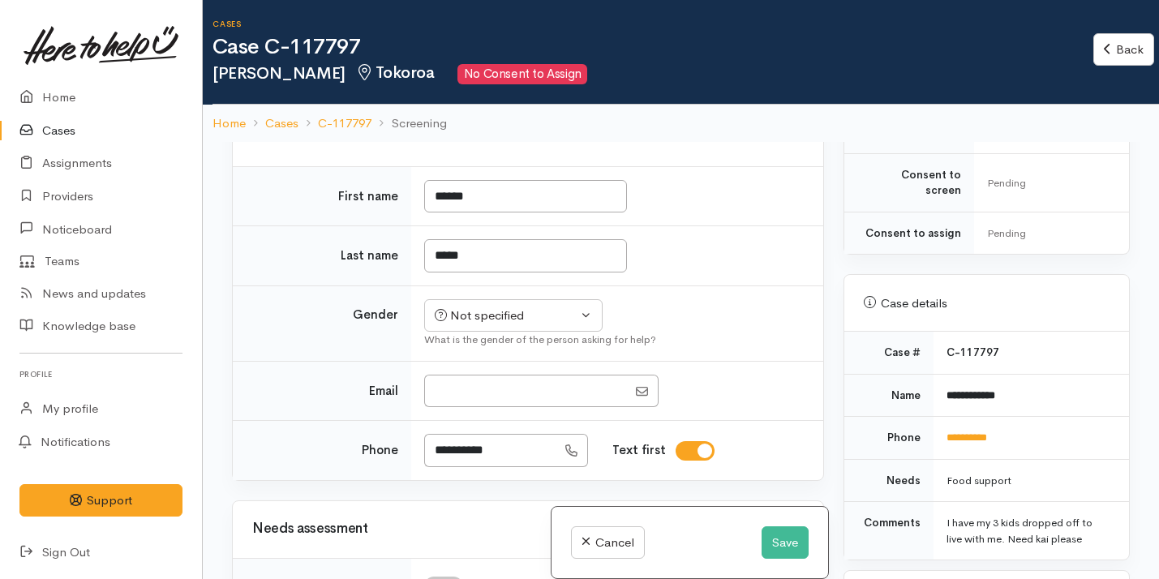
click at [447, 46] on input "I have been given consent to capture screening information" at bounding box center [451, 36] width 39 height 19
checkbox input "true"
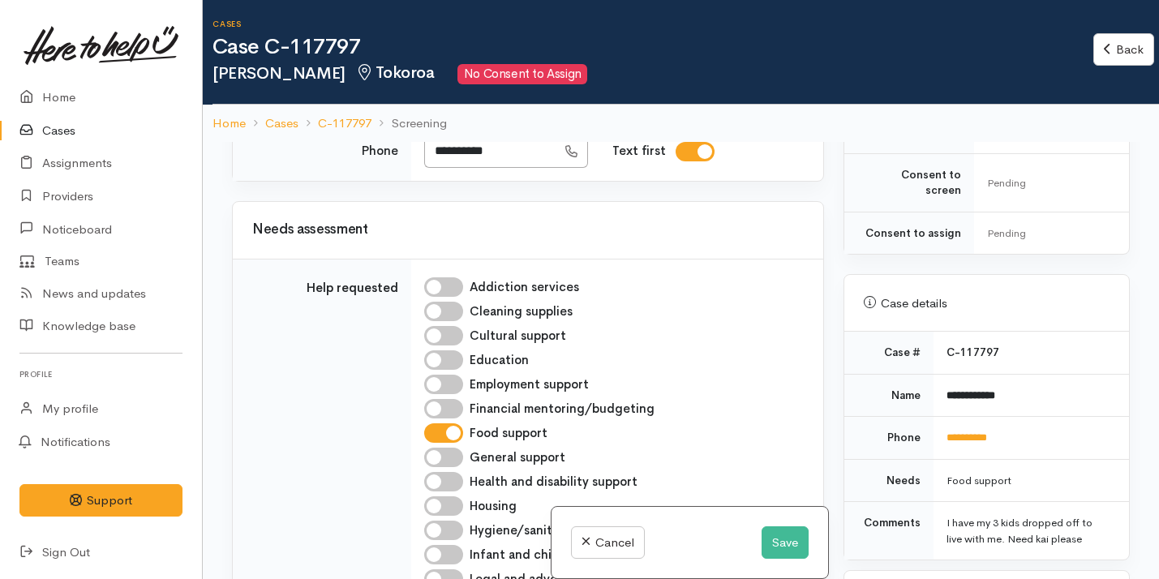
scroll to position [1437, 0]
click at [487, 28] on div "Not specified" at bounding box center [506, 18] width 143 height 19
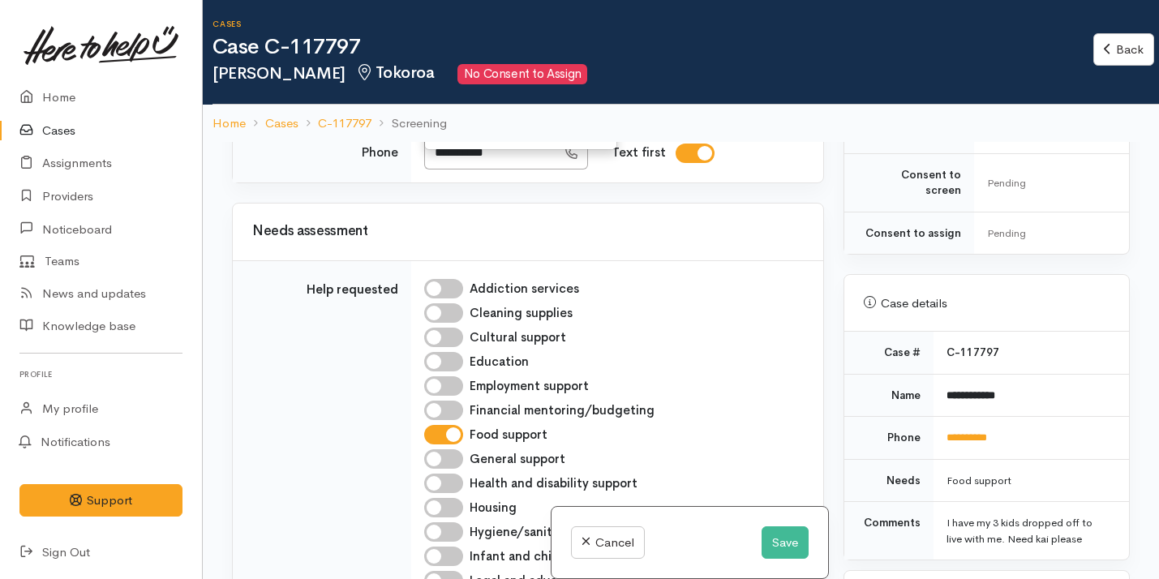
click at [480, 90] on span "[DEMOGRAPHIC_DATA]" at bounding box center [527, 80] width 139 height 19
select select "[DEMOGRAPHIC_DATA]"
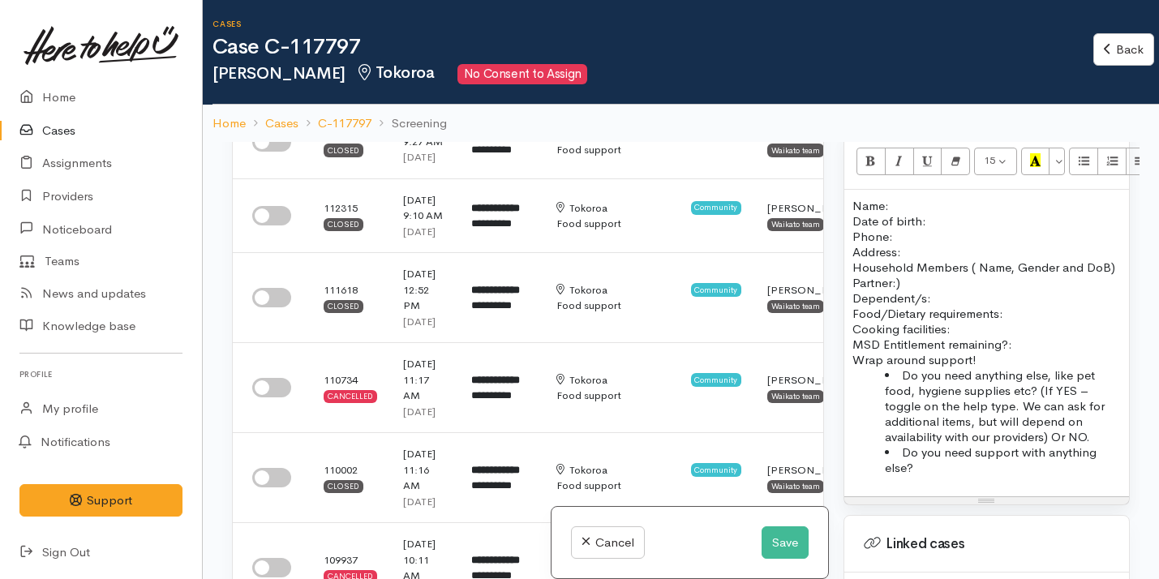
scroll to position [0, 0]
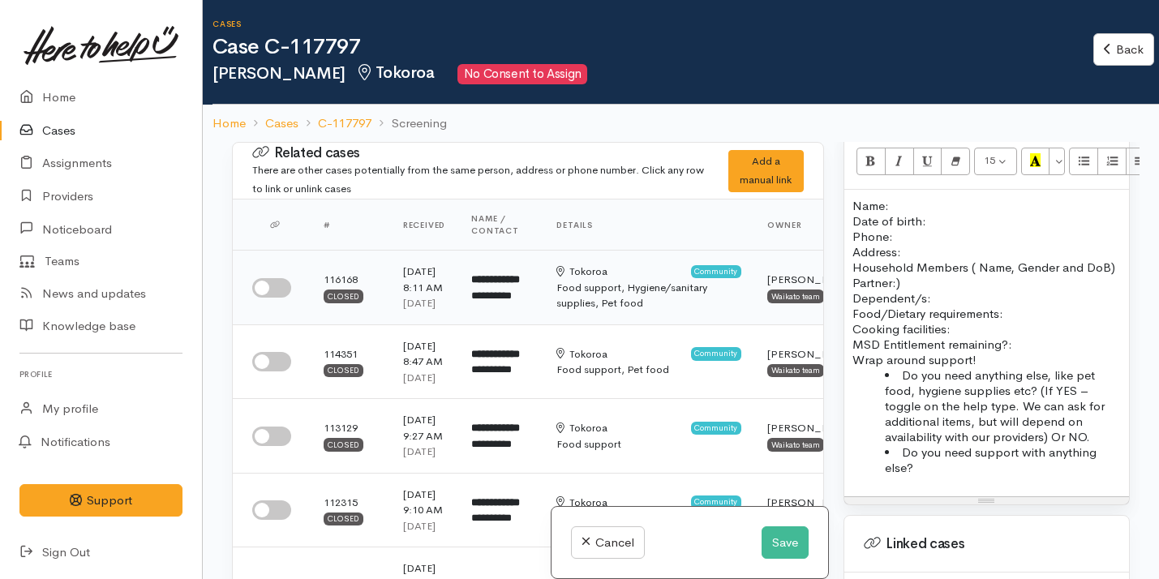
click at [268, 298] on input "checkbox" at bounding box center [271, 287] width 39 height 19
checkbox input "true"
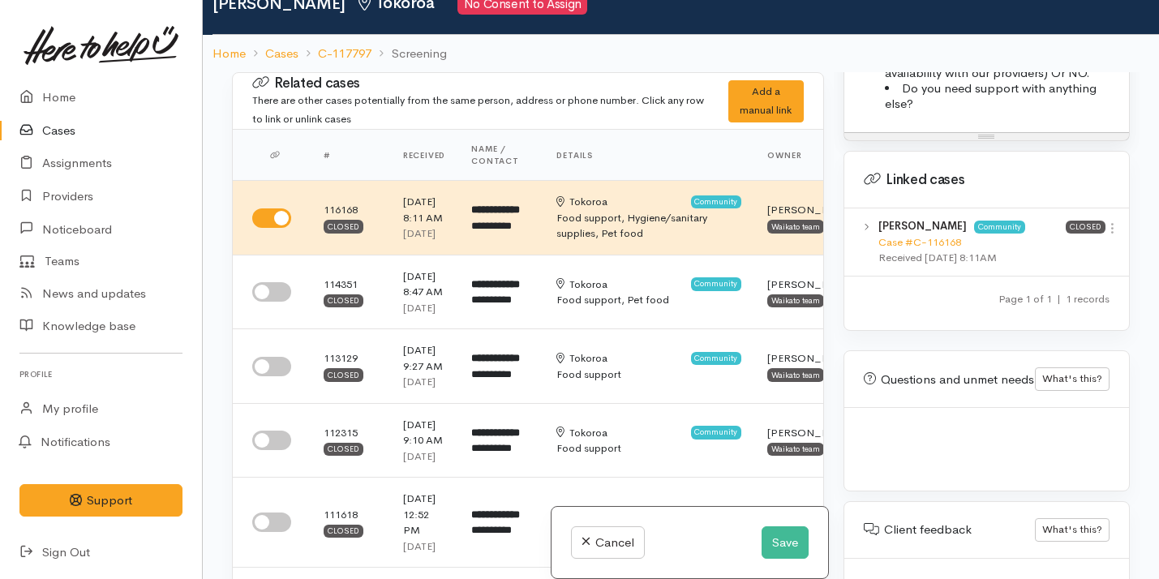
scroll to position [80, 0]
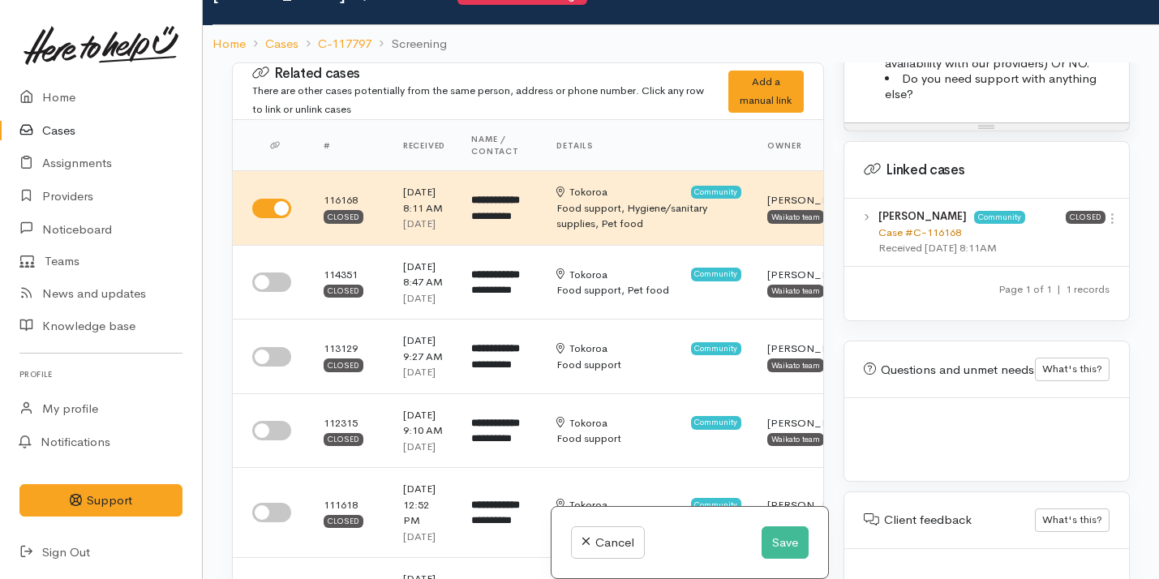
click at [945, 226] on link "Case #C-116168" at bounding box center [920, 233] width 83 height 14
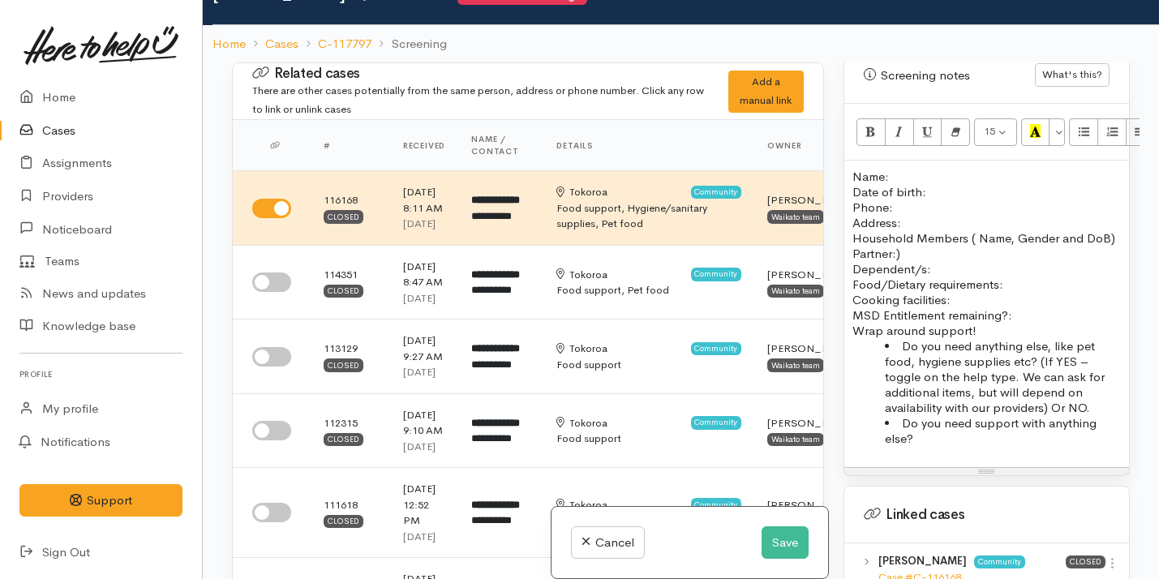
scroll to position [1063, 0]
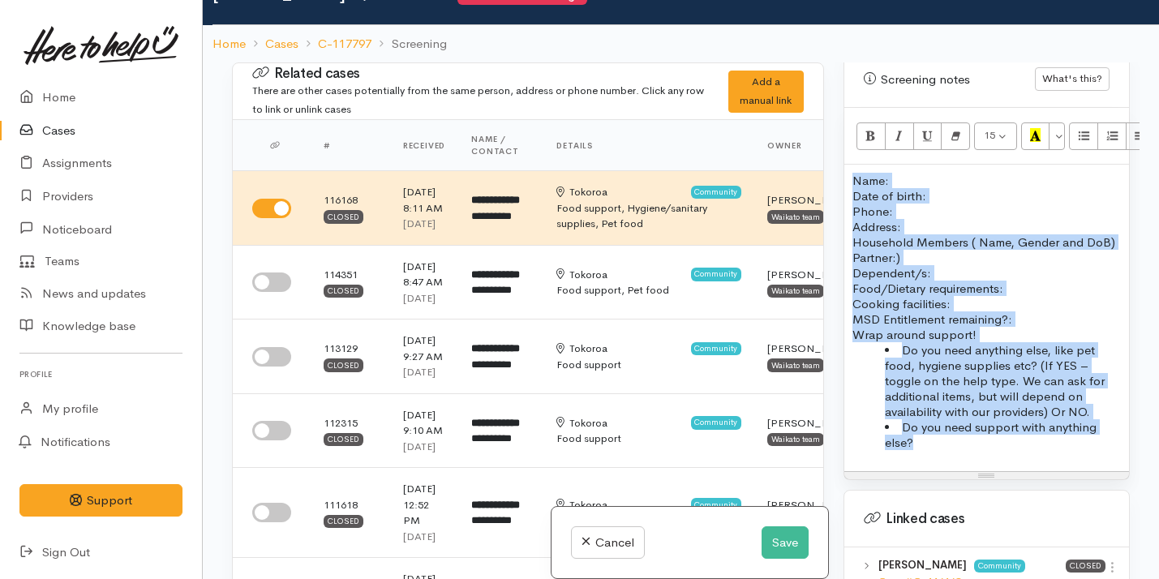
drag, startPoint x: 921, startPoint y: 446, endPoint x: 850, endPoint y: 157, distance: 297.4
click at [850, 165] on div "Name: Date of birth: Phone:  Address:  Household Members ( Name, Gender and DoB…" at bounding box center [987, 318] width 285 height 307
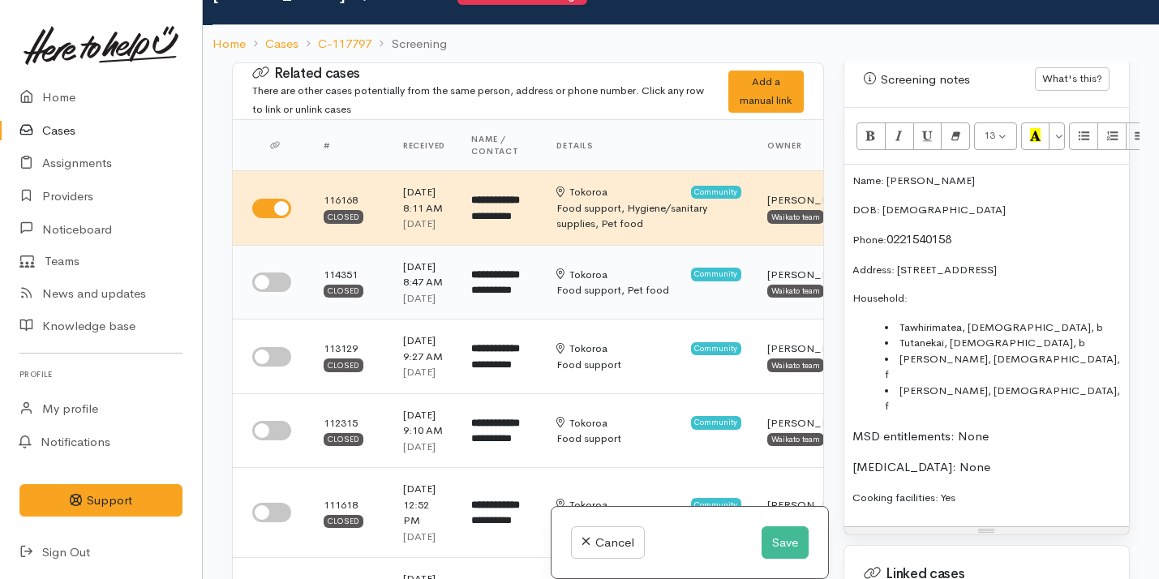
click at [280, 319] on td at bounding box center [272, 282] width 78 height 75
click at [271, 292] on input "checkbox" at bounding box center [271, 282] width 39 height 19
checkbox input "true"
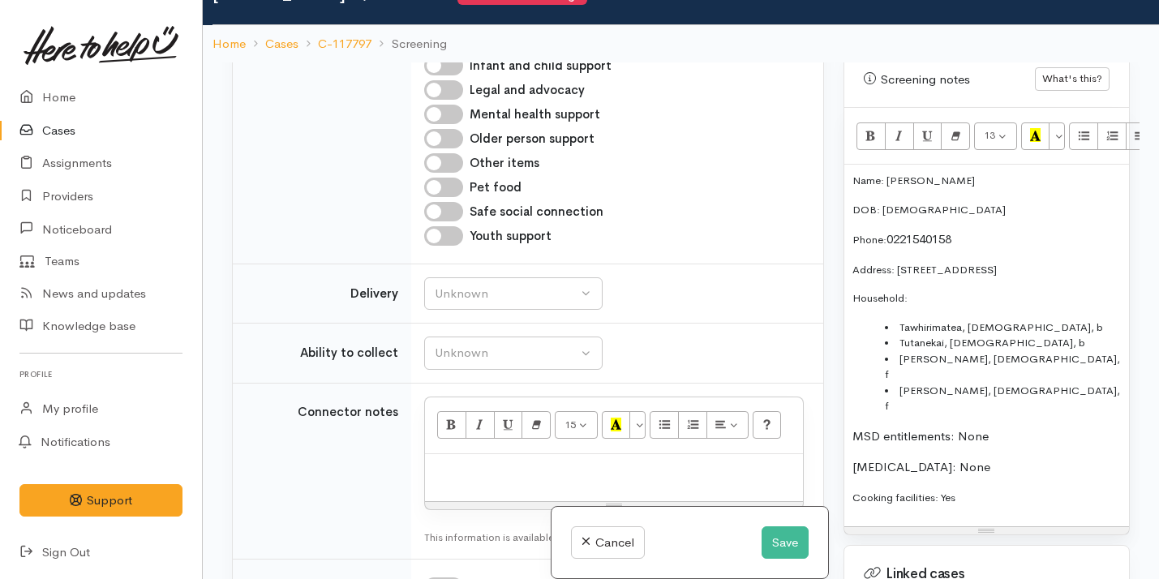
scroll to position [1980, 0]
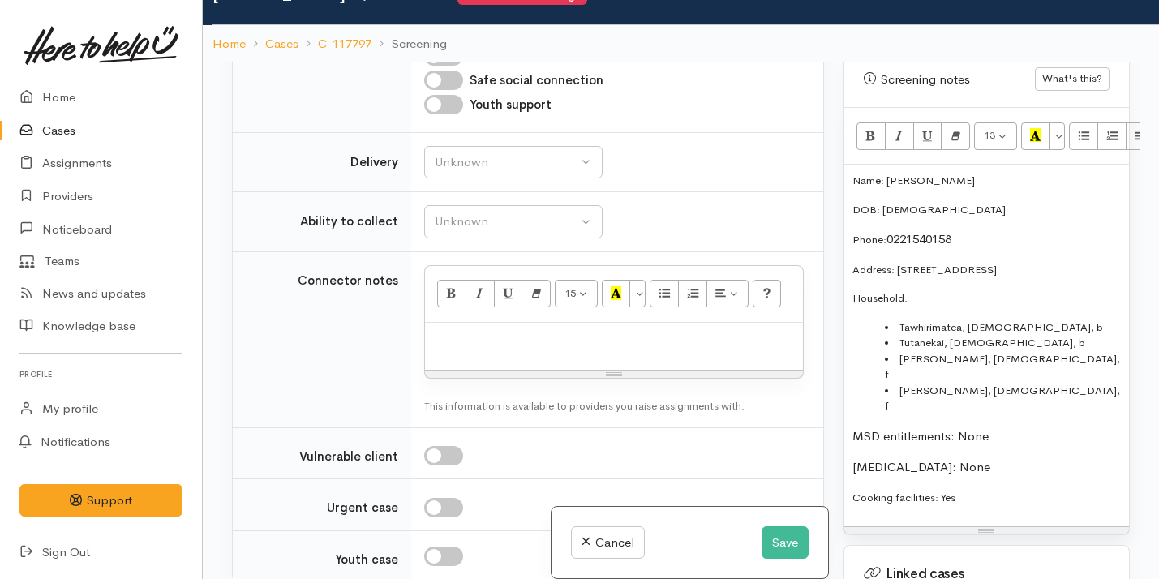
click at [936, 290] on p "Household:" at bounding box center [987, 298] width 269 height 16
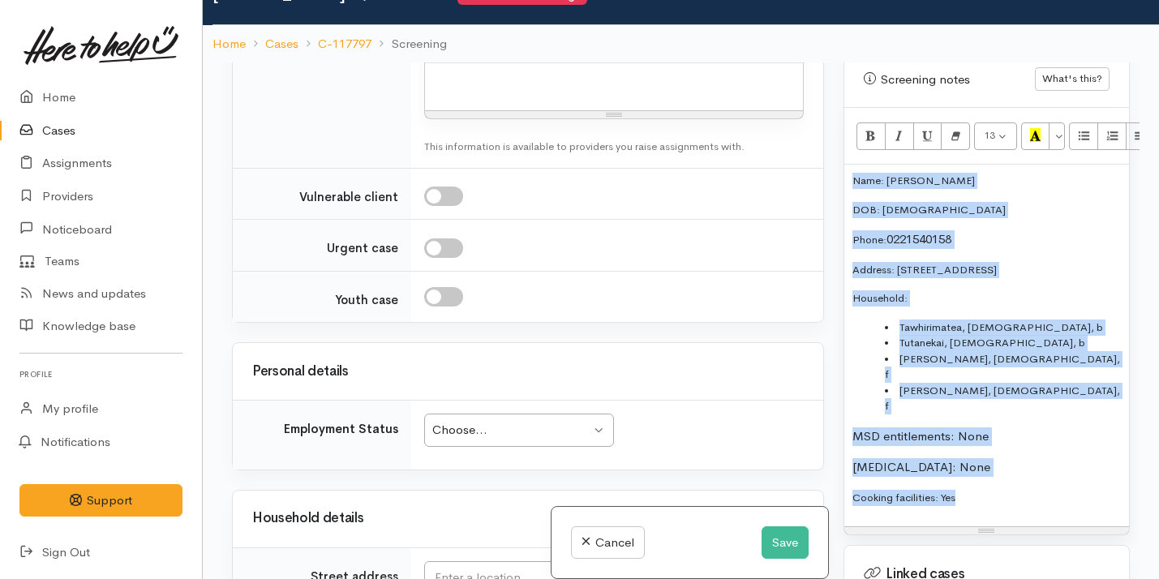
drag, startPoint x: 851, startPoint y: 163, endPoint x: 1017, endPoint y: 456, distance: 336.8
click at [1017, 456] on div "Name: Calvin Penno DOB: 27/10/1969 Phone: 0221540158 Address: 65 Torphin Cresce…" at bounding box center [987, 346] width 285 height 362
click at [949, 123] on button "Remove Font Style (⌘+\\)" at bounding box center [955, 137] width 29 height 28
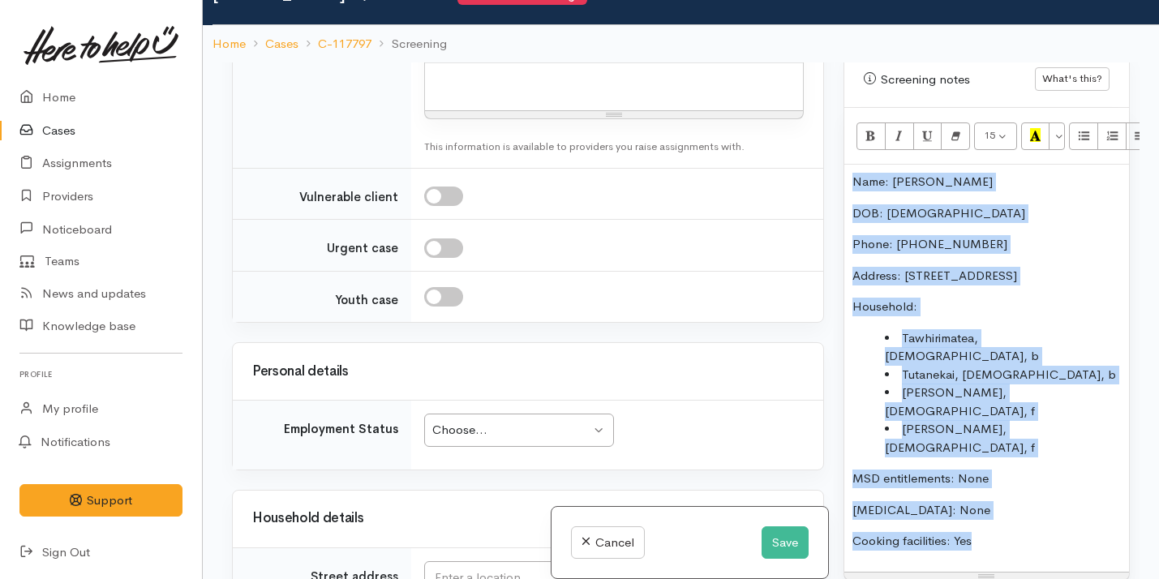
click at [965, 303] on p "Household:" at bounding box center [987, 307] width 269 height 19
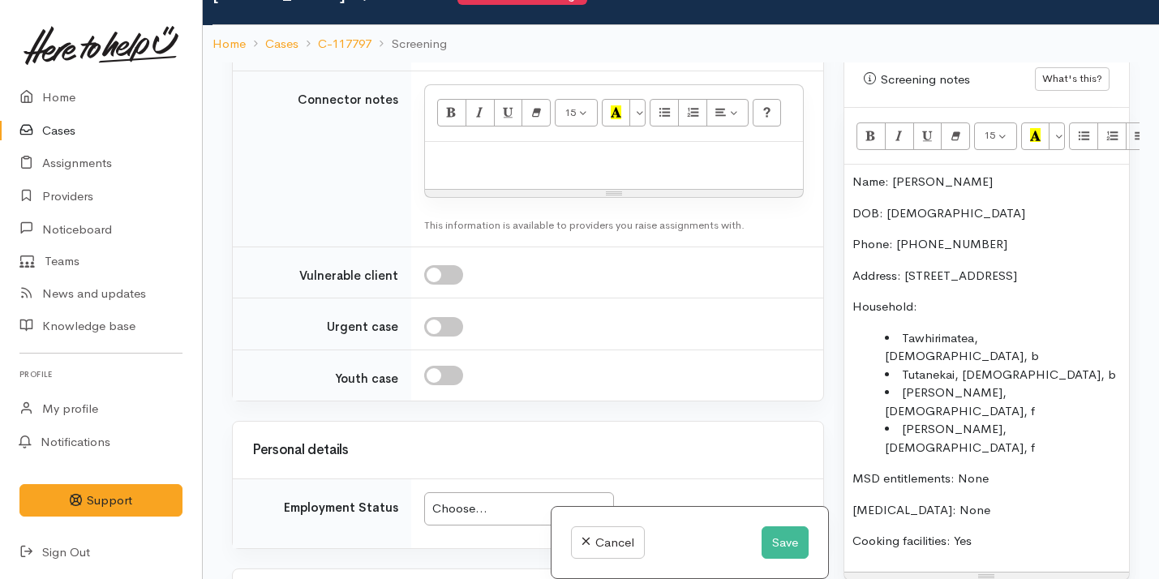
scroll to position [2107, 0]
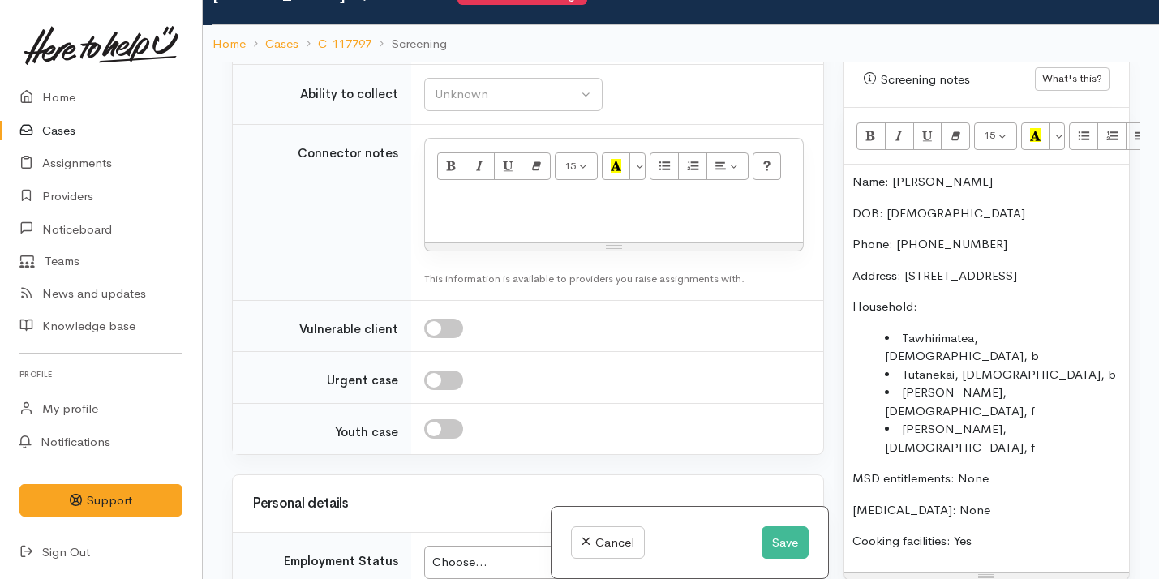
click at [540, 45] on div "Unknown" at bounding box center [506, 35] width 143 height 19
click at [501, 200] on link "No" at bounding box center [513, 186] width 177 height 25
click at [522, 104] on div "Unknown" at bounding box center [506, 94] width 143 height 19
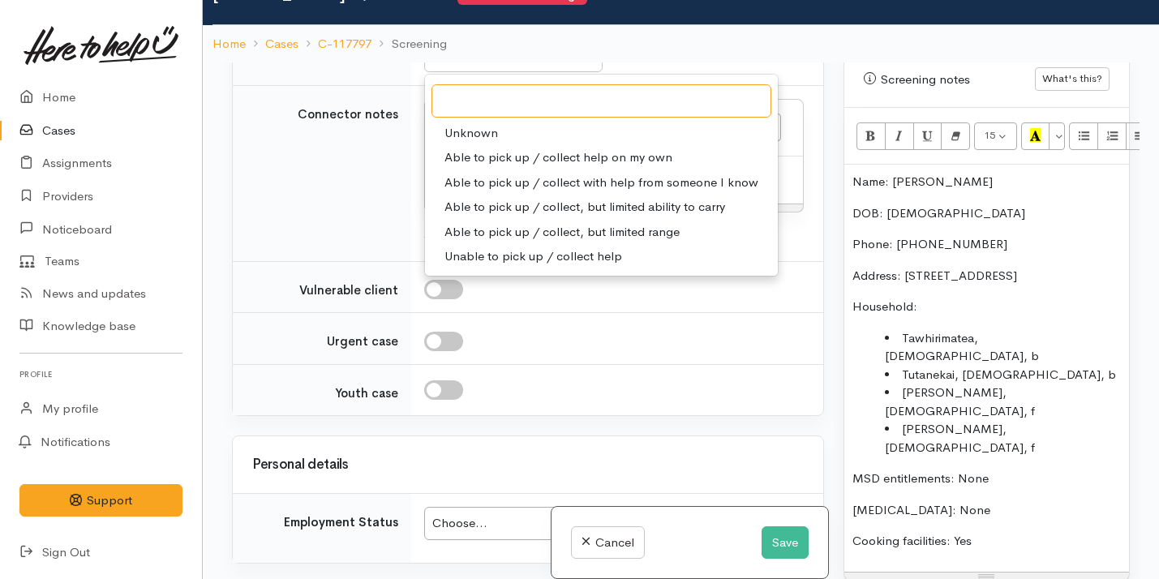
scroll to position [2156, 0]
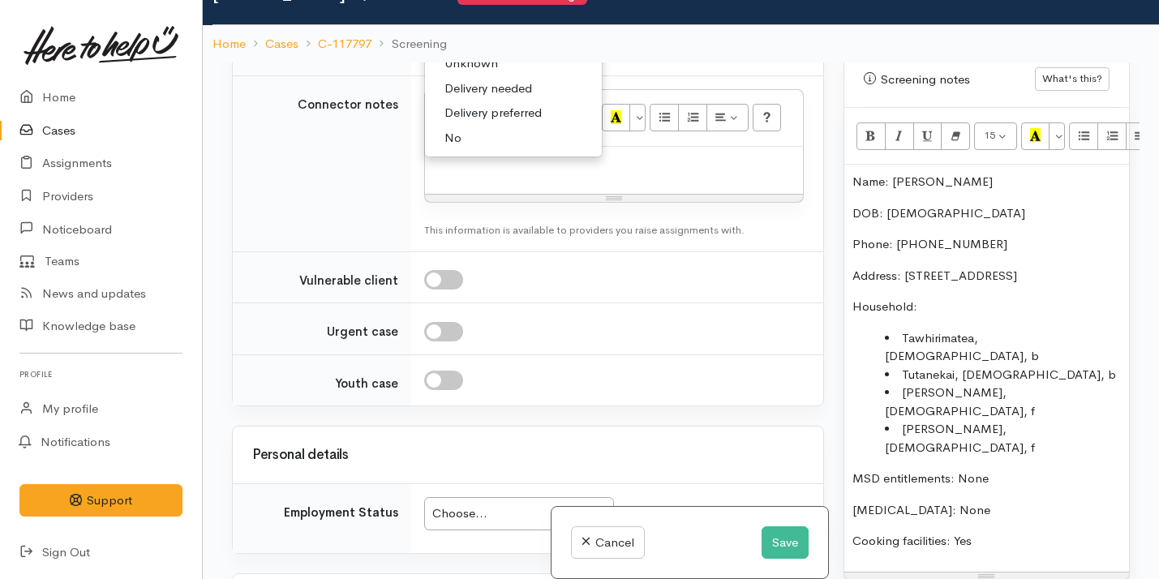
click at [510, 98] on span "Delivery needed" at bounding box center [489, 89] width 88 height 19
select select "3"
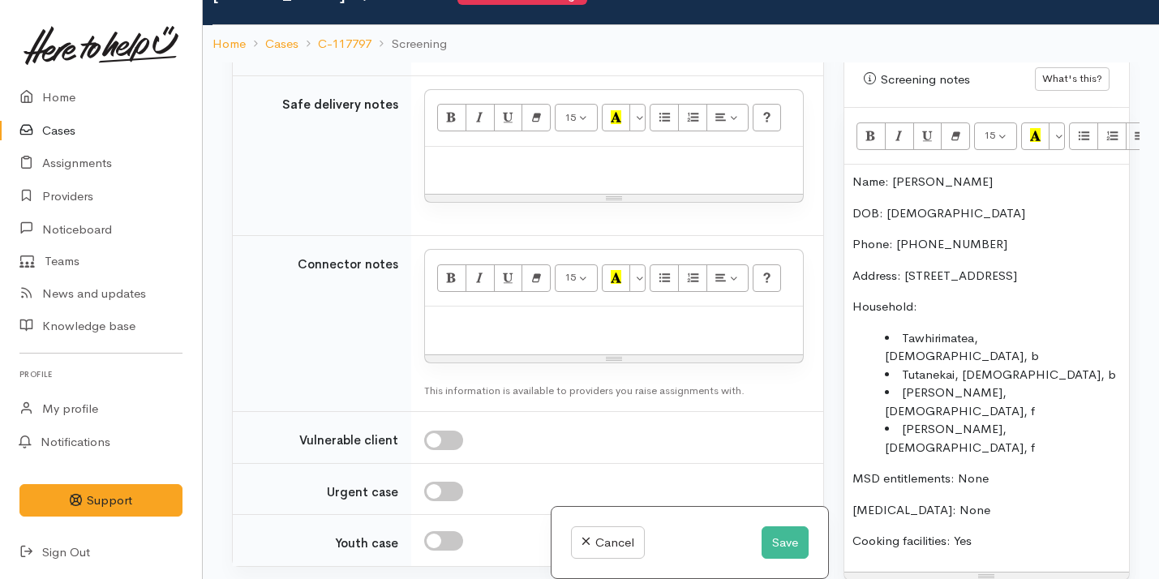
click at [1072, 420] on li "[PERSON_NAME], [DEMOGRAPHIC_DATA], f" at bounding box center [1003, 438] width 236 height 37
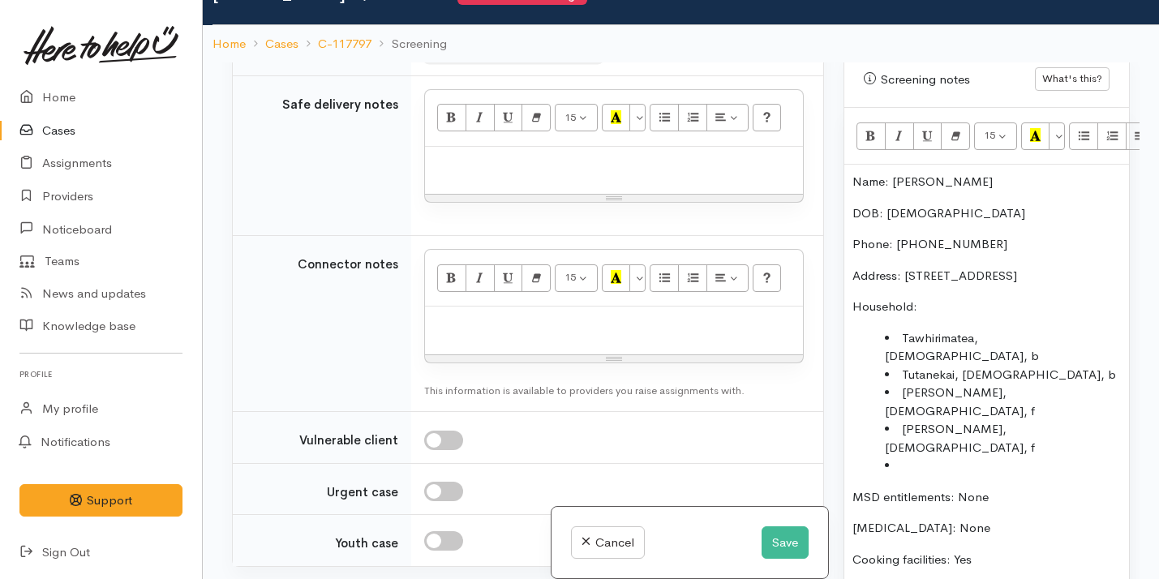
click at [494, 55] on div "Please select" at bounding box center [506, 46] width 143 height 19
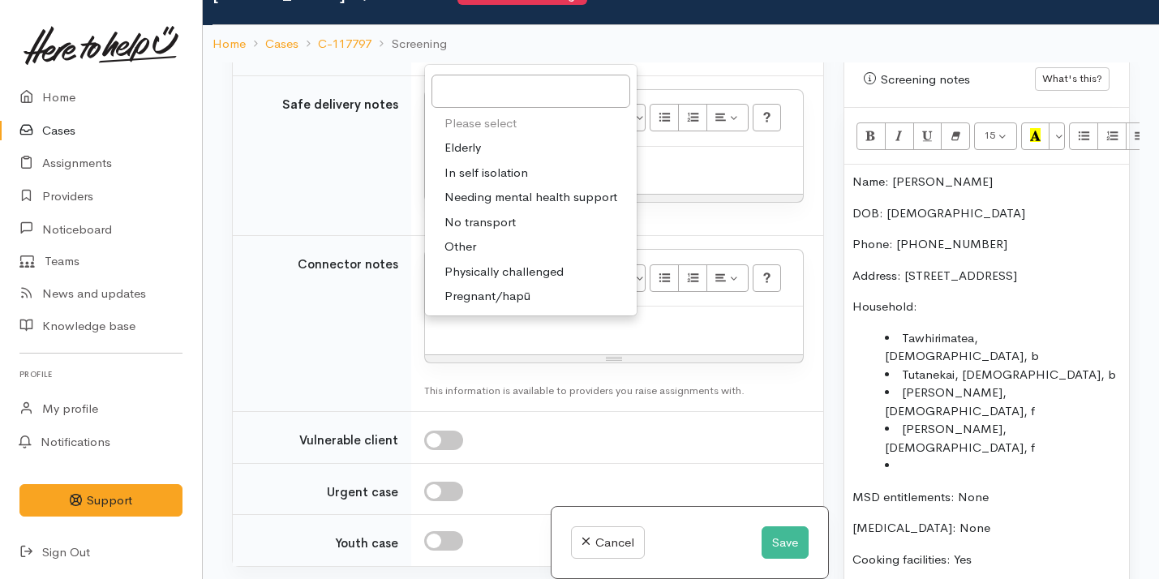
click at [497, 232] on span "No transport" at bounding box center [480, 222] width 71 height 19
select select "2"
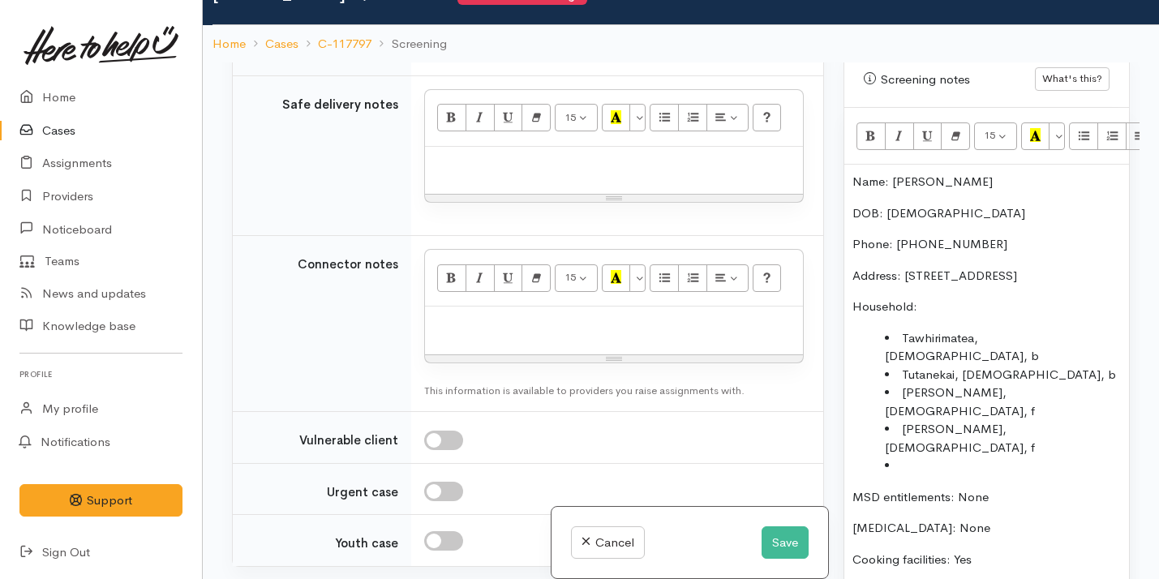
click at [471, 195] on div at bounding box center [614, 171] width 378 height 48
paste div
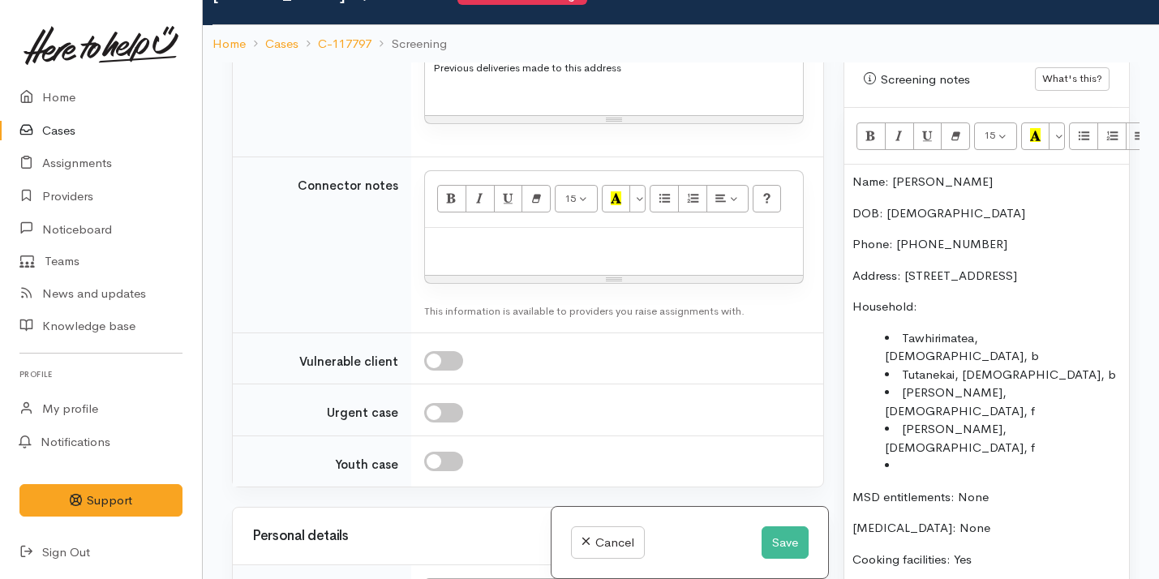
scroll to position [2273, 0]
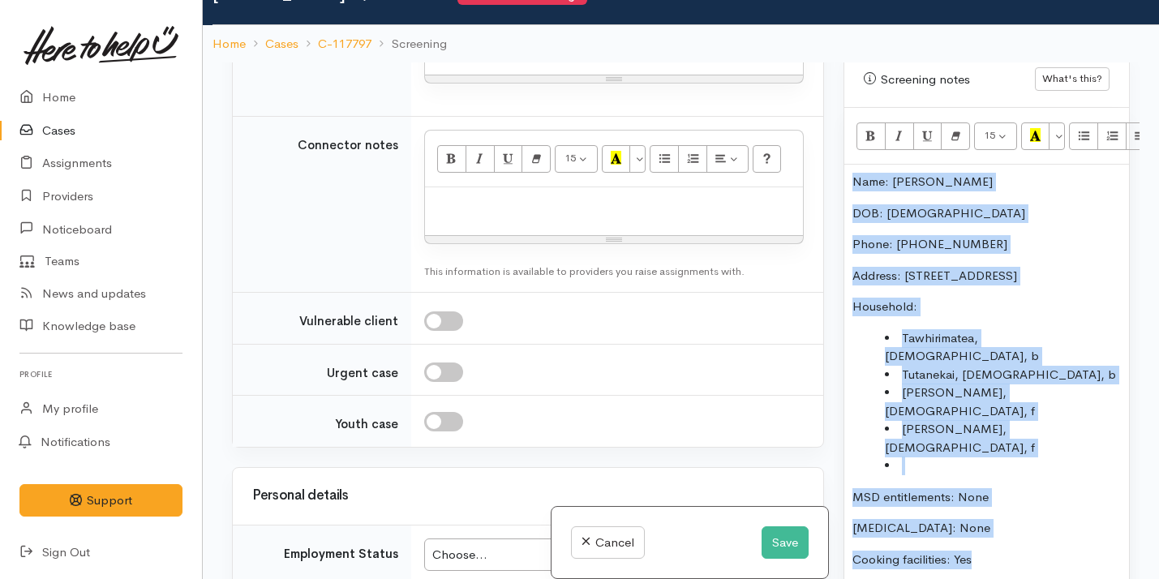
drag, startPoint x: 987, startPoint y: 510, endPoint x: 859, endPoint y: 138, distance: 393.9
click at [859, 138] on div "15 8 9 10 11 12 14 18 24 36 Background Color Transparent Select #ffff00 Text Co…" at bounding box center [987, 353] width 285 height 490
copy div "Name: Calvin Penno DOB: 27/10/1969 Phone: 0221540158 Address: 65 Torphin Cresce…"
click at [1078, 420] on li "[PERSON_NAME], [DEMOGRAPHIC_DATA], f" at bounding box center [1003, 438] width 236 height 37
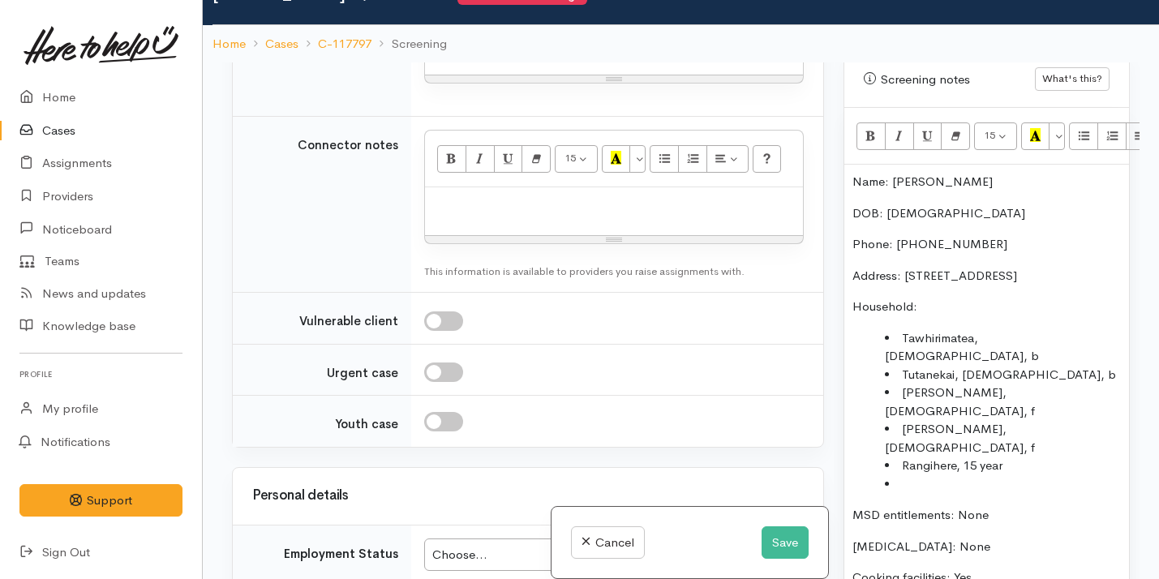
click at [961, 475] on li at bounding box center [1003, 484] width 236 height 19
click at [1025, 457] on li "Rangihere, 15 year" at bounding box center [1003, 466] width 236 height 19
click at [945, 475] on li "Travis," at bounding box center [1003, 484] width 236 height 19
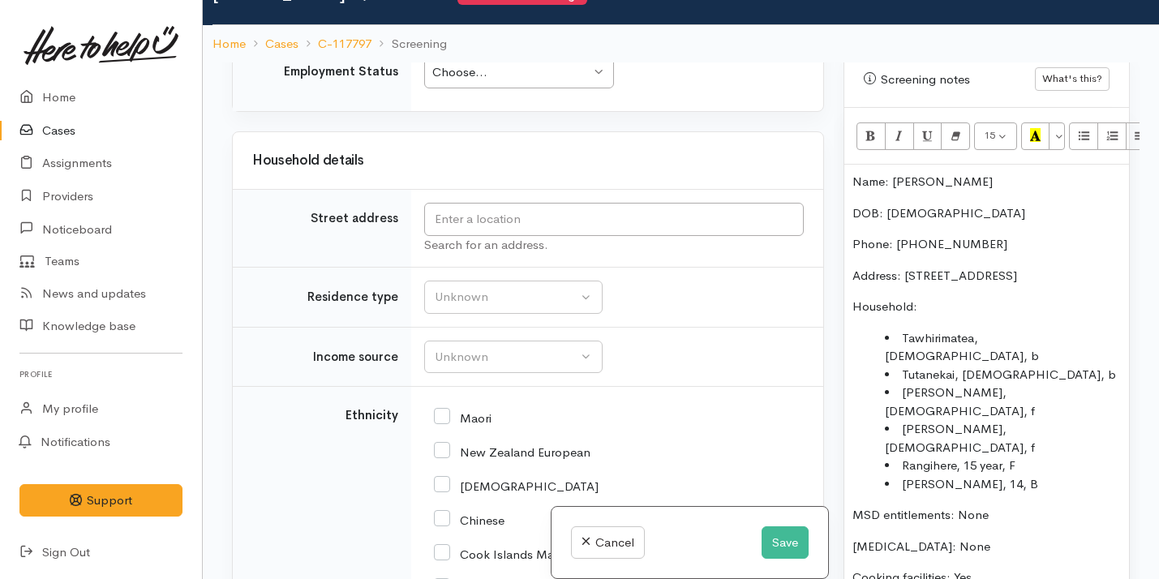
scroll to position [2890, 0]
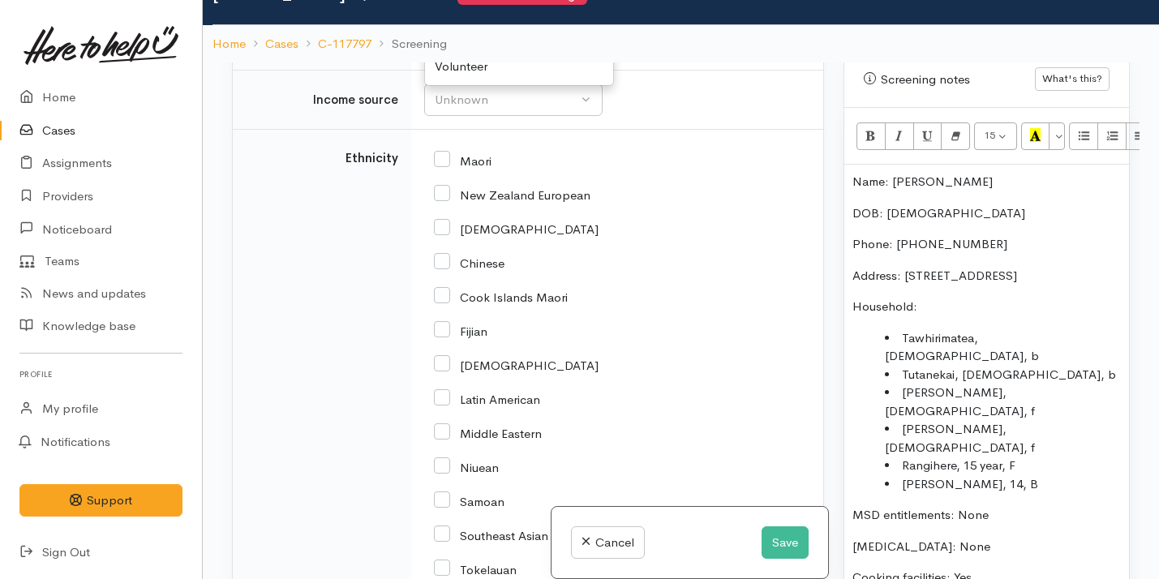
scroll to position [3016, 0]
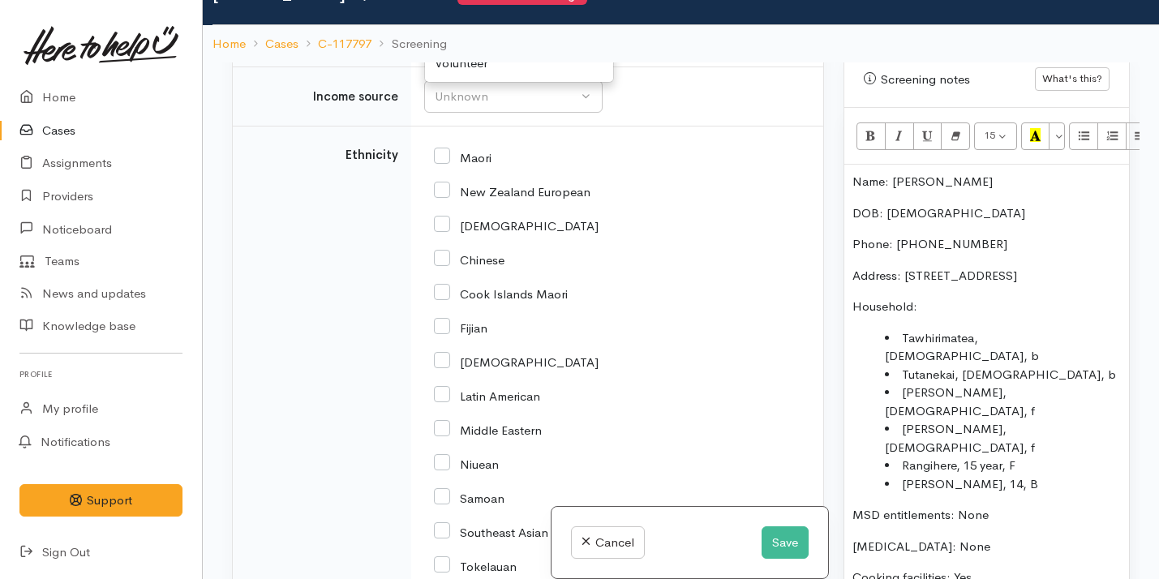
click at [658, 67] on td "Unknown Emergency accommodation Homeless Other Own home Private rental Public /…" at bounding box center [617, 37] width 412 height 60
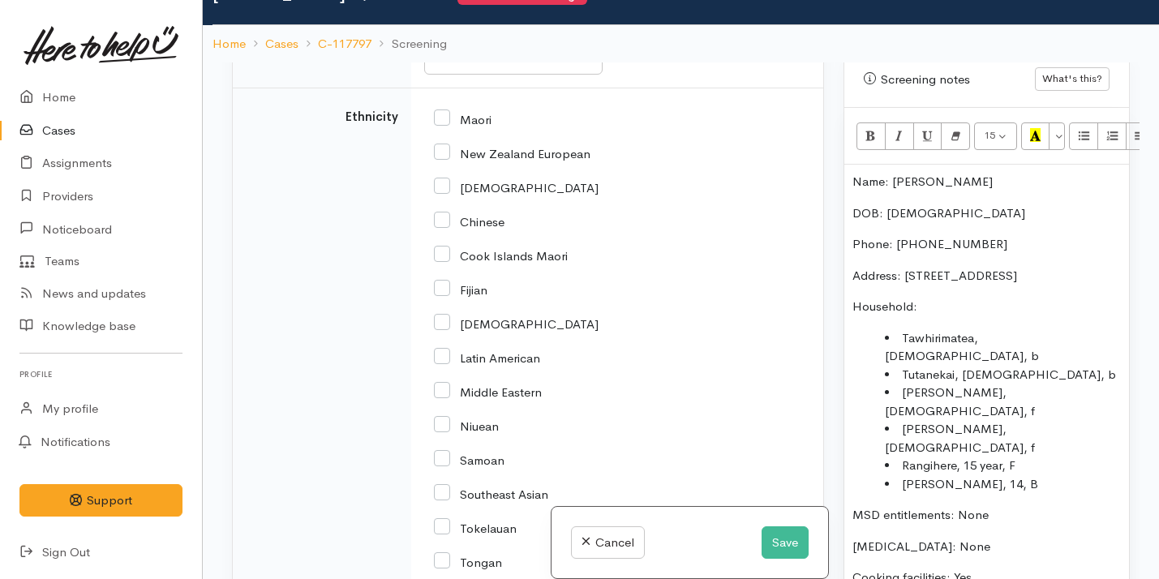
scroll to position [3080, 0]
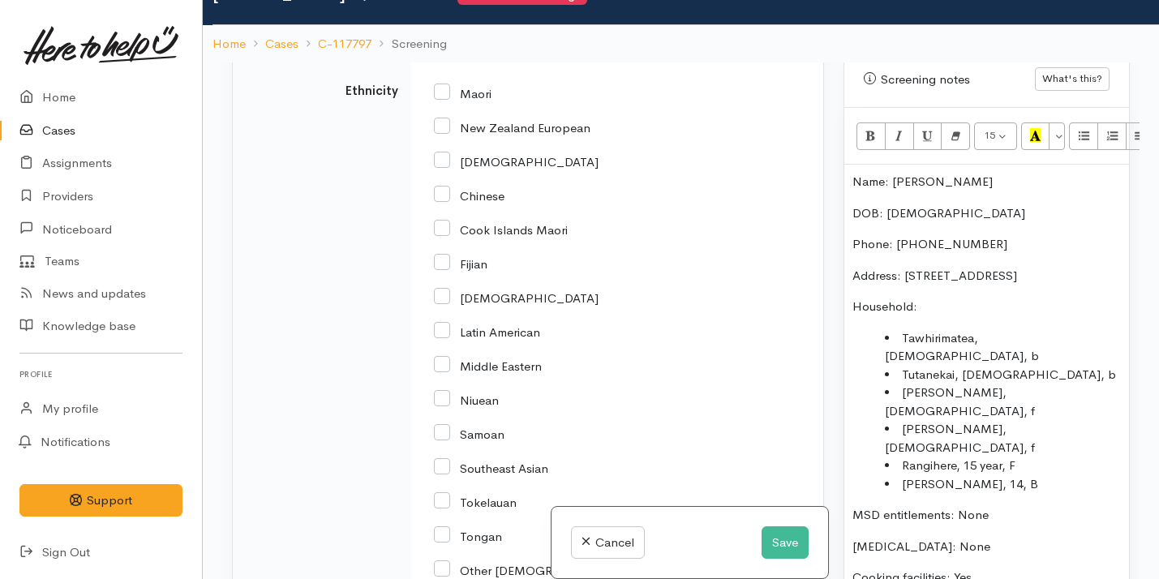
click at [518, 42] on div "Unknown" at bounding box center [506, 33] width 143 height 19
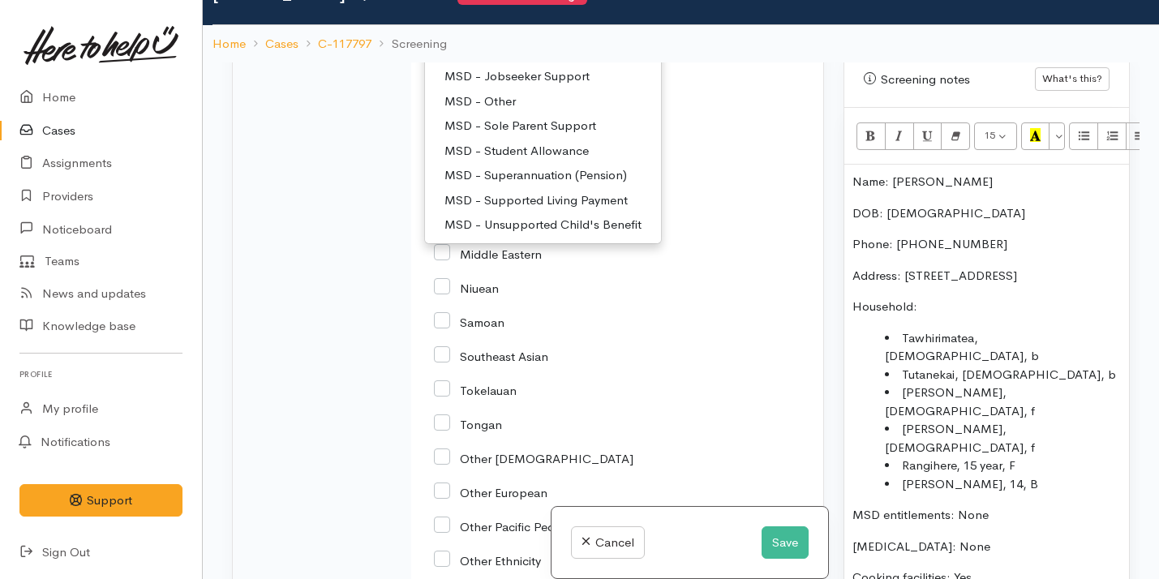
scroll to position [76, 0]
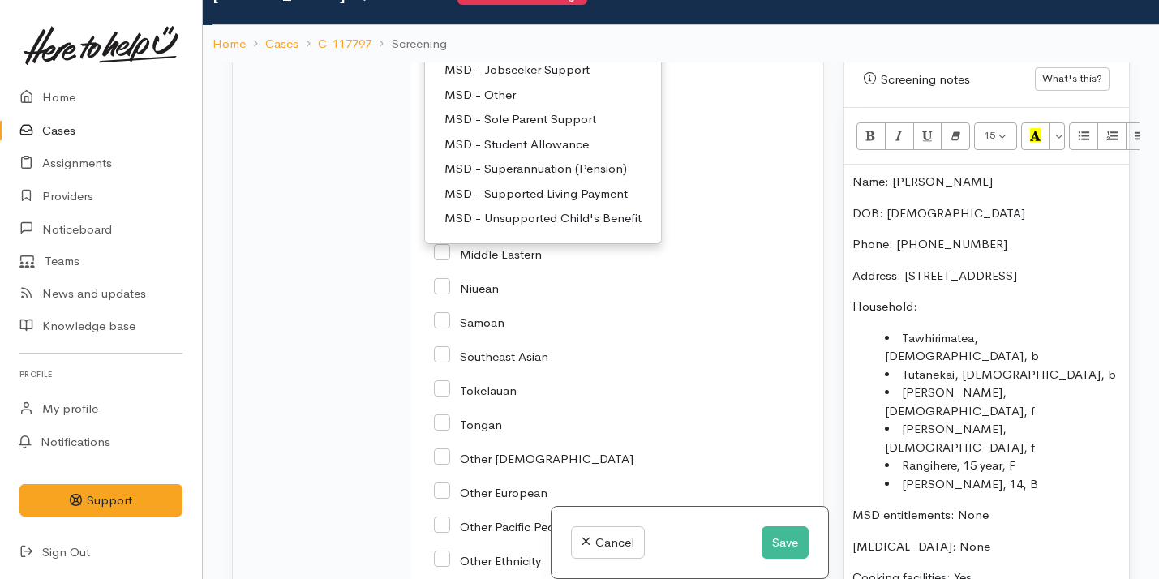
click at [530, 129] on span "MSD - Sole Parent Support" at bounding box center [521, 119] width 152 height 19
select select "7"
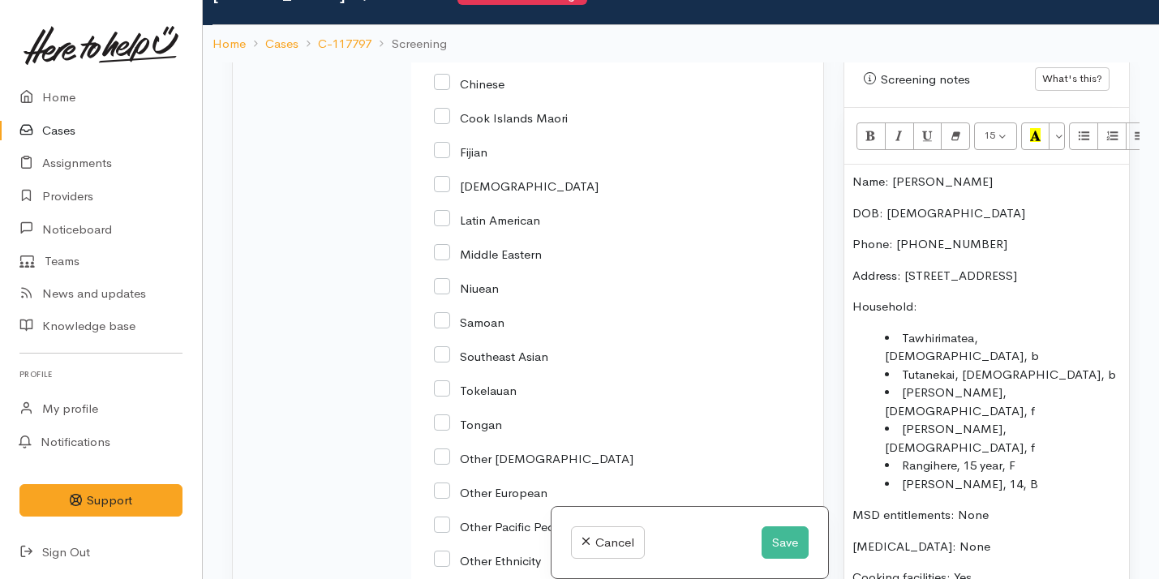
scroll to position [3085, 0]
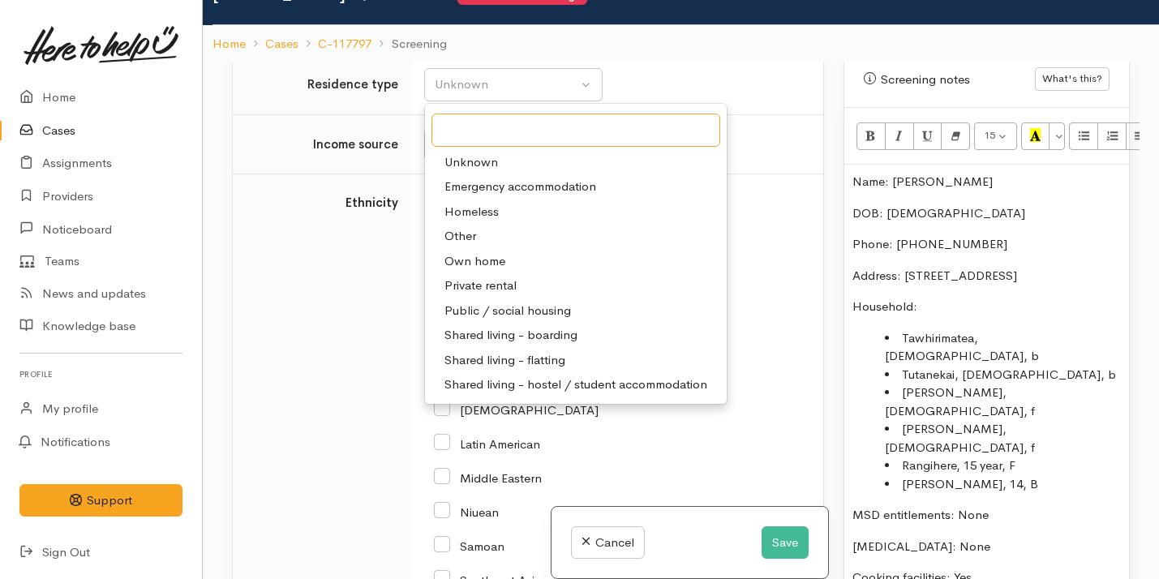
scroll to position [2966, 0]
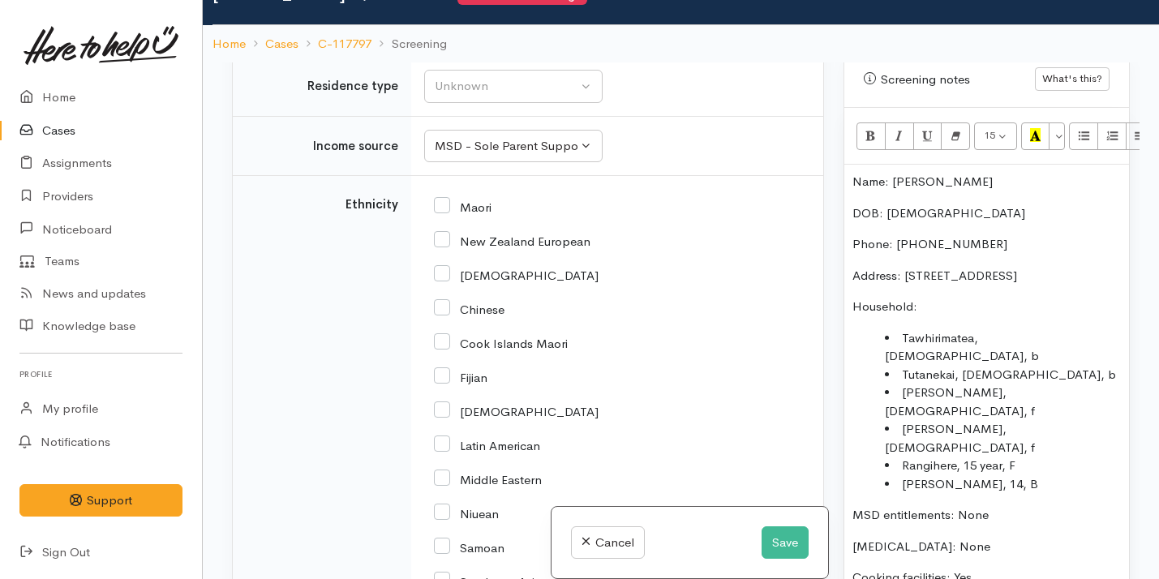
click at [508, 25] on input "text" at bounding box center [614, 8] width 380 height 33
drag, startPoint x: 905, startPoint y: 257, endPoint x: 927, endPoint y: 292, distance: 41.2
click at [927, 292] on div "Name: Calvin Penno DOB: 27/10/1969 Phone: 0221540158 Address: 65 Torphin Cresce…" at bounding box center [987, 387] width 285 height 444
copy p "65 Torphin Crescent, Tokoroa, New Zealand"
click at [512, 25] on input "text" at bounding box center [614, 8] width 380 height 33
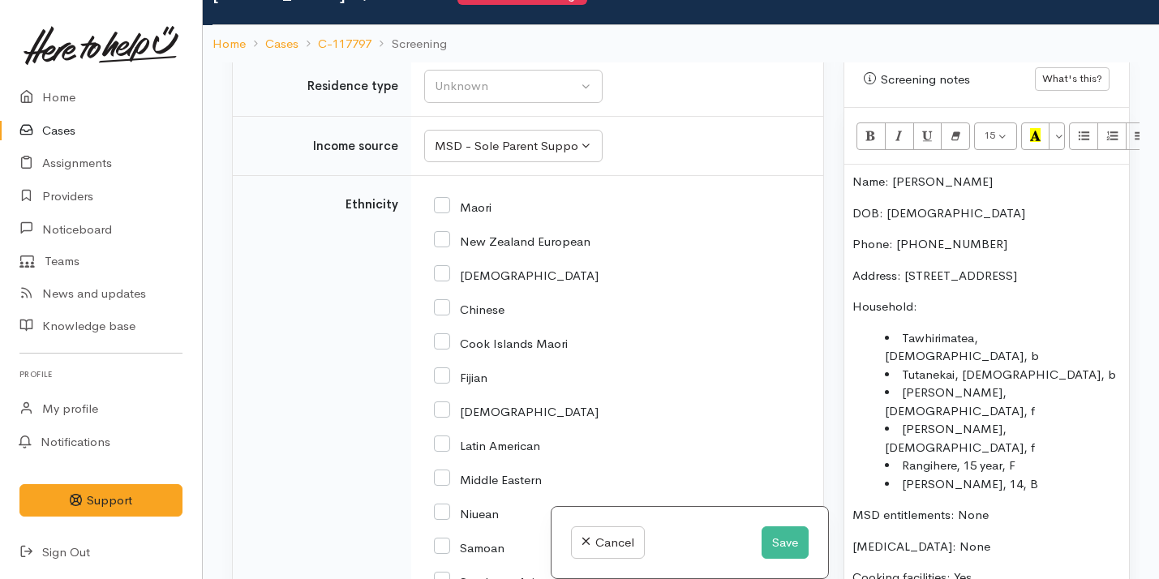
paste input "65 Torphin Crescent, Tokoroa, New Zealand"
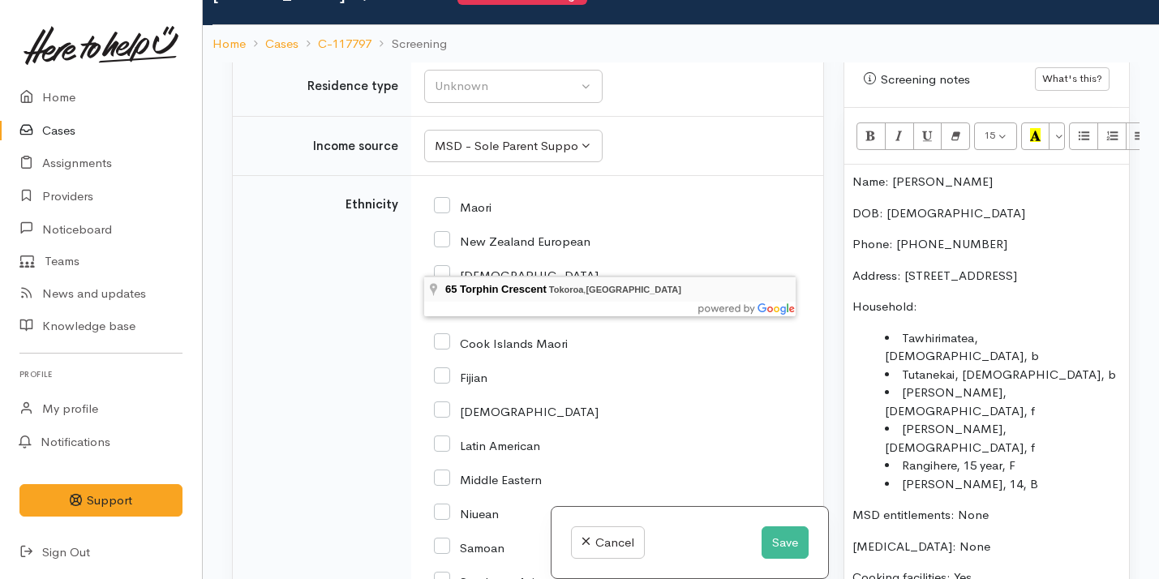
type input "65 Torphin Crescent, Tokoroa, New Zealand"
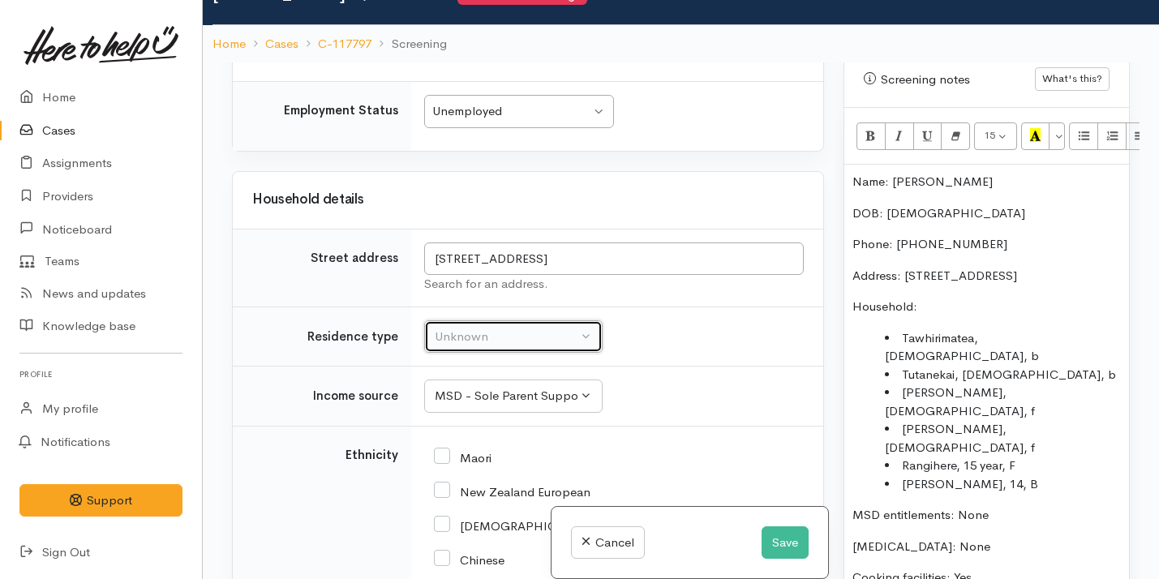
click at [488, 333] on div "Unknown" at bounding box center [506, 337] width 143 height 19
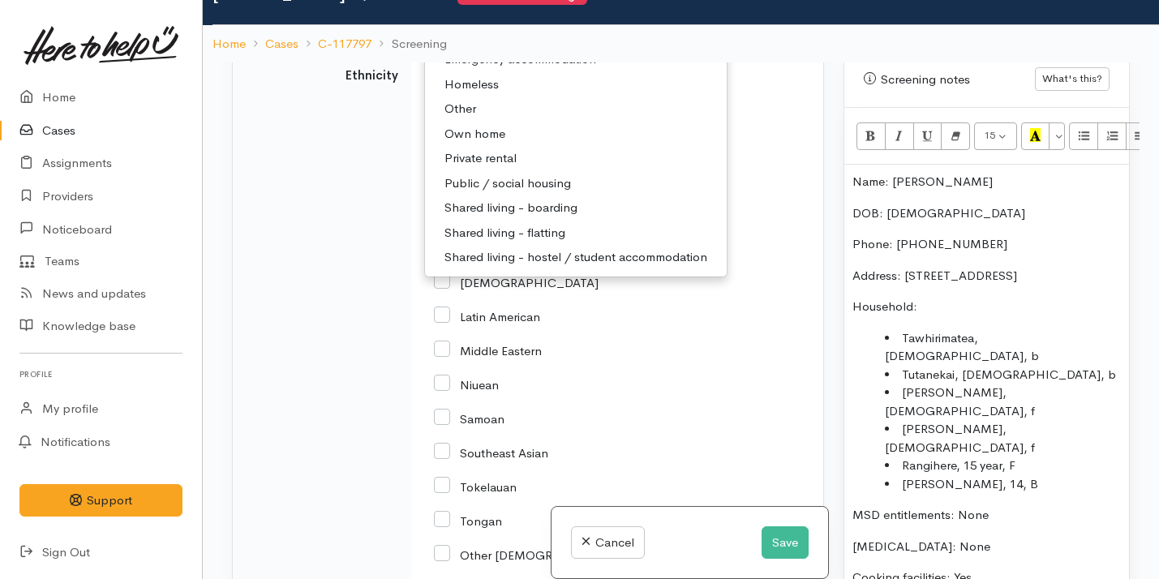
scroll to position [3099, 0]
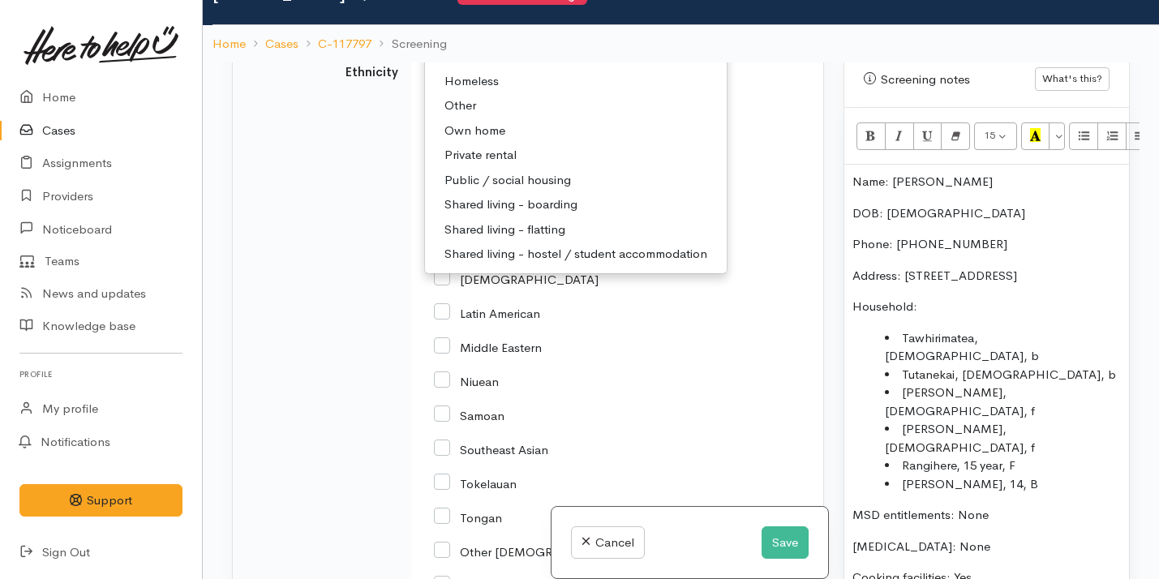
click at [495, 165] on span "Private rental" at bounding box center [481, 155] width 72 height 19
select select "2"
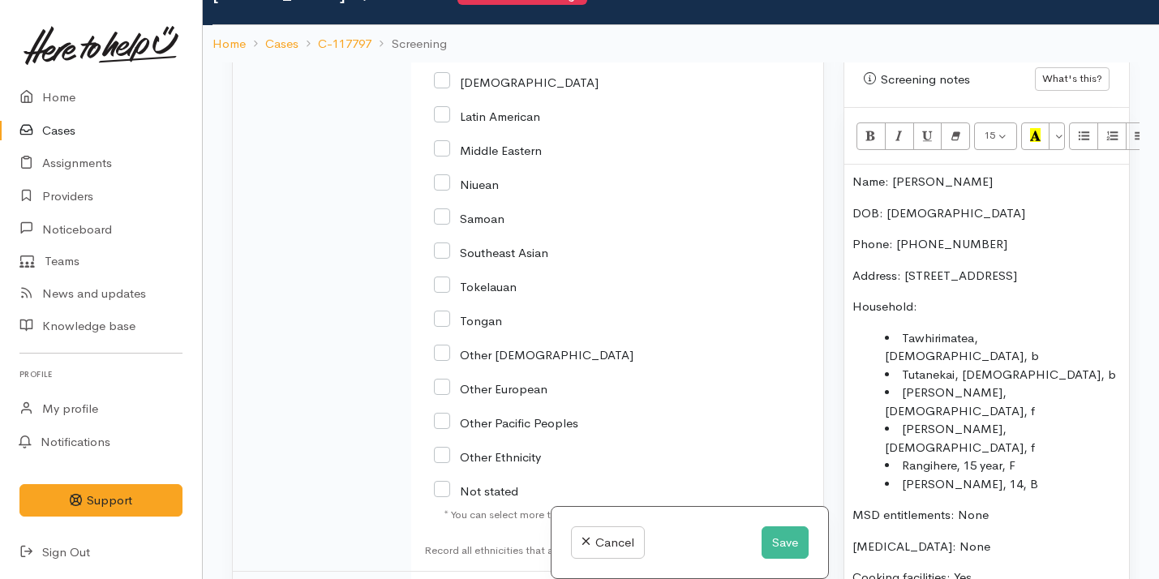
scroll to position [3300, 0]
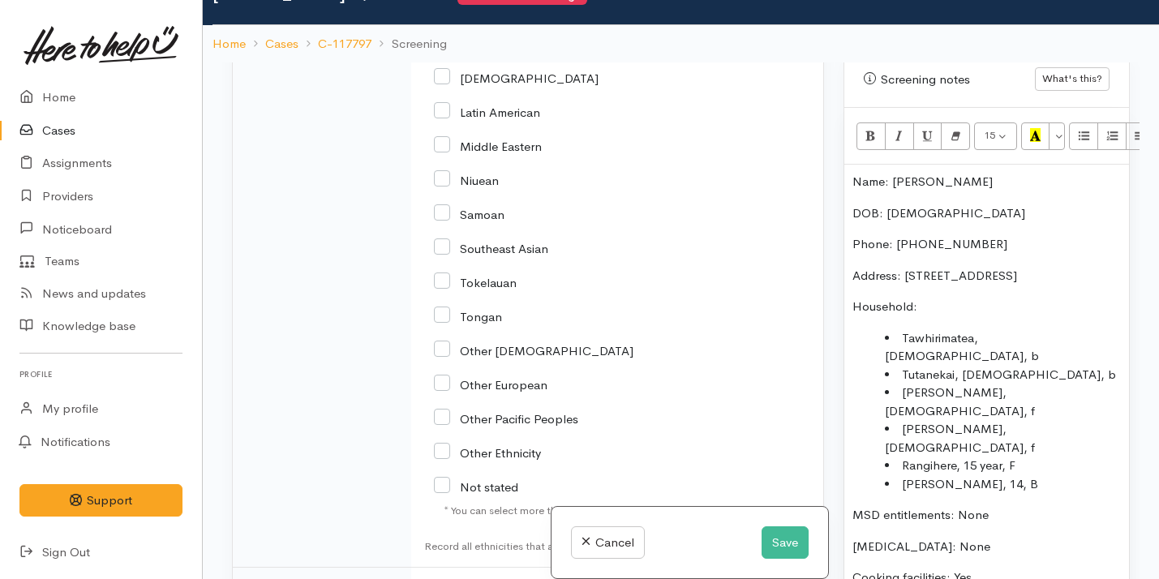
checkbox input "true"
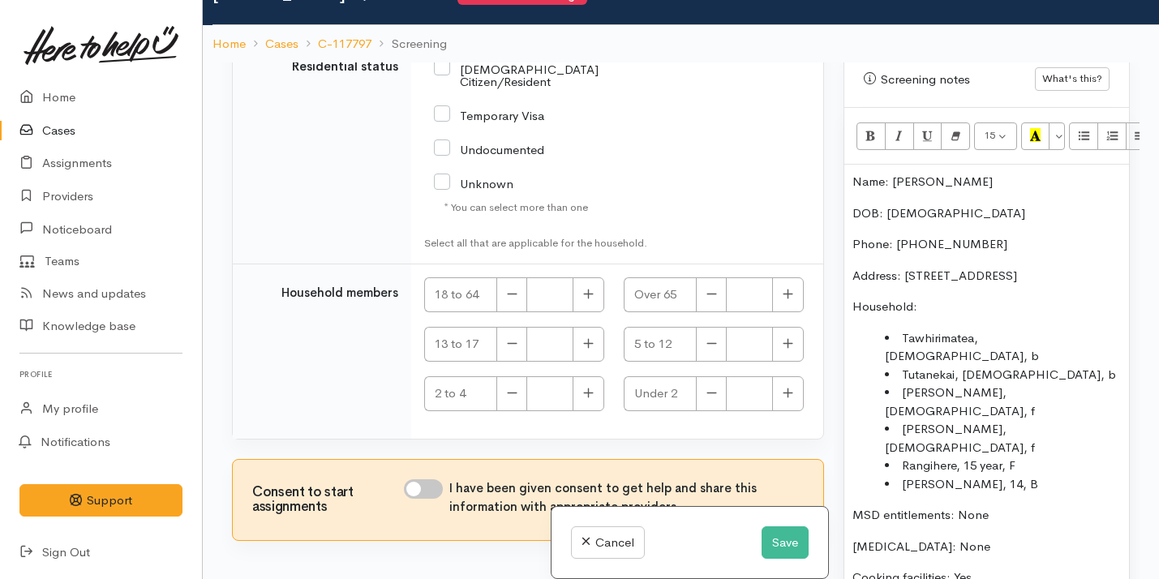
scroll to position [3980, 0]
click at [487, 88] on input "NZ Citizen/Resident" at bounding box center [545, 74] width 222 height 27
checkbox input "true"
click at [426, 488] on input "I have been given consent to get help and share this information with appropria…" at bounding box center [423, 489] width 39 height 19
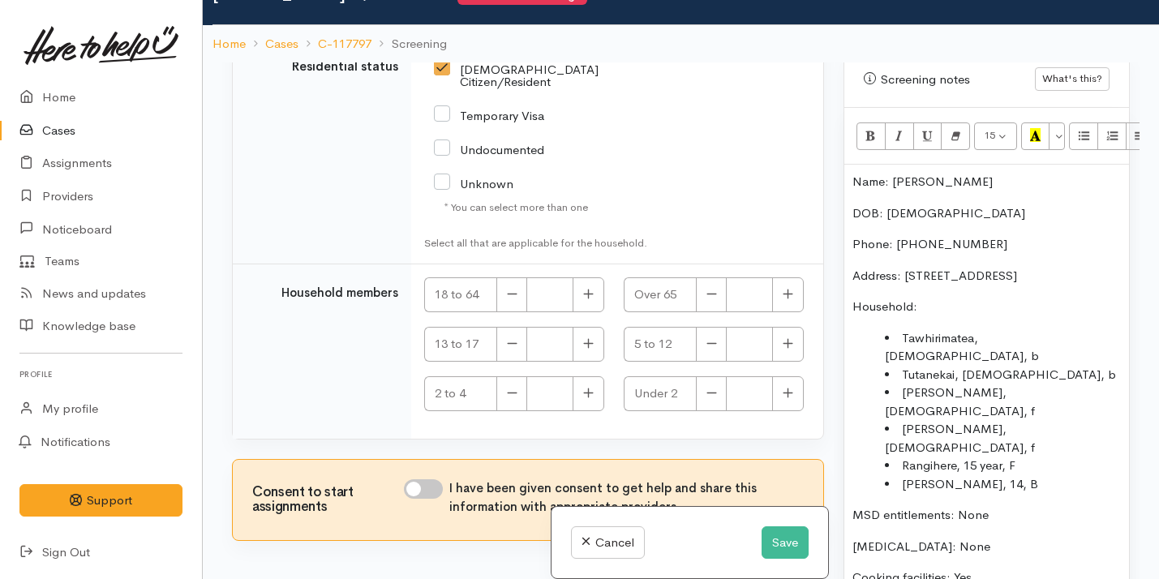
checkbox input "true"
click at [581, 304] on button "button" at bounding box center [589, 294] width 32 height 35
type input "2"
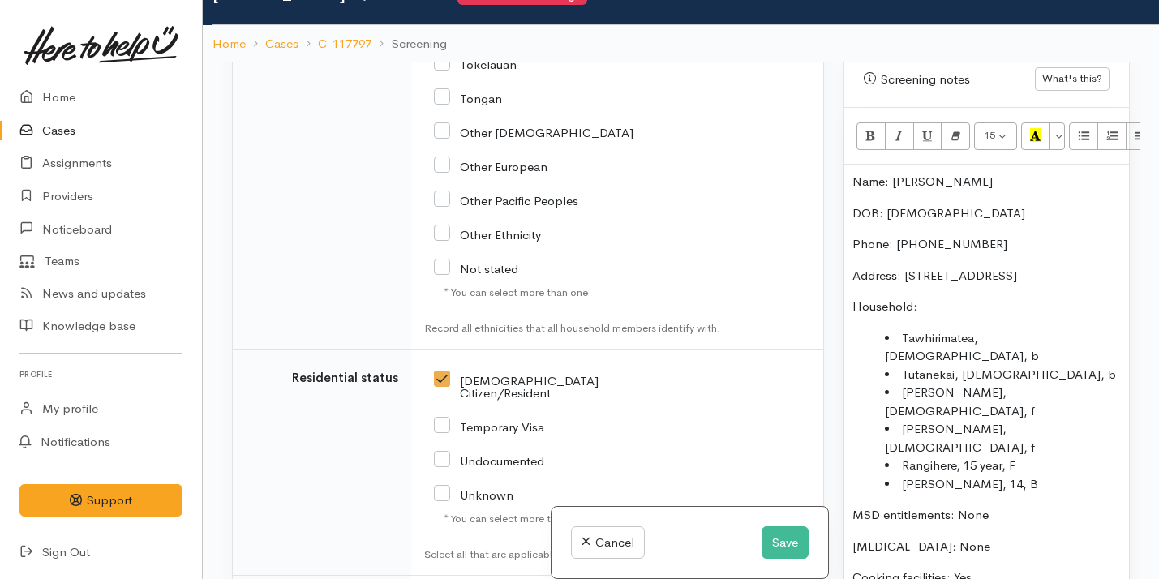
scroll to position [3540, 0]
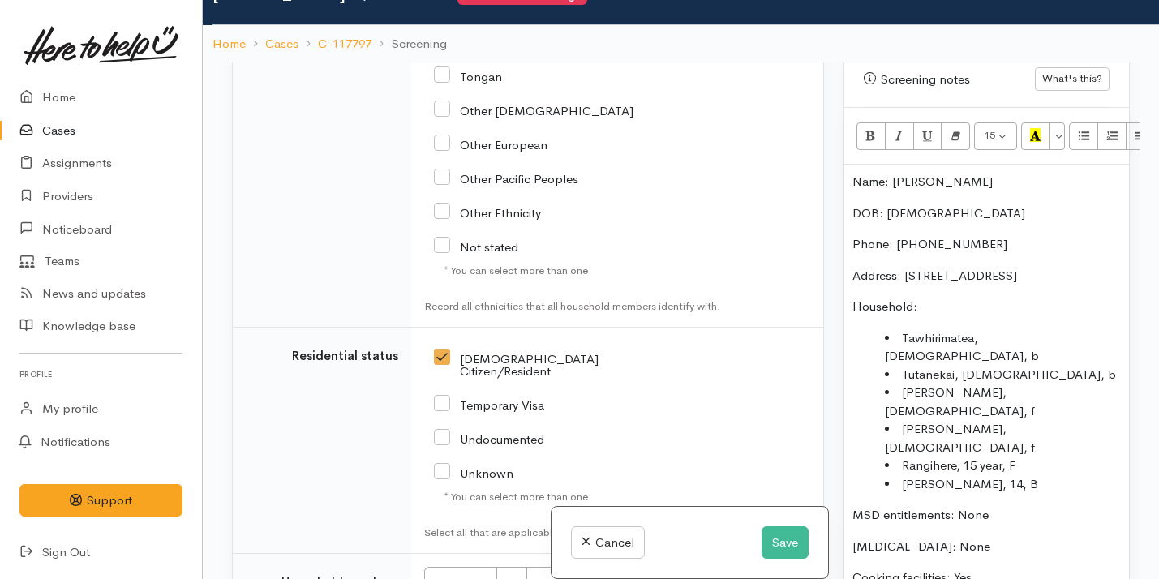
click at [501, 151] on input "Other European" at bounding box center [491, 143] width 114 height 15
checkbox input "true"
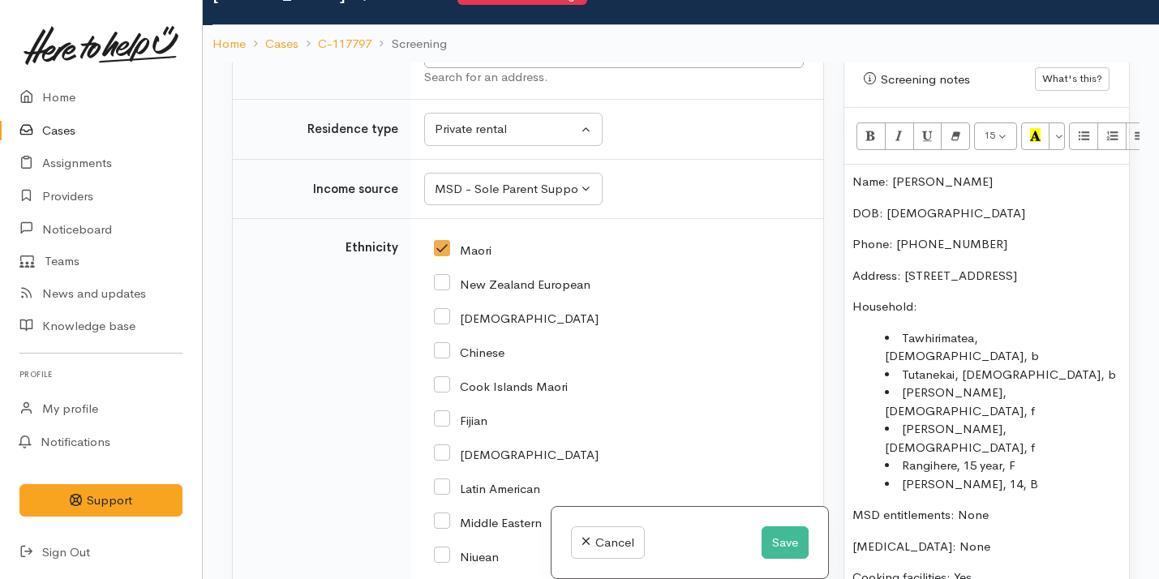
scroll to position [2919, 0]
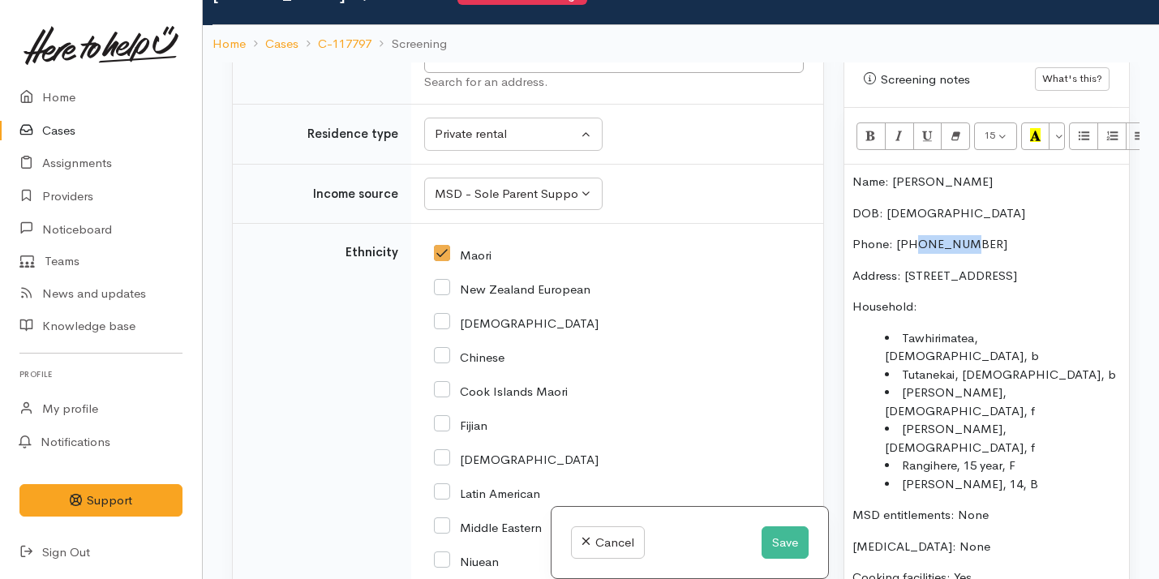
drag, startPoint x: 972, startPoint y: 222, endPoint x: 912, endPoint y: 217, distance: 60.2
click at [912, 235] on p "Phone: 0221540158" at bounding box center [987, 244] width 269 height 19
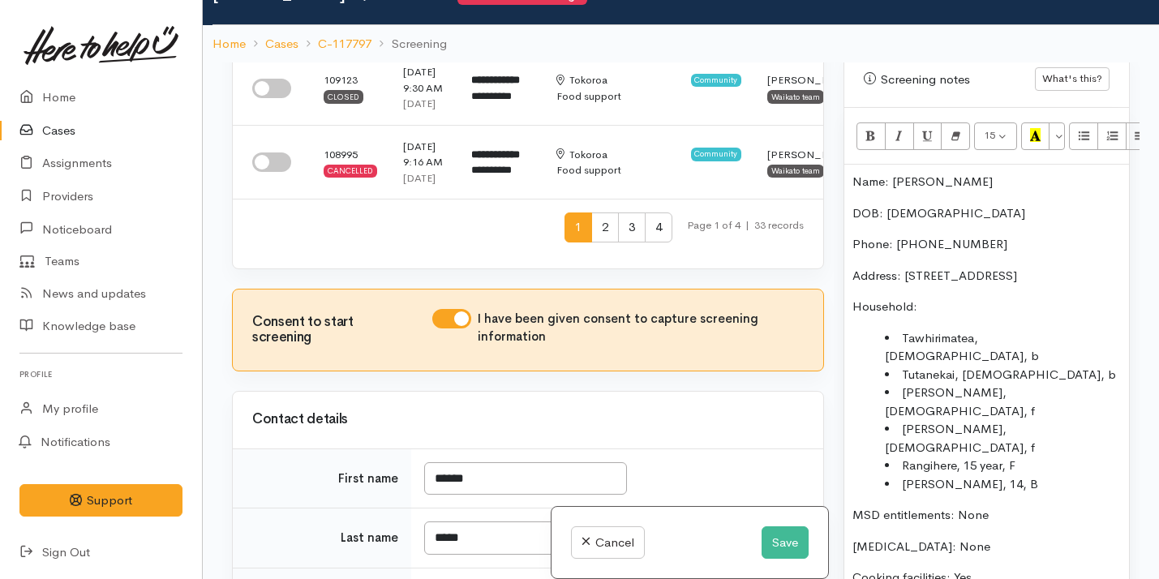
scroll to position [778, 0]
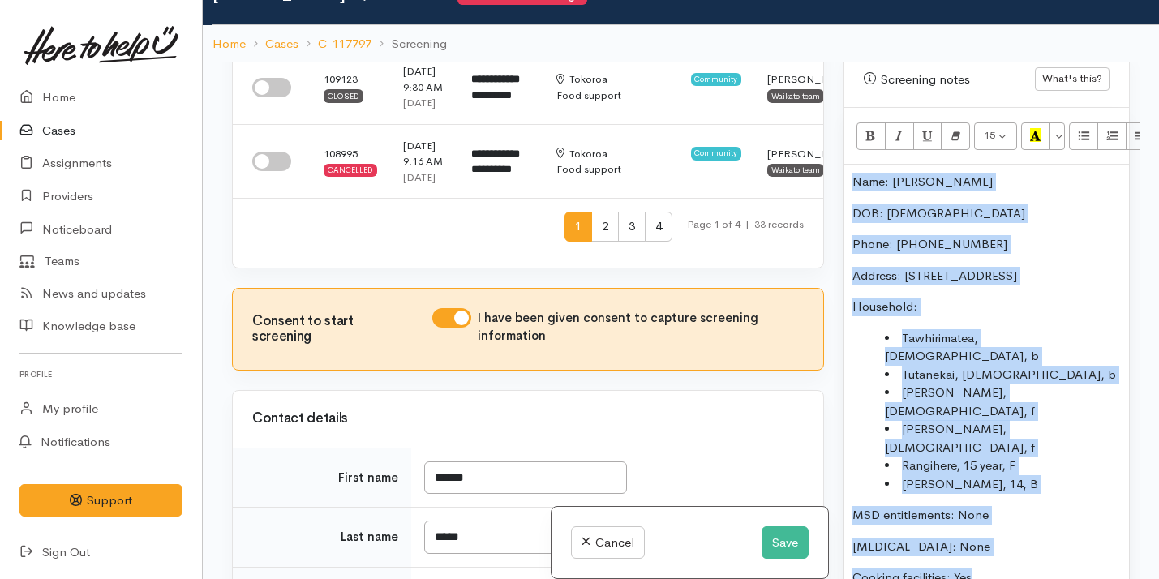
drag, startPoint x: 851, startPoint y: 161, endPoint x: 1073, endPoint y: 529, distance: 429.6
click at [1074, 531] on div "Name: Calvin Penno DOB: 27/10/1969 Phone: 021 189 0600 Address: 65 Torphin Cres…" at bounding box center [987, 387] width 285 height 444
copy div "Name: Calvin Penno DOB: 27/10/1969 Phone: 021 189 0600 Address: 65 Torphin Cres…"
click at [795, 548] on button "Save" at bounding box center [785, 543] width 47 height 33
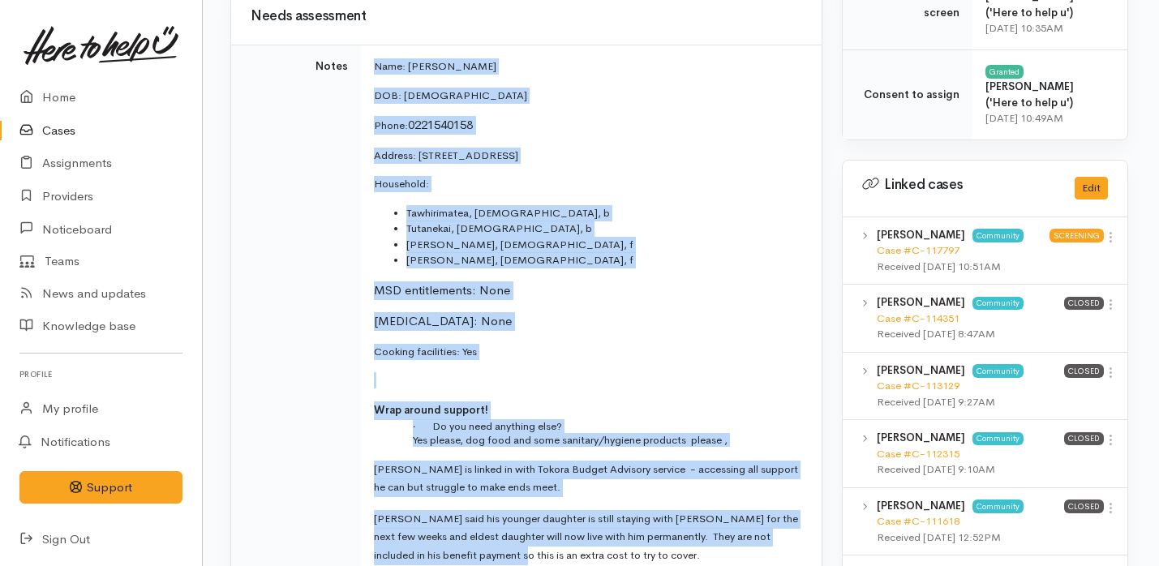
scroll to position [1020, 2]
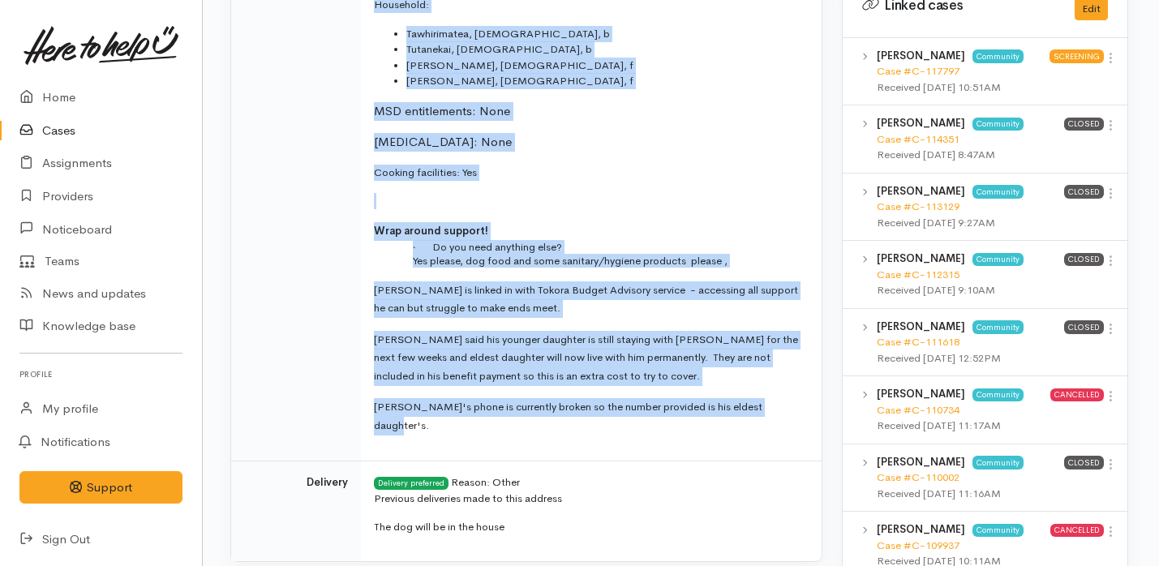
drag, startPoint x: 374, startPoint y: 226, endPoint x: 799, endPoint y: 415, distance: 465.0
click at [799, 415] on td "Name: [PERSON_NAME] DOB: [DEMOGRAPHIC_DATA] Phone: 0221540158 Address: [STREET_…" at bounding box center [591, 164] width 461 height 596
click at [471, 157] on td "Name: [PERSON_NAME] DOB: [DEMOGRAPHIC_DATA] Phone: 0221540158 Address: [STREET_…" at bounding box center [591, 164] width 461 height 596
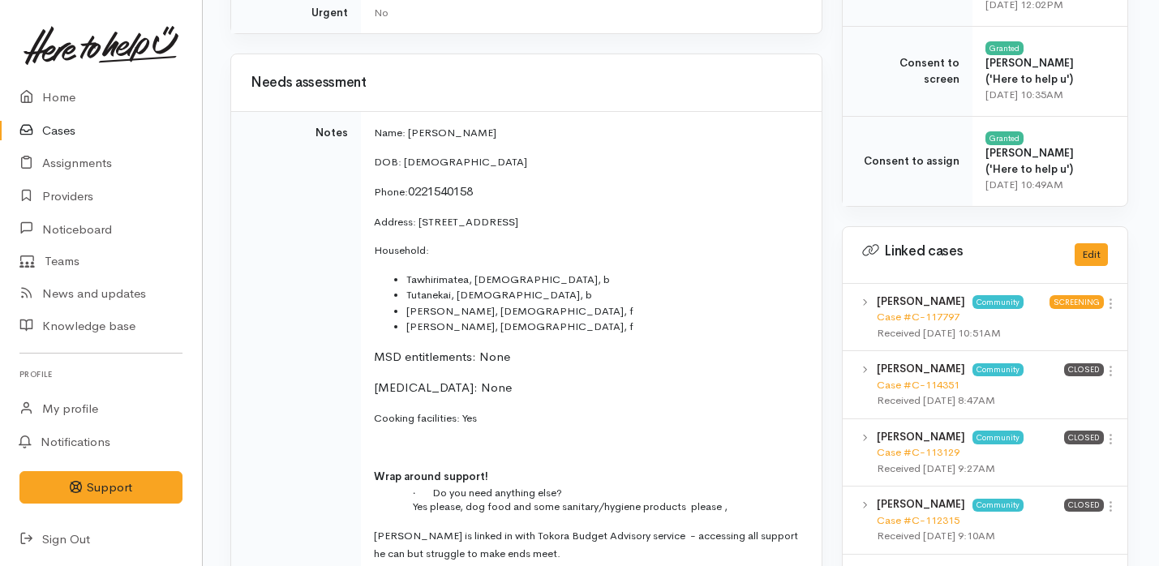
scroll to position [759, 2]
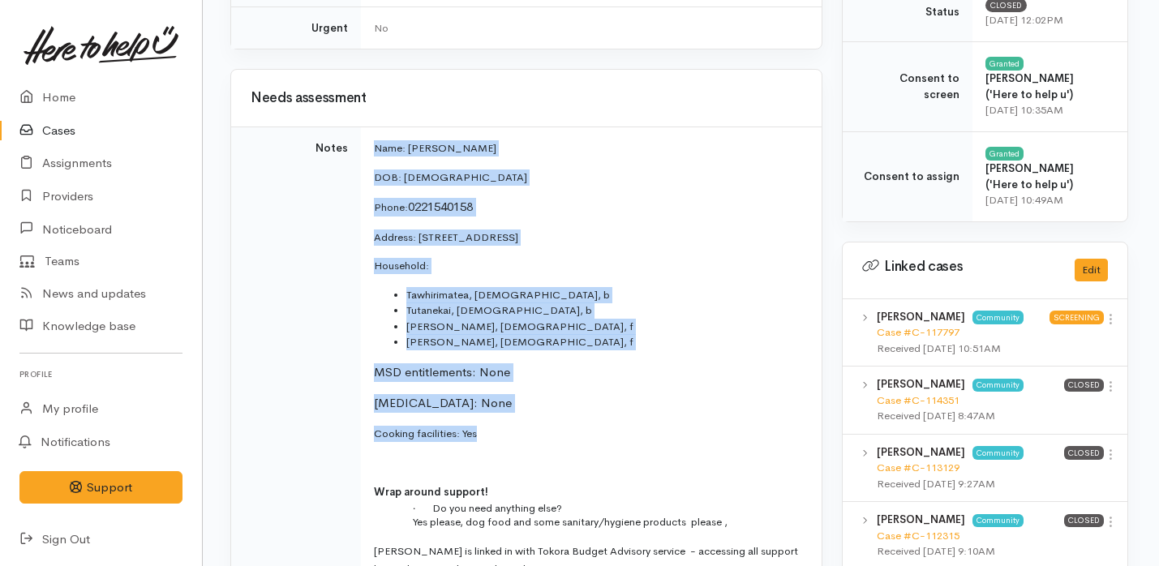
drag, startPoint x: 376, startPoint y: 145, endPoint x: 540, endPoint y: 436, distance: 333.1
click at [540, 436] on td "Name: Calvin Penno DOB: 27/10/1969 Phone: 0221540158 Address: 65 Torphin Cresce…" at bounding box center [591, 425] width 461 height 596
copy td "Name: Calvin Penno DOB: 27/10/1969 Phone: 0221540158 Address: 65 Torphin Cresce…"
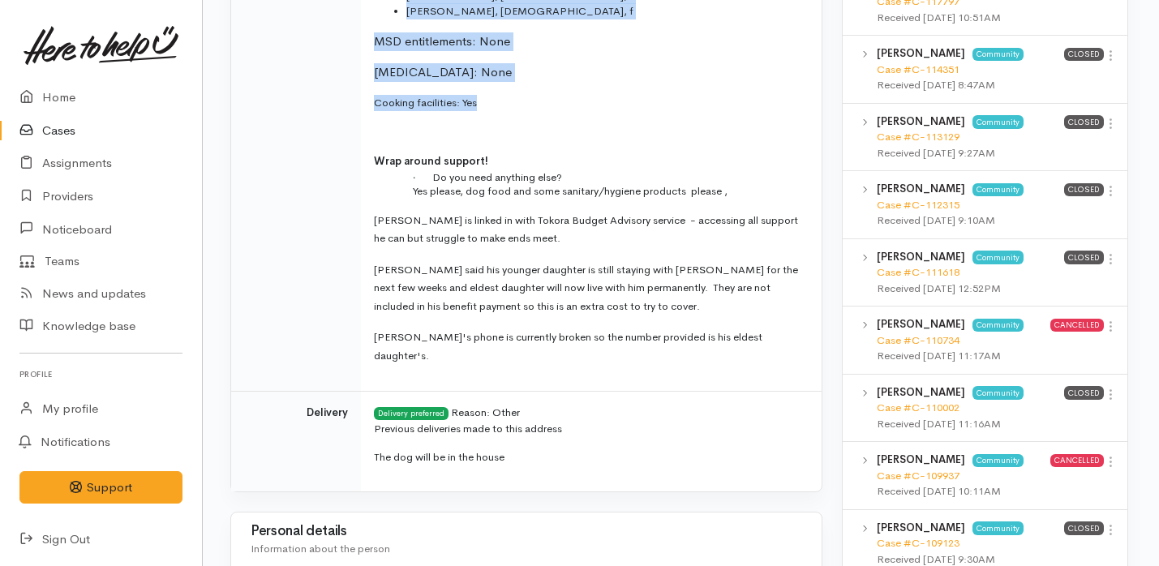
scroll to position [1344, 2]
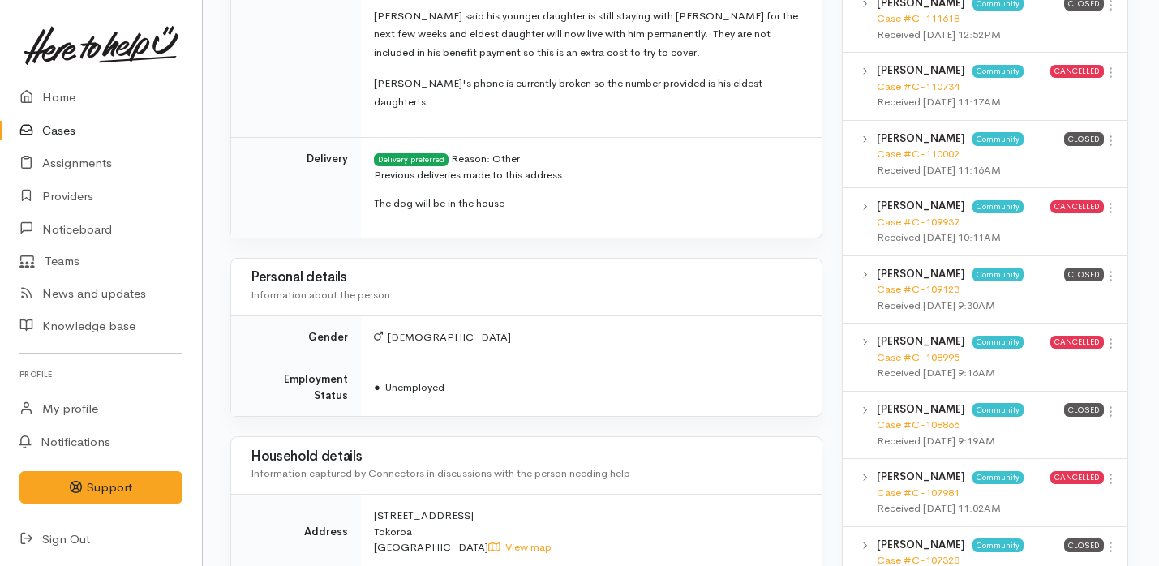
click at [385, 167] on p "Previous deliveries made to this address" at bounding box center [588, 175] width 428 height 16
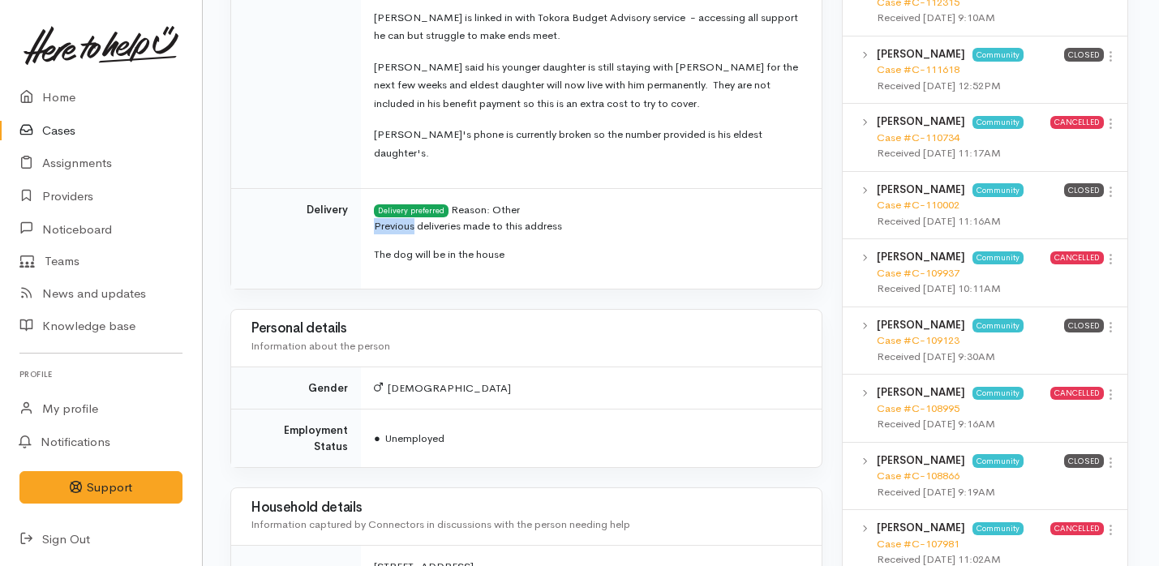
scroll to position [1290, 2]
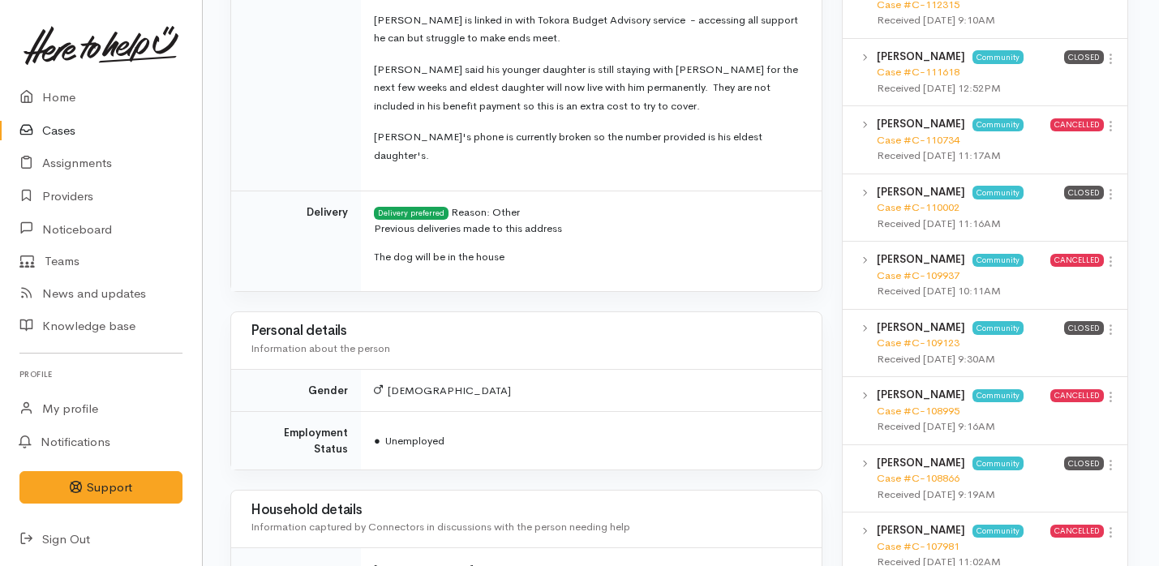
click at [490, 221] on p "Previous deliveries made to this address" at bounding box center [588, 229] width 428 height 16
copy p "Previous deliveries made to this address"
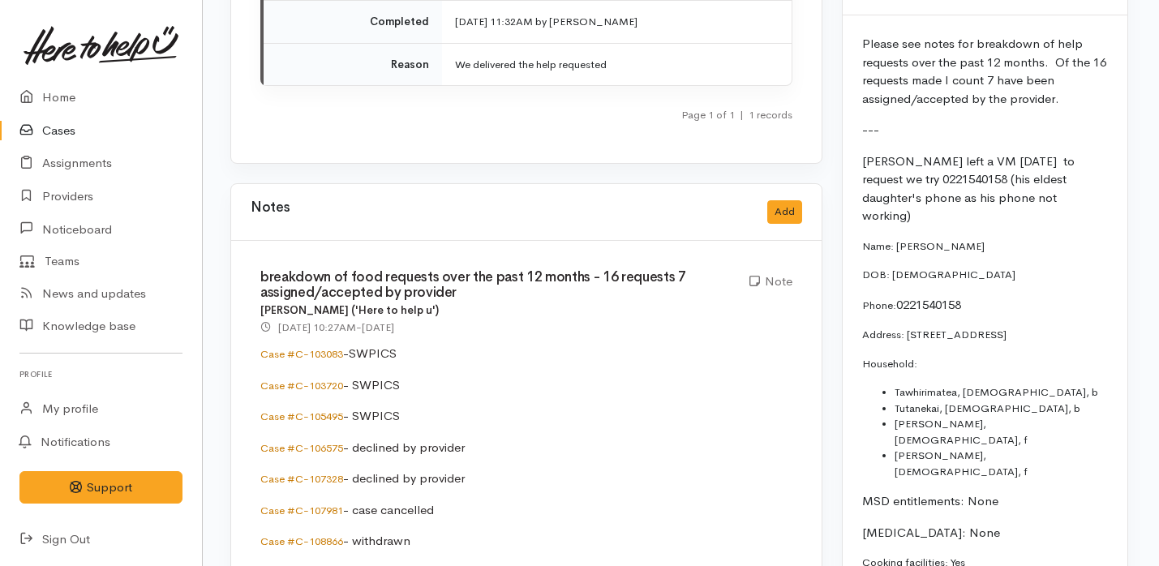
scroll to position [2989, 2]
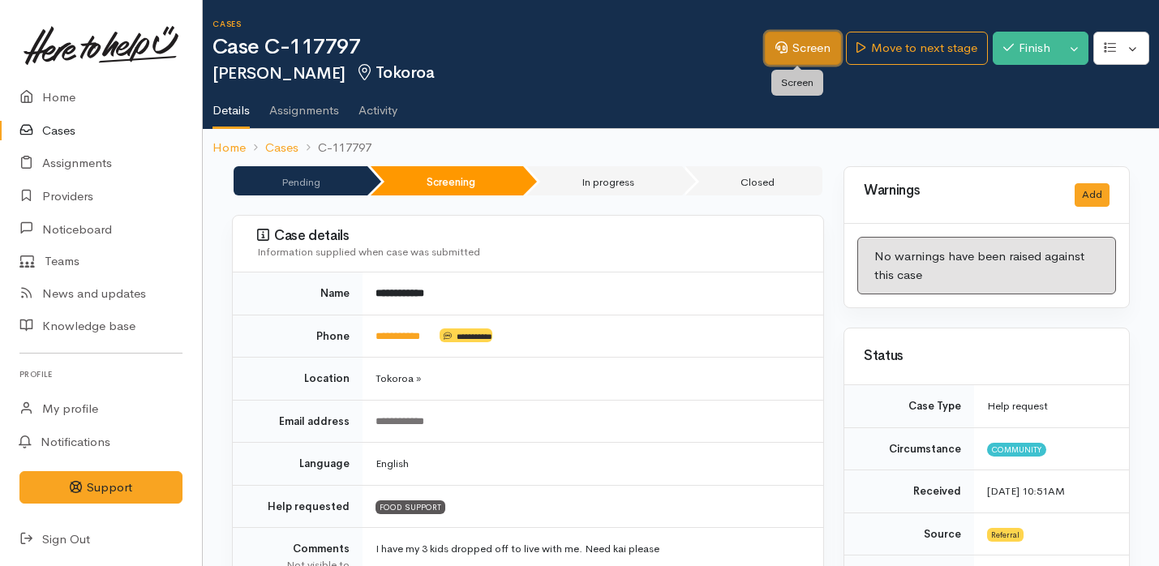
click at [795, 54] on link "Screen" at bounding box center [803, 48] width 76 height 33
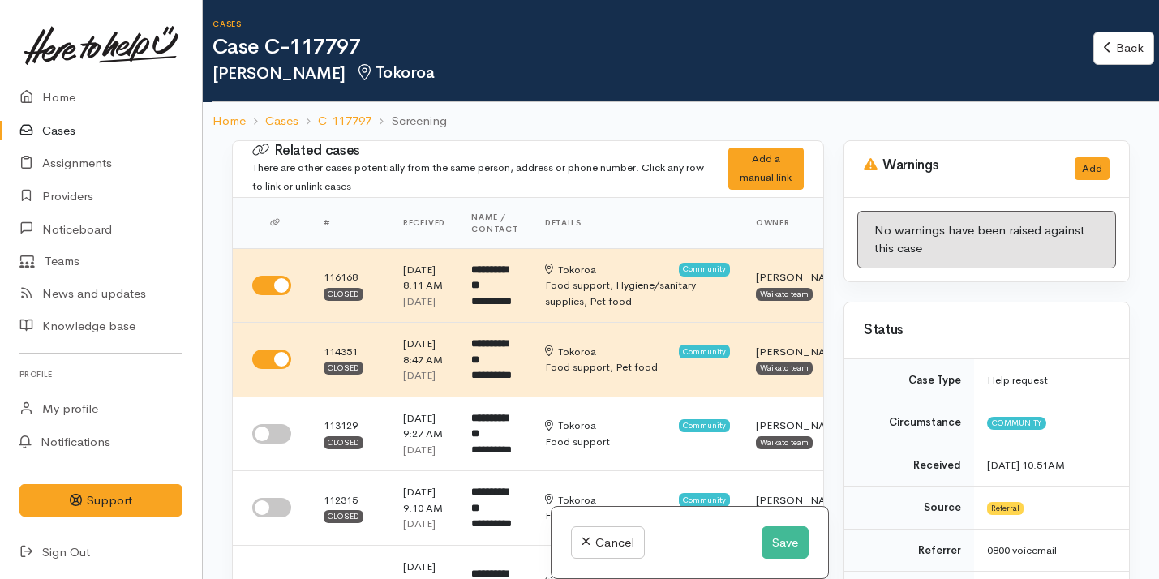
select select "2"
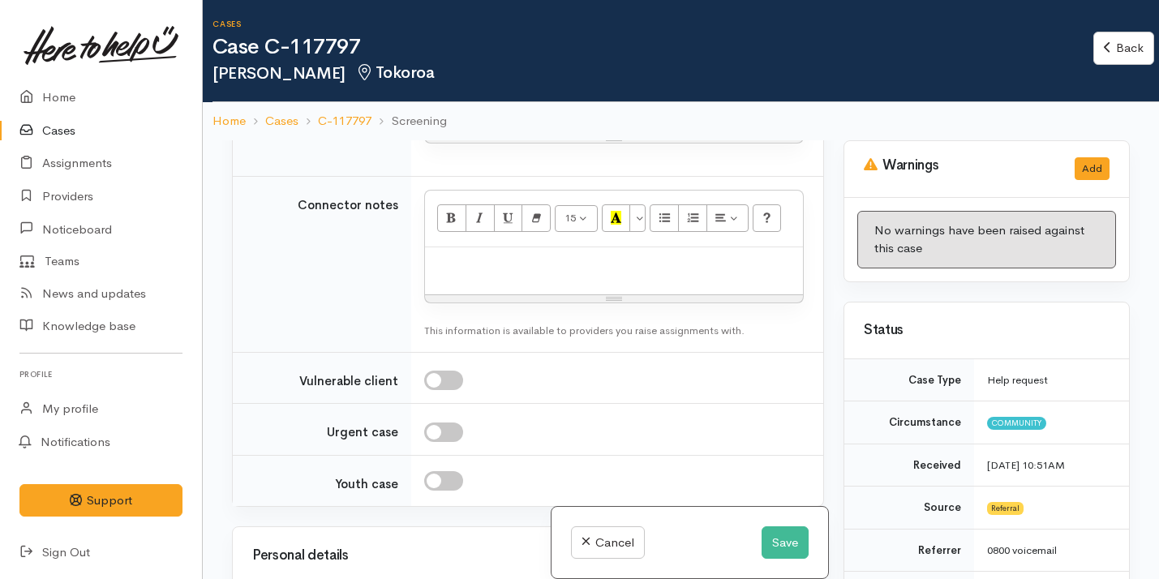
scroll to position [2369, 0]
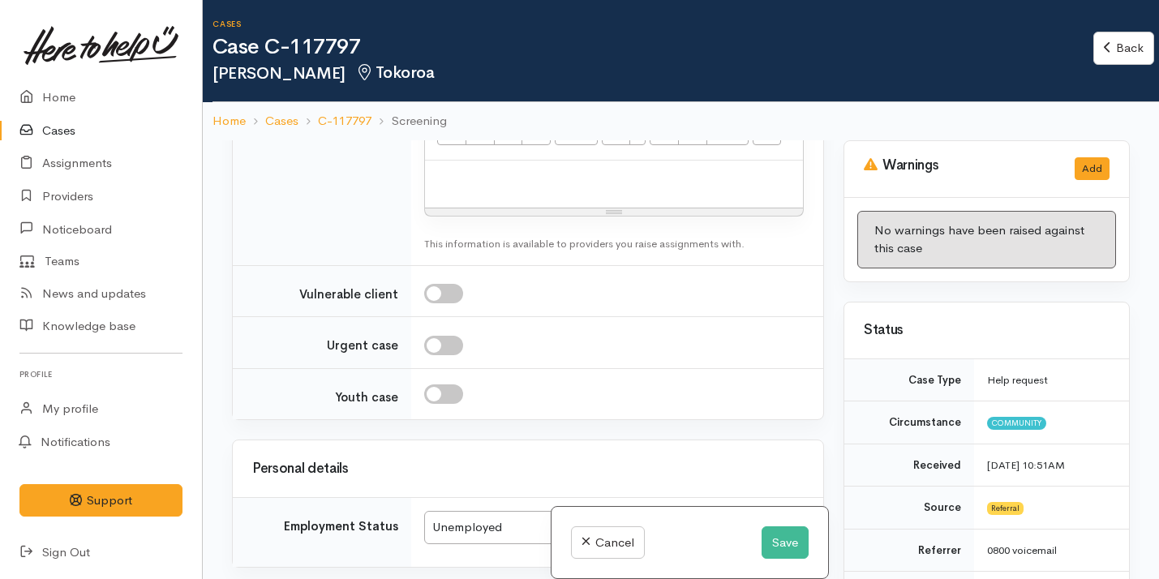
click at [557, 187] on p at bounding box center [614, 178] width 362 height 19
paste div
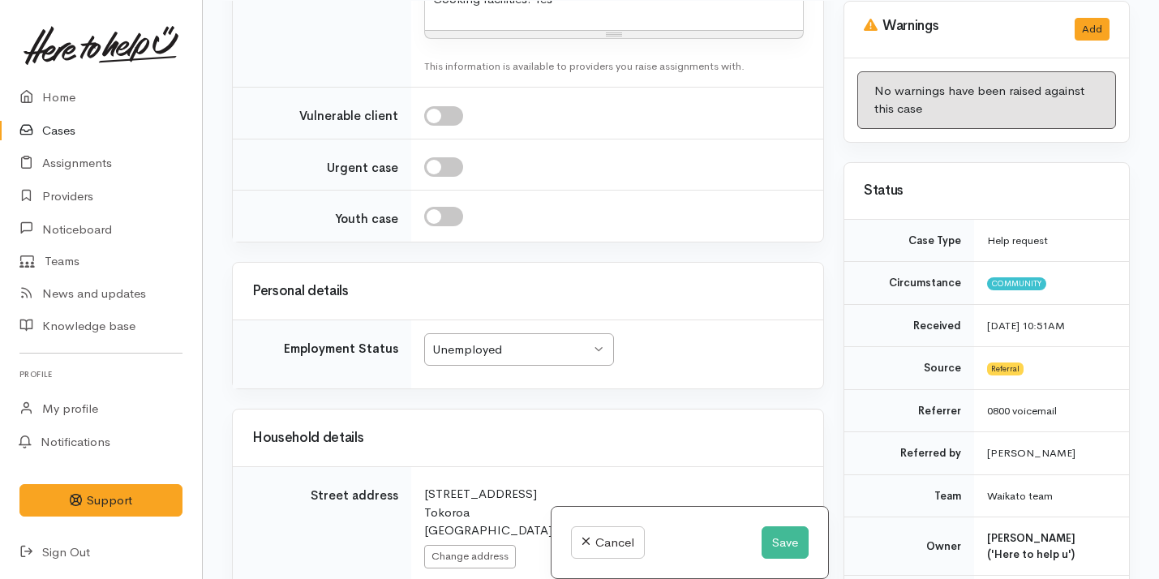
scroll to position [2781, 0]
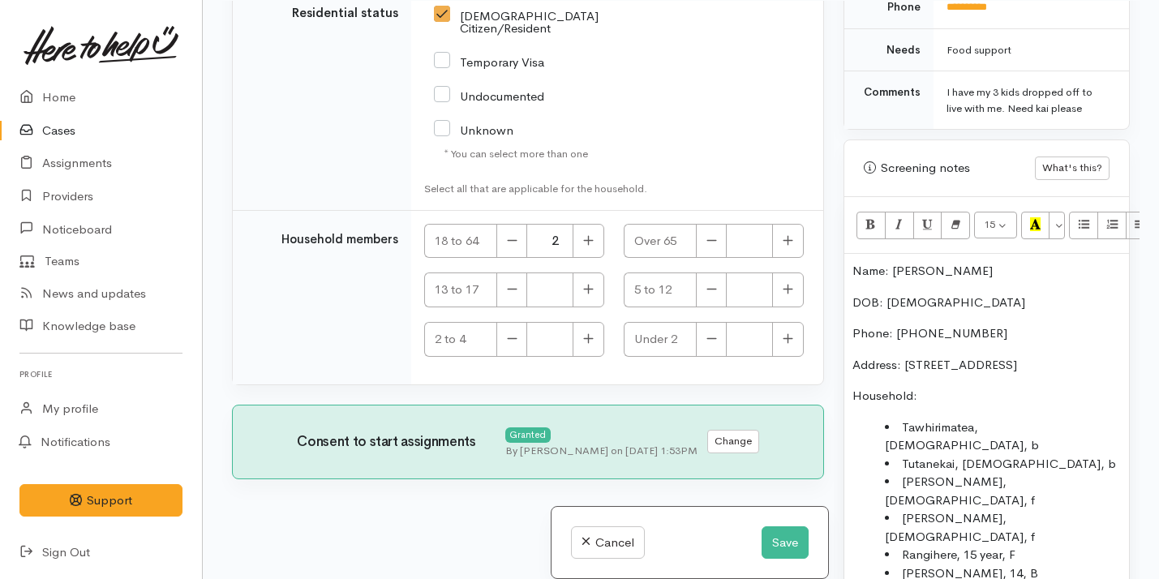
scroll to position [994, 0]
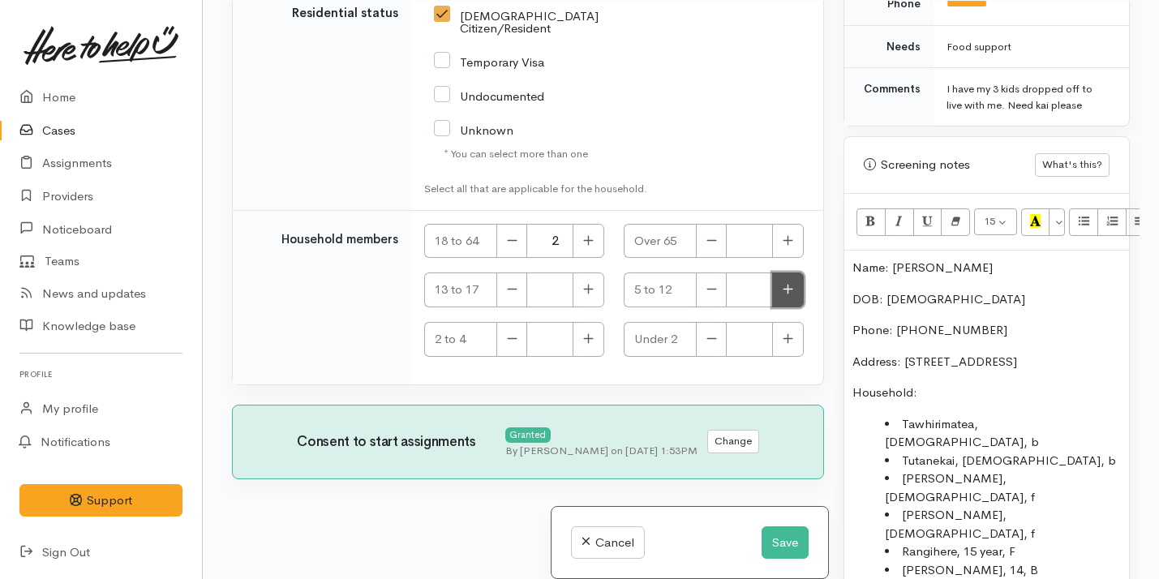
click at [784, 286] on icon "button" at bounding box center [788, 289] width 11 height 12
click at [787, 283] on button "button" at bounding box center [788, 290] width 32 height 35
type input "3"
click at [579, 290] on button "button" at bounding box center [589, 290] width 32 height 35
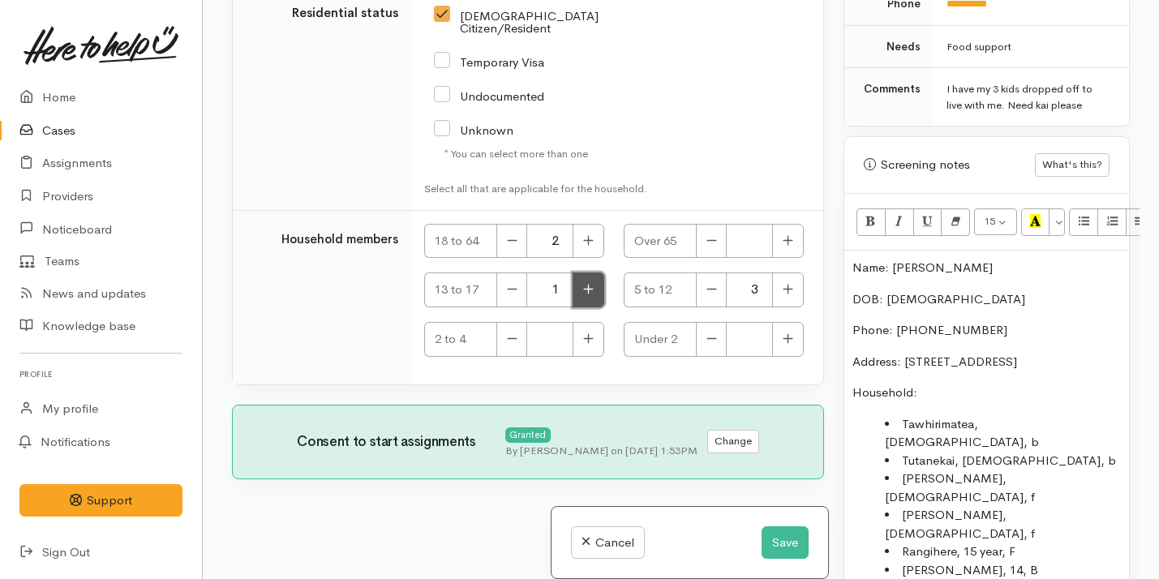
click at [583, 290] on icon "button" at bounding box center [588, 289] width 11 height 12
click at [597, 295] on button "button" at bounding box center [589, 290] width 32 height 35
type input "3"
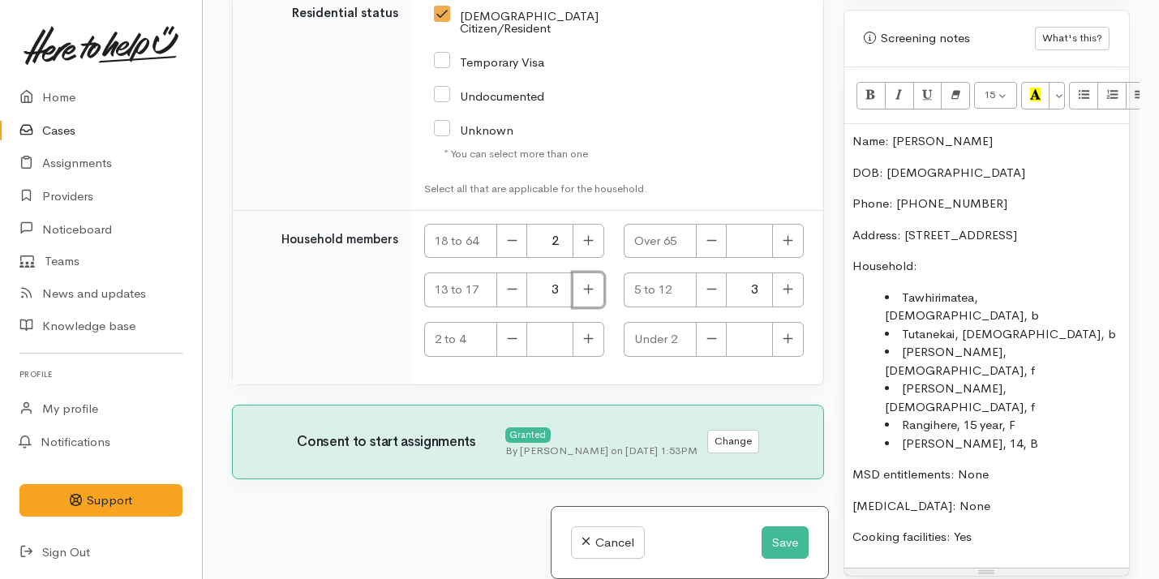
scroll to position [1125, 0]
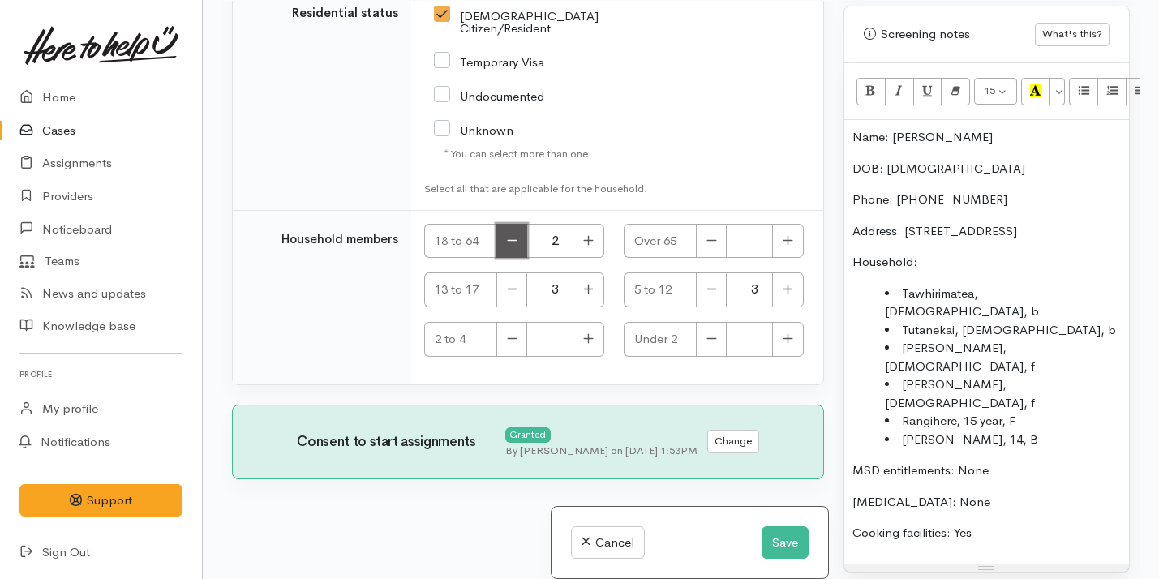
click at [521, 247] on button "button" at bounding box center [512, 241] width 31 height 35
type input "1"
click at [974, 431] on li "Travis, 14, B" at bounding box center [1003, 440] width 236 height 19
click at [953, 431] on li "Travis, 14, B" at bounding box center [1003, 440] width 236 height 19
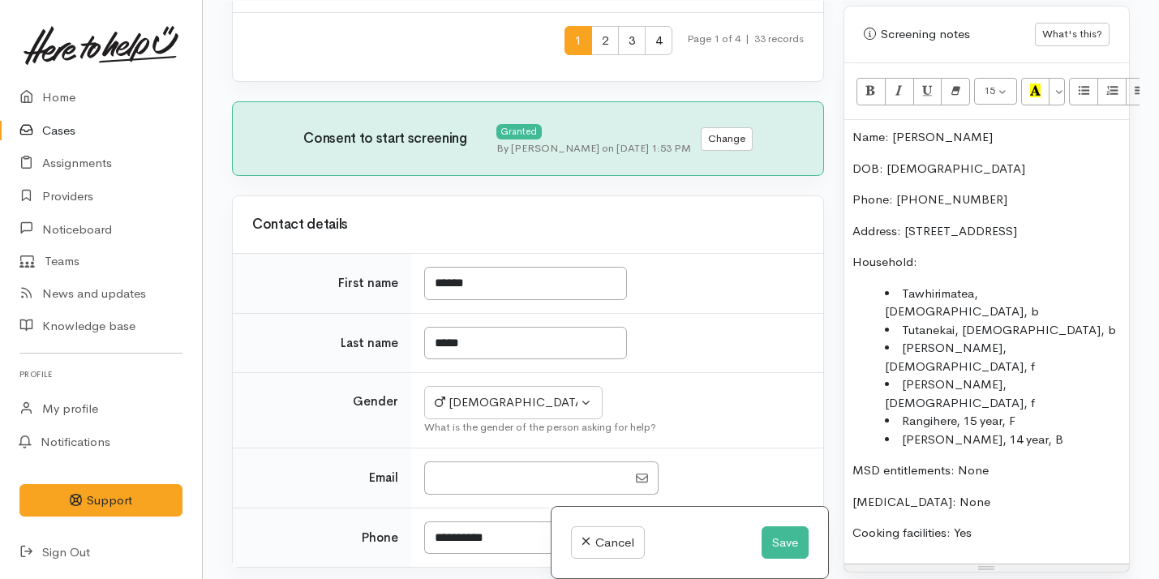
scroll to position [899, 0]
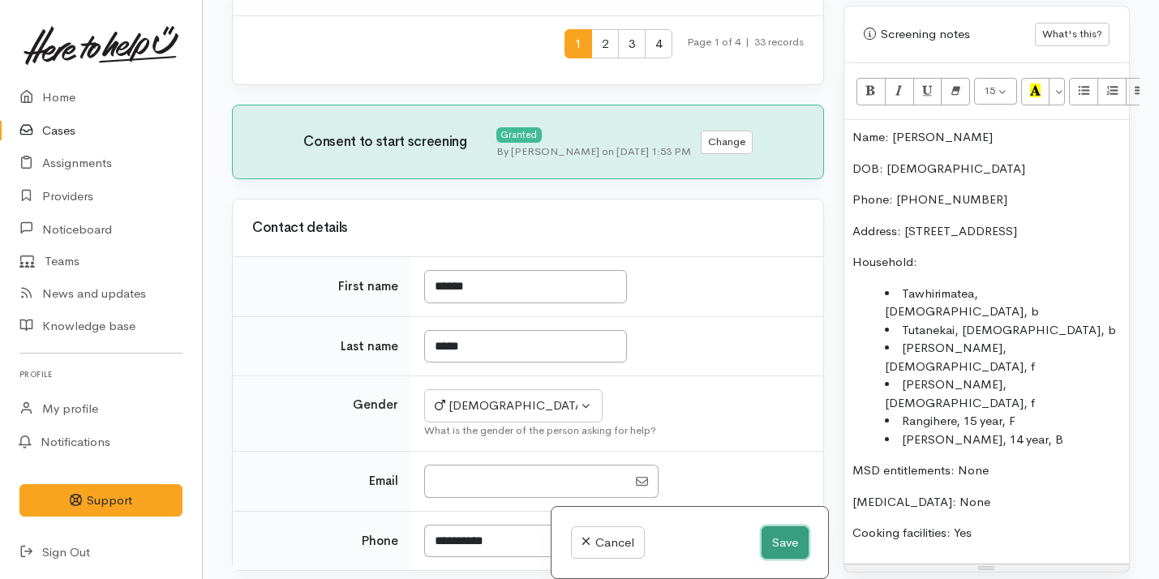
click at [772, 536] on button "Save" at bounding box center [785, 543] width 47 height 33
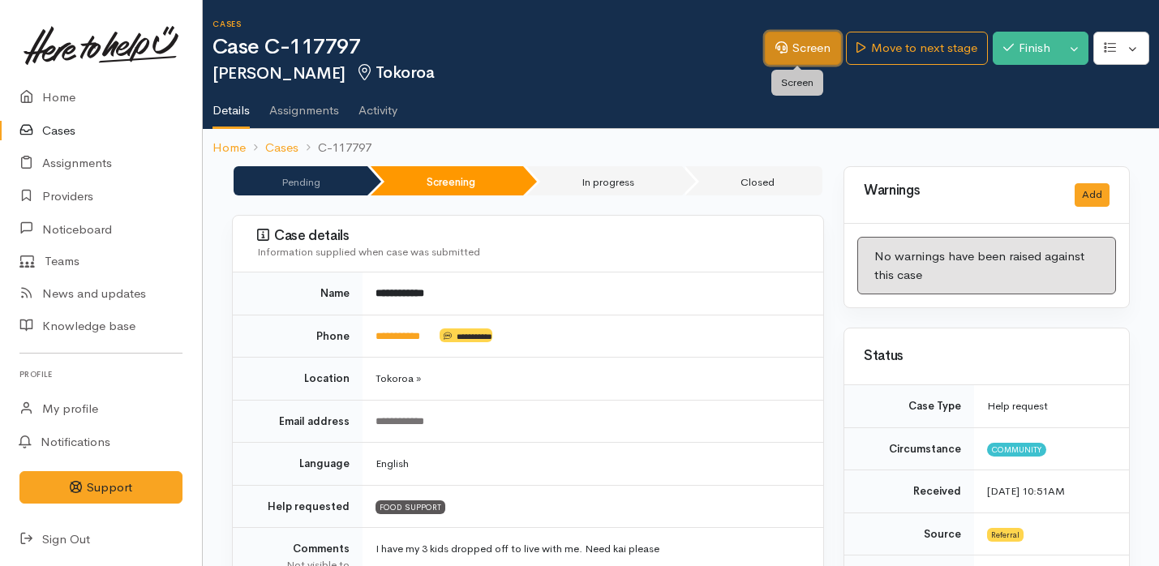
click at [803, 54] on link "Screen" at bounding box center [803, 48] width 76 height 33
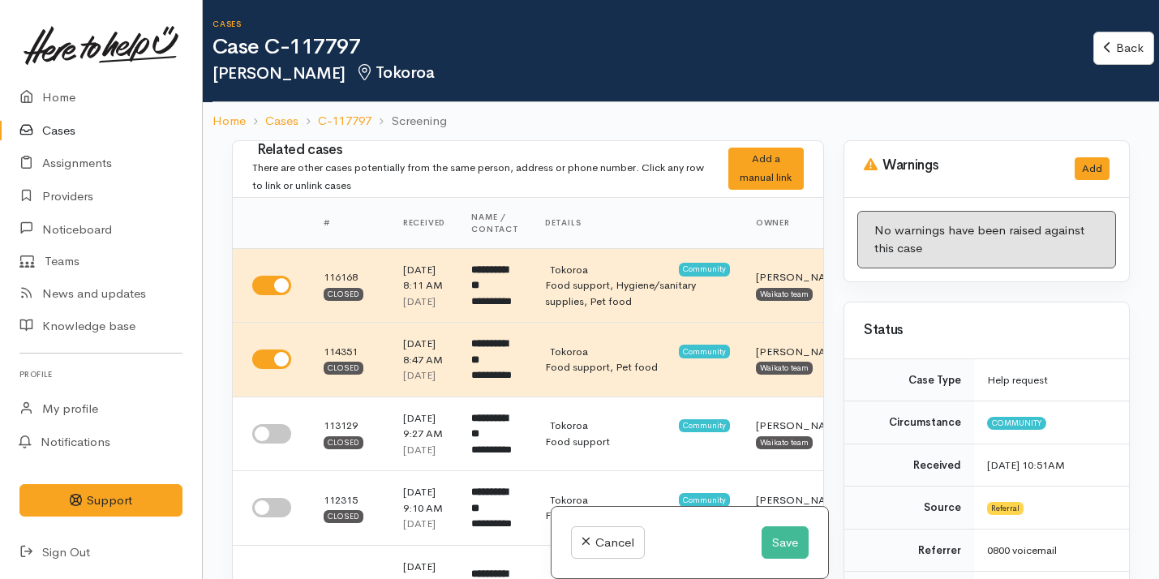
select select "2"
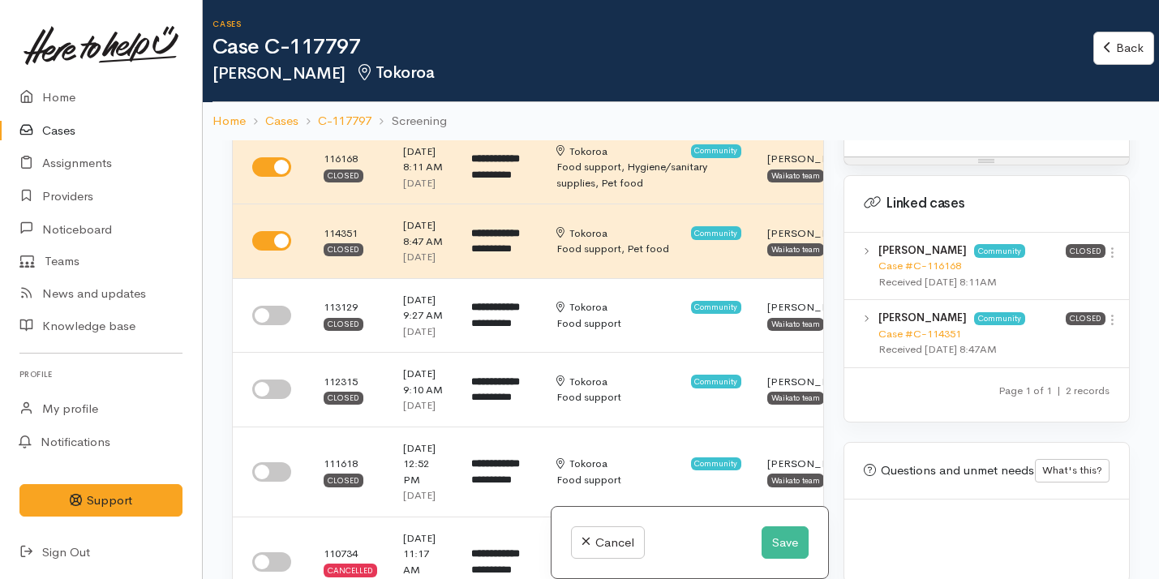
scroll to position [127, 0]
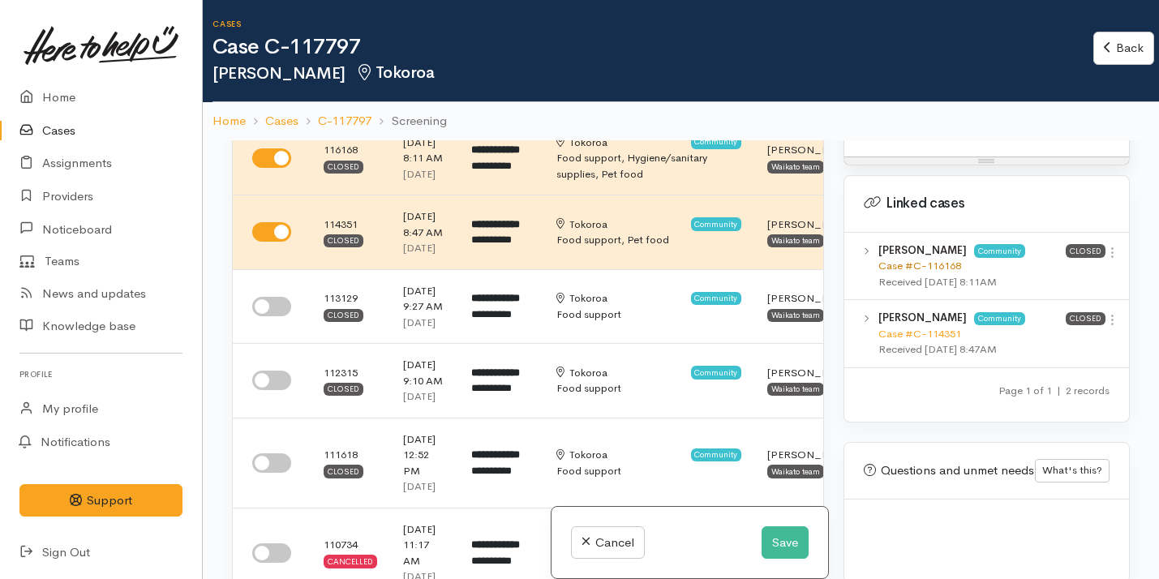
click at [916, 259] on link "Case #C-116168" at bounding box center [920, 266] width 83 height 14
click at [276, 316] on input "checkbox" at bounding box center [271, 306] width 39 height 19
checkbox input "true"
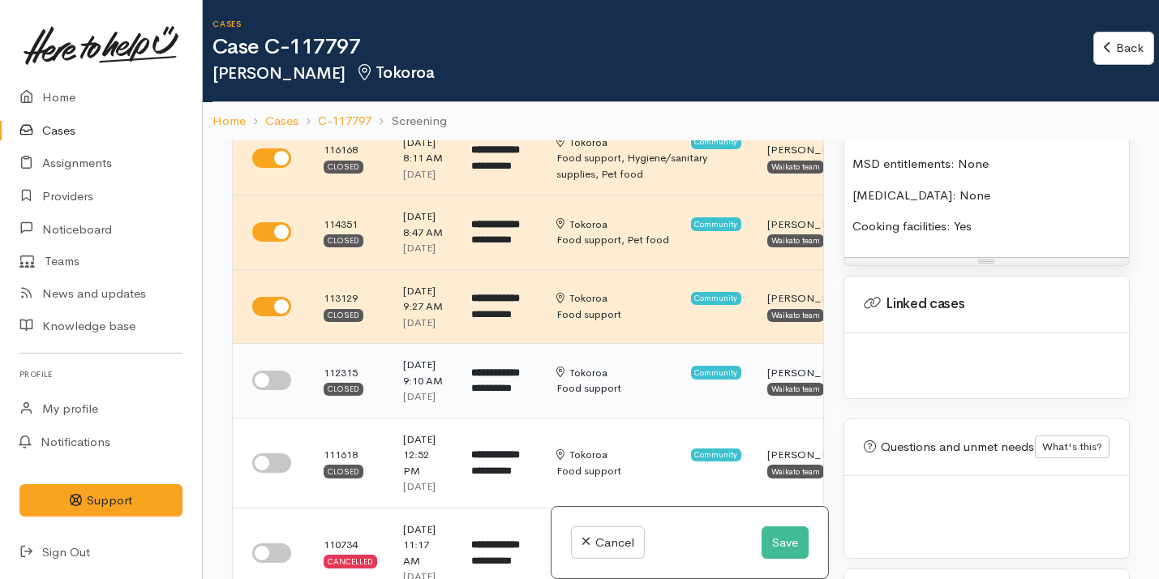
scroll to position [1671, 0]
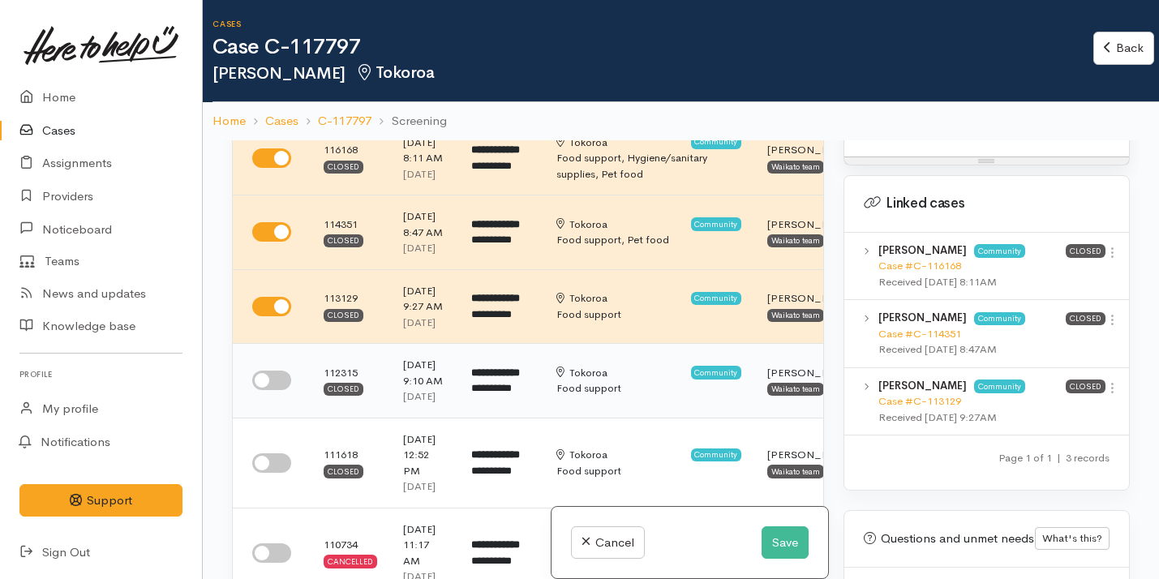
click at [281, 390] on input "checkbox" at bounding box center [271, 380] width 39 height 19
checkbox input "true"
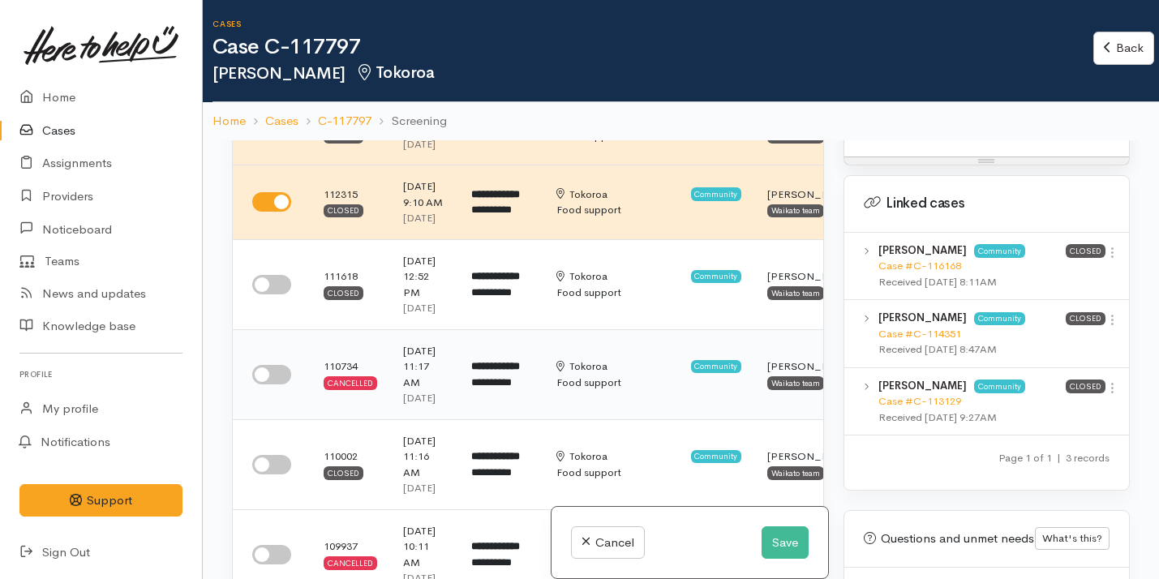
scroll to position [317, 0]
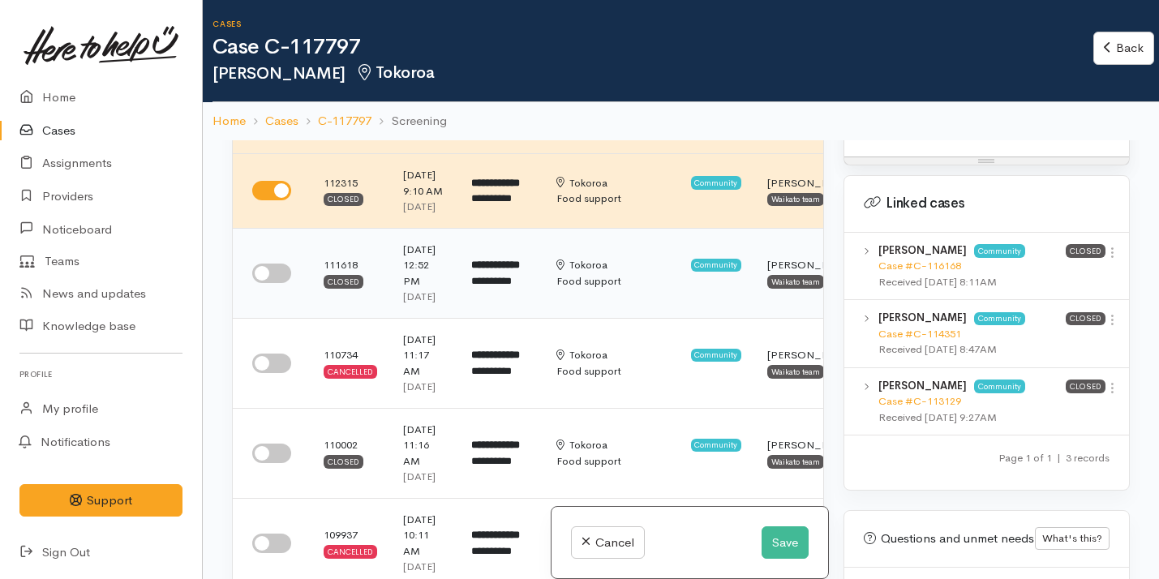
click at [276, 283] on input "checkbox" at bounding box center [271, 273] width 39 height 19
checkbox input "true"
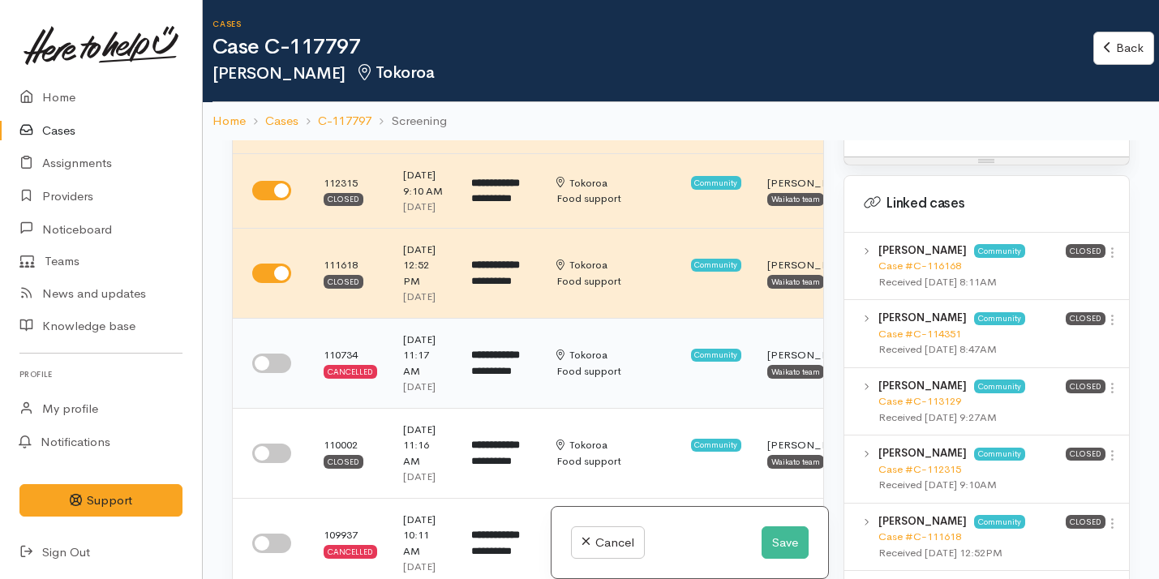
click at [268, 373] on input "checkbox" at bounding box center [271, 363] width 39 height 19
checkbox input "true"
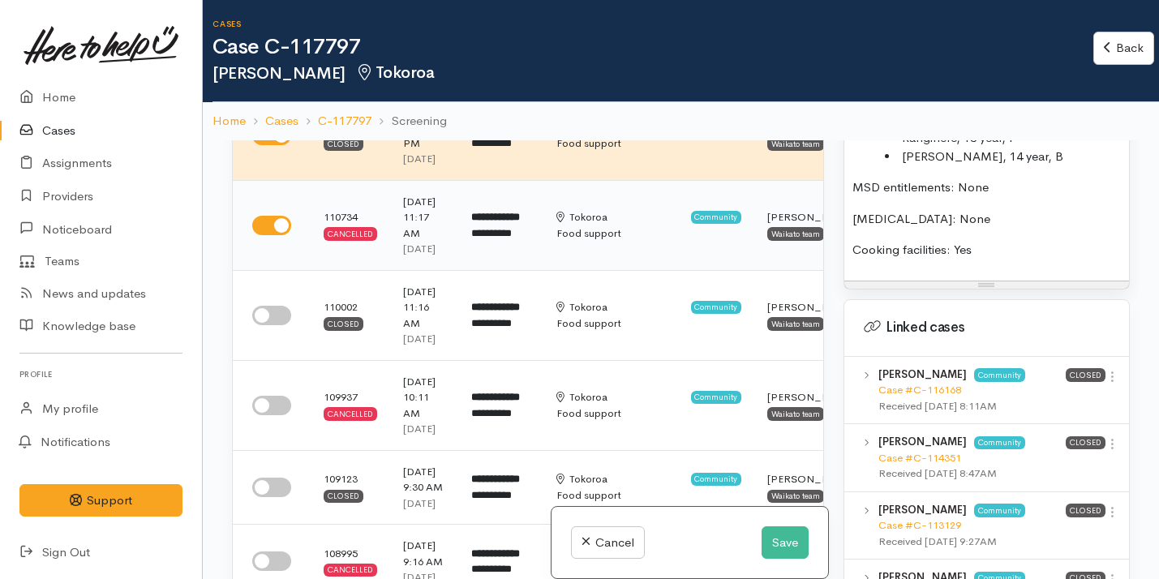
scroll to position [1671, 0]
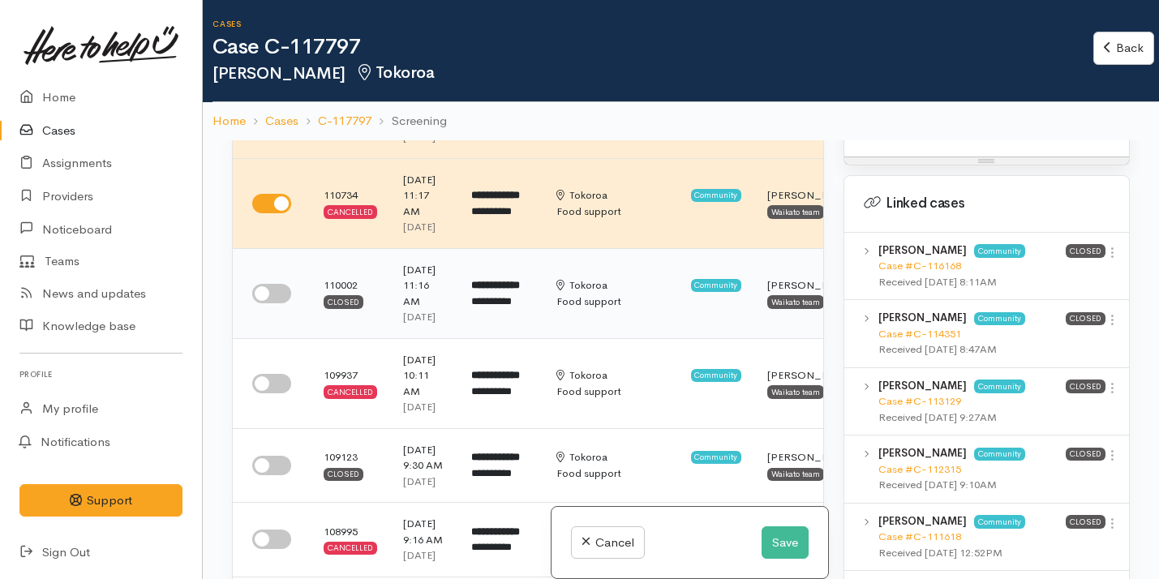
click at [278, 303] on input "checkbox" at bounding box center [271, 293] width 39 height 19
checkbox input "true"
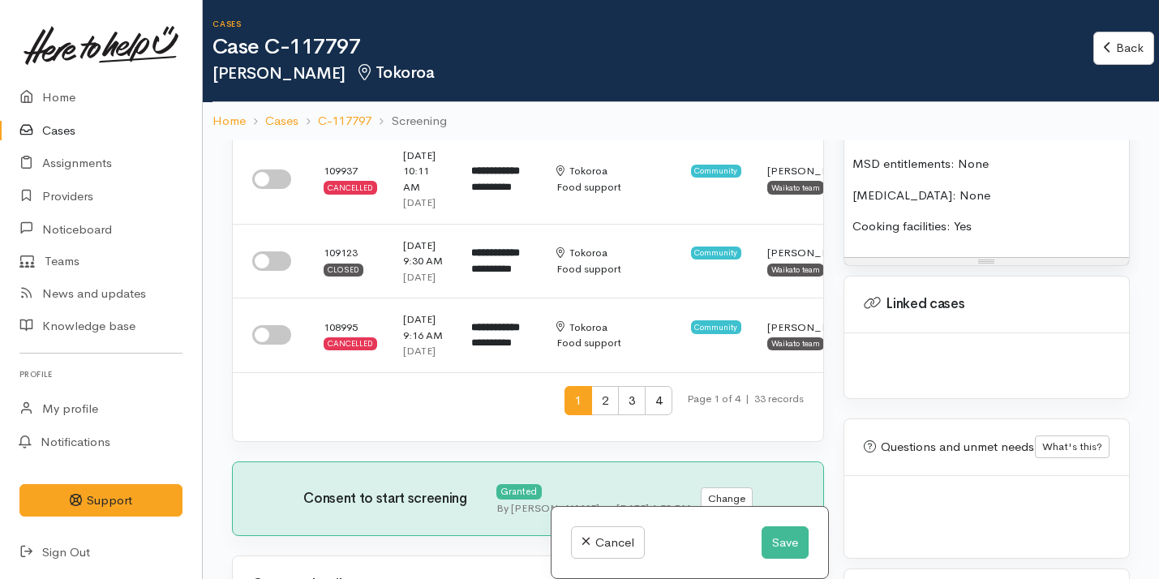
scroll to position [706, 0]
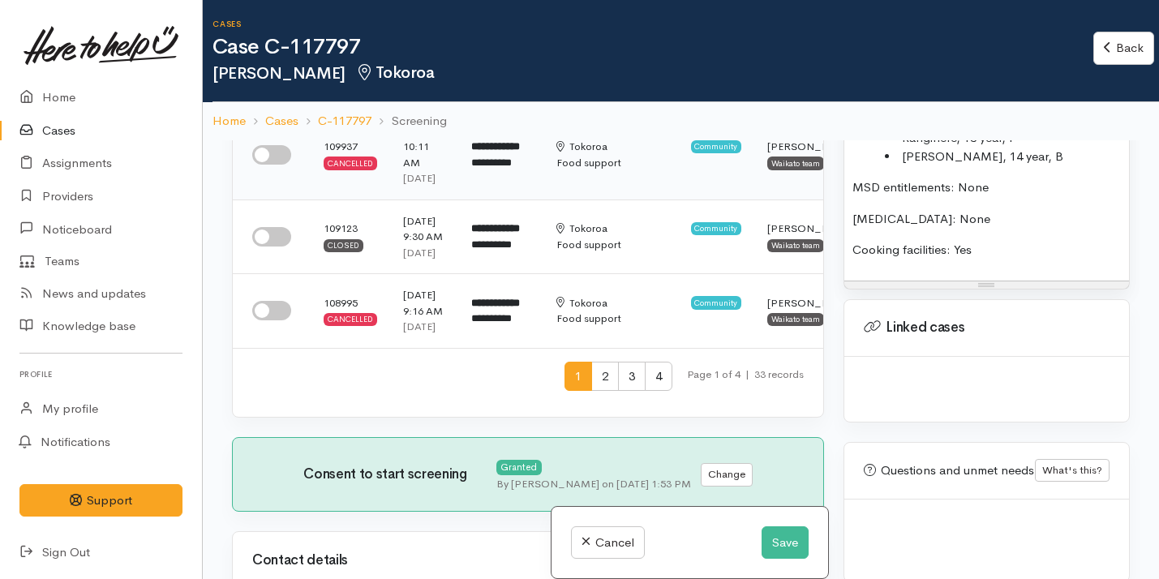
click at [270, 165] on input "checkbox" at bounding box center [271, 154] width 39 height 19
checkbox input "true"
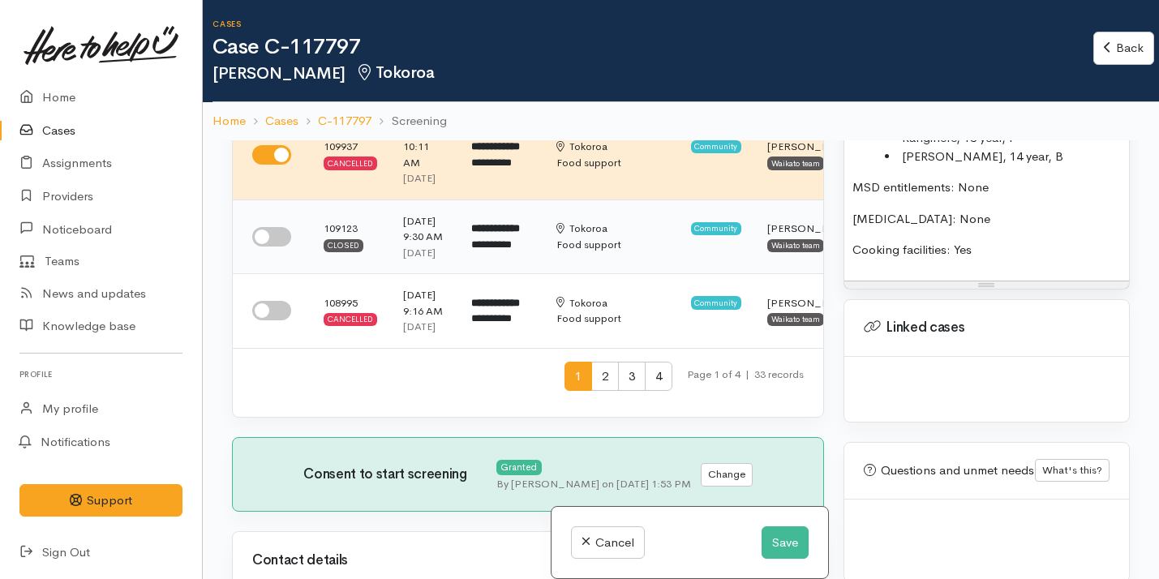
click at [270, 247] on input "checkbox" at bounding box center [271, 236] width 39 height 19
checkbox input "true"
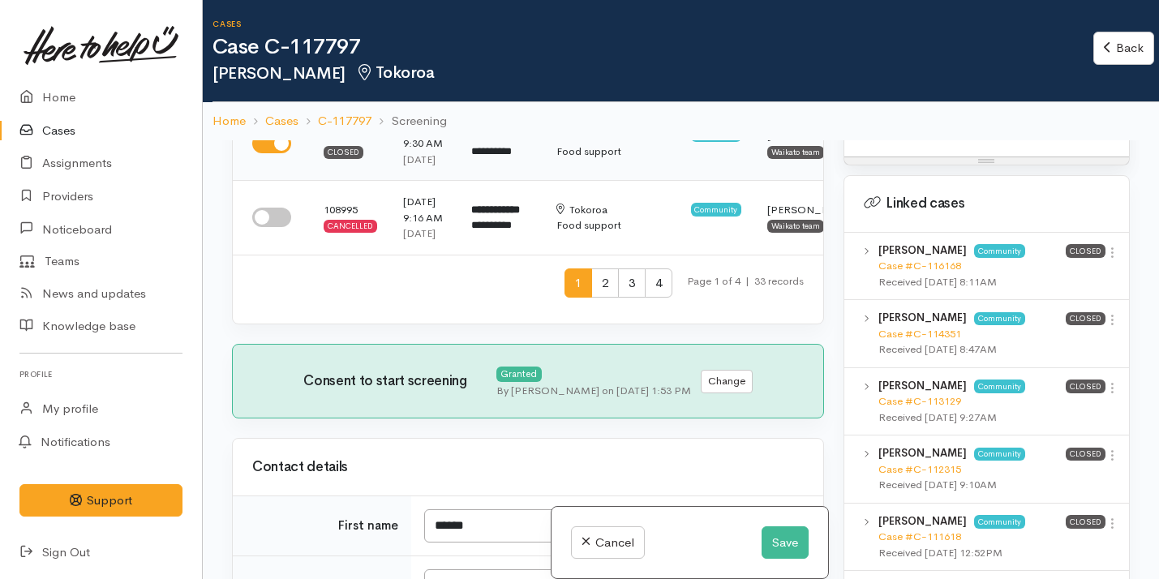
scroll to position [939, 0]
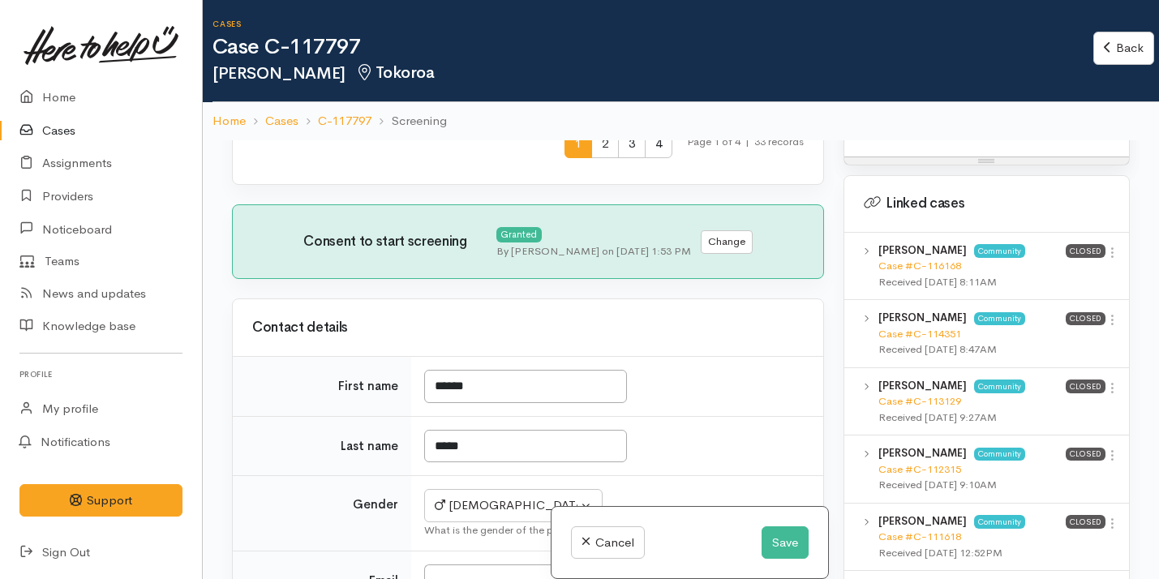
click at [276, 88] on input "checkbox" at bounding box center [271, 77] width 39 height 19
checkbox input "true"
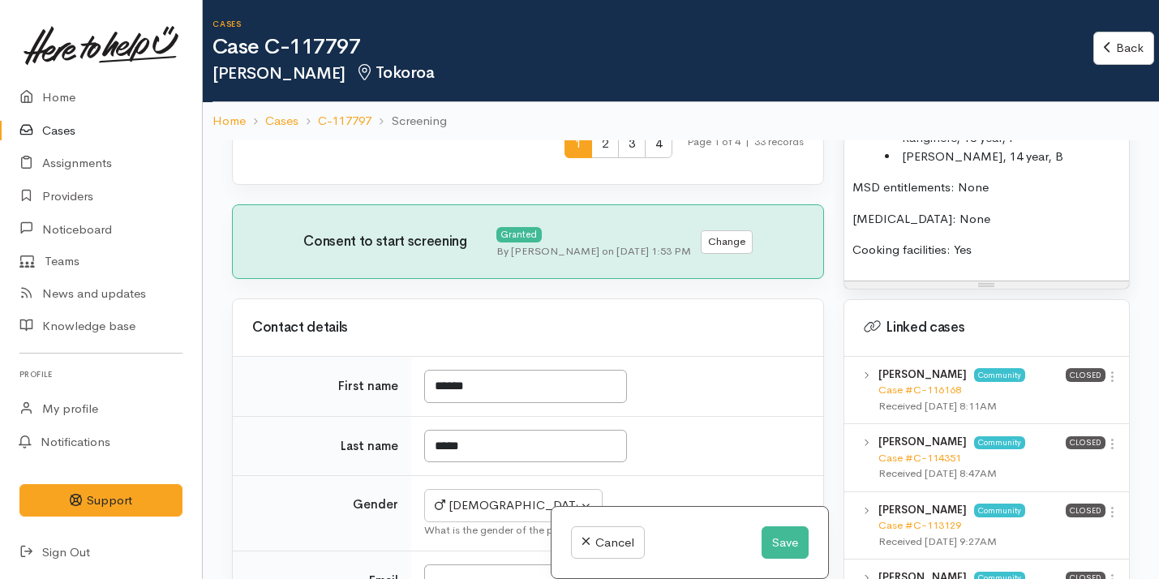
scroll to position [1671, 0]
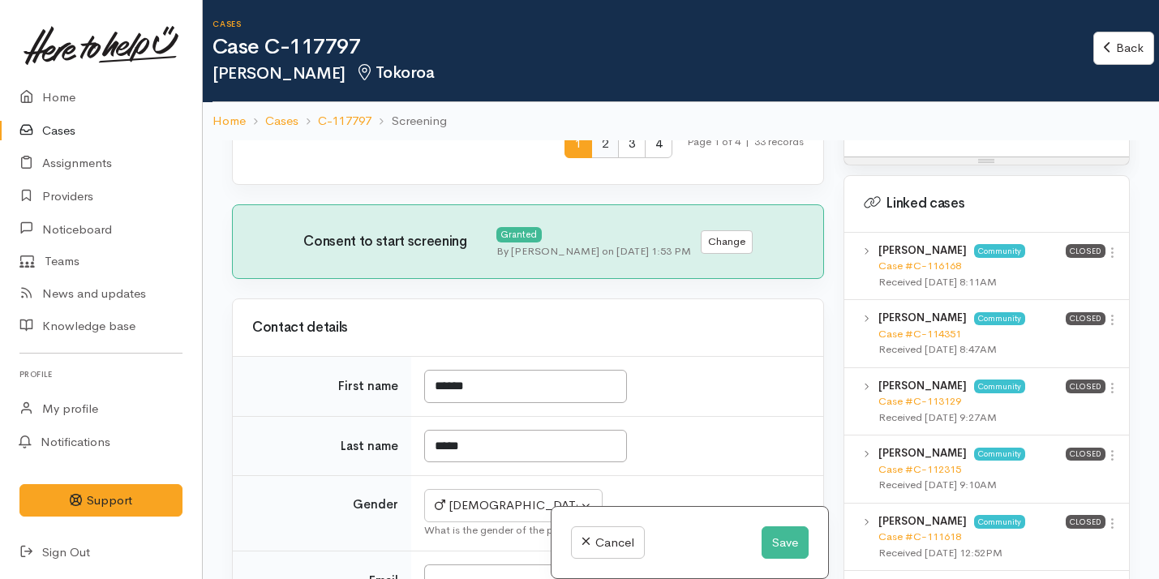
click at [596, 159] on span "2" at bounding box center [605, 144] width 28 height 30
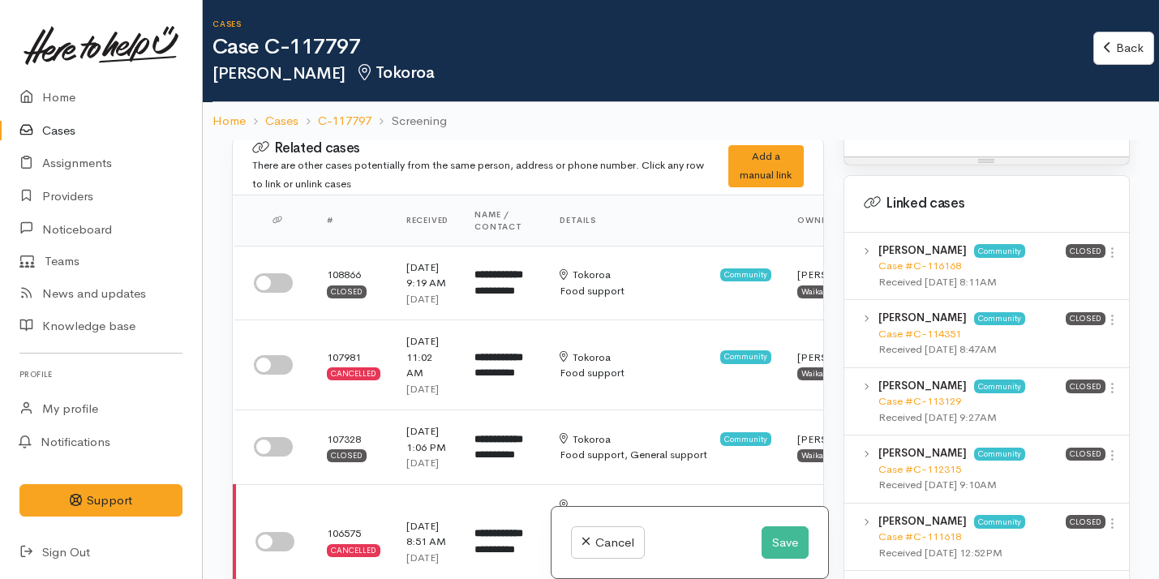
scroll to position [0, 0]
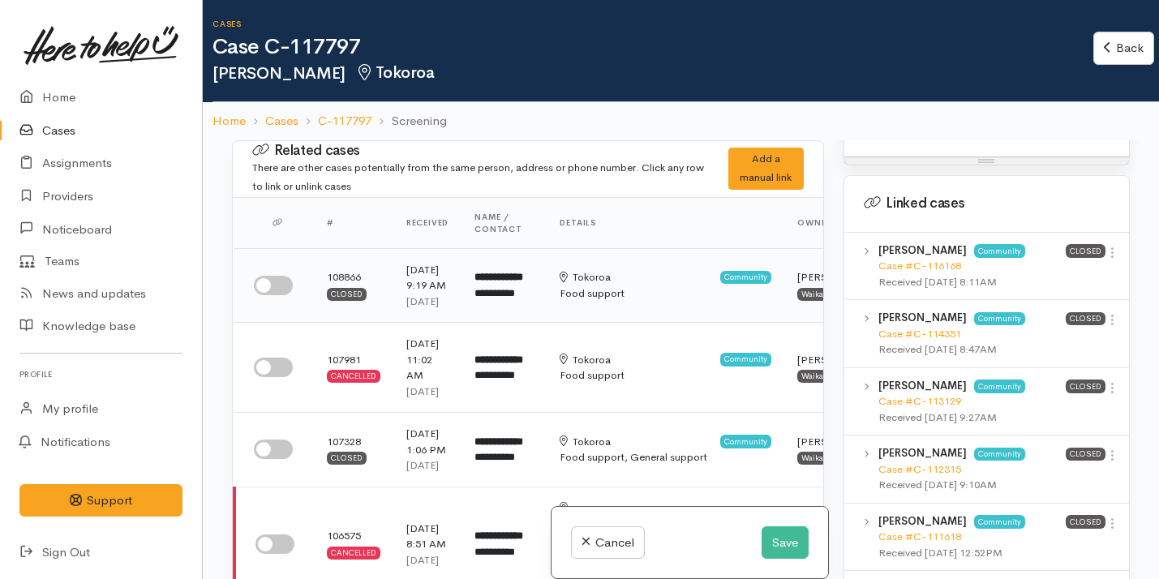
click at [284, 295] on input "checkbox" at bounding box center [273, 285] width 39 height 19
checkbox input "true"
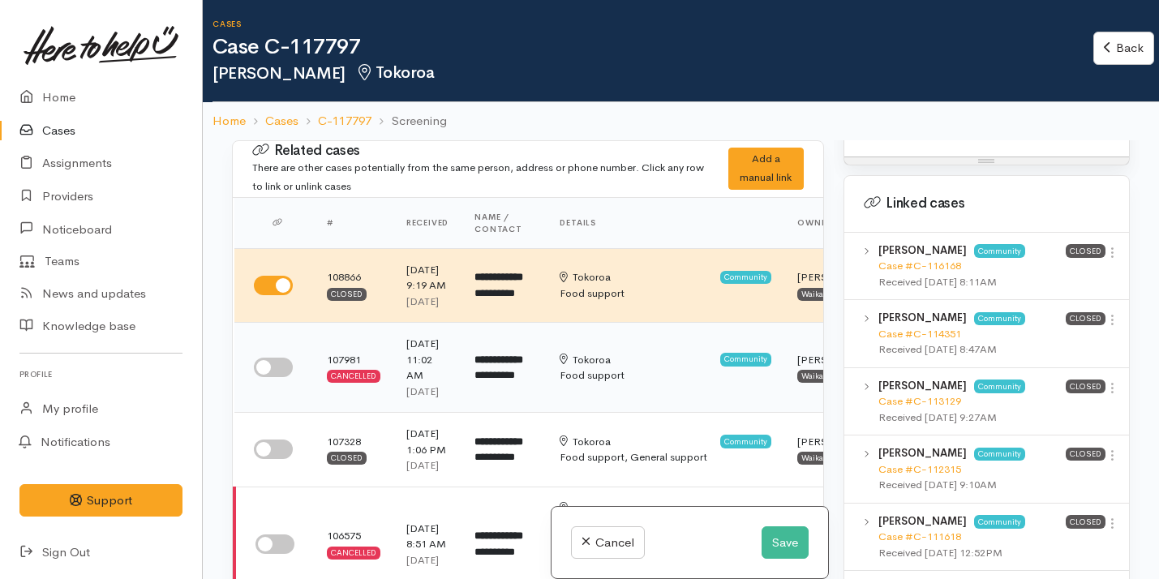
click at [277, 377] on input "checkbox" at bounding box center [273, 367] width 39 height 19
checkbox input "true"
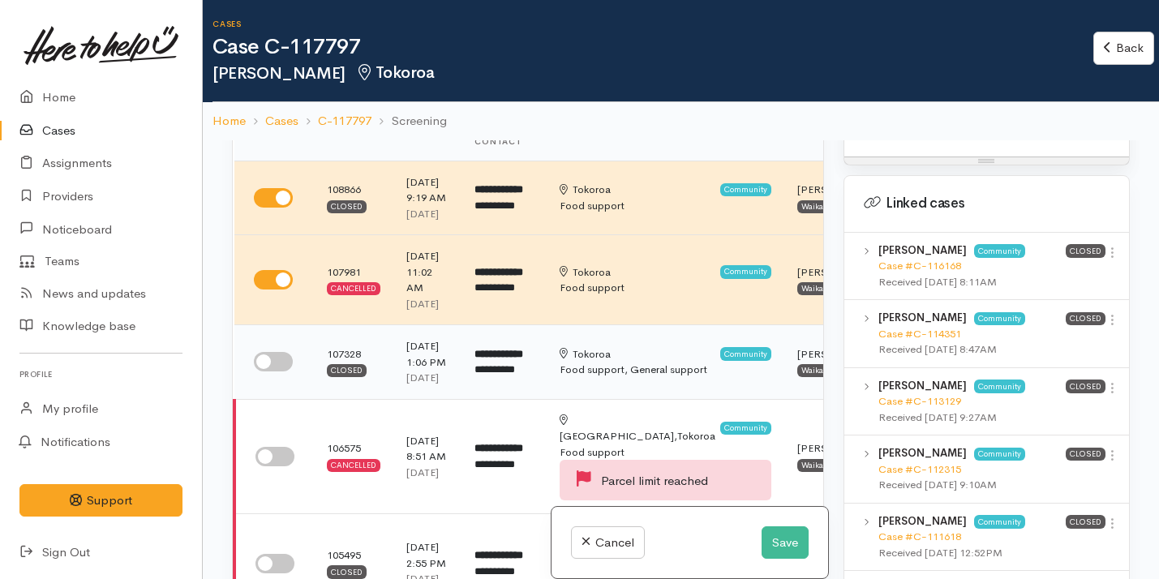
click at [276, 372] on input "checkbox" at bounding box center [273, 361] width 39 height 19
checkbox input "true"
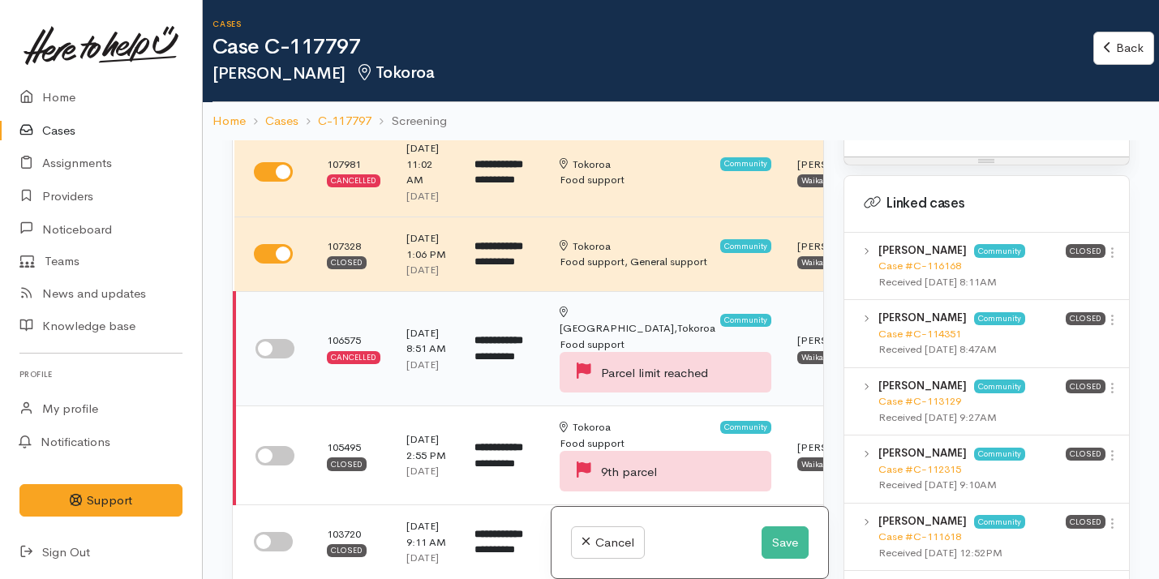
click at [276, 359] on input "checkbox" at bounding box center [275, 348] width 39 height 19
checkbox input "true"
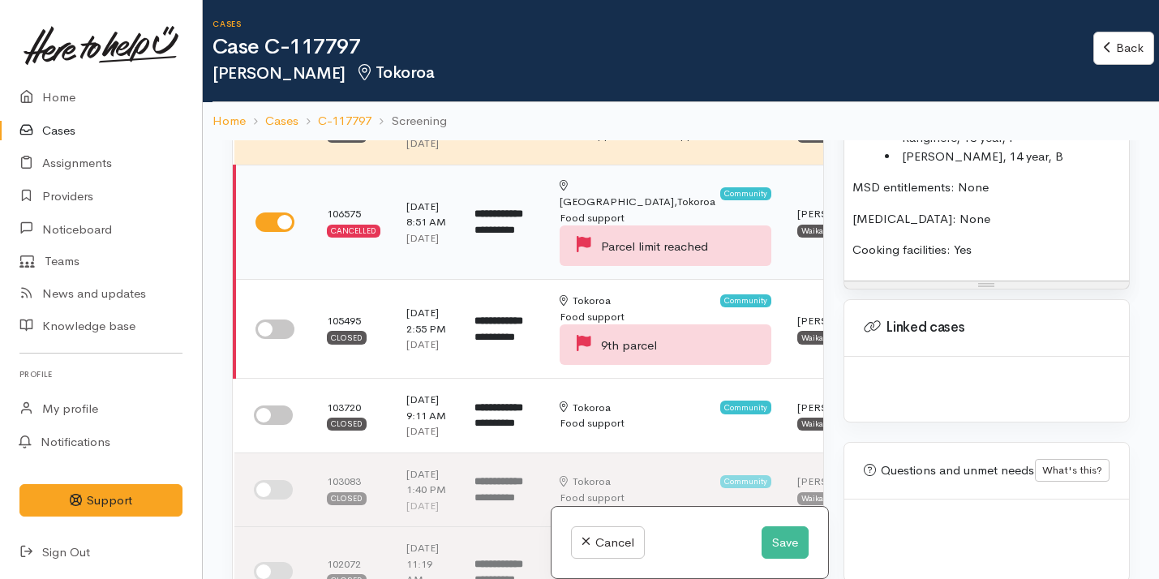
scroll to position [407, 0]
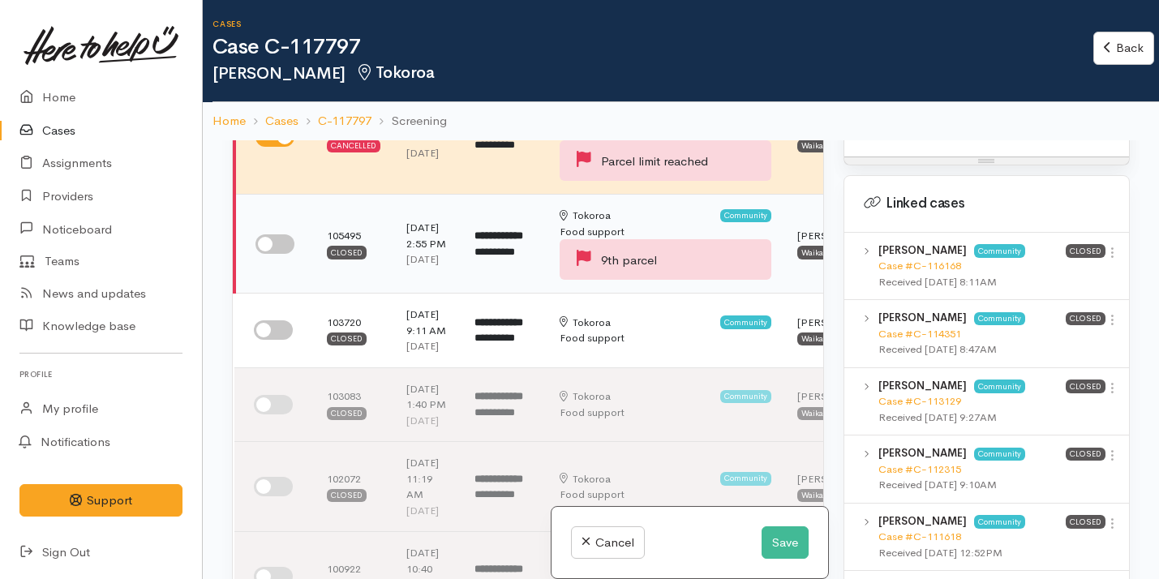
click at [275, 254] on input "checkbox" at bounding box center [275, 243] width 39 height 19
checkbox input "true"
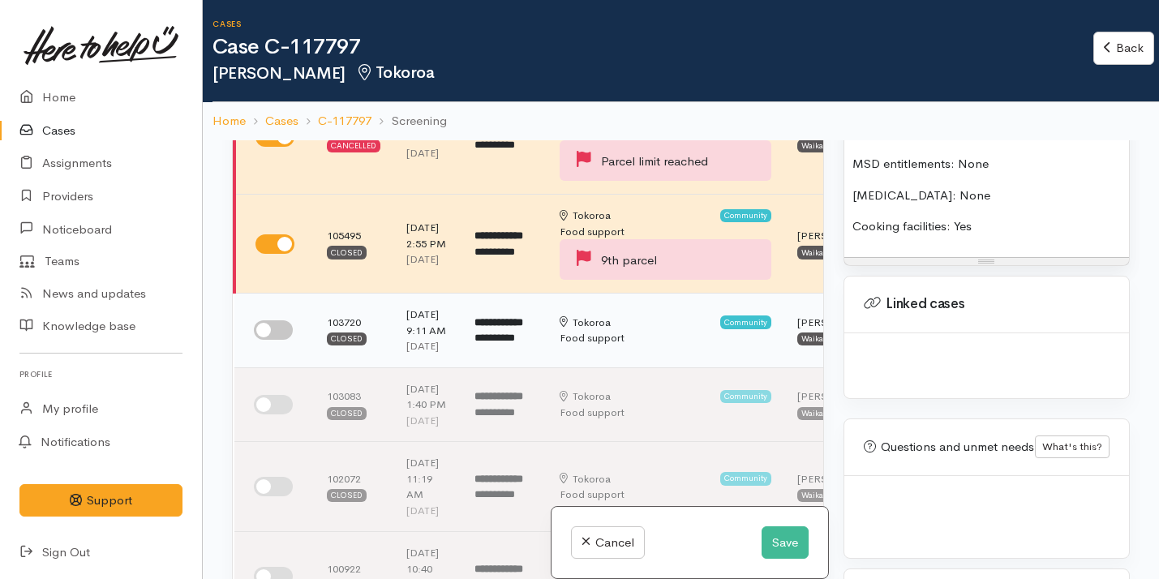
scroll to position [1671, 0]
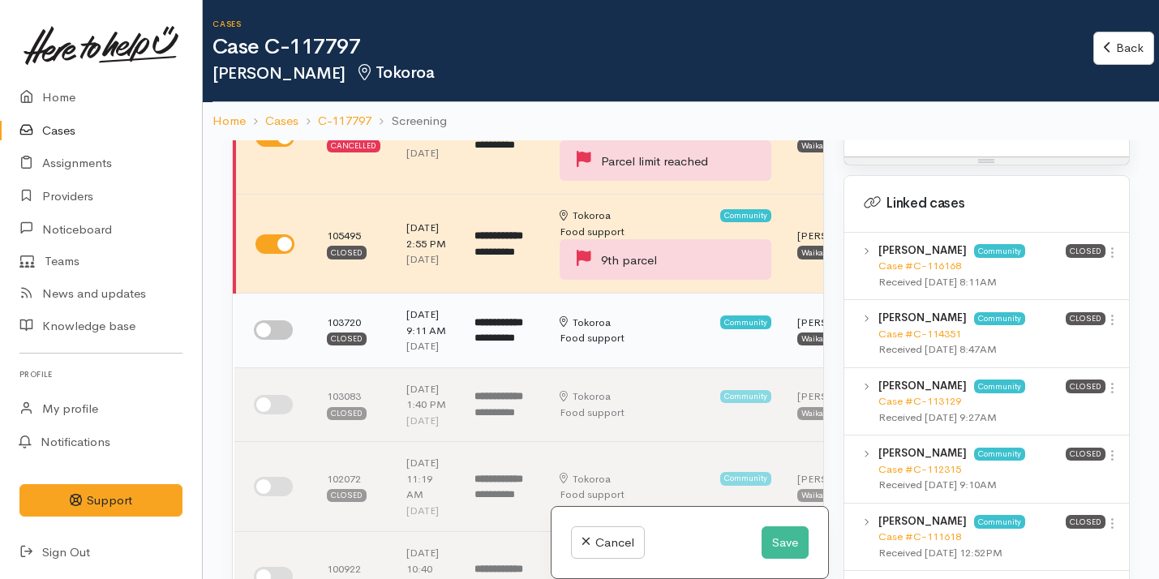
click at [275, 340] on input "checkbox" at bounding box center [273, 329] width 39 height 19
checkbox input "true"
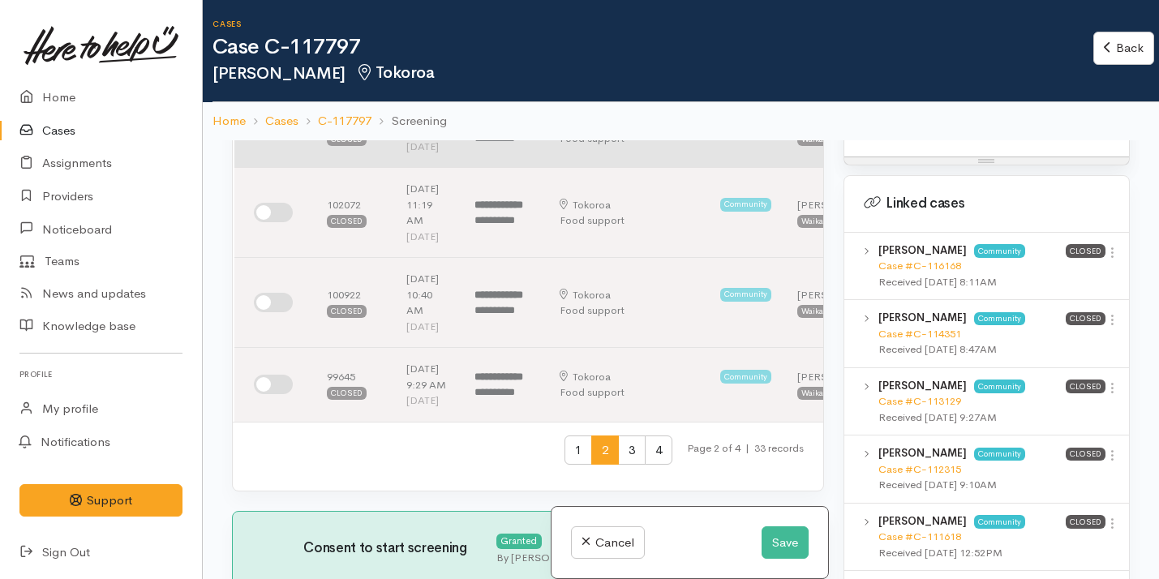
click at [282, 140] on input "checkbox" at bounding box center [273, 130] width 39 height 19
checkbox input "true"
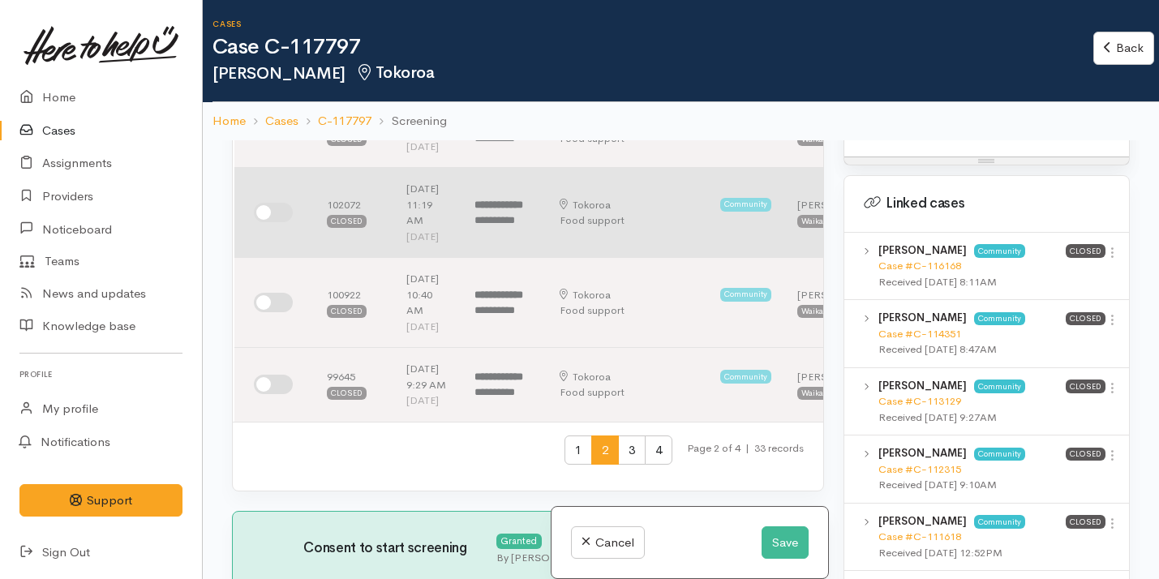
click at [275, 222] on input "checkbox" at bounding box center [273, 212] width 39 height 19
checkbox input "true"
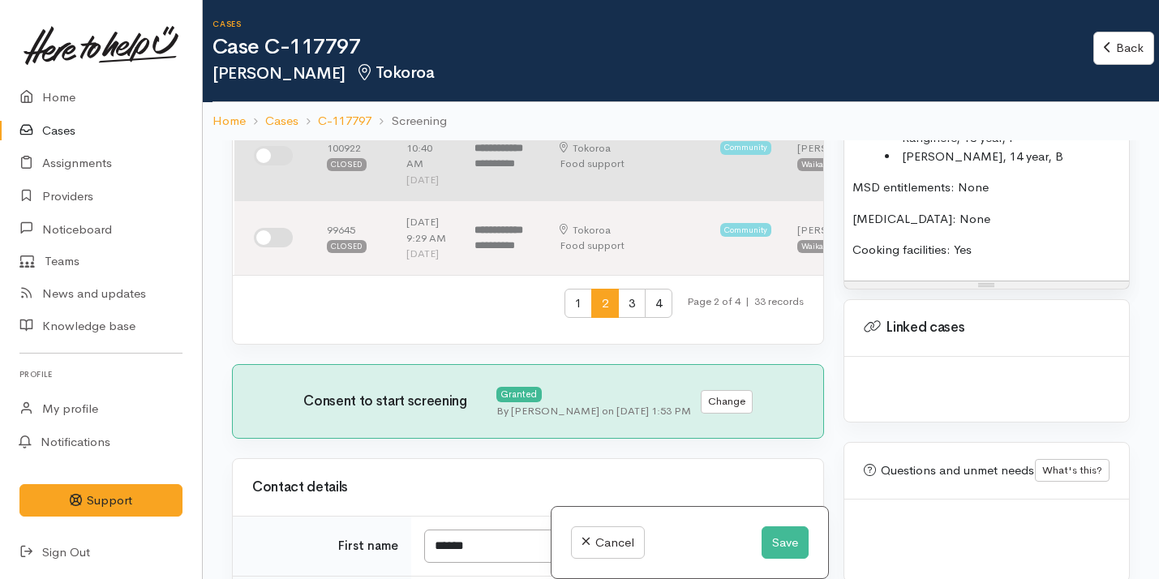
click at [273, 166] on input "checkbox" at bounding box center [273, 155] width 39 height 19
checkbox input "true"
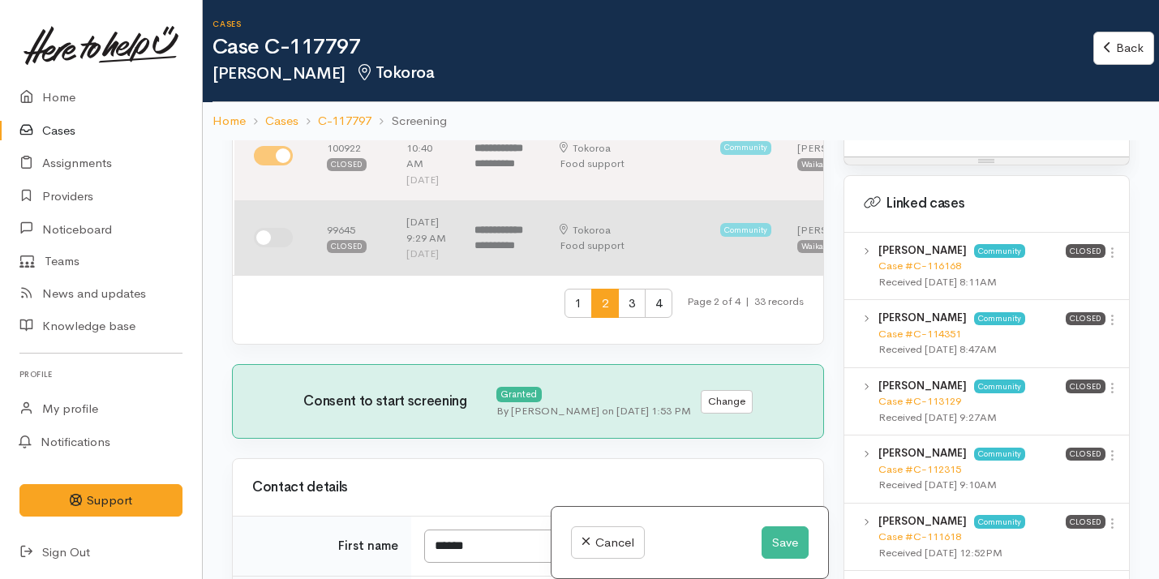
click at [275, 247] on input "checkbox" at bounding box center [273, 237] width 39 height 19
checkbox input "true"
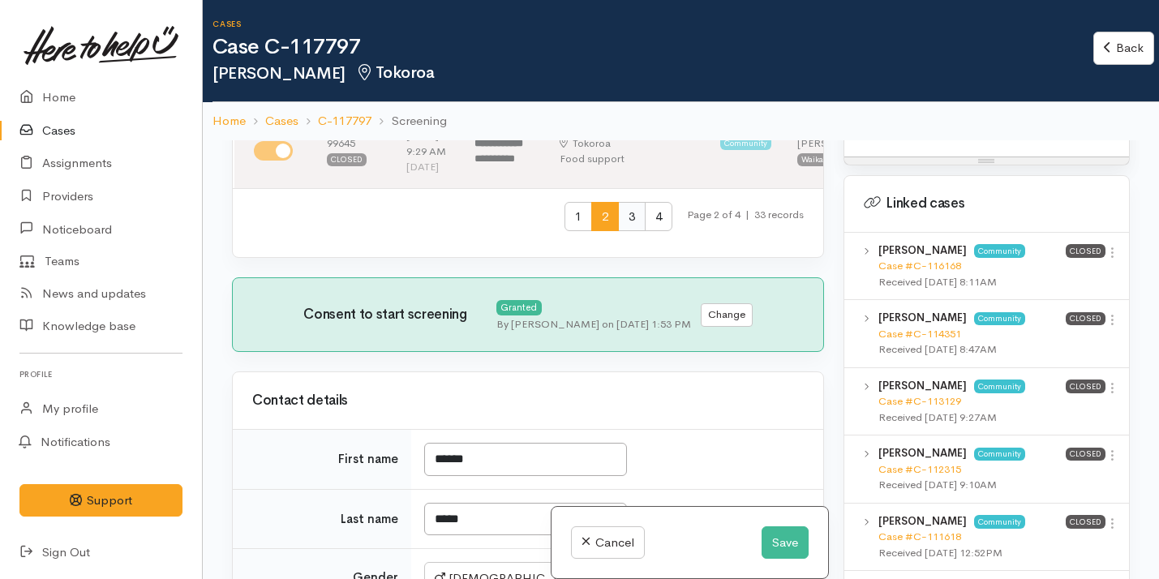
click at [620, 232] on span "3" at bounding box center [632, 217] width 28 height 30
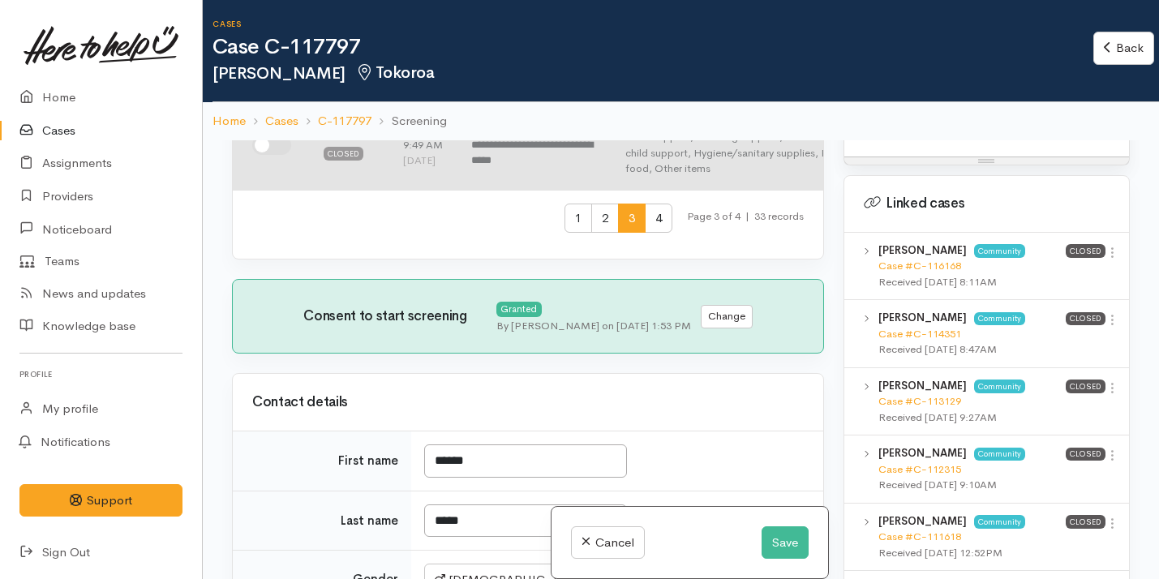
click at [274, 155] on input "checkbox" at bounding box center [271, 145] width 39 height 19
checkbox input "true"
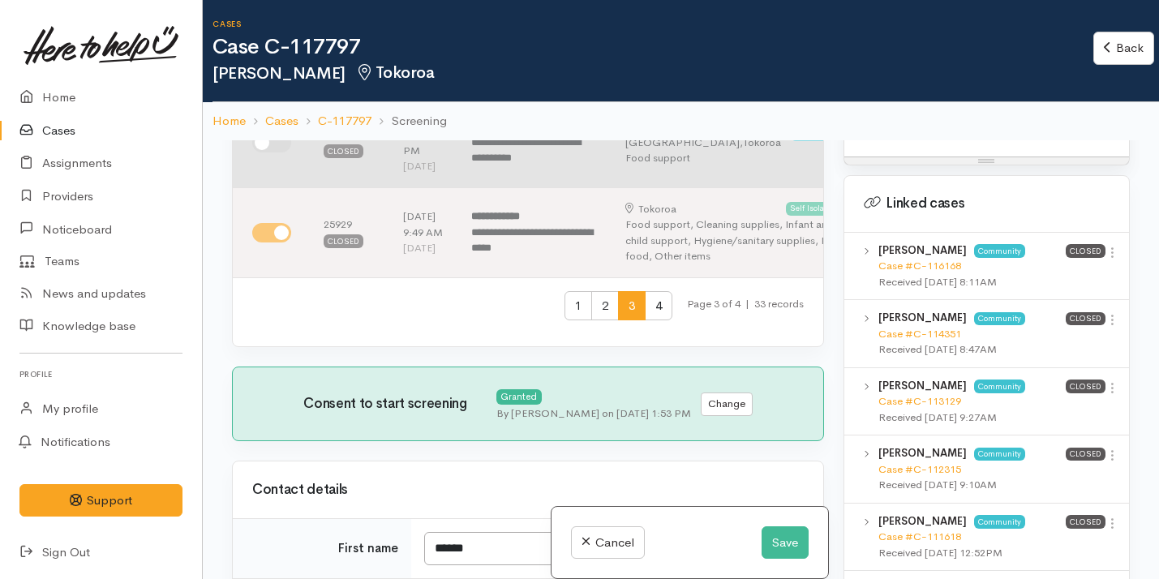
click at [273, 153] on input "checkbox" at bounding box center [271, 142] width 39 height 19
checkbox input "true"
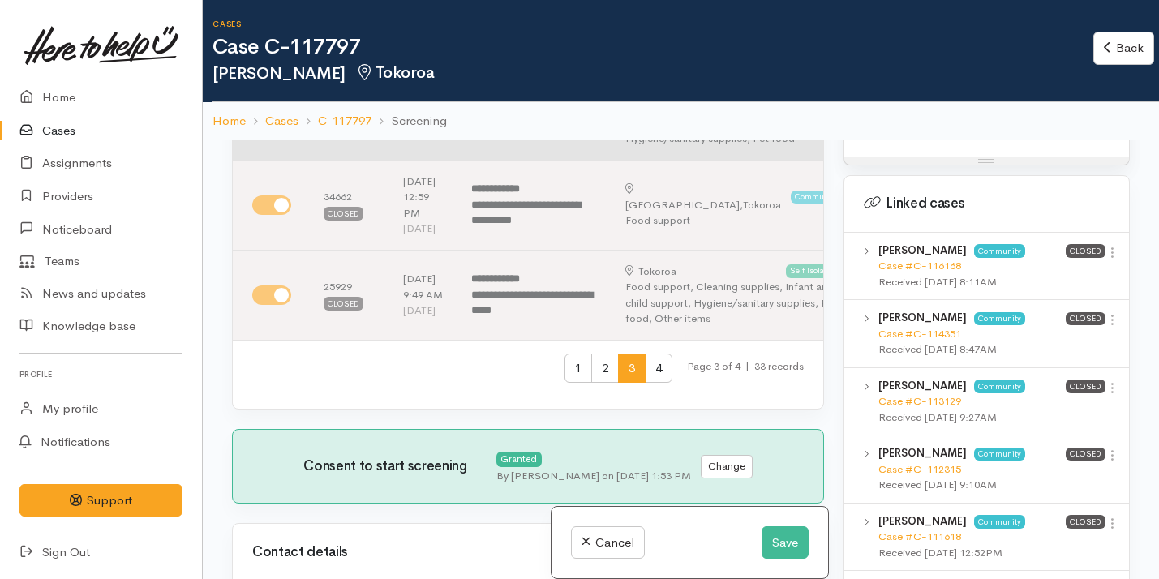
click at [269, 125] on input "checkbox" at bounding box center [271, 114] width 39 height 19
checkbox input "true"
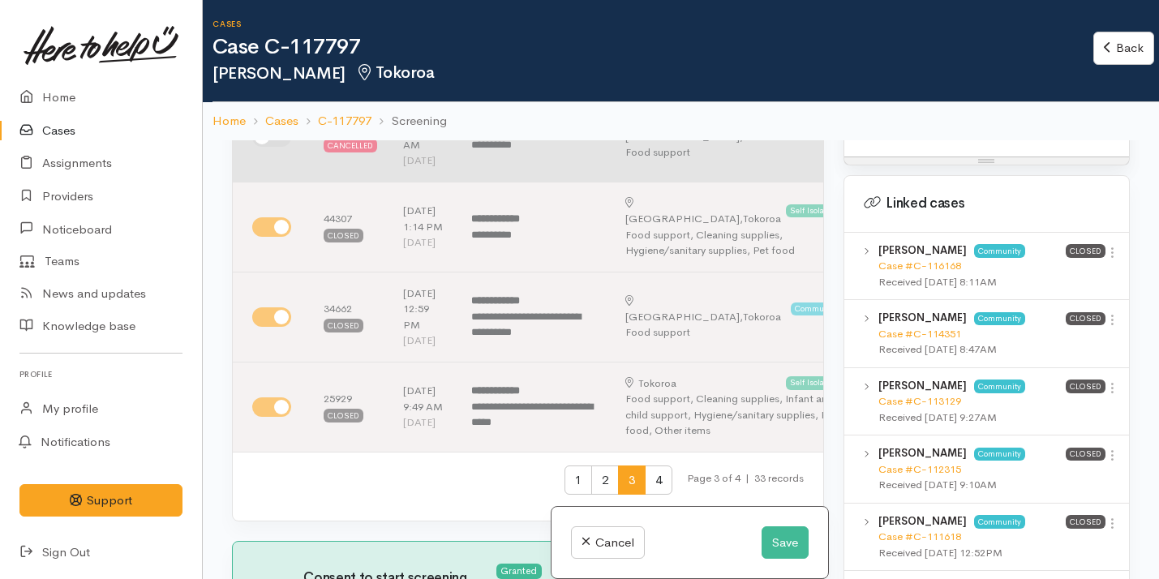
click at [276, 147] on input "checkbox" at bounding box center [271, 136] width 39 height 19
checkbox input "true"
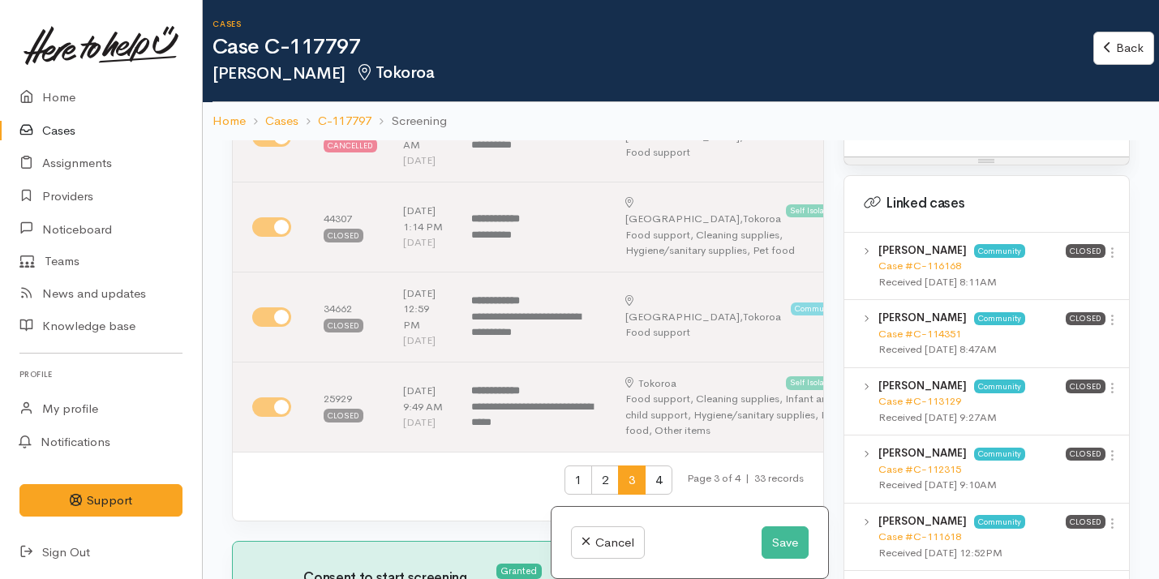
click at [277, 64] on input "checkbox" at bounding box center [271, 54] width 39 height 19
checkbox input "true"
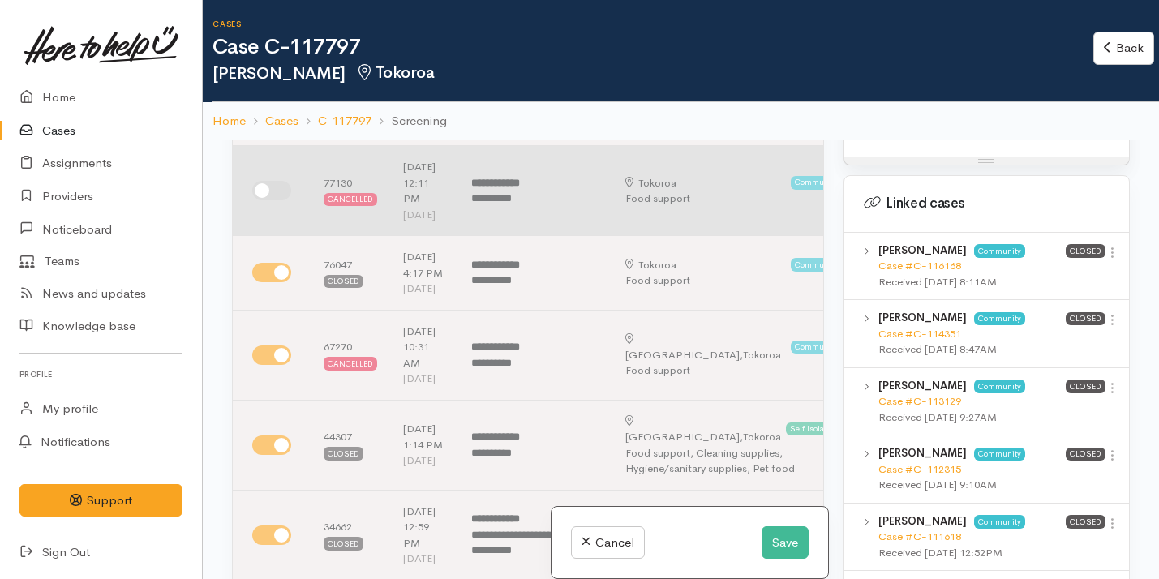
click at [280, 200] on input "checkbox" at bounding box center [271, 190] width 39 height 19
checkbox input "true"
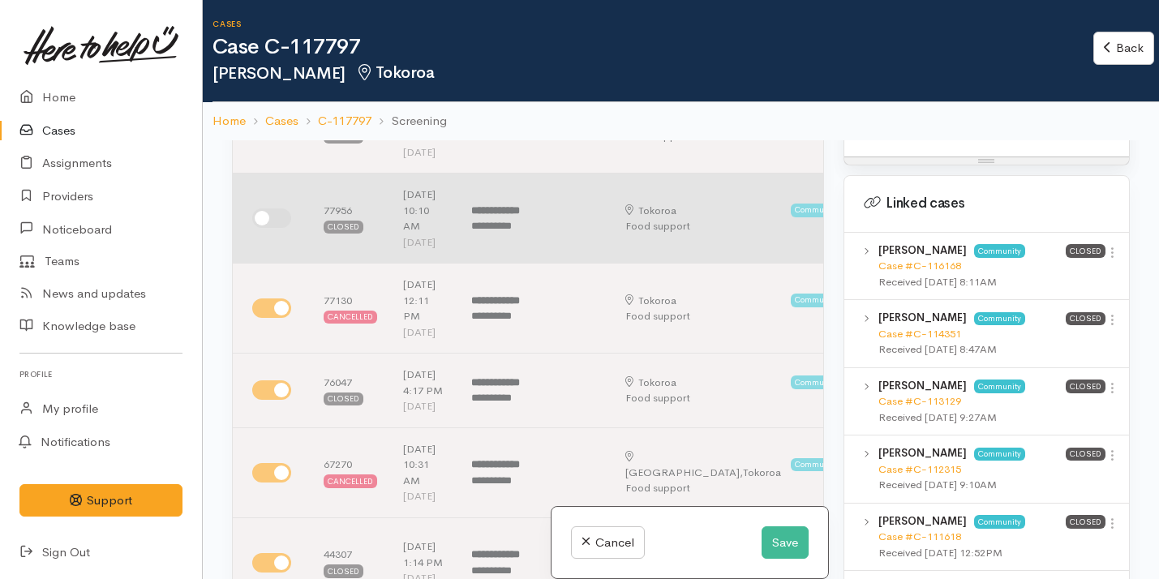
click at [281, 228] on input "checkbox" at bounding box center [271, 218] width 39 height 19
checkbox input "true"
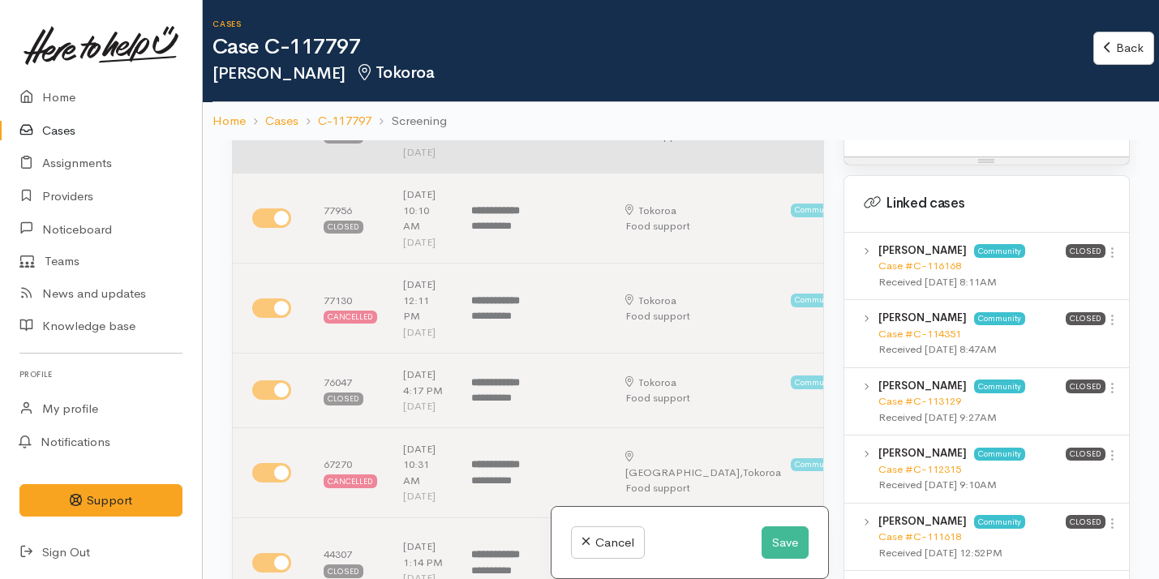
click at [282, 138] on input "checkbox" at bounding box center [271, 127] width 39 height 19
checkbox input "true"
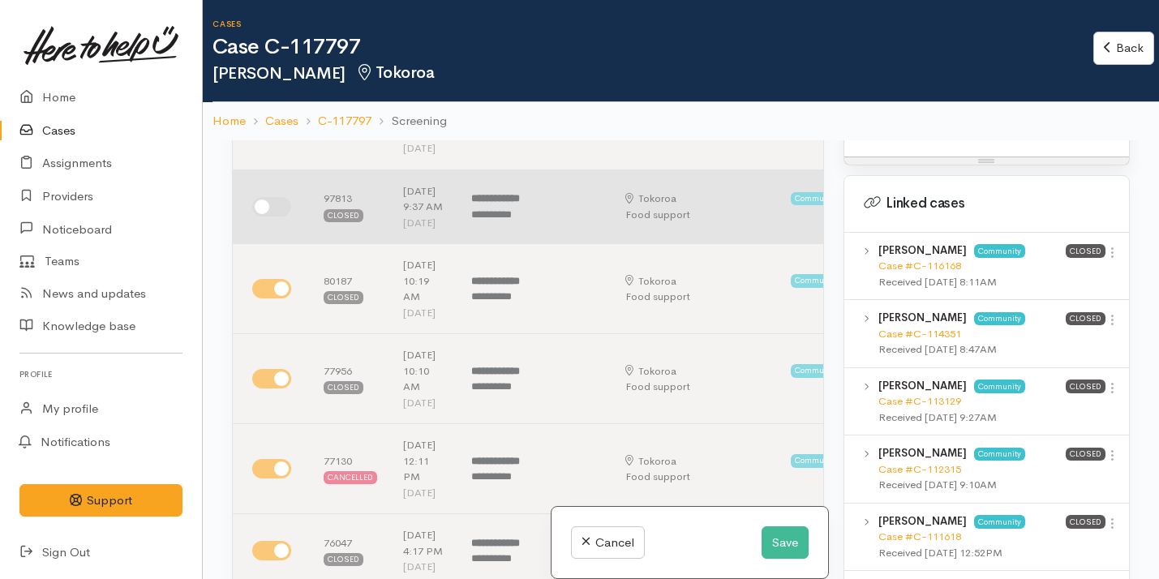
click at [274, 222] on td at bounding box center [272, 207] width 78 height 75
click at [276, 217] on input "checkbox" at bounding box center [271, 206] width 39 height 19
checkbox input "true"
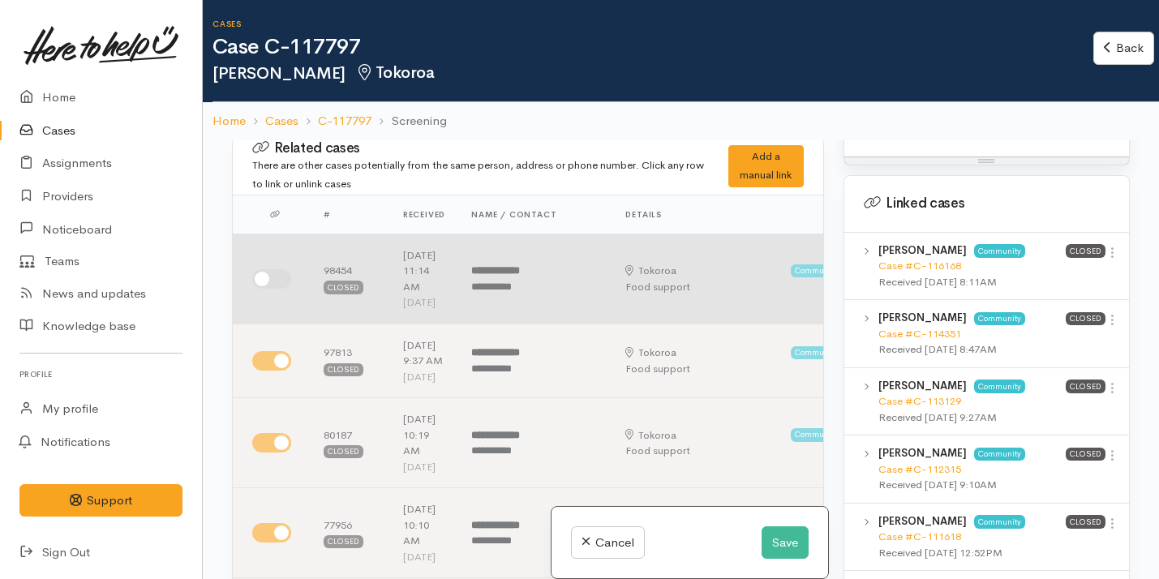
click at [275, 280] on input "checkbox" at bounding box center [271, 278] width 39 height 19
checkbox input "true"
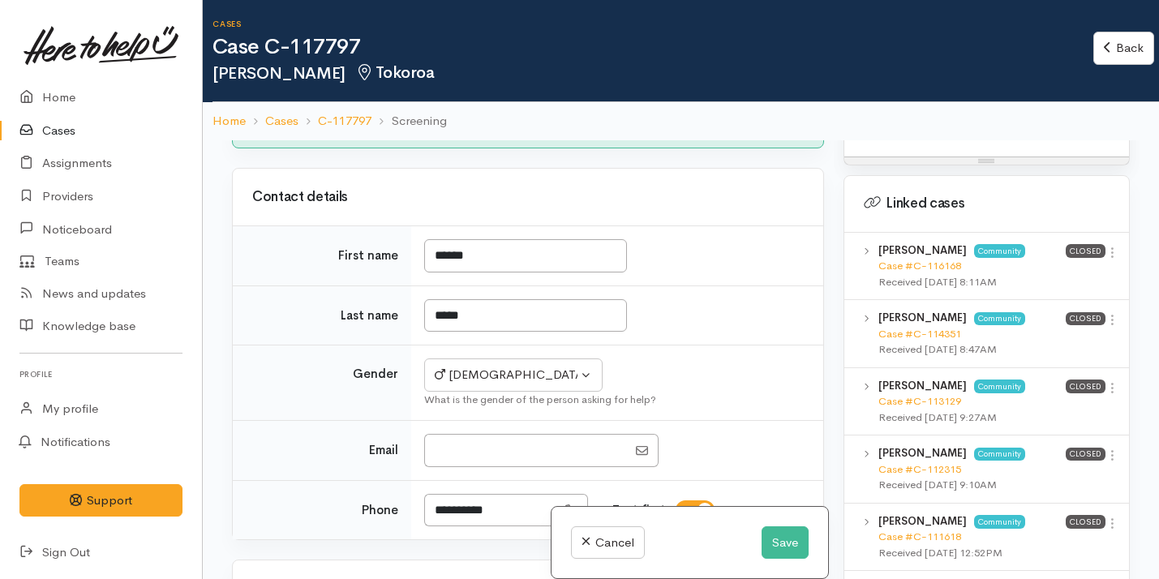
click at [647, 28] on span "4" at bounding box center [659, 13] width 28 height 30
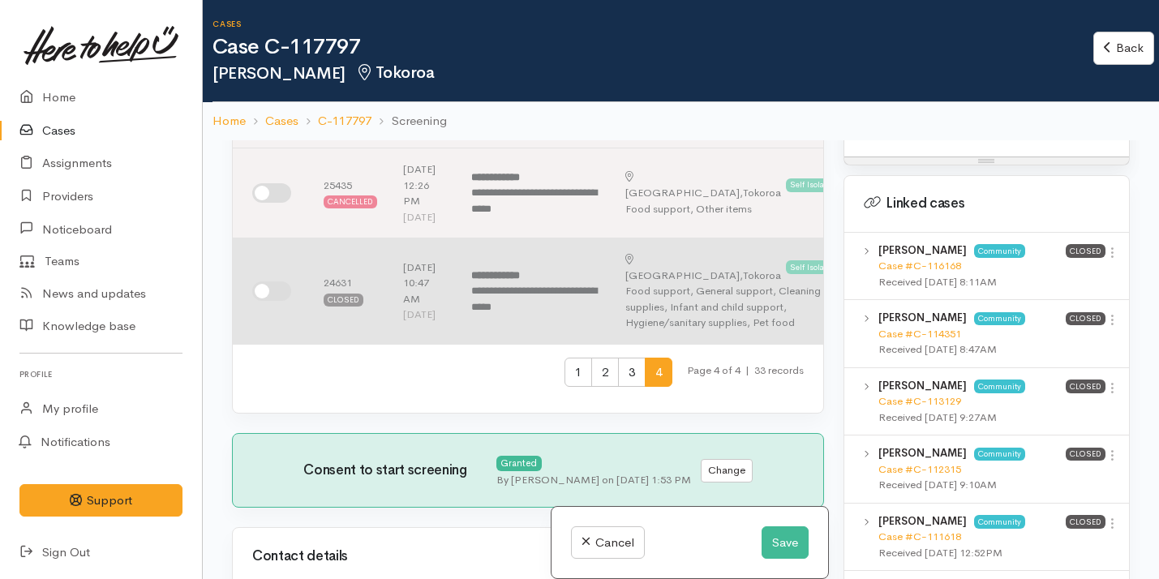
click at [277, 301] on input "checkbox" at bounding box center [271, 291] width 39 height 19
checkbox input "true"
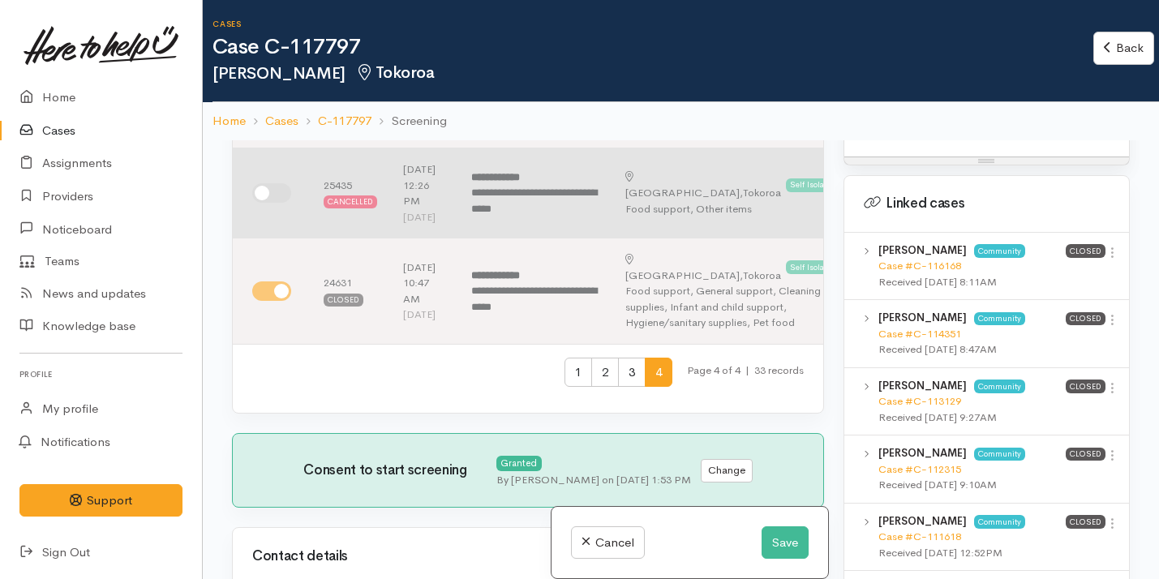
click at [269, 203] on input "checkbox" at bounding box center [271, 192] width 39 height 19
checkbox input "true"
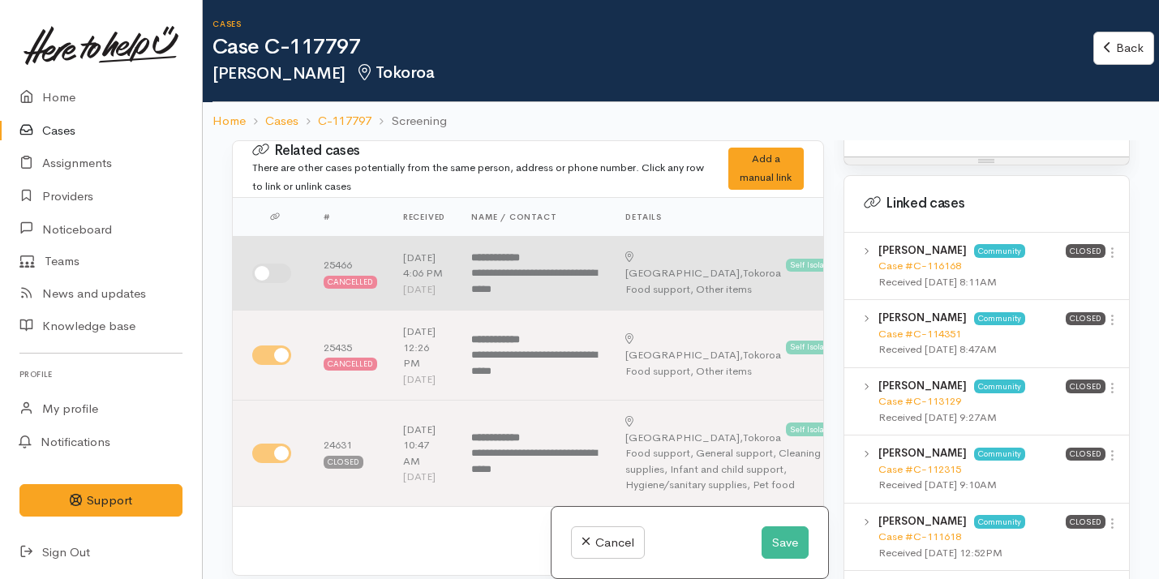
click at [272, 283] on input "checkbox" at bounding box center [271, 273] width 39 height 19
checkbox input "true"
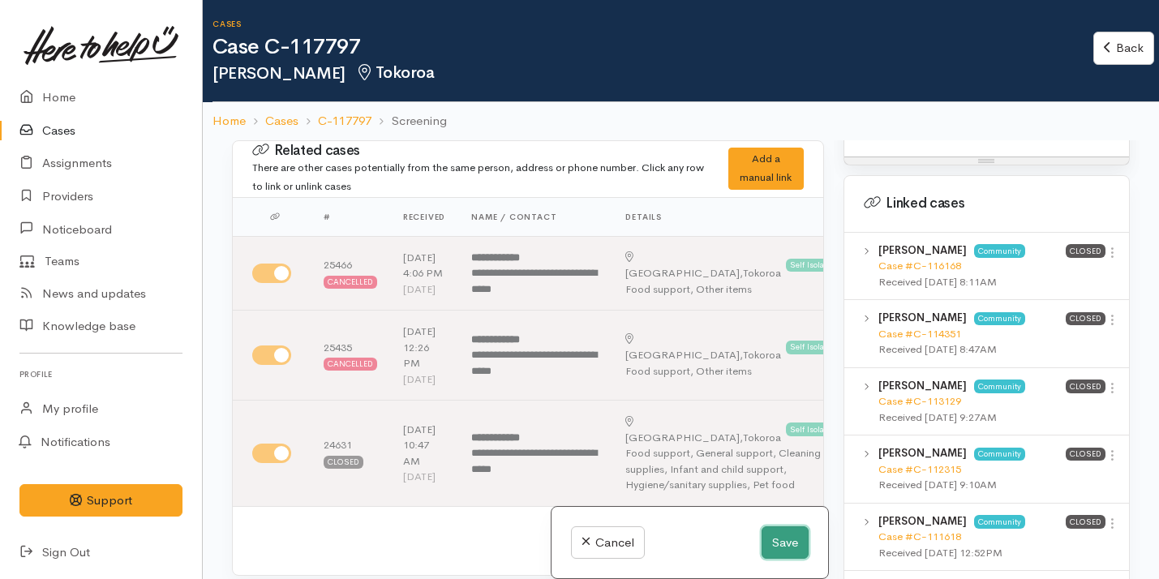
click at [785, 545] on button "Save" at bounding box center [785, 543] width 47 height 33
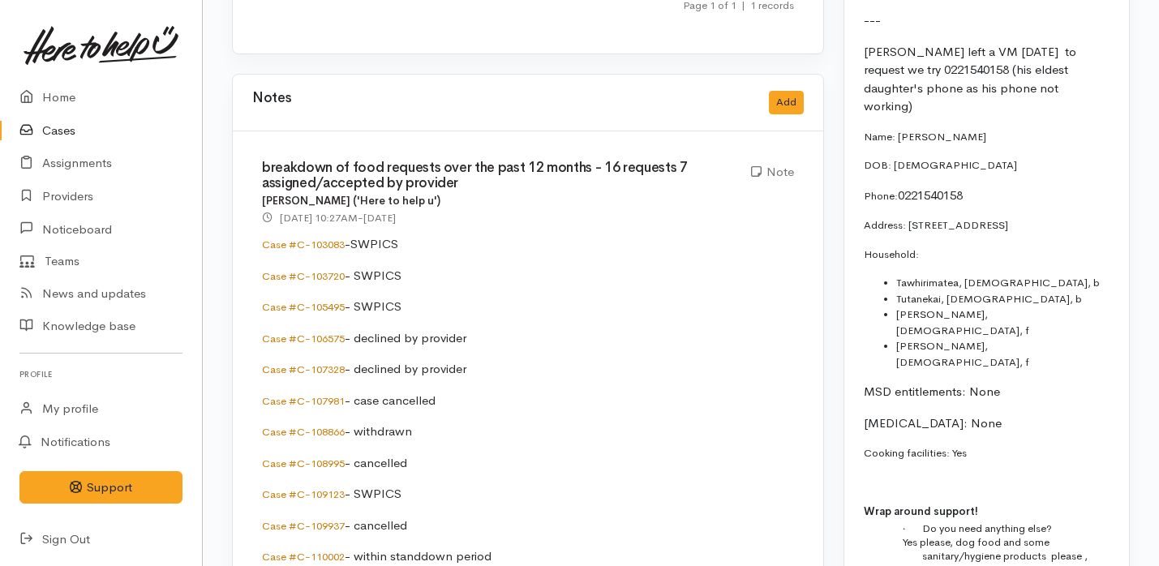
scroll to position [2964, 0]
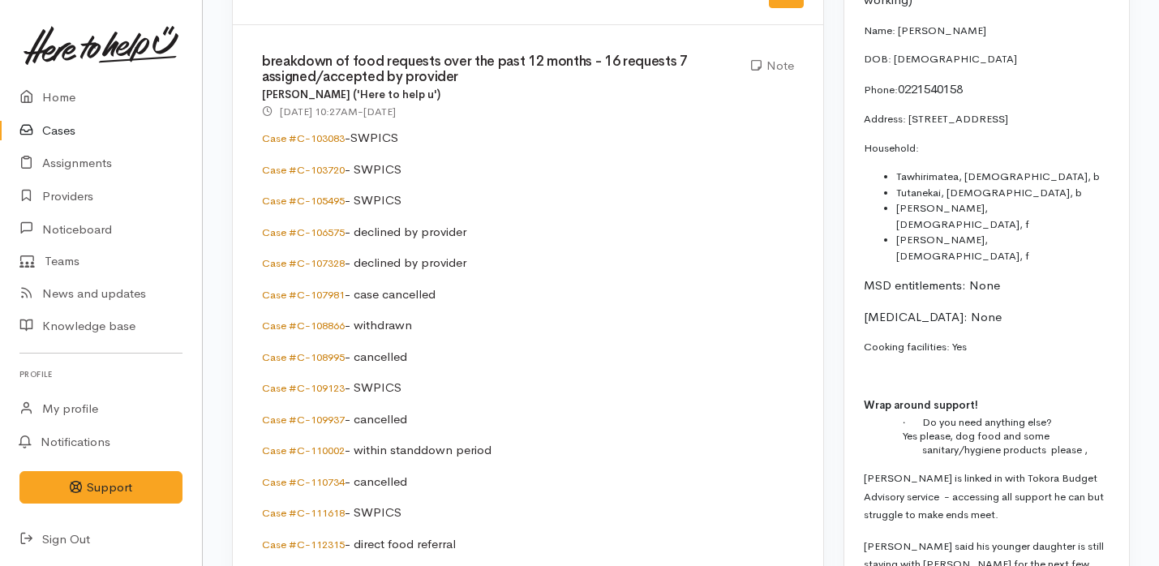
click at [378, 129] on p "Case #C-103083 -SWPICS" at bounding box center [528, 138] width 532 height 19
click at [379, 161] on p "Case #C-103720 - SWPICS" at bounding box center [528, 170] width 532 height 19
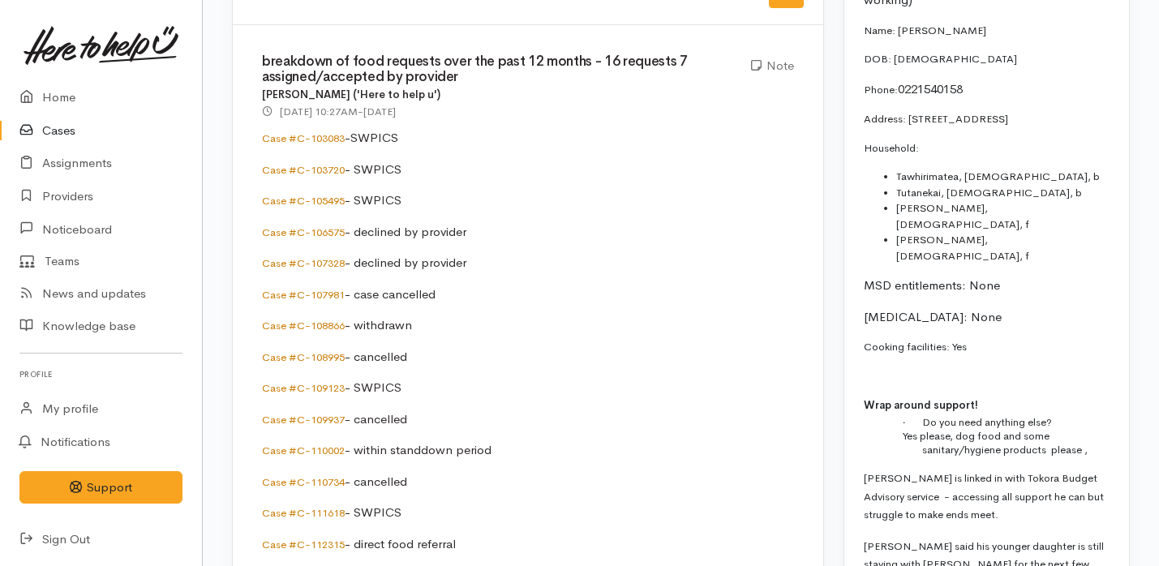
click at [379, 161] on p "Case #C-103720 - SWPICS" at bounding box center [528, 170] width 532 height 19
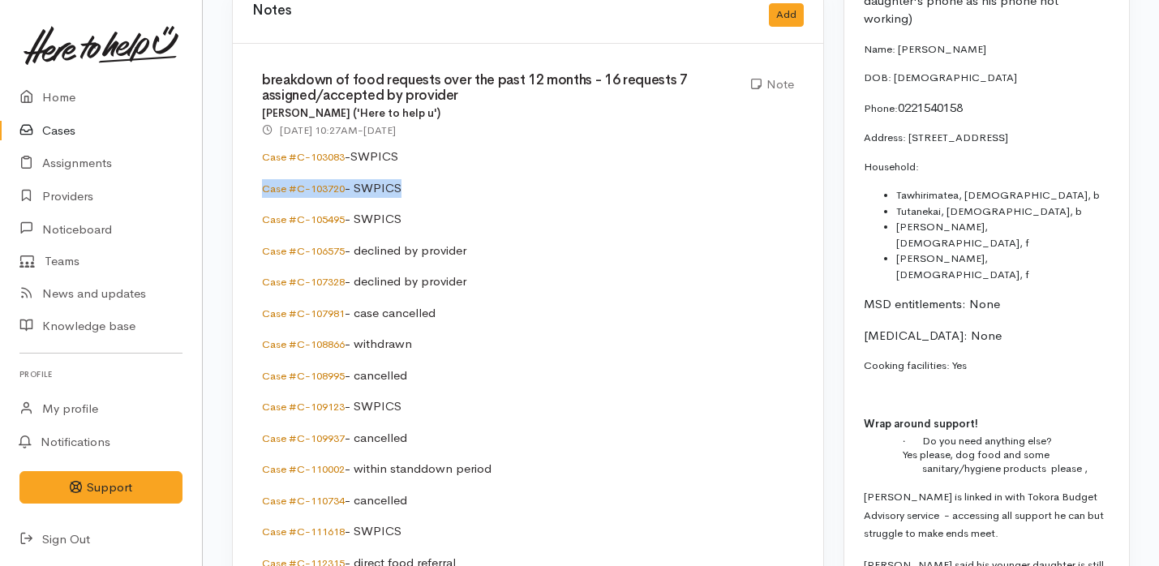
scroll to position [2929, 0]
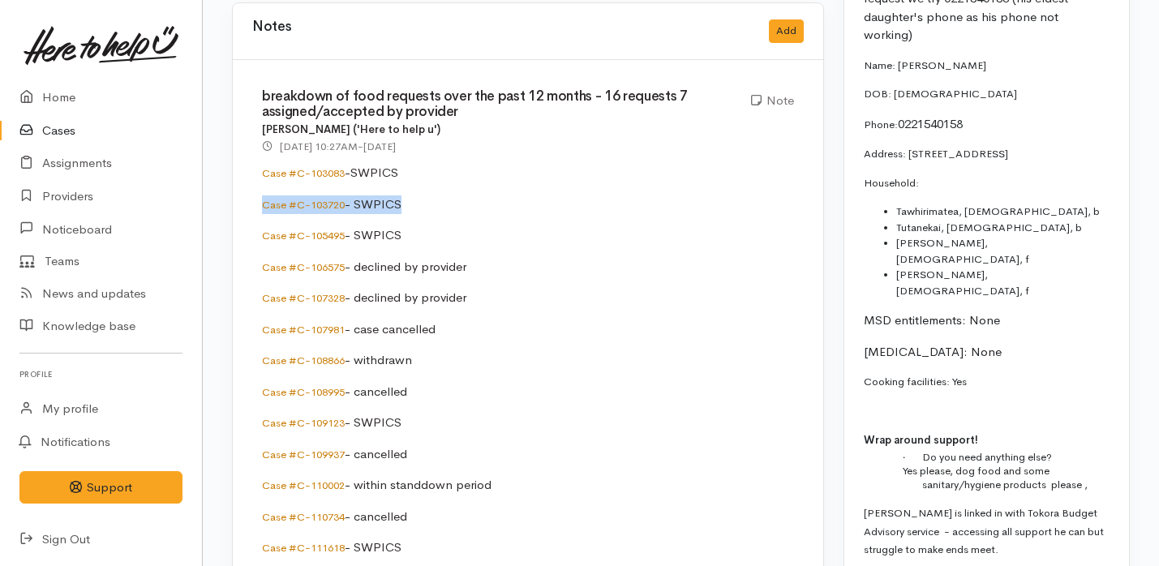
click at [438, 164] on p "Case #C-103083 -SWPICS" at bounding box center [528, 173] width 532 height 19
click at [336, 260] on link "Case #C-106575" at bounding box center [303, 267] width 83 height 14
click at [326, 291] on link "Case #C-107328" at bounding box center [303, 298] width 83 height 14
click at [136, 96] on link "Home" at bounding box center [101, 97] width 202 height 33
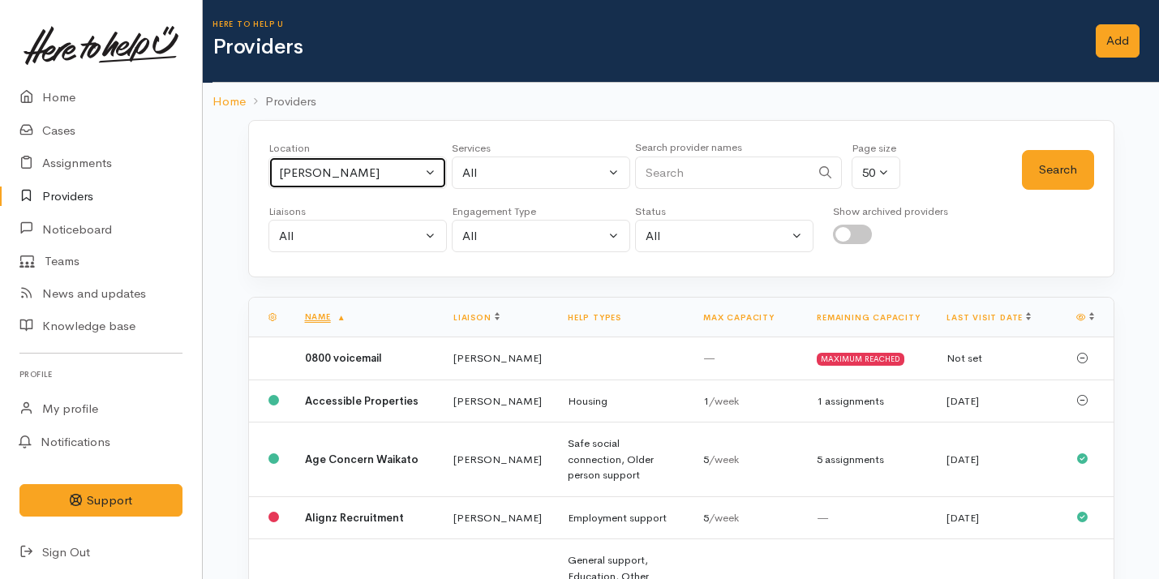
click at [385, 166] on div "[PERSON_NAME]" at bounding box center [350, 173] width 143 height 19
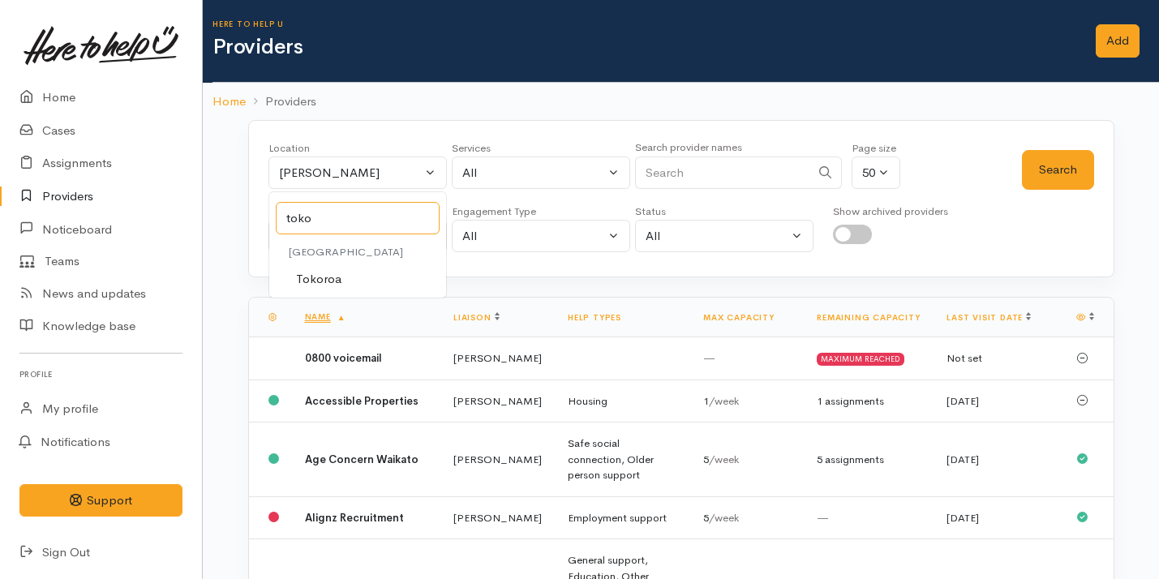
type input "toko"
click at [333, 277] on span "Tokoroa" at bounding box center [318, 279] width 45 height 19
select select "3"
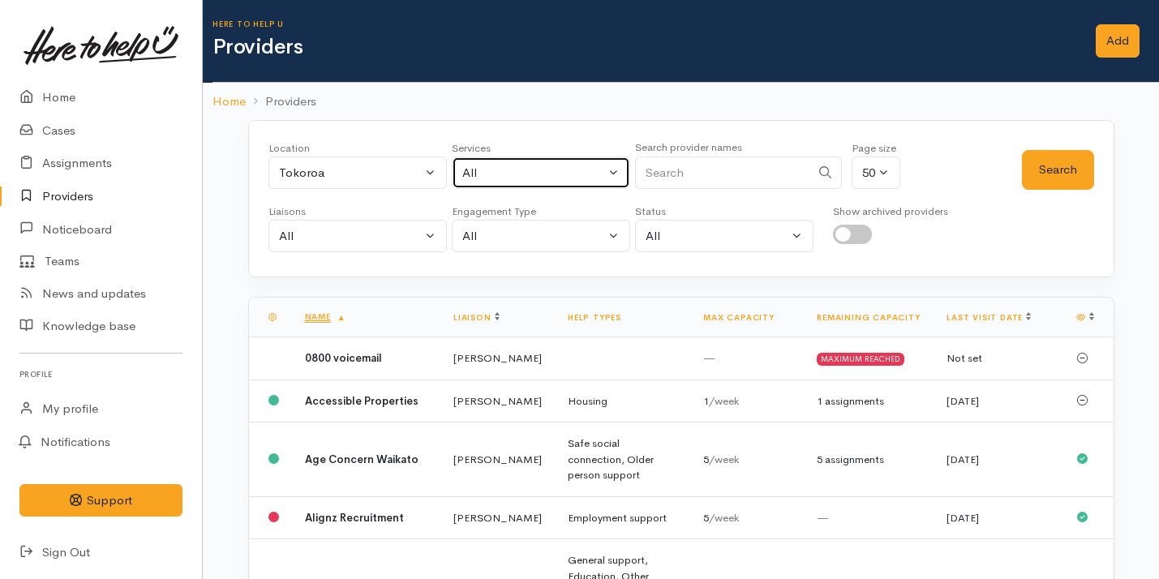
click at [533, 173] on div "All" at bounding box center [533, 173] width 143 height 19
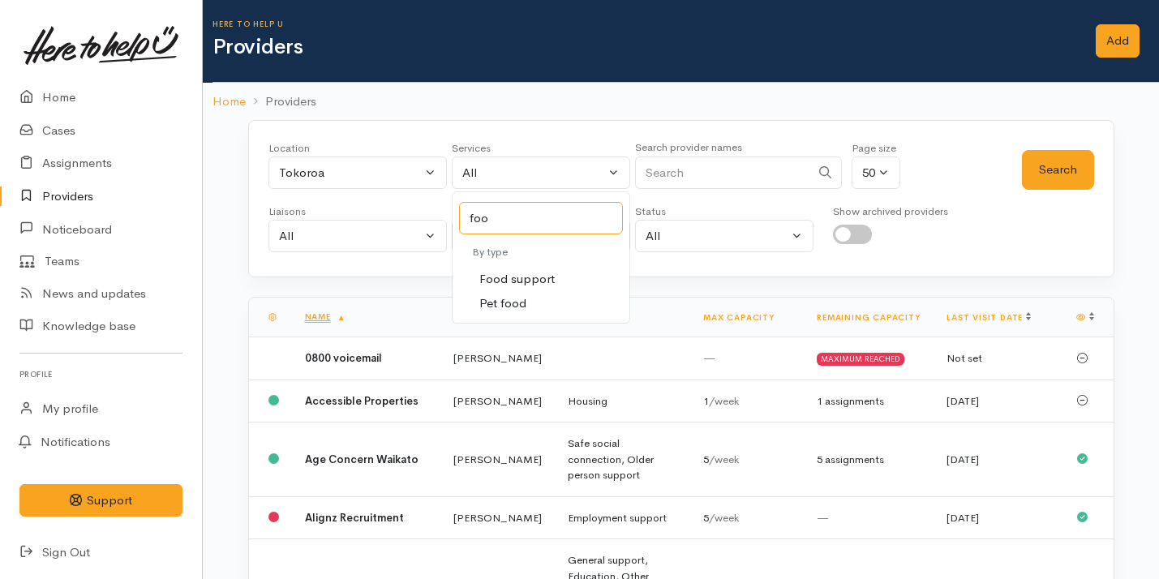
type input "foo"
click at [560, 270] on link "Food support" at bounding box center [541, 279] width 177 height 25
select select "3"
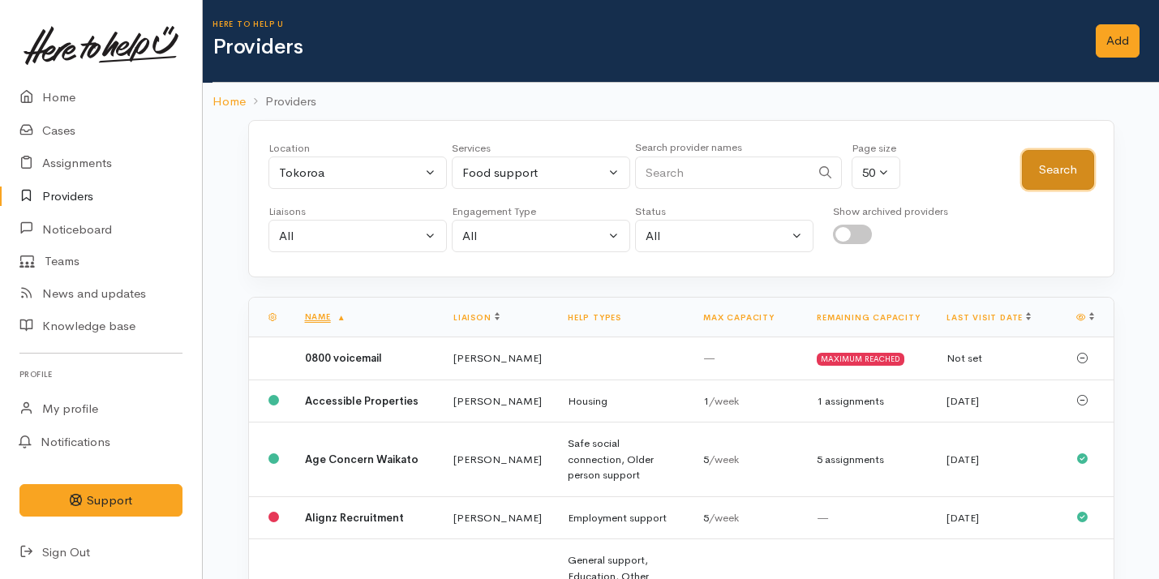
click at [1048, 161] on button "Search" at bounding box center [1058, 170] width 72 height 40
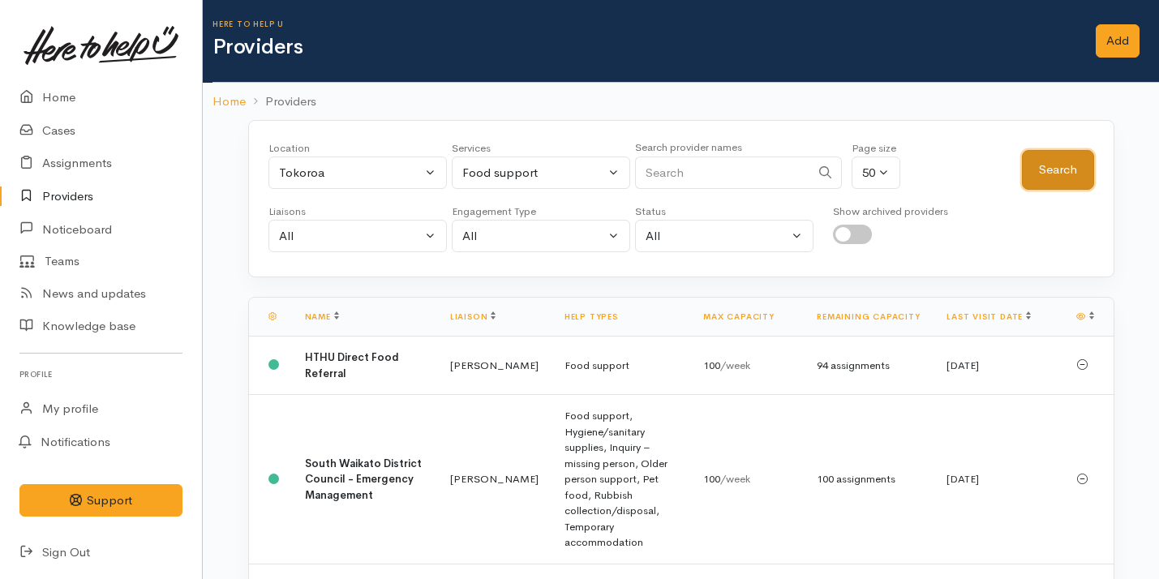
scroll to position [149, 0]
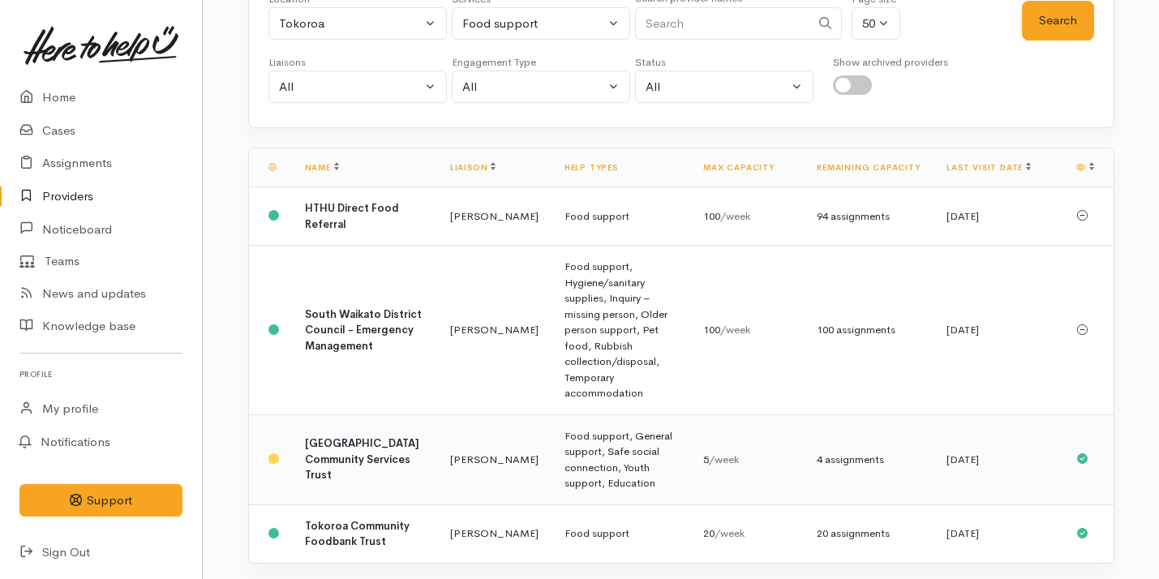
click at [437, 424] on td "[PERSON_NAME]" at bounding box center [494, 460] width 114 height 90
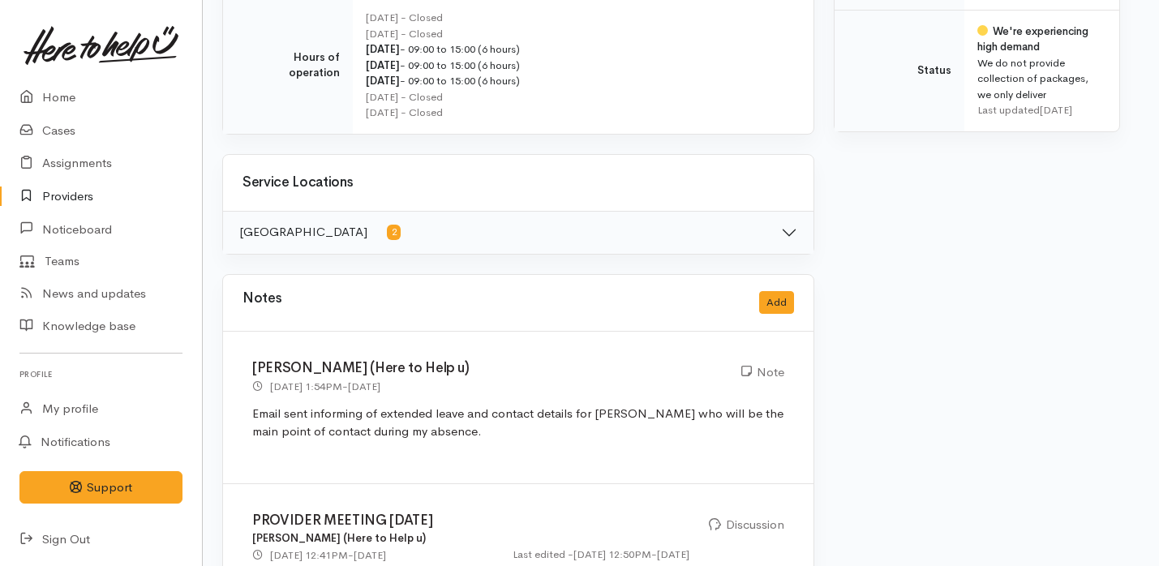
scroll to position [1115, 10]
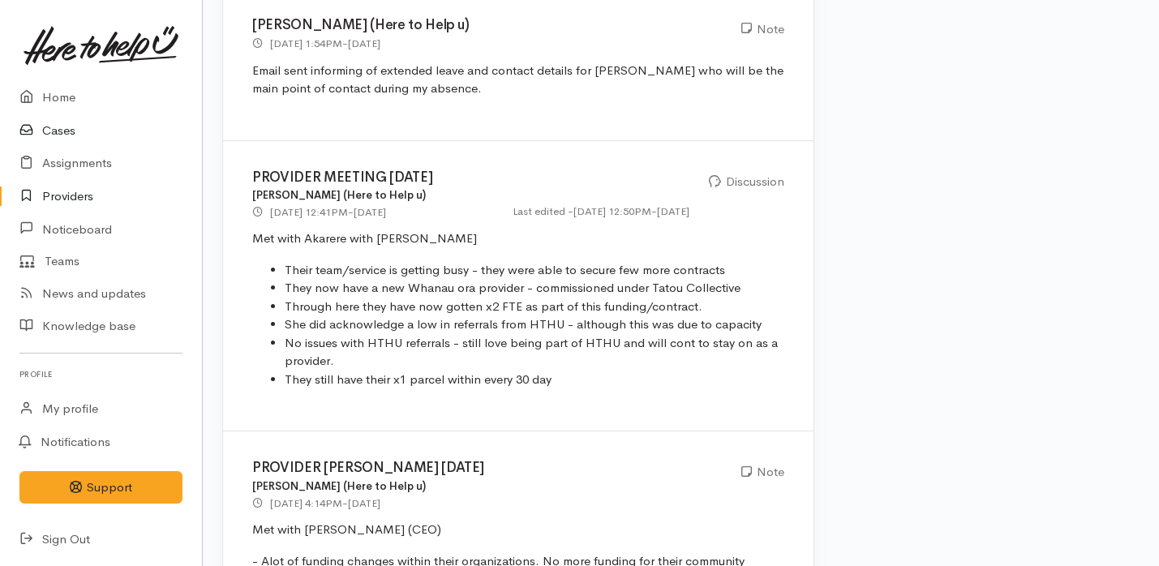
click at [127, 137] on link "Cases" at bounding box center [101, 130] width 202 height 33
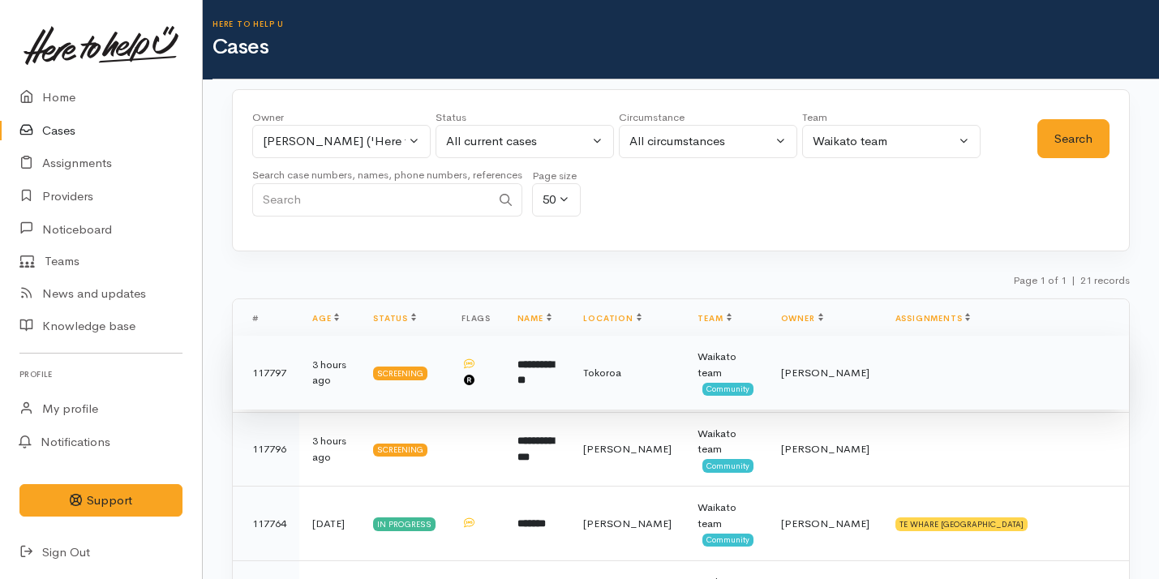
click at [571, 402] on td "**********" at bounding box center [538, 373] width 67 height 75
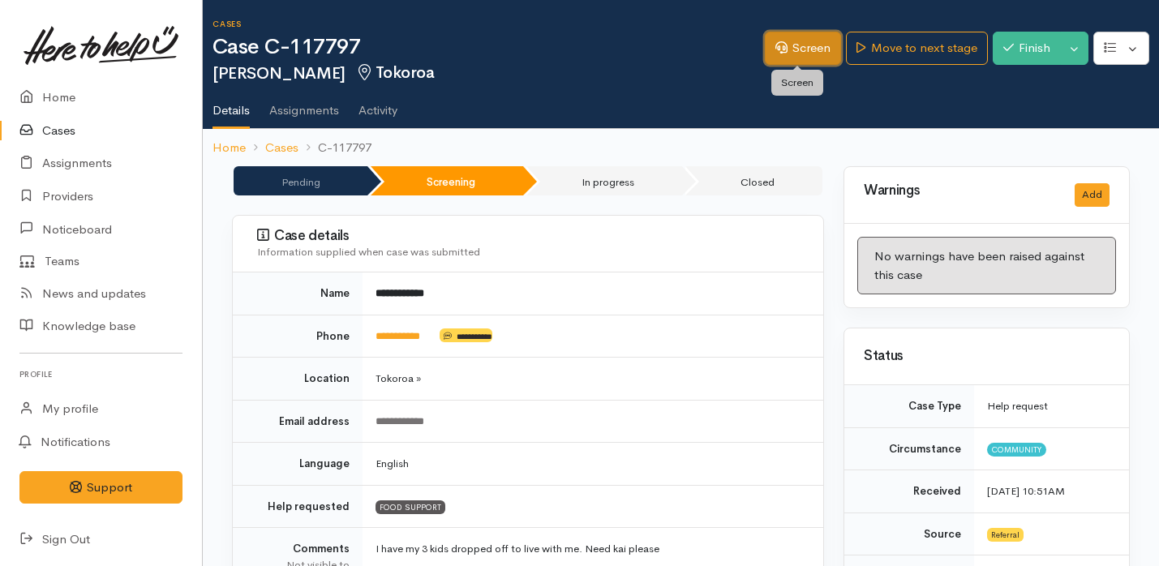
click at [819, 48] on link "Screen" at bounding box center [803, 48] width 76 height 33
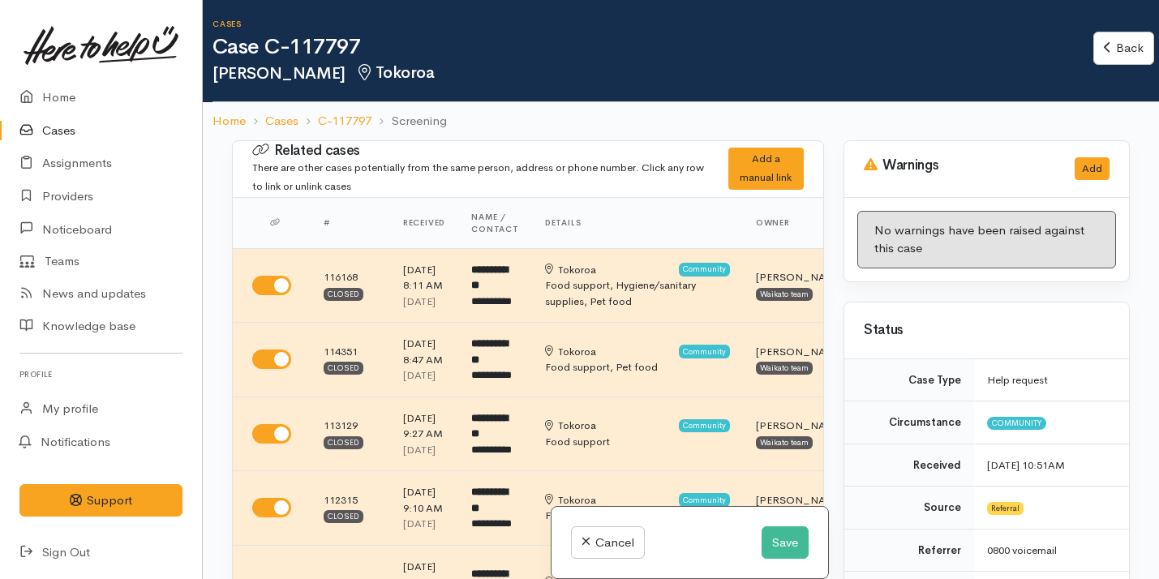
select select "2"
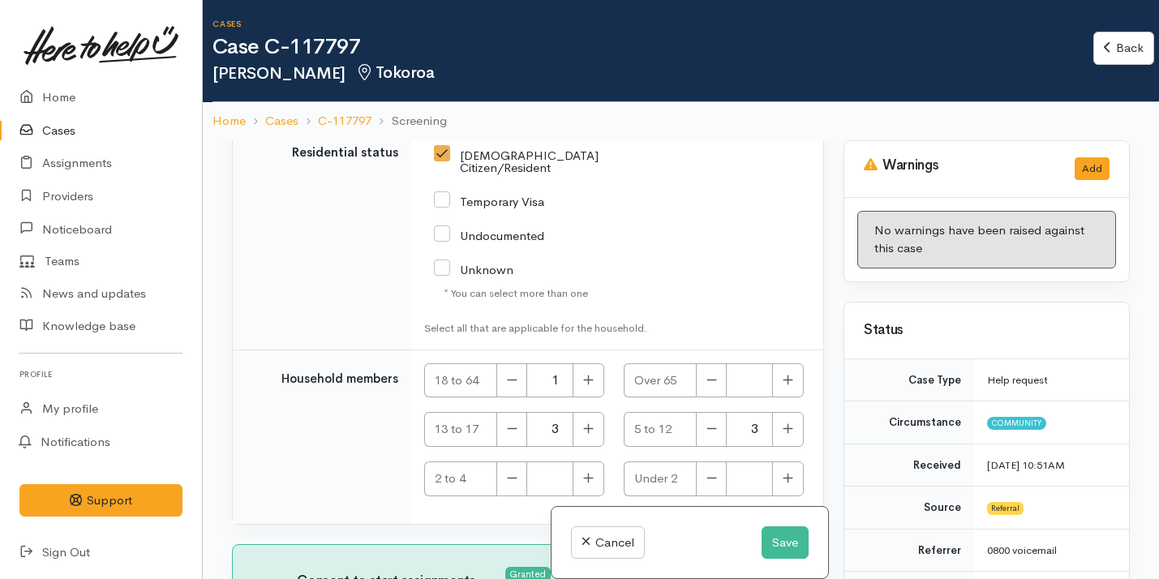
scroll to position [140, 0]
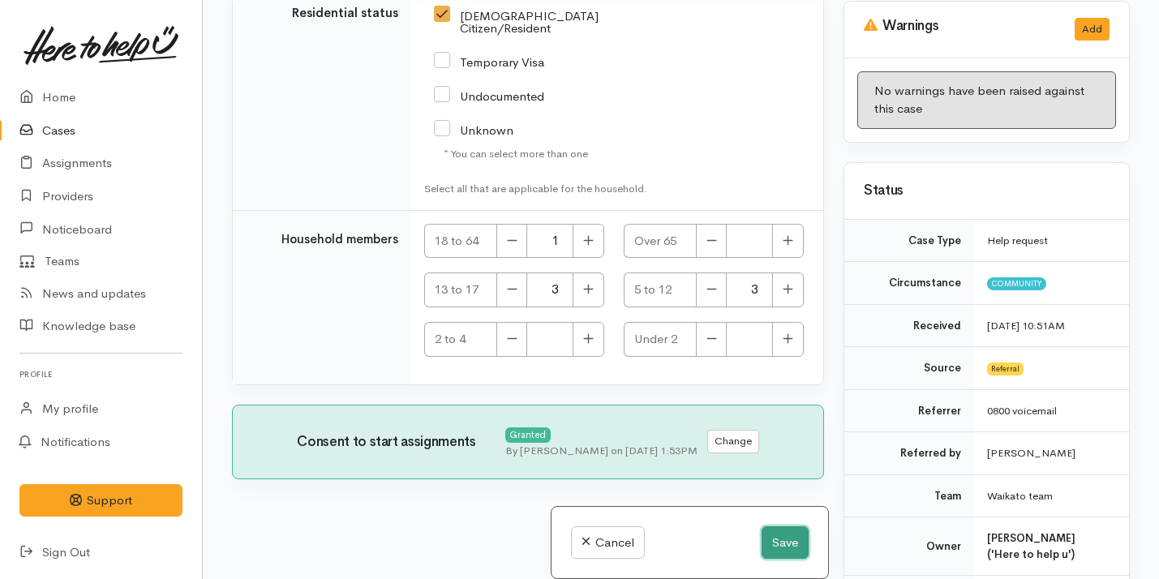
click at [779, 550] on button "Save" at bounding box center [785, 543] width 47 height 33
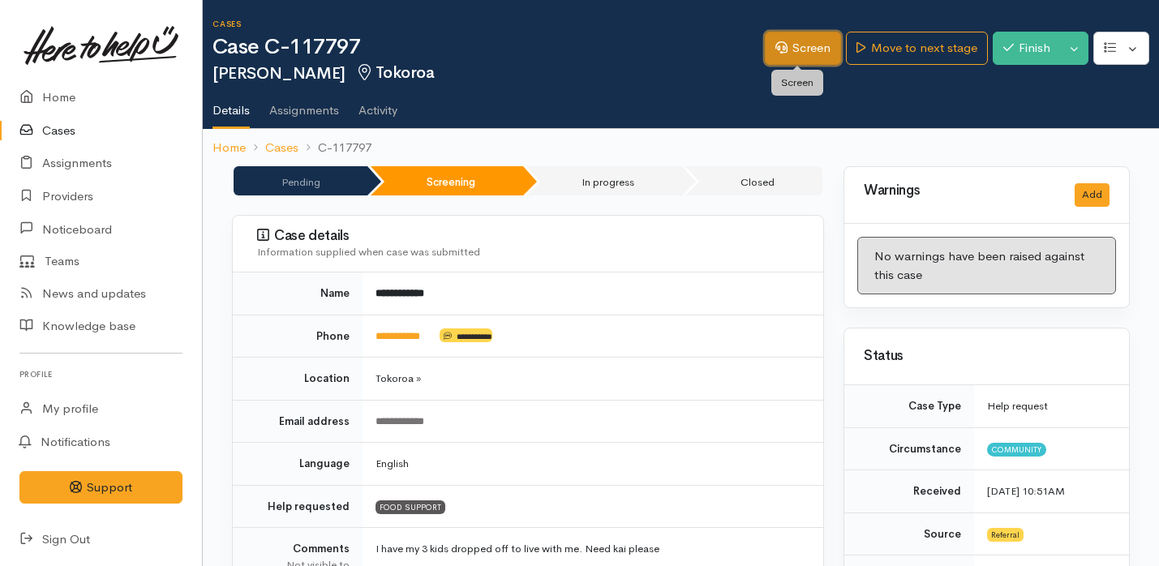
click at [781, 35] on link "Screen" at bounding box center [803, 48] width 76 height 33
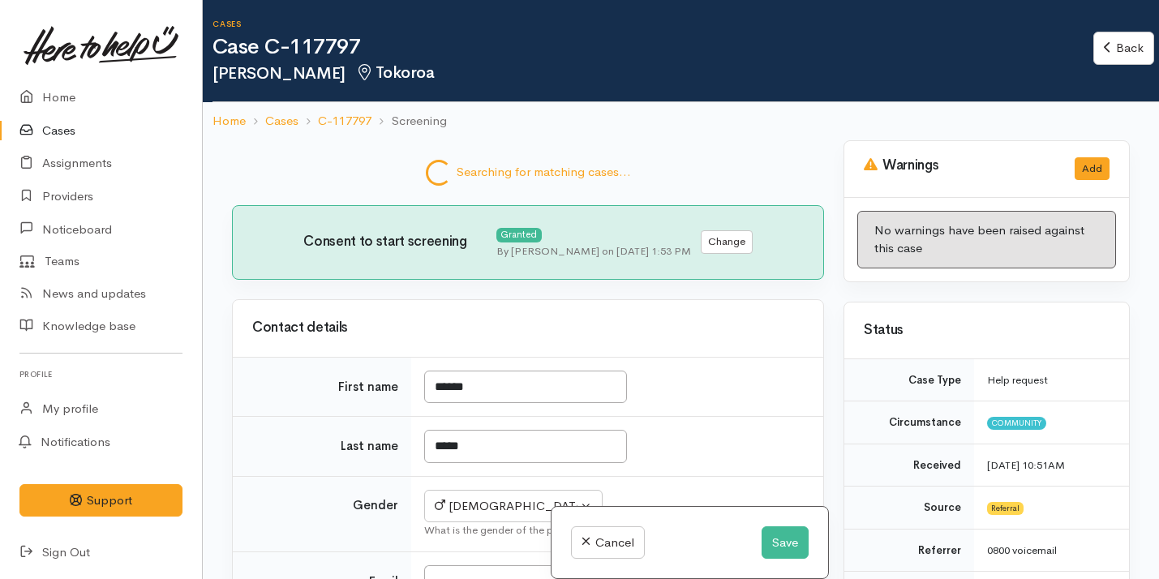
select select "2"
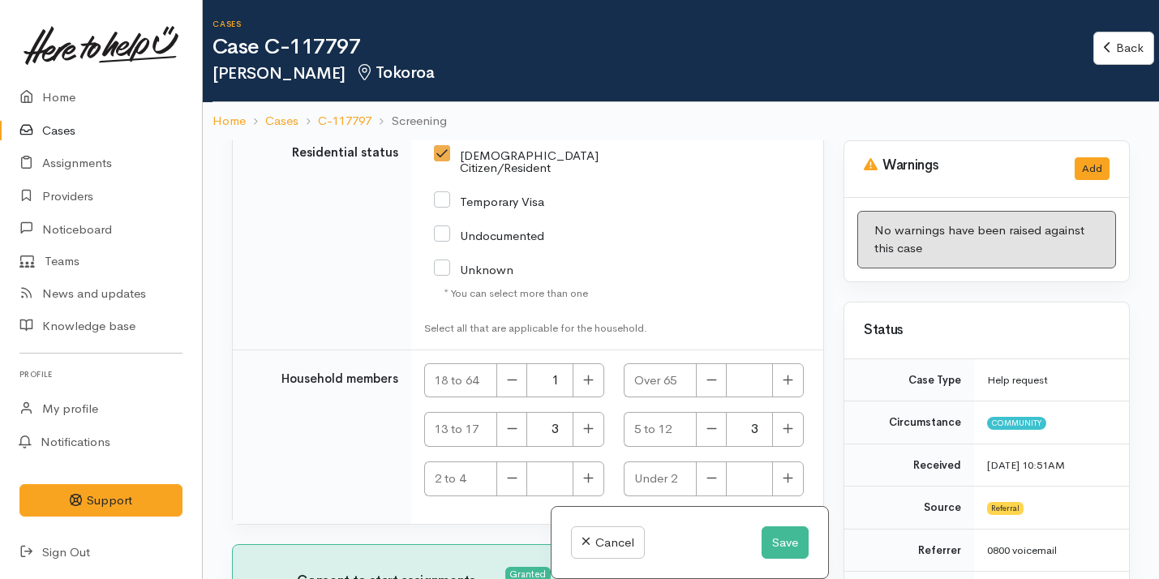
scroll to position [4430, 0]
click at [509, 432] on icon "button" at bounding box center [512, 429] width 11 height 12
type input "2"
click at [800, 531] on button "Save" at bounding box center [785, 543] width 47 height 33
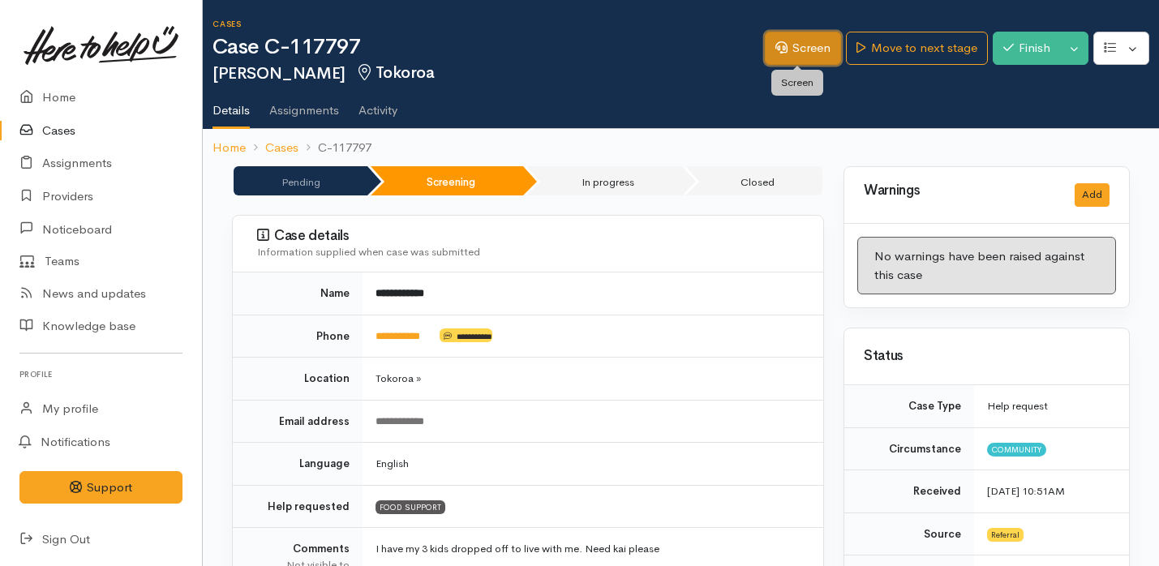
click at [808, 44] on link "Screen" at bounding box center [803, 48] width 76 height 33
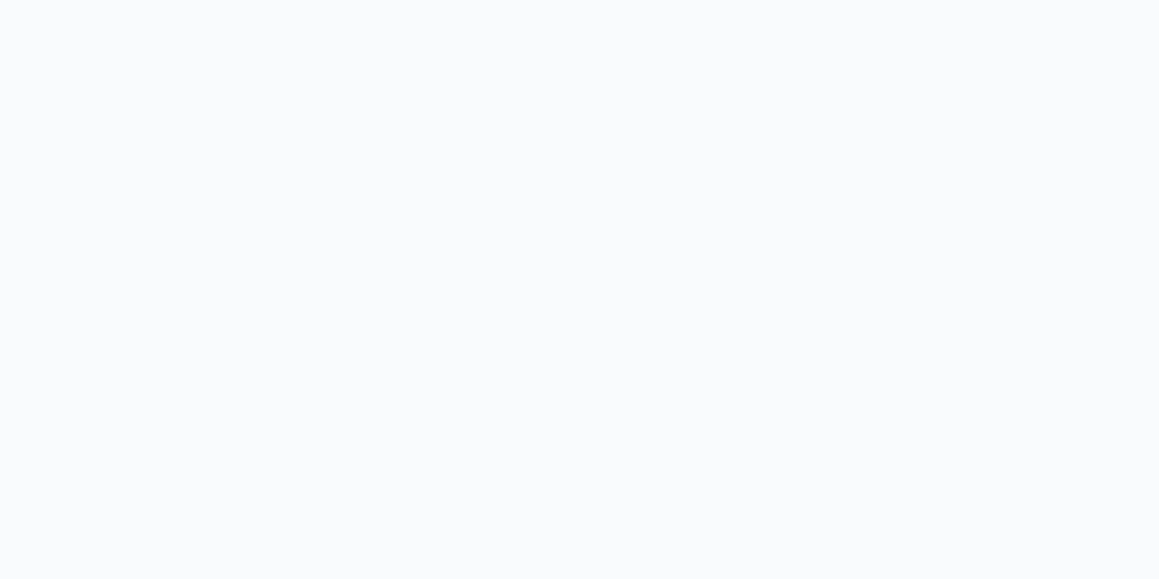
select select "2"
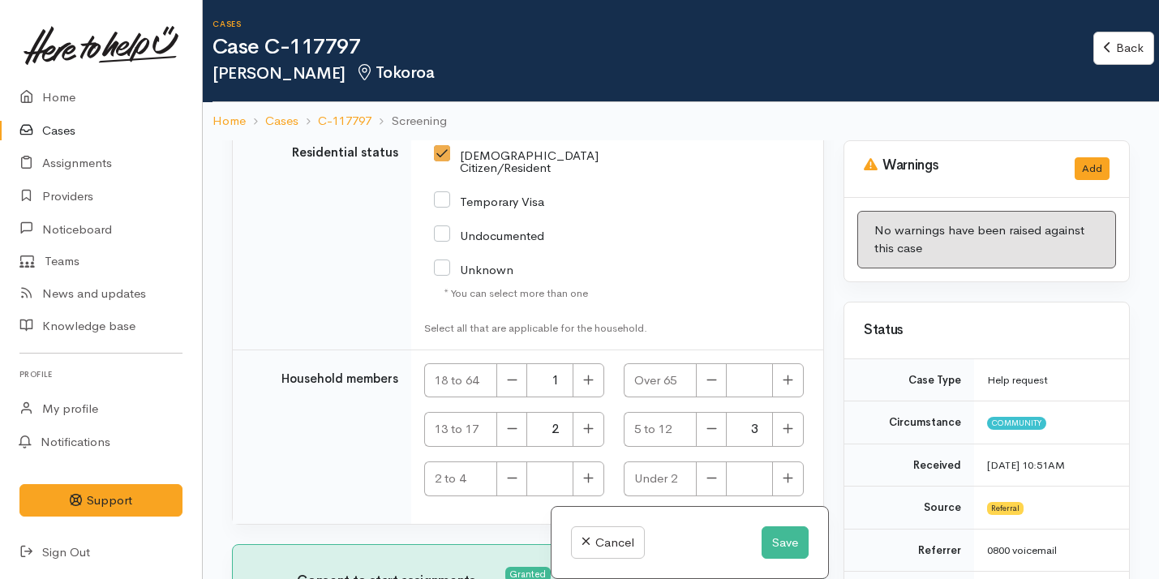
scroll to position [4430, 0]
click at [587, 428] on icon "button" at bounding box center [588, 429] width 10 height 10
type input "3"
click at [774, 545] on button "Save" at bounding box center [785, 543] width 47 height 33
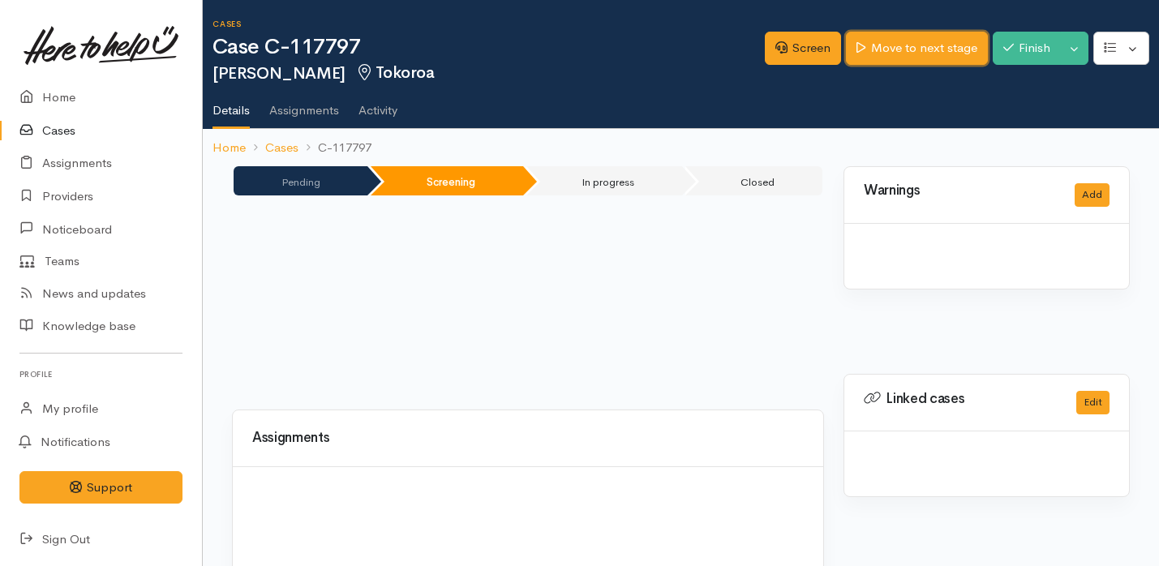
click at [893, 48] on link "Move to next stage" at bounding box center [916, 48] width 141 height 33
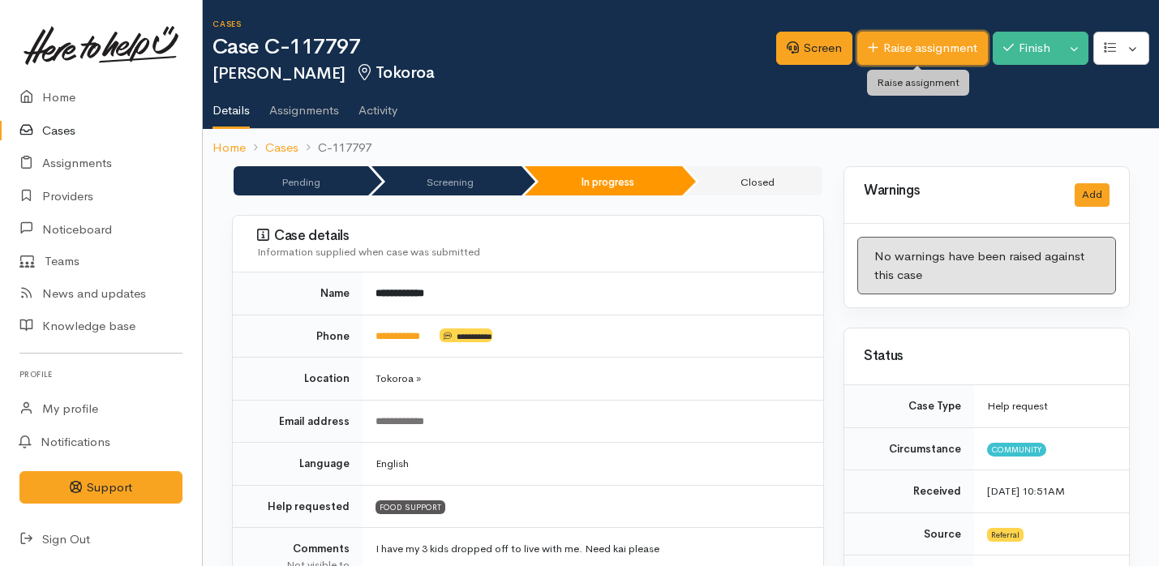
click at [922, 51] on link "Raise assignment" at bounding box center [923, 48] width 131 height 33
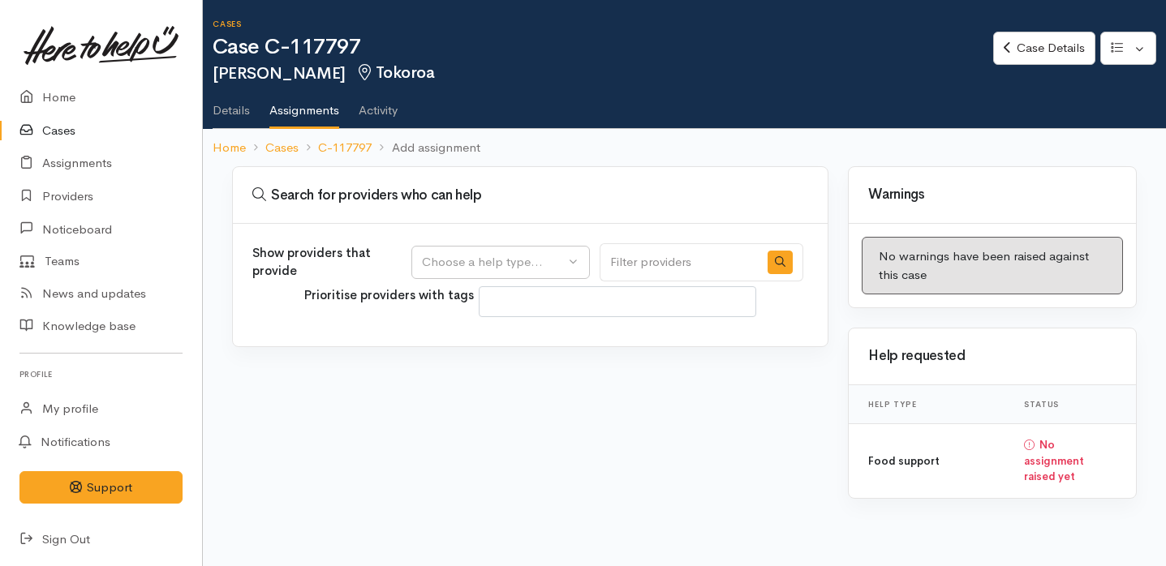
select select
click at [571, 249] on button "Choose a help type..." at bounding box center [500, 262] width 179 height 33
click at [544, 339] on link "Food support" at bounding box center [500, 340] width 177 height 25
select select "3"
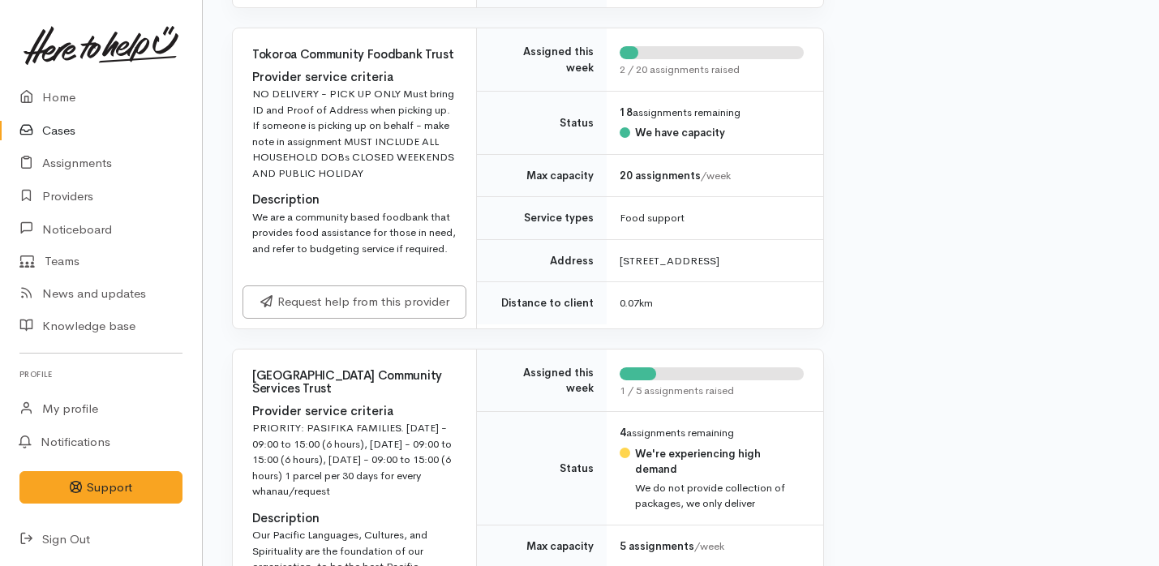
scroll to position [884, 0]
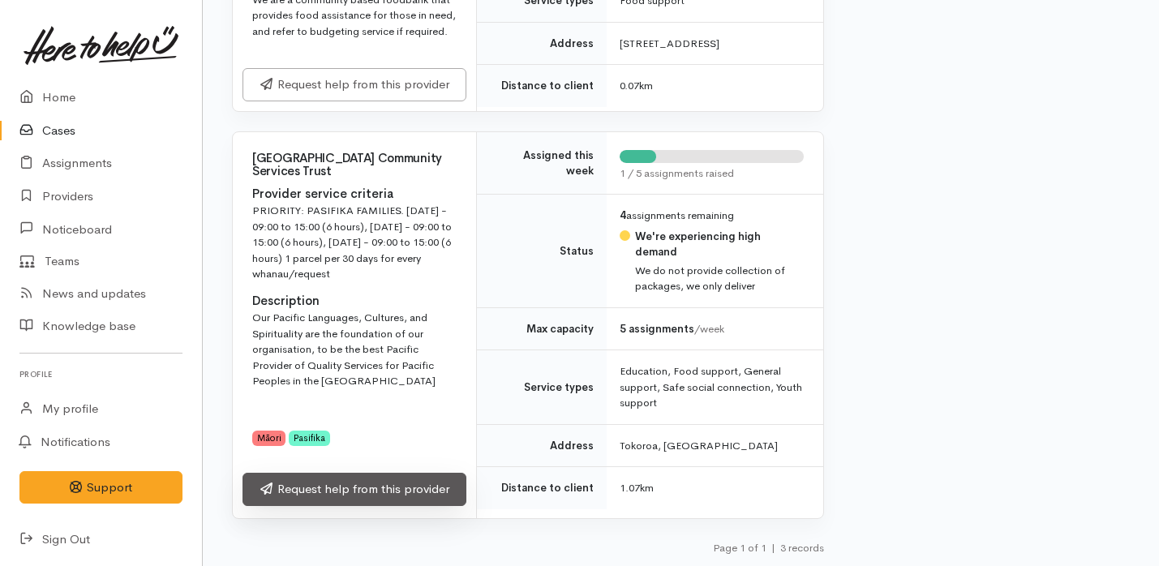
click at [385, 502] on link "Request help from this provider" at bounding box center [355, 489] width 224 height 33
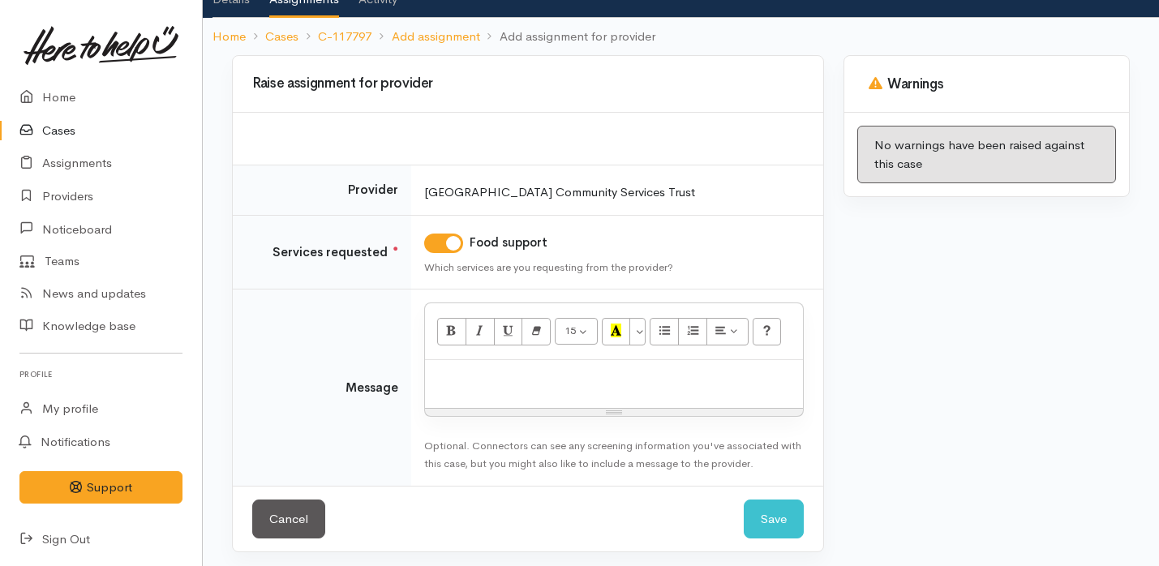
scroll to position [112, 0]
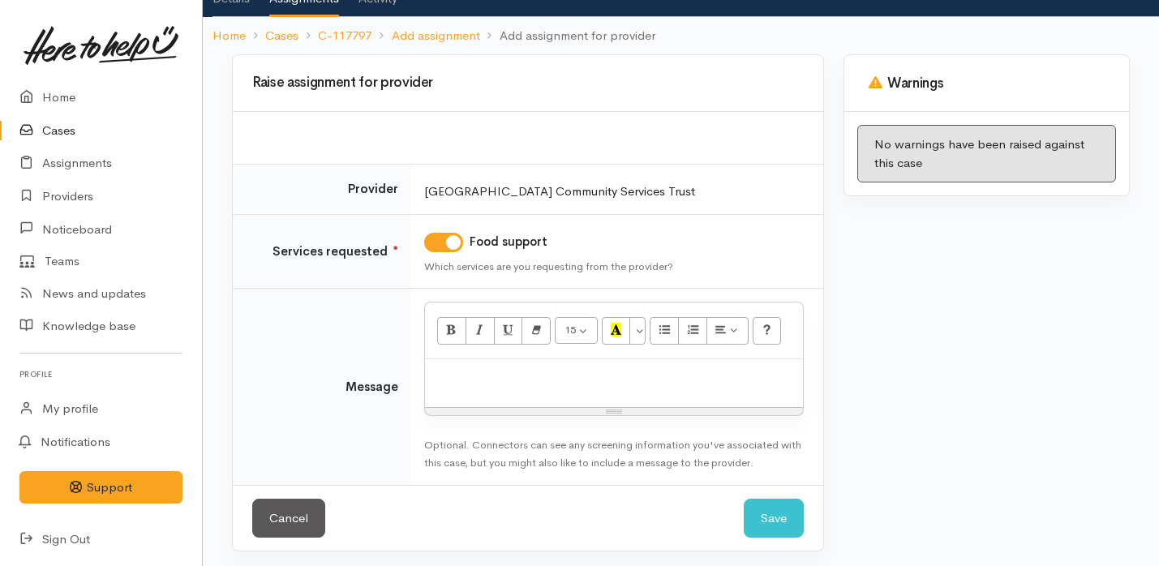
click at [480, 374] on p at bounding box center [614, 377] width 362 height 19
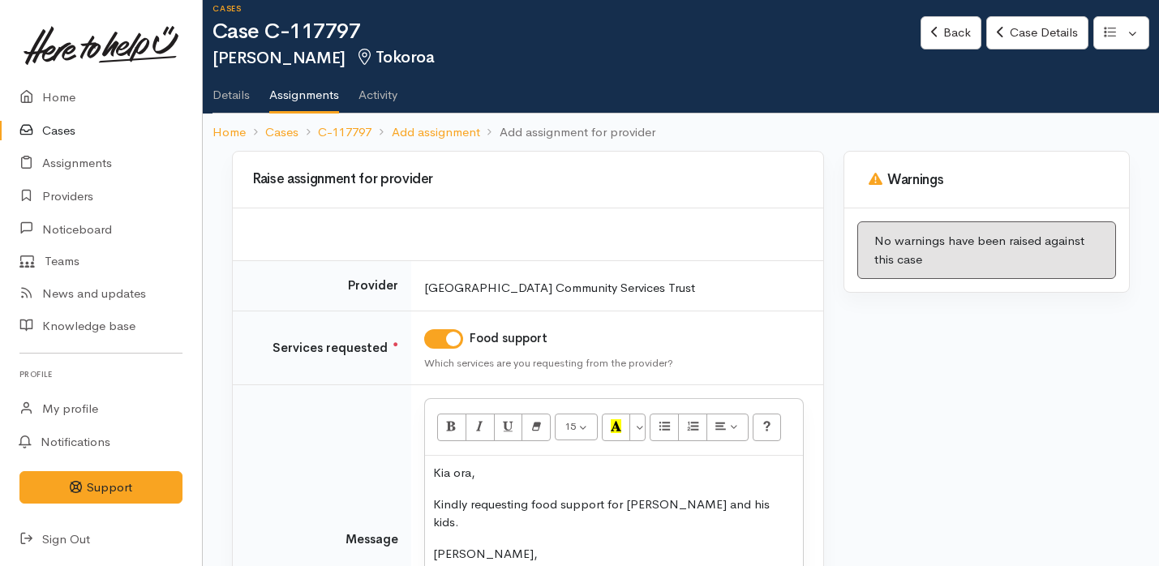
scroll to position [24, 0]
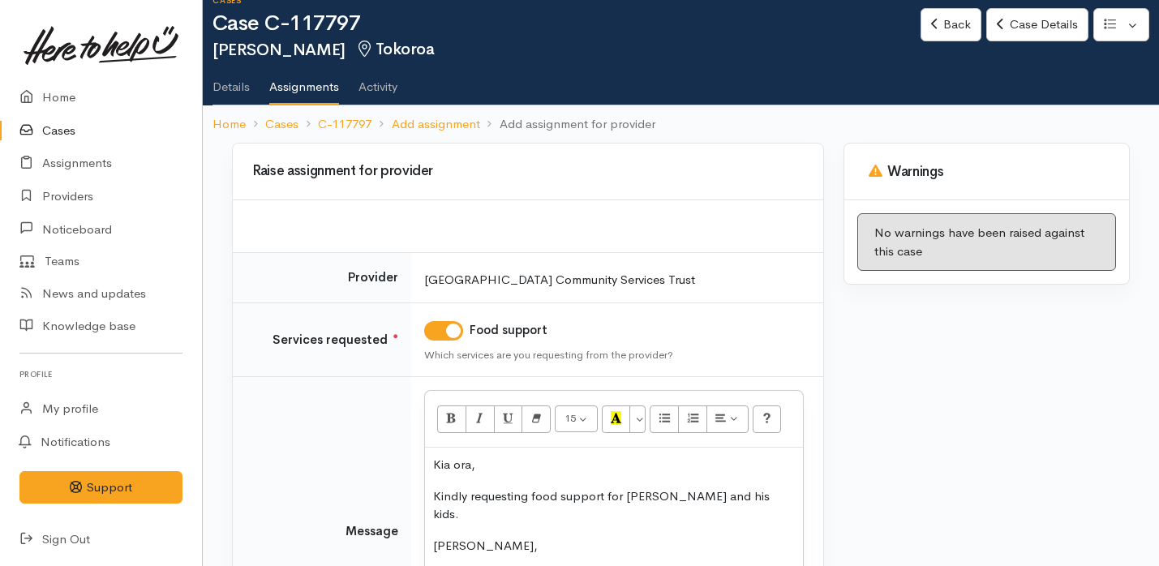
click at [747, 490] on p "Kindly requesting food support for Calvin and his kids." at bounding box center [614, 506] width 362 height 37
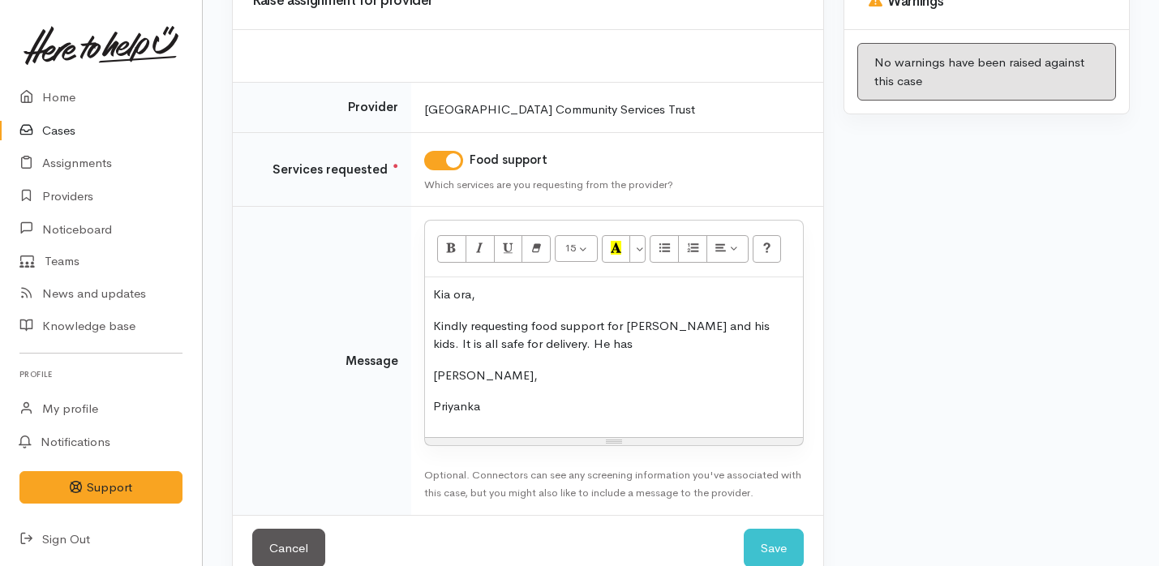
scroll to position [228, 0]
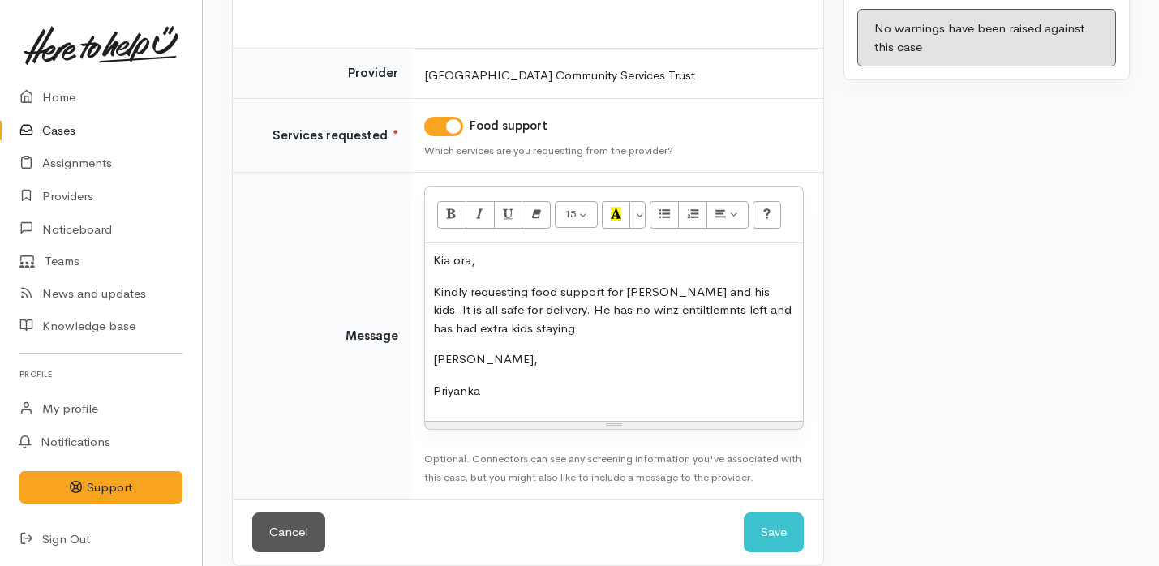
click at [653, 313] on p "Kindly requesting food support for Calvin and his kids. It is all safe for deli…" at bounding box center [614, 310] width 362 height 55
click at [627, 355] on p "[PERSON_NAME]," at bounding box center [614, 360] width 362 height 19
click at [779, 534] on button "Save" at bounding box center [774, 533] width 60 height 40
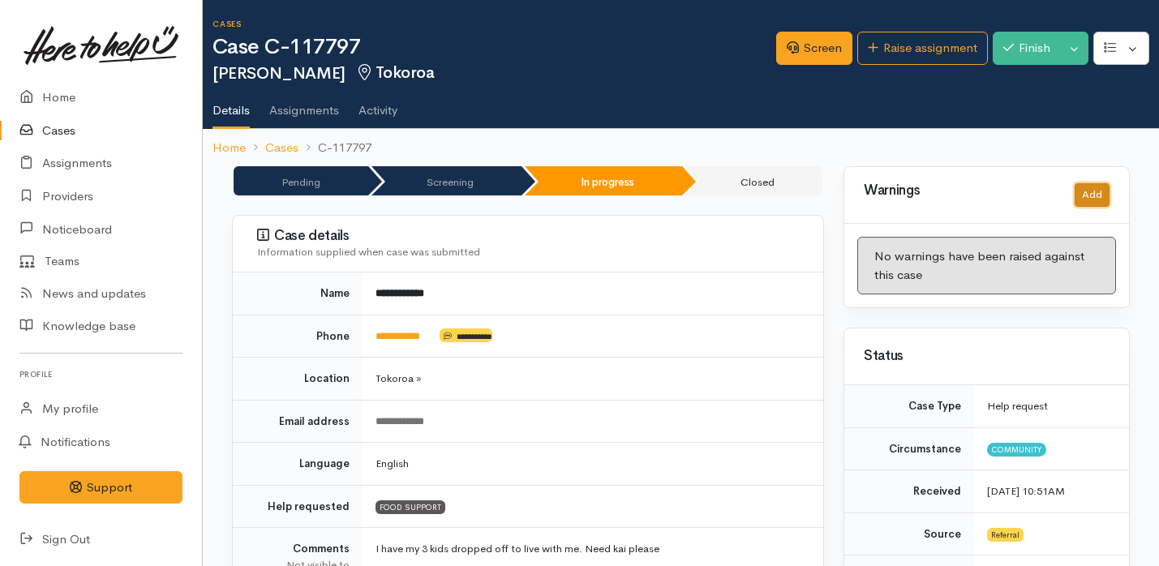
click at [1108, 192] on button "Add" at bounding box center [1092, 195] width 35 height 24
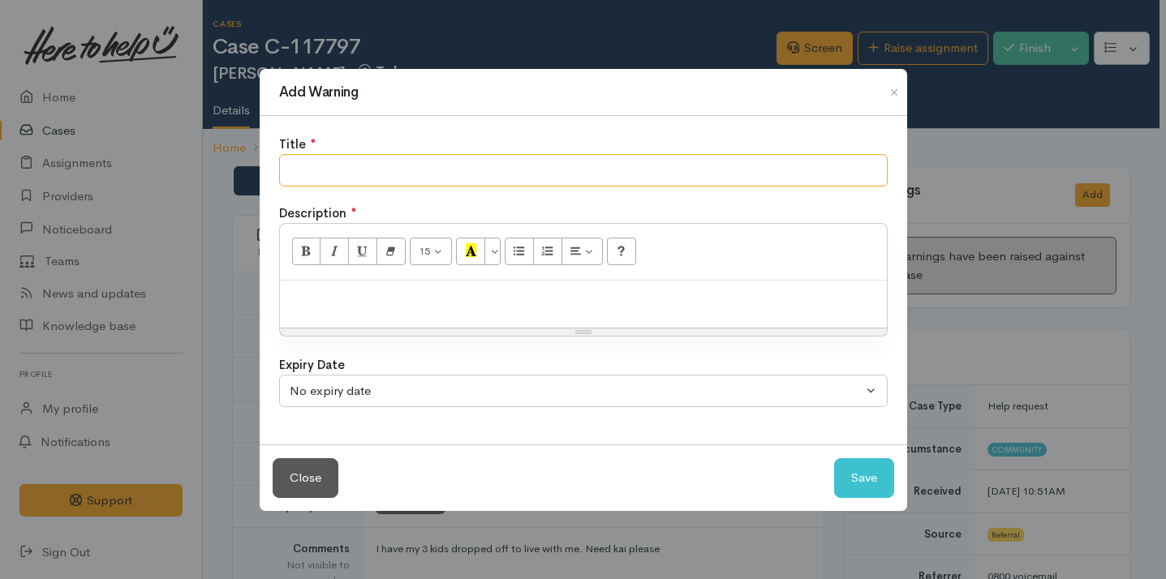
click at [534, 176] on input "text" at bounding box center [583, 170] width 609 height 33
type input "Food parcel limit"
click at [485, 290] on p at bounding box center [583, 298] width 591 height 19
click at [873, 480] on button "Save" at bounding box center [864, 478] width 60 height 40
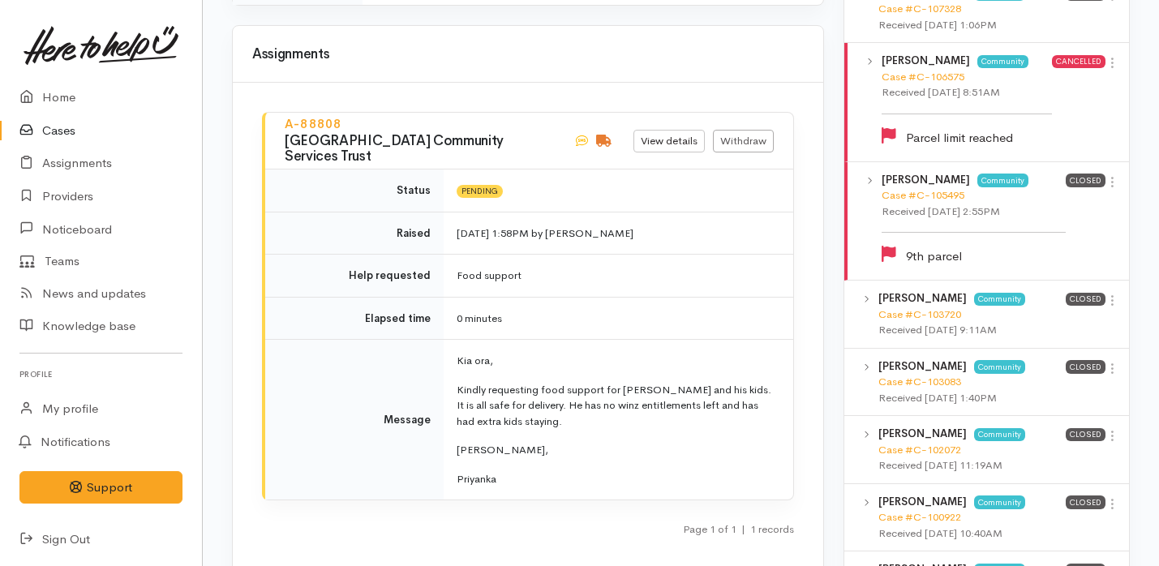
scroll to position [1929, 0]
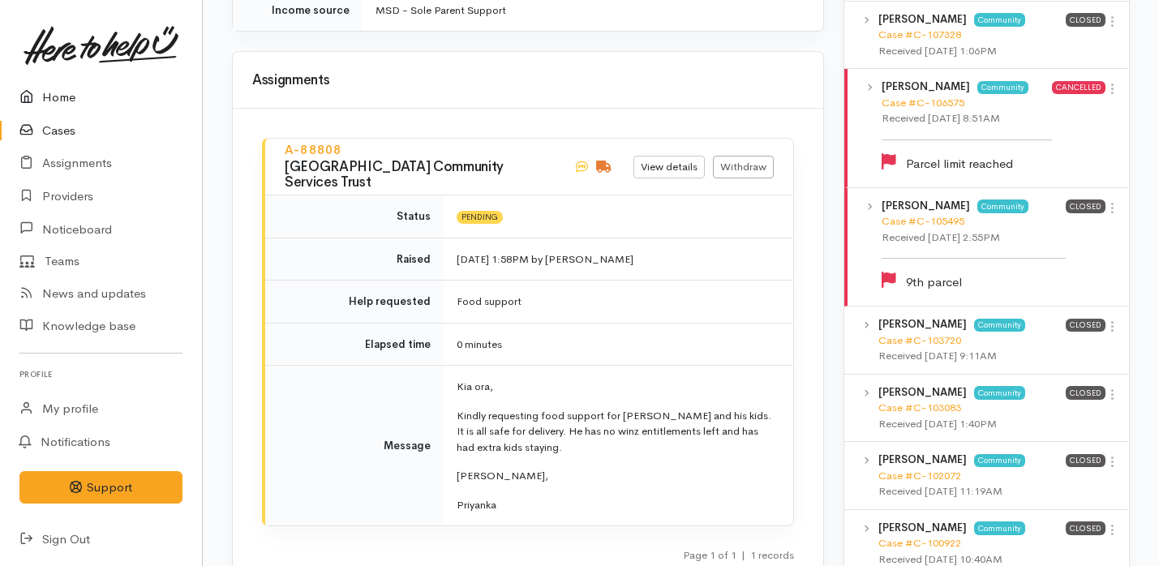
click at [87, 106] on link "Home" at bounding box center [101, 97] width 202 height 33
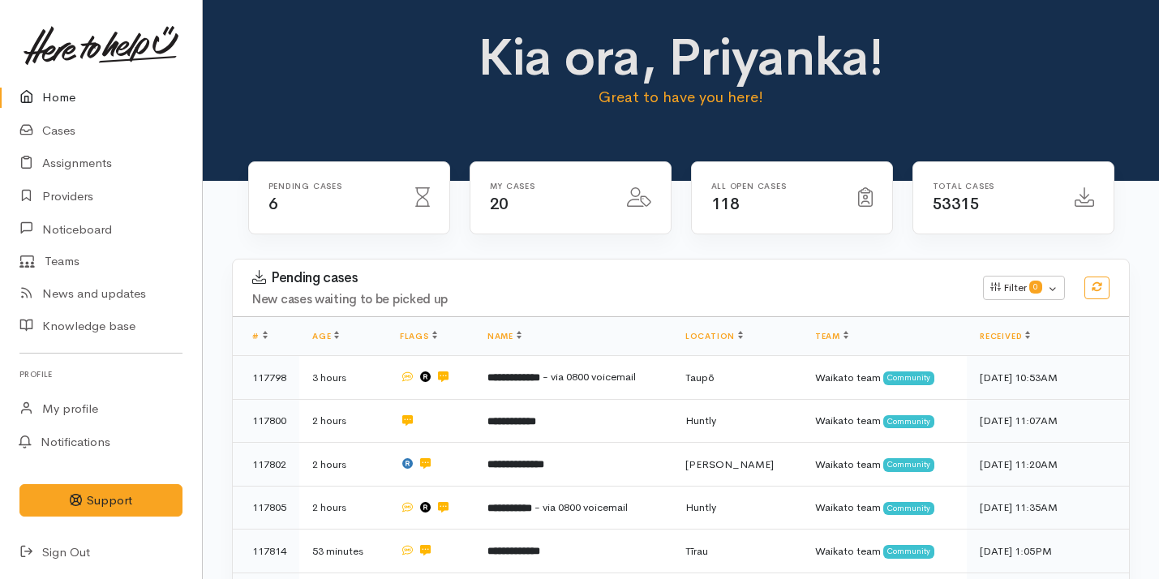
click at [80, 107] on link "Home" at bounding box center [101, 97] width 202 height 33
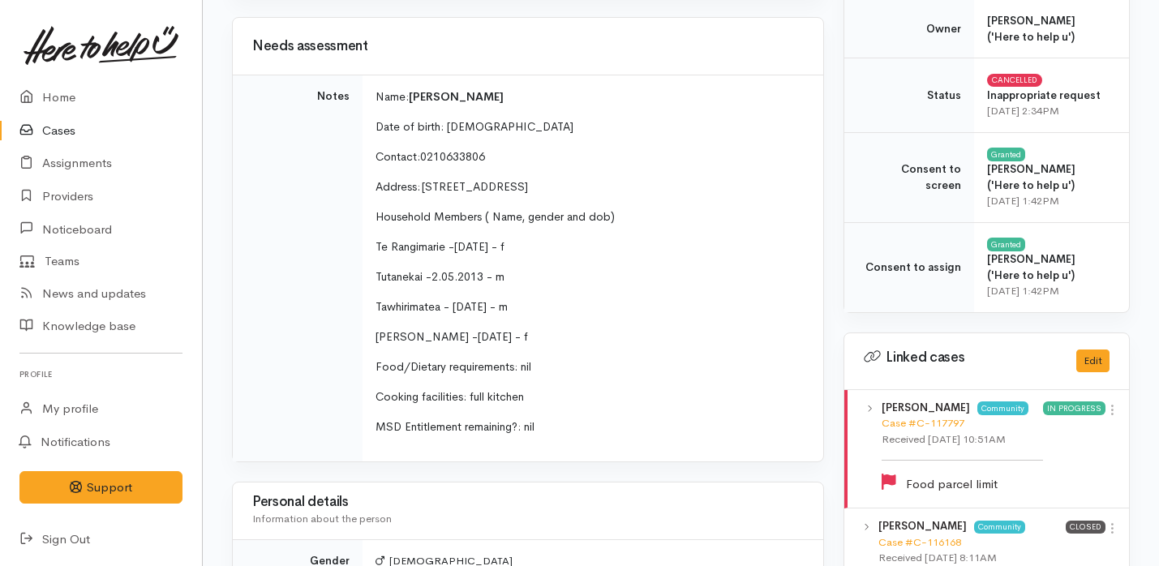
scroll to position [488, 0]
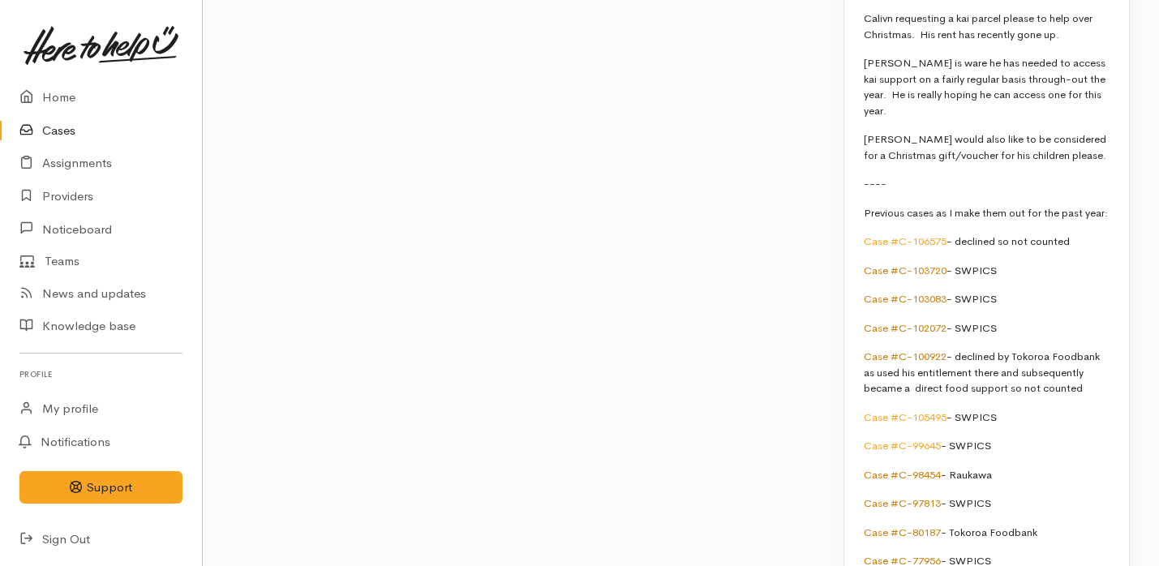
scroll to position [3663, 0]
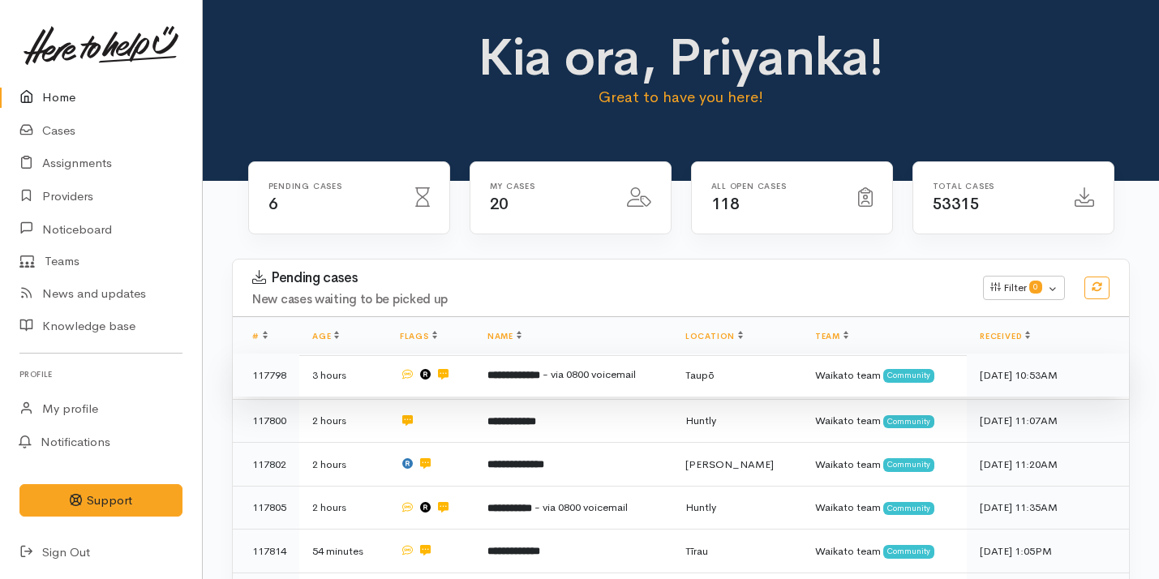
click at [472, 369] on td at bounding box center [431, 376] width 88 height 44
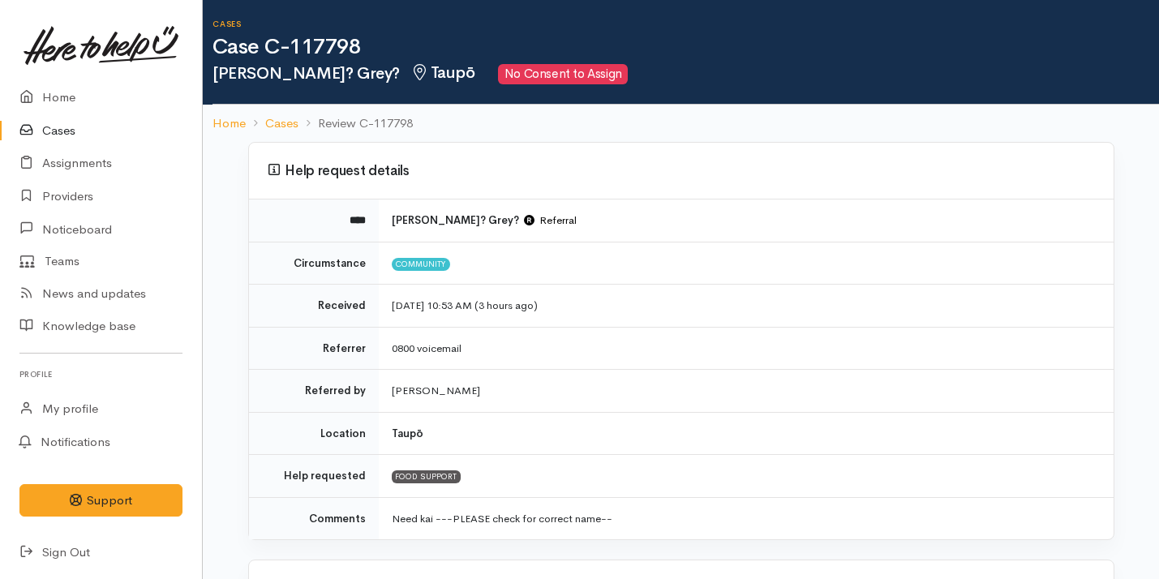
click at [75, 132] on link "Cases" at bounding box center [101, 130] width 202 height 33
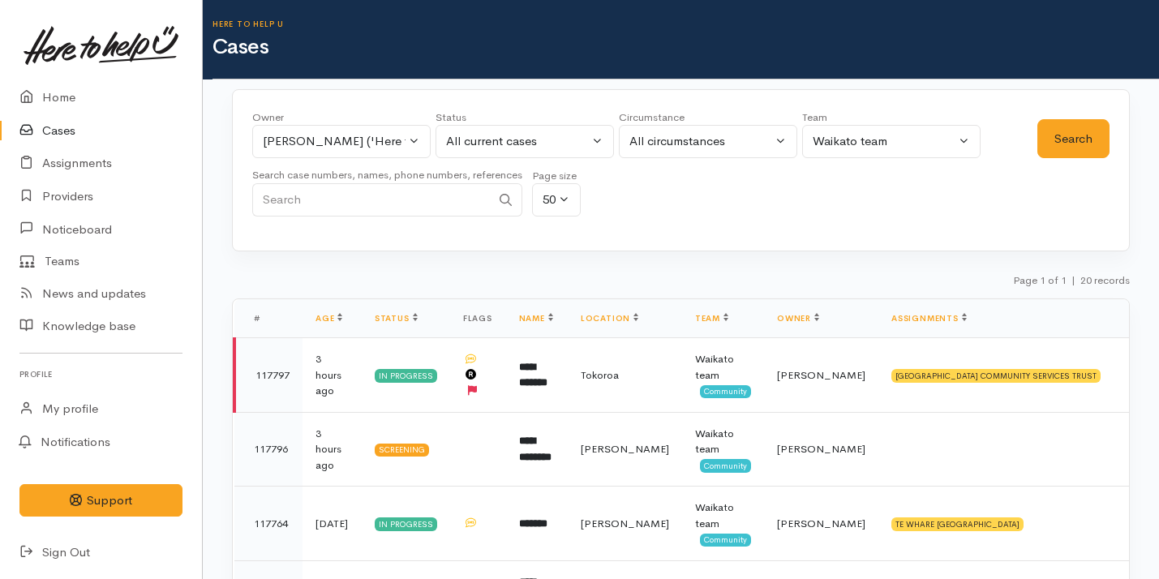
scroll to position [182, 0]
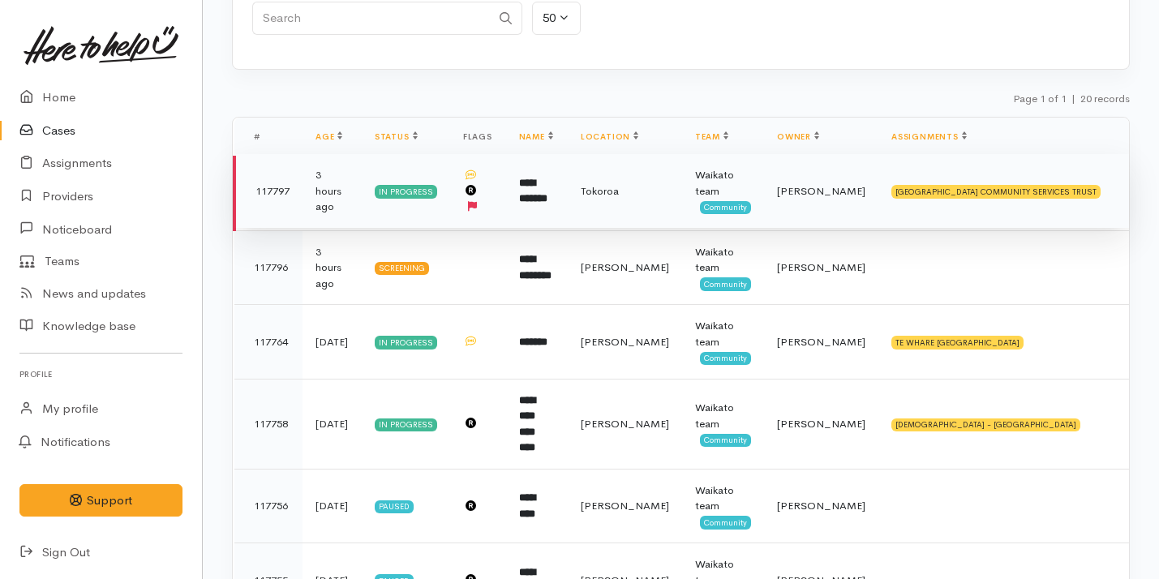
click at [548, 191] on b "**********" at bounding box center [533, 191] width 28 height 27
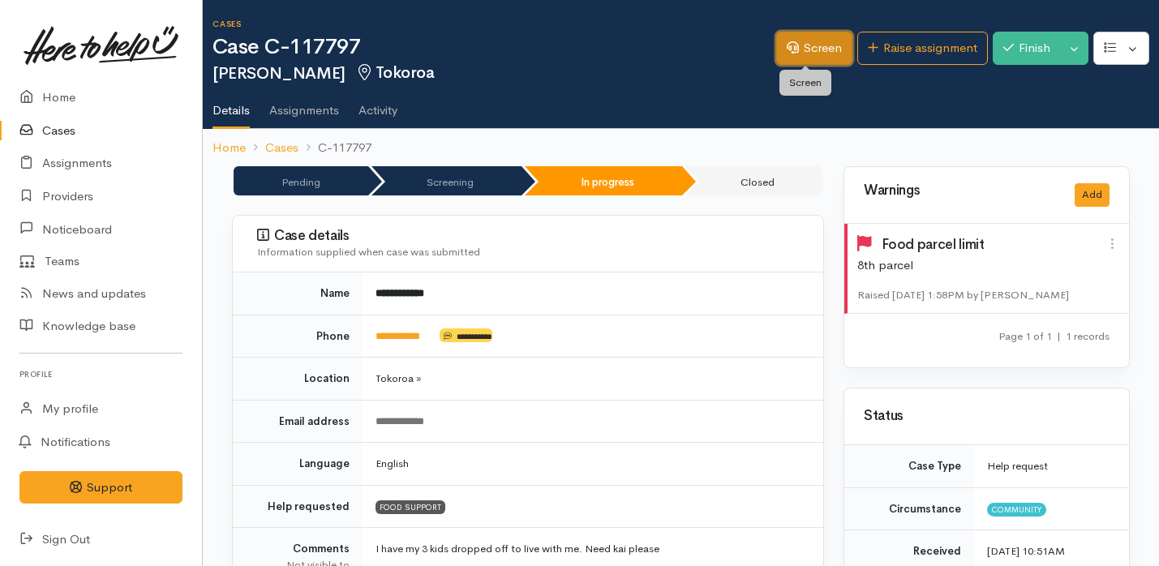
click at [791, 52] on link "Screen" at bounding box center [814, 48] width 76 height 33
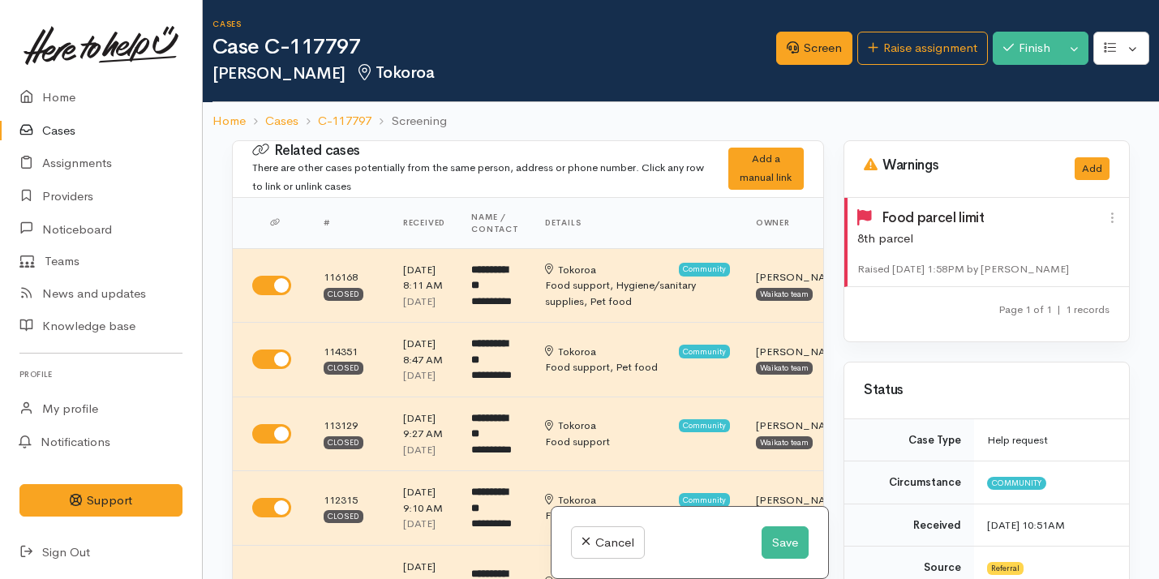
select select "2"
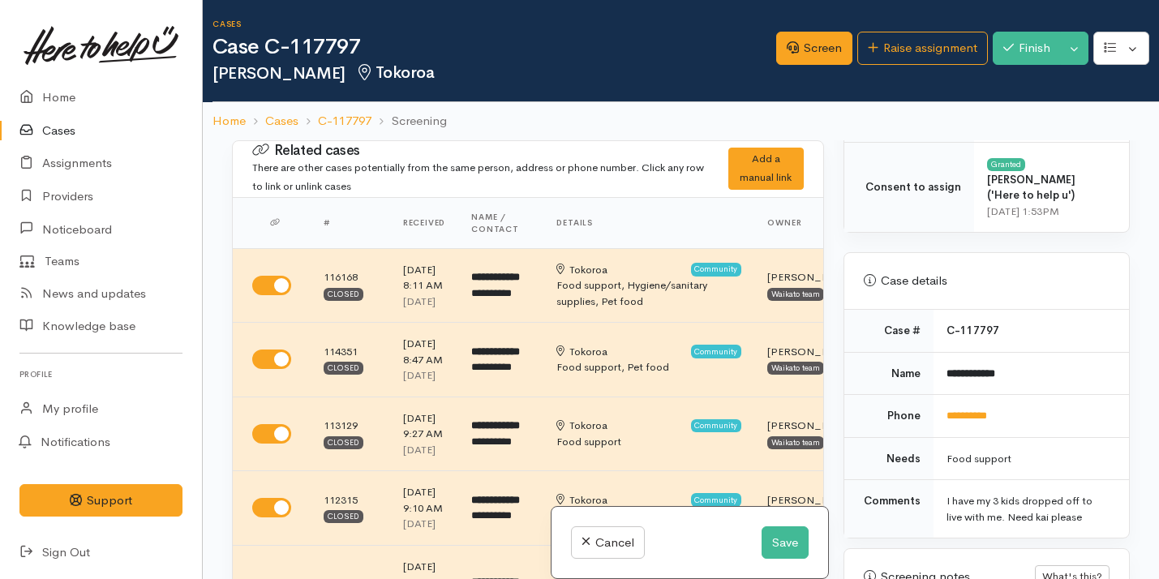
scroll to position [785, 0]
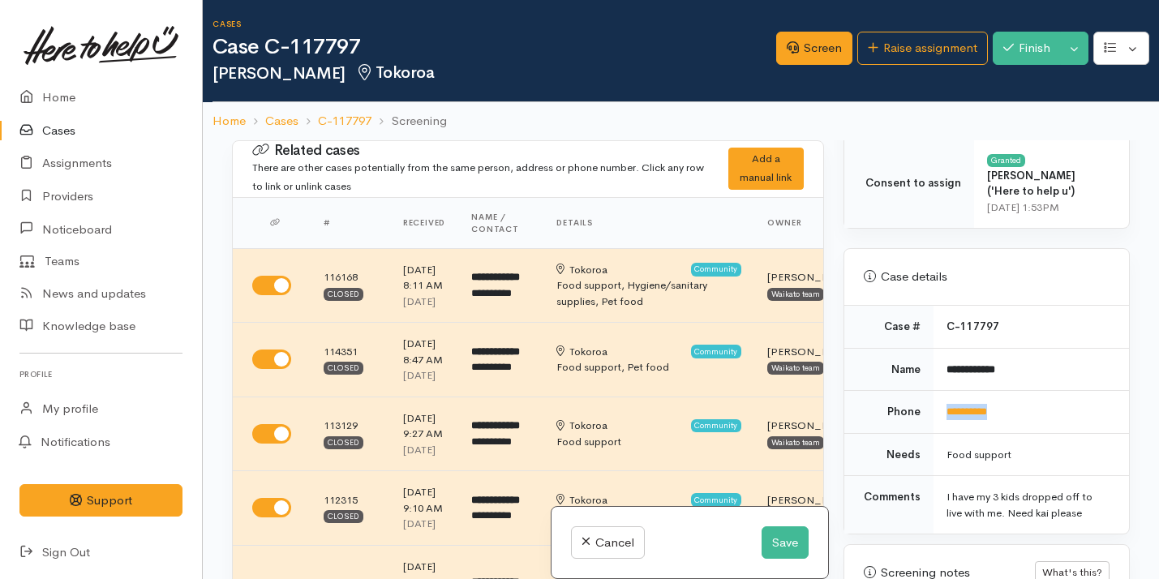
drag, startPoint x: 1021, startPoint y: 411, endPoint x: 922, endPoint y: 416, distance: 99.2
click at [920, 416] on tr "**********" at bounding box center [987, 412] width 285 height 43
click at [92, 123] on link "Cases" at bounding box center [101, 130] width 202 height 33
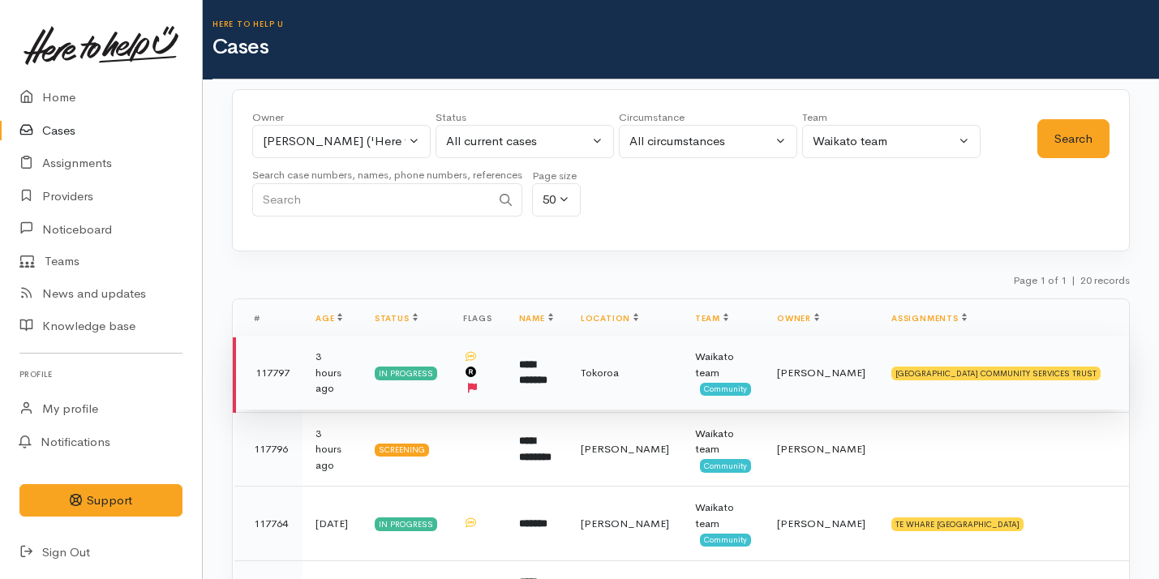
scroll to position [4, 0]
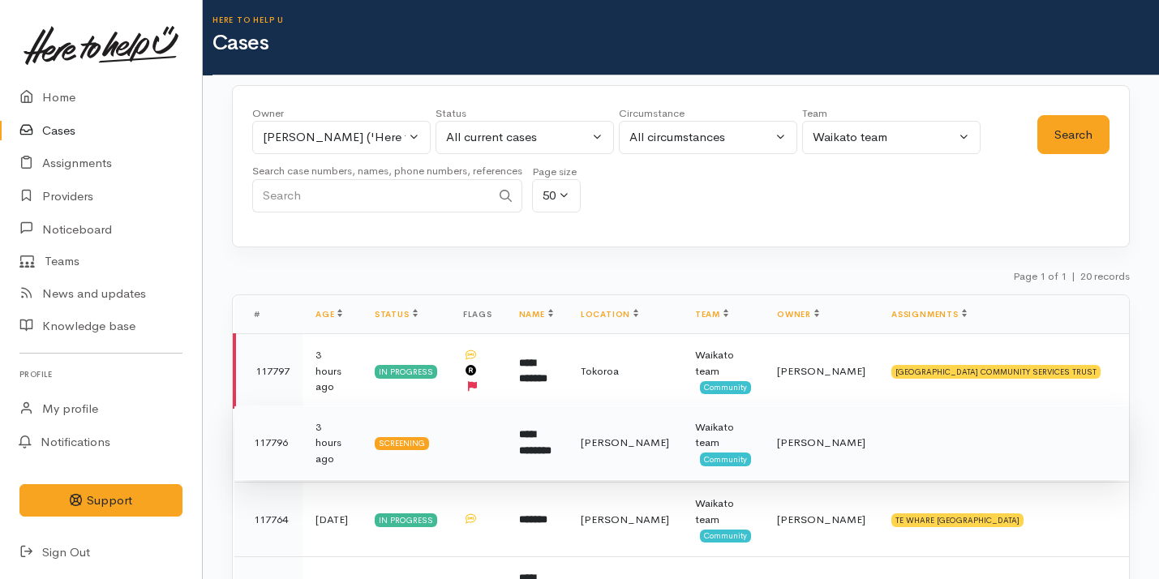
click at [568, 429] on td "**********" at bounding box center [537, 443] width 62 height 75
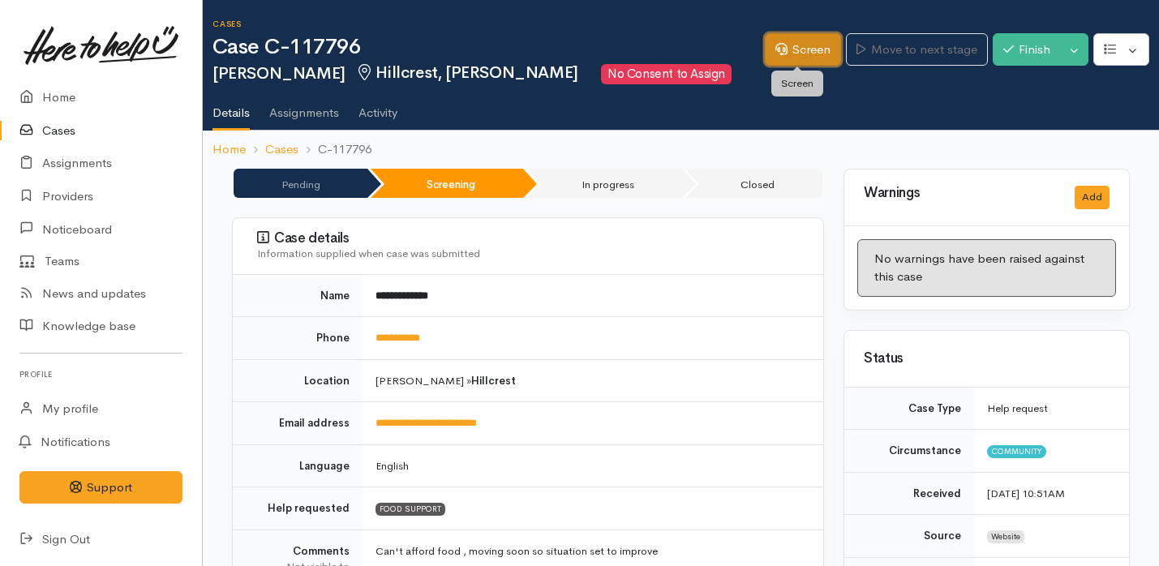
click at [815, 54] on link "Screen" at bounding box center [803, 49] width 76 height 33
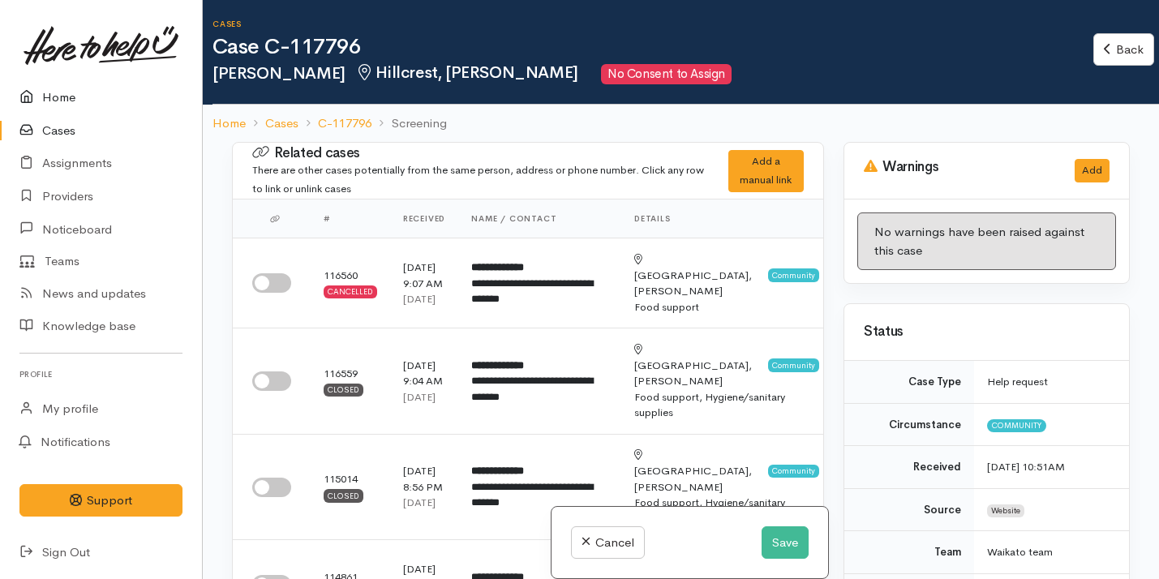
click at [97, 99] on link "Home" at bounding box center [101, 97] width 202 height 33
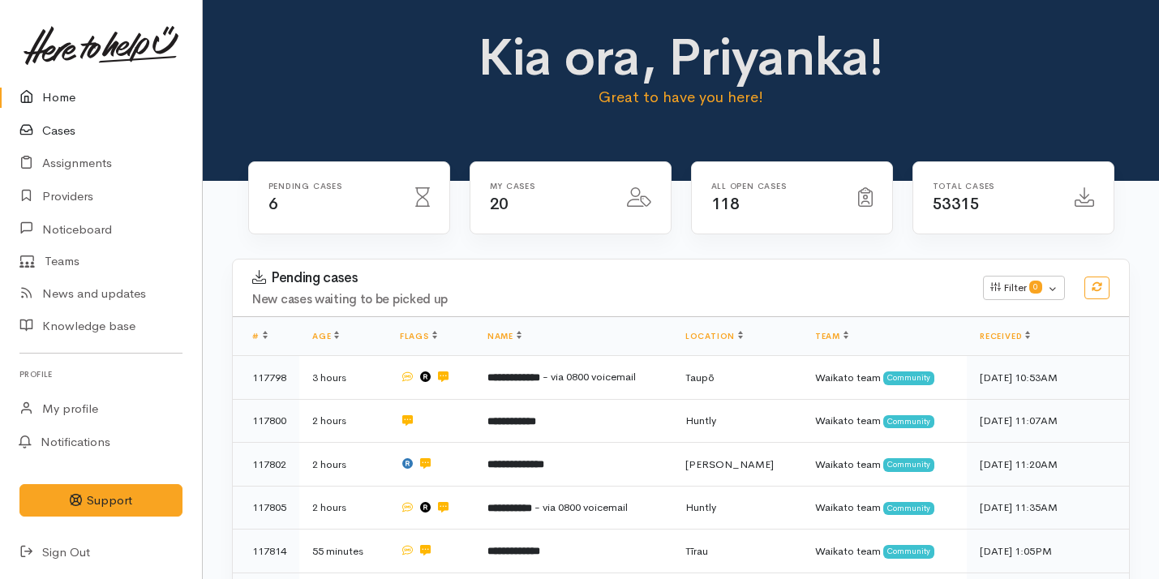
click at [88, 131] on link "Cases" at bounding box center [101, 130] width 202 height 33
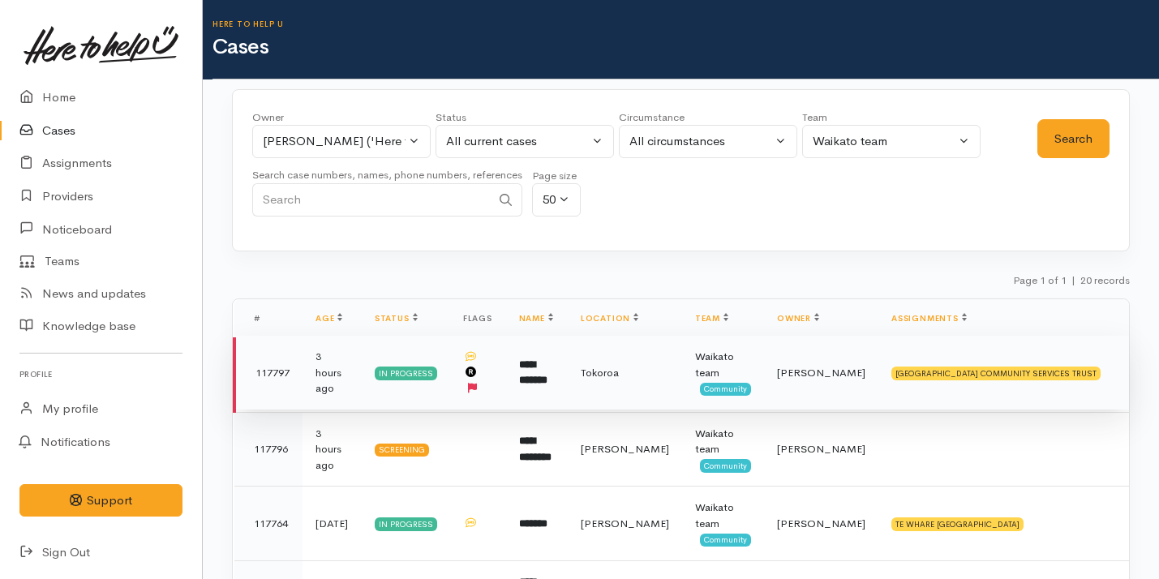
click at [497, 367] on td at bounding box center [478, 373] width 56 height 75
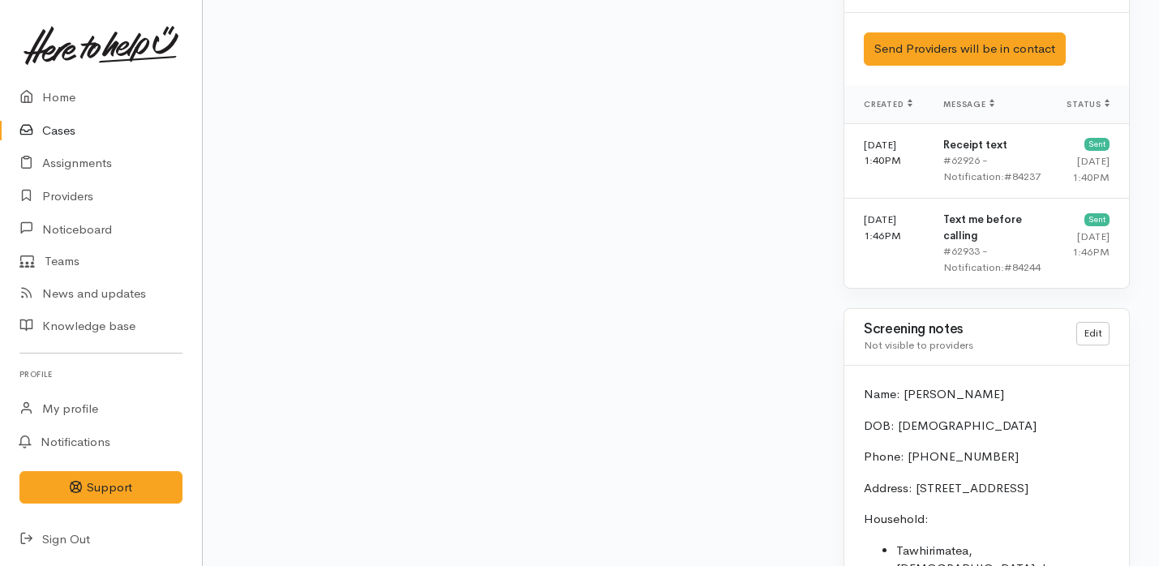
scroll to position [2931, 0]
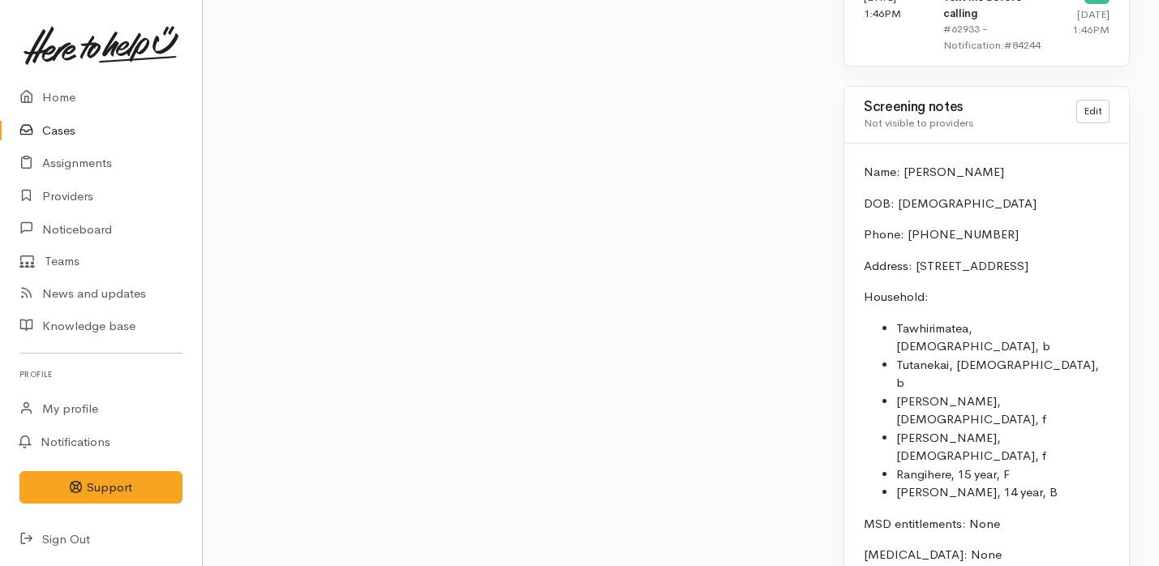
click at [105, 132] on link "Cases" at bounding box center [101, 130] width 202 height 33
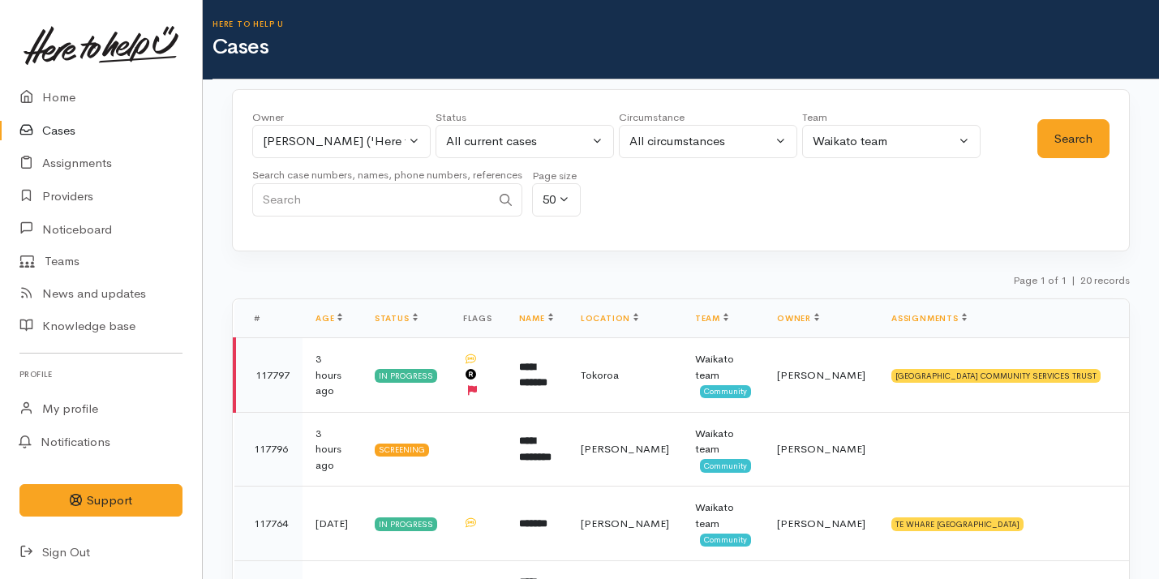
click at [101, 117] on link "Cases" at bounding box center [101, 130] width 202 height 33
click at [371, 149] on div "Priyanka Duggal ('Here to help u')" at bounding box center [334, 141] width 143 height 19
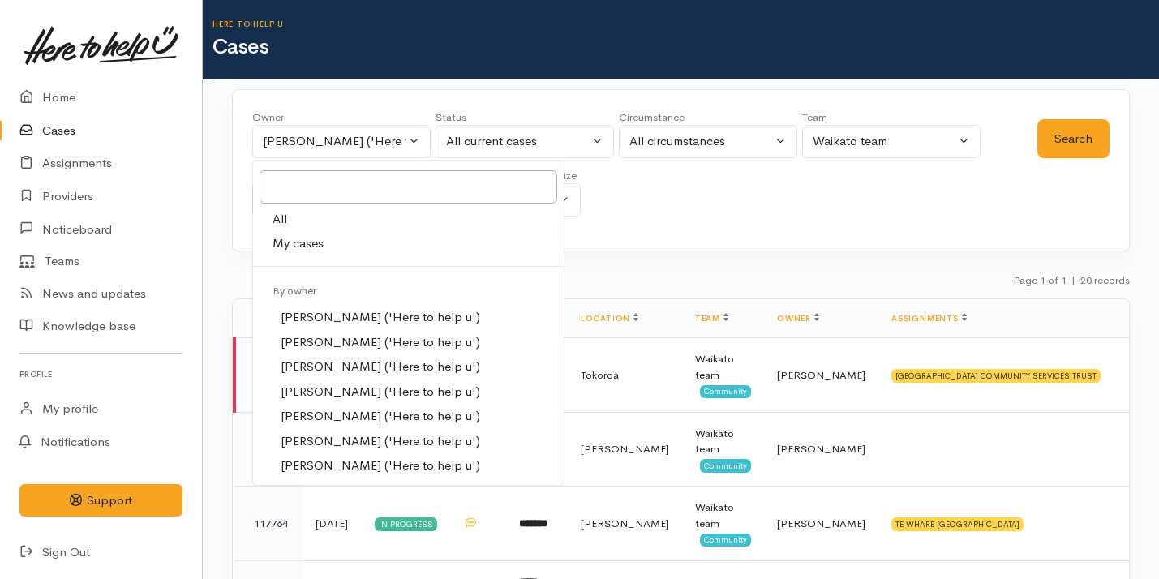
click at [347, 246] on link "My cases" at bounding box center [408, 243] width 311 height 25
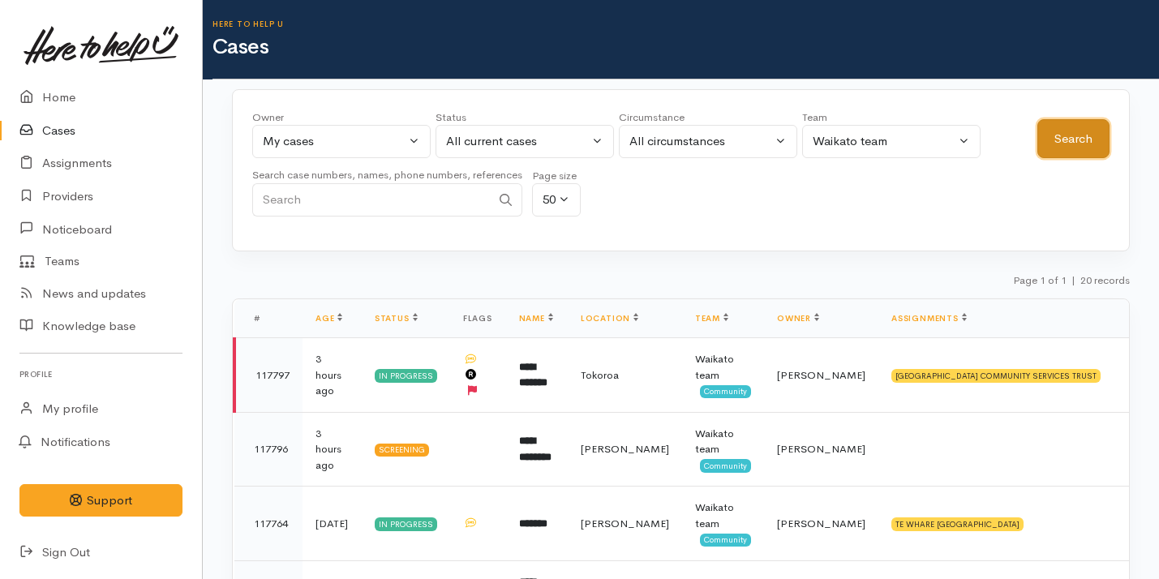
click at [1101, 142] on button "Search" at bounding box center [1074, 139] width 72 height 40
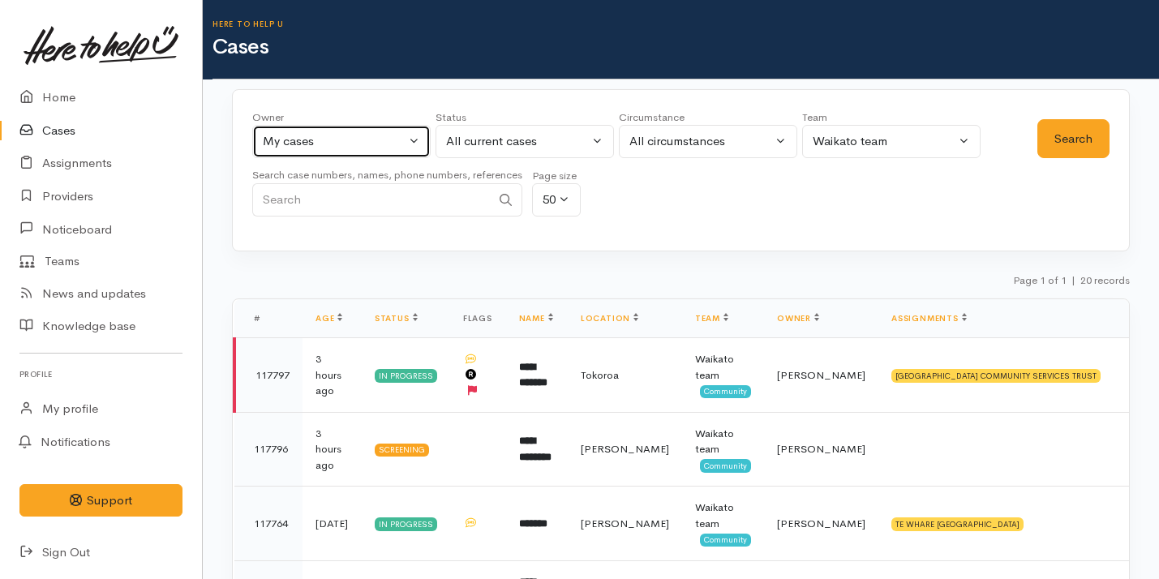
click at [301, 154] on button "My cases" at bounding box center [341, 141] width 179 height 33
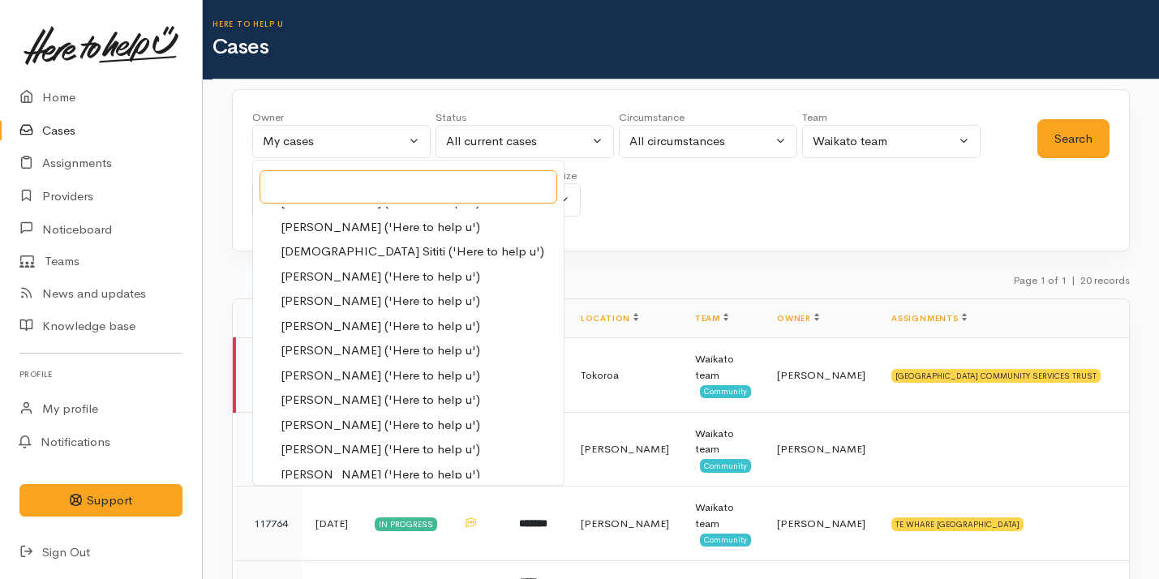
scroll to position [792, 0]
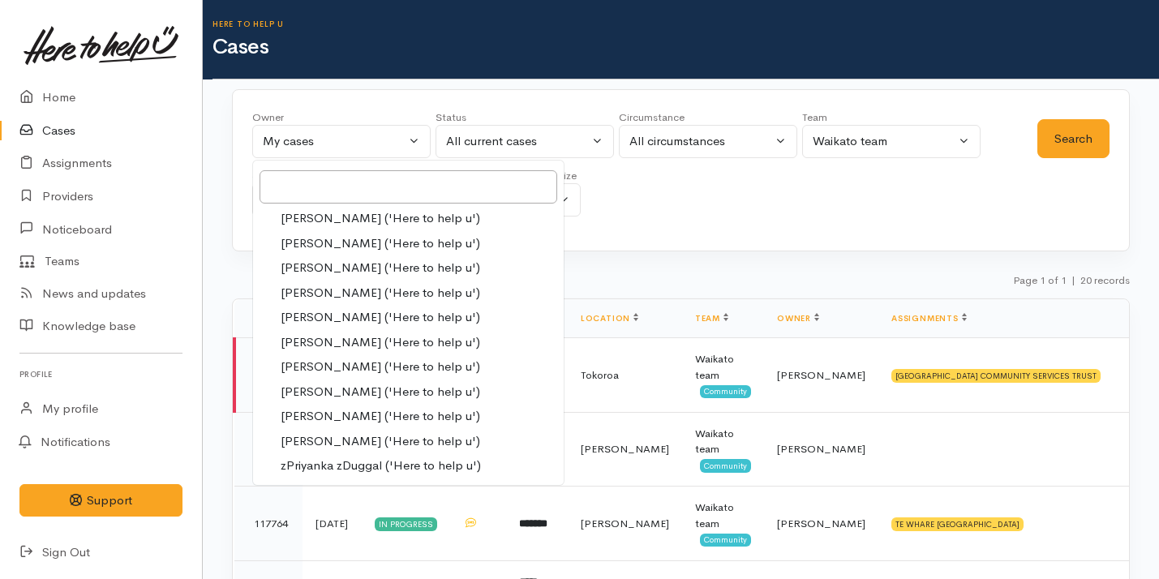
click at [338, 368] on span "Shirley Mackie ('Here to help u')" at bounding box center [381, 367] width 200 height 19
select select "1463"
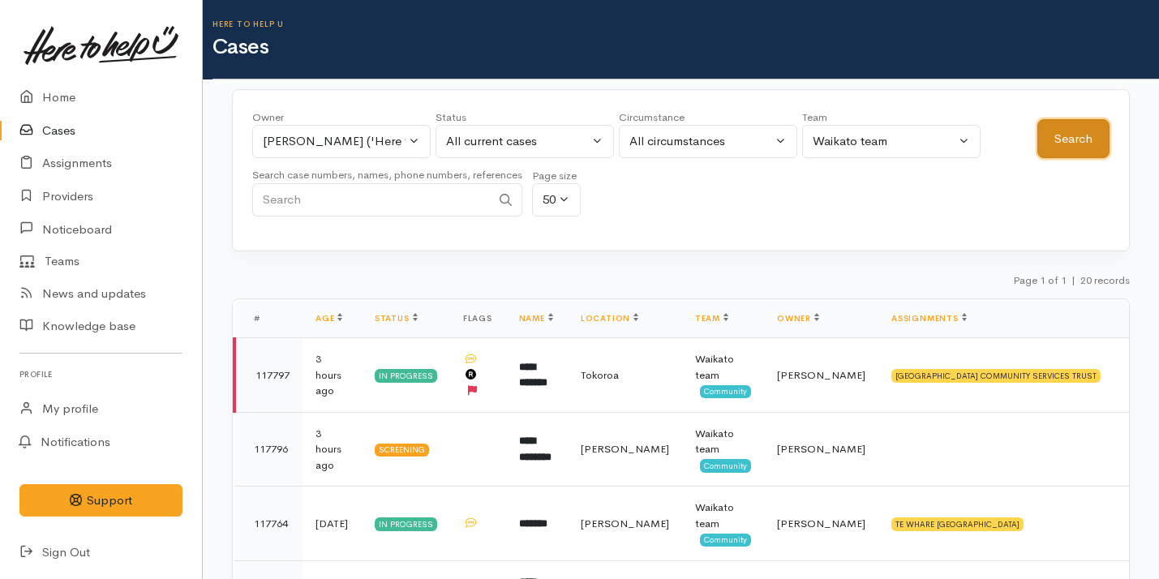
click at [1086, 141] on button "Search" at bounding box center [1074, 139] width 72 height 40
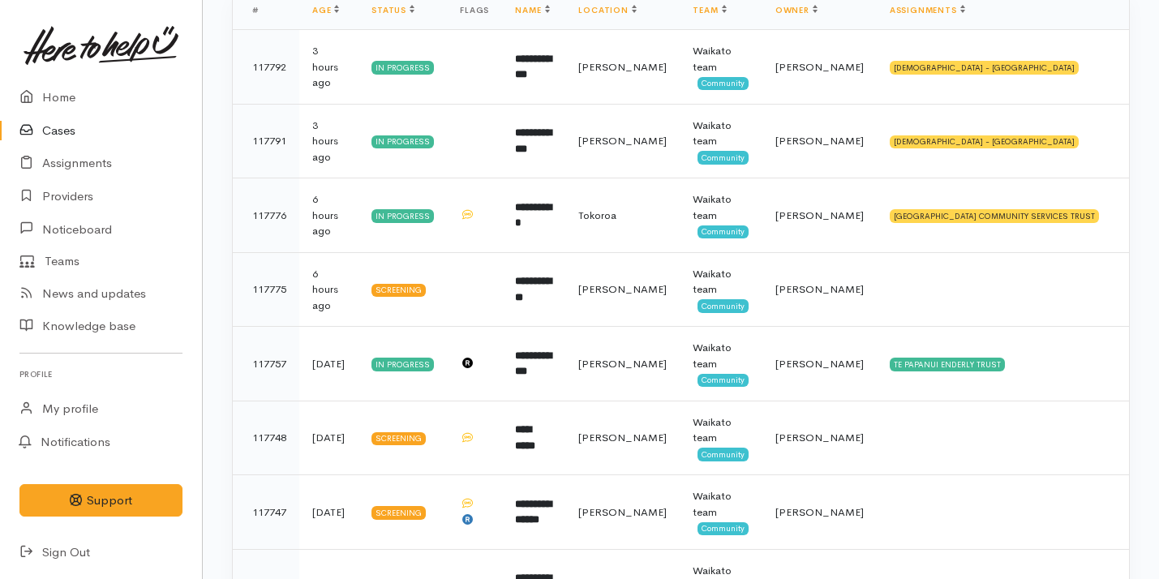
scroll to position [312, 0]
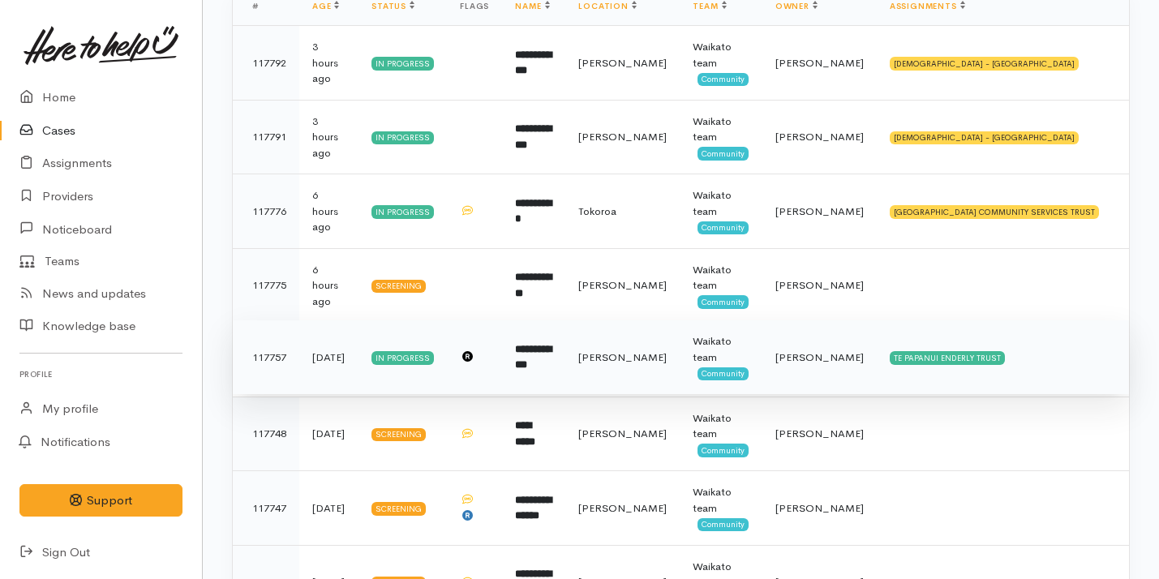
click at [812, 358] on td "Shirley Mackie" at bounding box center [820, 357] width 114 height 75
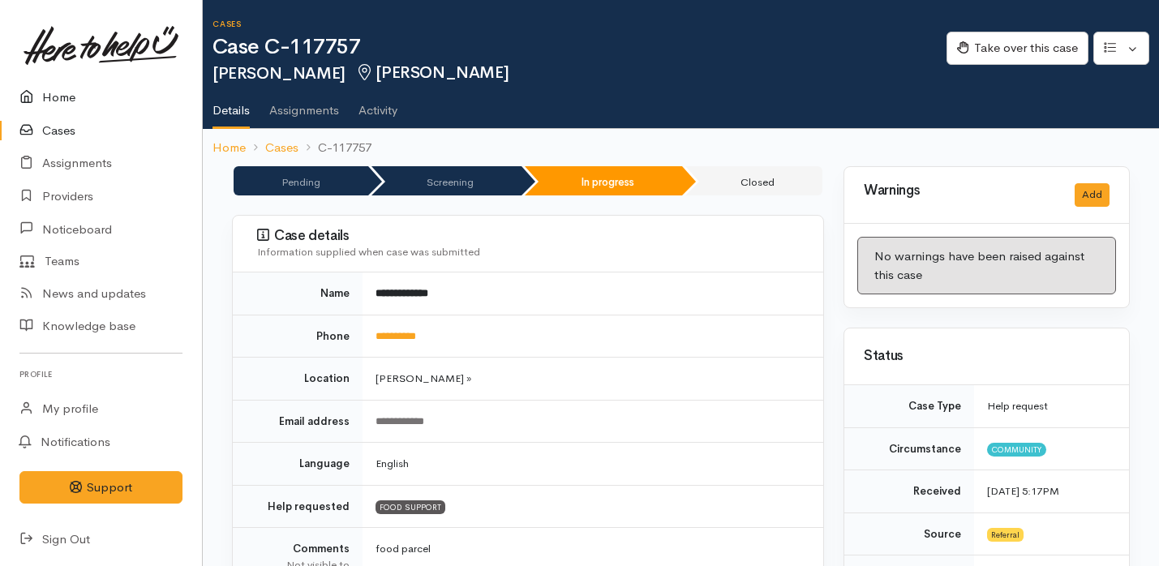
click at [67, 100] on link "Home" at bounding box center [101, 97] width 202 height 33
click at [75, 106] on link "Home" at bounding box center [101, 97] width 202 height 33
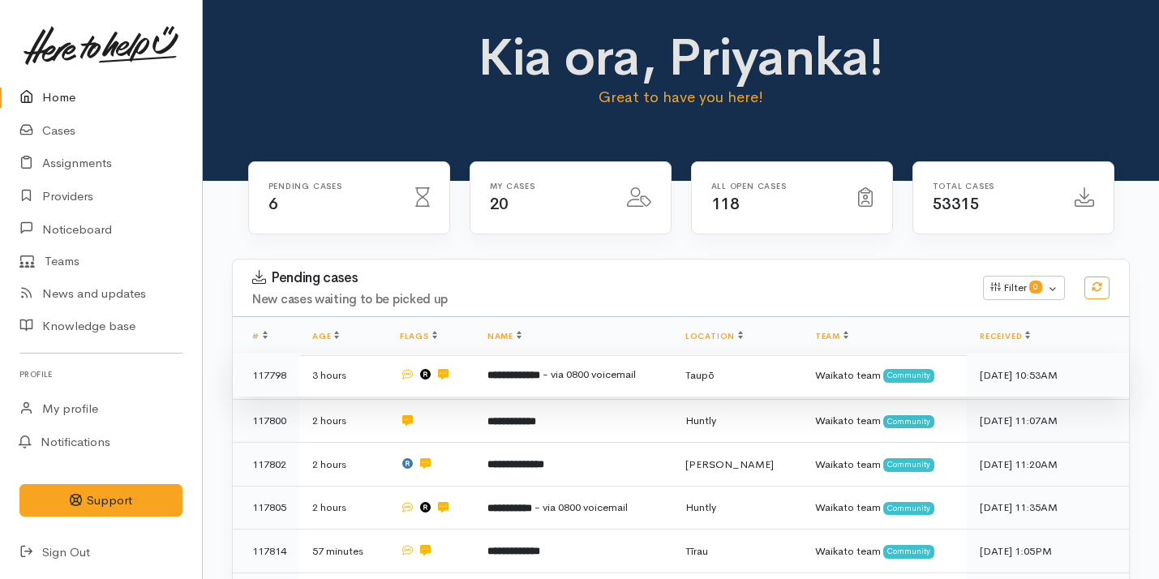
click at [596, 376] on span "- via 0800 voicemail" at bounding box center [589, 375] width 93 height 14
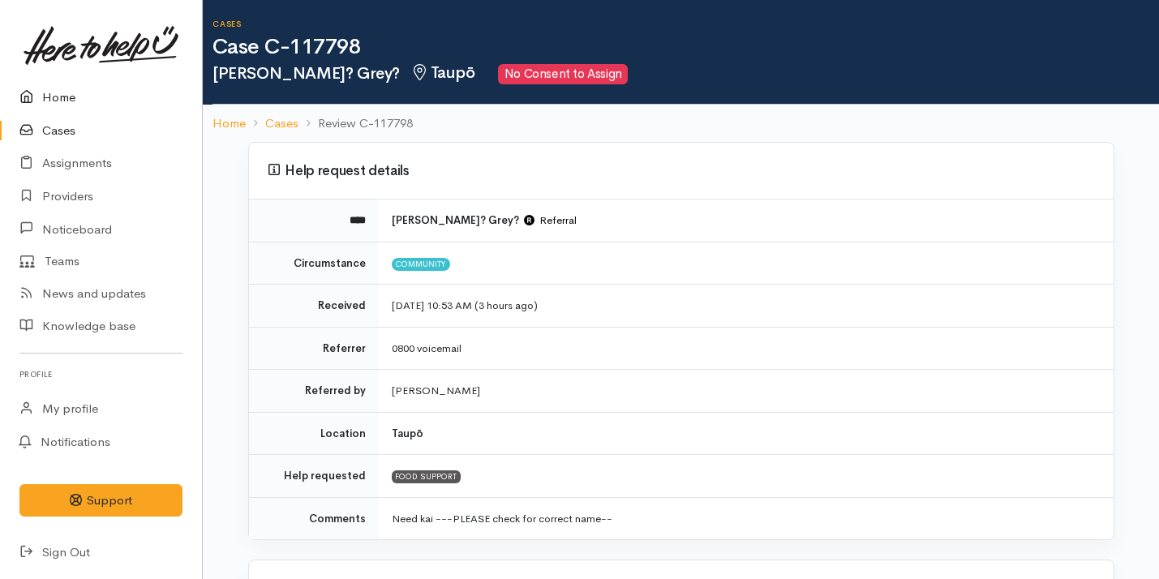
click at [75, 97] on link "Home" at bounding box center [101, 97] width 202 height 33
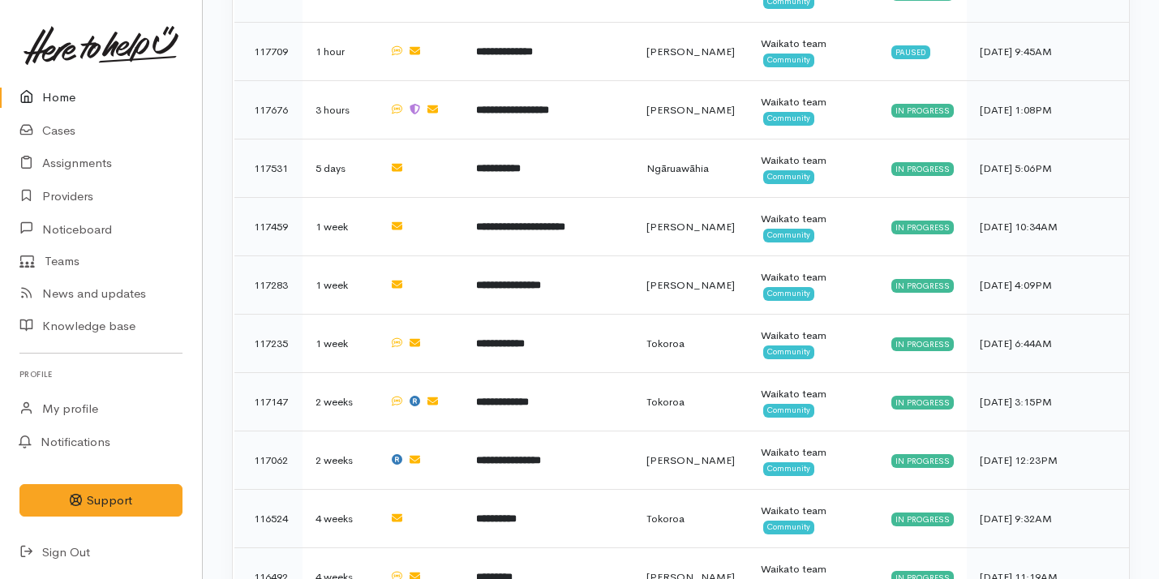
scroll to position [1370, 0]
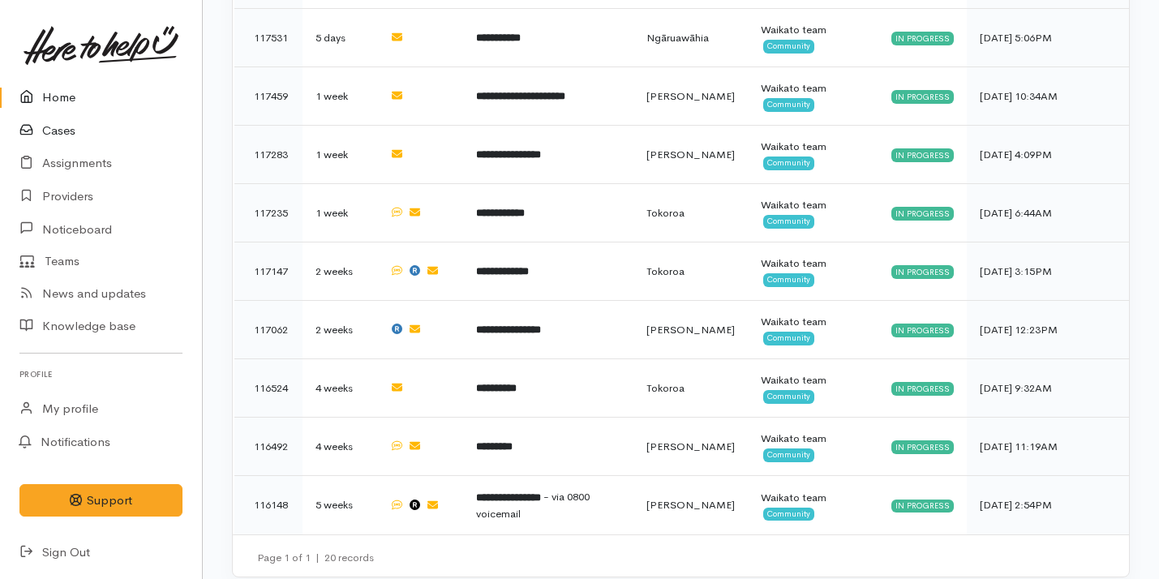
click at [124, 133] on link "Cases" at bounding box center [101, 130] width 202 height 33
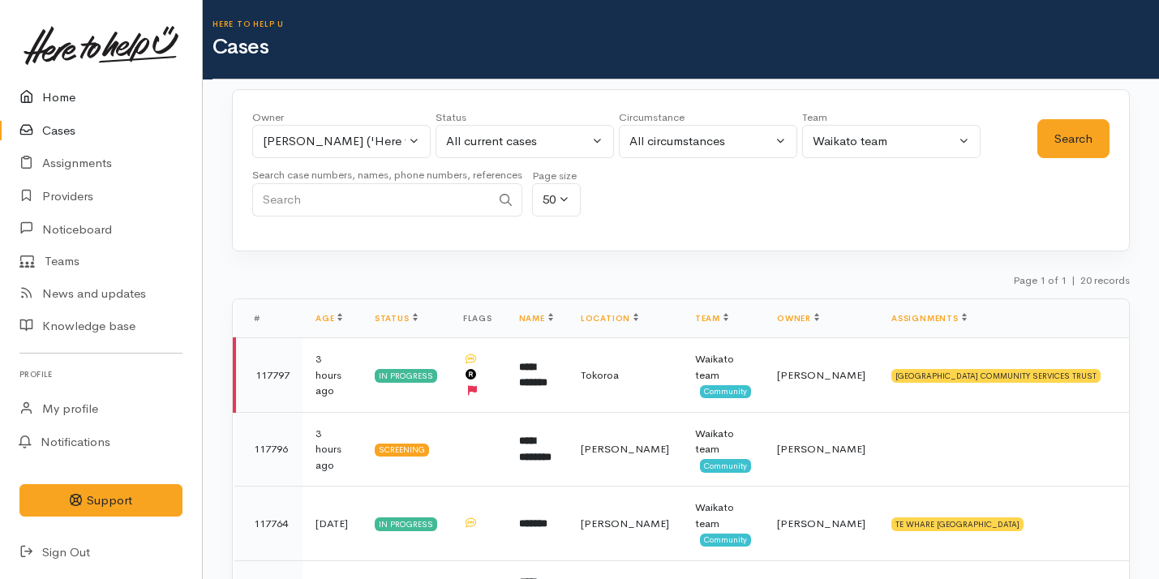
click at [114, 94] on link "Home" at bounding box center [101, 97] width 202 height 33
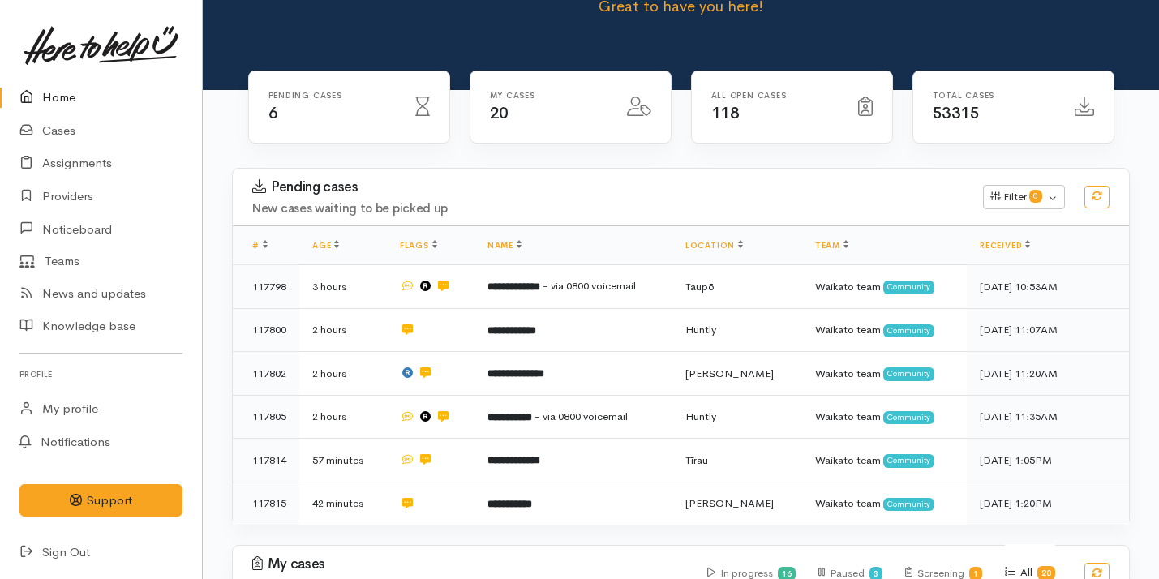
scroll to position [114, 0]
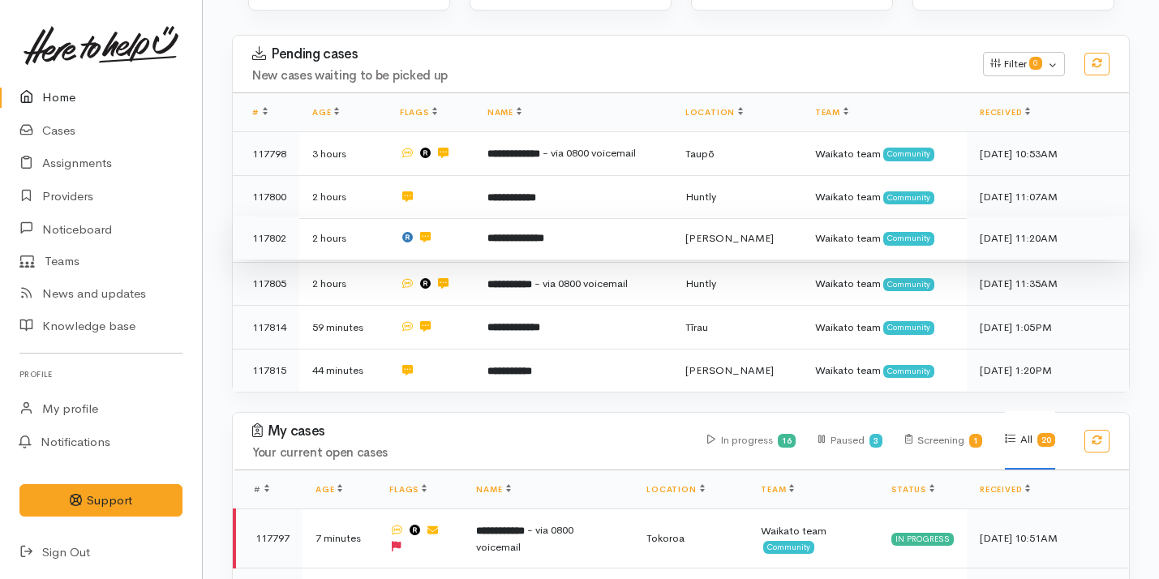
scroll to position [244, 0]
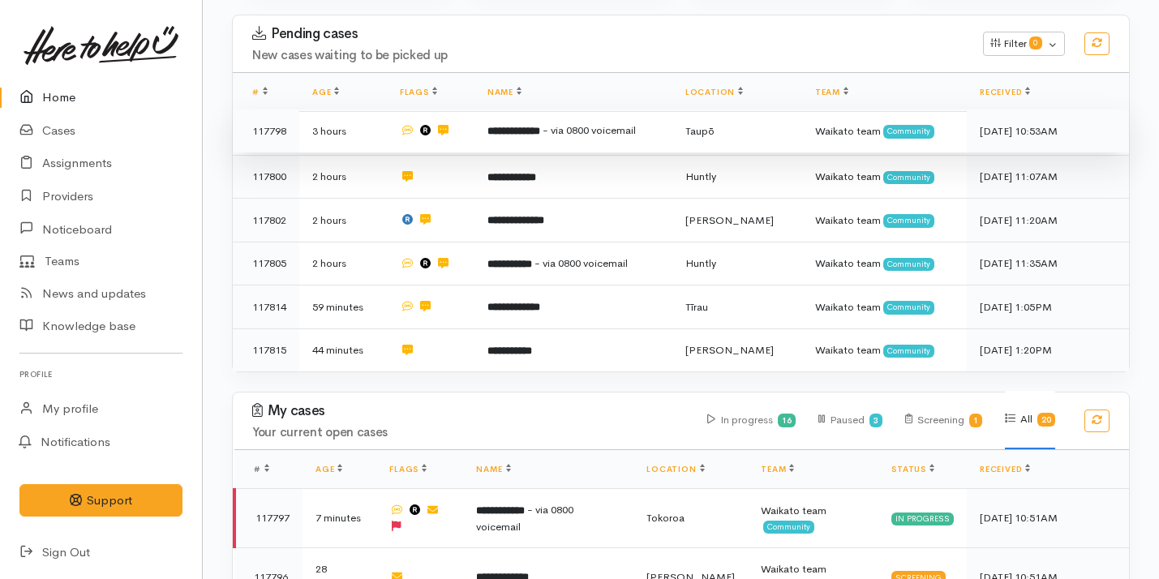
click at [609, 123] on td "**********" at bounding box center [574, 132] width 198 height 44
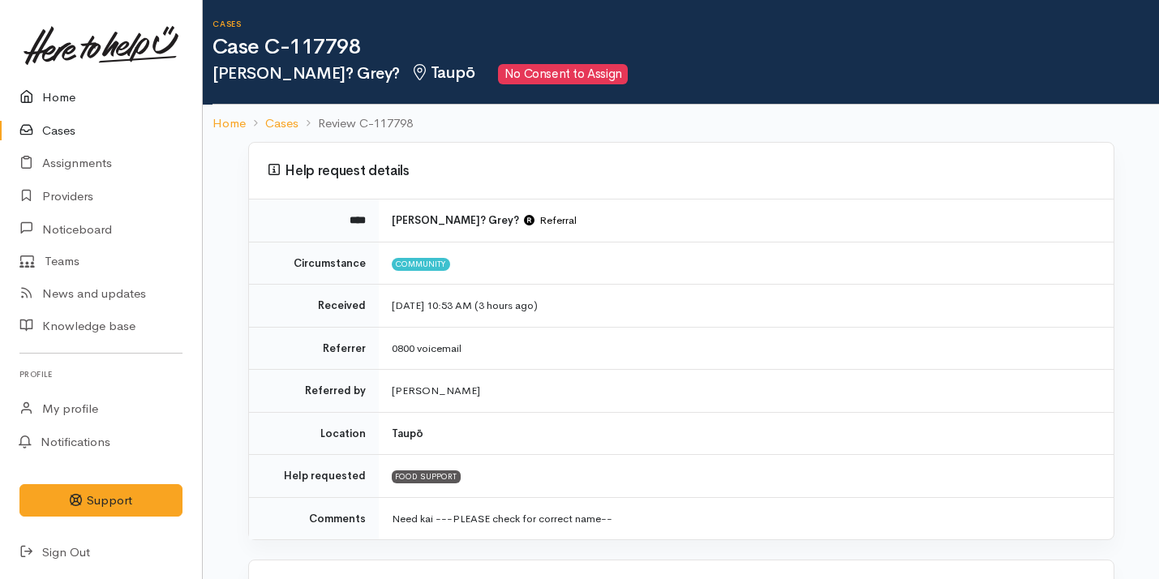
click at [134, 92] on link "Home" at bounding box center [101, 97] width 202 height 33
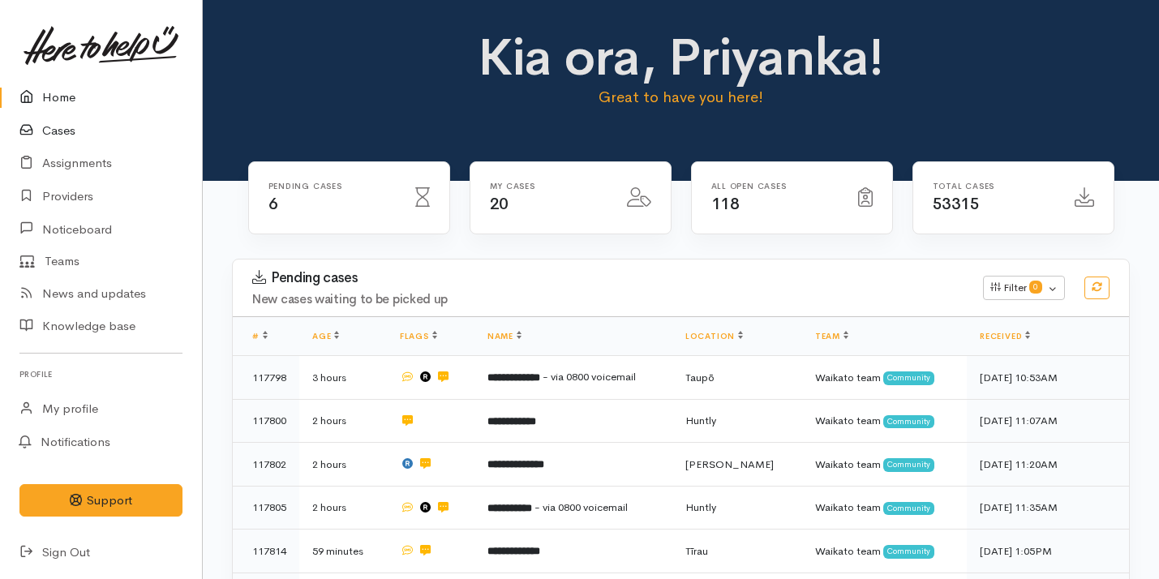
click at [64, 134] on link "Cases" at bounding box center [101, 130] width 202 height 33
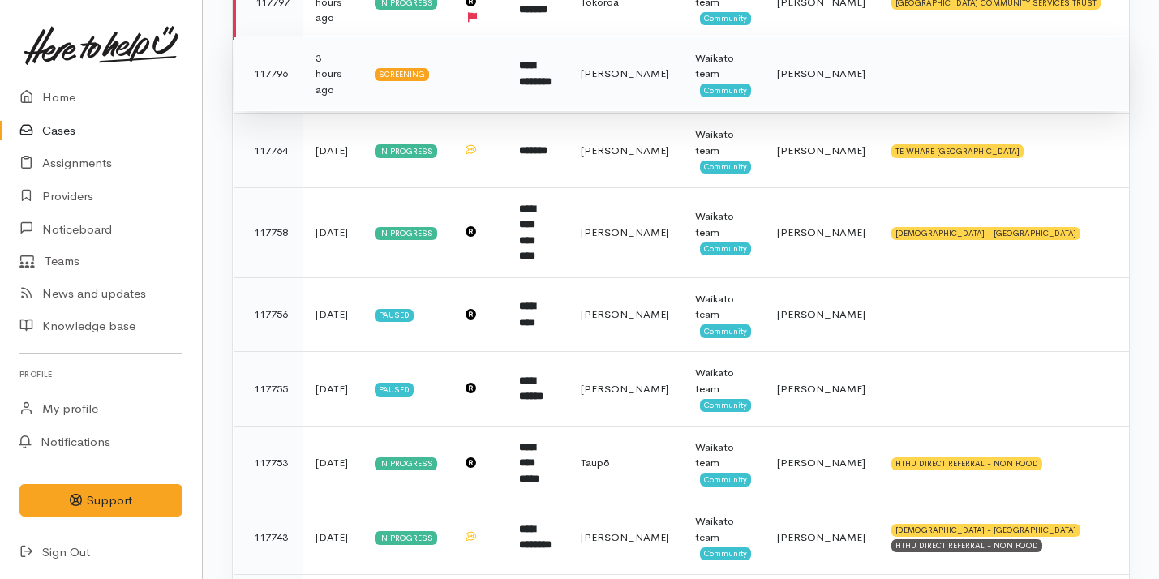
scroll to position [297, 0]
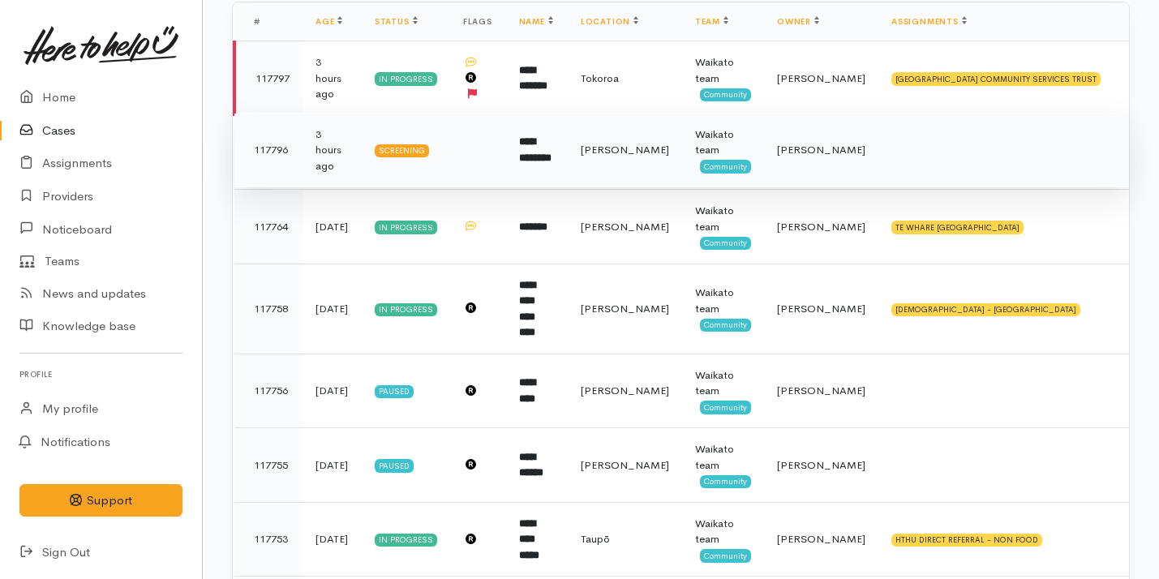
click at [506, 153] on td "**********" at bounding box center [537, 150] width 62 height 75
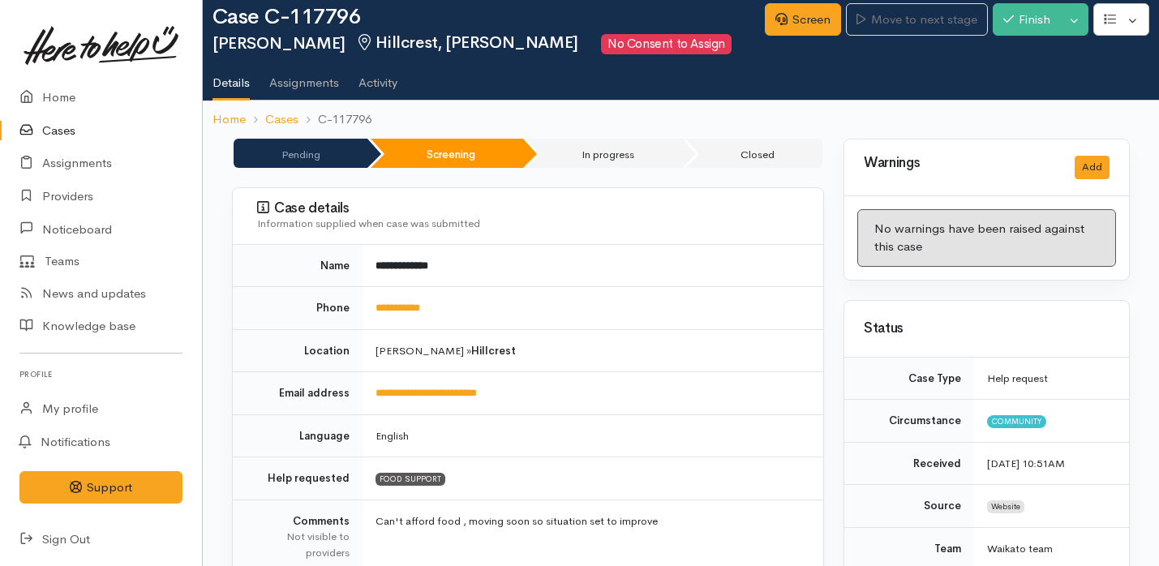
scroll to position [24, 0]
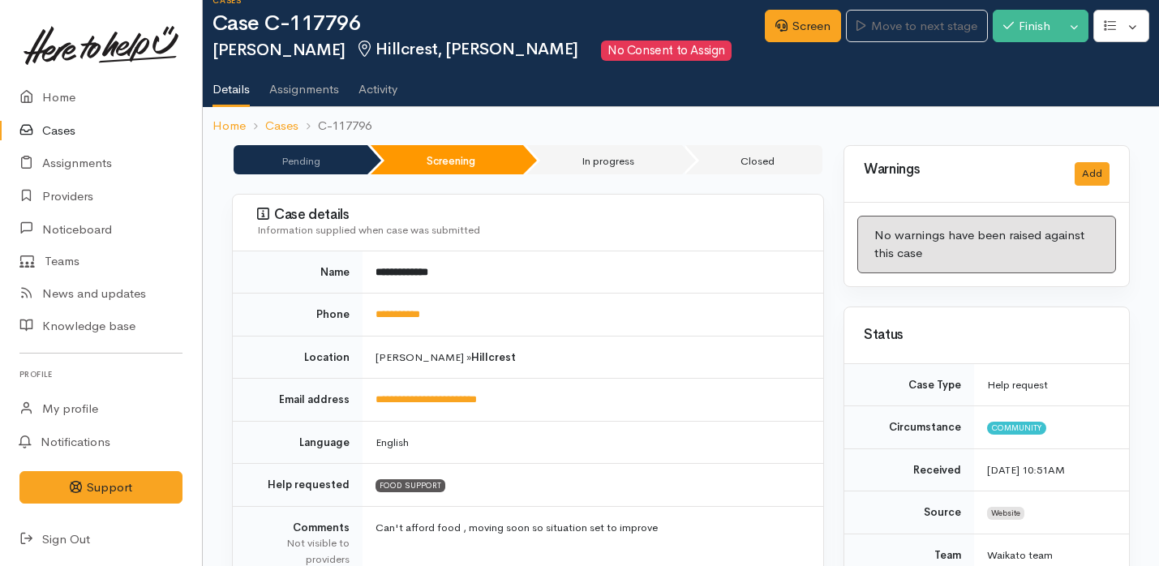
click at [703, 283] on td "**********" at bounding box center [593, 273] width 461 height 42
click at [46, 88] on link "Home" at bounding box center [101, 97] width 202 height 33
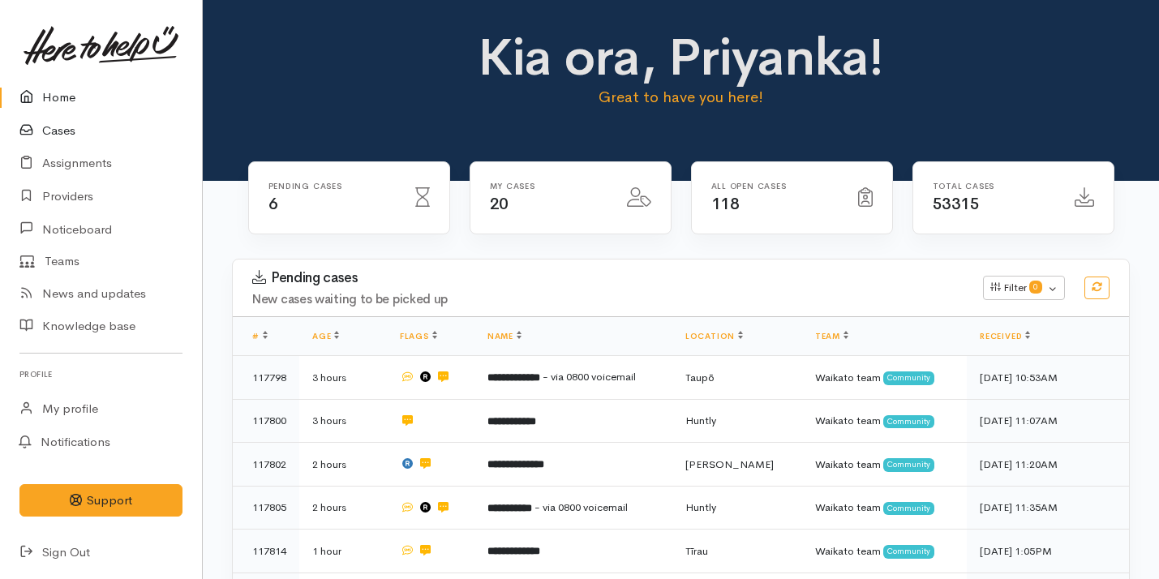
click at [109, 121] on link "Cases" at bounding box center [101, 130] width 202 height 33
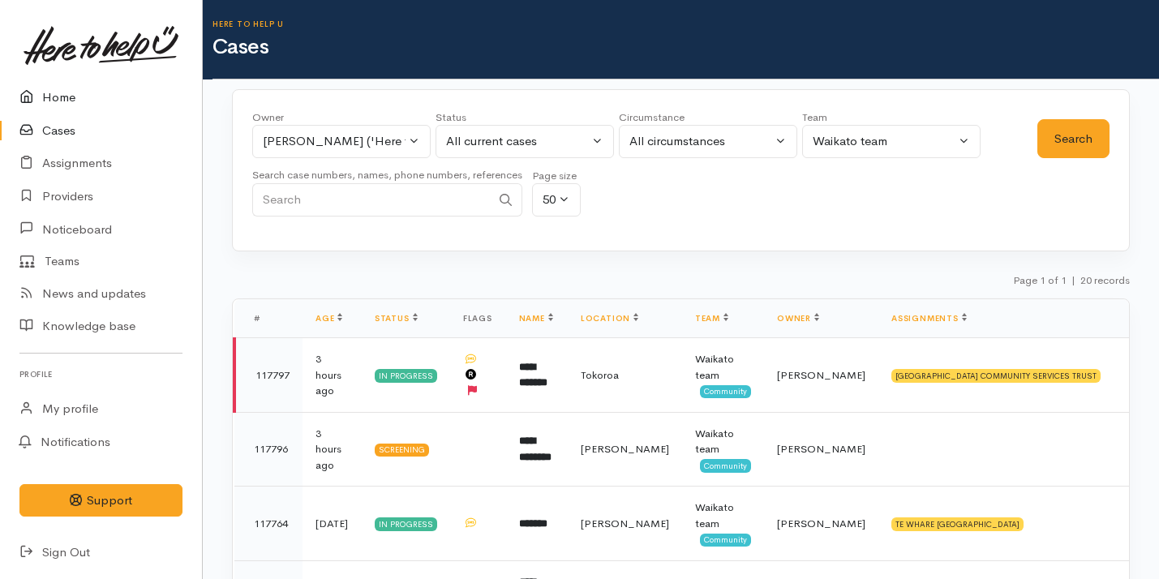
click at [92, 90] on link "Home" at bounding box center [101, 97] width 202 height 33
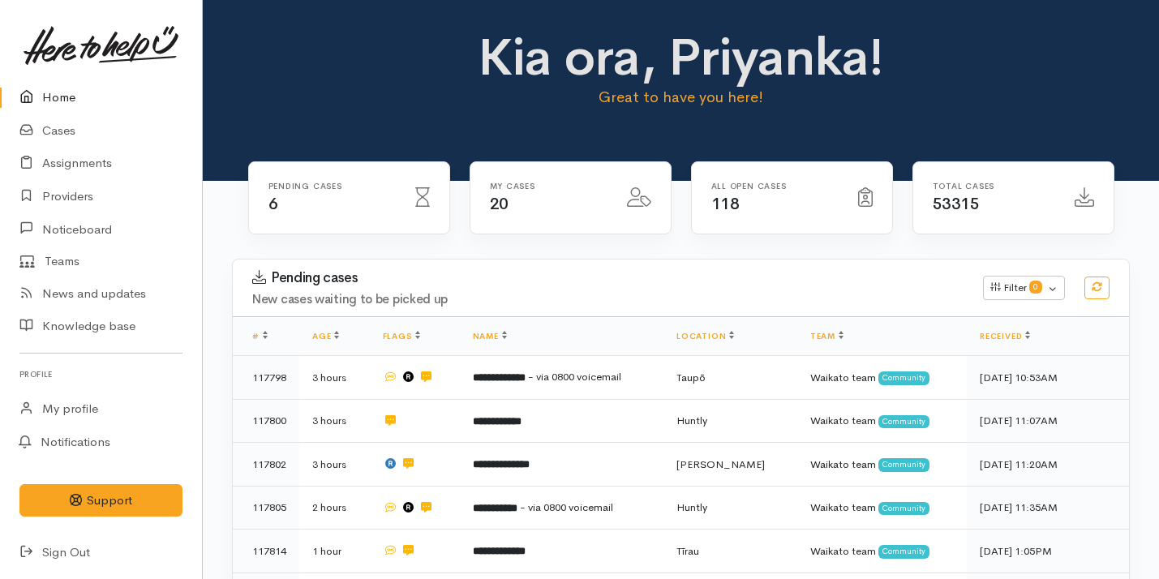
scroll to position [127, 0]
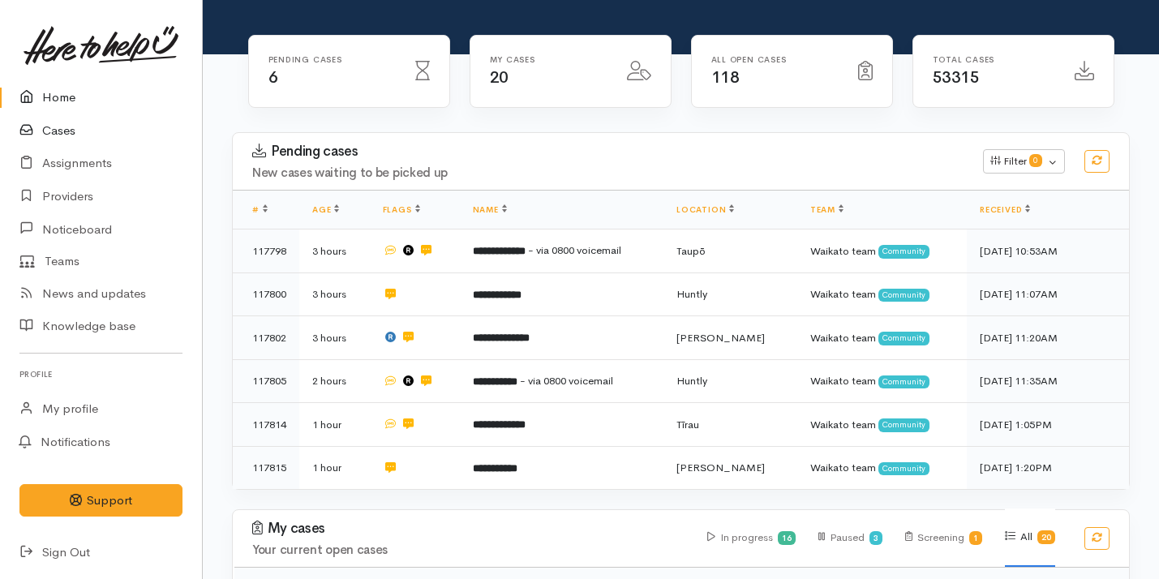
click at [103, 123] on link "Cases" at bounding box center [101, 130] width 202 height 33
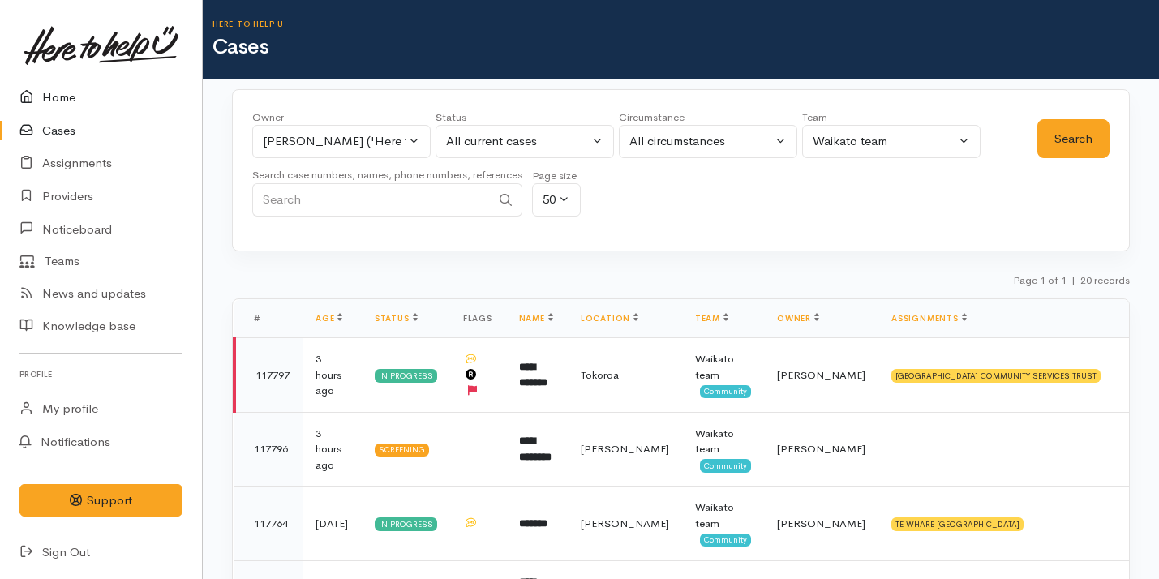
click at [101, 97] on link "Home" at bounding box center [101, 97] width 202 height 33
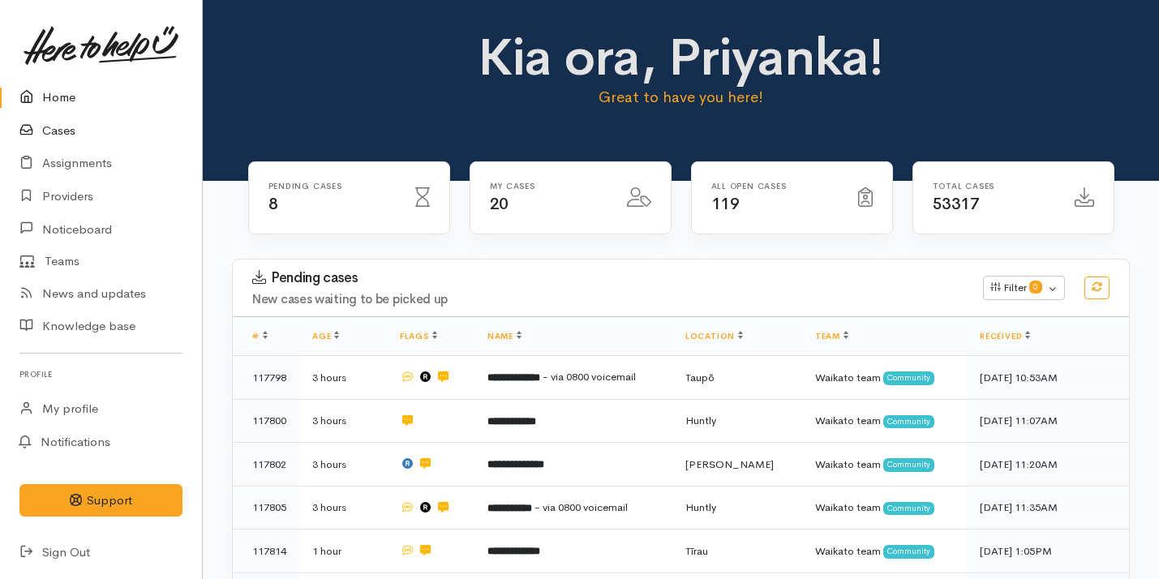
click at [84, 135] on link "Cases" at bounding box center [101, 130] width 202 height 33
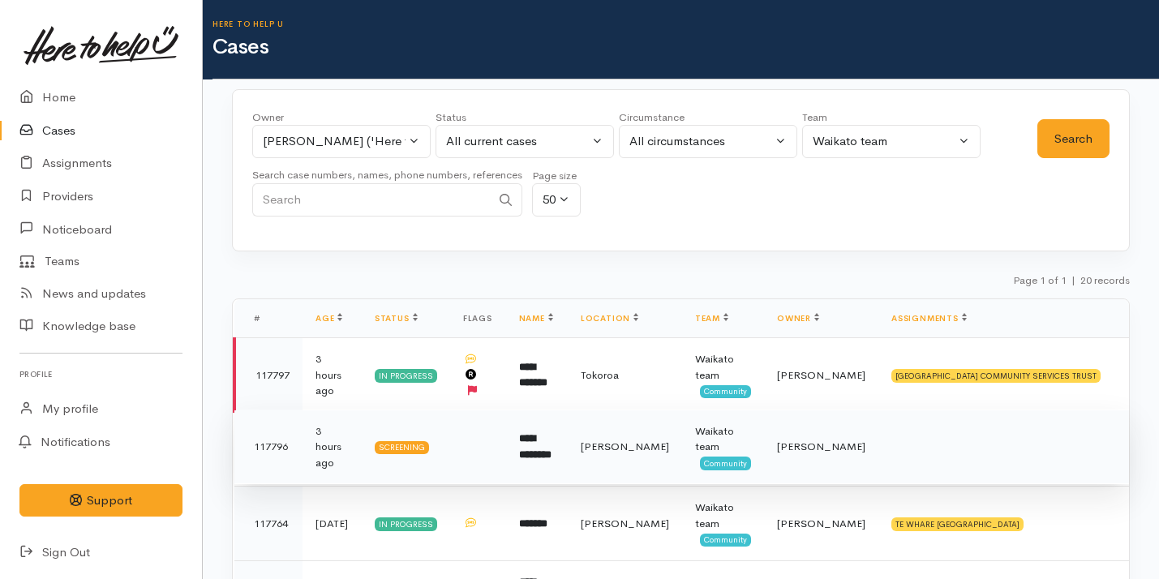
click at [568, 434] on td "**********" at bounding box center [537, 447] width 62 height 75
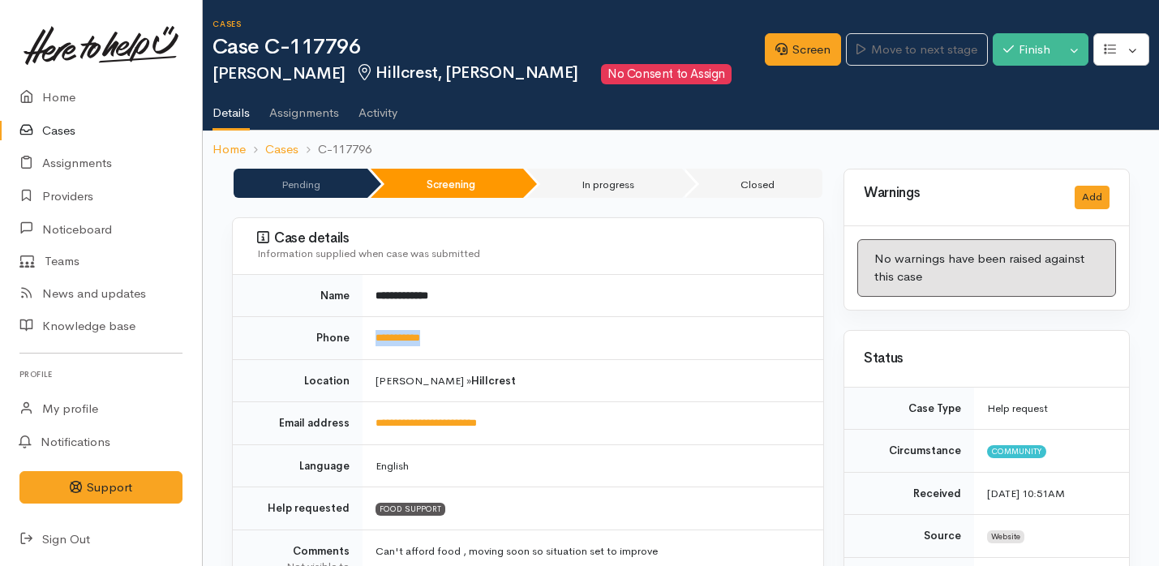
drag, startPoint x: 463, startPoint y: 342, endPoint x: 374, endPoint y: 339, distance: 89.3
click at [374, 339] on td "**********" at bounding box center [593, 338] width 461 height 43
copy link "**********"
click at [782, 63] on link "Screen" at bounding box center [803, 49] width 76 height 33
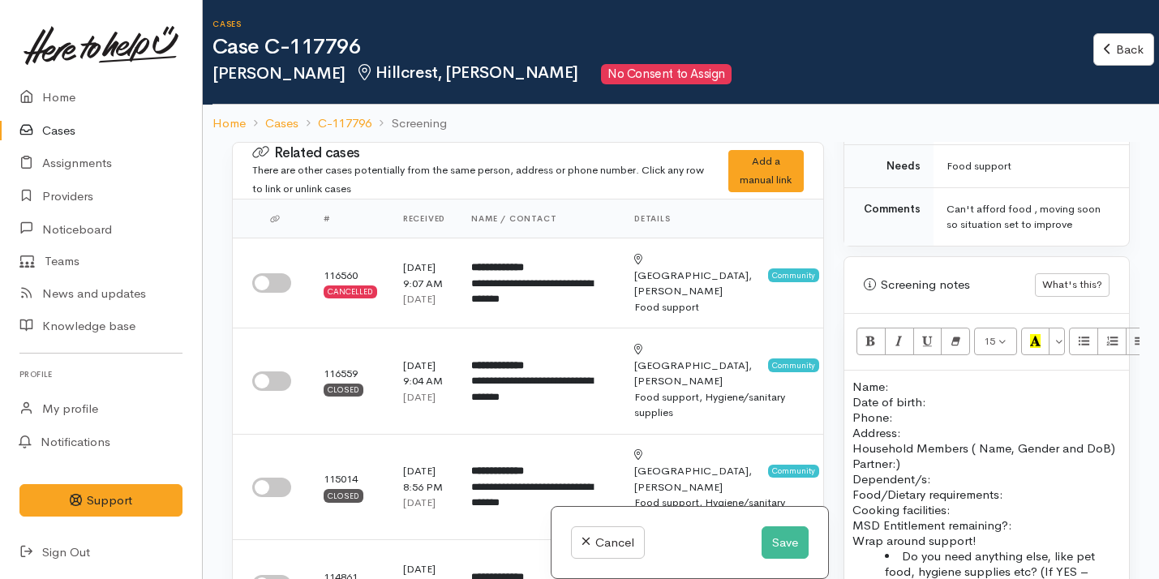
click at [917, 379] on p "Name: Date of birth: Phone:" at bounding box center [987, 402] width 269 height 46
click at [285, 391] on input "checkbox" at bounding box center [271, 381] width 39 height 19
checkbox input "true"
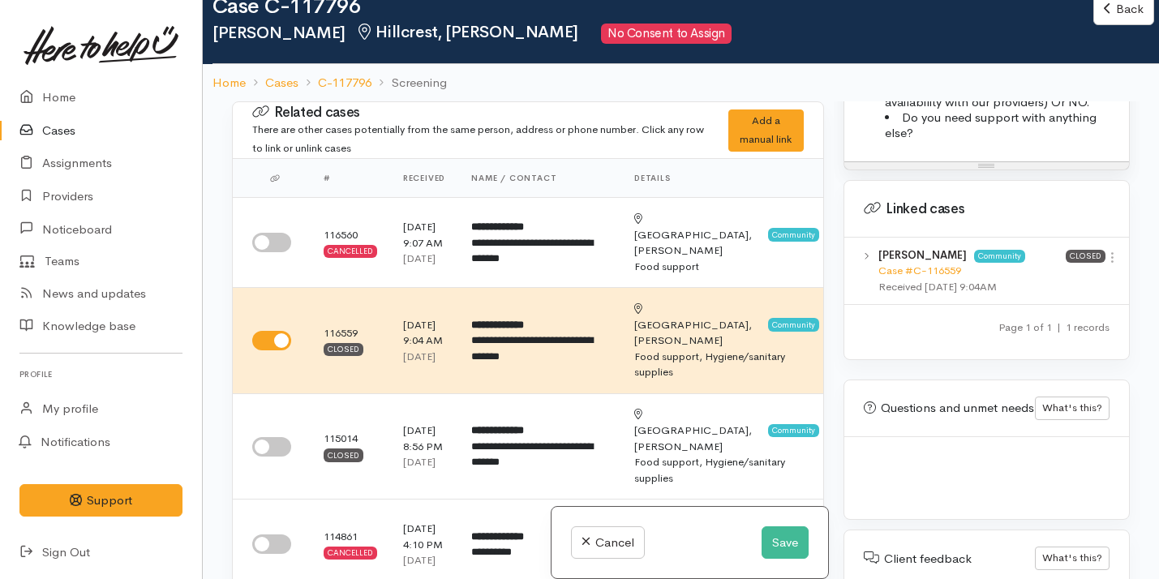
scroll to position [48, 0]
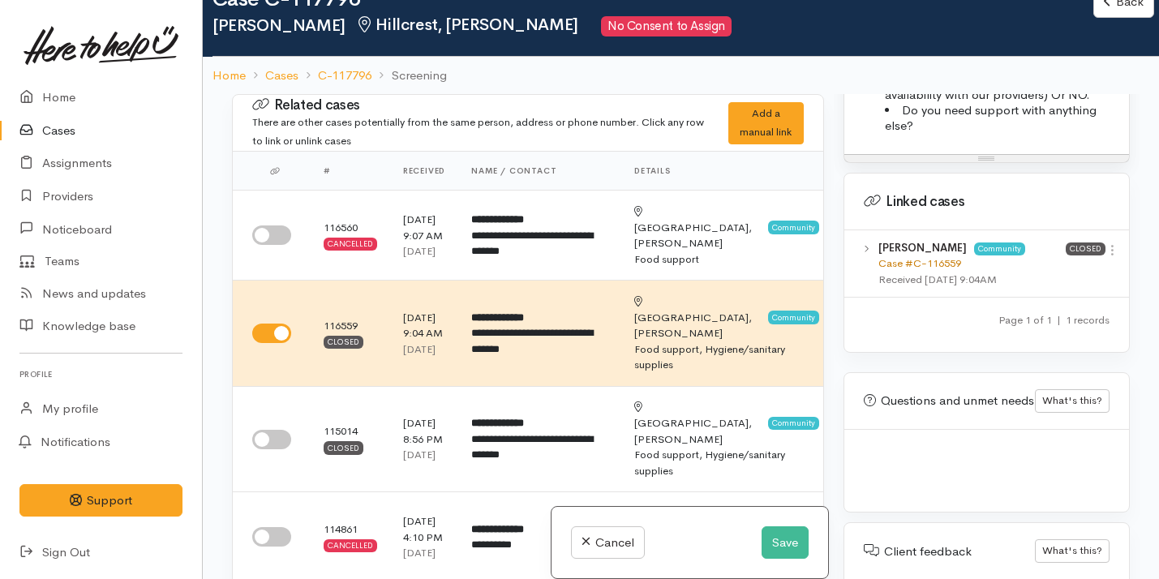
click at [918, 256] on link "Case #C-116559" at bounding box center [920, 263] width 83 height 14
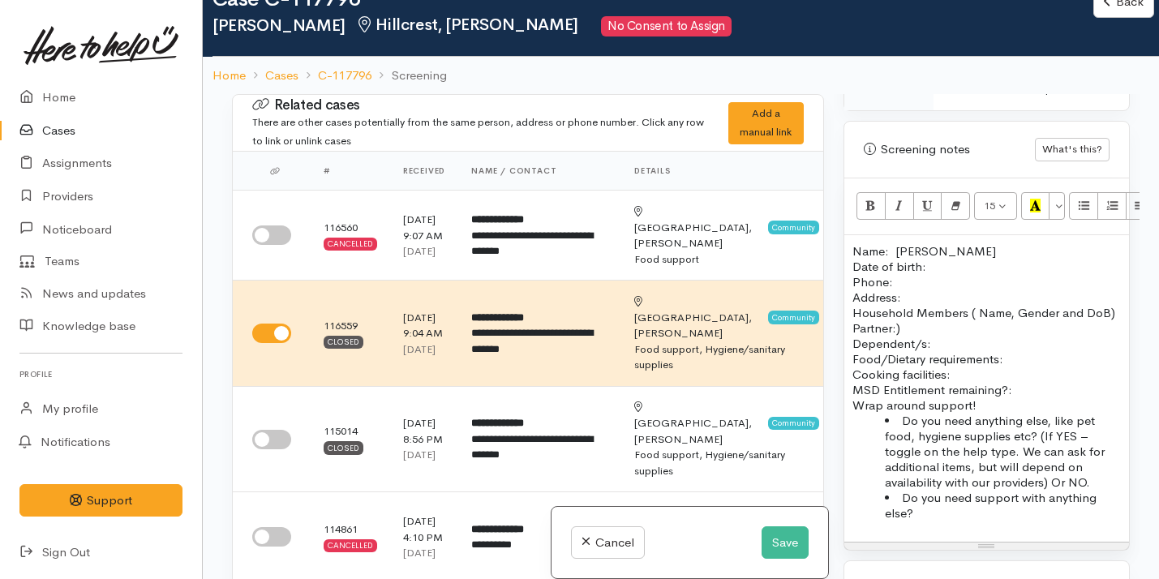
scroll to position [974, 0]
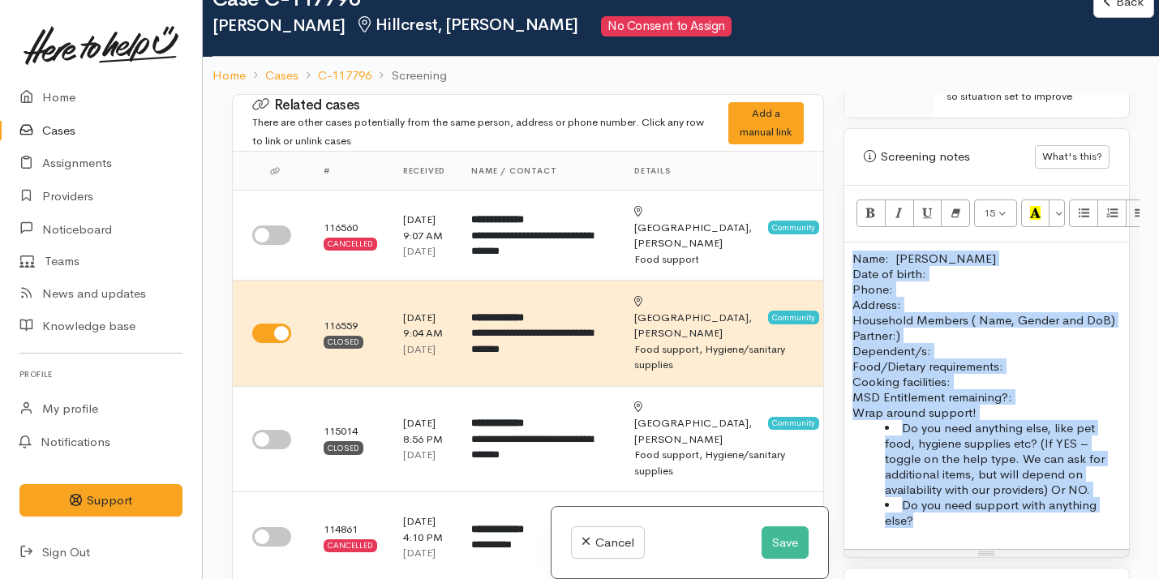
drag, startPoint x: 966, startPoint y: 520, endPoint x: 819, endPoint y: 242, distance: 314.7
click at [819, 241] on div "Related cases There are other cases potentially from the same person, address o…" at bounding box center [681, 383] width 918 height 579
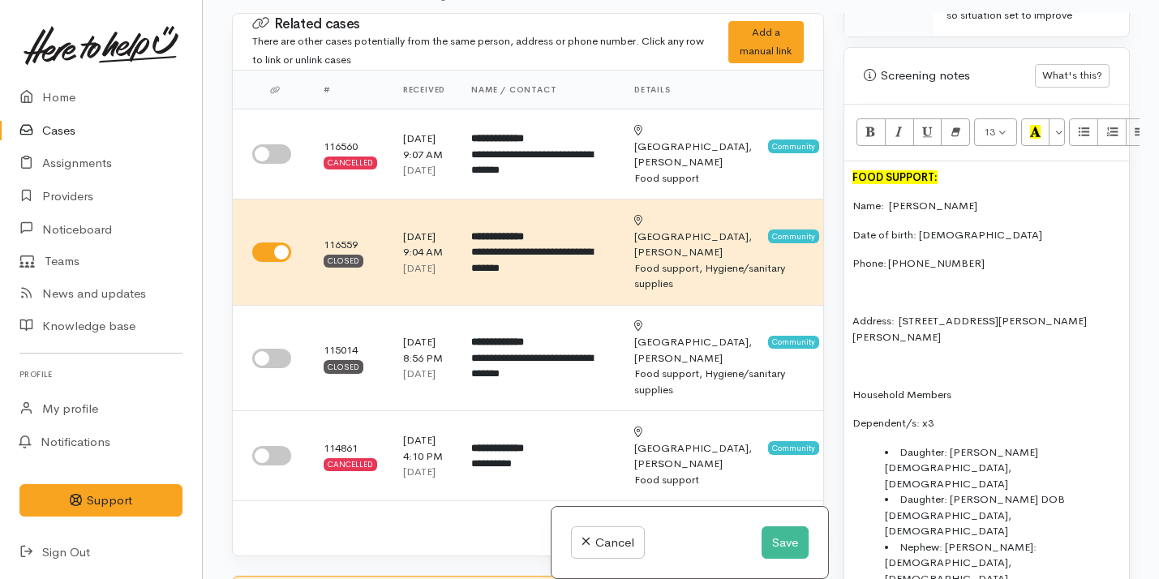
scroll to position [1198, 0]
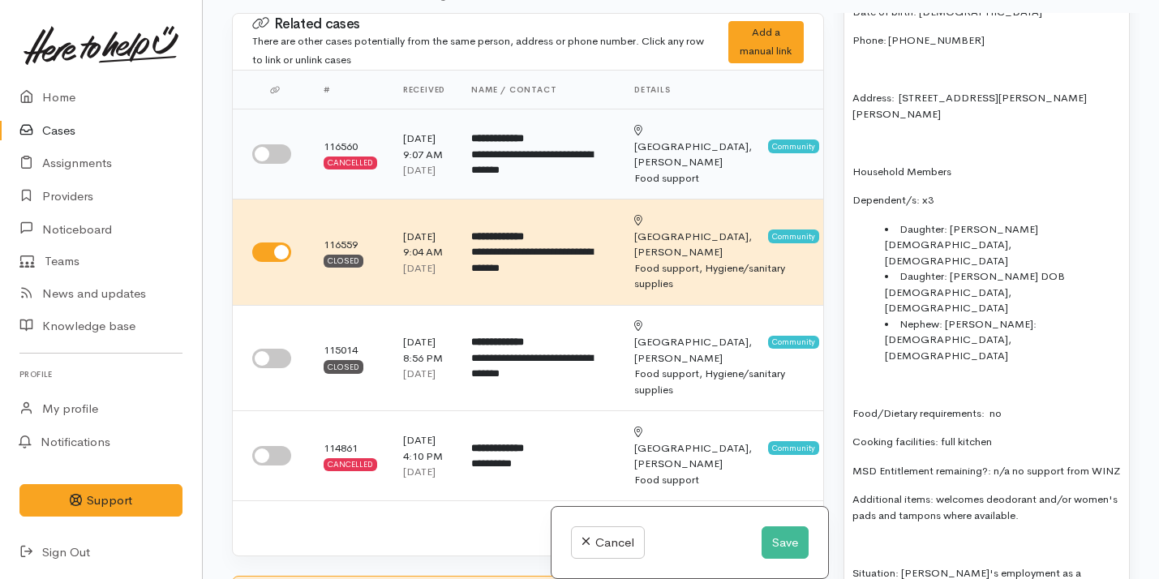
click at [266, 164] on input "checkbox" at bounding box center [271, 153] width 39 height 19
checkbox input "true"
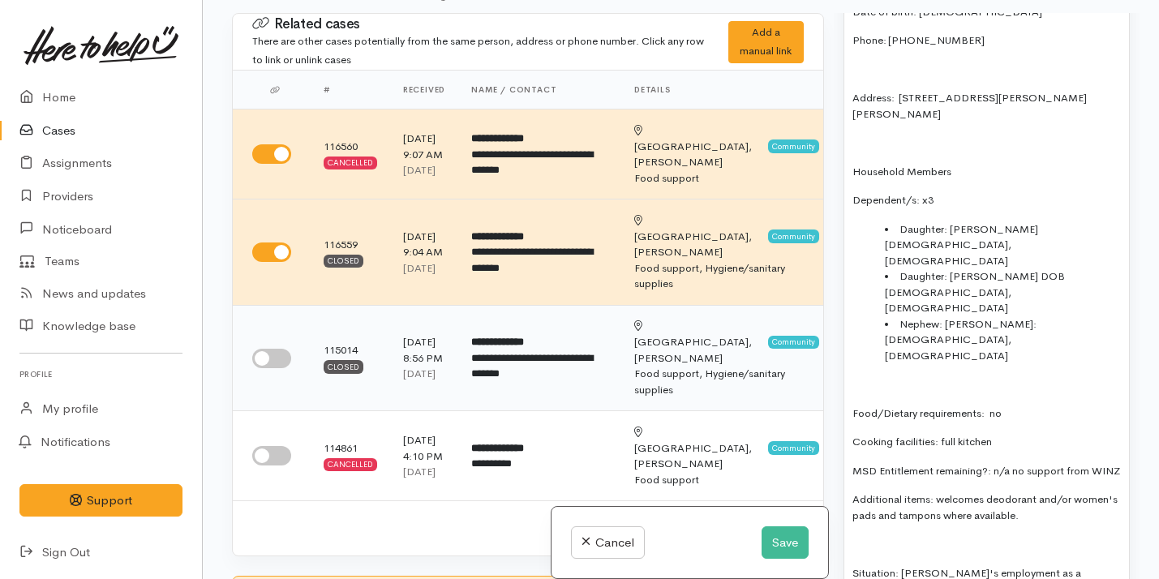
click at [281, 368] on input "checkbox" at bounding box center [271, 358] width 39 height 19
checkbox input "true"
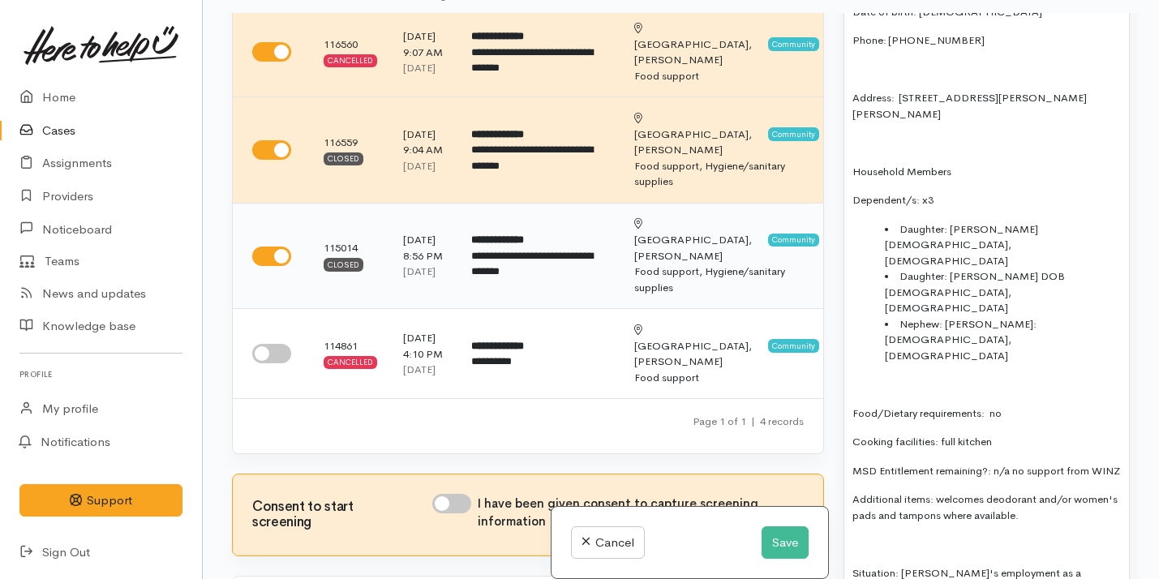
scroll to position [124, 0]
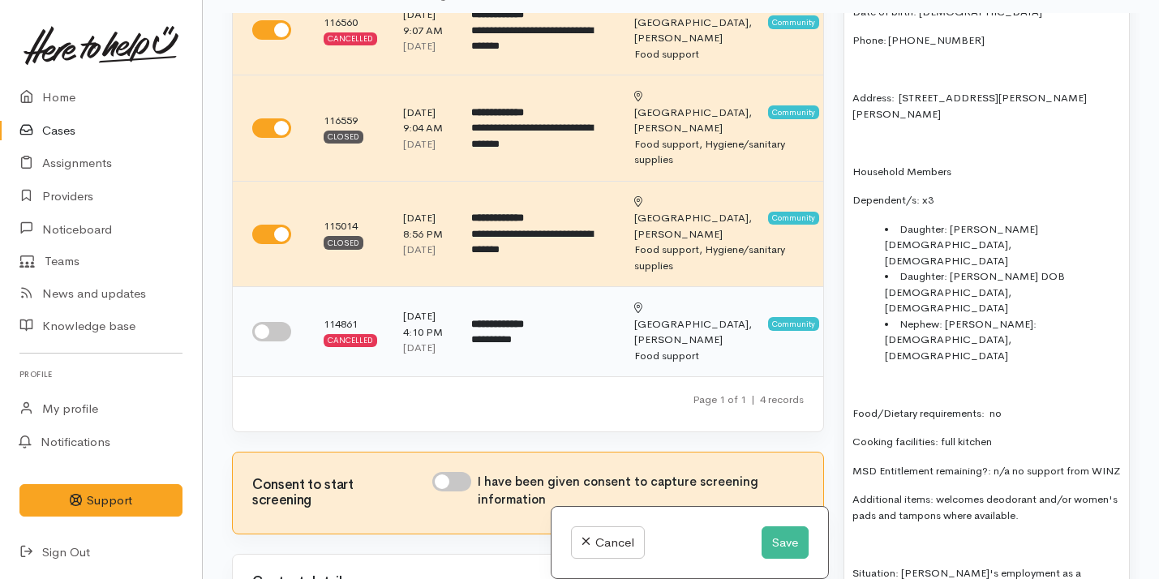
click at [279, 342] on input "checkbox" at bounding box center [271, 331] width 39 height 19
checkbox input "true"
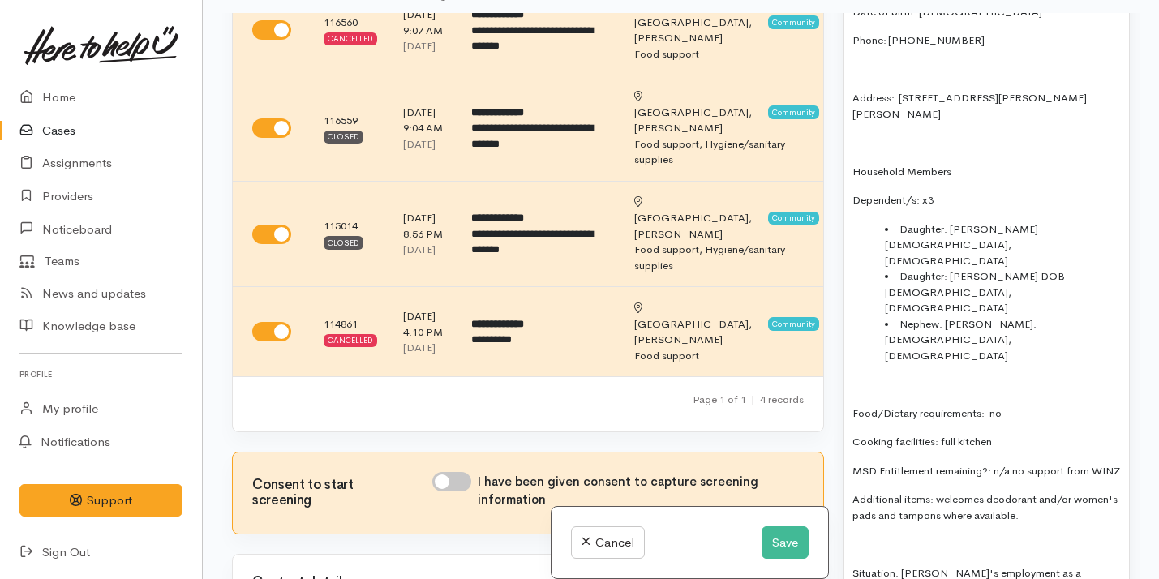
click at [452, 492] on input "I have been given consent to capture screening information" at bounding box center [451, 481] width 39 height 19
checkbox input "true"
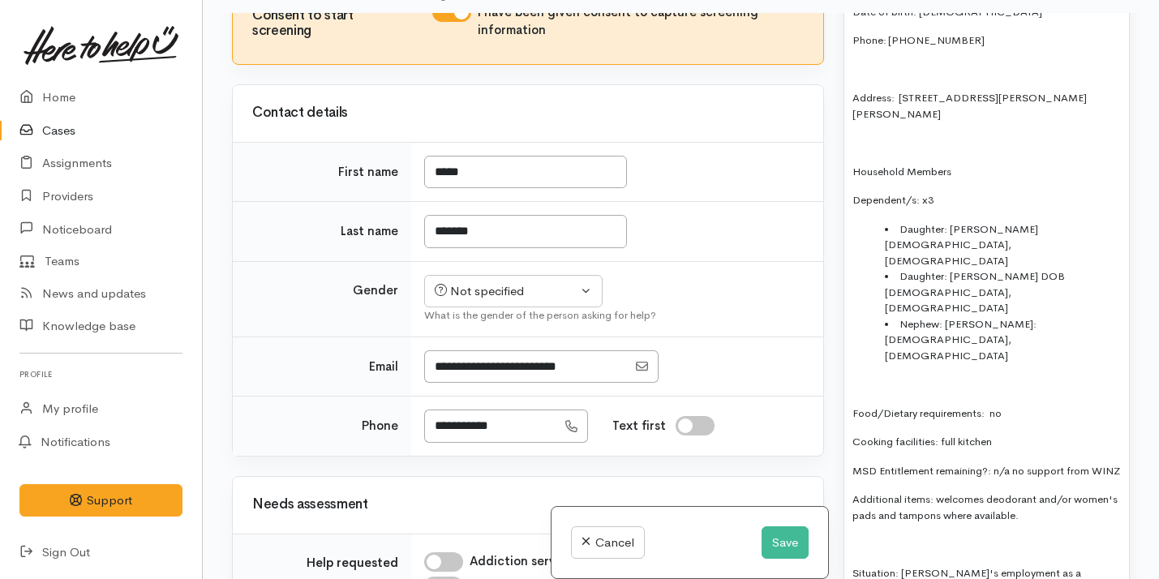
scroll to position [587, 0]
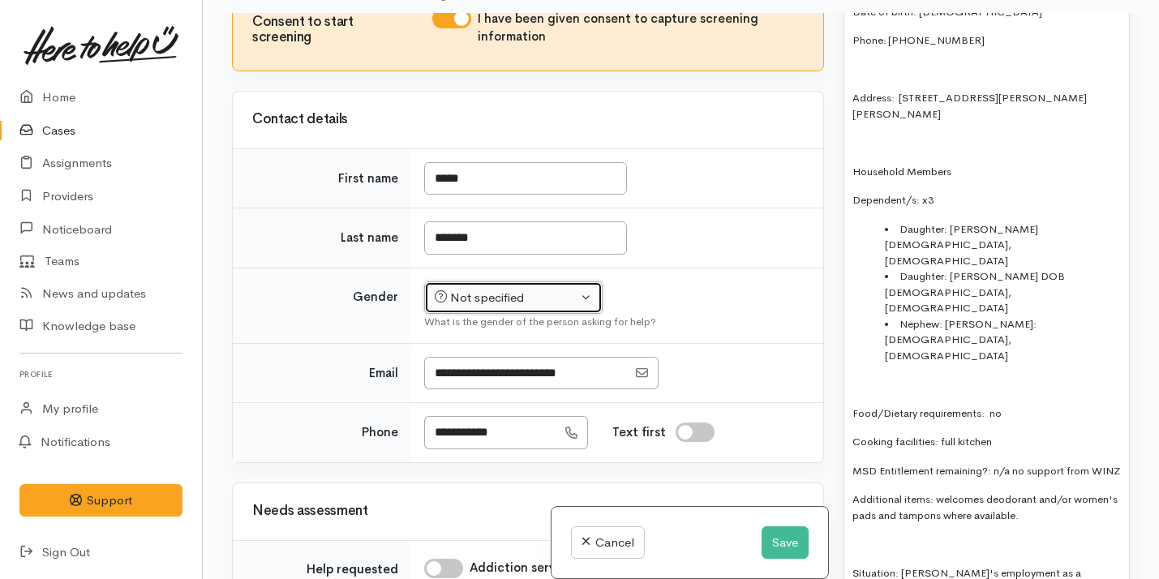
click at [548, 308] on div "Not specified" at bounding box center [506, 298] width 143 height 19
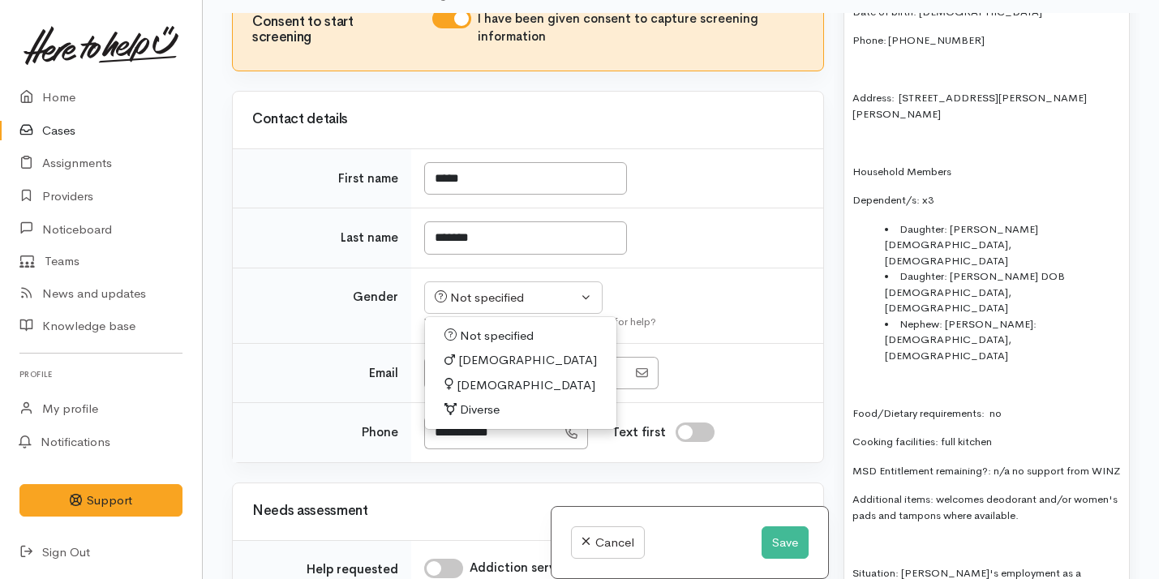
click at [501, 373] on link "Male" at bounding box center [520, 360] width 191 height 25
select select "Male"
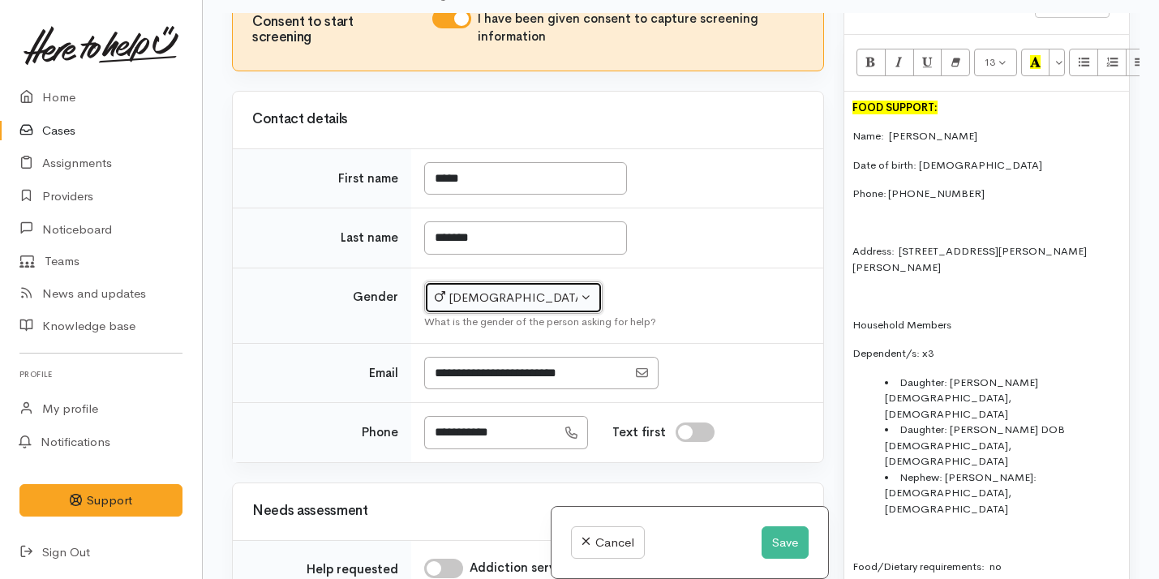
scroll to position [1008, 0]
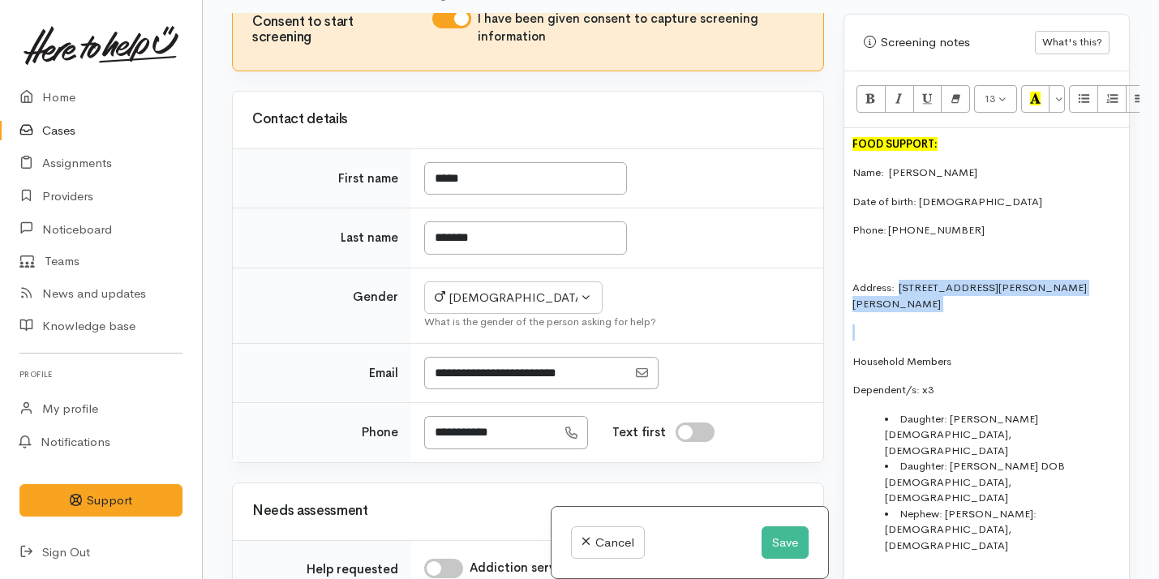
drag, startPoint x: 898, startPoint y: 272, endPoint x: 918, endPoint y: 299, distance: 33.1
click at [918, 299] on div "FOOD SUPPORT: Name: Peter Holland Date of birth: 13/10/1986 Phone: 0204583490 A…" at bounding box center [987, 492] width 285 height 728
copy p "25 Knighton Road, Hillcrest, Hamilton, New Zealand"
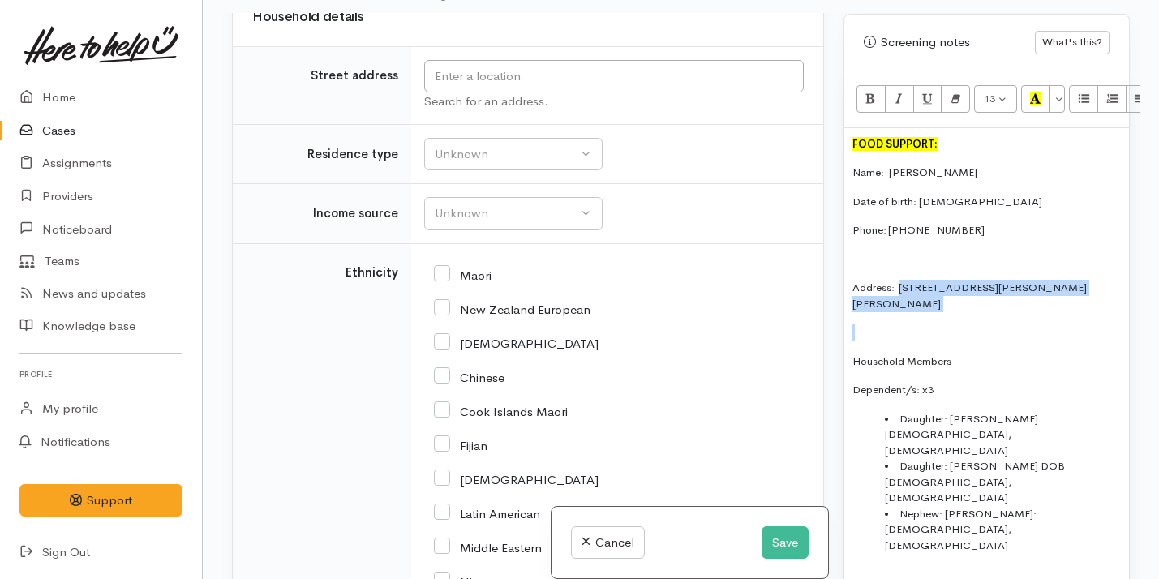
scroll to position [2226, 0]
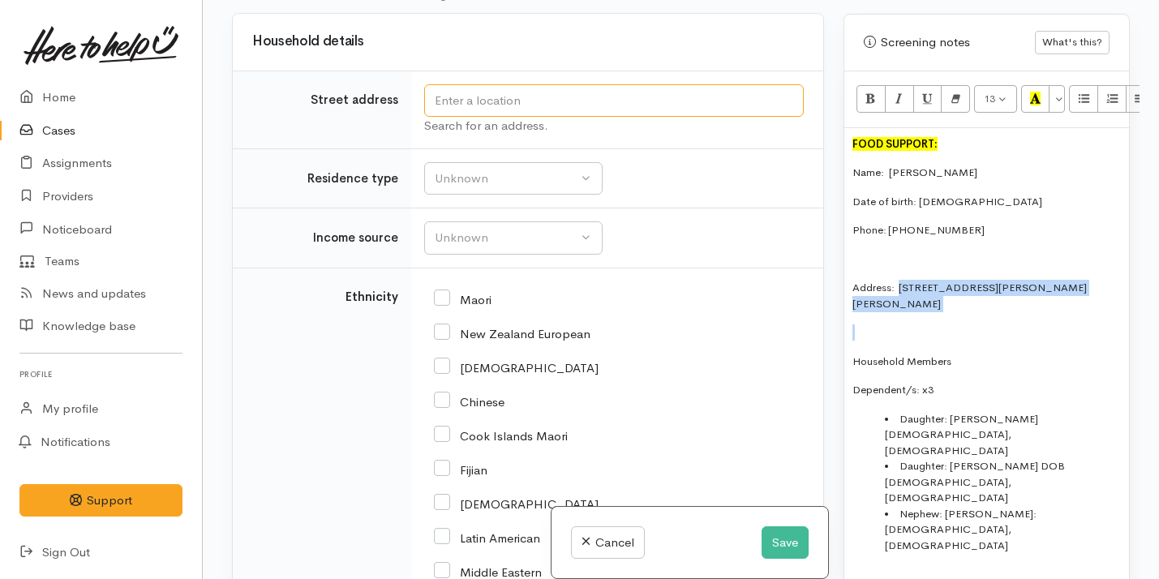
click at [524, 118] on input "text" at bounding box center [614, 100] width 380 height 33
paste input "25 Knighton Road, Hillcrest, Hamilton, New Zealand"
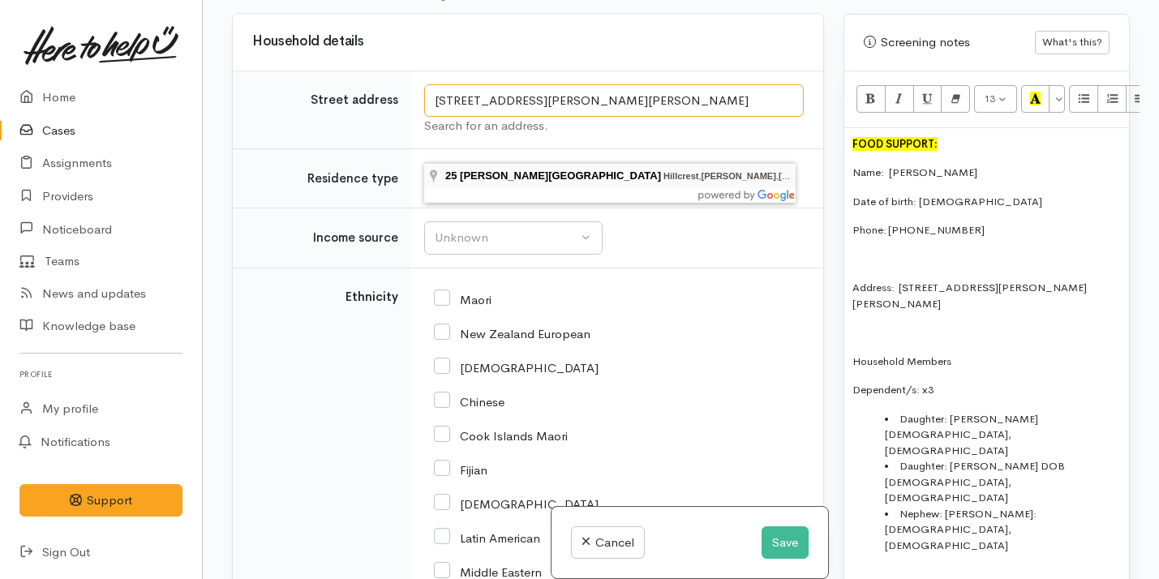
type input "25 Knighton Road, Hillcrest, Hamilton, New Zealand"
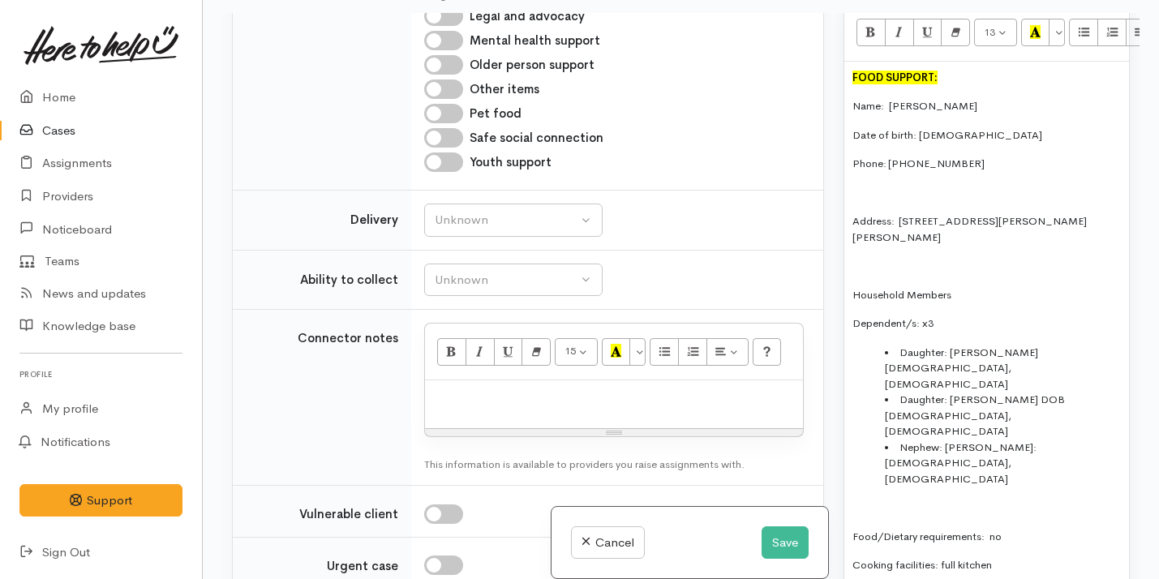
scroll to position [1090, 0]
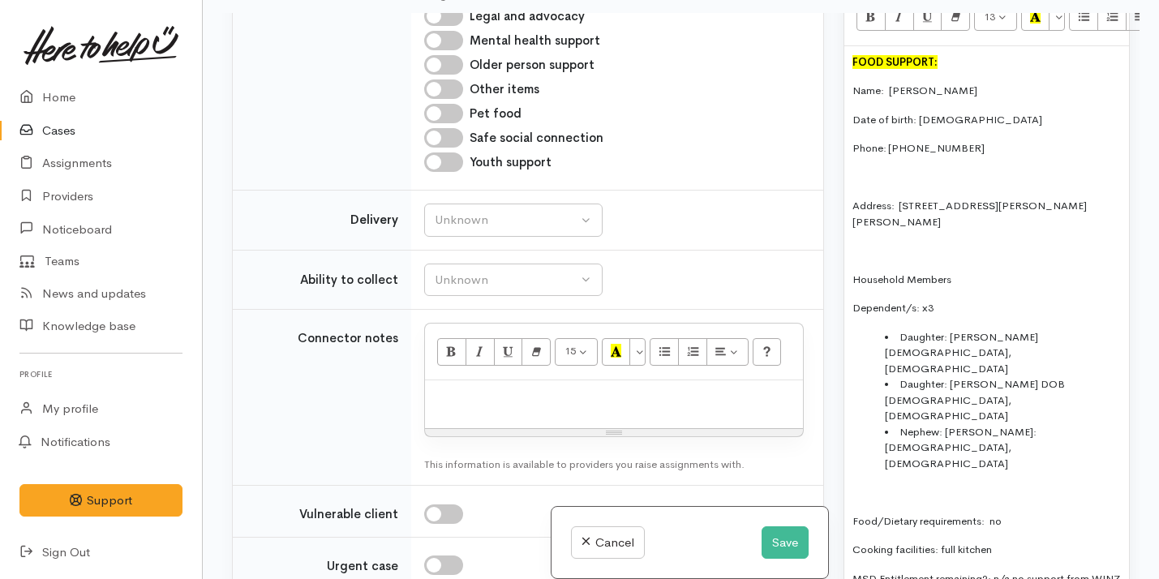
click at [871, 251] on div "FOOD SUPPORT: Name: Peter Holland Date of birth: 13/10/1986 Phone: 0204583490 A…" at bounding box center [987, 410] width 285 height 728
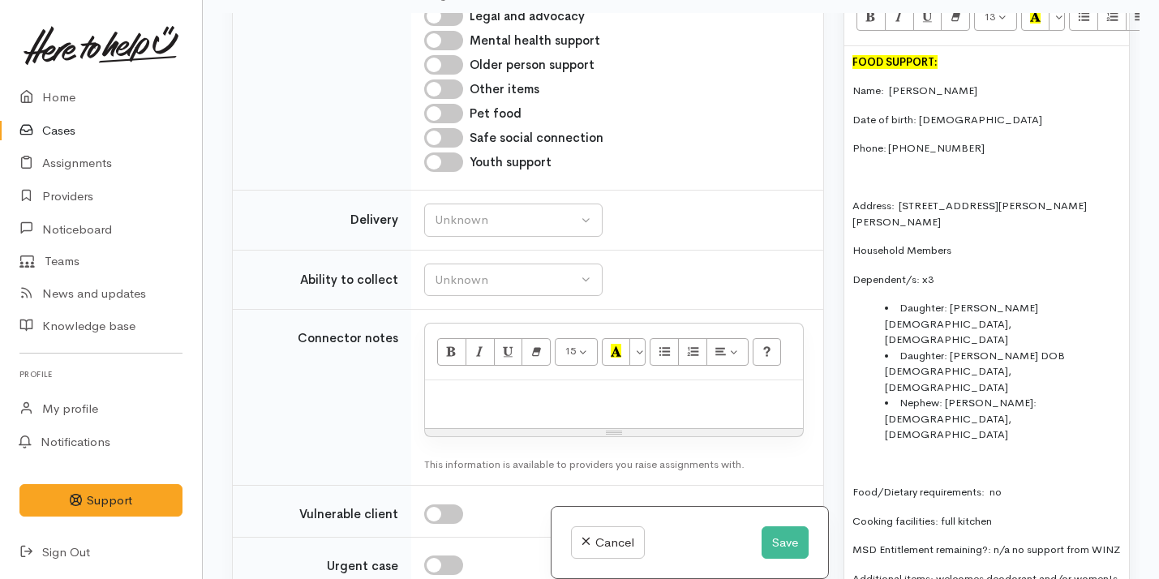
click at [858, 175] on div "FOOD SUPPORT: Name: Peter Holland Date of birth: 13/10/1986 Phone: 0204583490 A…" at bounding box center [987, 395] width 285 height 699
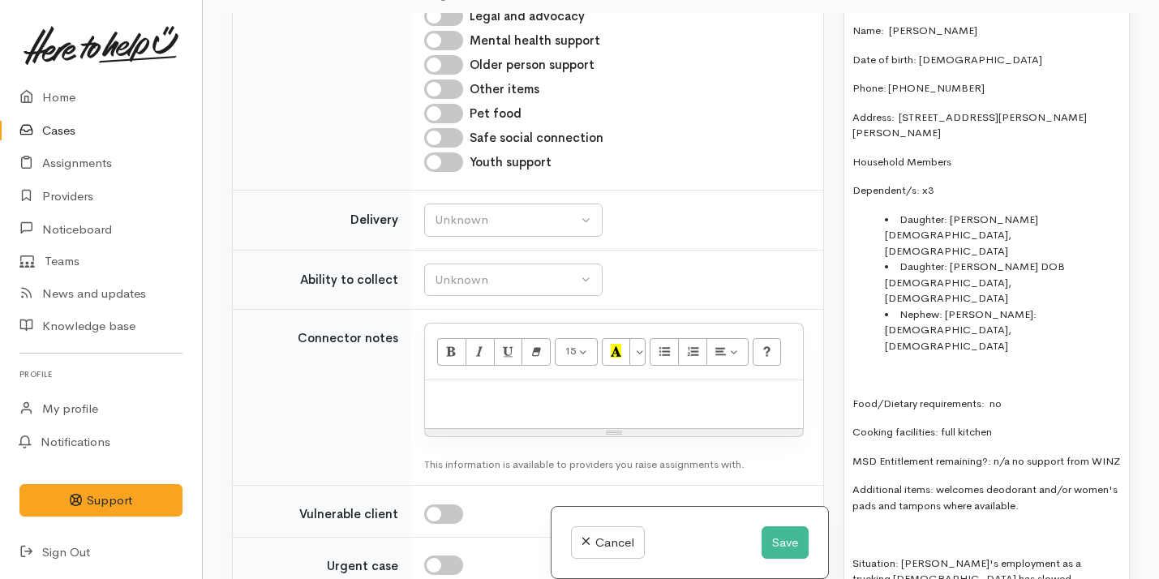
scroll to position [1160, 0]
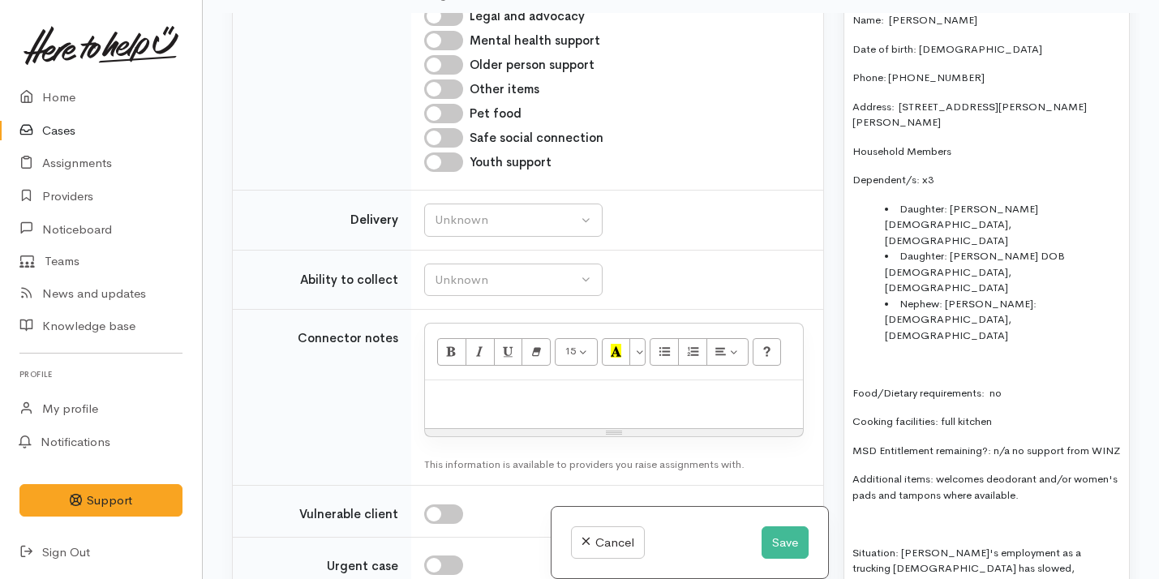
click at [904, 312] on div "FOOD SUPPORT: Name: Peter Holland Date of birth: 13/10/1986 Phone: 0204583490 A…" at bounding box center [987, 311] width 285 height 670
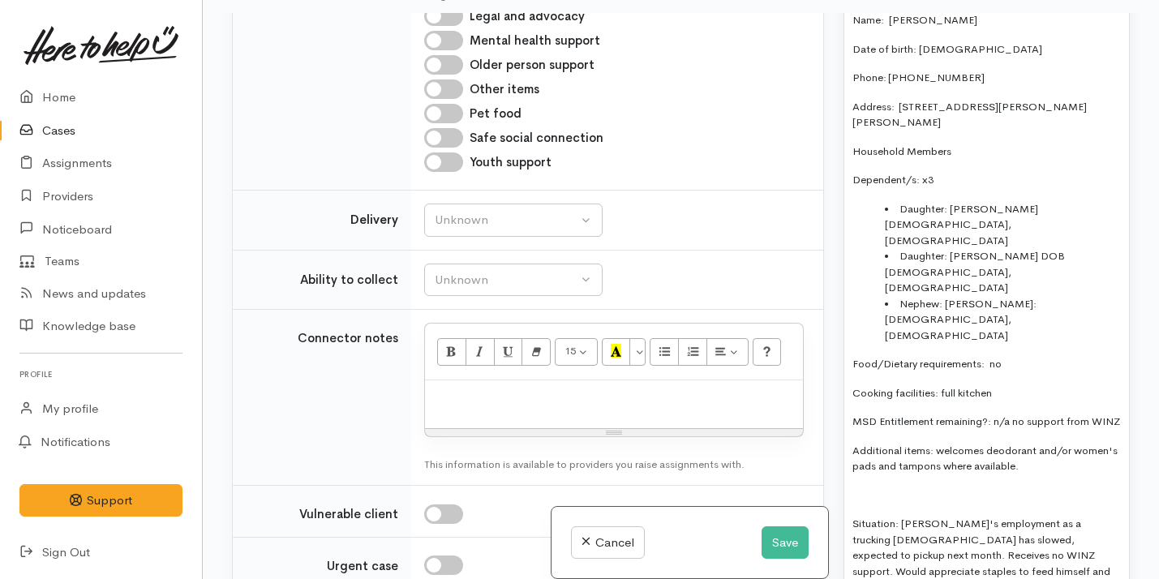
click at [947, 296] on li "Nephew: Michael DOB: March 2008, 17 years old" at bounding box center [1003, 320] width 236 height 48
click at [971, 248] on li "Daughter: Natalia-Maria DOB 19/07/2014, 11 years old" at bounding box center [1003, 272] width 236 height 48
click at [963, 296] on li "Nephew: Michael DOB: March 2008, 17 years old" at bounding box center [1003, 320] width 236 height 48
click at [568, 237] on button "Unknown" at bounding box center [513, 220] width 179 height 33
click at [478, 385] on link "No" at bounding box center [513, 371] width 177 height 25
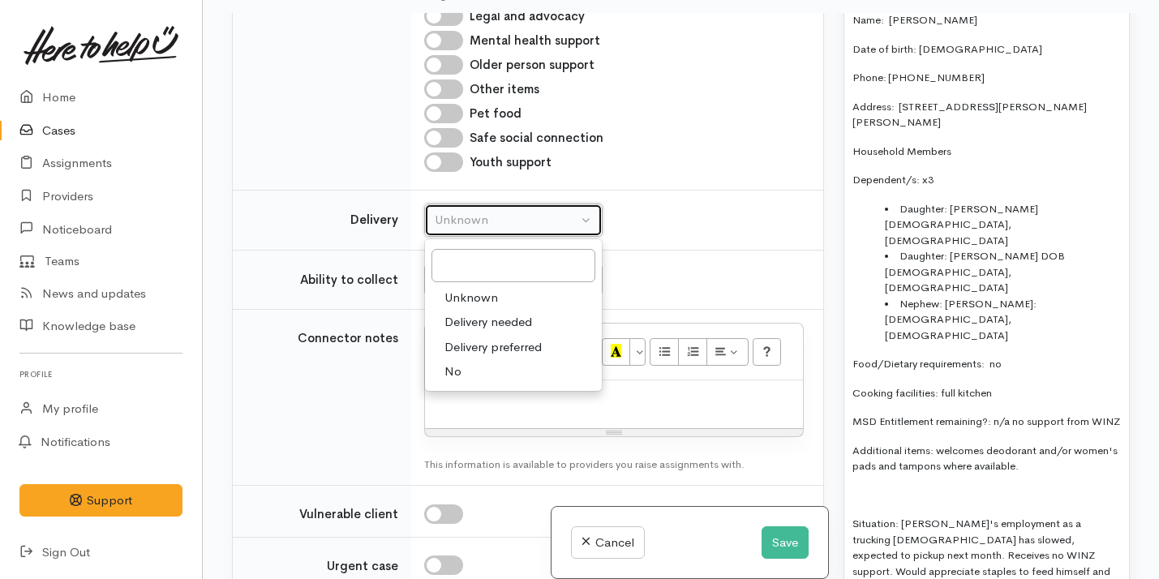
select select "1"
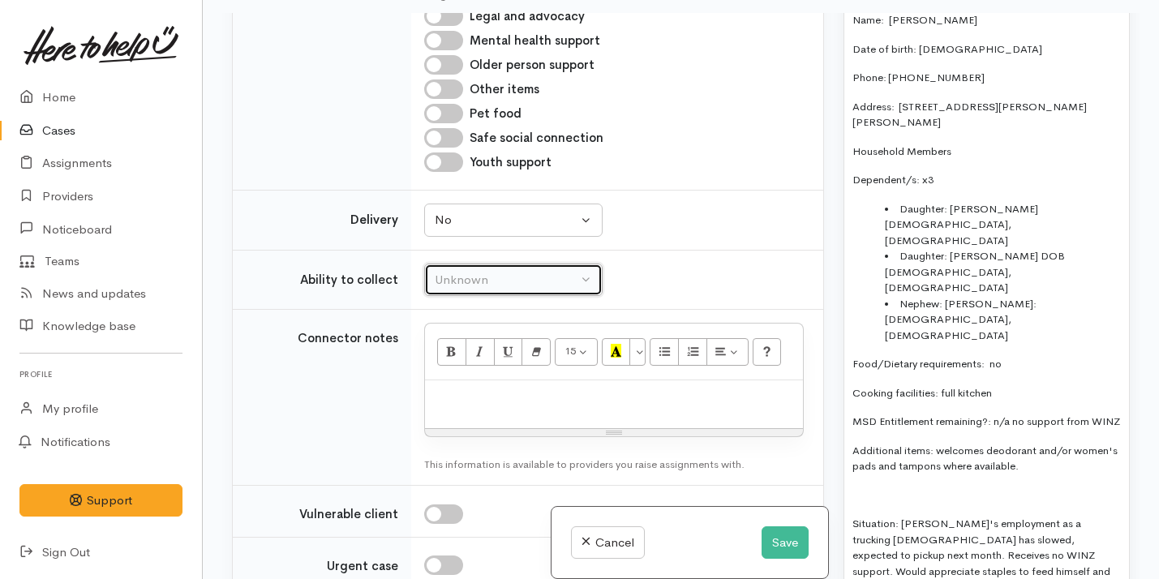
click at [531, 290] on div "Unknown" at bounding box center [506, 280] width 143 height 19
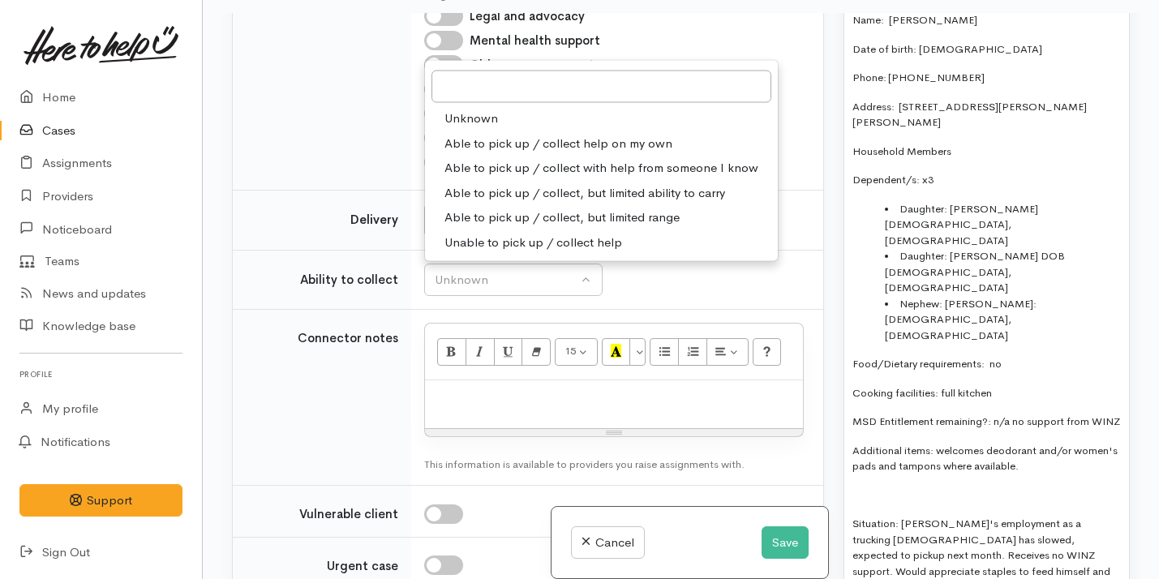
click at [604, 153] on span "Able to pick up / collect help on my own" at bounding box center [559, 143] width 228 height 19
select select "2"
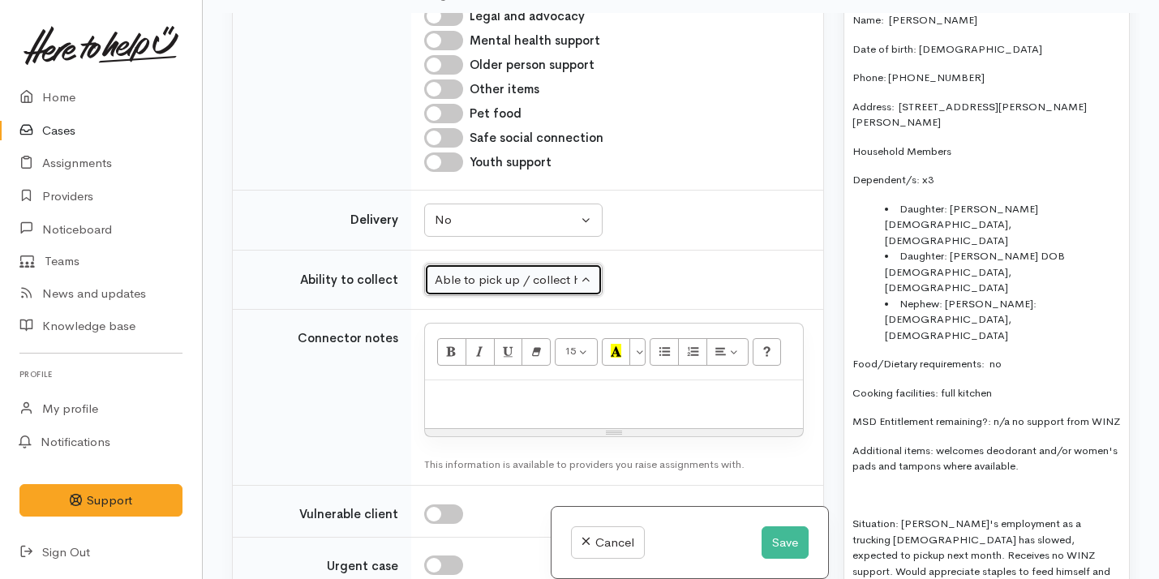
scroll to position [2256, 0]
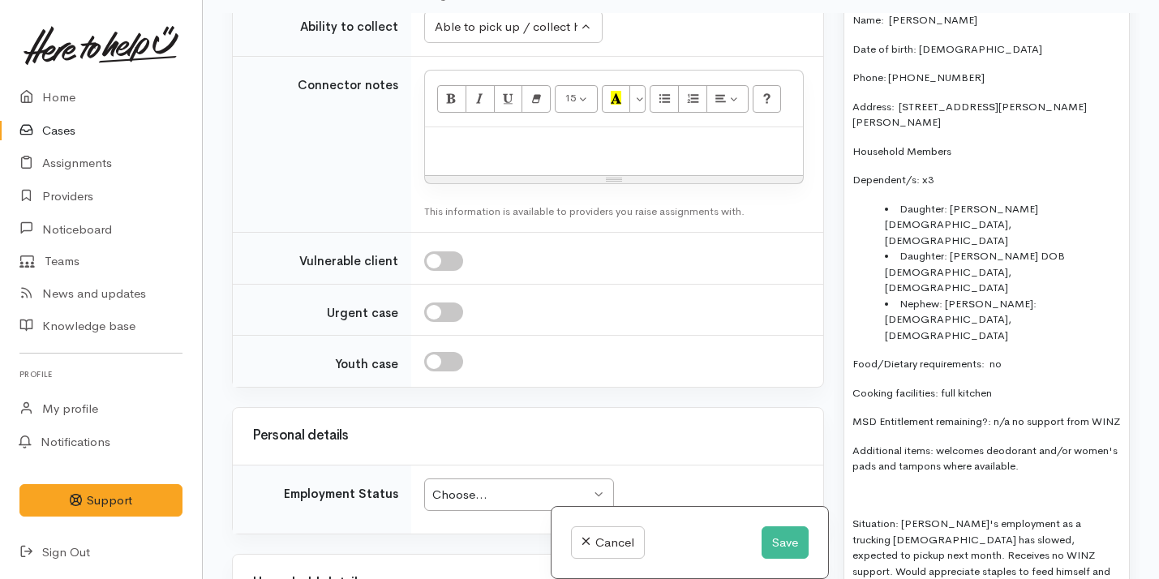
click at [936, 456] on div "FOOD SUPPORT: Name: Peter Holland Date of birth: 13/10/1986 Phone: 0204583490 A…" at bounding box center [987, 296] width 285 height 641
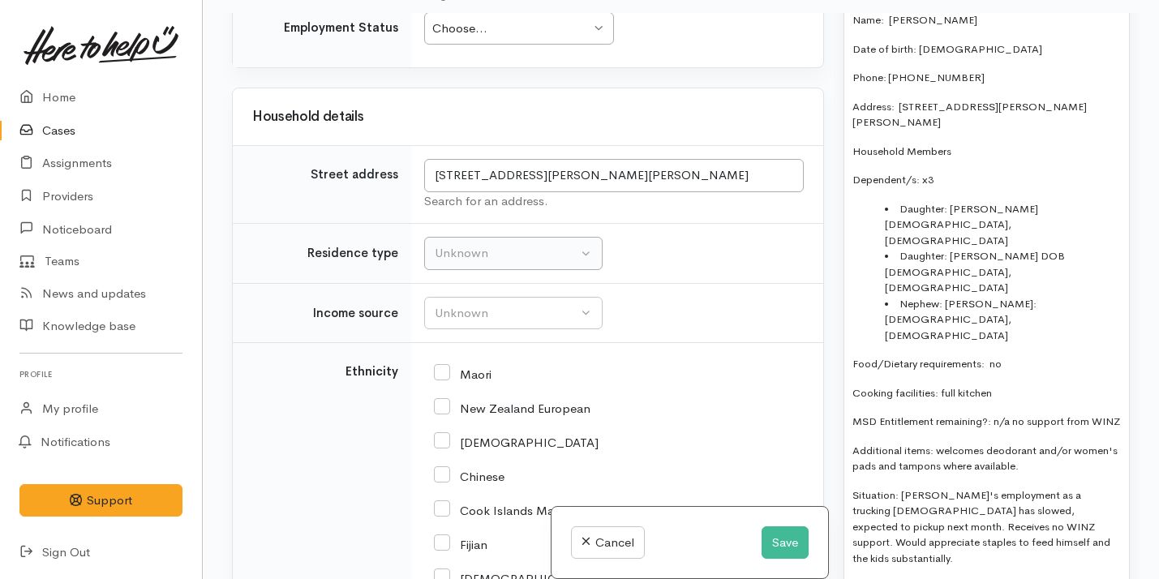
scroll to position [2708, 0]
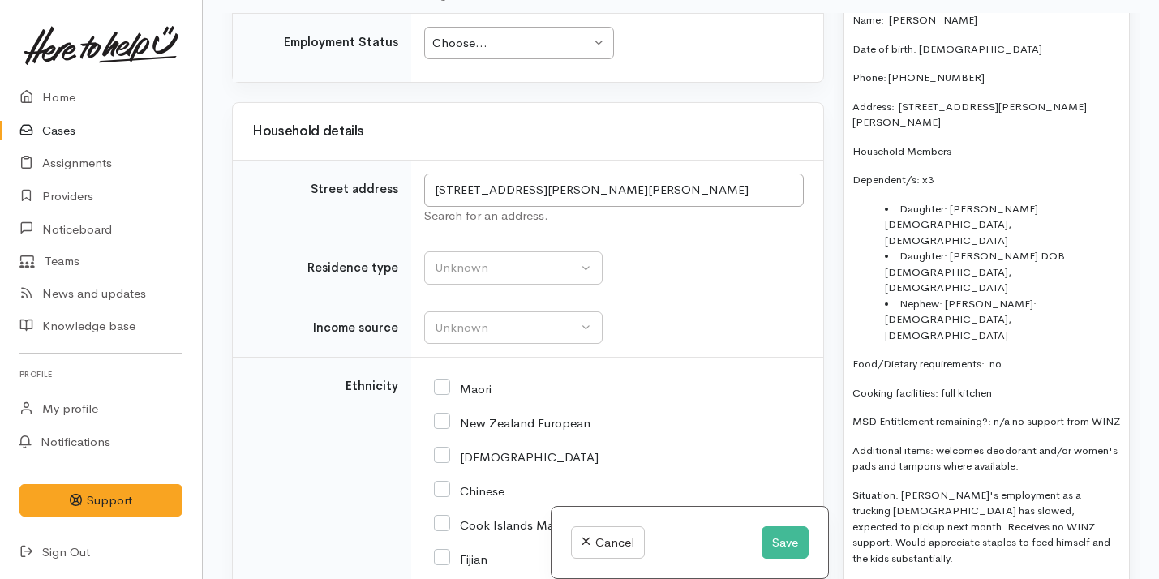
click at [497, 53] on div "Choose..." at bounding box center [511, 43] width 158 height 19
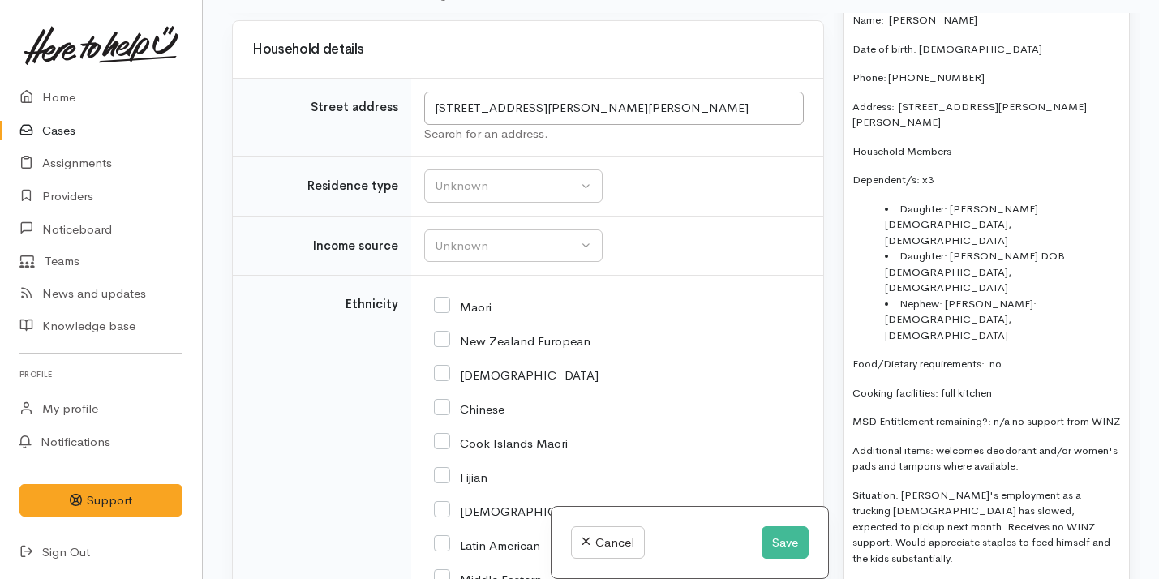
scroll to position [2823, 0]
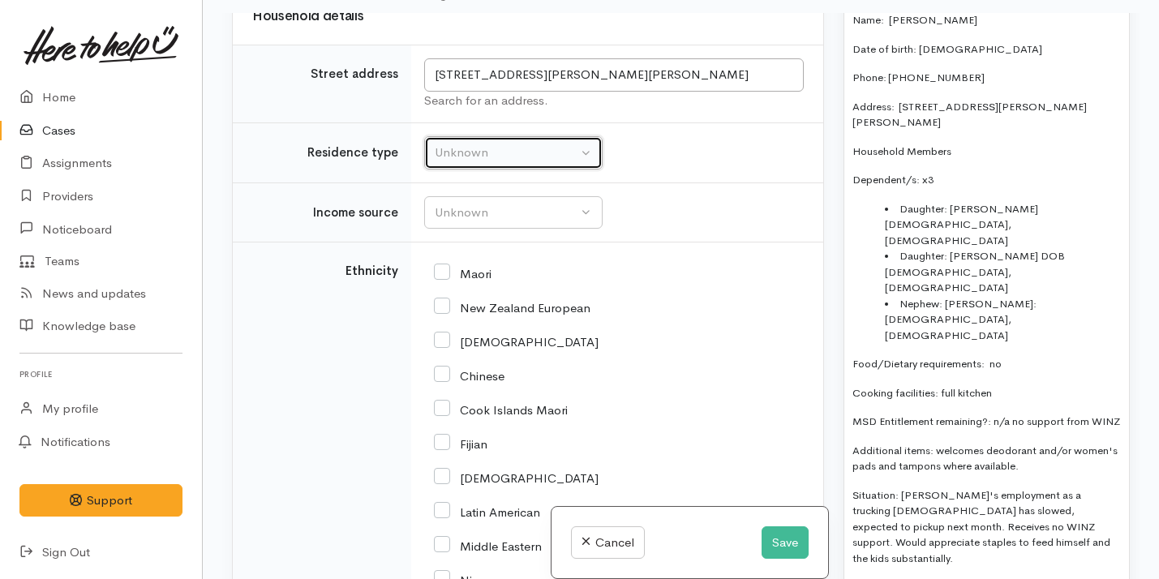
click at [512, 162] on div "Unknown" at bounding box center [506, 153] width 143 height 19
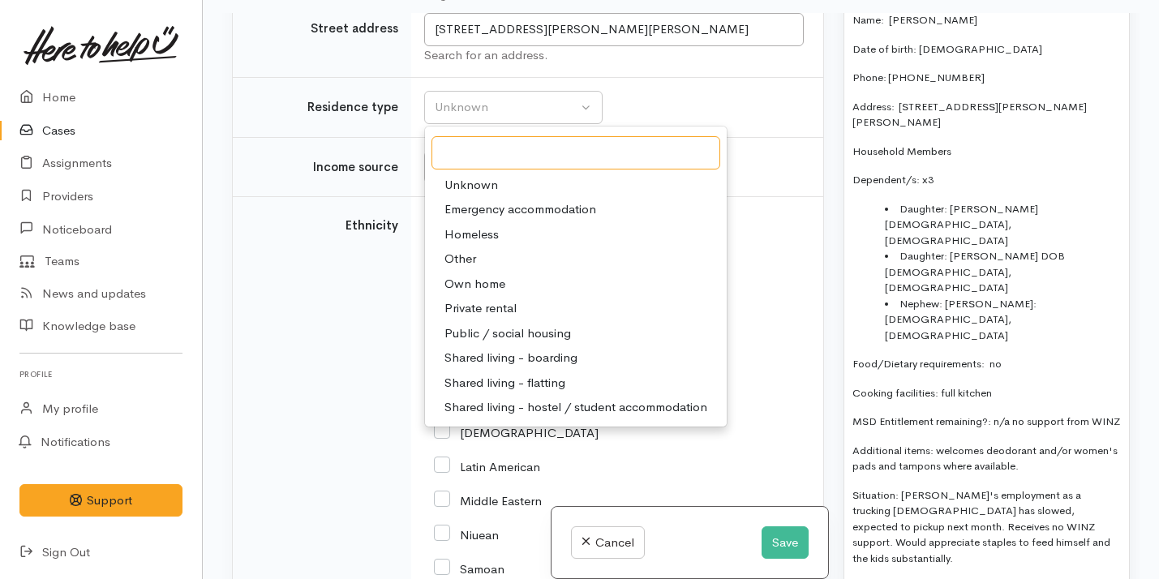
scroll to position [2869, 0]
click at [497, 317] on span "Private rental" at bounding box center [481, 308] width 72 height 19
select select "2"
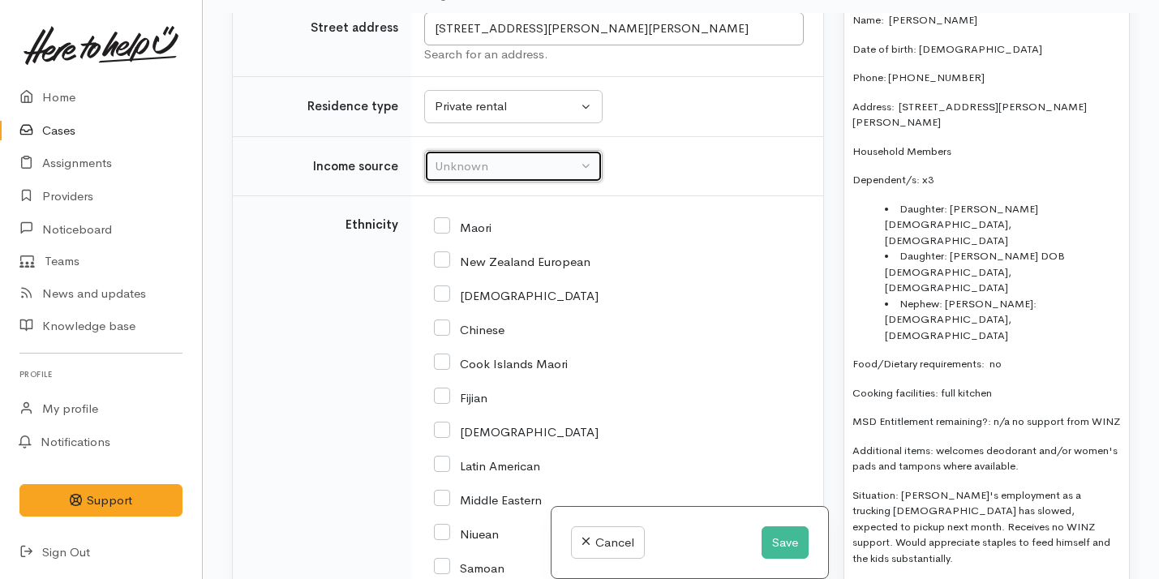
click at [516, 176] on div "Unknown" at bounding box center [506, 166] width 143 height 19
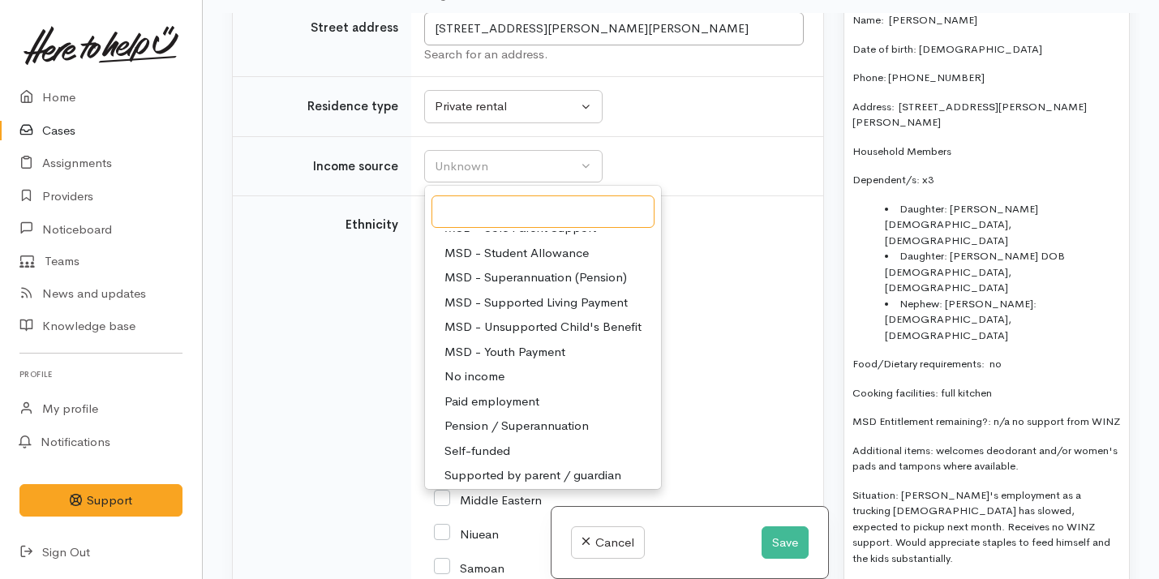
scroll to position [215, 0]
click at [518, 410] on span "Paid employment" at bounding box center [492, 400] width 95 height 19
select select "1"
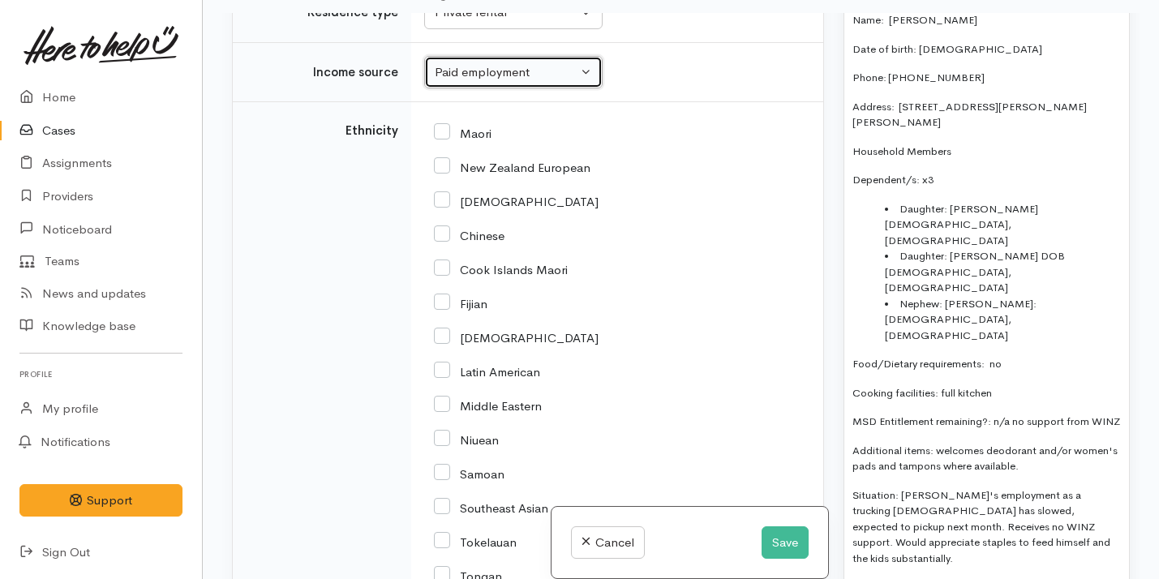
scroll to position [2986, 0]
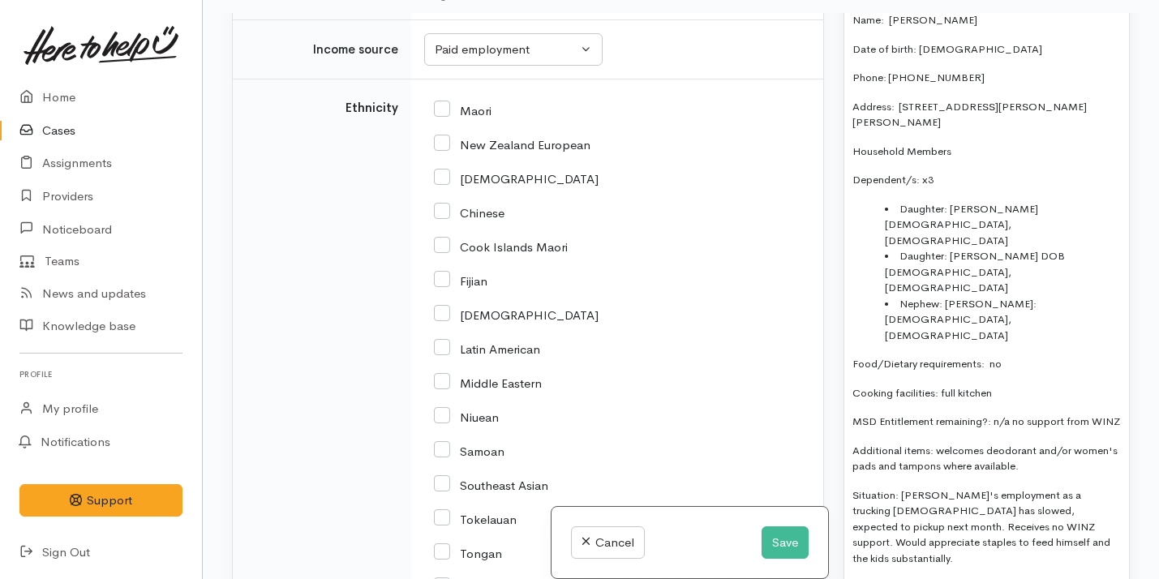
click at [973, 443] on p "Additional items: welcomes deodorant and/or women's pads and tampons where avai…" at bounding box center [987, 459] width 269 height 32
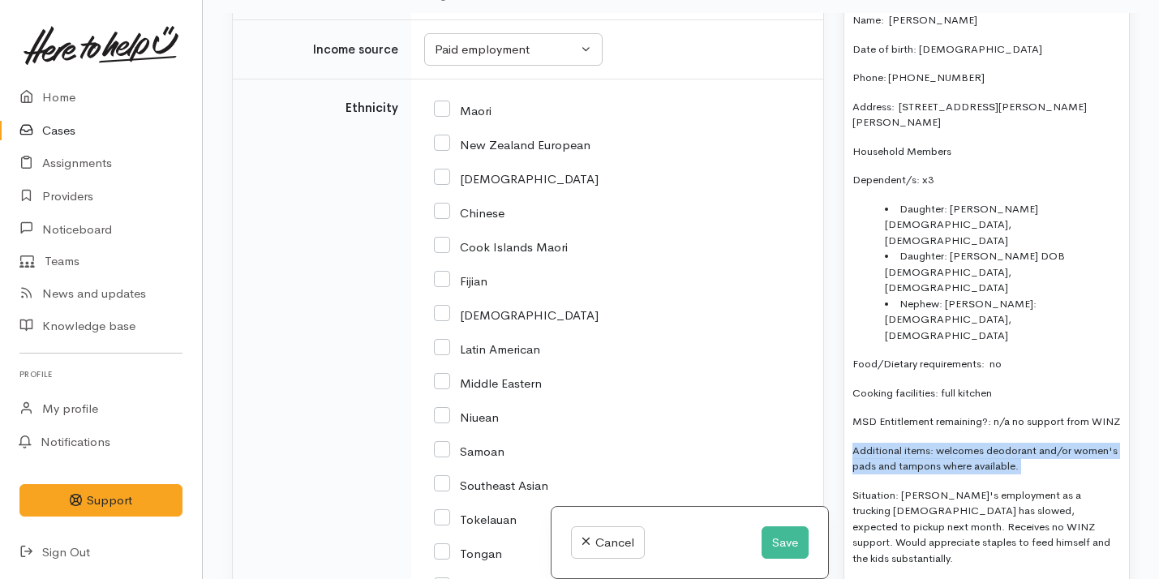
click at [973, 443] on p "Additional items: welcomes deodorant and/or women's pads and tampons where avai…" at bounding box center [987, 459] width 269 height 32
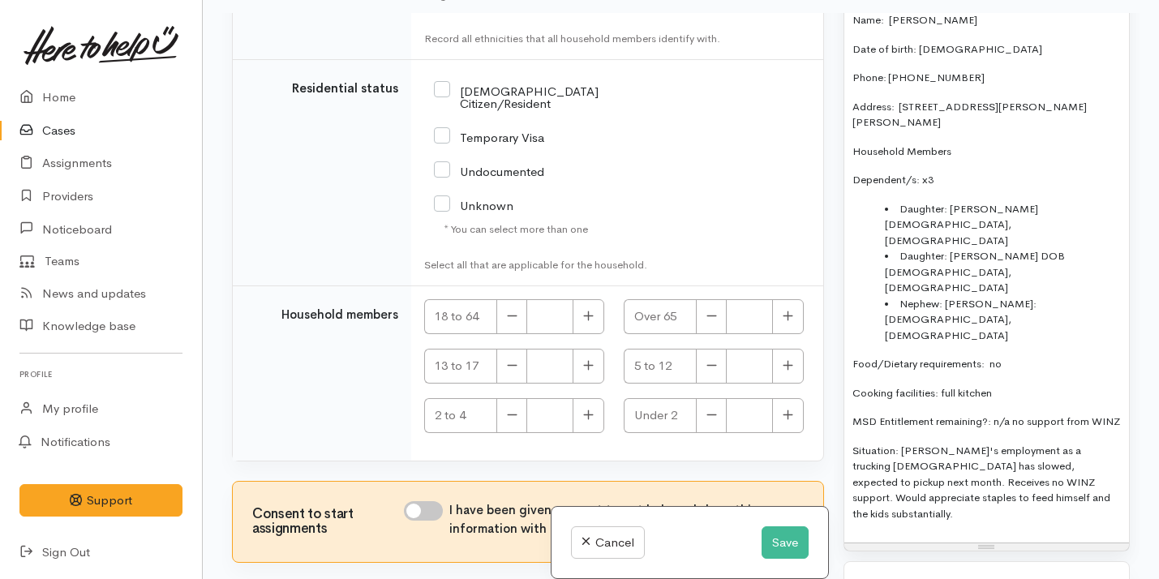
scroll to position [3742, 0]
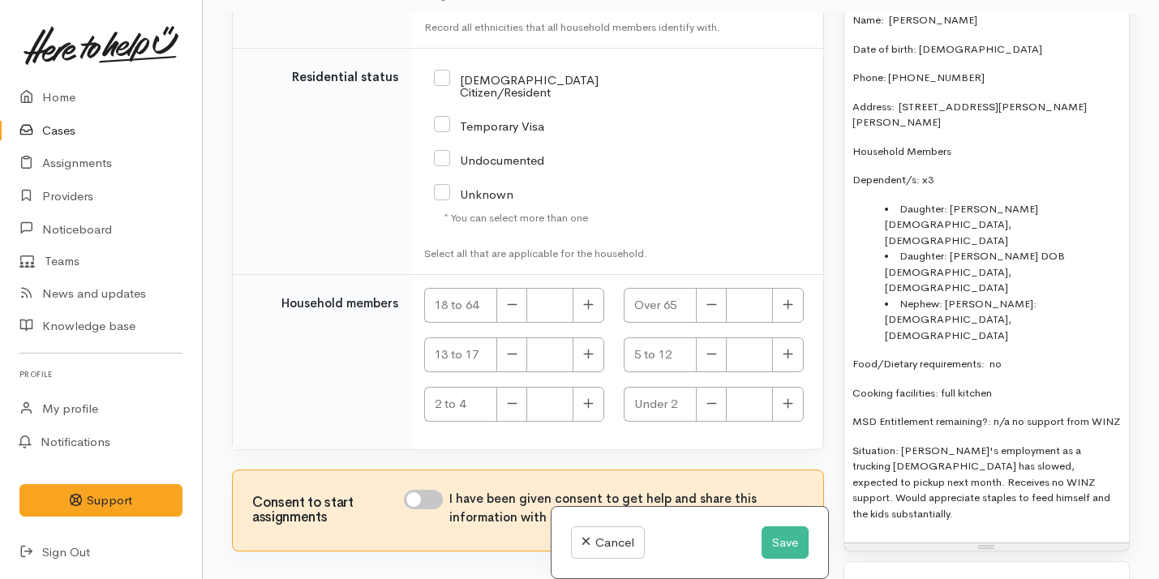
click at [507, 98] on input "NZ Citizen/Resident" at bounding box center [545, 84] width 222 height 27
checkbox input "true"
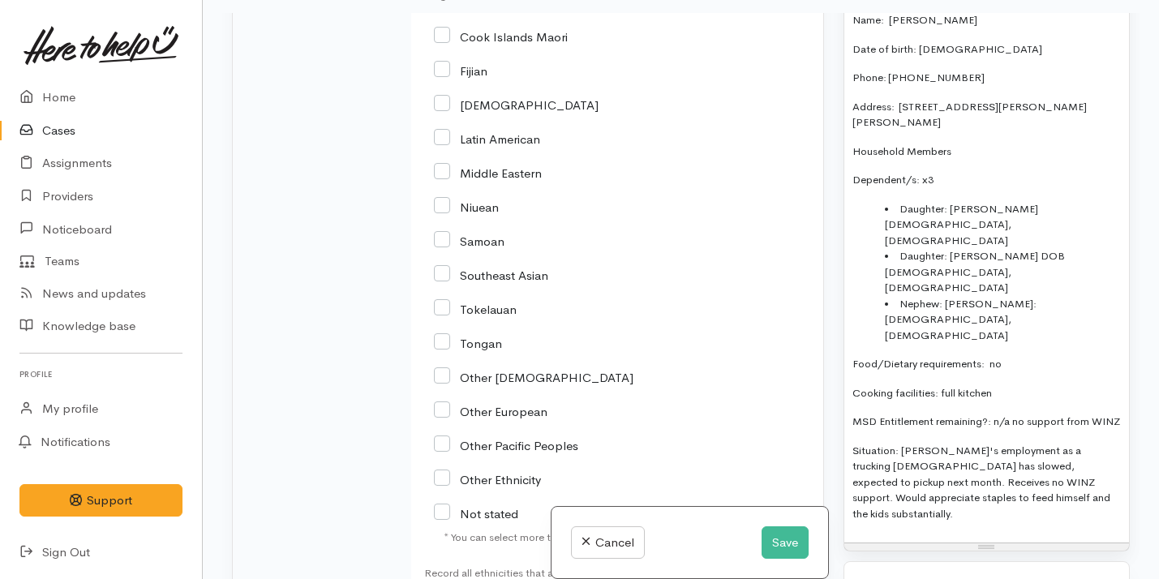
scroll to position [2959, 0]
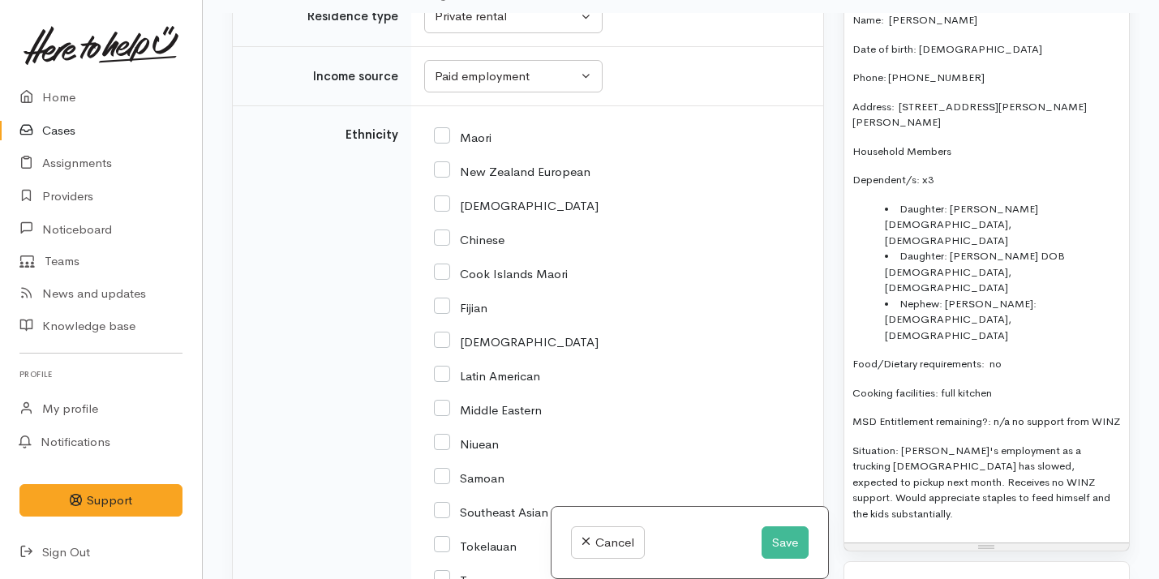
click at [480, 178] on input "New Zealand European" at bounding box center [512, 170] width 157 height 15
checkbox input "true"
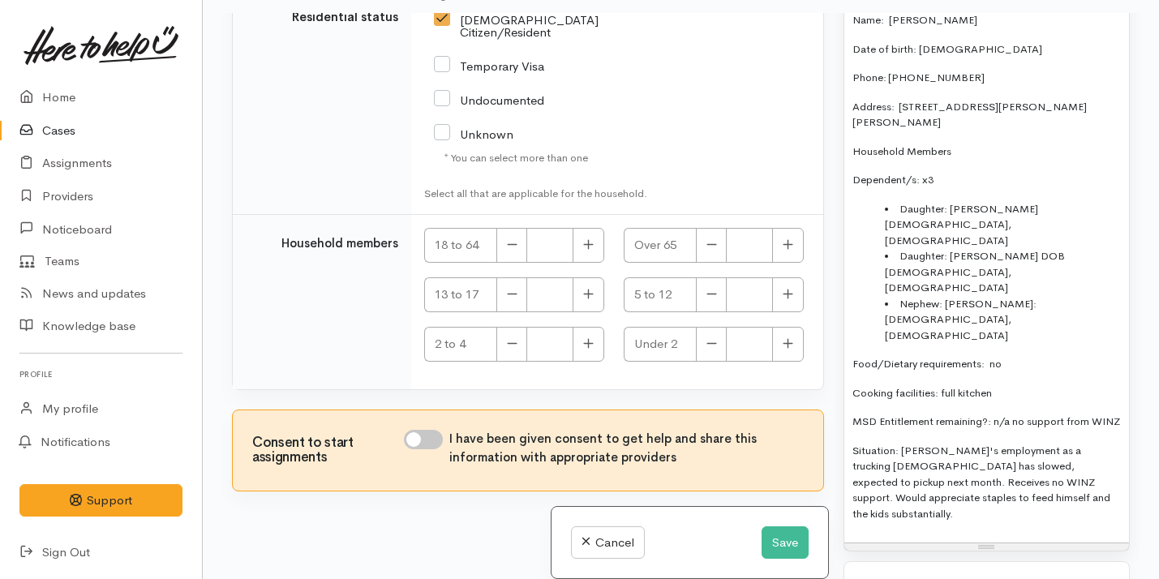
scroll to position [3882, 0]
click at [591, 239] on button "button" at bounding box center [589, 245] width 32 height 35
type input "1"
click at [430, 437] on input "I have been given consent to get help and share this information with appropria…" at bounding box center [423, 439] width 39 height 19
checkbox input "true"
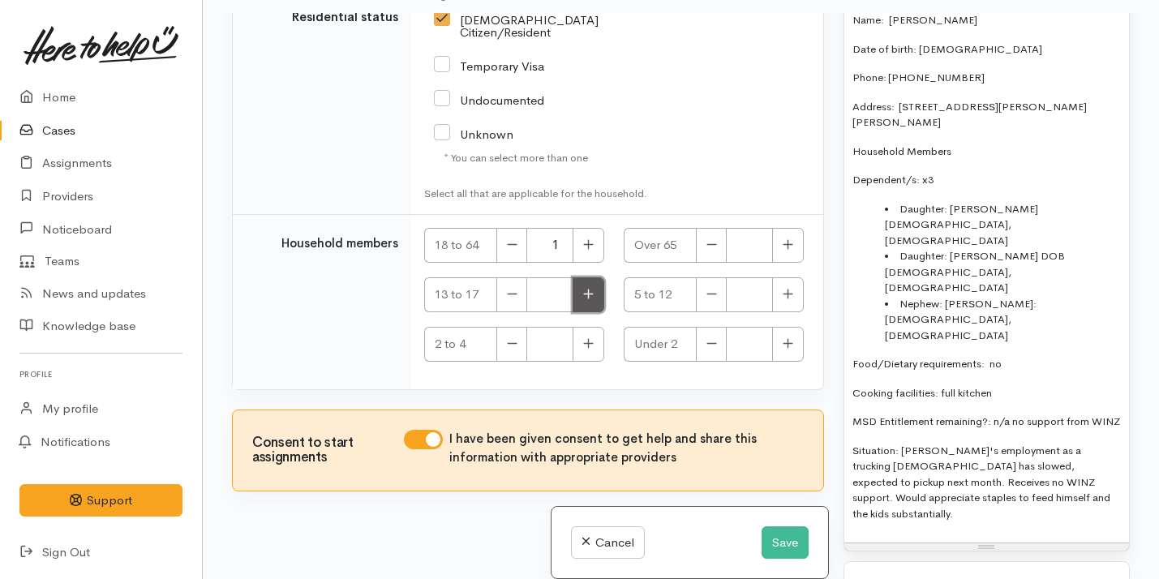
click at [587, 298] on icon "button" at bounding box center [588, 294] width 11 height 12
type input "1"
click at [773, 295] on button "button" at bounding box center [788, 294] width 32 height 35
click at [783, 292] on icon "button" at bounding box center [788, 294] width 11 height 12
type input "2"
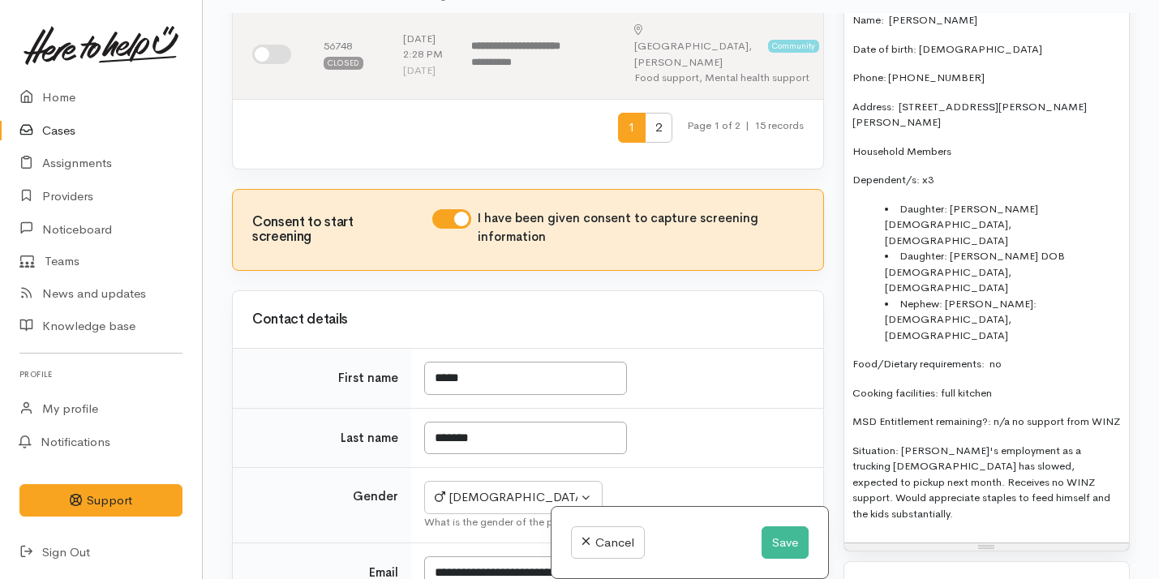
scroll to position [995, 0]
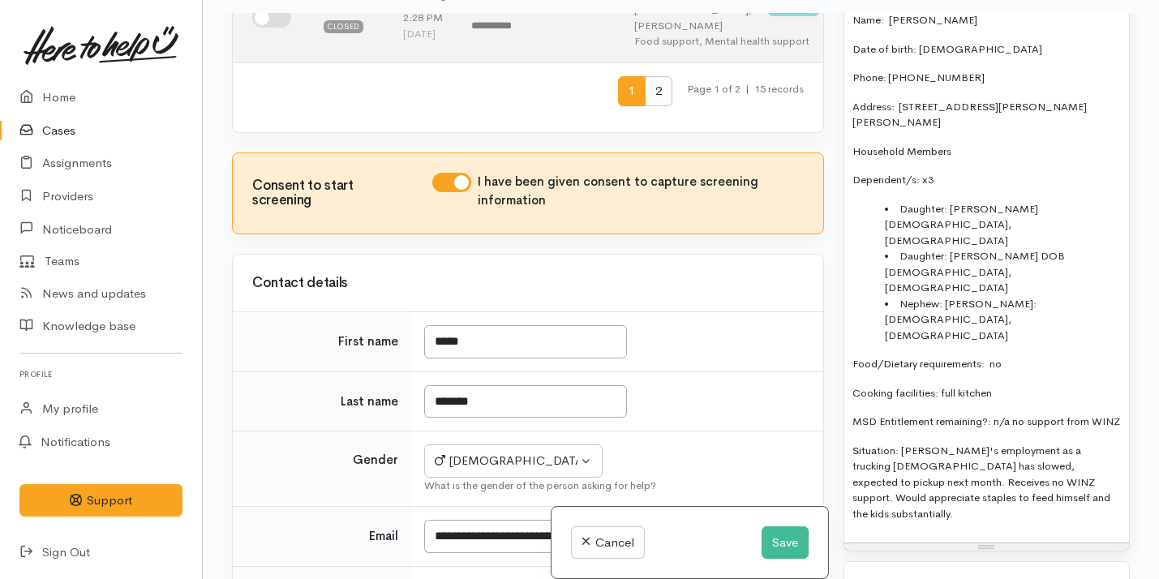
click at [648, 106] on span "2" at bounding box center [659, 91] width 28 height 30
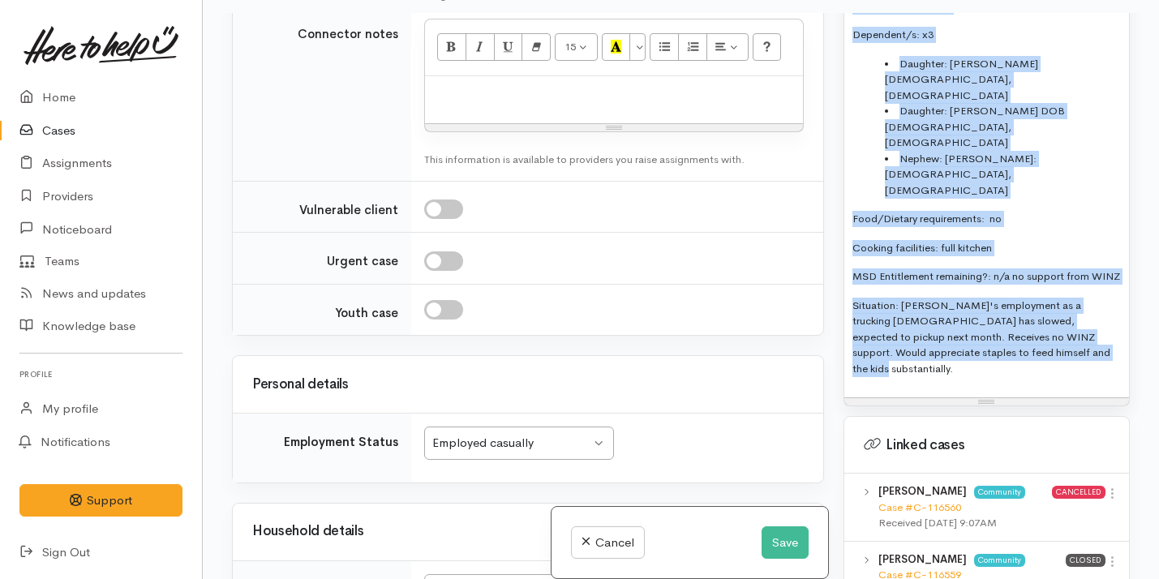
scroll to position [1383, 0]
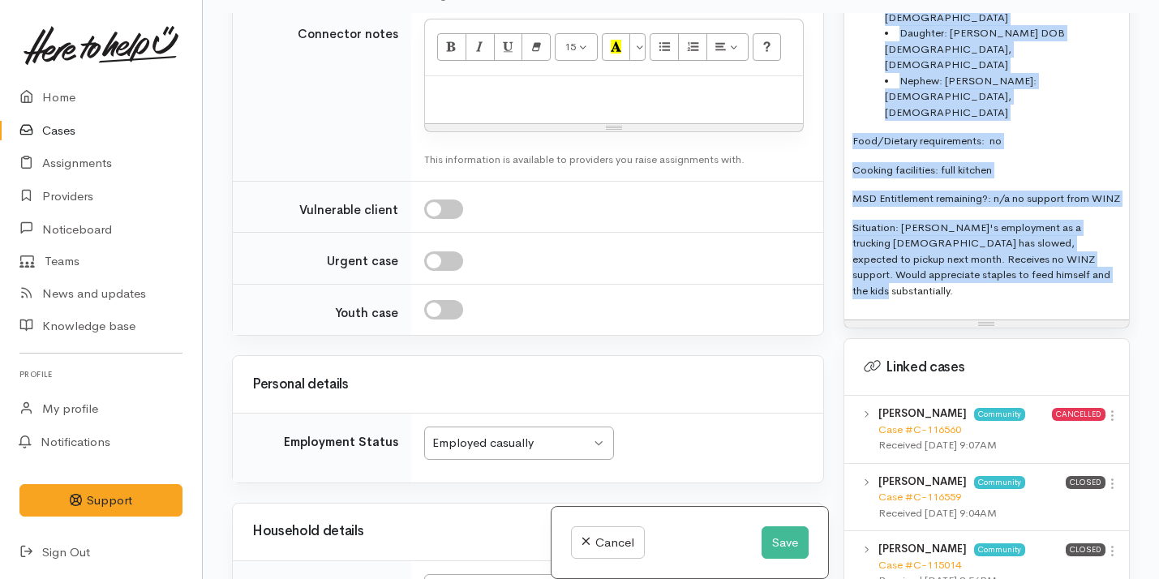
drag, startPoint x: 851, startPoint y: 263, endPoint x: 972, endPoint y: 319, distance: 133.2
click at [972, 316] on div "Warnings Add No warnings have been raised against this case Add Warning Title ●…" at bounding box center [987, 302] width 306 height 579
copy div "FOOD SUPPORT: Name: Peter Holland Date of birth: 13/10/1986 Phone: 0204583490 A…"
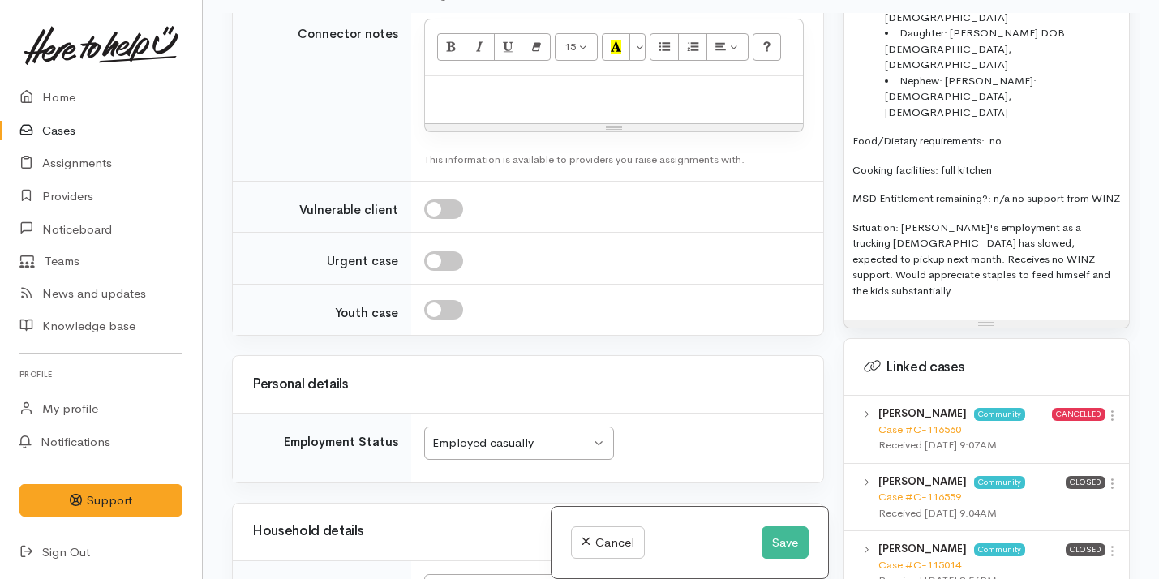
click at [455, 103] on p at bounding box center [614, 93] width 362 height 19
paste div
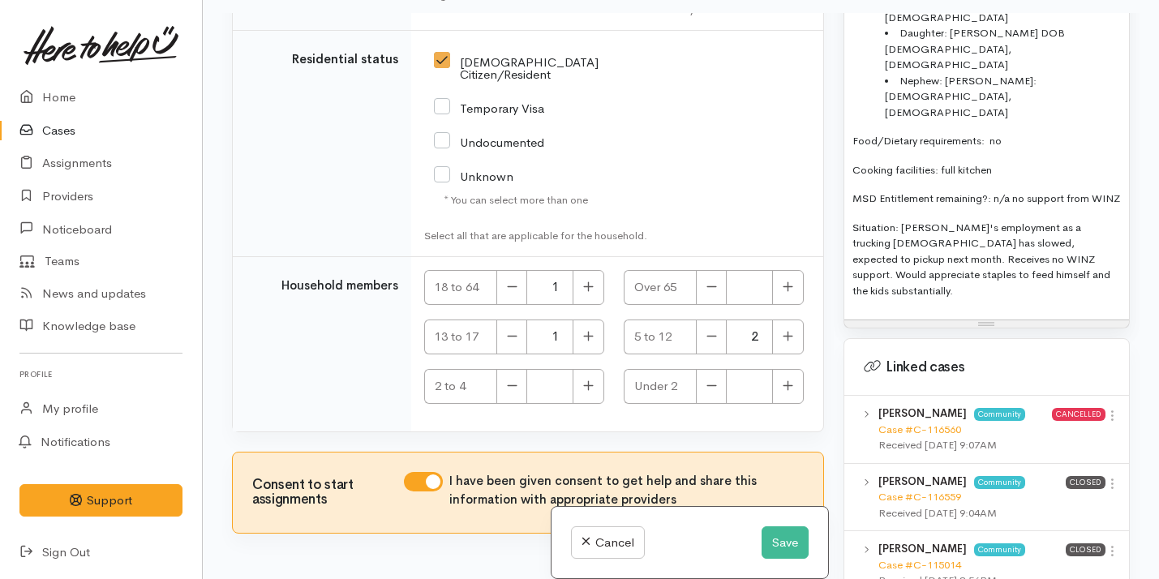
scroll to position [3746, 0]
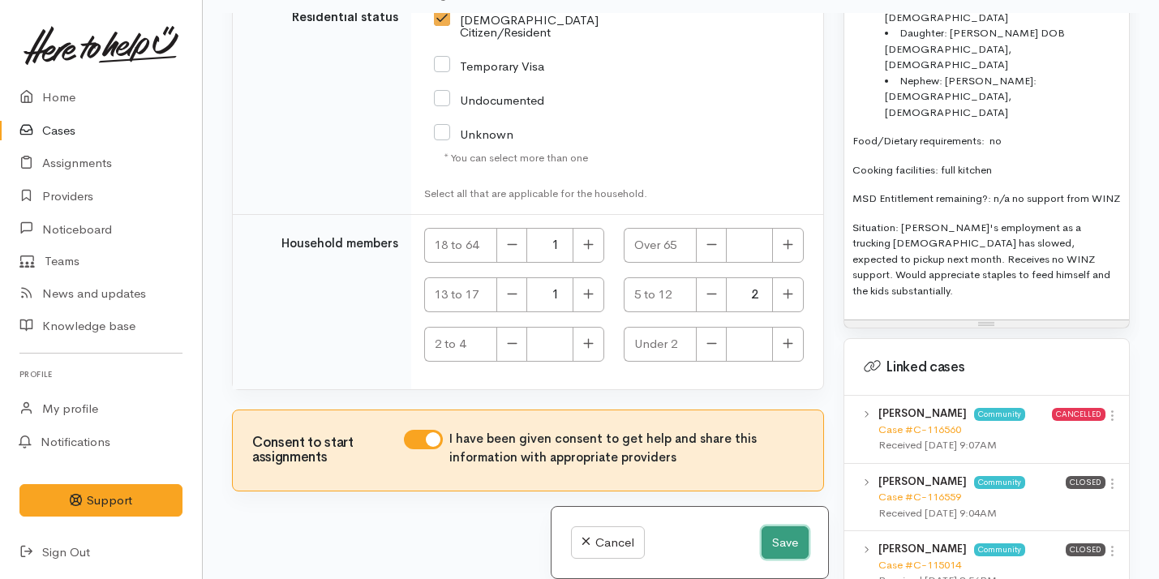
click at [778, 541] on button "Save" at bounding box center [785, 543] width 47 height 33
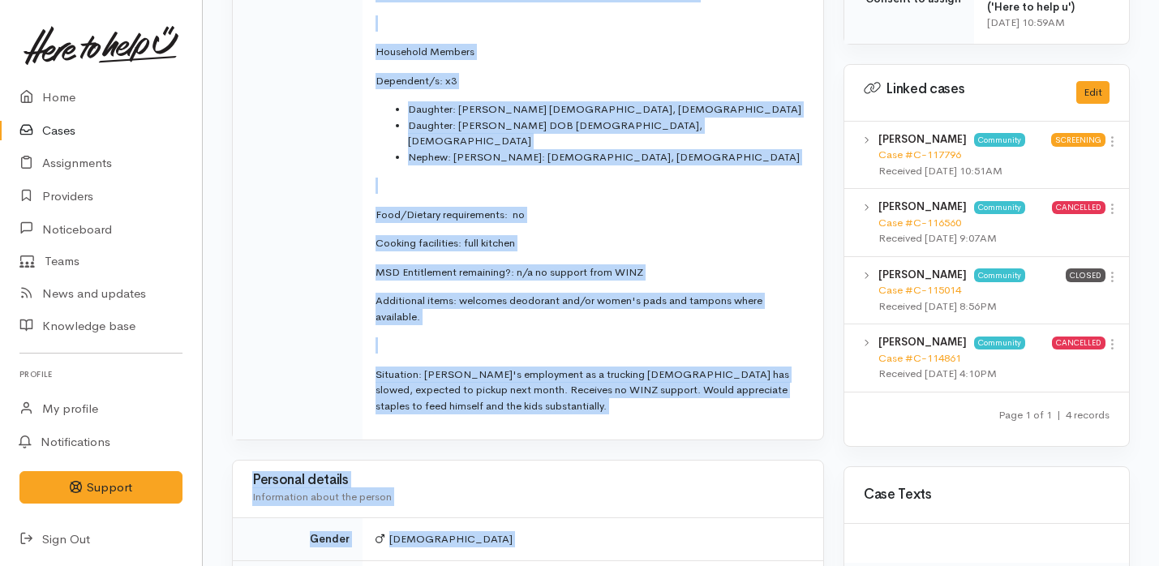
scroll to position [859, 0]
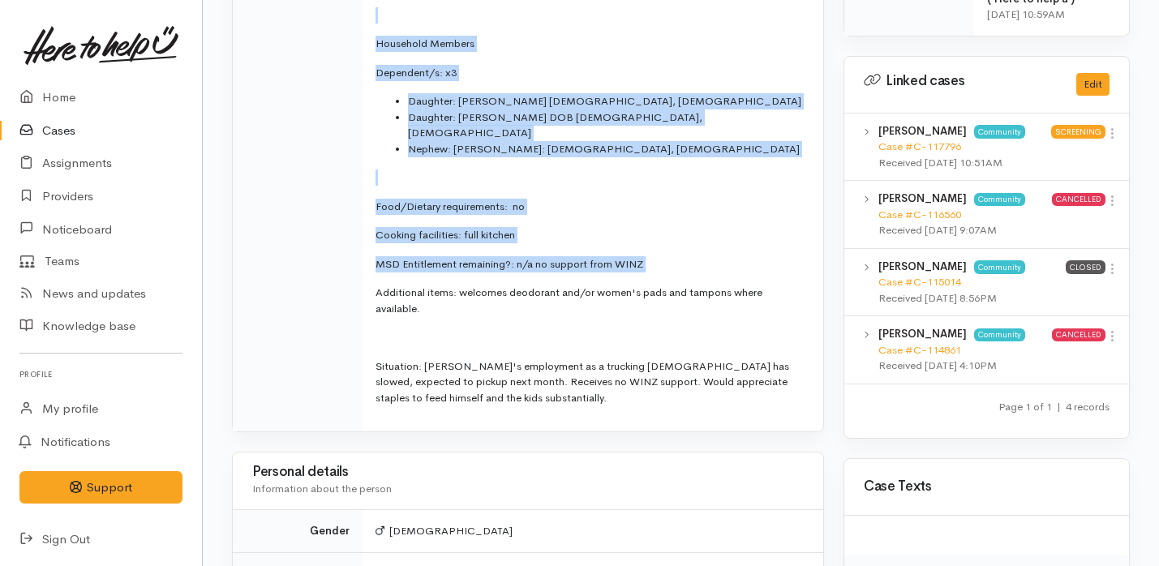
drag, startPoint x: 376, startPoint y: 126, endPoint x: 643, endPoint y: 260, distance: 298.6
click at [643, 260] on td "FOOD SUPPORT: Name: Peter Holland Date of birth: 13/10/1986 Phone: 0204583490 A…" at bounding box center [593, 126] width 461 height 611
copy td "FOOD SUPPORT: Name: Peter Holland Date of birth: 13/10/1986 Phone: 0204583490 A…"
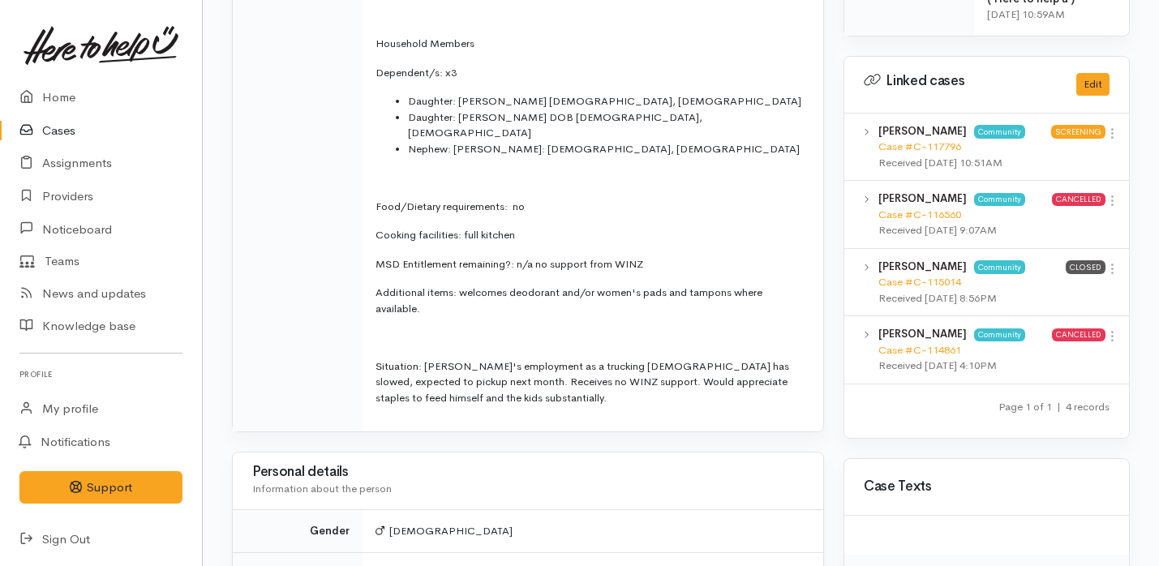
click at [494, 385] on p "Situation: Peter's employment as a trucking contractor has slowed, expected to …" at bounding box center [590, 383] width 428 height 48
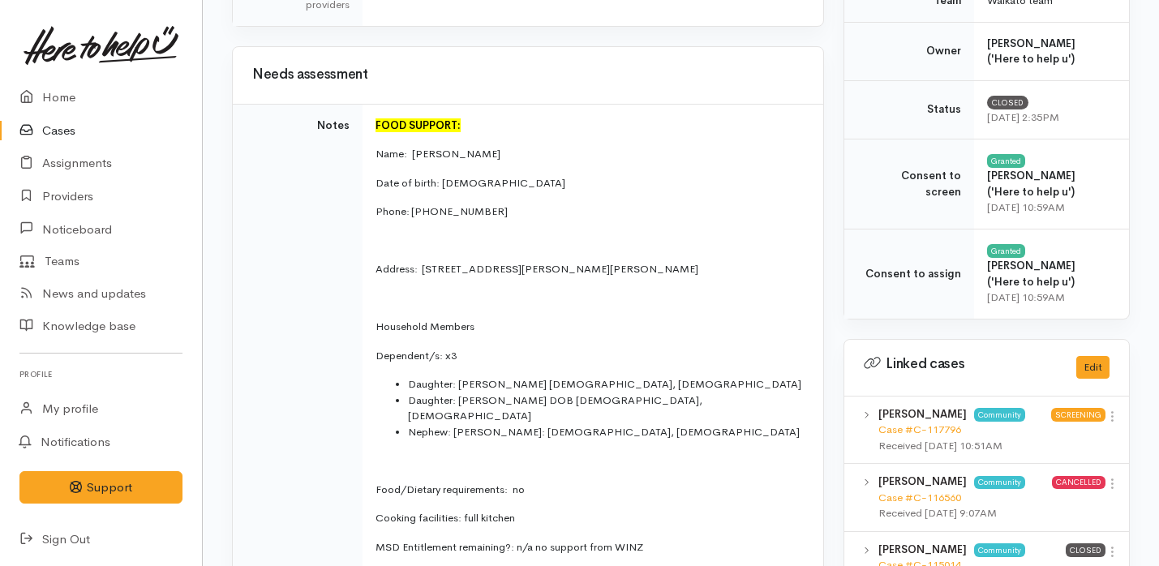
scroll to position [571, 0]
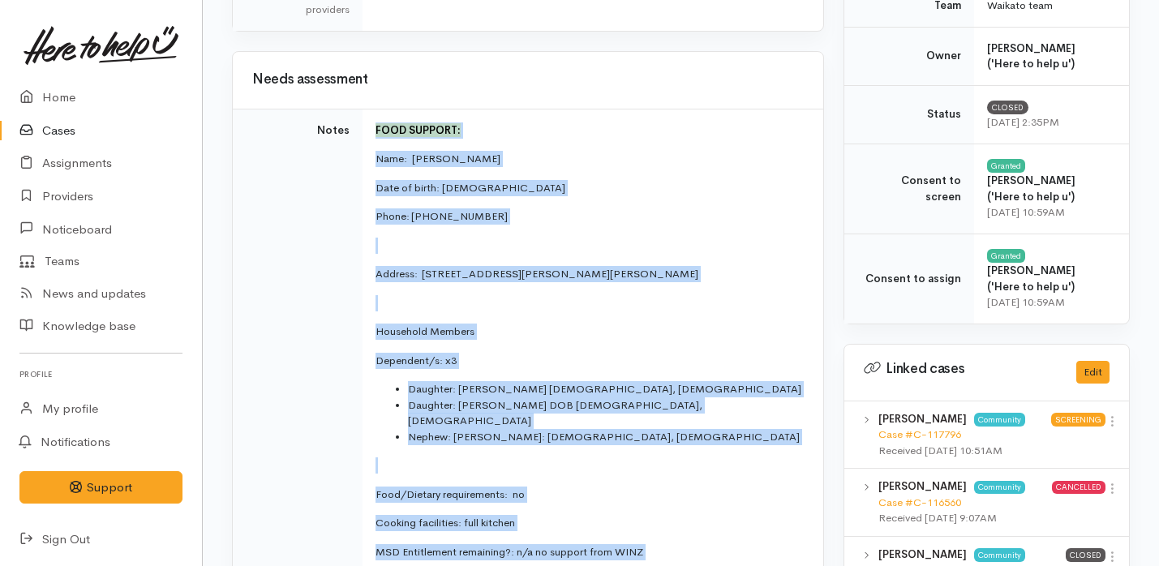
drag, startPoint x: 478, startPoint y: 385, endPoint x: 376, endPoint y: 130, distance: 274.2
click at [376, 129] on td "FOOD SUPPORT: Name: Peter Holland Date of birth: 13/10/1986 Phone: 0204583490 A…" at bounding box center [593, 414] width 461 height 611
copy td "FOOD SUPPORT: Name: Peter Holland Date of birth: 13/10/1986 Phone: 0204583490 A…"
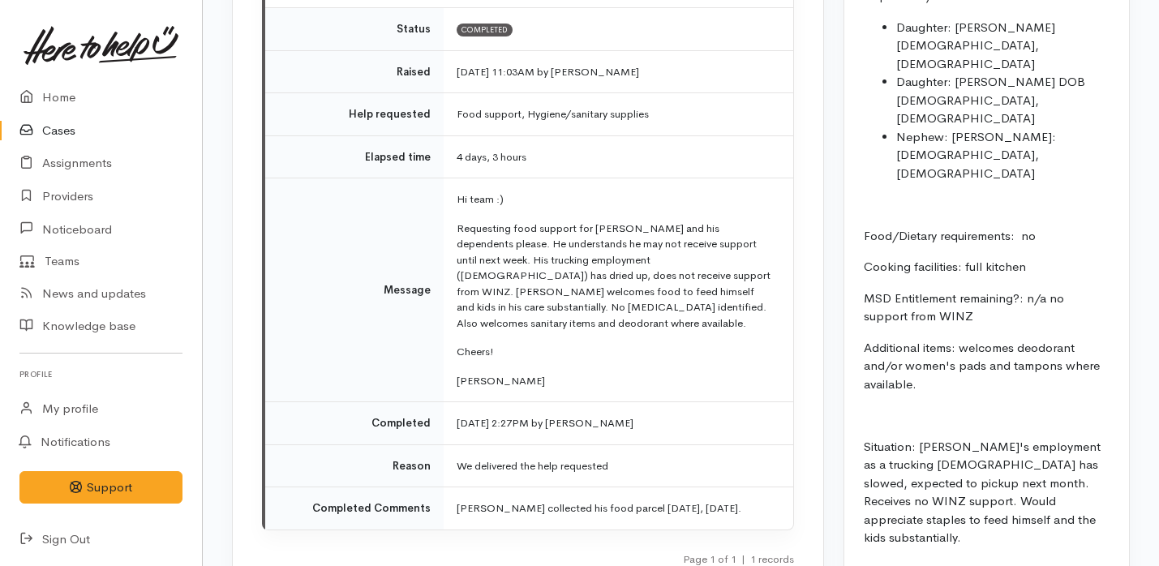
scroll to position [2070, 0]
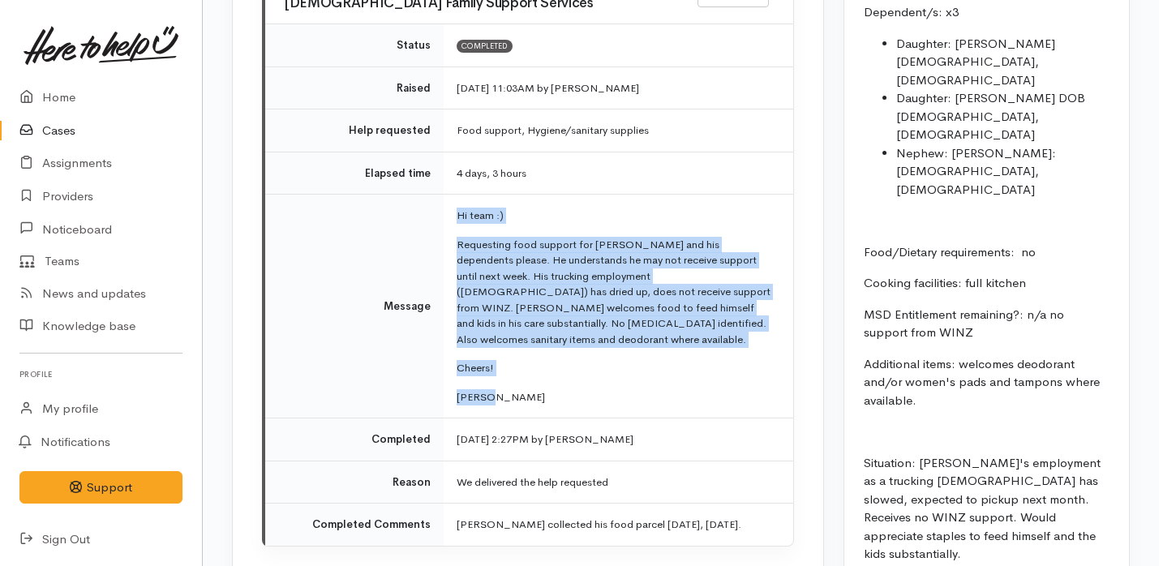
drag, startPoint x: 455, startPoint y: 182, endPoint x: 506, endPoint y: 352, distance: 177.9
click at [506, 352] on td "Hi team :) Requesting food support for Peter and his dependents please. He unde…" at bounding box center [619, 307] width 350 height 224
copy td "Hi team :) Requesting food support for Peter and his dependents please. He unde…"
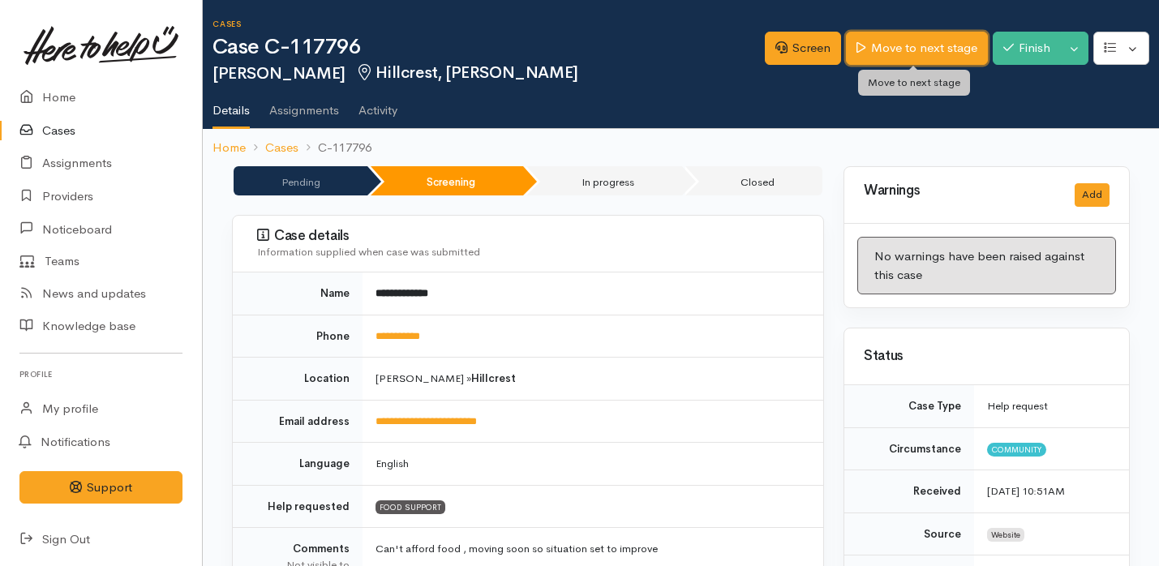
click at [902, 44] on link "Move to next stage" at bounding box center [916, 48] width 141 height 33
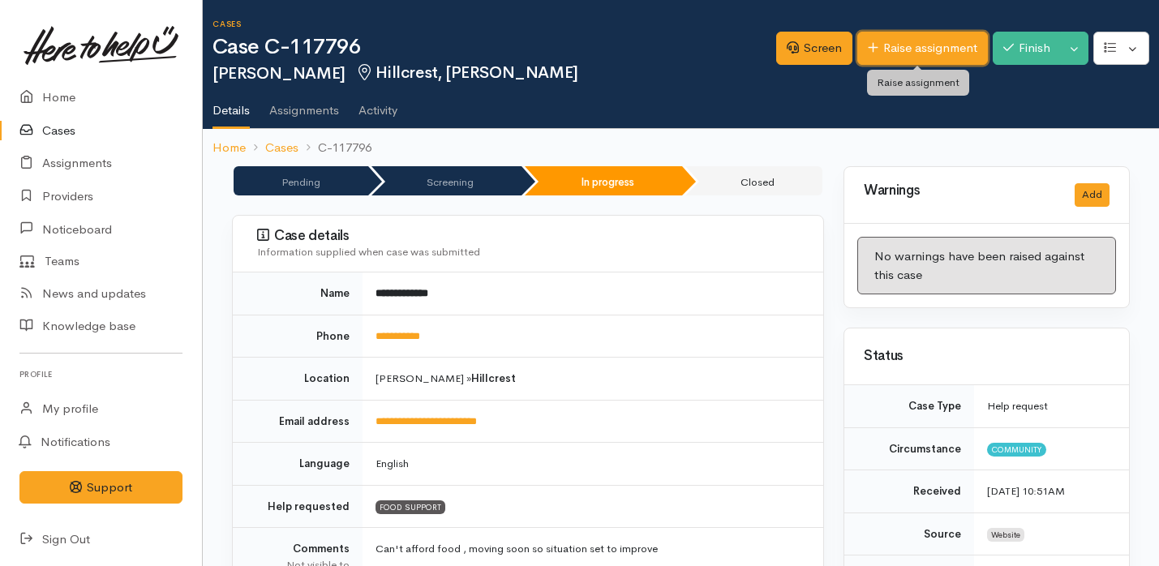
click at [940, 45] on link "Raise assignment" at bounding box center [923, 48] width 131 height 33
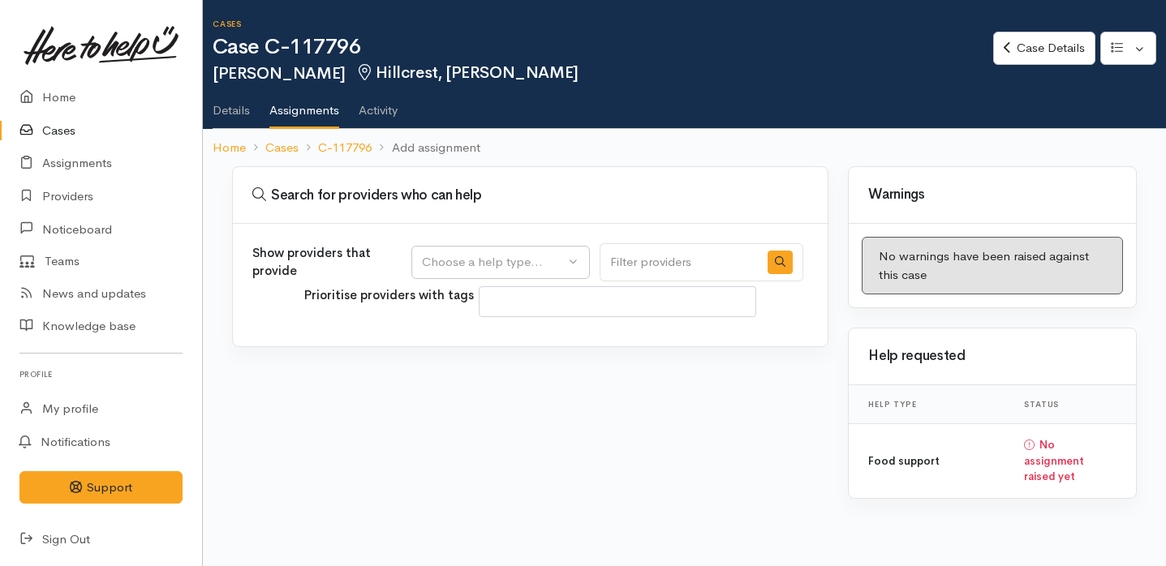
select select
click at [529, 263] on div "Choose a help type..." at bounding box center [493, 262] width 143 height 19
click at [507, 340] on span "Food support" at bounding box center [469, 340] width 75 height 19
select select "3"
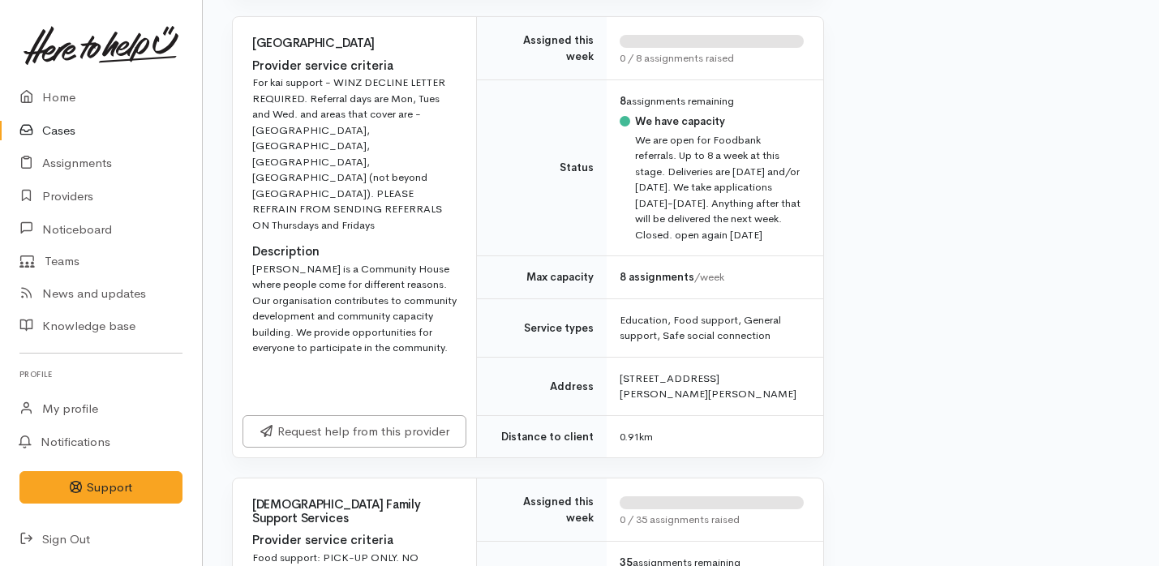
scroll to position [719, 0]
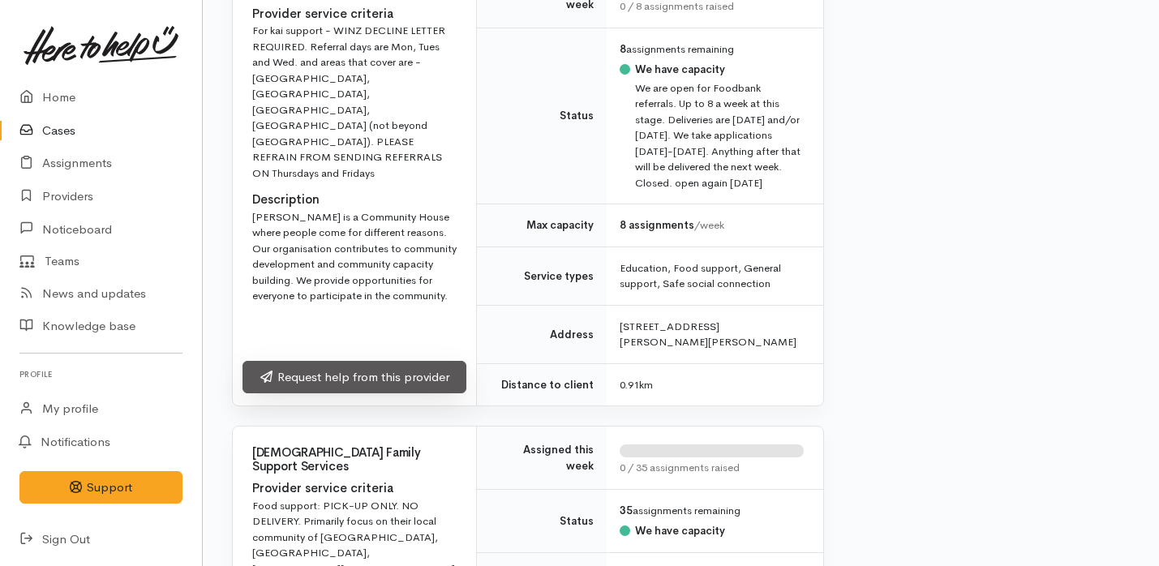
click at [434, 394] on link "Request help from this provider" at bounding box center [355, 377] width 224 height 33
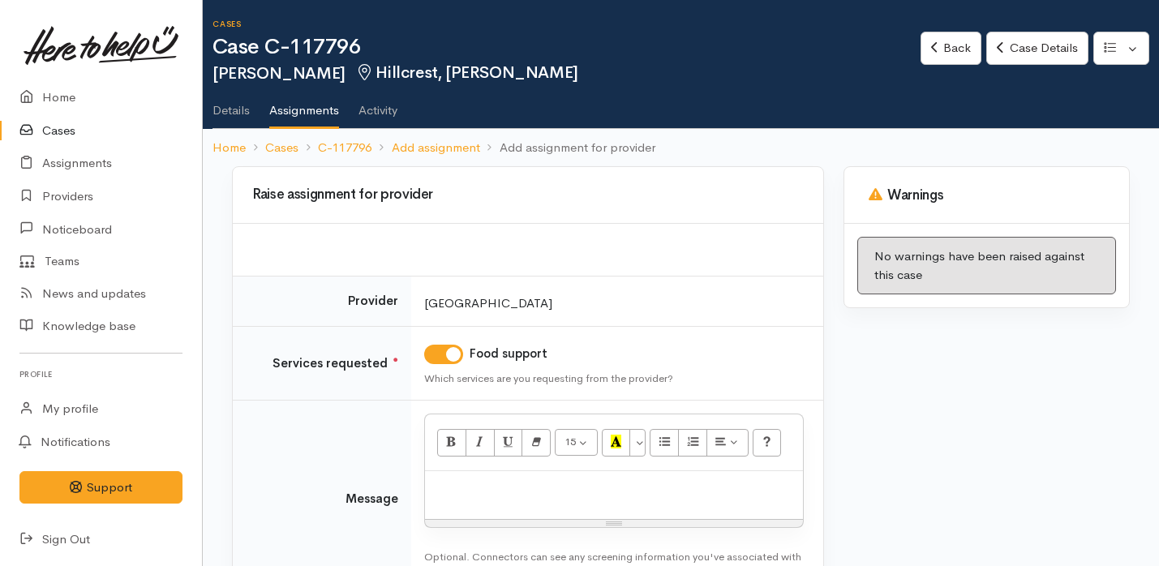
click at [525, 479] on div at bounding box center [614, 495] width 378 height 48
paste div
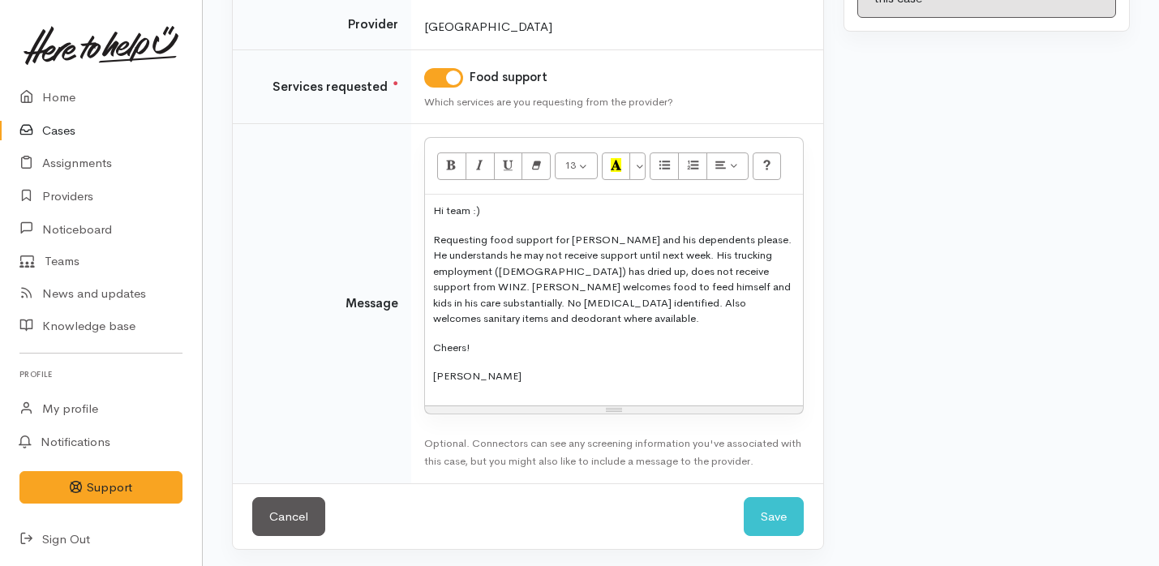
scroll to position [279, 0]
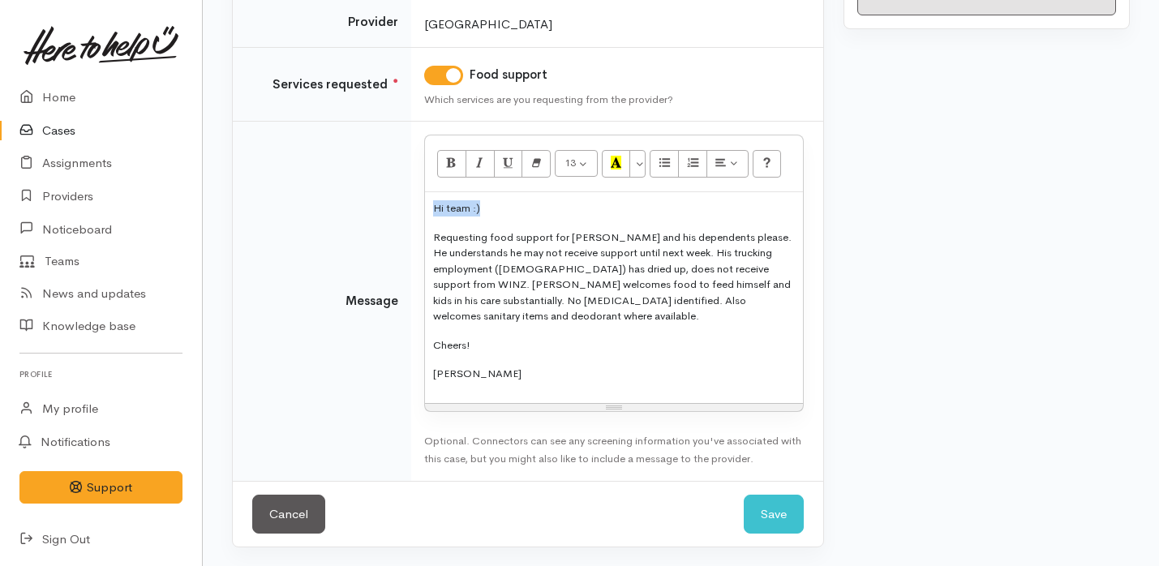
drag, startPoint x: 497, startPoint y: 209, endPoint x: 407, endPoint y: 206, distance: 89.3
click at [407, 206] on tr "Message <p style="font-size: 13px;">Hi team :)</p><p style="font-size: 13px;">R…" at bounding box center [528, 301] width 591 height 359
click at [433, 241] on p "Requesting food support for [PERSON_NAME] and his dependents please. He underst…" at bounding box center [614, 277] width 362 height 95
click at [616, 262] on p "Kindly Requesting food support for Peter and his dependents please. He understa…" at bounding box center [614, 277] width 362 height 95
click at [605, 262] on p "Kindly Requesting food support for Peter and his dependents please. He understa…" at bounding box center [614, 277] width 362 height 95
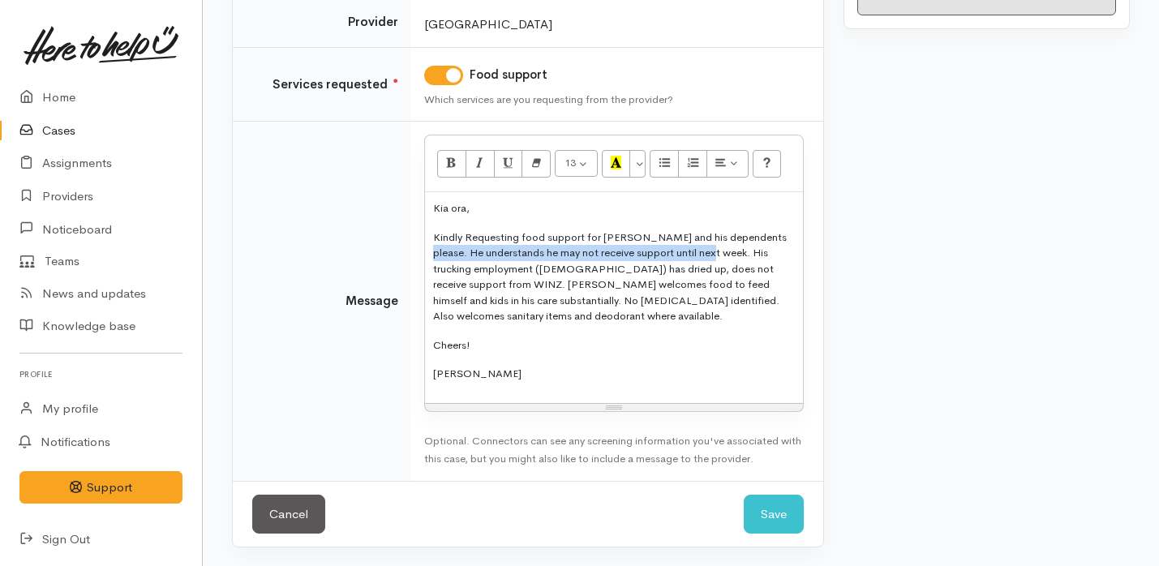
drag, startPoint x: 761, startPoint y: 239, endPoint x: 703, endPoint y: 256, distance: 60.1
click at [703, 256] on p "Kindly Requesting food support for Peter and his dependents please. He understa…" at bounding box center [614, 277] width 362 height 95
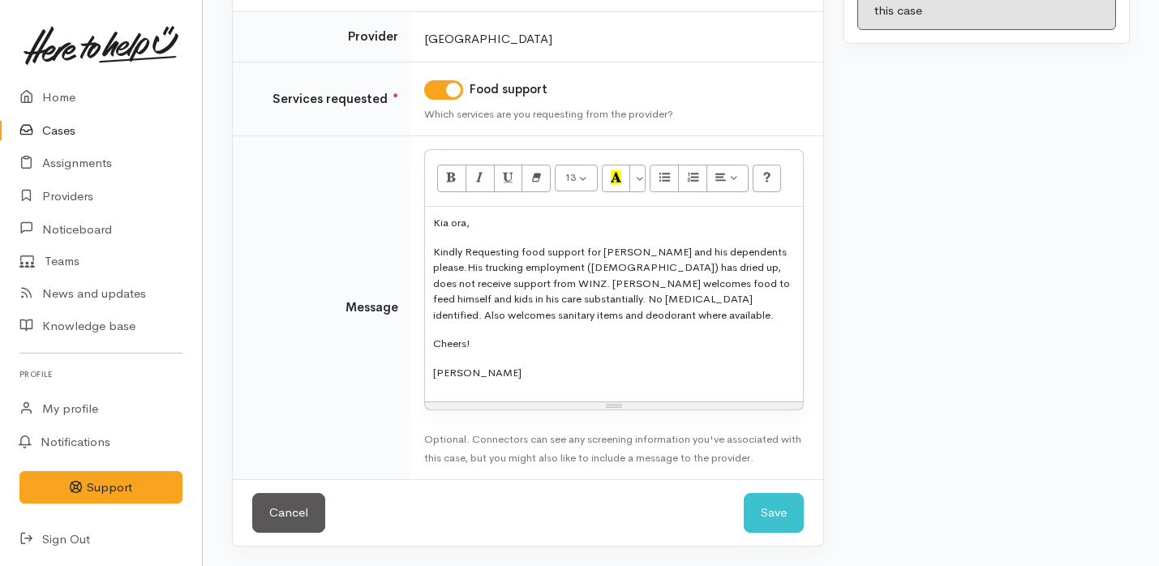
scroll to position [264, 0]
click at [645, 301] on p "Kindly Requesting food support for Peter and his dependents please.His trucking…" at bounding box center [614, 285] width 362 height 80
click at [567, 331] on div "Kia ora, Kindly Requesting food support for Peter and his dependents please.His…" at bounding box center [614, 305] width 378 height 195
drag, startPoint x: 523, startPoint y: 351, endPoint x: 460, endPoint y: 348, distance: 62.5
click at [460, 348] on p "Cheers!" at bounding box center [614, 345] width 362 height 16
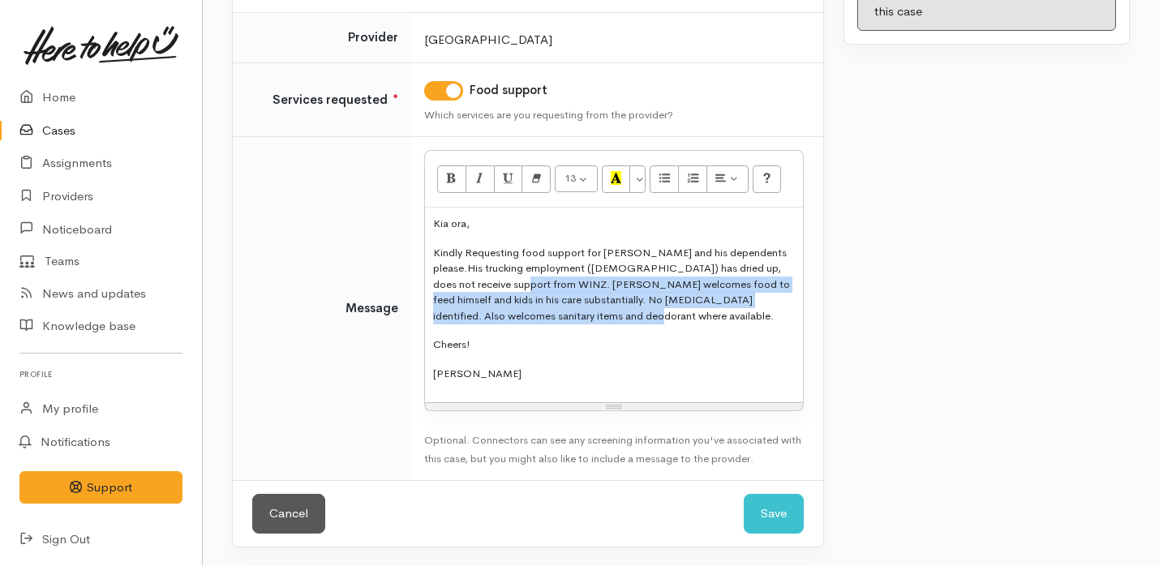
drag, startPoint x: 493, startPoint y: 284, endPoint x: 609, endPoint y: 311, distance: 119.9
click at [609, 311] on p "Kindly Requesting food support for Peter and his dependents please.His trucking…" at bounding box center [614, 285] width 362 height 80
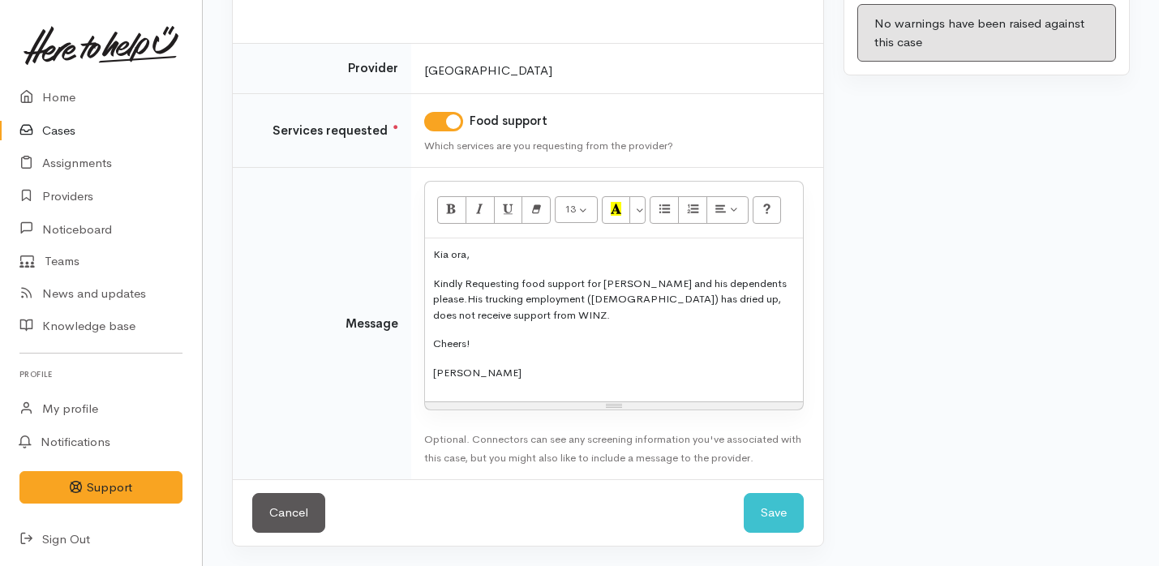
scroll to position [232, 0]
drag, startPoint x: 488, startPoint y: 379, endPoint x: 433, endPoint y: 338, distance: 68.5
click at [433, 338] on div "Kia ora, Kindly Requesting food support for Peter and his dependents please.His…" at bounding box center [614, 320] width 378 height 163
click at [777, 510] on button "Save" at bounding box center [774, 514] width 60 height 40
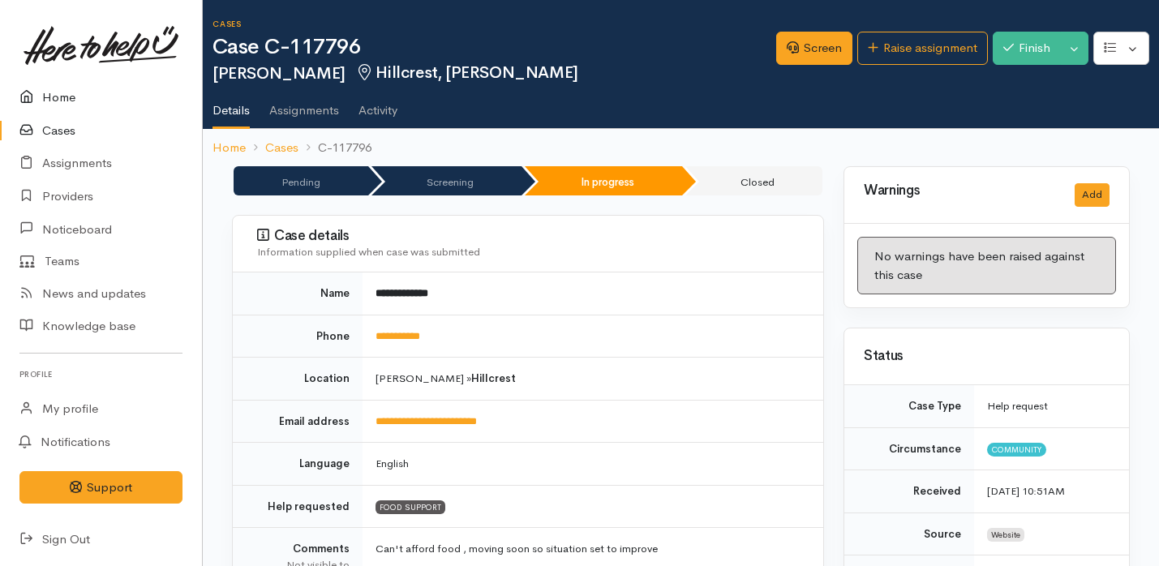
click at [129, 110] on link "Home" at bounding box center [101, 97] width 202 height 33
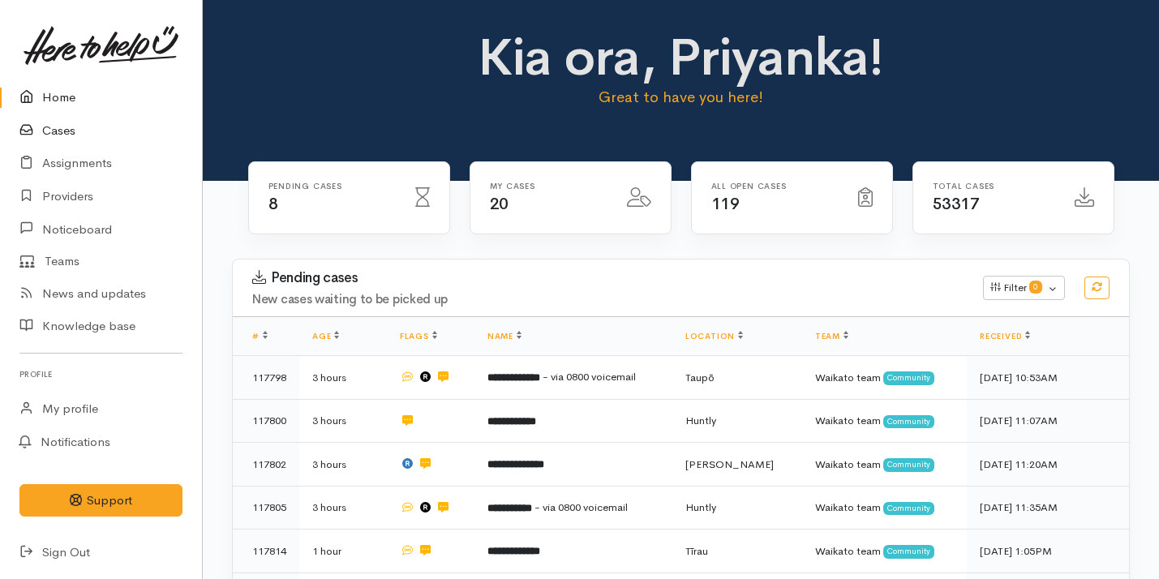
click at [118, 135] on link "Cases" at bounding box center [101, 130] width 202 height 33
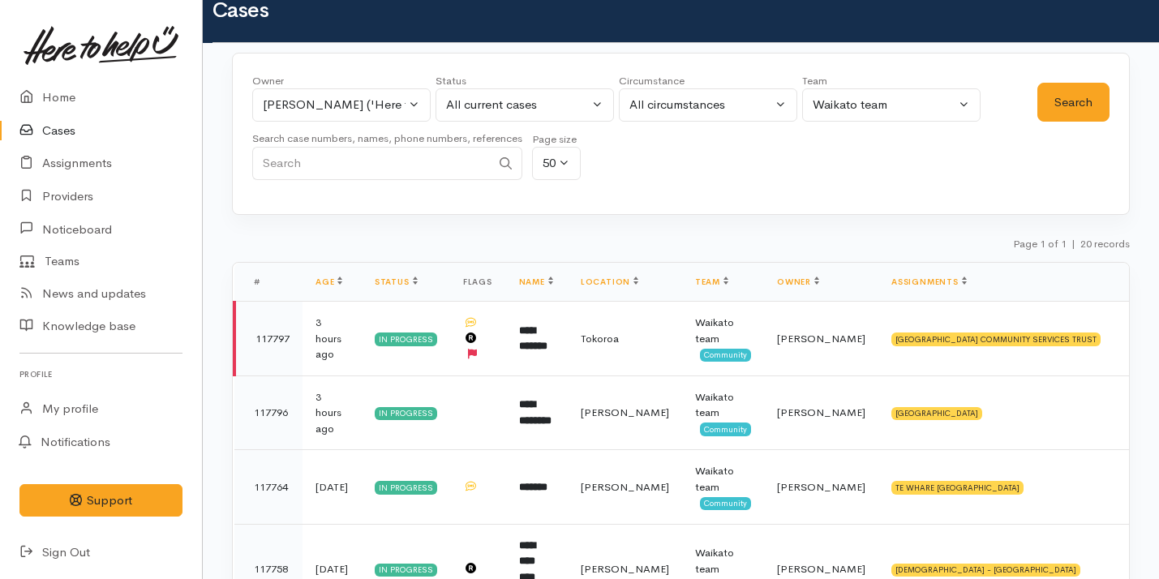
scroll to position [62, 0]
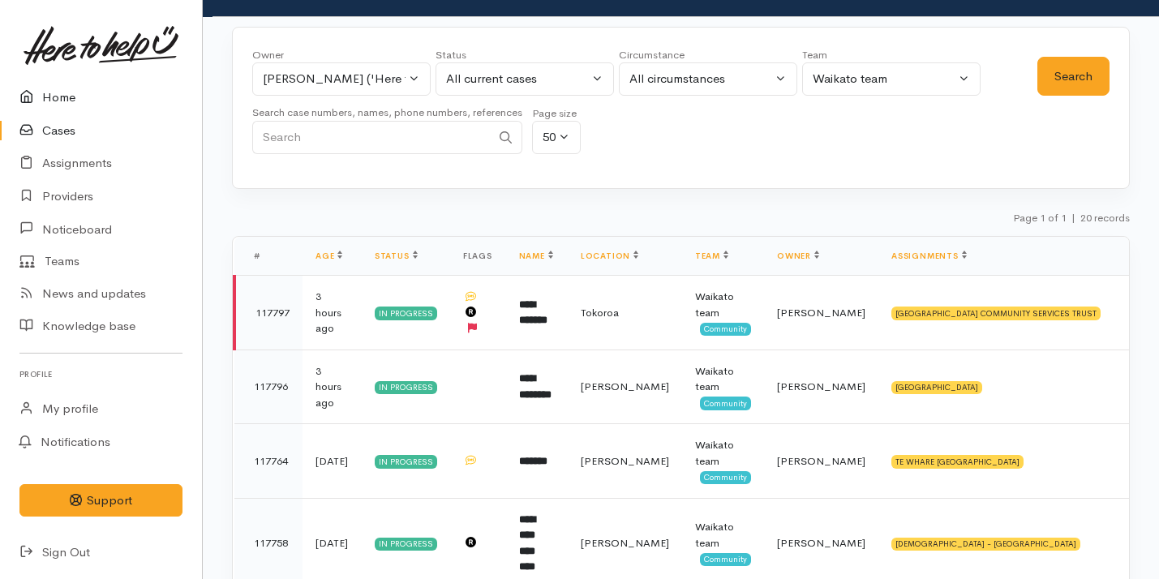
click at [120, 101] on link "Home" at bounding box center [101, 97] width 202 height 33
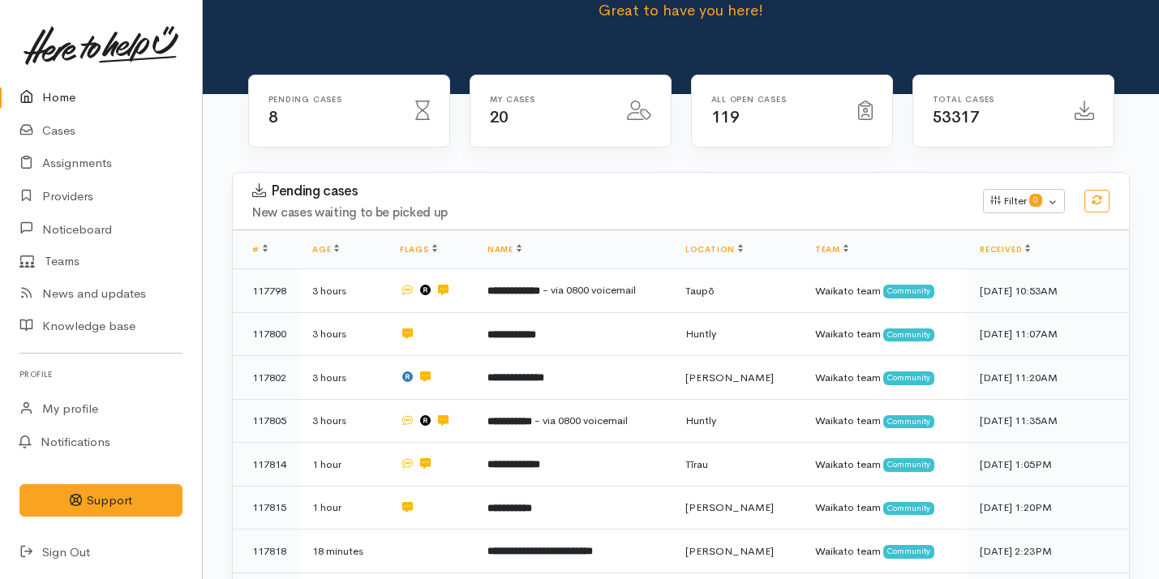
scroll to position [206, 0]
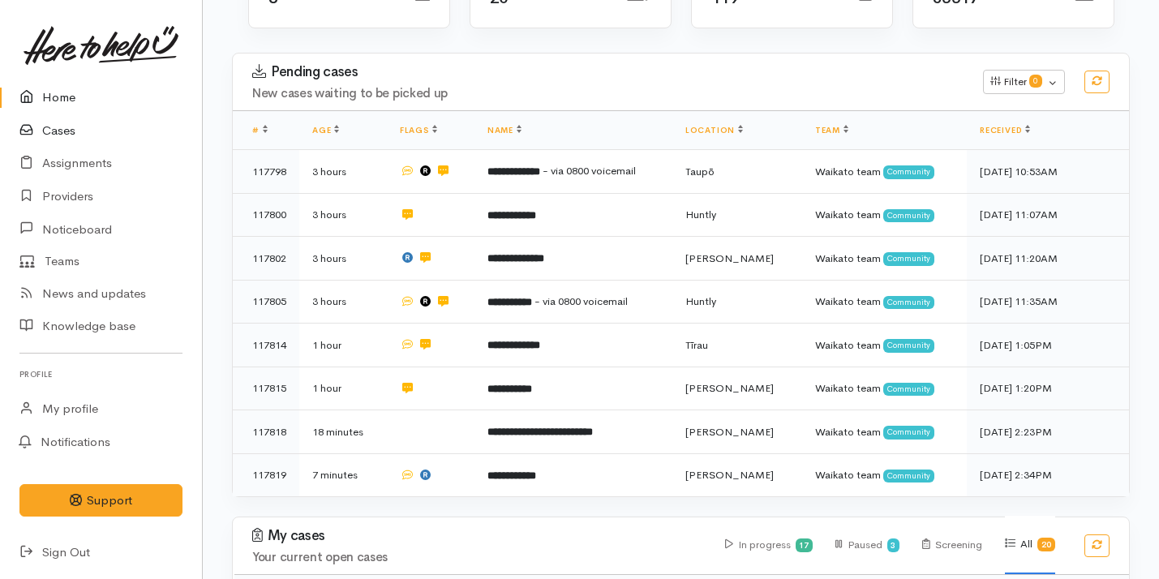
click at [102, 137] on link "Cases" at bounding box center [101, 130] width 202 height 33
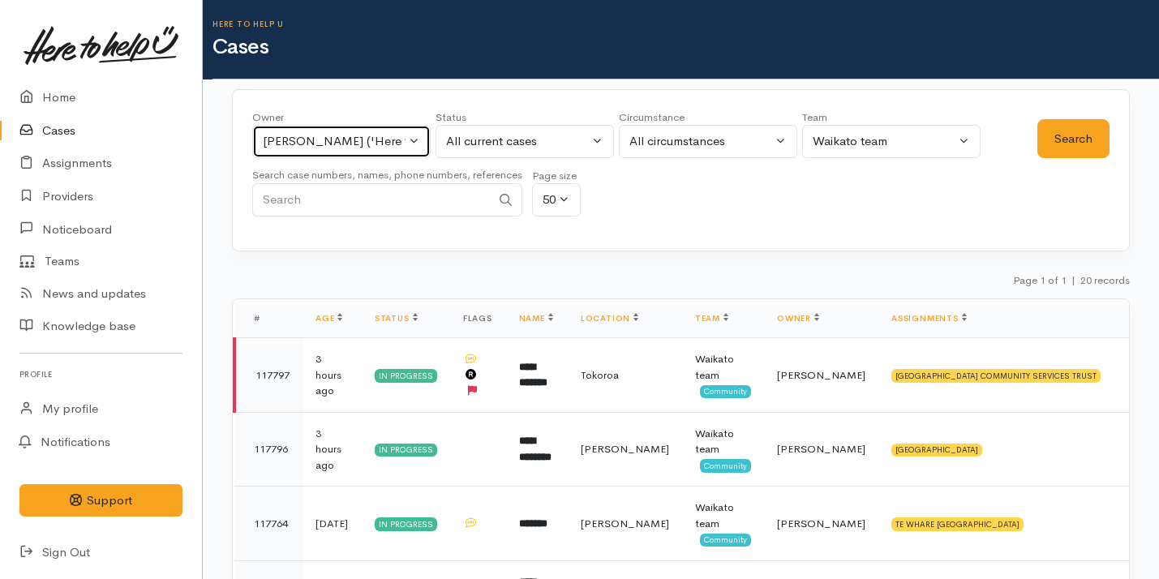
click at [368, 141] on div "Priyanka Duggal ('Here to help u')" at bounding box center [334, 141] width 143 height 19
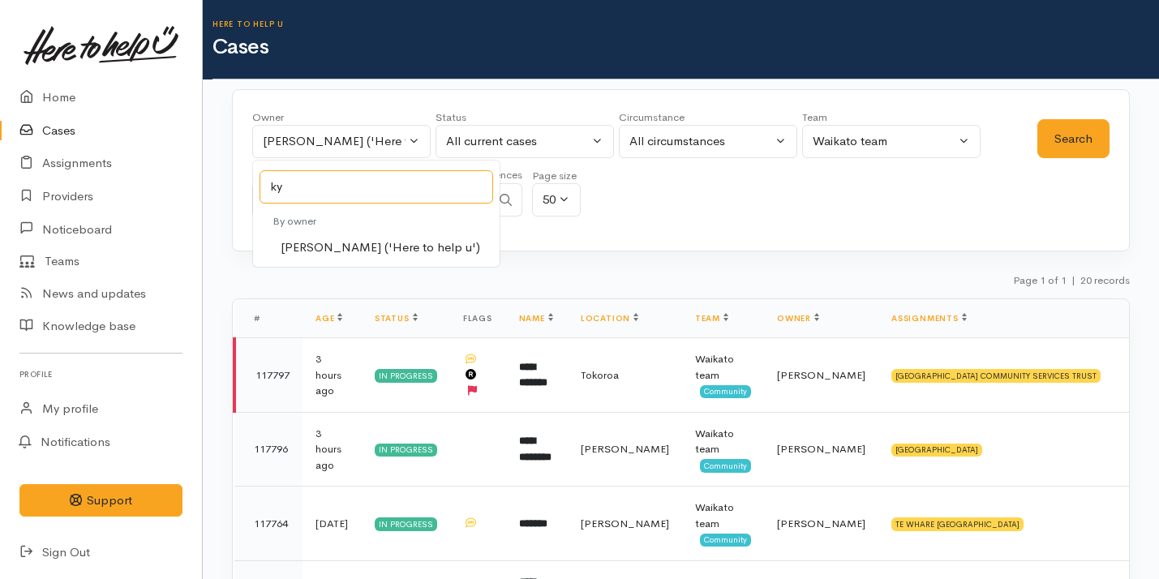
type input "ky"
click at [401, 257] on link "Kyleigh Pike ('Here to help u')" at bounding box center [376, 247] width 247 height 25
select select "1759"
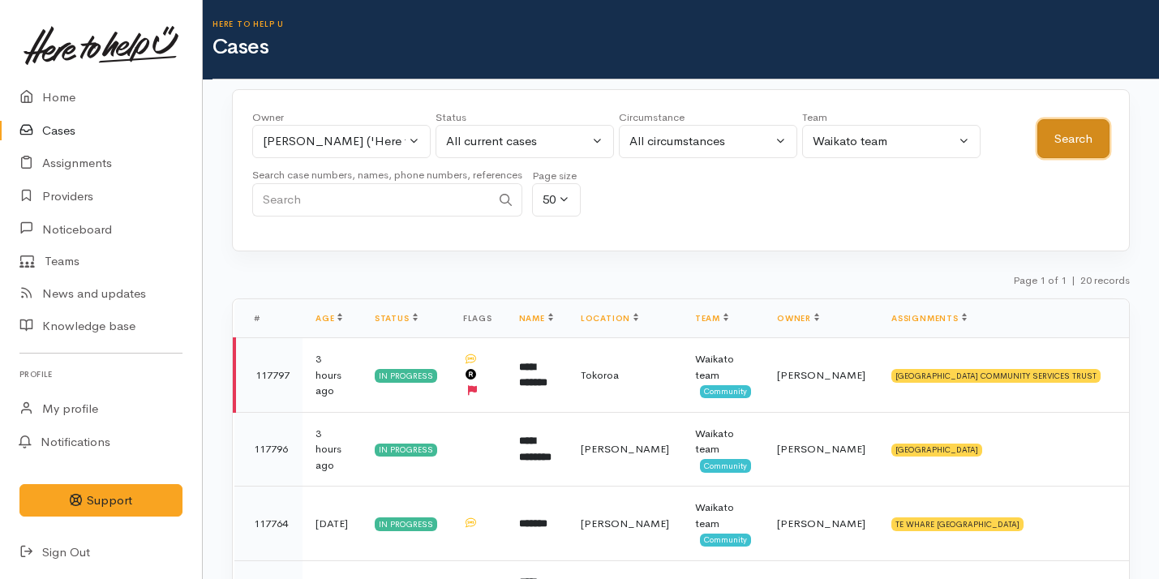
click at [1070, 124] on button "Search" at bounding box center [1074, 139] width 72 height 40
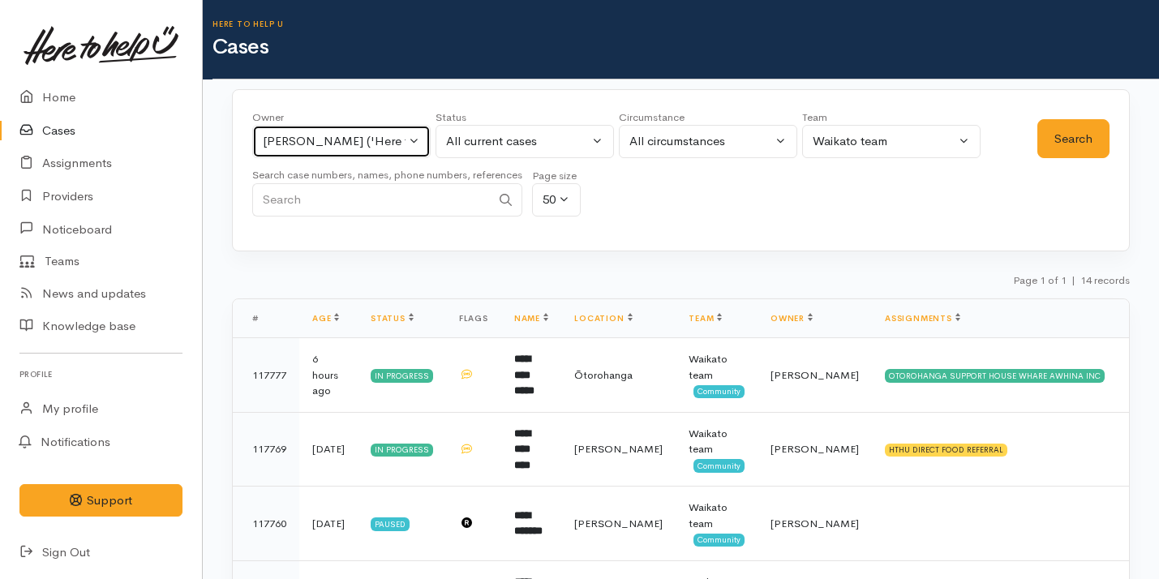
click at [343, 141] on div "[PERSON_NAME] ('Here to help u')" at bounding box center [334, 141] width 143 height 19
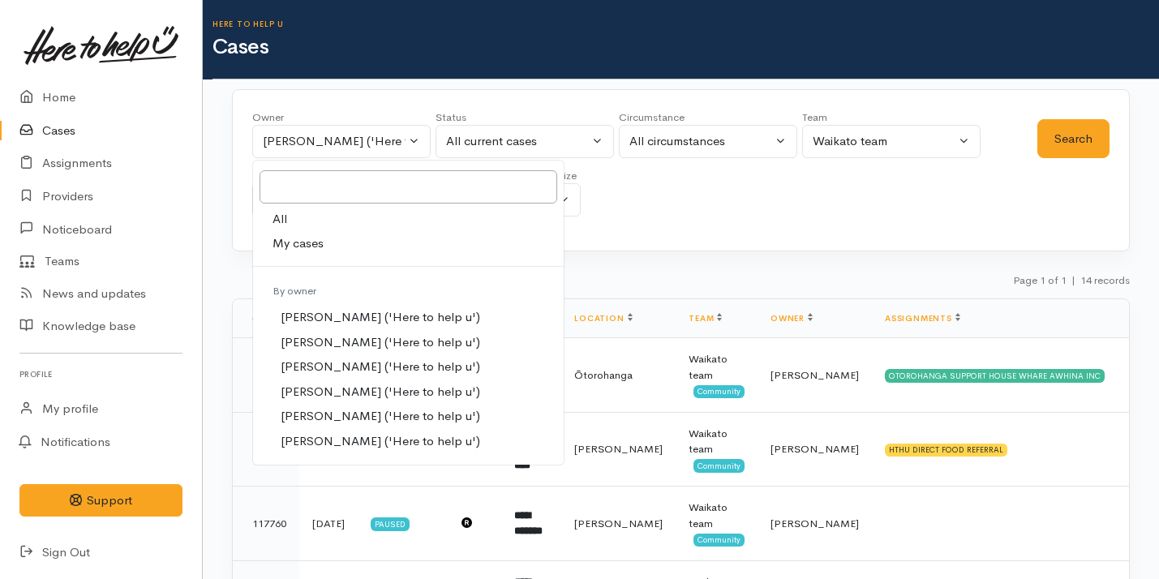
click at [353, 247] on link "My cases" at bounding box center [408, 243] width 311 height 25
select select "2109"
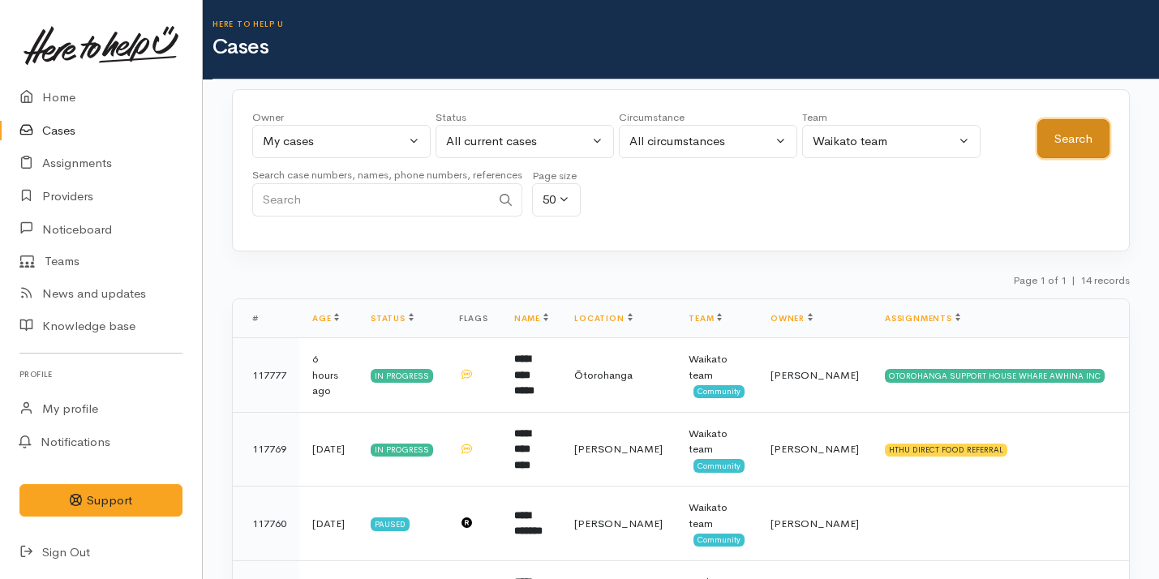
click at [1076, 139] on button "Search" at bounding box center [1074, 139] width 72 height 40
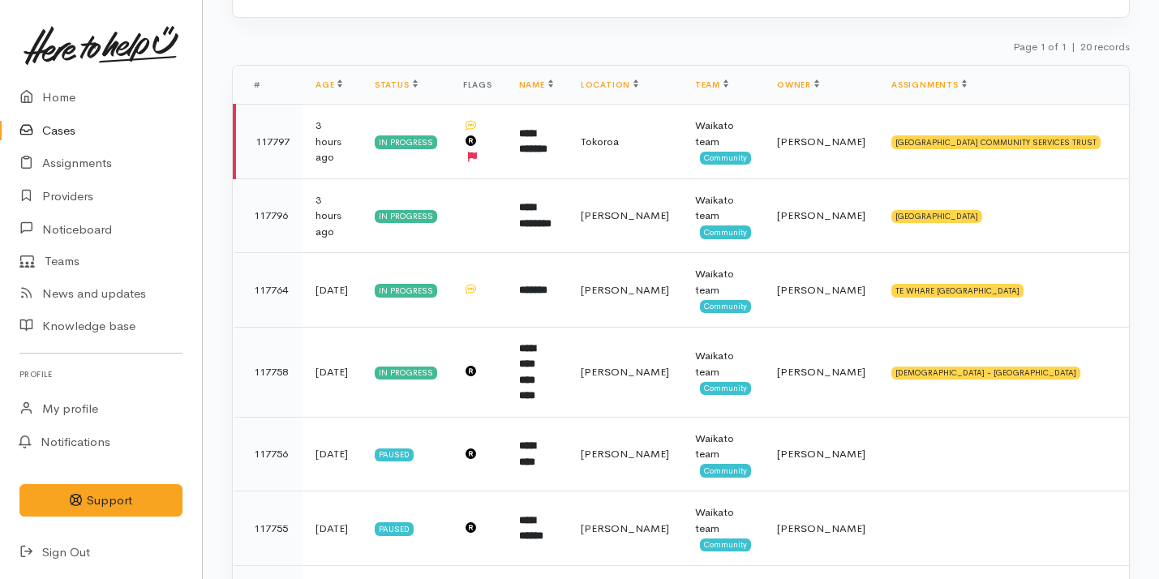
scroll to position [295, 0]
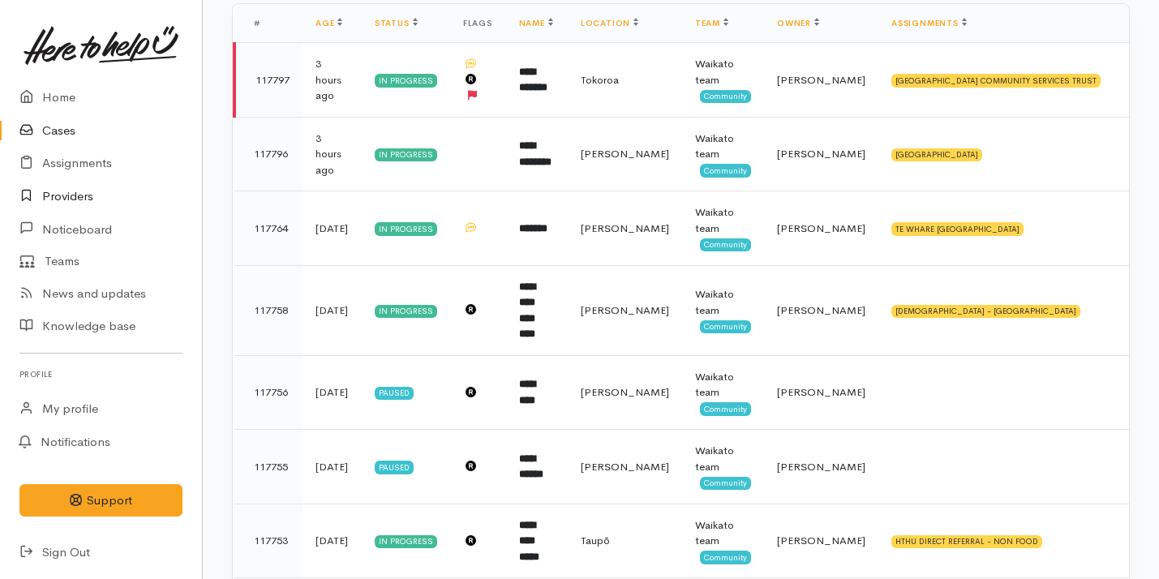
click at [114, 197] on link "Providers" at bounding box center [101, 196] width 202 height 33
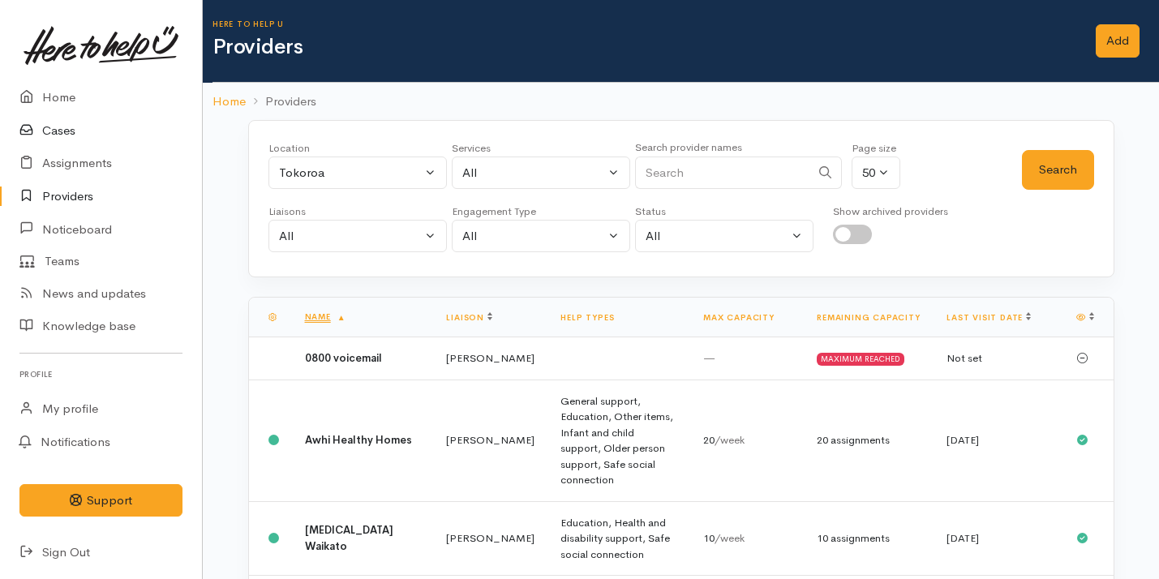
click at [99, 125] on link "Cases" at bounding box center [101, 130] width 202 height 33
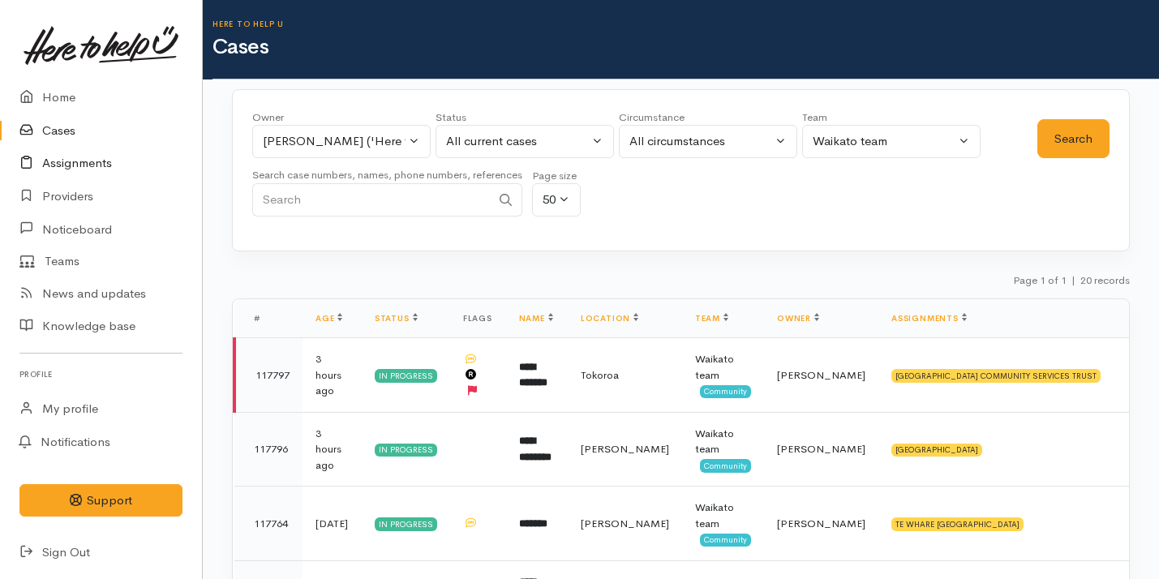
click at [105, 167] on link "Assignments" at bounding box center [101, 163] width 202 height 33
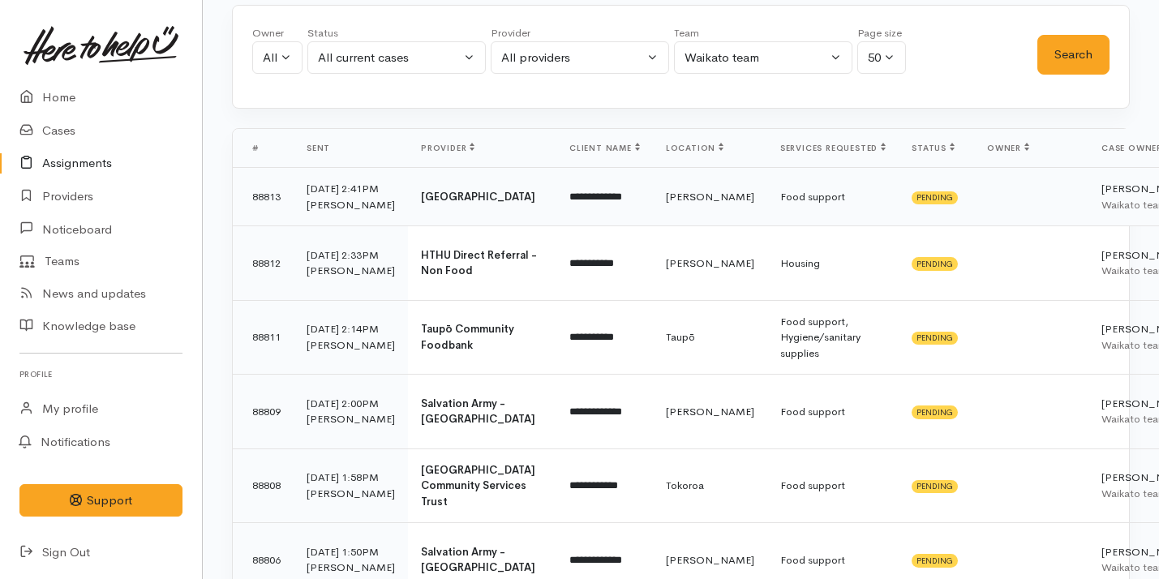
scroll to position [140, 0]
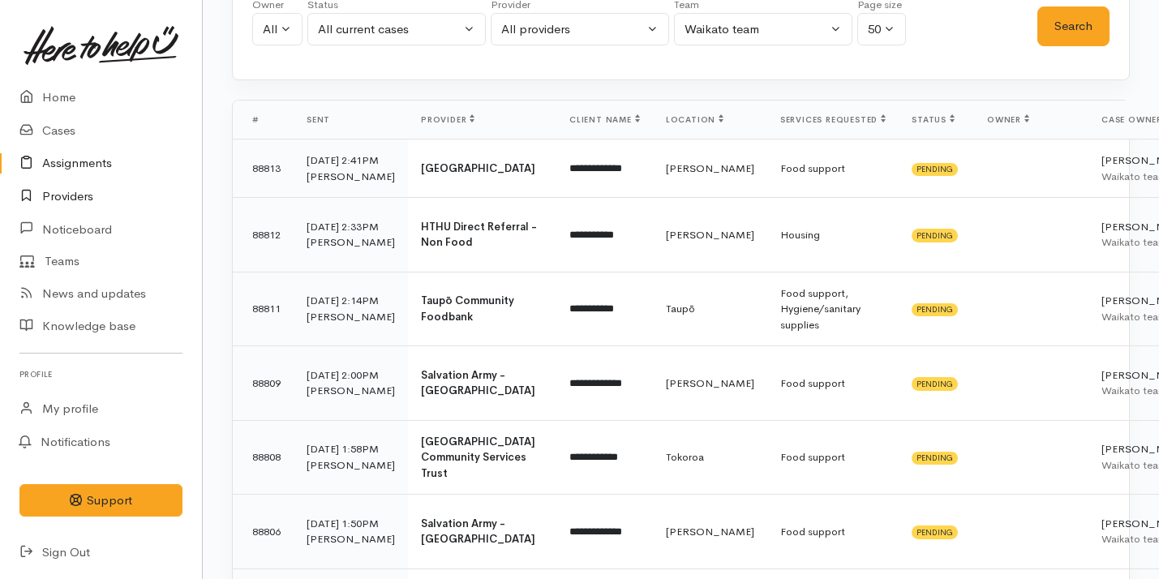
click at [97, 192] on link "Providers" at bounding box center [101, 196] width 202 height 33
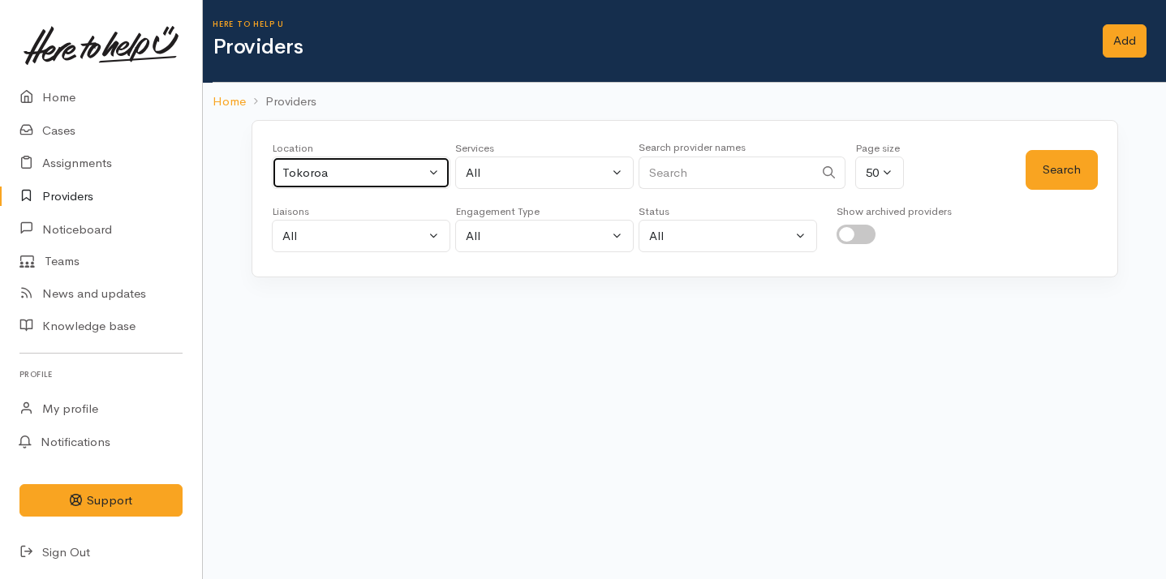
click at [400, 174] on div "Tokoroa" at bounding box center [353, 173] width 143 height 19
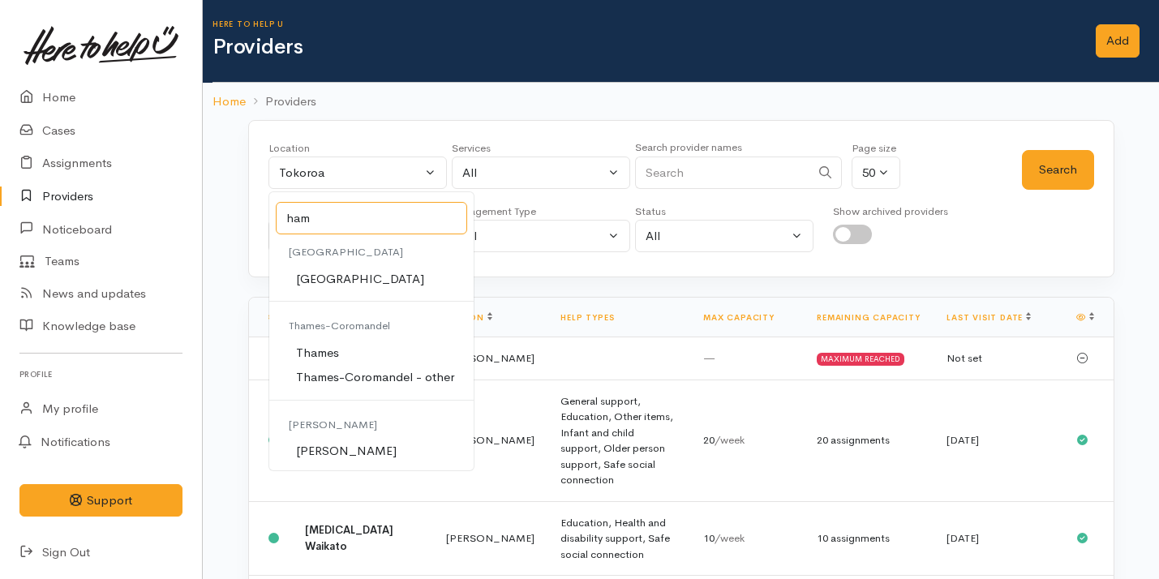
type input "ham"
click at [357, 441] on link "[PERSON_NAME]" at bounding box center [371, 451] width 205 height 25
select select "1"
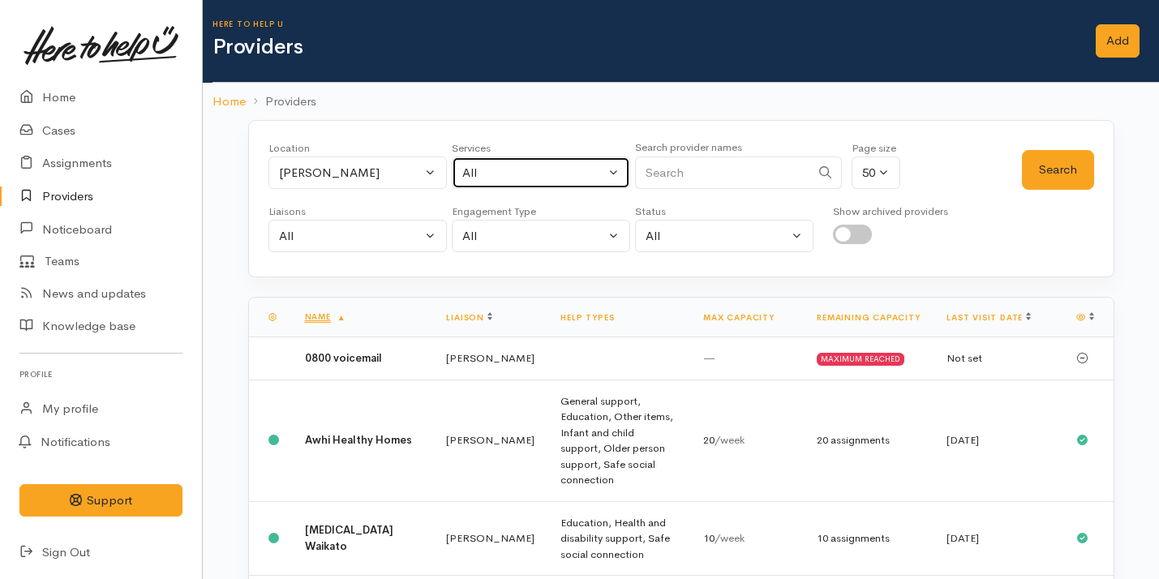
click at [579, 170] on div "All" at bounding box center [533, 173] width 143 height 19
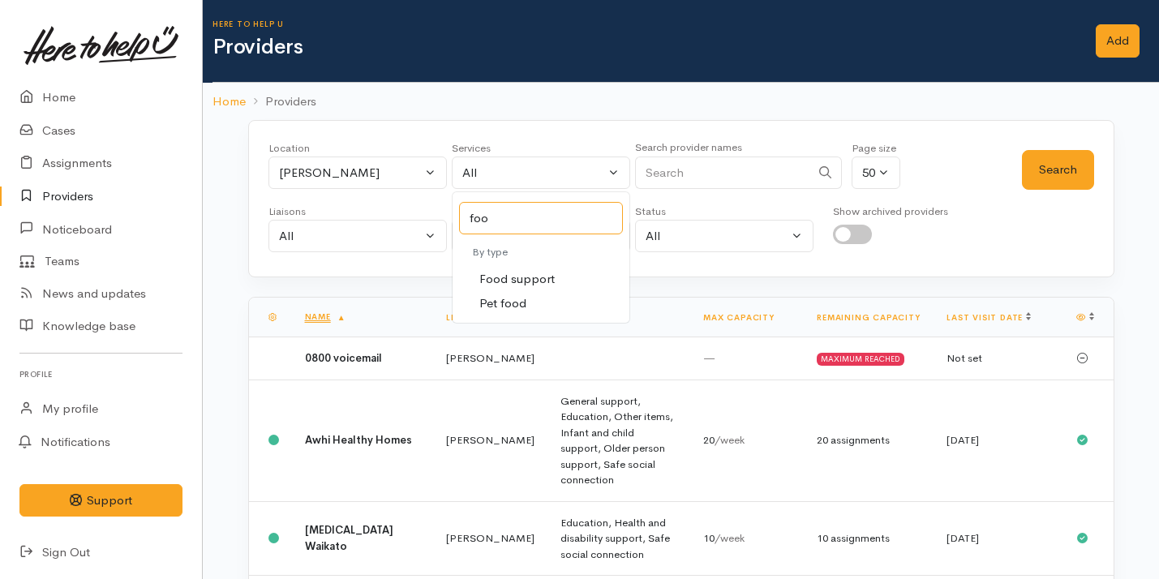
type input "foo"
click at [561, 277] on link "Food support" at bounding box center [541, 279] width 177 height 25
select select "3"
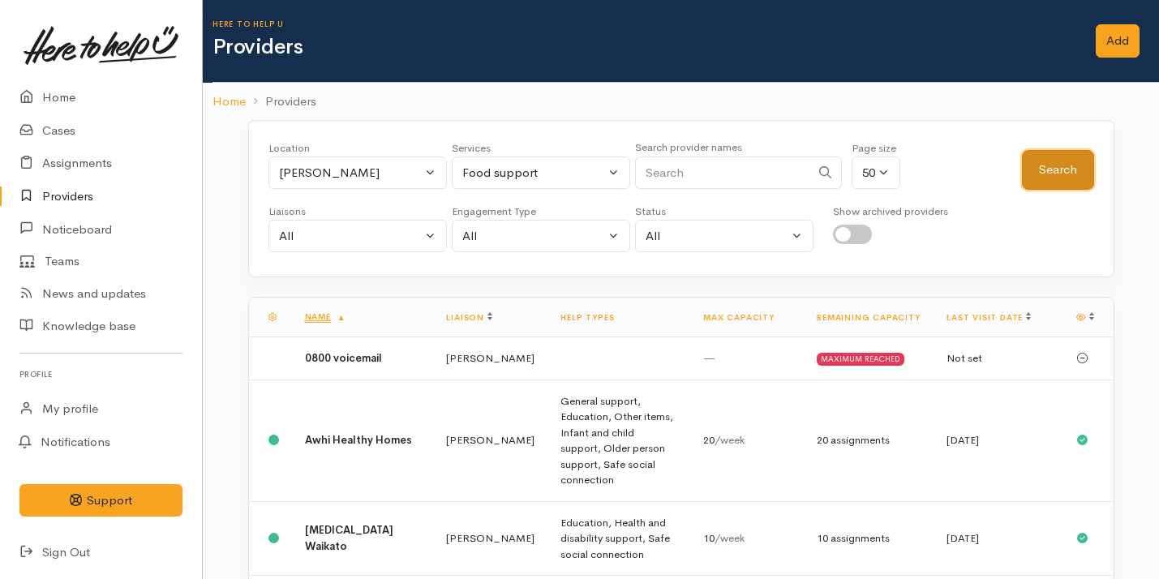
click at [1047, 177] on button "Search" at bounding box center [1058, 170] width 72 height 40
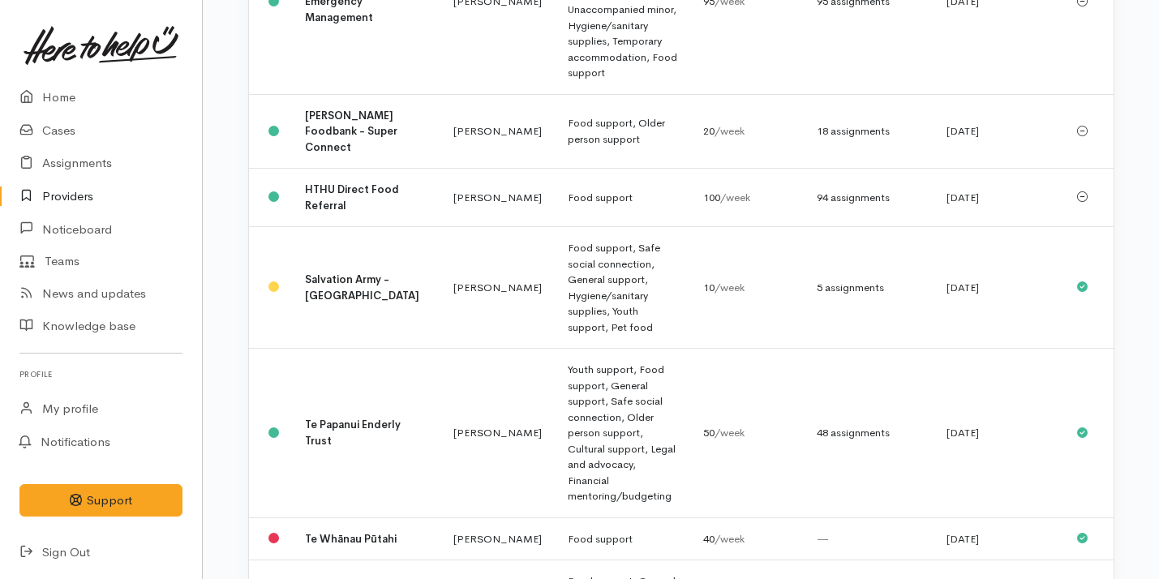
scroll to position [748, 0]
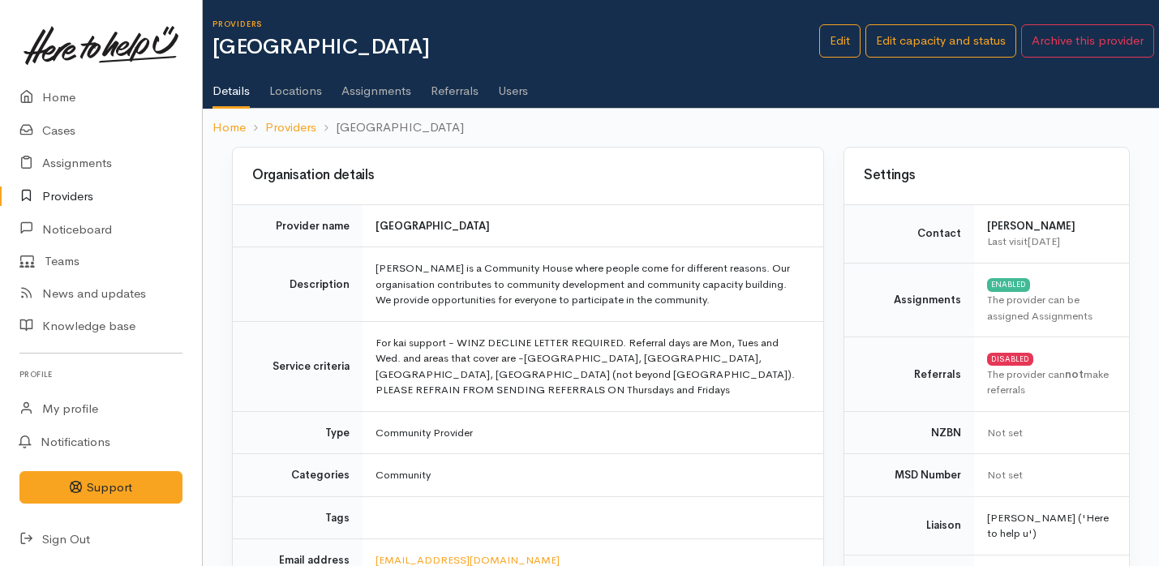
click at [584, 277] on td "Waimarie is a Community House where people come for different reasons. Our orga…" at bounding box center [593, 284] width 461 height 75
click at [617, 357] on td "For kai support - WINZ DECLINE LETTER REQUIRED. Referral days are Mon, Tues and…" at bounding box center [593, 366] width 461 height 90
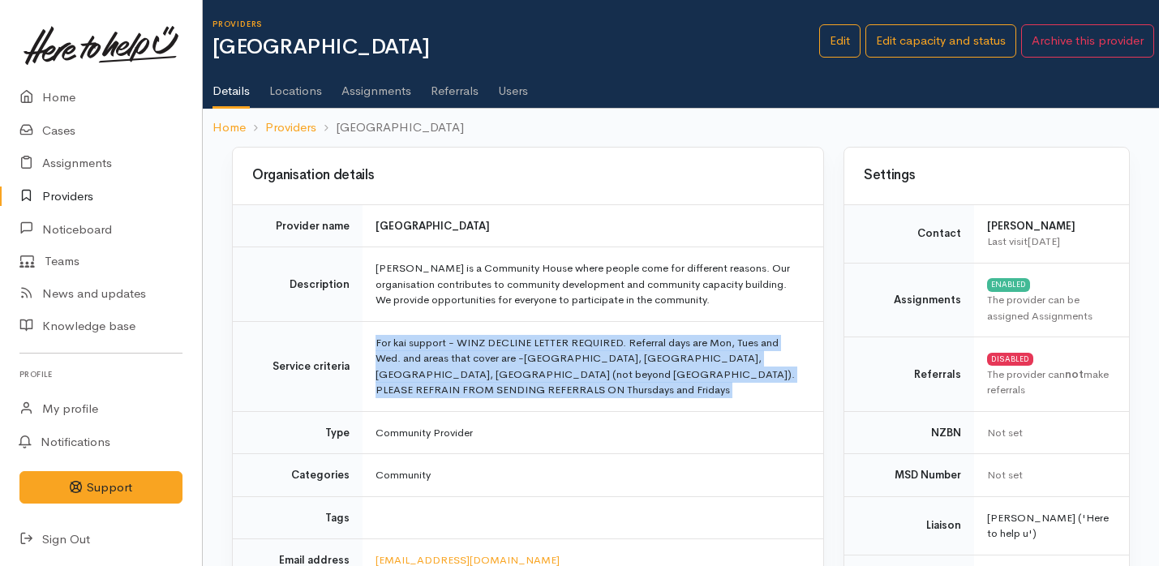
click at [617, 357] on td "For kai support - WINZ DECLINE LETTER REQUIRED. Referral days are Mon, Tues and…" at bounding box center [593, 366] width 461 height 90
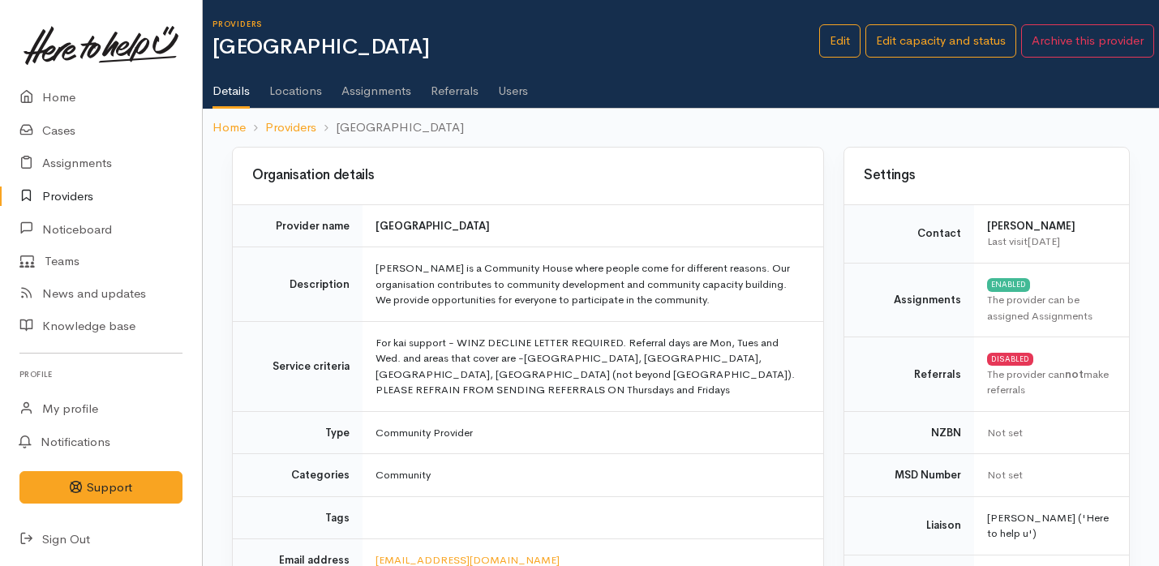
click at [617, 357] on td "For kai support - WINZ DECLINE LETTER REQUIRED. Referral days are Mon, Tues and…" at bounding box center [593, 366] width 461 height 90
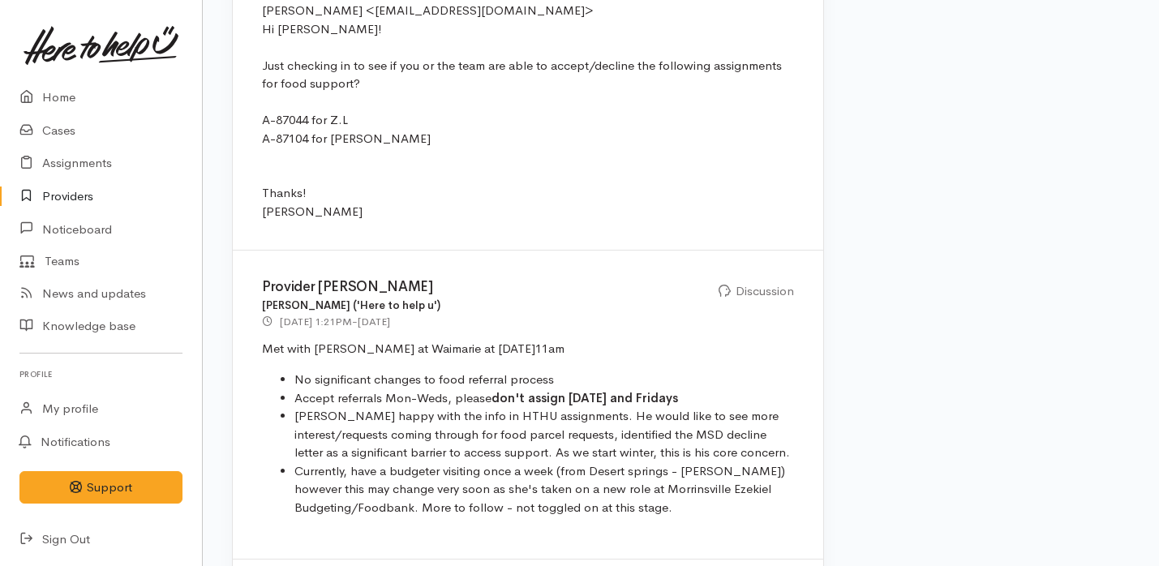
scroll to position [1435, 0]
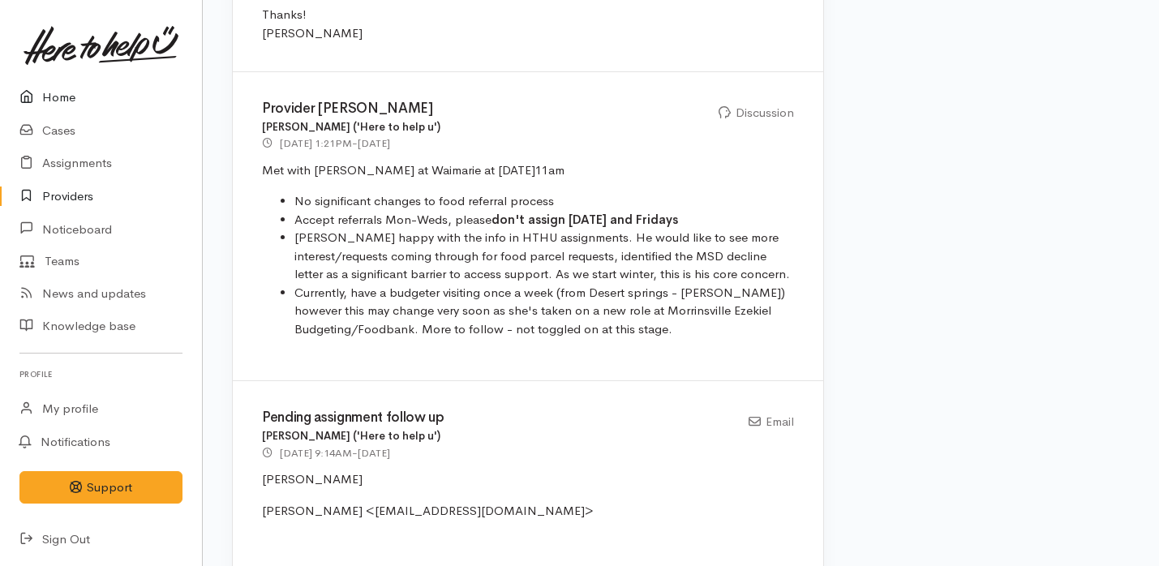
click at [107, 105] on link "Home" at bounding box center [101, 97] width 202 height 33
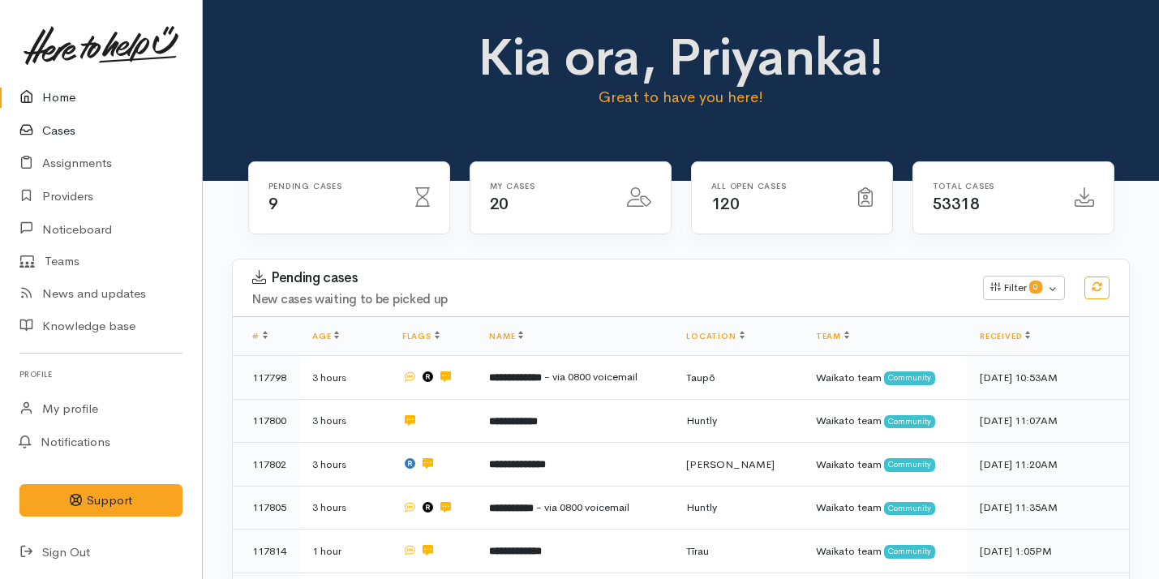
click at [103, 129] on link "Cases" at bounding box center [101, 130] width 202 height 33
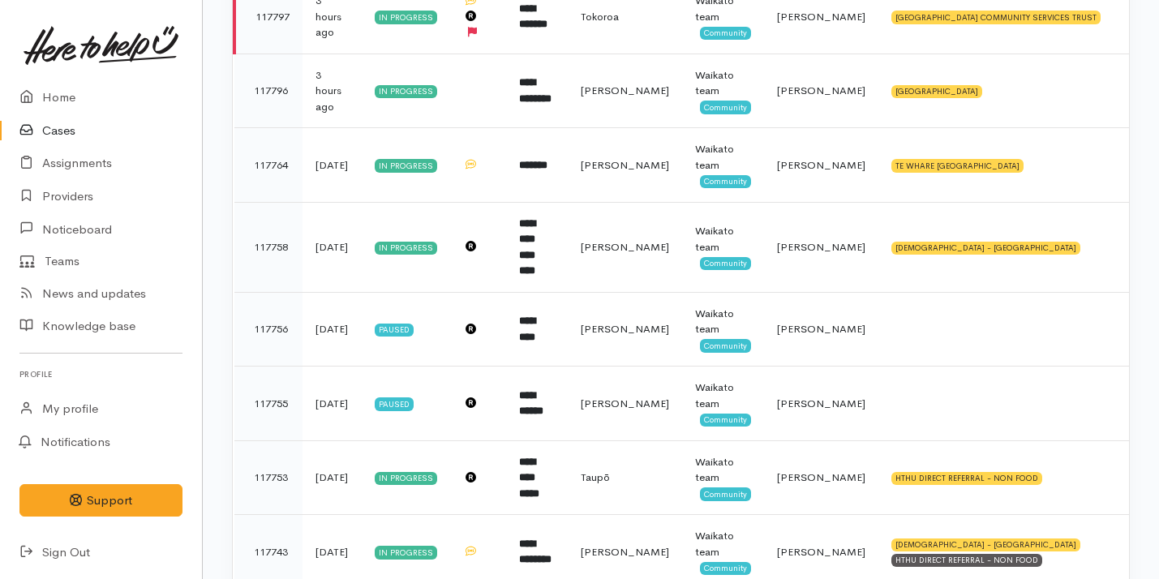
scroll to position [11, 0]
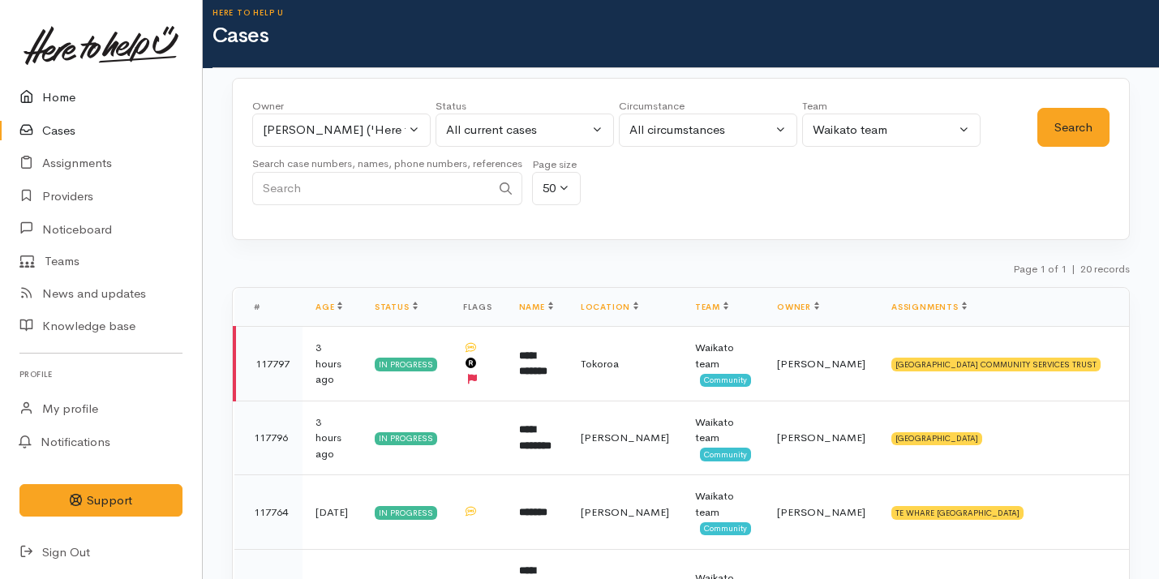
click at [87, 95] on link "Home" at bounding box center [101, 97] width 202 height 33
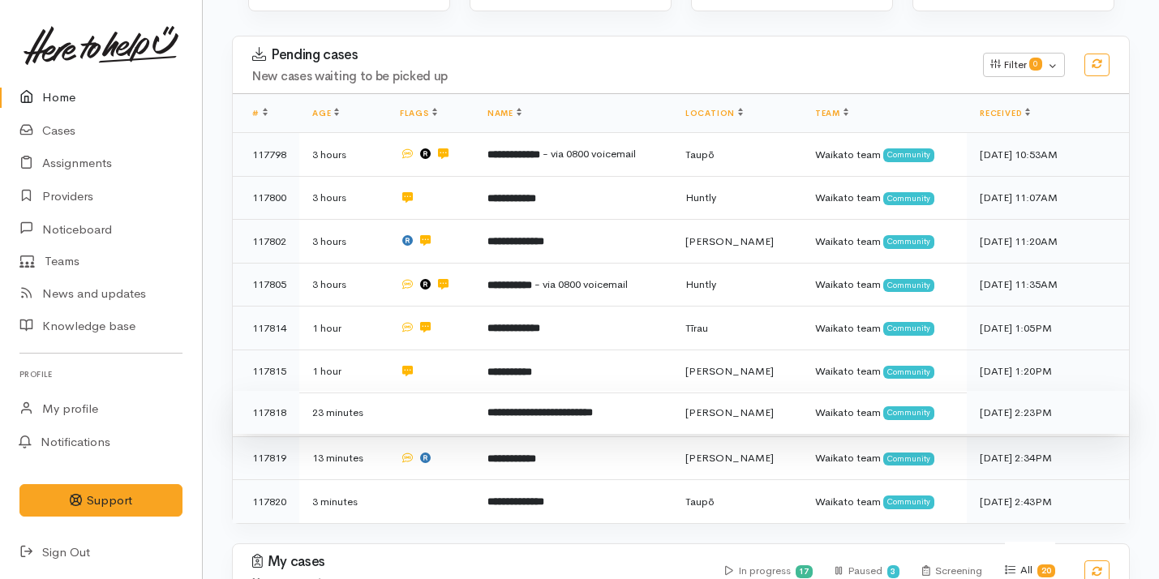
scroll to position [222, 0]
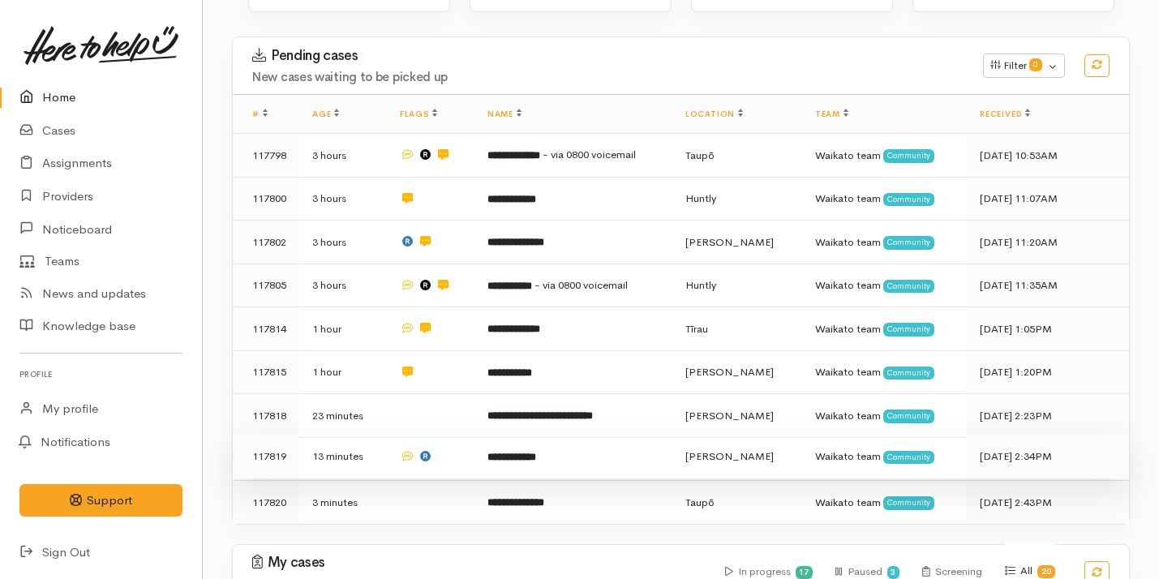
click at [452, 449] on td at bounding box center [431, 457] width 88 height 44
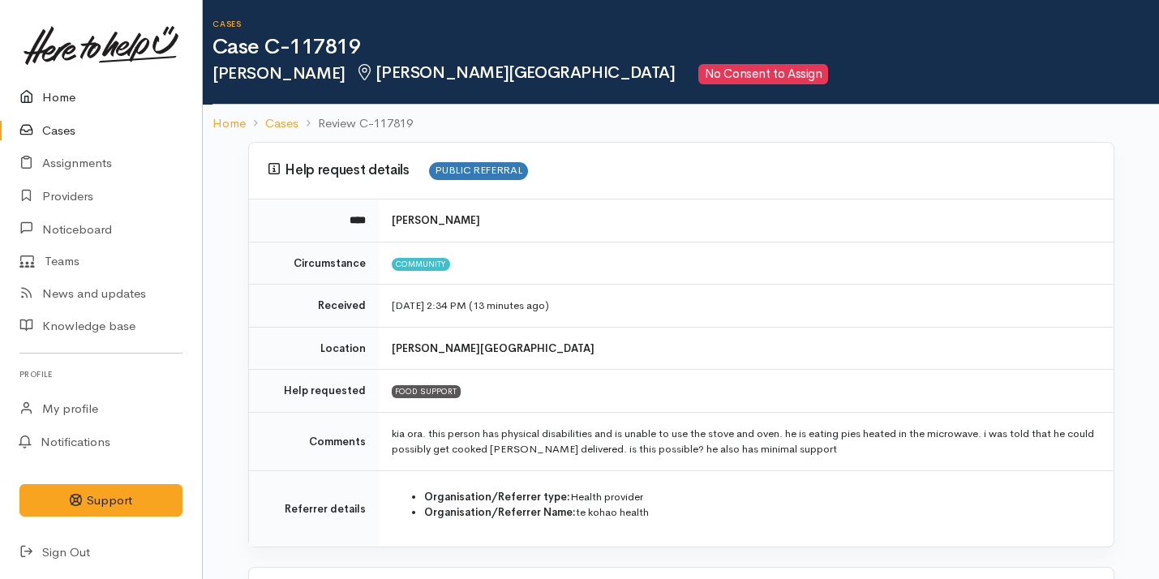
click at [157, 98] on link "Home" at bounding box center [101, 97] width 202 height 33
